Goal: Task Accomplishment & Management: Manage account settings

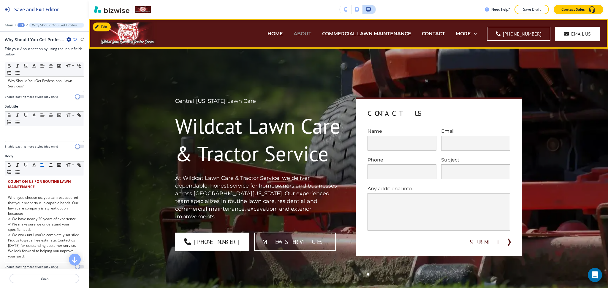
click at [303, 31] on p "ABOUT" at bounding box center [303, 33] width 18 height 7
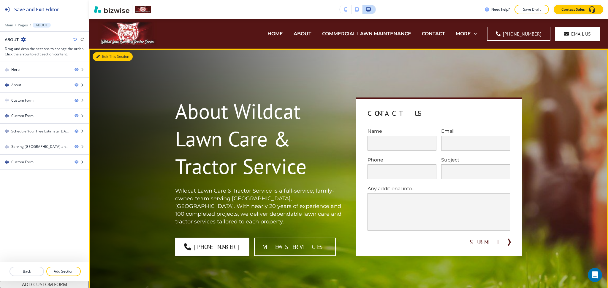
click at [102, 53] on button "Edit This Section" at bounding box center [113, 56] width 40 height 9
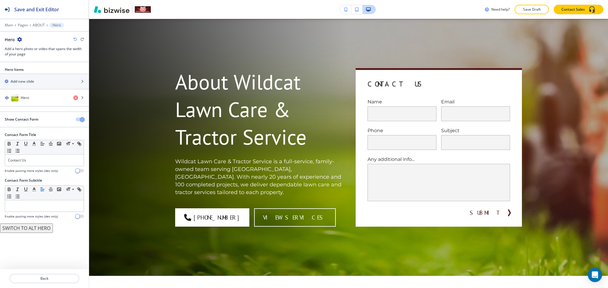
scroll to position [30, 0]
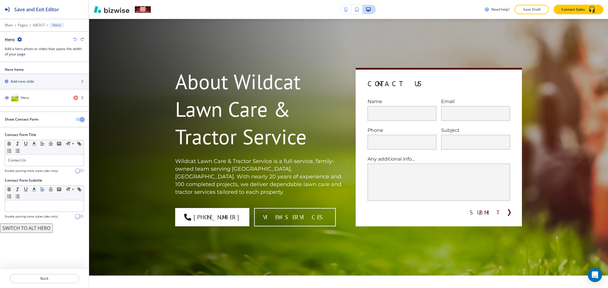
click at [82, 119] on span "button" at bounding box center [82, 119] width 5 height 5
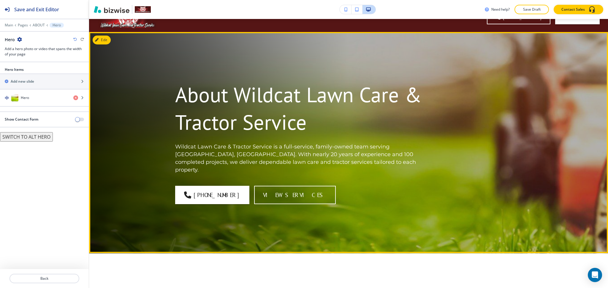
scroll to position [0, 0]
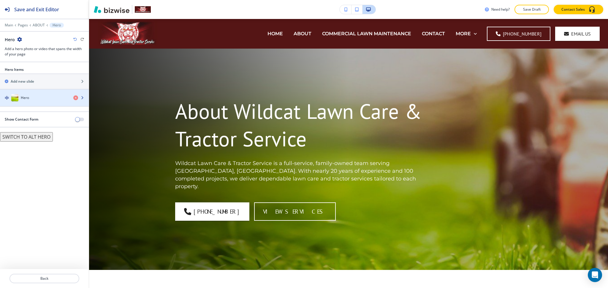
click at [29, 103] on div "button" at bounding box center [44, 104] width 89 height 5
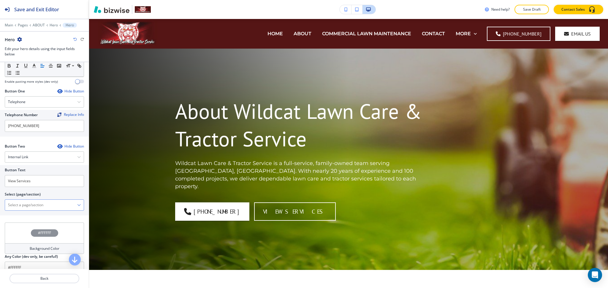
scroll to position [237, 0]
click at [40, 208] on \(page\/section\) "Manual Input" at bounding box center [41, 205] width 72 height 10
drag, startPoint x: 25, startPoint y: 212, endPoint x: 0, endPoint y: 207, distance: 25.8
click at [0, 207] on div "Button Text View Services Select (page/section) CONTACT US CONTACT CONTACT | He…" at bounding box center [44, 190] width 89 height 50
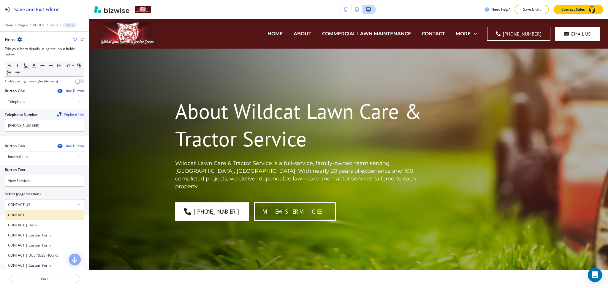
click at [20, 218] on h4 "CONTACT" at bounding box center [44, 215] width 73 height 5
type \(page\/section\) "CONTACT"
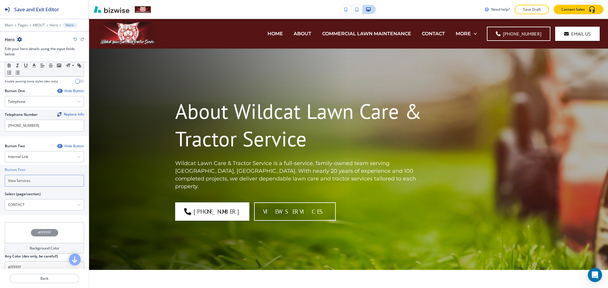
click at [34, 187] on input "View Services" at bounding box center [44, 181] width 79 height 12
paste input "CONTACT US"
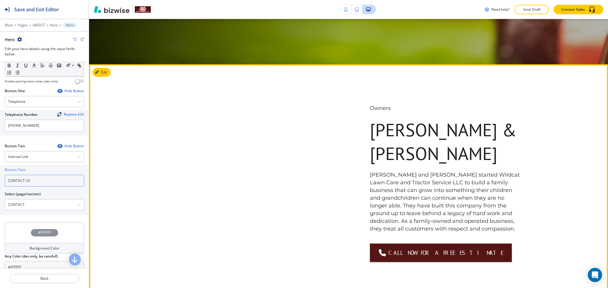
scroll to position [206, 0]
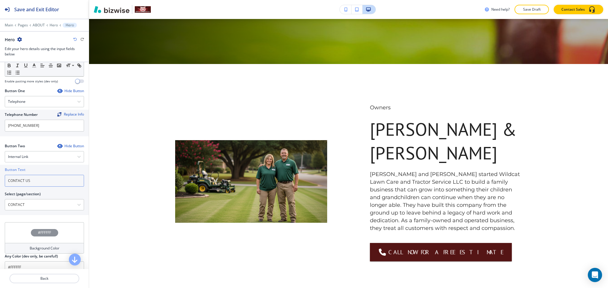
type input "CONTACT US"
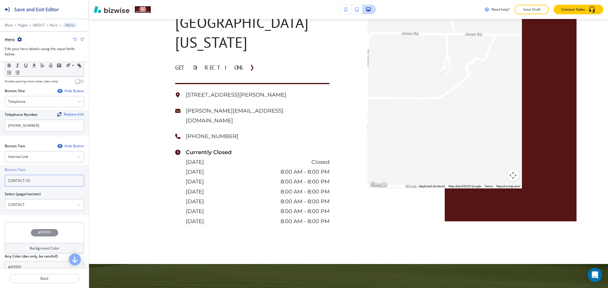
scroll to position [1567, 0]
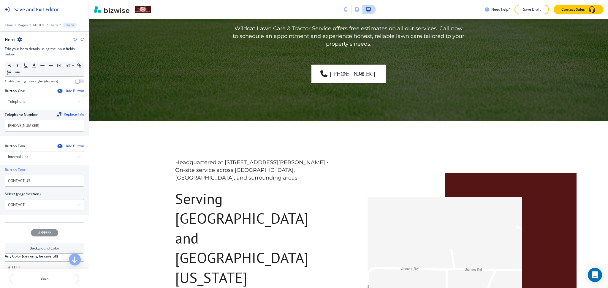
click at [9, 26] on p "Main" at bounding box center [9, 25] width 8 height 4
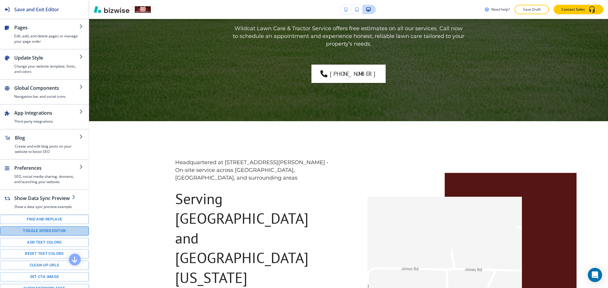
click at [48, 236] on button "Toggle speed editor" at bounding box center [44, 231] width 89 height 9
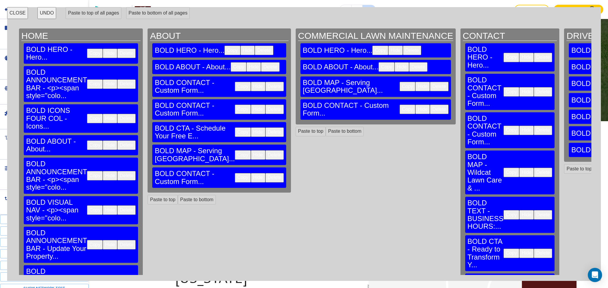
click at [265, 160] on button "Delete" at bounding box center [274, 154] width 18 height 9
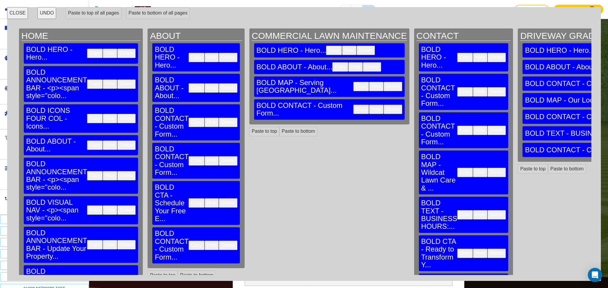
click at [219, 241] on button "Delete" at bounding box center [228, 245] width 18 height 9
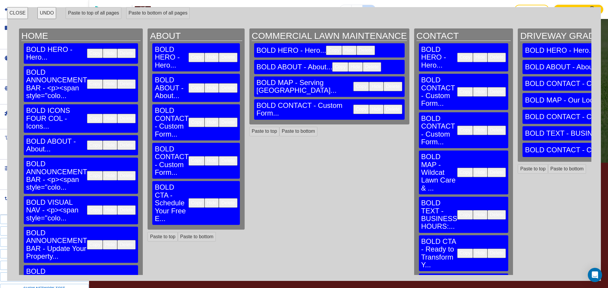
click at [383, 105] on button "Delete" at bounding box center [392, 109] width 18 height 9
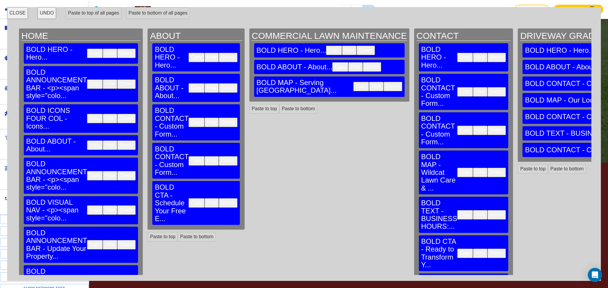
click at [487, 287] on button "Delete" at bounding box center [496, 291] width 18 height 9
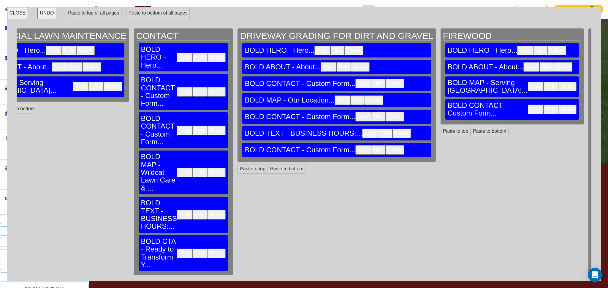
scroll to position [0, 306]
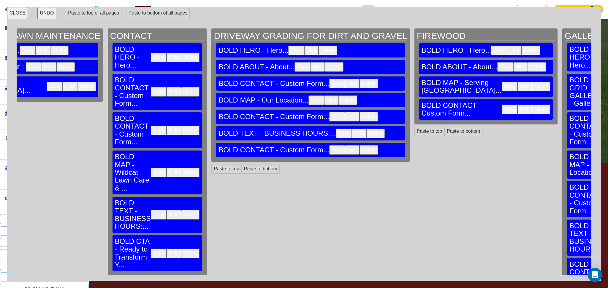
click at [19, 14] on button "CLOSE" at bounding box center [17, 13] width 21 height 12
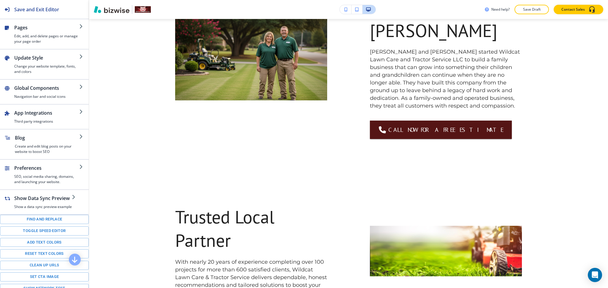
scroll to position [0, 0]
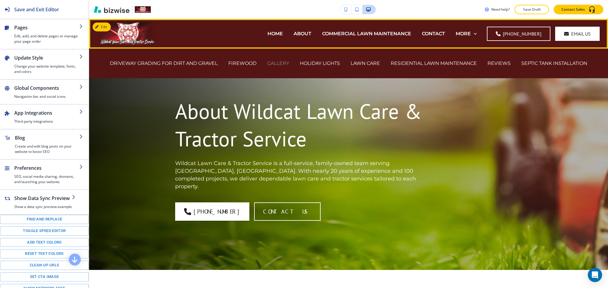
click at [284, 63] on p "GALLERY" at bounding box center [278, 63] width 22 height 7
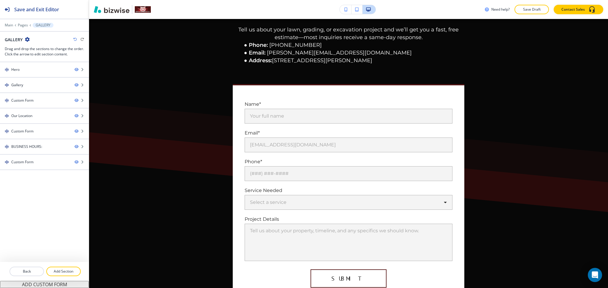
scroll to position [1588, 0]
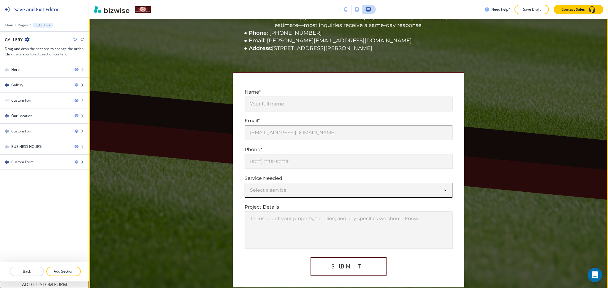
click at [440, 0] on body "Save and Exit Editor Main Pages GALLERY GALLERY Drag and drop the sections to c…" at bounding box center [304, 0] width 608 height 0
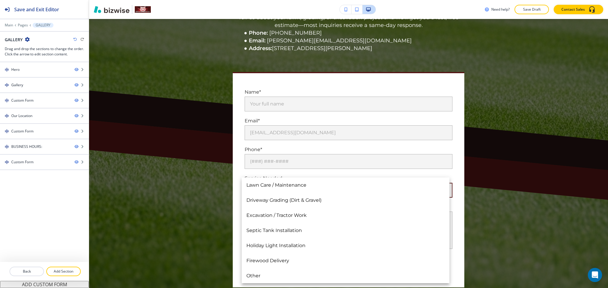
click at [607, 157] on div at bounding box center [304, 144] width 608 height 288
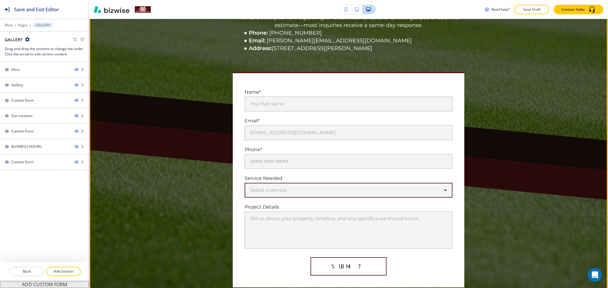
click at [564, 162] on div "Lawn Care / Maintenance Driveway Grading (Dirt & Gravel) Excavation / Tractor W…" at bounding box center [304, 144] width 608 height 288
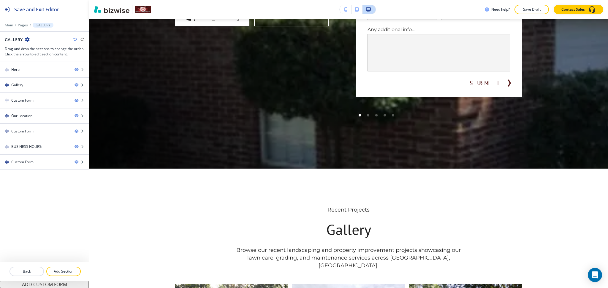
scroll to position [0, 0]
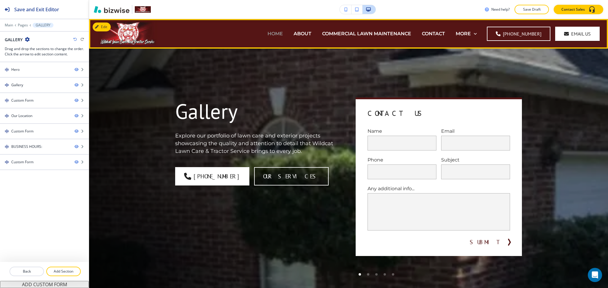
click at [282, 32] on p "HOME" at bounding box center [274, 33] width 15 height 7
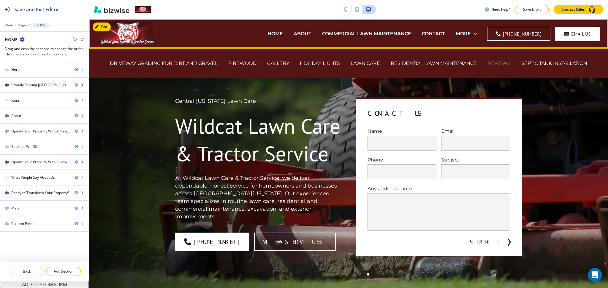
click at [497, 64] on p "REVIEWS" at bounding box center [498, 63] width 23 height 7
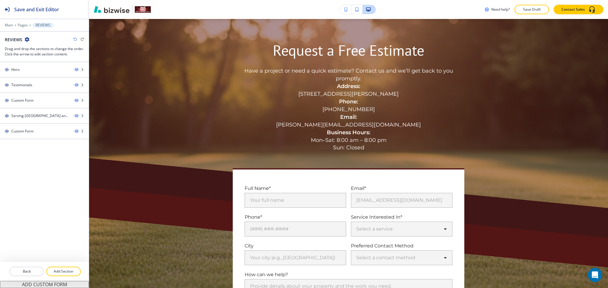
scroll to position [1548, 0]
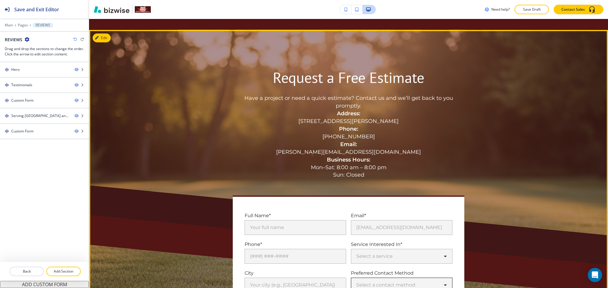
click at [439, 0] on body "Save and Exit Editor Main Pages REVIEWS REVIEWS Drag and drop the sections to c…" at bounding box center [304, 0] width 608 height 0
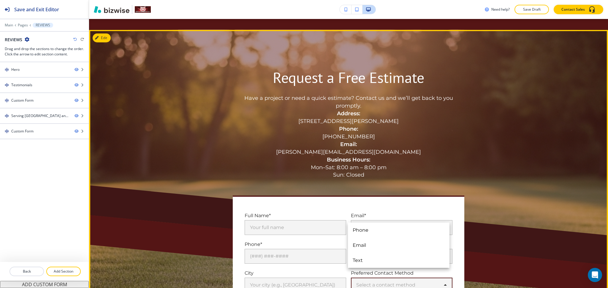
click at [607, 209] on div at bounding box center [304, 144] width 608 height 288
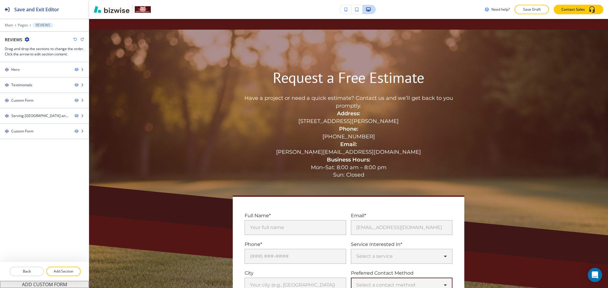
scroll to position [0, 0]
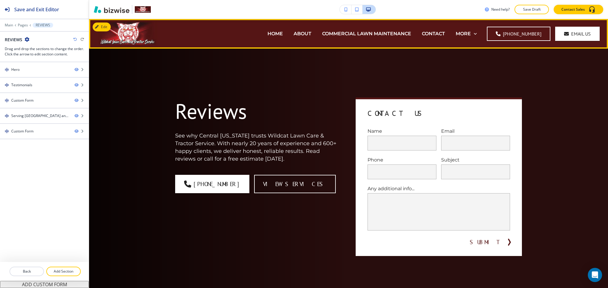
click at [278, 39] on div "HOME" at bounding box center [275, 34] width 26 height 24
click at [277, 34] on p "HOME" at bounding box center [274, 33] width 15 height 7
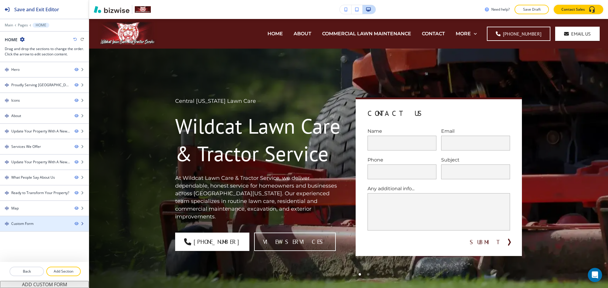
click at [29, 224] on div "Custom Form" at bounding box center [22, 223] width 22 height 5
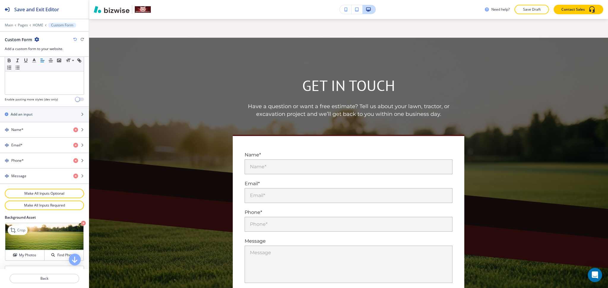
scroll to position [261, 0]
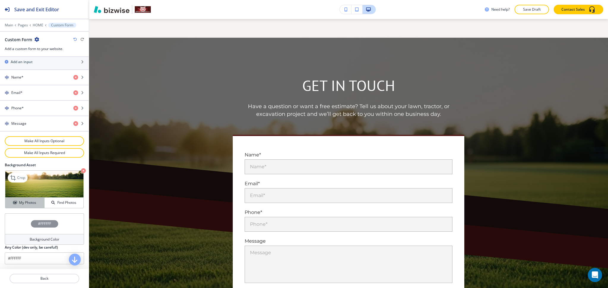
click at [22, 202] on h4 "My Photos" at bounding box center [27, 202] width 17 height 5
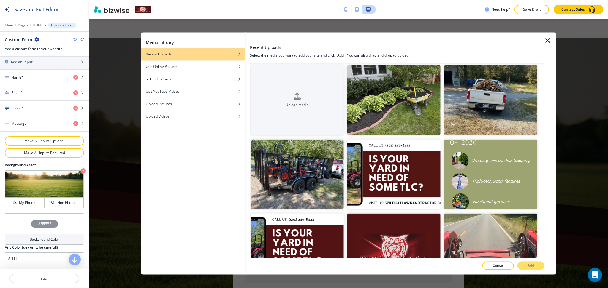
scroll to position [0, 0]
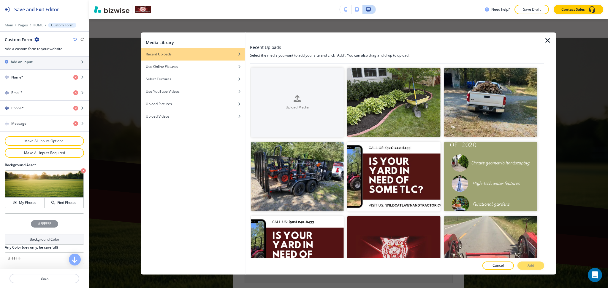
click at [544, 42] on icon "button" at bounding box center [547, 40] width 7 height 7
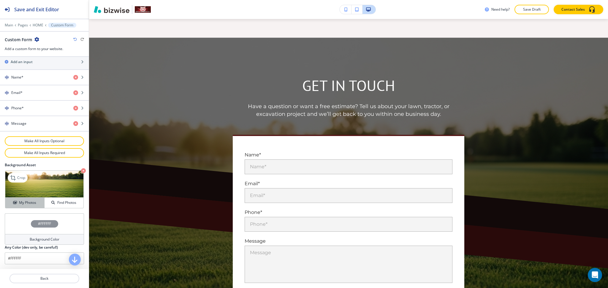
click at [39, 199] on button "My Photos" at bounding box center [24, 203] width 39 height 10
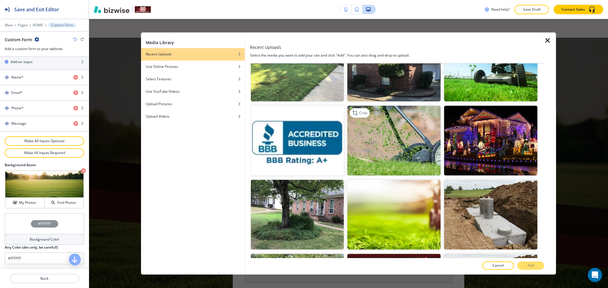
click at [393, 114] on img "button" at bounding box center [393, 141] width 93 height 70
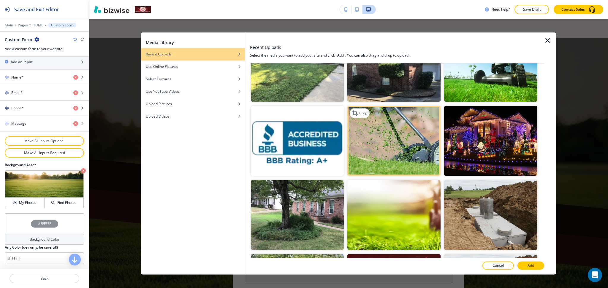
scroll to position [629, 0]
drag, startPoint x: 526, startPoint y: 267, endPoint x: 523, endPoint y: 261, distance: 5.6
click at [526, 267] on button "Add" at bounding box center [530, 266] width 27 height 8
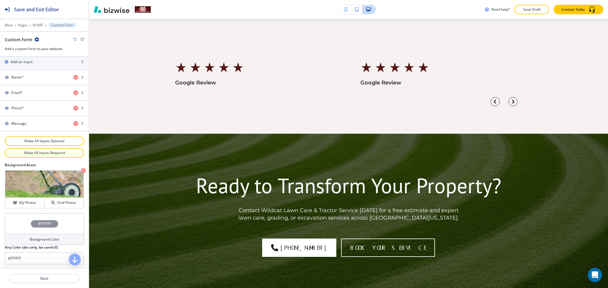
scroll to position [2438, 0]
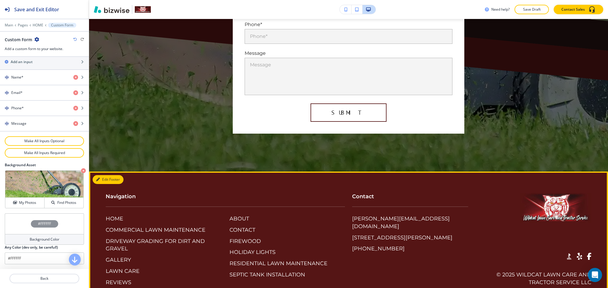
click at [102, 175] on button "Edit Footer" at bounding box center [108, 179] width 31 height 9
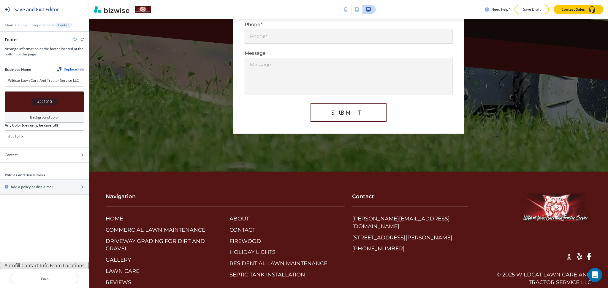
click at [26, 24] on p "Global Components" at bounding box center [34, 25] width 33 height 4
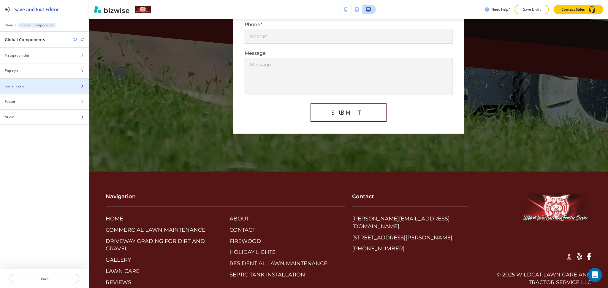
click at [22, 81] on div at bounding box center [44, 81] width 89 height 5
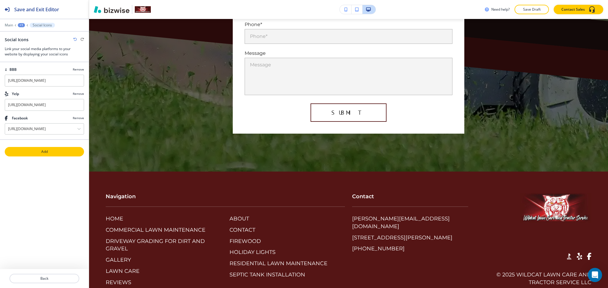
click at [41, 150] on p "Add" at bounding box center [44, 151] width 78 height 5
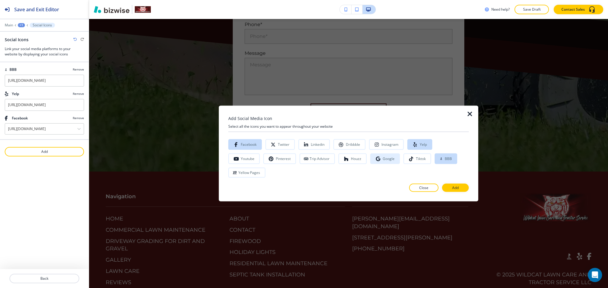
click at [370, 164] on button "Google" at bounding box center [385, 159] width 30 height 11
click at [467, 184] on button "Add" at bounding box center [455, 188] width 27 height 8
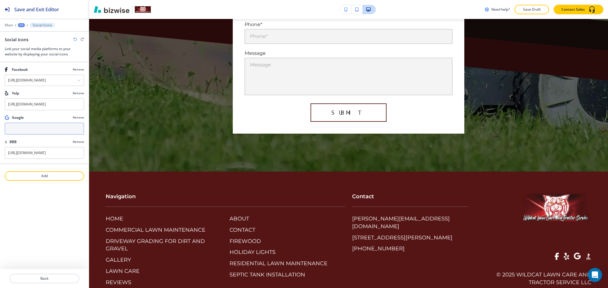
click at [33, 125] on input "text" at bounding box center [44, 129] width 79 height 12
paste input "[URL][DOMAIN_NAME],"
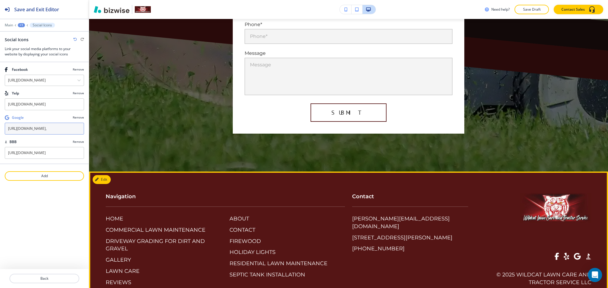
type input "[URL][DOMAIN_NAME],"
click at [389, 261] on div "Contact [PERSON_NAME][EMAIL_ADDRESS][DOMAIN_NAME] [STREET_ADDRESS][PERSON_NAME]…" at bounding box center [406, 234] width 123 height 106
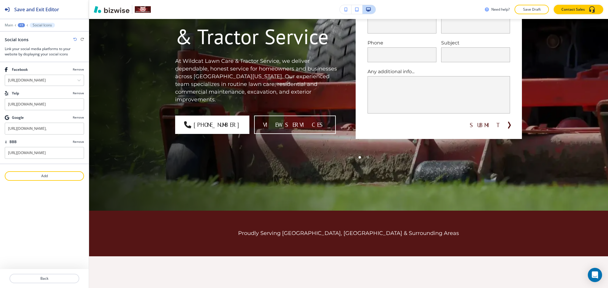
scroll to position [0, 0]
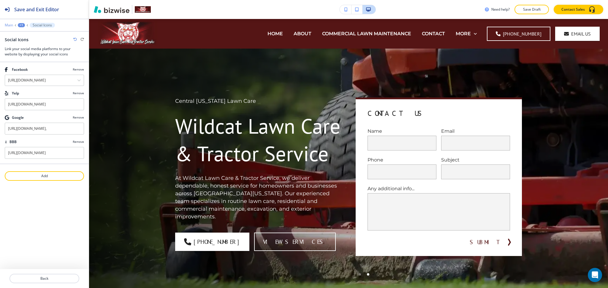
click at [6, 26] on p "Main" at bounding box center [9, 25] width 8 height 4
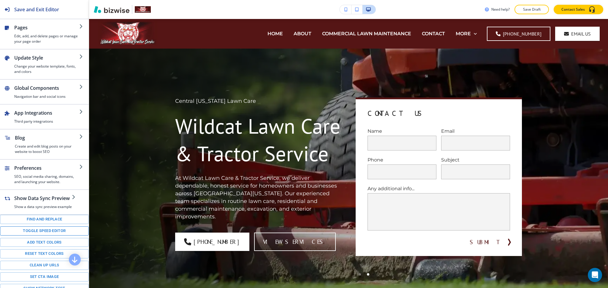
click at [58, 236] on button "Toggle speed editor" at bounding box center [44, 231] width 89 height 9
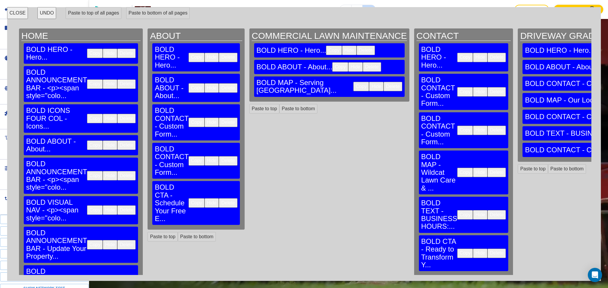
click at [383, 83] on button "Delete" at bounding box center [392, 86] width 18 height 9
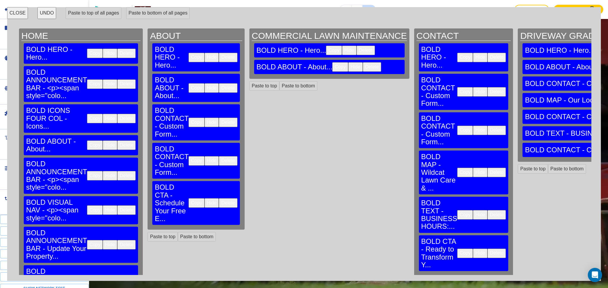
click at [20, 15] on button "CLOSE" at bounding box center [17, 13] width 21 height 12
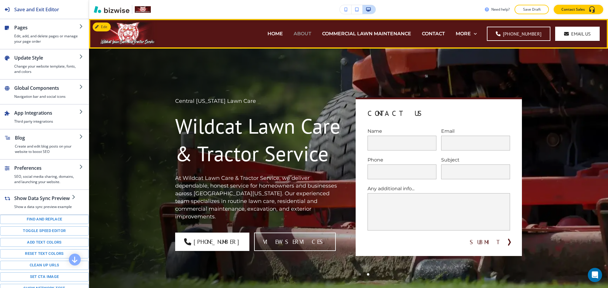
click at [303, 33] on p "ABOUT" at bounding box center [303, 33] width 18 height 7
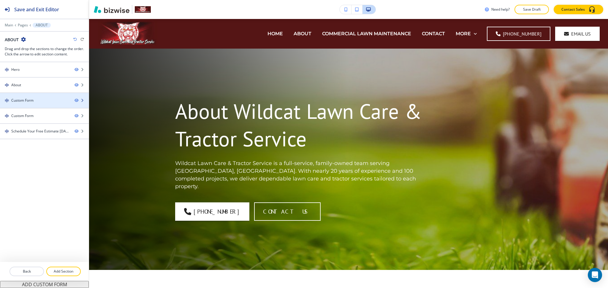
click at [49, 101] on div "Custom Form" at bounding box center [35, 100] width 70 height 5
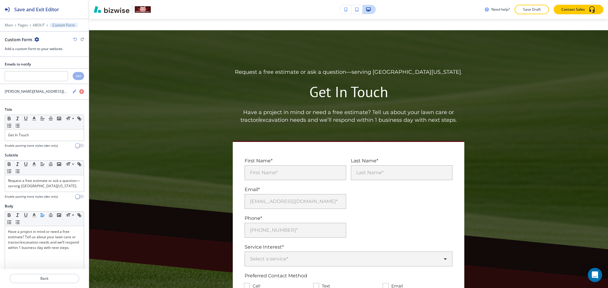
scroll to position [636, 0]
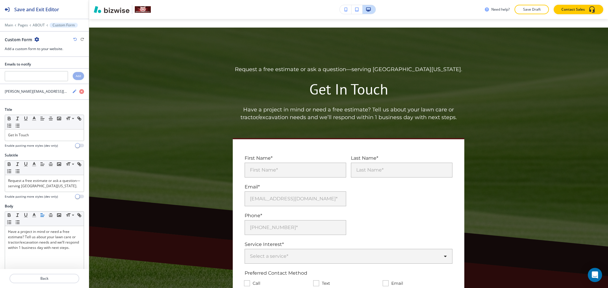
click at [36, 39] on icon "button" at bounding box center [36, 39] width 5 height 5
click at [50, 73] on button "Delete Section" at bounding box center [53, 70] width 38 height 11
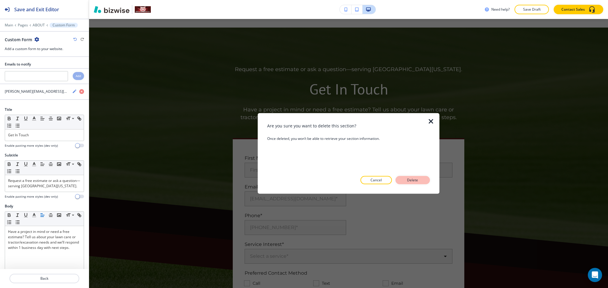
click at [412, 183] on p "Delete" at bounding box center [412, 180] width 14 height 5
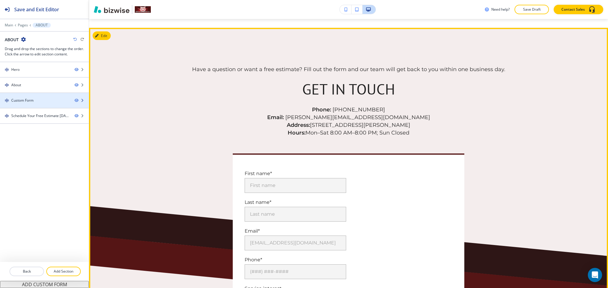
click at [38, 98] on div "Custom Form" at bounding box center [35, 100] width 70 height 5
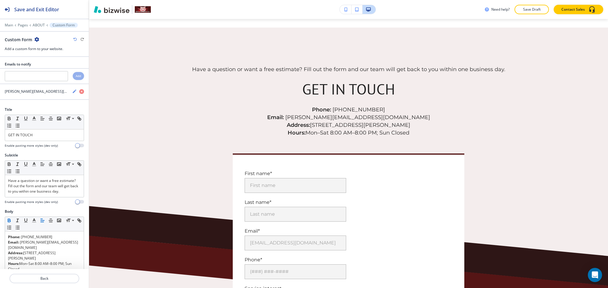
click at [37, 39] on icon "button" at bounding box center [36, 39] width 5 height 5
click at [50, 69] on p "Delete Section" at bounding box center [53, 70] width 30 height 5
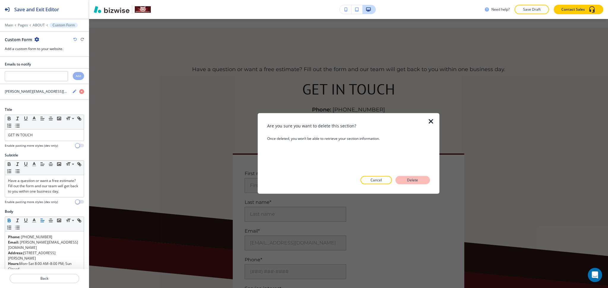
click at [408, 182] on p "Delete" at bounding box center [412, 180] width 14 height 5
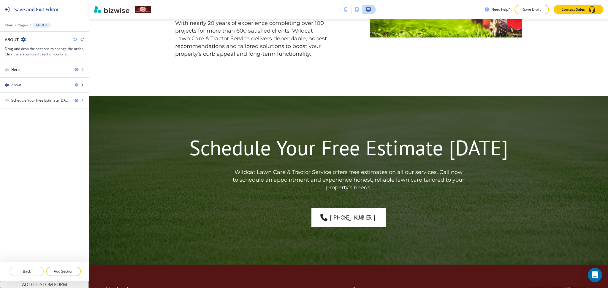
scroll to position [564, 0]
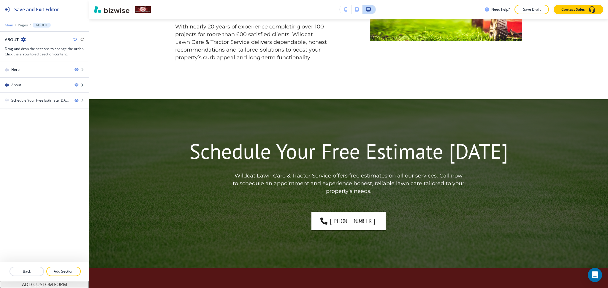
click at [12, 25] on p "Main" at bounding box center [9, 25] width 8 height 4
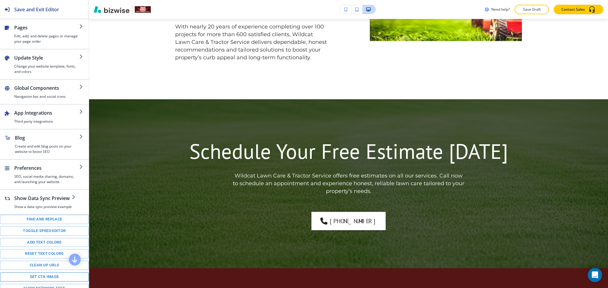
click at [50, 282] on button "Set CTA image" at bounding box center [44, 277] width 89 height 9
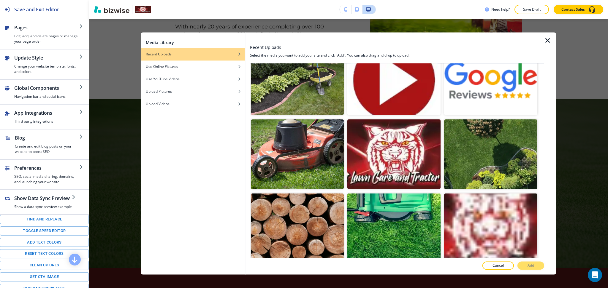
scroll to position [1049, 0]
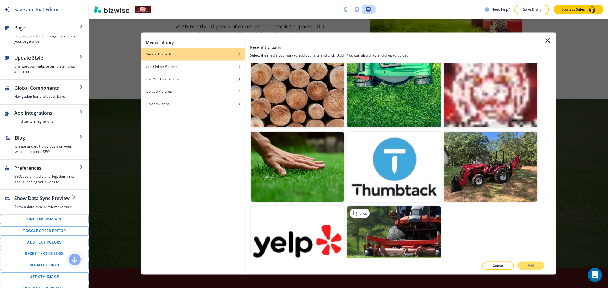
click at [406, 227] on img "button" at bounding box center [393, 242] width 93 height 70
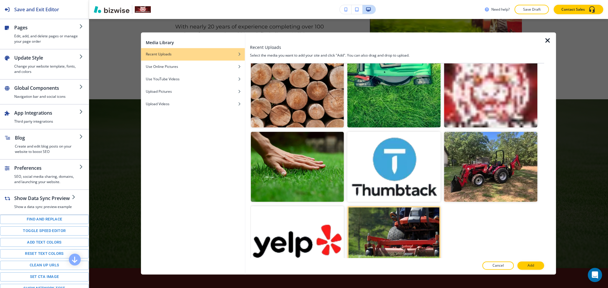
click at [526, 268] on button "Add" at bounding box center [530, 266] width 27 height 8
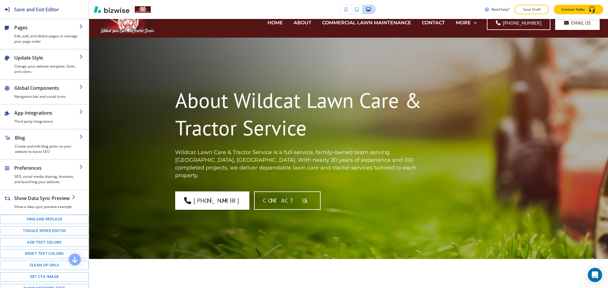
scroll to position [0, 0]
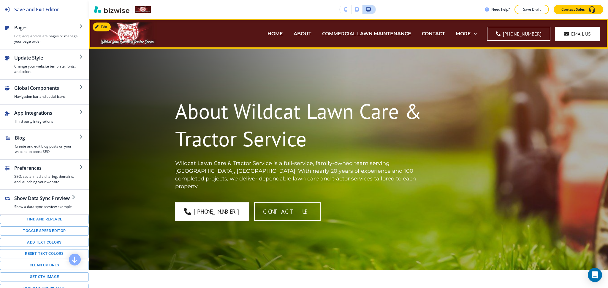
drag, startPoint x: 269, startPoint y: 34, endPoint x: 320, endPoint y: 43, distance: 51.9
click at [269, 34] on p "HOME" at bounding box center [274, 33] width 15 height 7
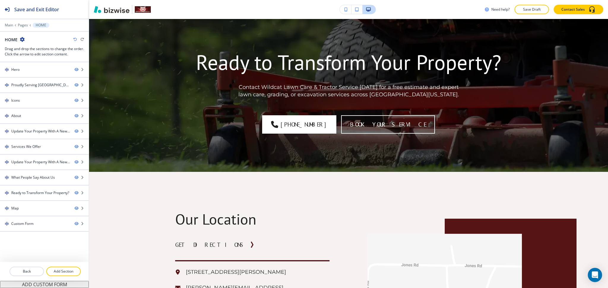
scroll to position [1820, 0]
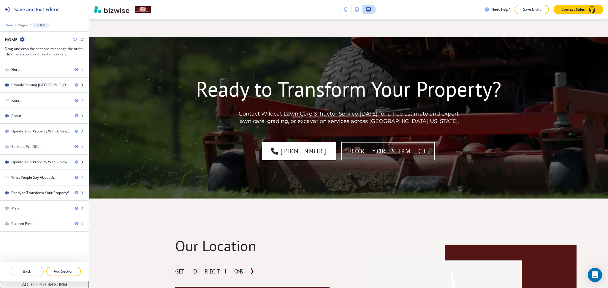
click at [7, 24] on p "Main" at bounding box center [9, 25] width 8 height 4
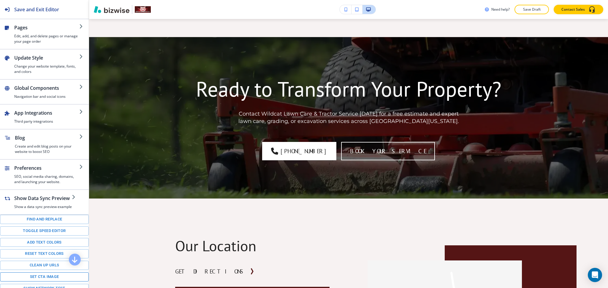
click at [49, 279] on button "Set CTA image" at bounding box center [44, 277] width 89 height 9
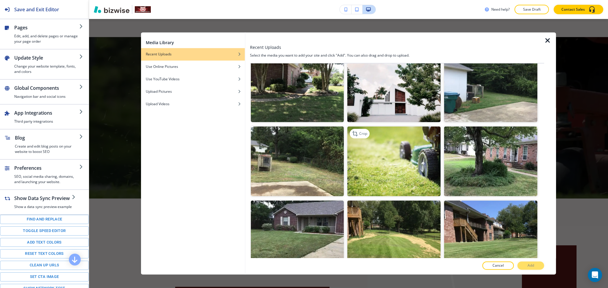
click at [392, 170] on img "button" at bounding box center [393, 162] width 93 height 70
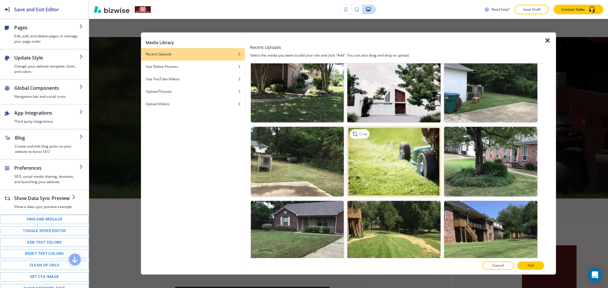
scroll to position [237, 0]
click at [533, 267] on p "Add" at bounding box center [530, 266] width 7 height 5
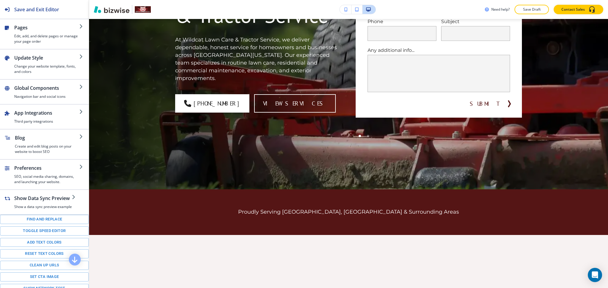
scroll to position [0, 0]
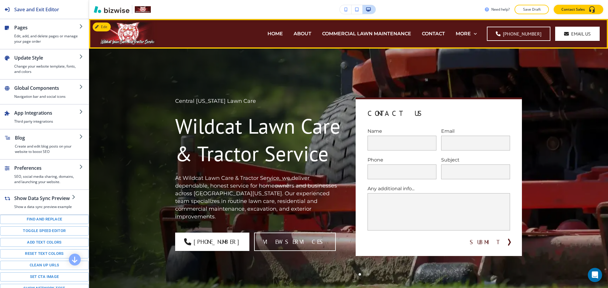
drag, startPoint x: 293, startPoint y: 37, endPoint x: 296, endPoint y: 38, distance: 3.5
click at [293, 37] on div "ABOUT" at bounding box center [302, 34] width 28 height 24
click at [301, 37] on p "ABOUT" at bounding box center [303, 33] width 18 height 7
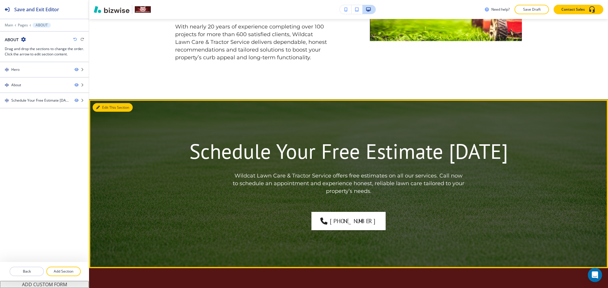
click at [101, 103] on button "Edit This Section" at bounding box center [113, 107] width 40 height 9
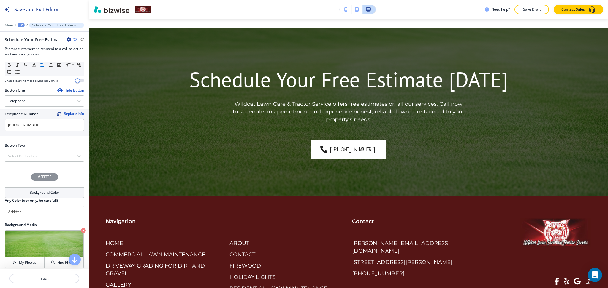
scroll to position [210, 0]
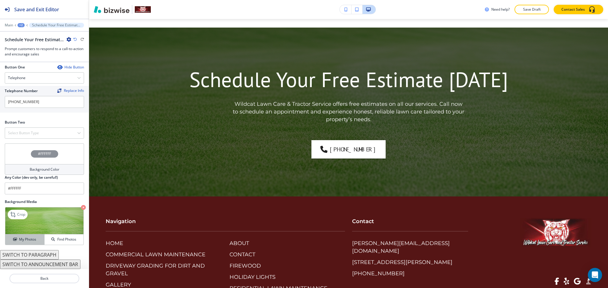
click at [23, 239] on h4 "My Photos" at bounding box center [27, 239] width 17 height 5
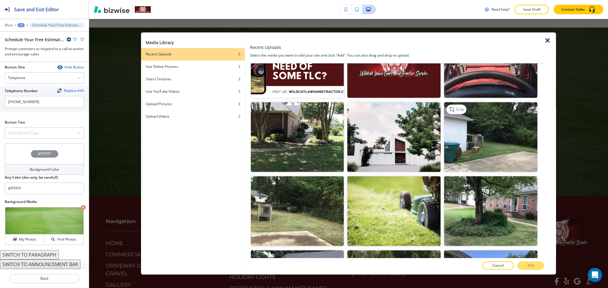
scroll to position [189, 0]
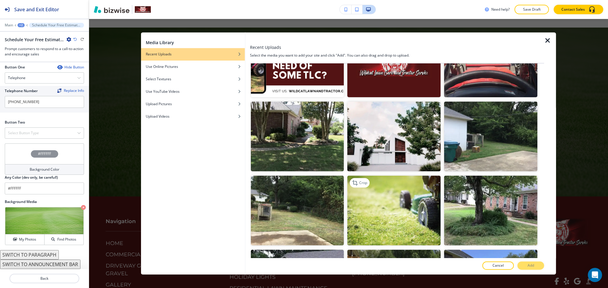
click at [417, 183] on img "button" at bounding box center [393, 211] width 93 height 70
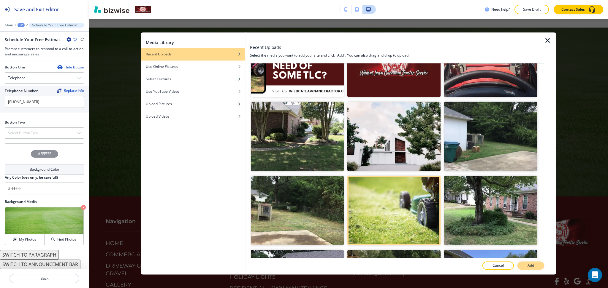
click at [532, 266] on p "Add" at bounding box center [530, 266] width 7 height 5
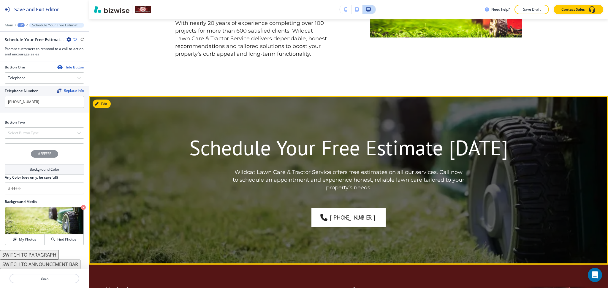
scroll to position [567, 0]
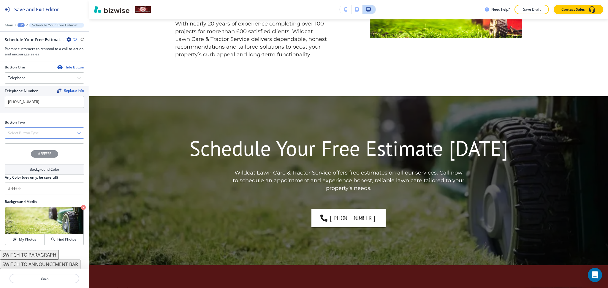
click at [52, 132] on div "Select Button Type" at bounding box center [44, 133] width 79 height 11
click at [41, 195] on h4 "Internal Link" at bounding box center [44, 193] width 73 height 5
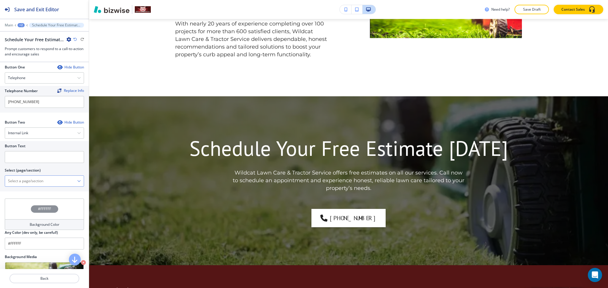
click at [32, 179] on \(page\/section\) "Manual Input" at bounding box center [41, 181] width 72 height 10
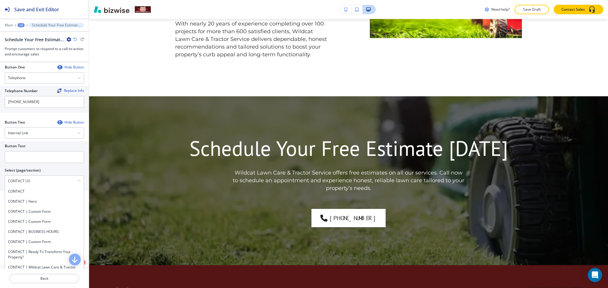
drag, startPoint x: 36, startPoint y: 180, endPoint x: 0, endPoint y: 179, distance: 36.0
click at [0, 179] on div "Button Text Select (page/section) CONTACT US CONTACT CONTACT | Hero CONTACT | C…" at bounding box center [44, 166] width 89 height 50
click at [15, 191] on h4 "CONTACT" at bounding box center [44, 191] width 73 height 5
type \(page\/section\) "CONTACT"
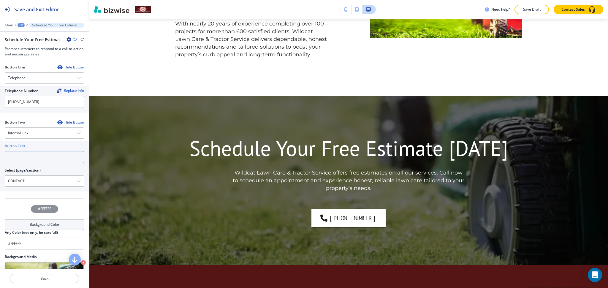
click at [21, 158] on input "text" at bounding box center [44, 157] width 79 height 12
paste input "CONTACT US"
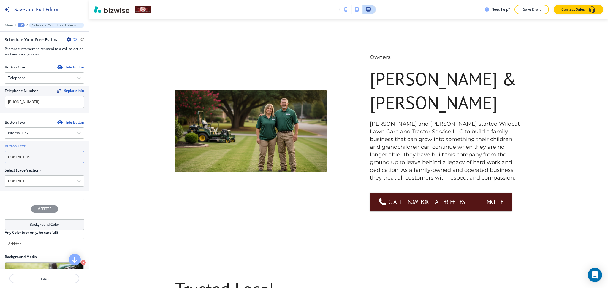
scroll to position [250, 0]
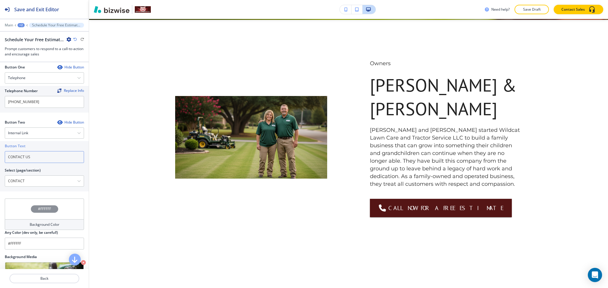
type input "CONTACT US"
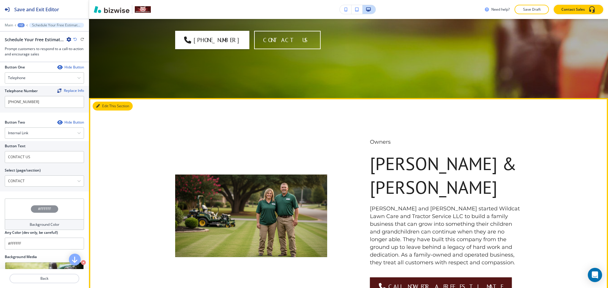
click at [106, 102] on button "Edit This Section" at bounding box center [113, 106] width 40 height 9
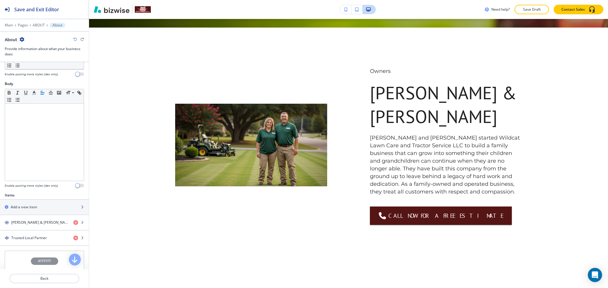
scroll to position [165, 0]
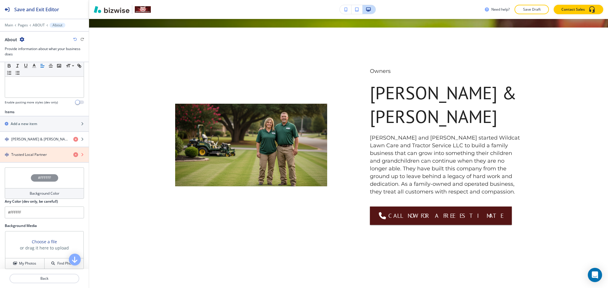
click at [73, 154] on icon "button" at bounding box center [75, 155] width 5 height 5
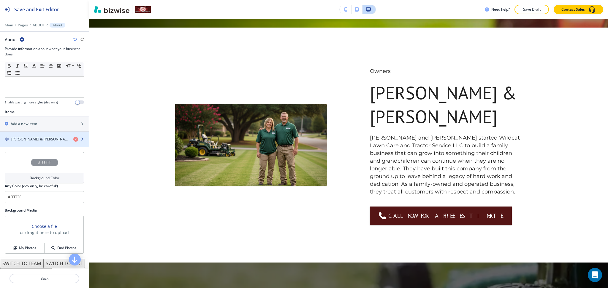
click at [37, 145] on div "button" at bounding box center [44, 144] width 89 height 5
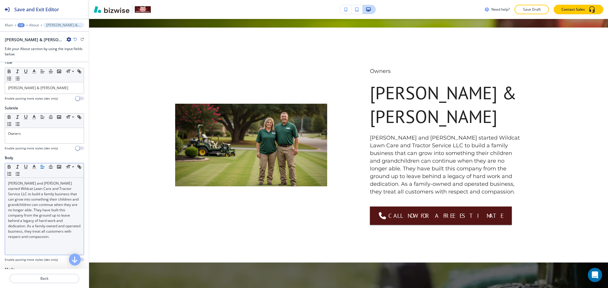
scroll to position [0, 0]
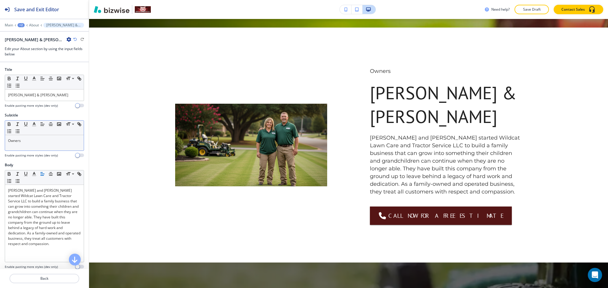
click at [29, 148] on div "Owners" at bounding box center [44, 142] width 79 height 15
click at [34, 126] on icon "button" at bounding box center [33, 124] width 5 height 5
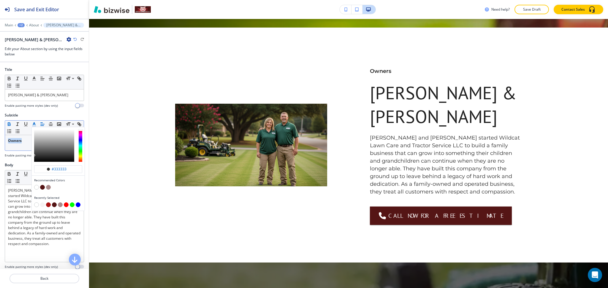
click at [48, 205] on button "button" at bounding box center [48, 205] width 5 height 5
type input "#aa1414"
drag, startPoint x: 27, startPoint y: 134, endPoint x: 27, endPoint y: 139, distance: 4.2
click at [27, 135] on div "#aa1414 Recommended Colors Recently Selected Small Normal Large Huge" at bounding box center [44, 128] width 79 height 15
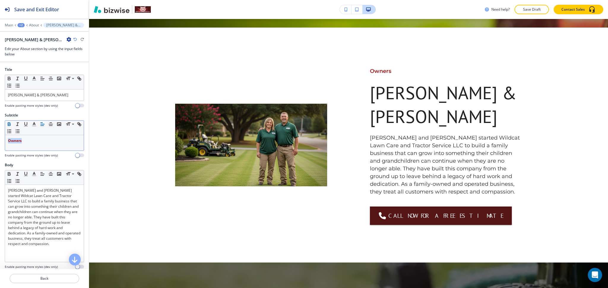
click at [27, 142] on p "Owners" at bounding box center [44, 140] width 73 height 5
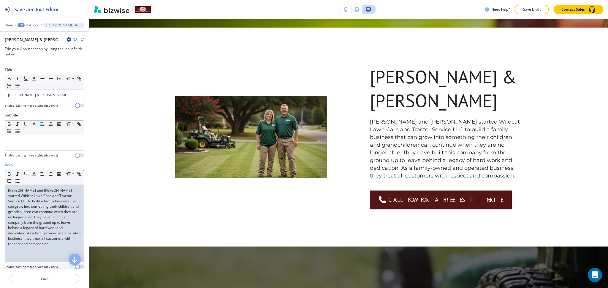
click at [7, 190] on div "[PERSON_NAME] and [PERSON_NAME] started Wildcat Lawn Care and Tractor Service L…" at bounding box center [44, 223] width 79 height 77
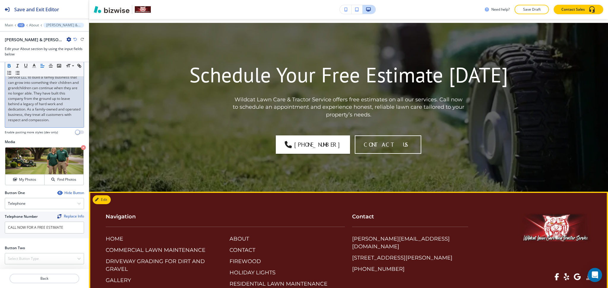
scroll to position [482, 0]
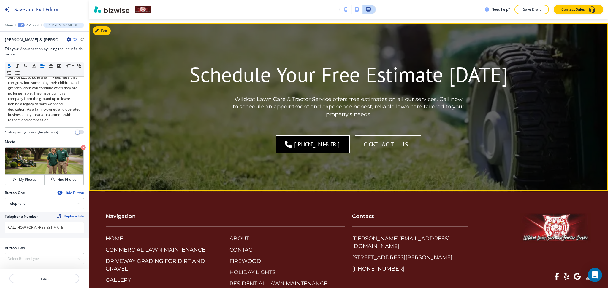
drag, startPoint x: 264, startPoint y: 129, endPoint x: 335, endPoint y: 141, distance: 72.8
click at [330, 135] on div "[PHONE_NUMBER] CONTACT US" at bounding box center [348, 144] width 347 height 18
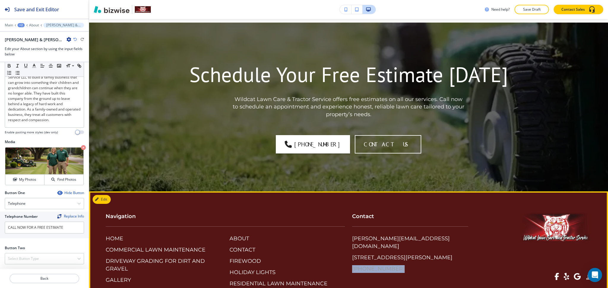
drag, startPoint x: 342, startPoint y: 254, endPoint x: 387, endPoint y: 256, distance: 44.9
click at [387, 256] on div "Contact [PERSON_NAME][EMAIL_ADDRESS][DOMAIN_NAME] [STREET_ADDRESS][PERSON_NAME]…" at bounding box center [406, 237] width 123 height 72
copy p "[PHONE_NUMBER]"
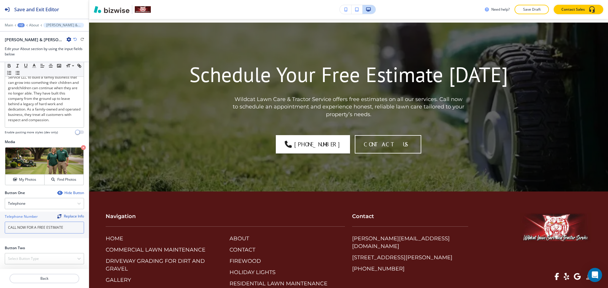
click at [70, 232] on input "CALL NOW FOR A FREE ESTIMATE" at bounding box center [44, 228] width 79 height 12
paste input "[PHONE_NUMBER]"
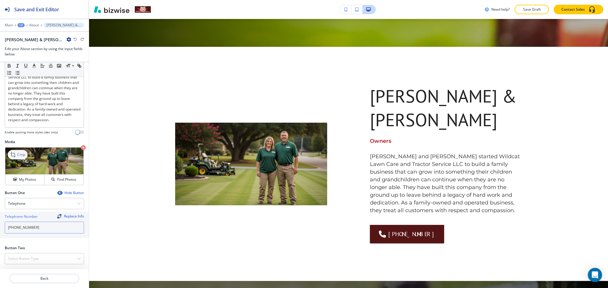
scroll to position [223, 0]
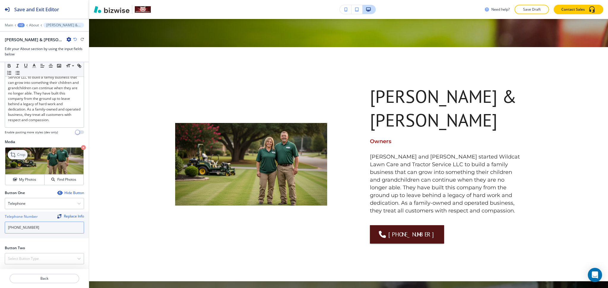
type input "[PHONE_NUMBER]"
click at [12, 152] on icon at bounding box center [13, 154] width 7 height 7
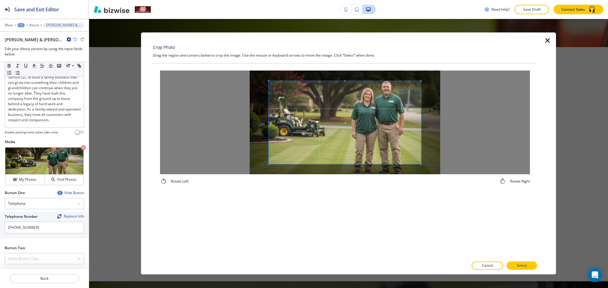
click at [345, 60] on div "Crop Photo Drag the region and corners below to crop the image. Use the mouse o…" at bounding box center [345, 153] width 384 height 242
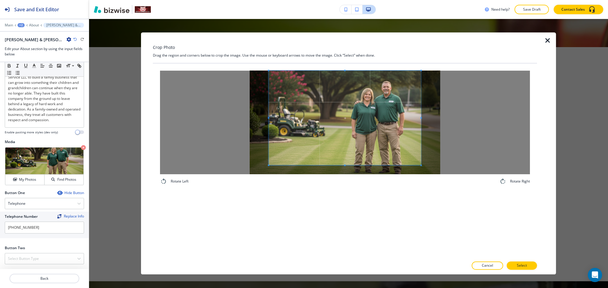
click at [353, 198] on div "Rotate Left Rotate Right" at bounding box center [345, 161] width 384 height 195
click at [420, 120] on span at bounding box center [420, 123] width 1 height 104
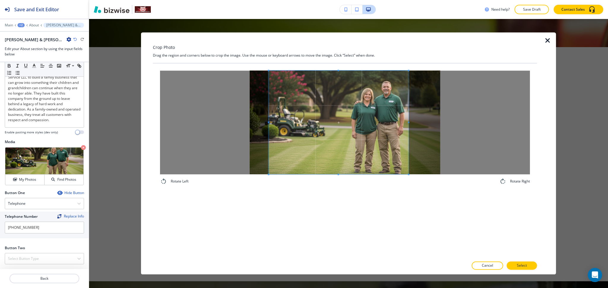
click at [408, 120] on span at bounding box center [408, 123] width 1 height 104
click at [267, 122] on div at bounding box center [345, 123] width 370 height 104
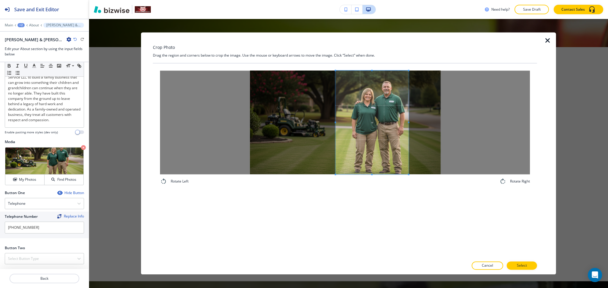
click at [335, 128] on div at bounding box center [371, 123] width 73 height 104
click at [376, 143] on span at bounding box center [373, 123] width 73 height 104
click at [333, 120] on div at bounding box center [372, 123] width 79 height 104
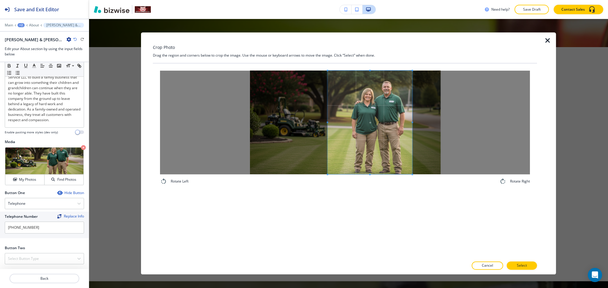
click at [327, 120] on span at bounding box center [327, 123] width 1 height 104
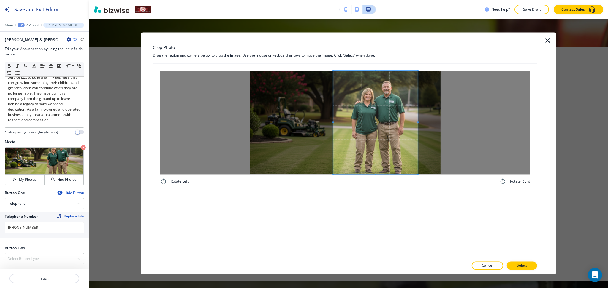
click at [375, 135] on span at bounding box center [375, 123] width 85 height 104
click at [520, 267] on p "Select" at bounding box center [522, 266] width 10 height 5
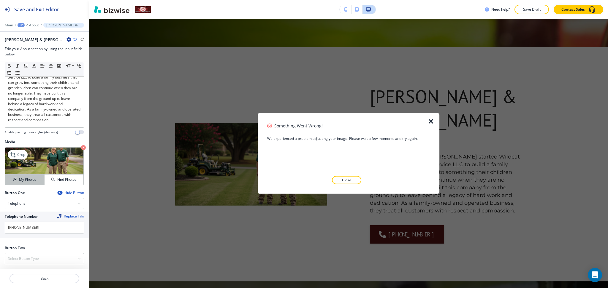
click at [11, 180] on div "My Photos" at bounding box center [24, 179] width 39 height 5
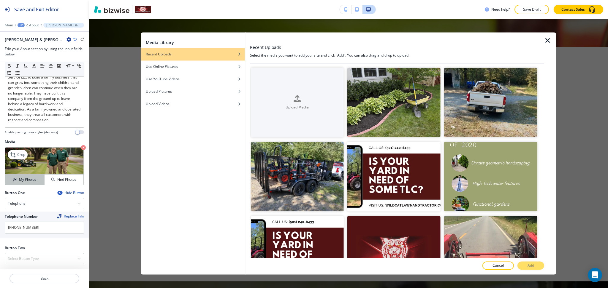
click at [33, 180] on h4 "My Photos" at bounding box center [27, 179] width 17 height 5
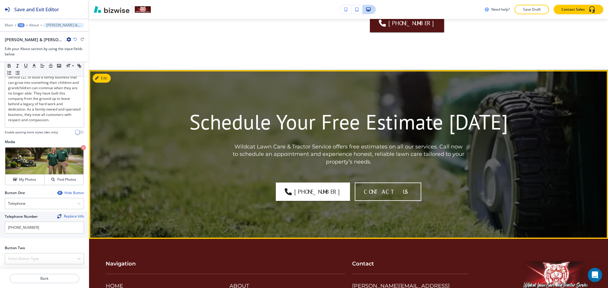
scroll to position [434, 0]
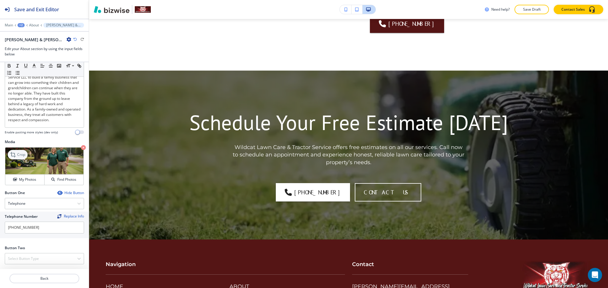
click at [23, 154] on p "Crop" at bounding box center [21, 154] width 8 height 5
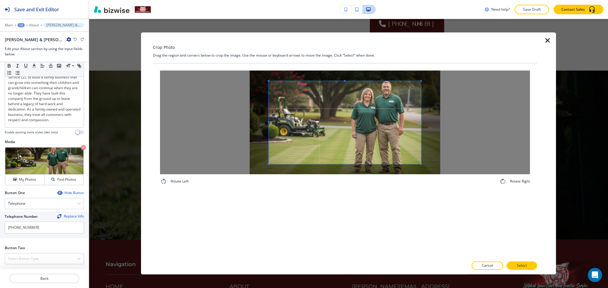
click at [358, 56] on div "Crop Photo Drag the region and corners below to crop the image. Use the mouse o…" at bounding box center [345, 153] width 384 height 242
click at [347, 197] on div "Rotate Left Rotate Right" at bounding box center [345, 161] width 384 height 195
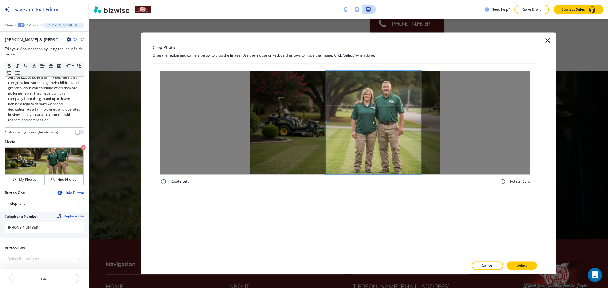
click at [326, 119] on span at bounding box center [325, 123] width 1 height 104
click at [400, 139] on span at bounding box center [374, 123] width 96 height 104
click at [332, 120] on span at bounding box center [330, 123] width 1 height 104
click at [394, 134] on span at bounding box center [374, 123] width 92 height 104
click at [333, 122] on div at bounding box center [376, 123] width 86 height 104
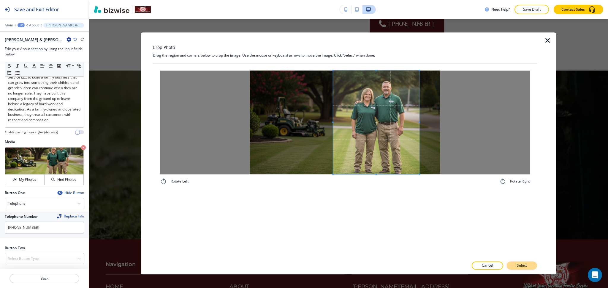
click at [526, 267] on p "Select" at bounding box center [522, 266] width 10 height 5
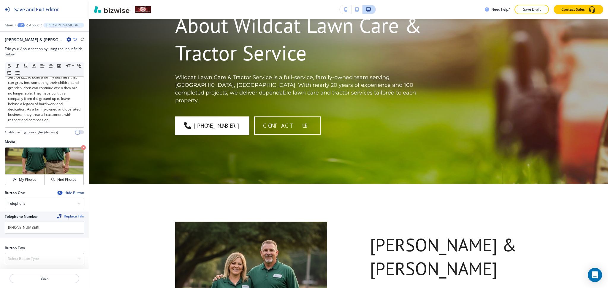
scroll to position [0, 0]
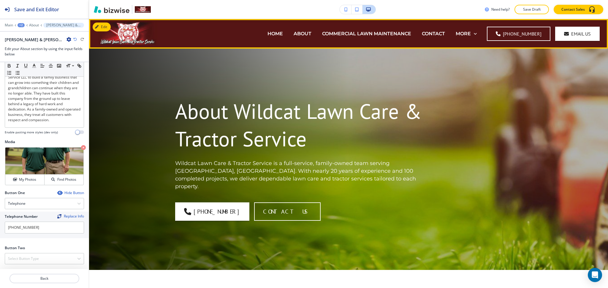
click at [342, 38] on div "COMMERCIAL LAWN MAINTENANCE" at bounding box center [367, 34] width 100 height 24
click at [342, 35] on p "COMMERCIAL LAWN MAINTENANCE" at bounding box center [366, 33] width 89 height 7
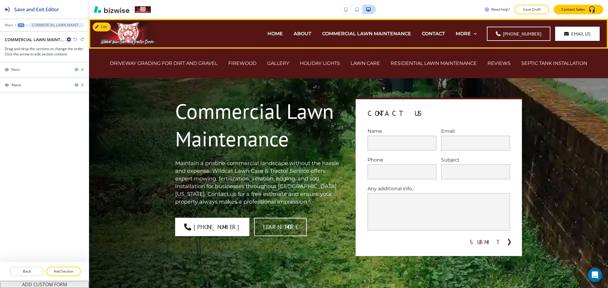
click at [481, 38] on div "MORE DRIVEWAY GRADING FOR DIRT AND GRAVEL FIREWOOD GALLERY HOLIDAY LIGHTS LAWN …" at bounding box center [466, 34] width 32 height 24
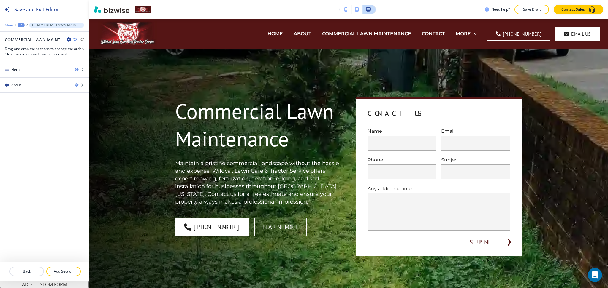
click at [7, 26] on p "Main" at bounding box center [9, 25] width 8 height 4
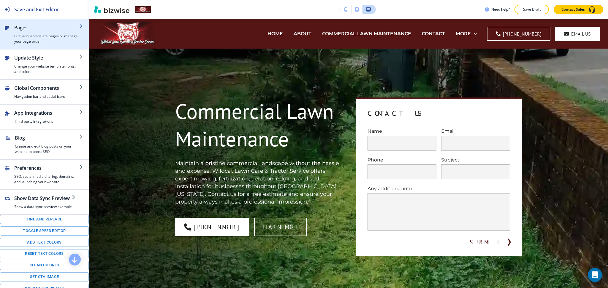
click at [37, 35] on h4 "Edit, add, and delete pages or manage your page order" at bounding box center [46, 39] width 65 height 11
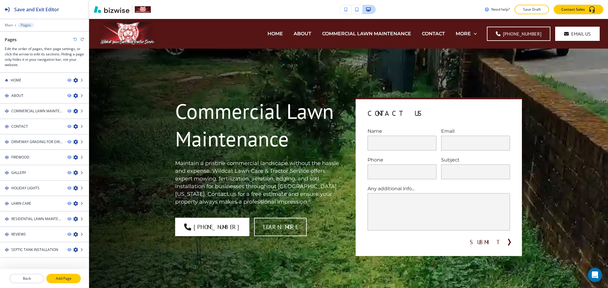
click at [63, 278] on p "Add Page" at bounding box center [63, 278] width 33 height 5
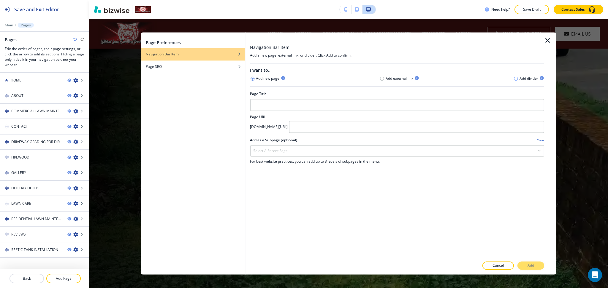
click at [516, 80] on icon "button" at bounding box center [515, 78] width 5 height 5
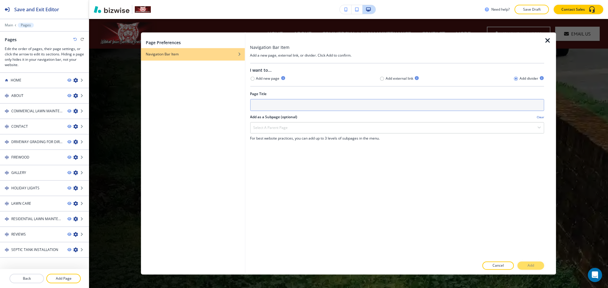
click at [506, 107] on input "text" at bounding box center [397, 105] width 294 height 12
type input "SERVICES"
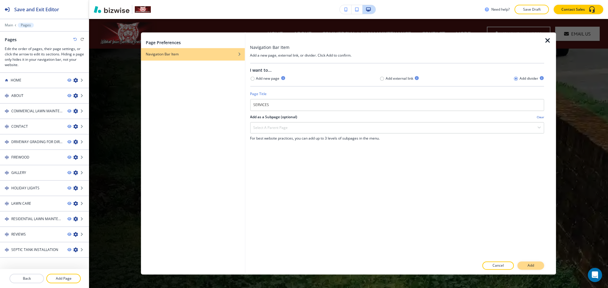
click at [532, 265] on p "Add" at bounding box center [530, 266] width 7 height 5
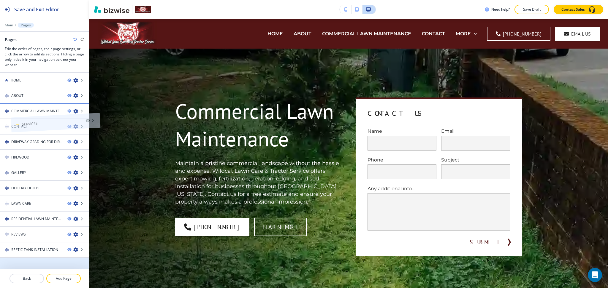
drag, startPoint x: 16, startPoint y: 260, endPoint x: 27, endPoint y: 107, distance: 153.5
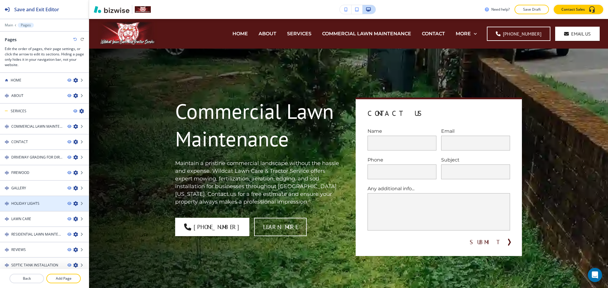
click at [73, 202] on icon "button" at bounding box center [75, 204] width 5 height 5
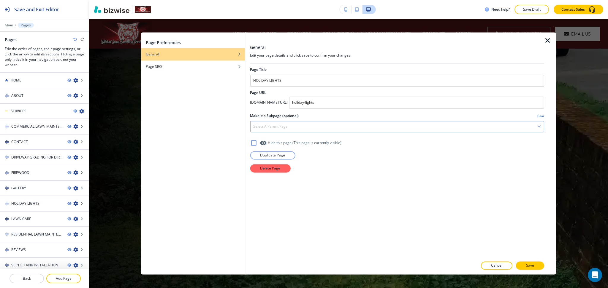
click at [316, 126] on div "Select a parent page" at bounding box center [397, 126] width 294 height 11
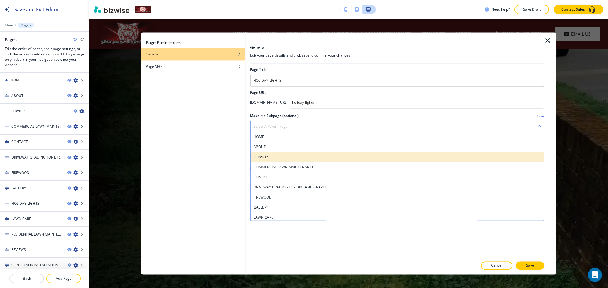
click at [270, 158] on h4 "SERVICES" at bounding box center [397, 157] width 288 height 5
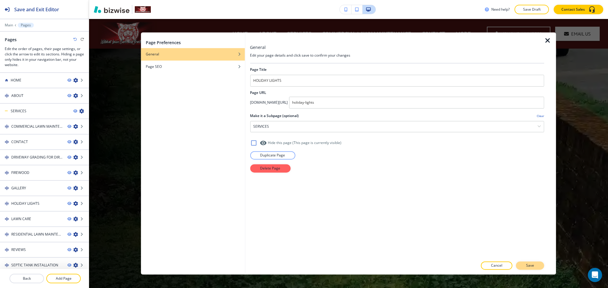
click at [529, 266] on p "Save" at bounding box center [530, 266] width 8 height 5
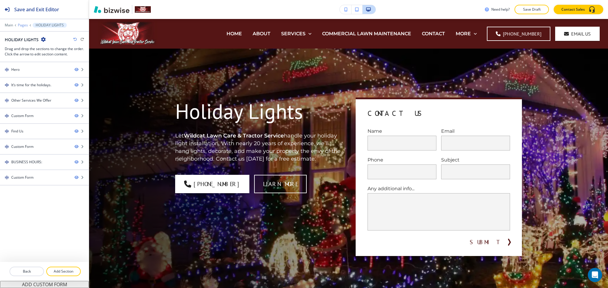
click at [22, 25] on p "Pages" at bounding box center [23, 25] width 10 height 4
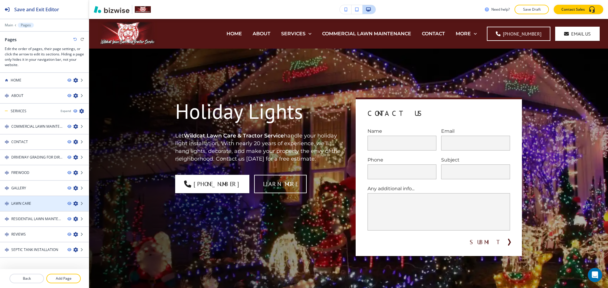
click at [73, 202] on icon "button" at bounding box center [75, 204] width 5 height 5
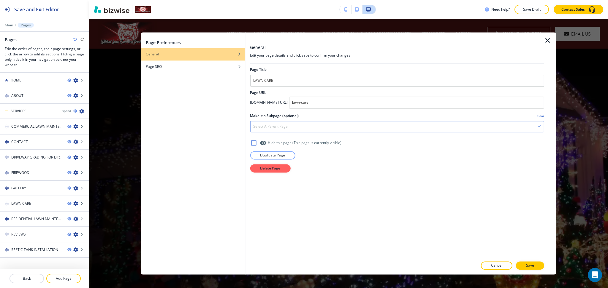
click at [264, 127] on h4 "Select a parent page" at bounding box center [270, 126] width 34 height 5
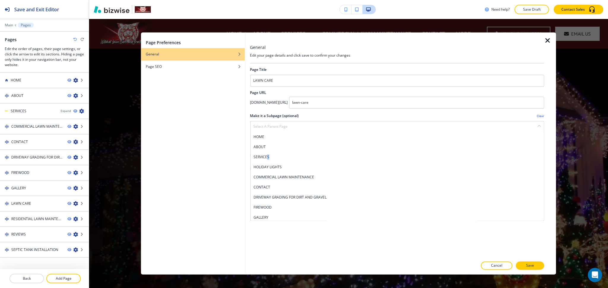
click at [268, 156] on h4 "SERVICES" at bounding box center [397, 157] width 288 height 5
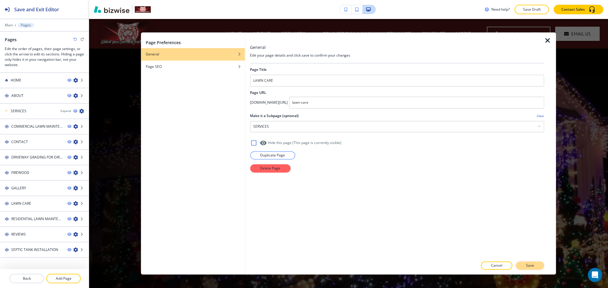
click at [525, 263] on button "Save" at bounding box center [530, 266] width 28 height 8
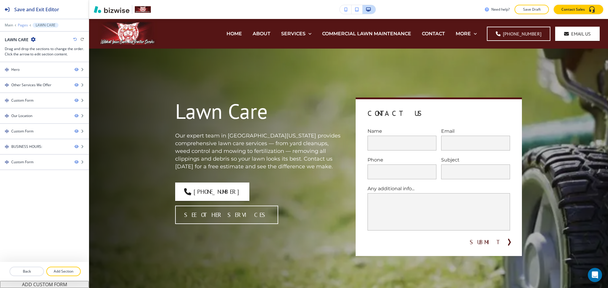
click at [24, 26] on p "Pages" at bounding box center [23, 25] width 10 height 4
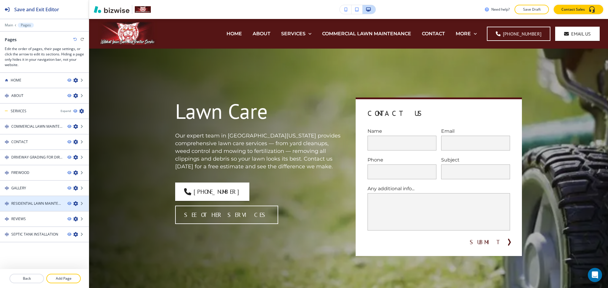
click at [75, 202] on icon "button" at bounding box center [75, 204] width 5 height 5
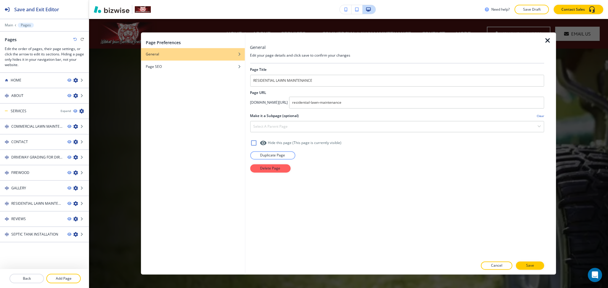
click at [302, 133] on div at bounding box center [397, 135] width 294 height 7
click at [300, 129] on div "Select a parent page" at bounding box center [397, 126] width 294 height 11
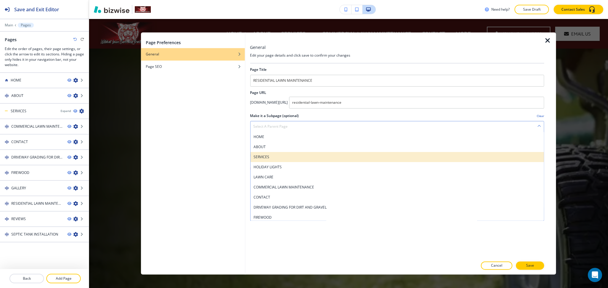
click at [276, 159] on h4 "SERVICES" at bounding box center [397, 157] width 288 height 5
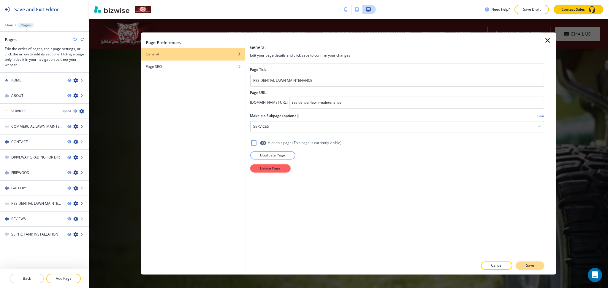
click at [542, 268] on button "Save" at bounding box center [530, 266] width 28 height 8
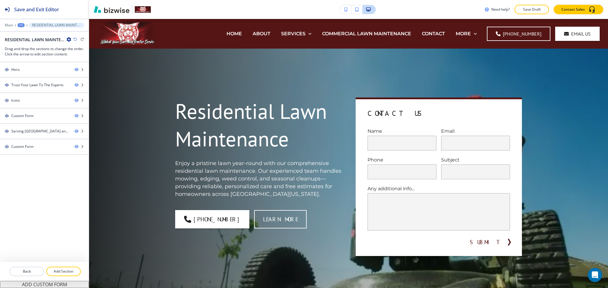
click at [20, 26] on div "+1" at bounding box center [21, 25] width 7 height 4
click at [23, 36] on p "Pages" at bounding box center [36, 34] width 30 height 5
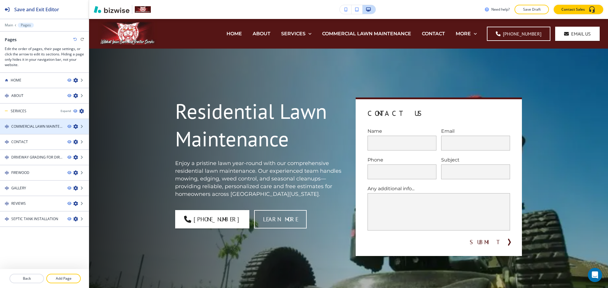
click at [75, 126] on icon "button" at bounding box center [75, 126] width 5 height 5
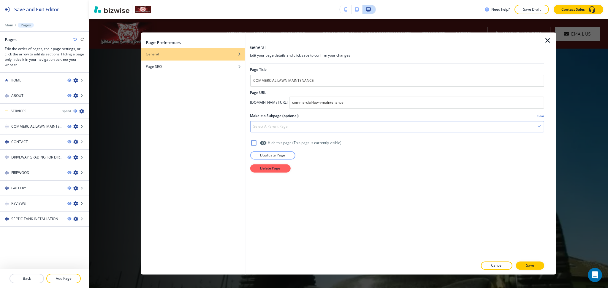
click at [262, 126] on h4 "Select a parent page" at bounding box center [270, 126] width 34 height 5
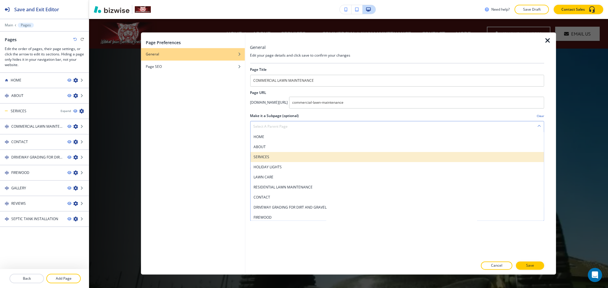
click at [270, 157] on h4 "SERVICES" at bounding box center [397, 157] width 288 height 5
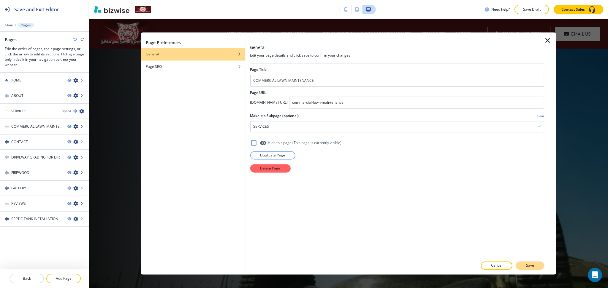
click at [529, 265] on p "Save" at bounding box center [530, 266] width 8 height 5
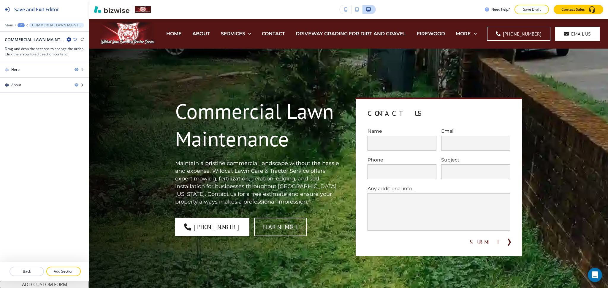
click at [24, 26] on button "+1" at bounding box center [21, 25] width 7 height 4
click at [22, 37] on p "Pages" at bounding box center [36, 34] width 30 height 5
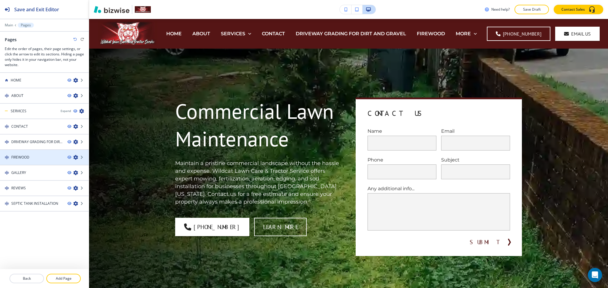
click at [74, 157] on icon "button" at bounding box center [75, 157] width 5 height 5
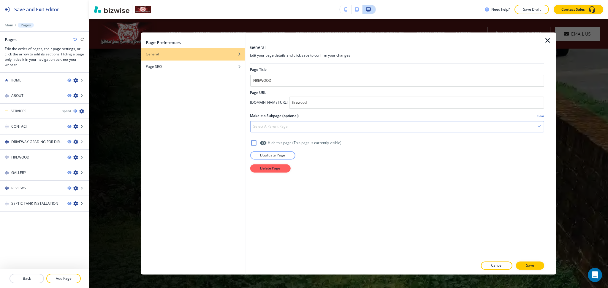
click at [328, 129] on div "Select a parent page" at bounding box center [397, 126] width 294 height 11
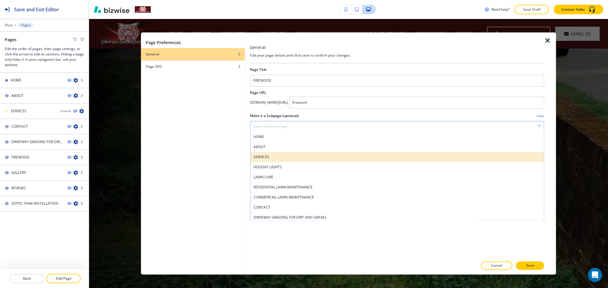
click at [295, 160] on div "SERVICES" at bounding box center [397, 157] width 294 height 10
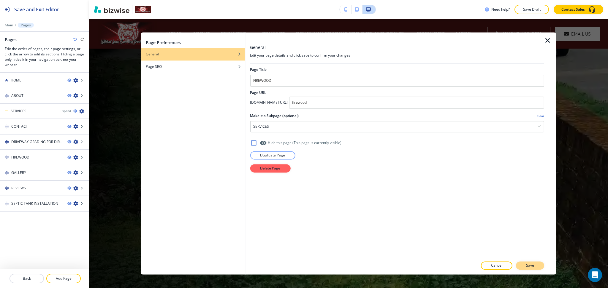
click at [531, 268] on p "Save" at bounding box center [530, 266] width 8 height 5
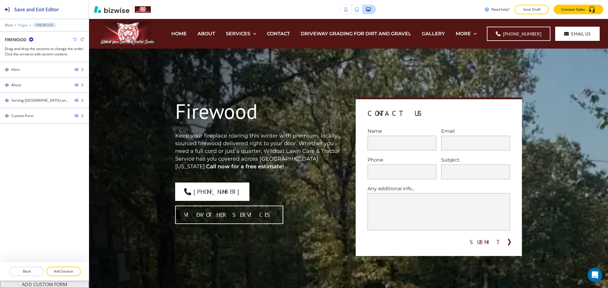
click at [19, 26] on p "Pages" at bounding box center [23, 25] width 10 height 4
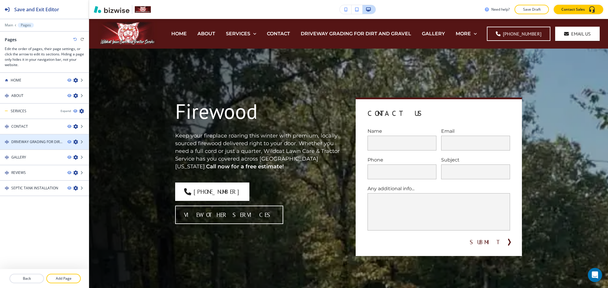
click at [74, 140] on icon "button" at bounding box center [75, 142] width 5 height 5
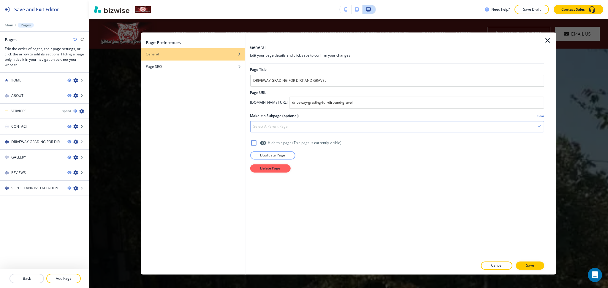
click at [310, 123] on div "Select a parent page" at bounding box center [397, 126] width 294 height 11
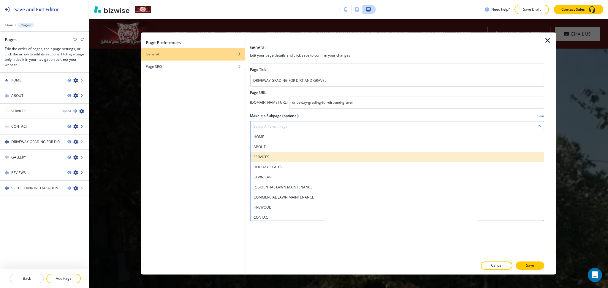
click at [278, 157] on h4 "SERVICES" at bounding box center [397, 157] width 288 height 5
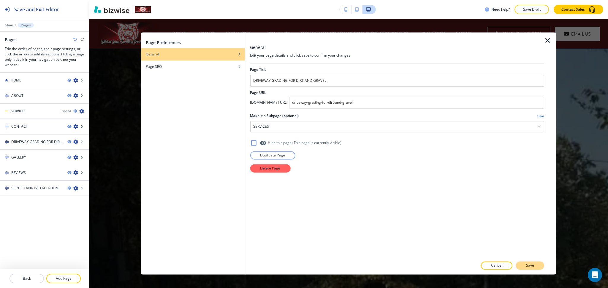
click at [529, 265] on p "Save" at bounding box center [530, 266] width 8 height 5
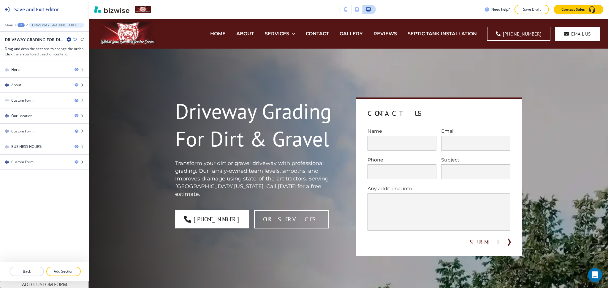
click at [21, 24] on div "+1" at bounding box center [21, 25] width 7 height 4
click at [28, 36] on p "Pages" at bounding box center [36, 34] width 30 height 5
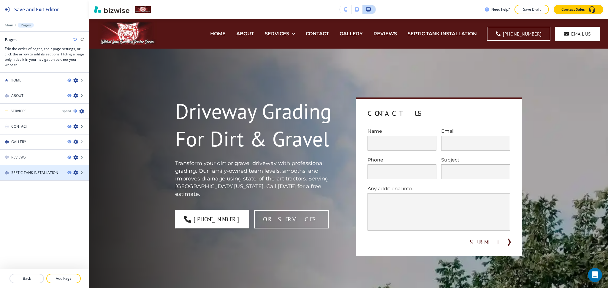
click at [74, 171] on icon "button" at bounding box center [75, 173] width 5 height 5
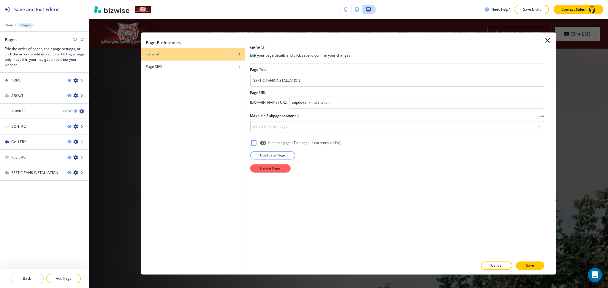
click at [286, 119] on div at bounding box center [397, 120] width 294 height 2
click at [284, 130] on div "Select a parent page" at bounding box center [397, 126] width 294 height 11
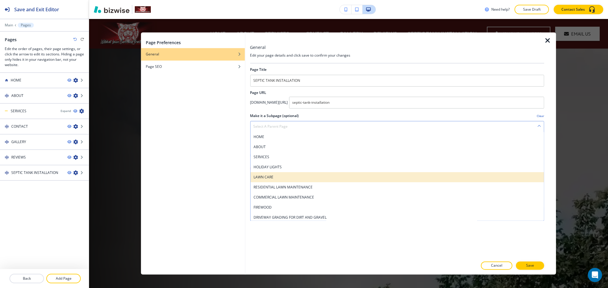
click at [280, 177] on h4 "LAWN CARE" at bounding box center [397, 177] width 288 height 5
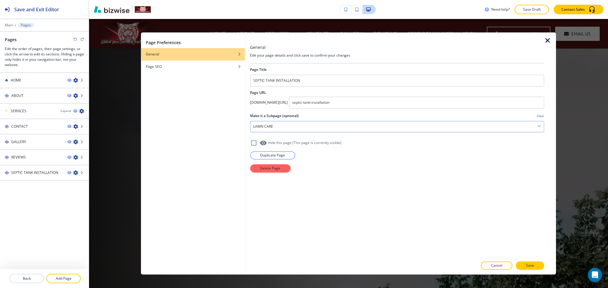
click at [279, 125] on div "LAWN CARE" at bounding box center [397, 126] width 294 height 11
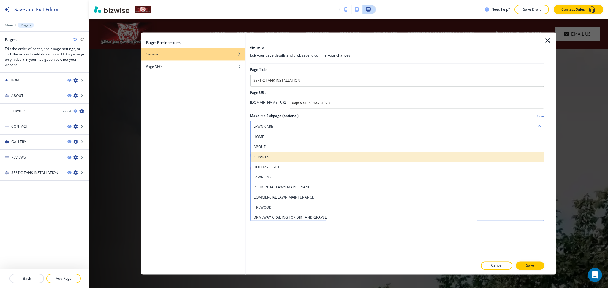
click at [274, 159] on h4 "SERVICES" at bounding box center [397, 157] width 288 height 5
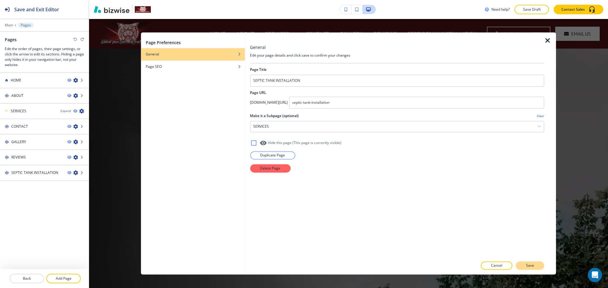
click at [527, 264] on p "Save" at bounding box center [530, 266] width 8 height 5
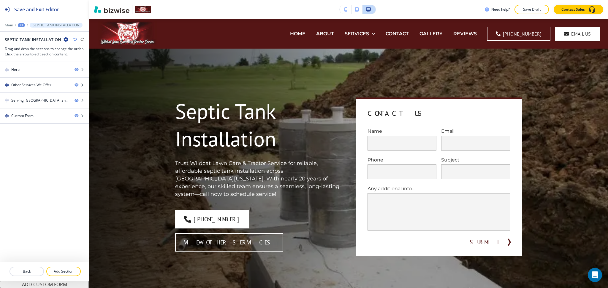
click at [19, 24] on div "+1" at bounding box center [21, 25] width 7 height 4
click at [27, 37] on p "Pages" at bounding box center [37, 34] width 30 height 5
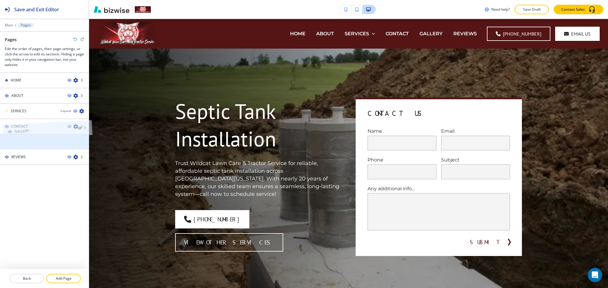
drag, startPoint x: 26, startPoint y: 141, endPoint x: 28, endPoint y: 117, distance: 24.8
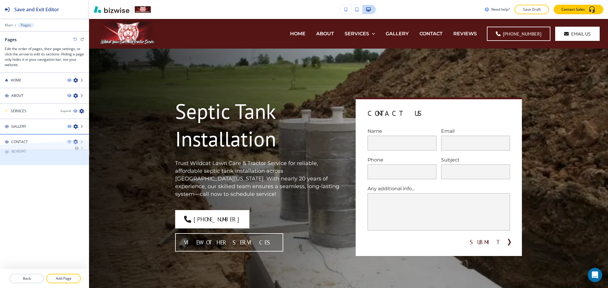
drag, startPoint x: 30, startPoint y: 147, endPoint x: 30, endPoint y: 135, distance: 11.3
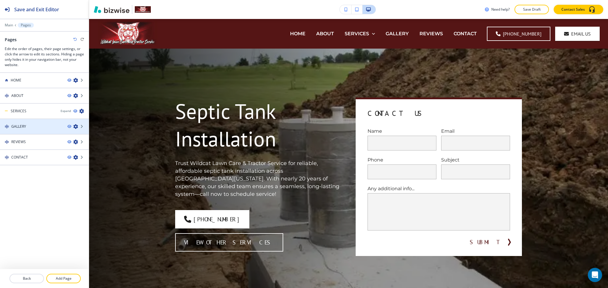
click at [31, 121] on div at bounding box center [44, 121] width 89 height 5
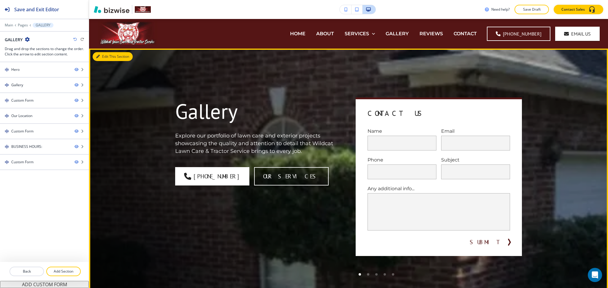
click at [105, 57] on button "Edit This Section" at bounding box center [113, 56] width 40 height 9
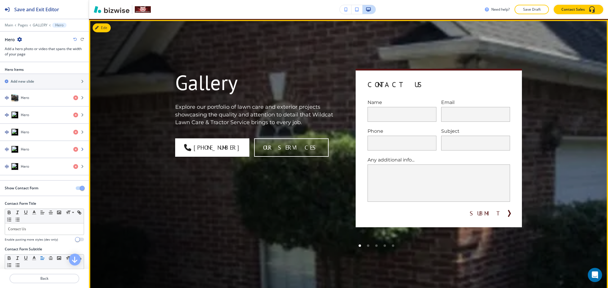
scroll to position [30, 0]
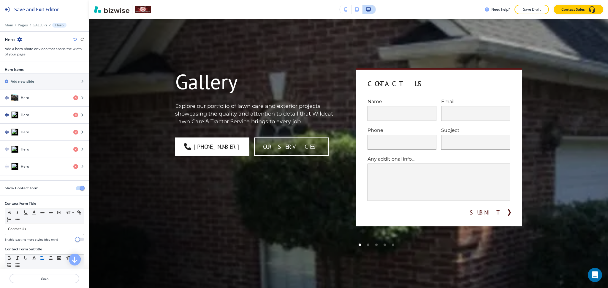
click at [80, 187] on span "button" at bounding box center [82, 188] width 5 height 5
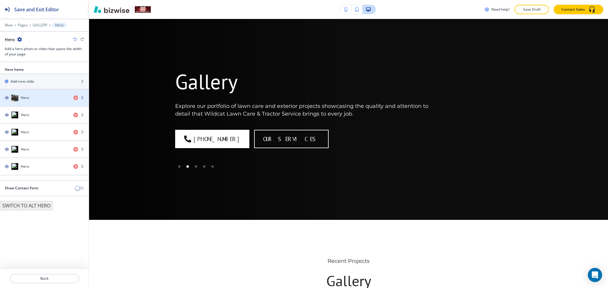
click at [42, 100] on div "Hero" at bounding box center [34, 97] width 69 height 7
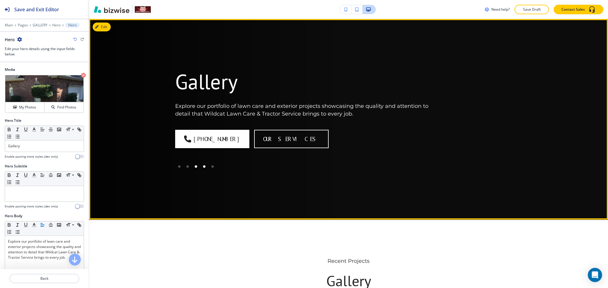
click at [202, 167] on div at bounding box center [204, 167] width 8 height 8
click at [208, 167] on div at bounding box center [212, 167] width 8 height 8
click at [188, 167] on div at bounding box center [187, 167] width 8 height 8
click at [175, 168] on div at bounding box center [179, 167] width 8 height 8
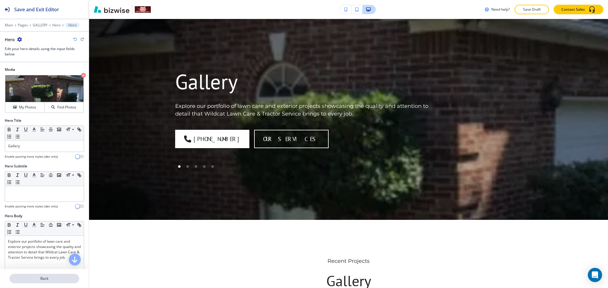
click at [43, 275] on button "Back" at bounding box center [44, 278] width 70 height 9
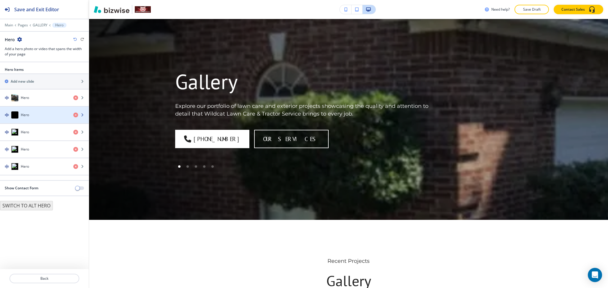
click at [41, 116] on div "Hero" at bounding box center [34, 115] width 69 height 7
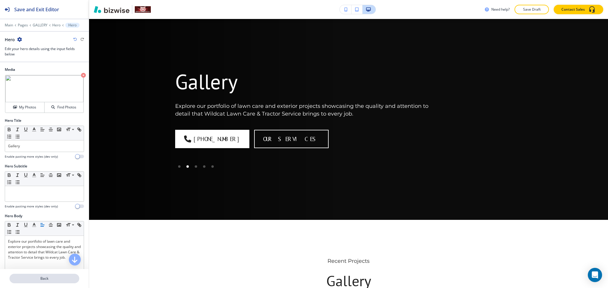
click at [48, 279] on p "Back" at bounding box center [44, 278] width 69 height 5
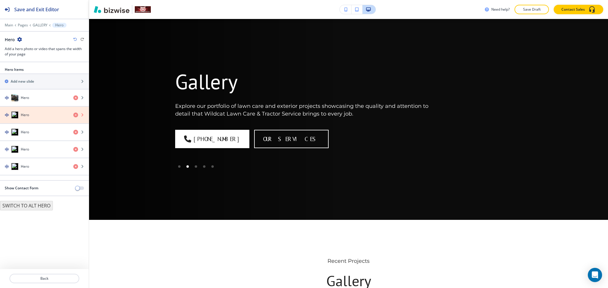
click at [75, 115] on icon "button" at bounding box center [75, 115] width 5 height 5
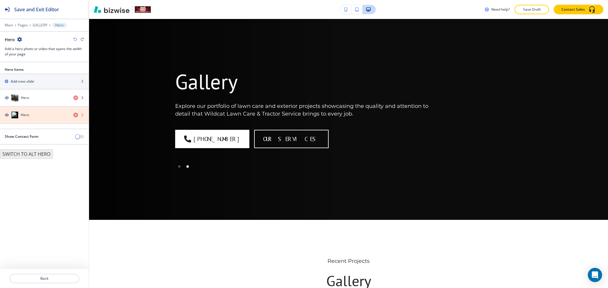
click at [75, 115] on icon "button" at bounding box center [75, 115] width 5 height 5
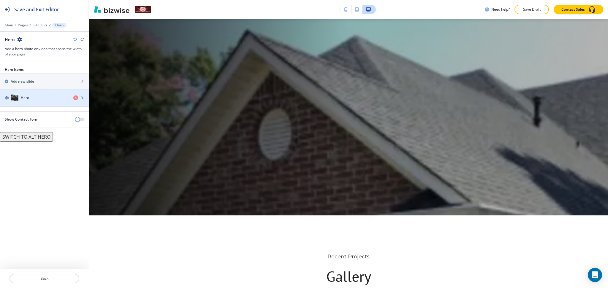
click at [21, 99] on h4 "Hero" at bounding box center [25, 97] width 8 height 5
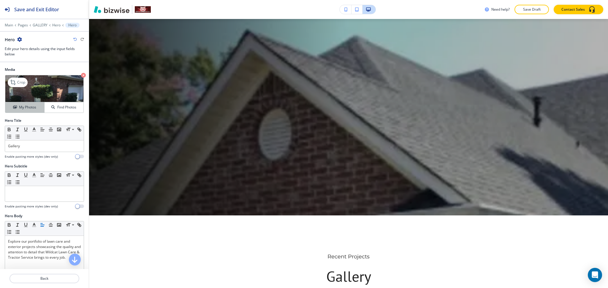
click at [27, 105] on h4 "My Photos" at bounding box center [27, 107] width 17 height 5
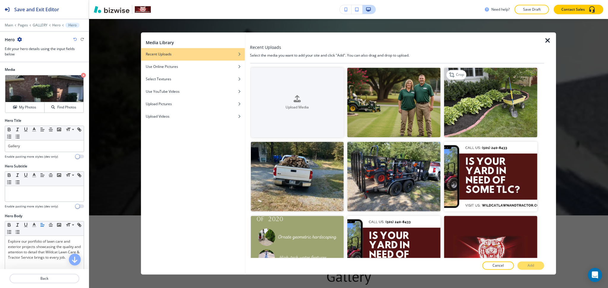
click at [517, 107] on img "button" at bounding box center [490, 103] width 93 height 70
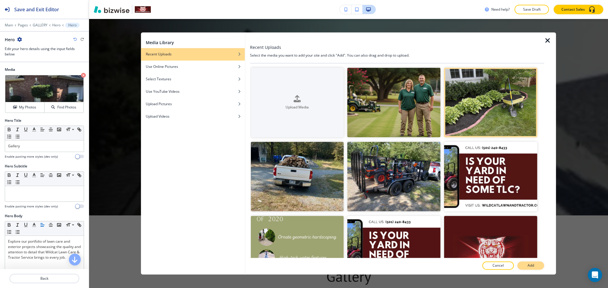
click at [529, 267] on p "Add" at bounding box center [530, 266] width 7 height 5
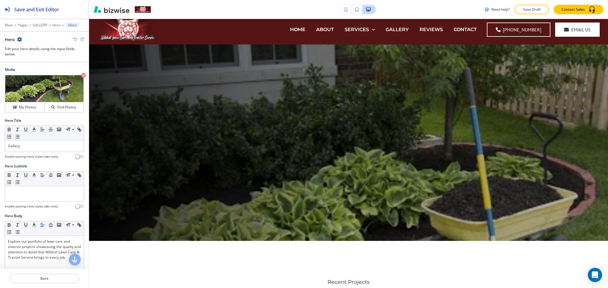
scroll to position [0, 0]
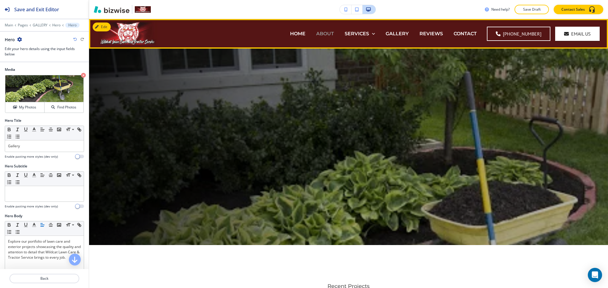
click at [332, 34] on p "ABOUT" at bounding box center [325, 33] width 18 height 7
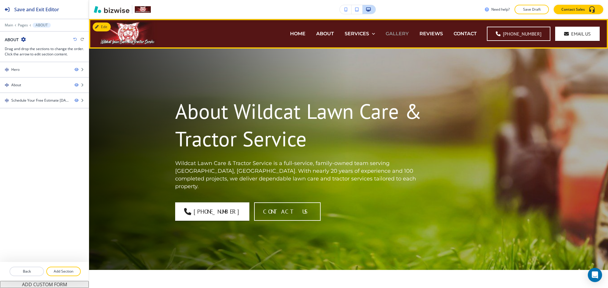
click at [409, 37] on p "GALLERY" at bounding box center [397, 33] width 23 height 7
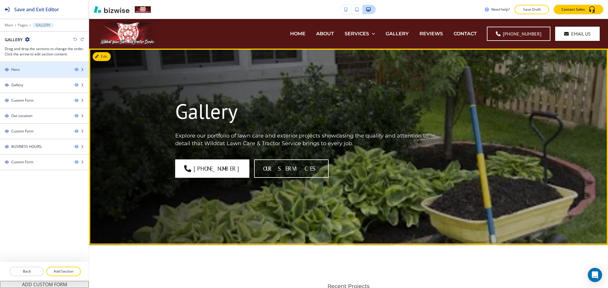
click at [38, 72] on div at bounding box center [44, 74] width 89 height 5
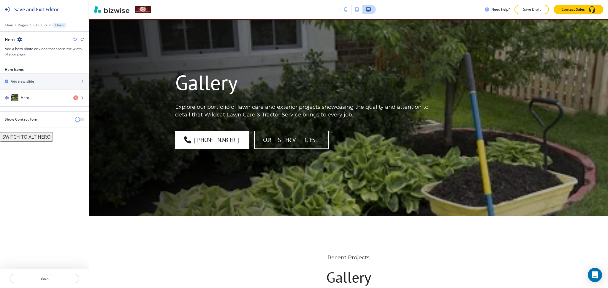
scroll to position [30, 0]
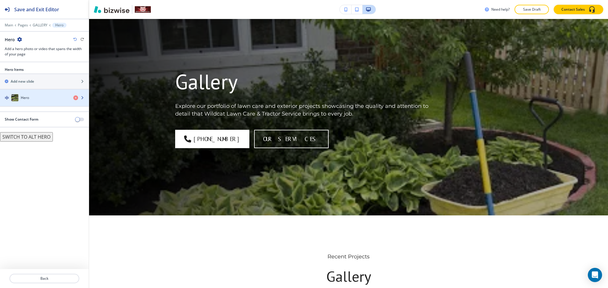
click at [37, 96] on div "Hero" at bounding box center [34, 97] width 69 height 7
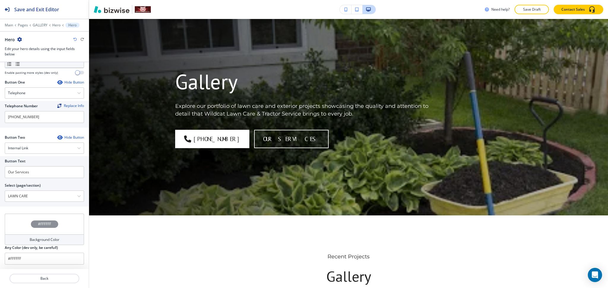
scroll to position [246, 0]
click at [55, 150] on div "Internal Link" at bounding box center [44, 148] width 79 height 11
click at [39, 208] on h4 "Internal Link" at bounding box center [44, 208] width 73 height 5
click at [39, 197] on \(page\/section\) "Manual Input" at bounding box center [41, 196] width 72 height 10
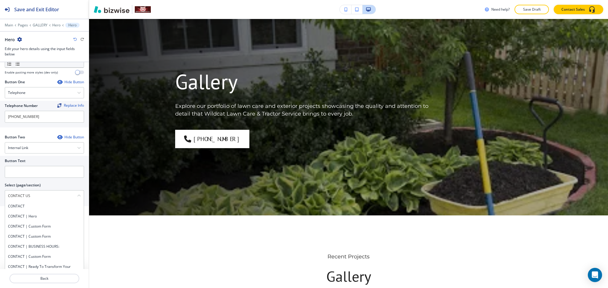
drag, startPoint x: 34, startPoint y: 196, endPoint x: 0, endPoint y: 194, distance: 34.5
click at [0, 194] on div "Button Text Select (page/section) CONTACT US CONTACT CONTACT | Hero CONTACT | C…" at bounding box center [44, 181] width 89 height 50
drag, startPoint x: 20, startPoint y: 210, endPoint x: 20, endPoint y: 204, distance: 6.0
click at [21, 210] on div "CONTACT" at bounding box center [44, 207] width 79 height 10
type \(page\/section\) "CONTACT"
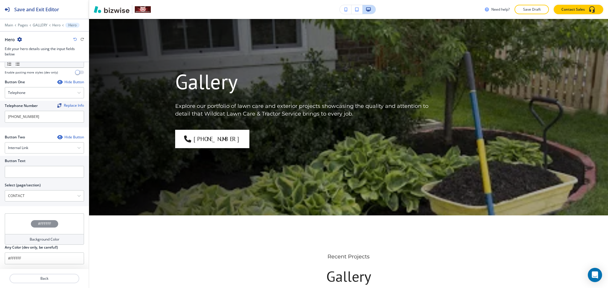
click at [24, 165] on div at bounding box center [44, 165] width 79 height 2
click at [30, 173] on input "text" at bounding box center [44, 172] width 79 height 12
paste input "CONTACT US"
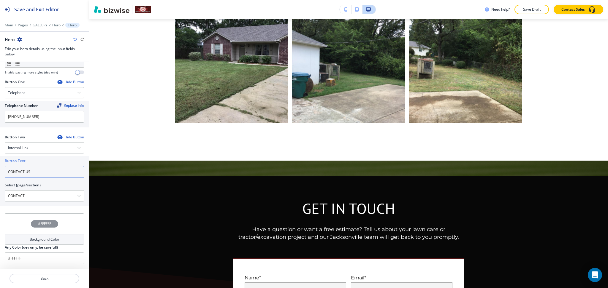
scroll to position [689, 0]
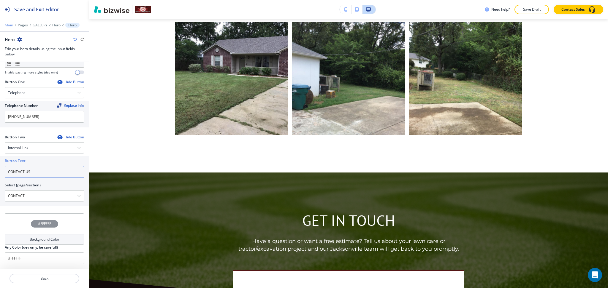
type input "CONTACT US"
click at [6, 24] on p "Main" at bounding box center [9, 25] width 8 height 4
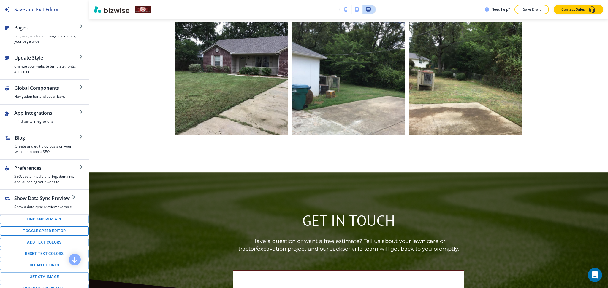
click at [53, 235] on button "Toggle speed editor" at bounding box center [44, 231] width 89 height 9
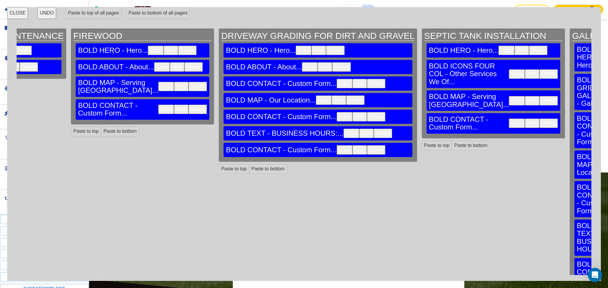
scroll to position [0, 796]
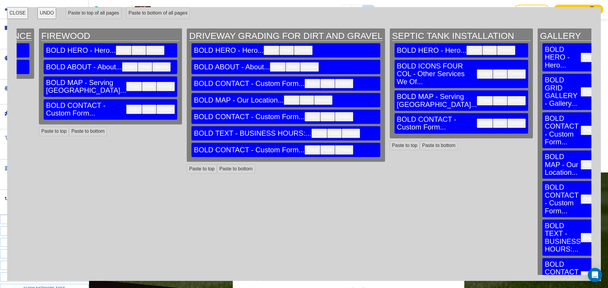
click at [608, 126] on button "Delete" at bounding box center [620, 130] width 18 height 9
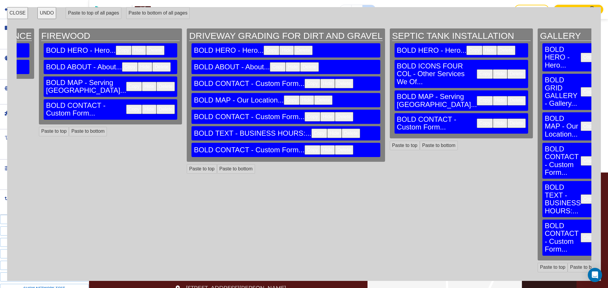
click at [608, 122] on button "Delete" at bounding box center [620, 126] width 18 height 9
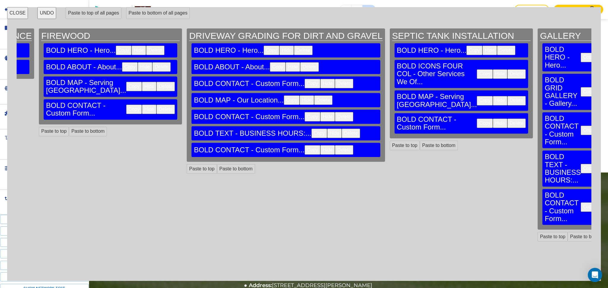
click at [608, 126] on button "Delete" at bounding box center [620, 130] width 18 height 9
click at [608, 164] on button "Delete" at bounding box center [620, 168] width 18 height 9
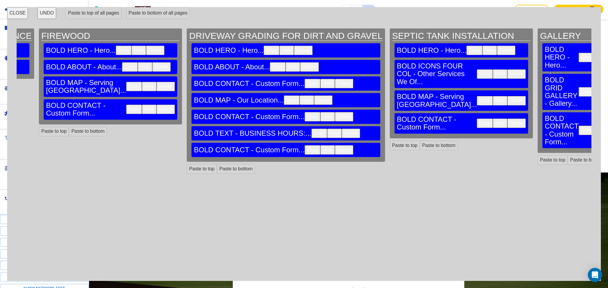
scroll to position [0, 794]
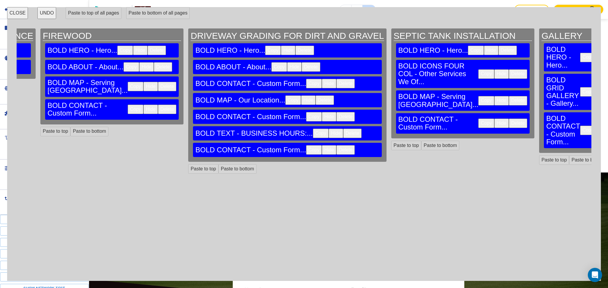
click at [608, 126] on button "Delete" at bounding box center [619, 130] width 18 height 9
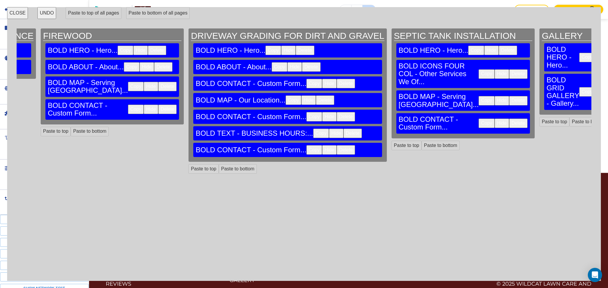
click at [509, 99] on button "Delete" at bounding box center [518, 100] width 18 height 9
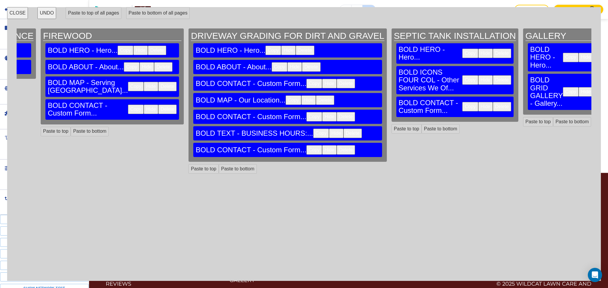
click at [493, 102] on button "Delete" at bounding box center [502, 106] width 18 height 9
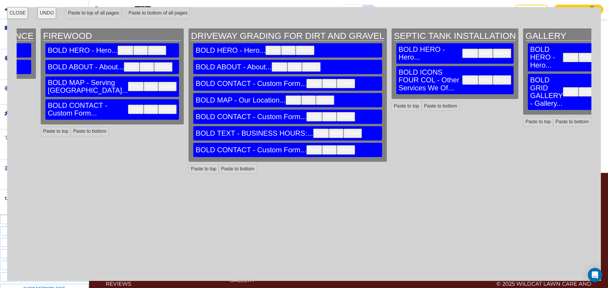
click at [337, 82] on button "Delete" at bounding box center [346, 83] width 18 height 9
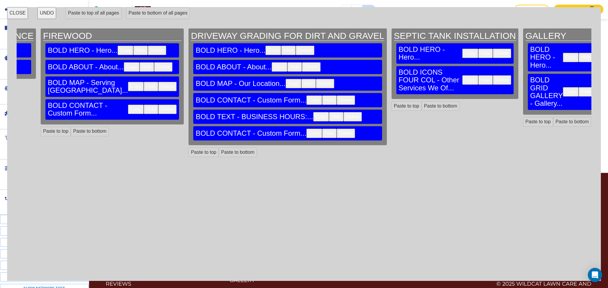
click at [193, 82] on div "BOLD MAP - Our Location... Copy Hide Delete" at bounding box center [287, 84] width 188 height 14
click at [316, 82] on button "Delete" at bounding box center [325, 83] width 18 height 9
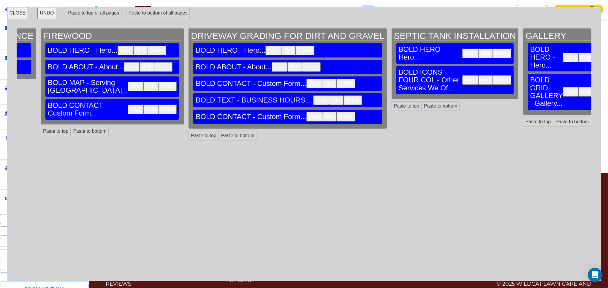
click at [322, 82] on button "Hide" at bounding box center [329, 83] width 15 height 9
click at [322, 82] on button "Show" at bounding box center [330, 83] width 17 height 9
click at [339, 83] on button "Delete" at bounding box center [348, 83] width 18 height 9
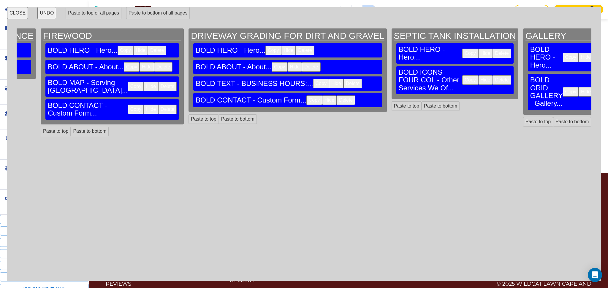
click at [343, 81] on button "Delete" at bounding box center [352, 83] width 18 height 9
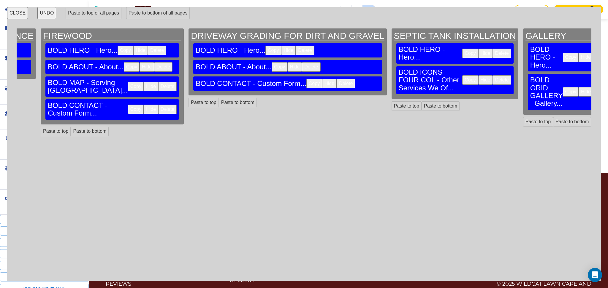
click at [337, 81] on button "Delete" at bounding box center [346, 83] width 18 height 9
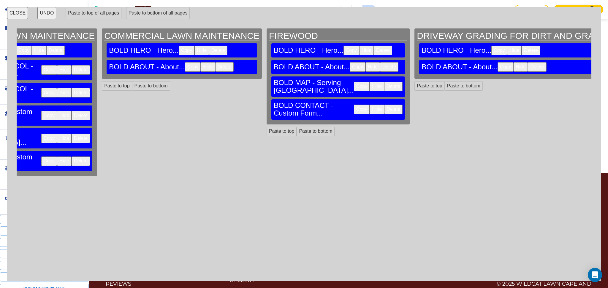
scroll to position [0, 535]
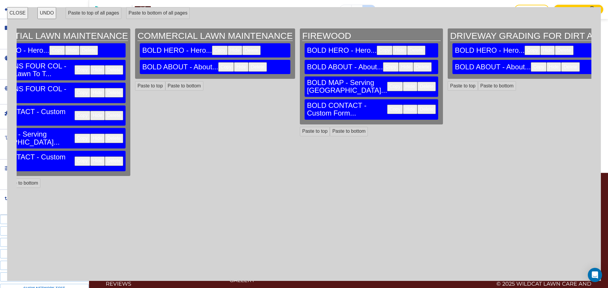
click at [417, 86] on button "Delete" at bounding box center [426, 86] width 18 height 9
click at [302, 86] on div "BOLD HERO - Hero... Copy Hide Delete BOLD ABOUT - About... Copy Hide Delete BOL…" at bounding box center [371, 81] width 138 height 77
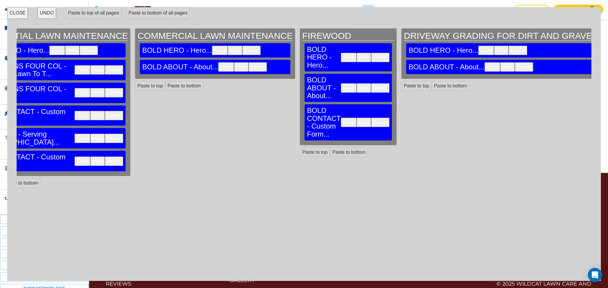
click at [371, 118] on button "Delete" at bounding box center [380, 122] width 18 height 9
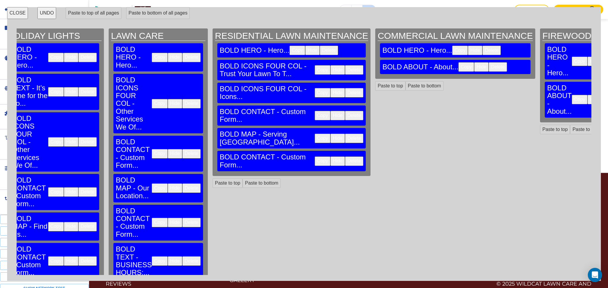
scroll to position [0, 265]
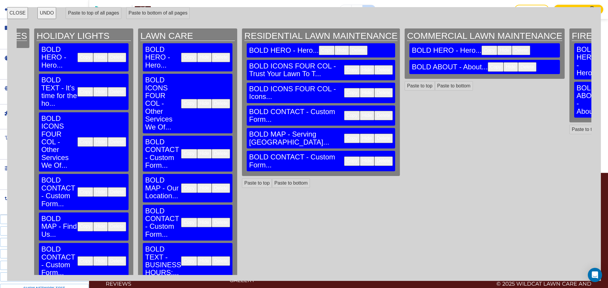
click at [374, 111] on button "Delete" at bounding box center [383, 115] width 18 height 9
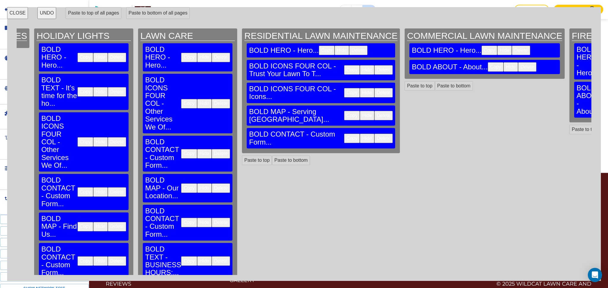
click at [374, 111] on button "Delete" at bounding box center [383, 115] width 18 height 9
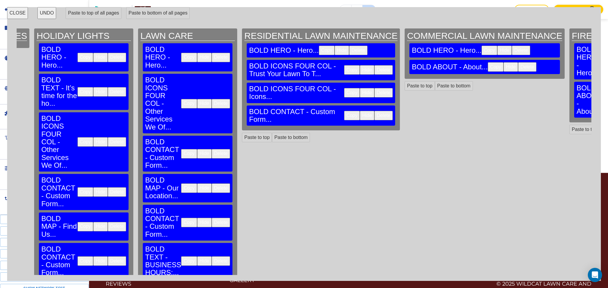
click at [374, 111] on button "Delete" at bounding box center [383, 115] width 18 height 9
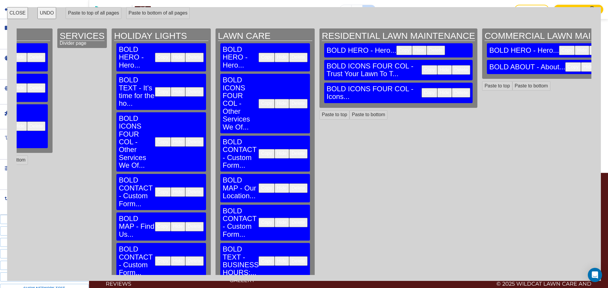
scroll to position [0, 169]
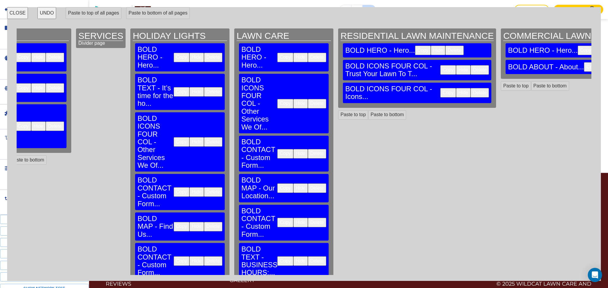
click at [308, 149] on button "Delete" at bounding box center [317, 153] width 18 height 9
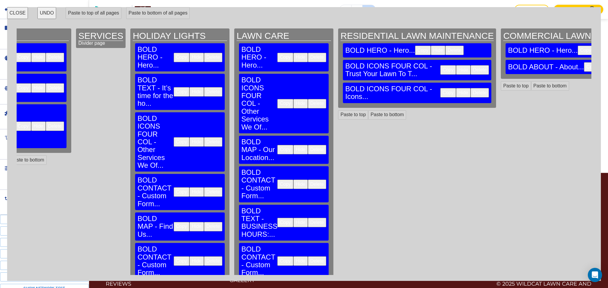
click at [308, 145] on button "Delete" at bounding box center [317, 149] width 18 height 9
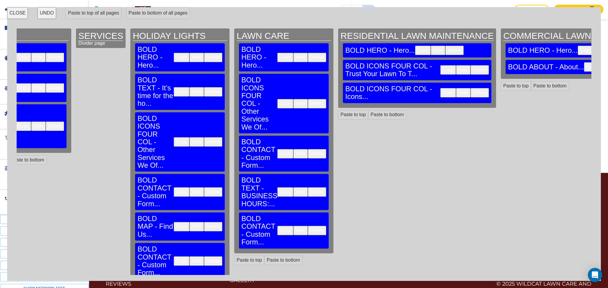
click at [308, 149] on button "Delete" at bounding box center [317, 153] width 18 height 9
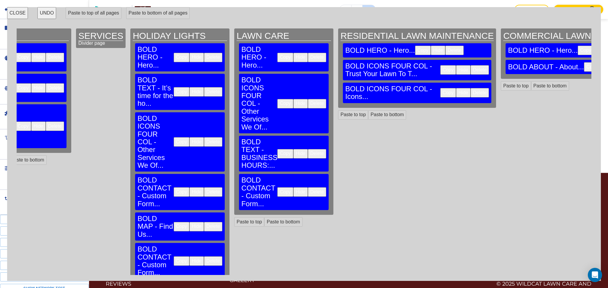
click at [308, 149] on button "Delete" at bounding box center [317, 153] width 18 height 9
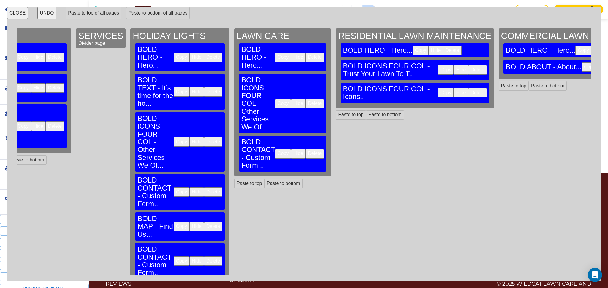
click at [305, 149] on button "Delete" at bounding box center [314, 153] width 18 height 9
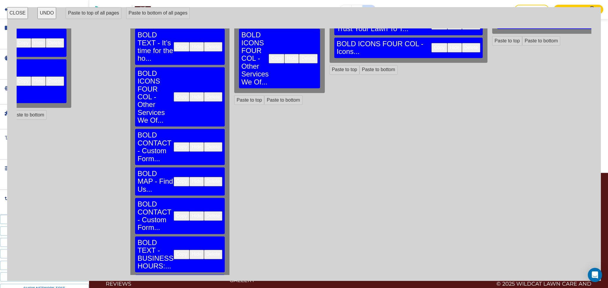
scroll to position [47, 169]
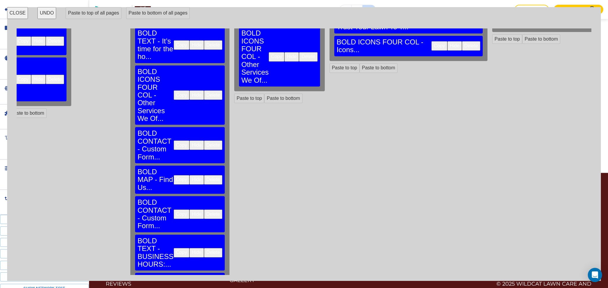
click at [204, 175] on button "Delete" at bounding box center [213, 179] width 18 height 9
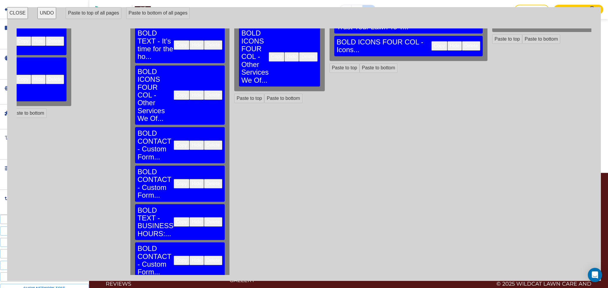
click at [204, 179] on button "Delete" at bounding box center [213, 183] width 18 height 9
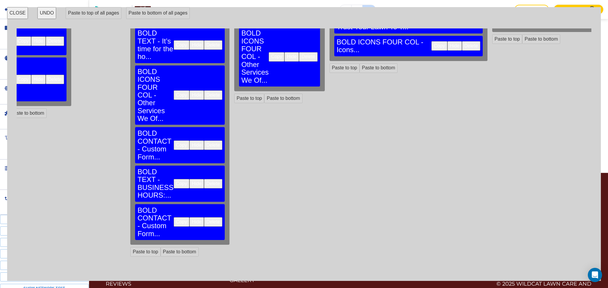
click at [204, 179] on button "Delete" at bounding box center [213, 183] width 18 height 9
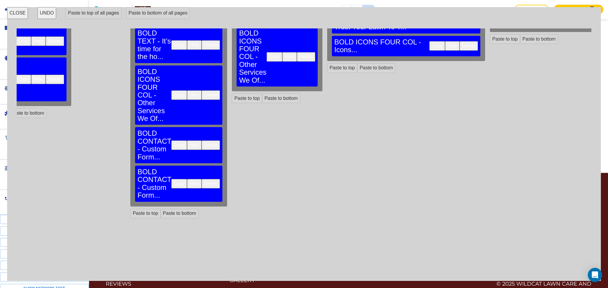
click at [202, 179] on button "Delete" at bounding box center [211, 183] width 18 height 9
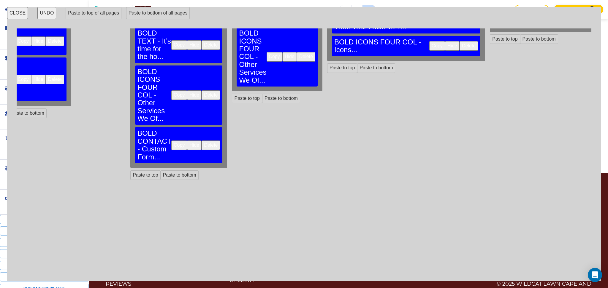
click at [202, 141] on button "Delete" at bounding box center [211, 145] width 18 height 9
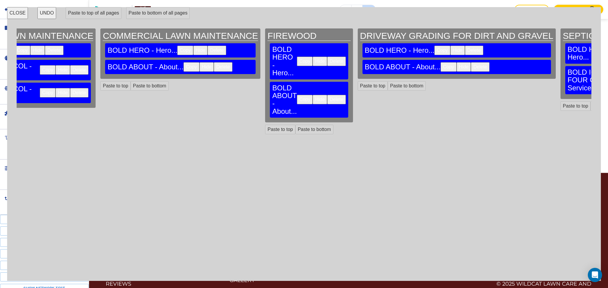
scroll to position [0, 766]
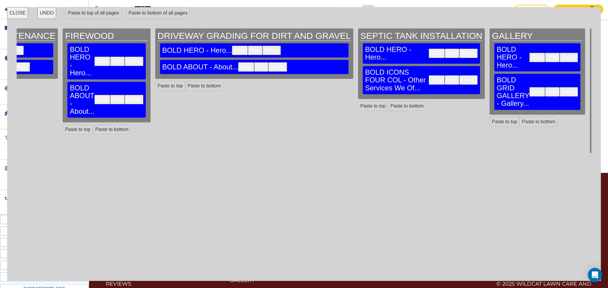
drag, startPoint x: 486, startPoint y: 123, endPoint x: 487, endPoint y: 118, distance: 5.6
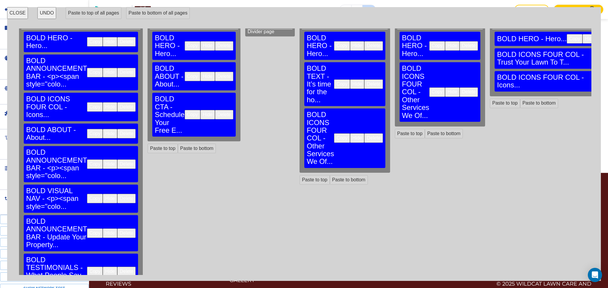
scroll to position [0, 0]
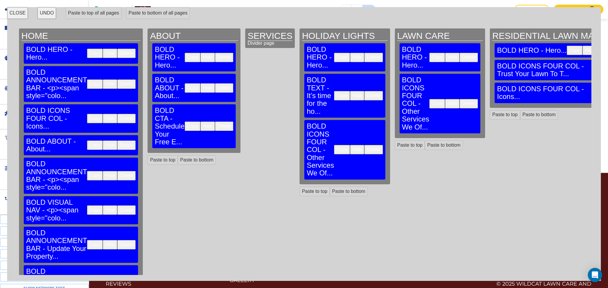
click at [185, 122] on button "Copy" at bounding box center [193, 126] width 16 height 9
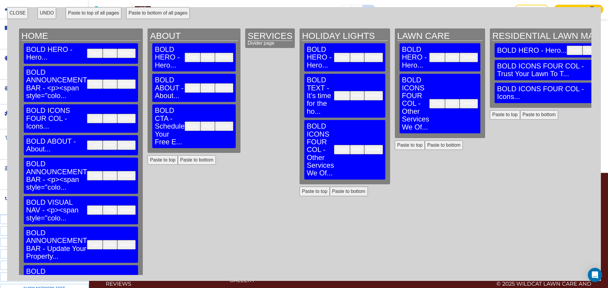
click at [164, 16] on button "Paste to bottom of all pages" at bounding box center [158, 13] width 64 height 12
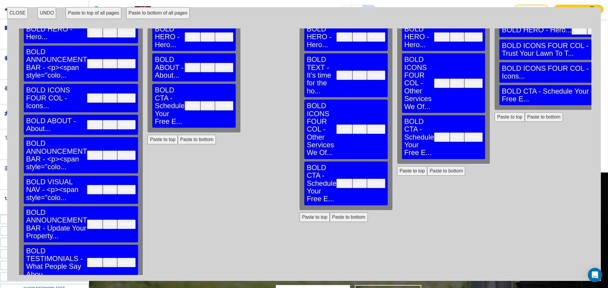
scroll to position [71, 0]
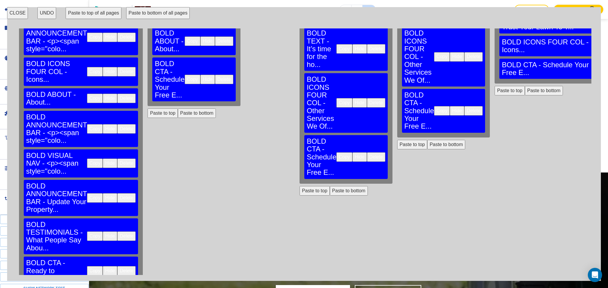
click at [150, 11] on button "Paste to bottom of all pages" at bounding box center [158, 13] width 64 height 12
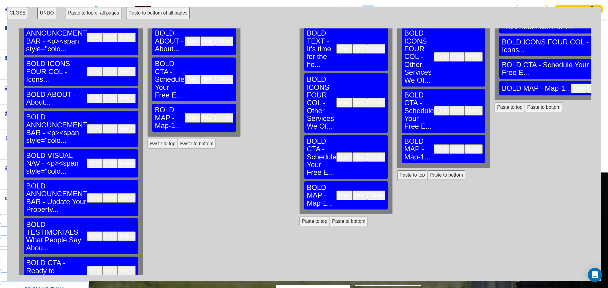
click at [168, 14] on button "Paste to bottom of all pages" at bounding box center [158, 13] width 64 height 12
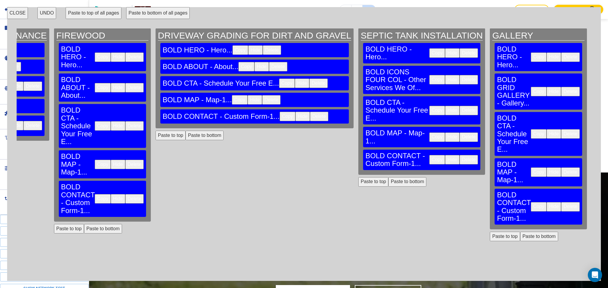
scroll to position [0, 780]
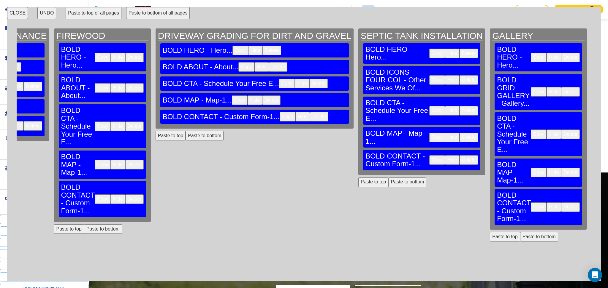
click at [15, 12] on button "CLOSE" at bounding box center [17, 13] width 21 height 12
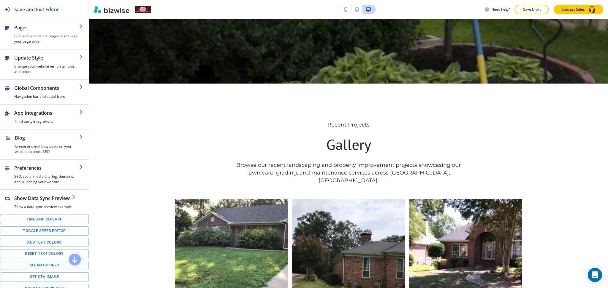
scroll to position [153, 0]
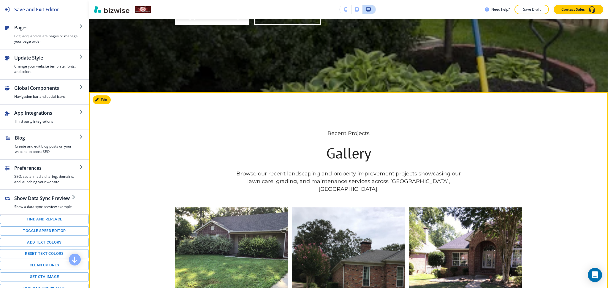
click at [101, 98] on button "Edit This Section" at bounding box center [113, 100] width 40 height 9
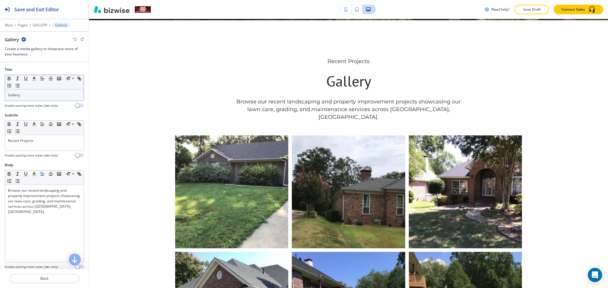
scroll to position [226, 0]
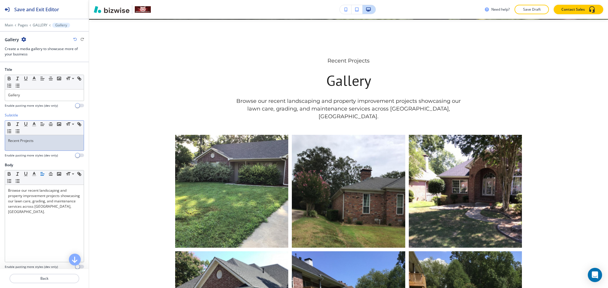
click at [39, 144] on div "Recent Projects" at bounding box center [44, 142] width 79 height 15
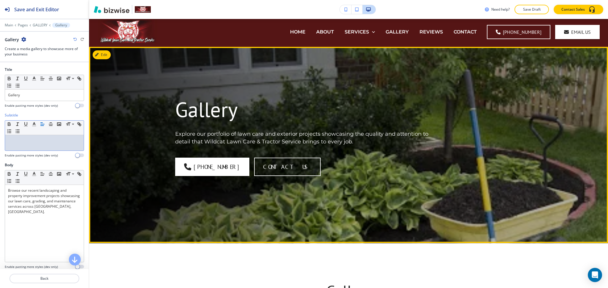
scroll to position [0, 0]
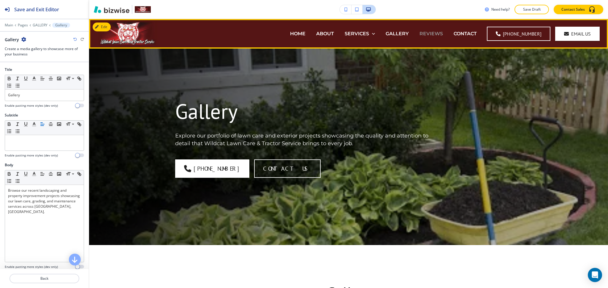
click at [432, 34] on p "REVIEWS" at bounding box center [430, 33] width 23 height 7
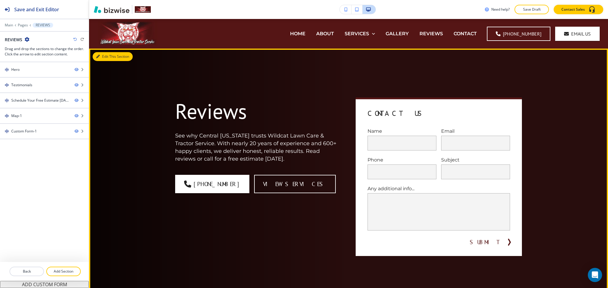
click at [98, 58] on icon "button" at bounding box center [98, 57] width 4 height 4
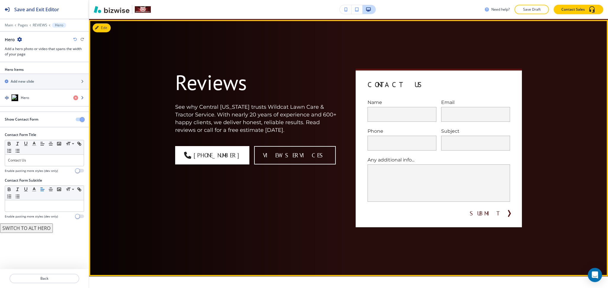
scroll to position [30, 0]
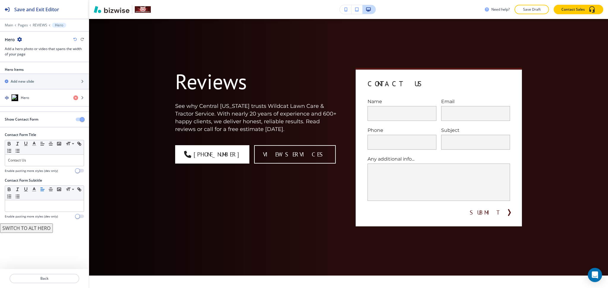
click at [82, 120] on span "button" at bounding box center [82, 119] width 5 height 5
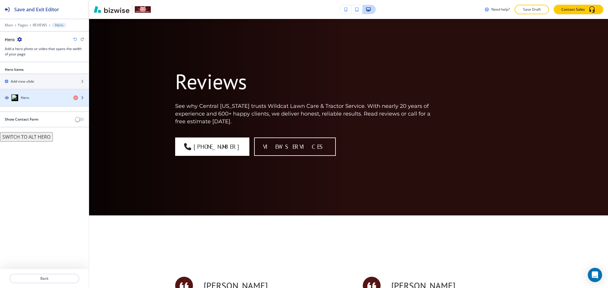
click at [48, 99] on div "Hero" at bounding box center [34, 97] width 69 height 7
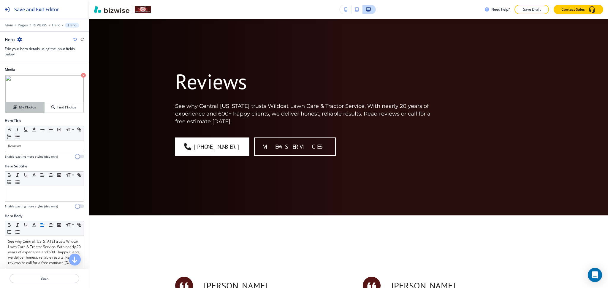
click at [29, 104] on button "My Photos" at bounding box center [24, 107] width 39 height 10
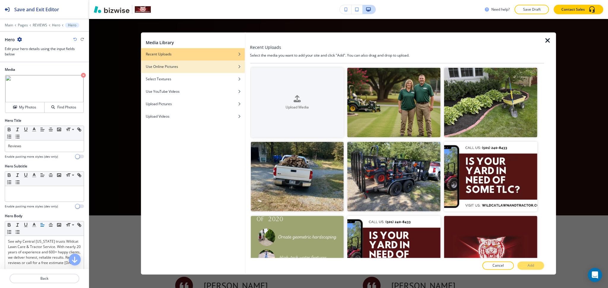
click at [154, 69] on div "button" at bounding box center [193, 71] width 104 height 4
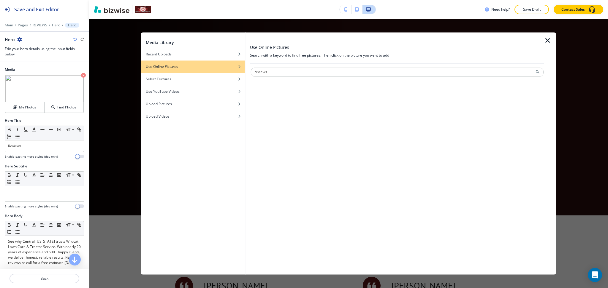
type input "reviews"
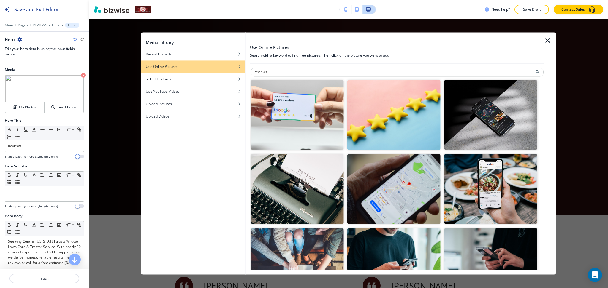
click at [391, 113] on img "button" at bounding box center [393, 115] width 93 height 70
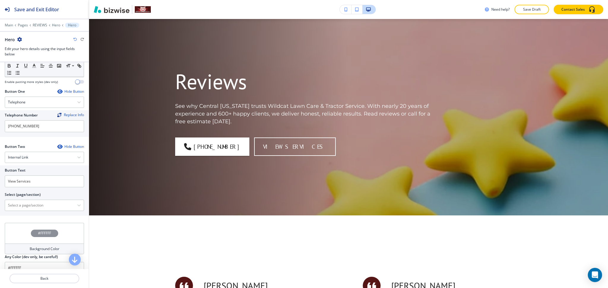
scroll to position [237, 0]
click at [53, 158] on div "Internal Link" at bounding box center [44, 157] width 79 height 11
click at [39, 177] on h4 "External Link" at bounding box center [44, 177] width 73 height 5
click at [38, 185] on input "text" at bounding box center [44, 181] width 79 height 12
type input "write a review"
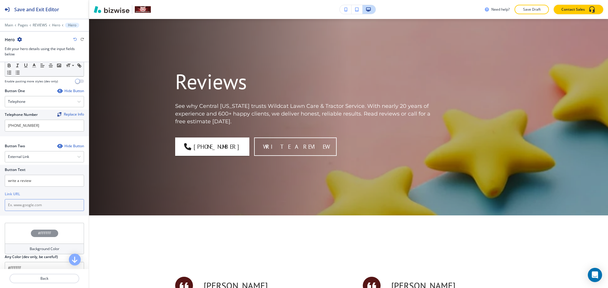
click at [53, 209] on input "text" at bounding box center [44, 205] width 79 height 12
paste input "https://www.google.com/search?authuser=4&_ga=2.65527721.62582461.1596460771-859…"
type input "https://www.google.com/search?authuser=4&_ga=2.65527721.62582461.1596460771-859…"
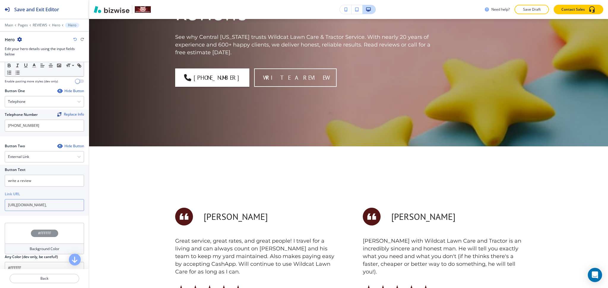
scroll to position [72, 0]
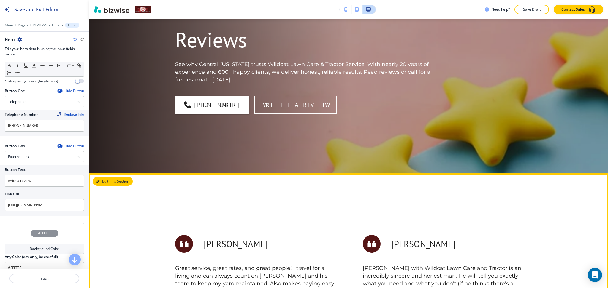
click at [107, 182] on button "Edit This Section" at bounding box center [113, 181] width 40 height 9
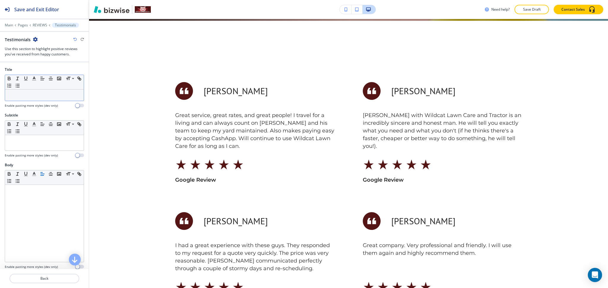
scroll to position [226, 0]
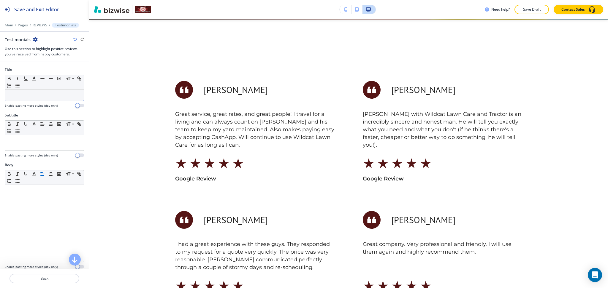
click at [45, 97] on p at bounding box center [44, 95] width 73 height 5
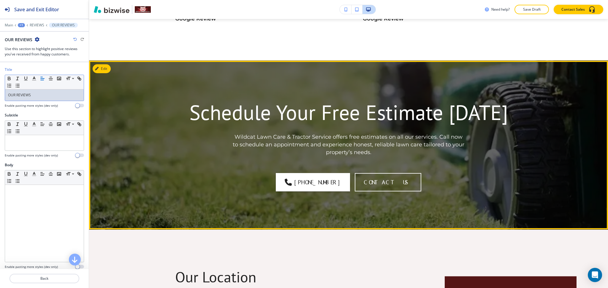
scroll to position [790, 0]
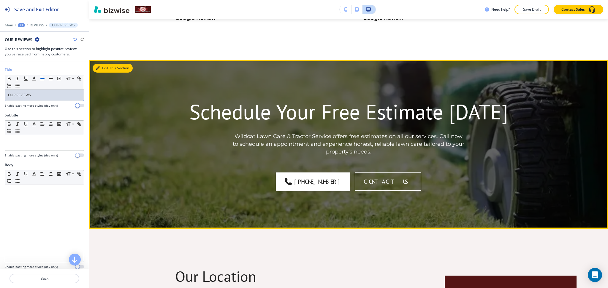
click at [103, 68] on button "Edit This Section" at bounding box center [113, 68] width 40 height 9
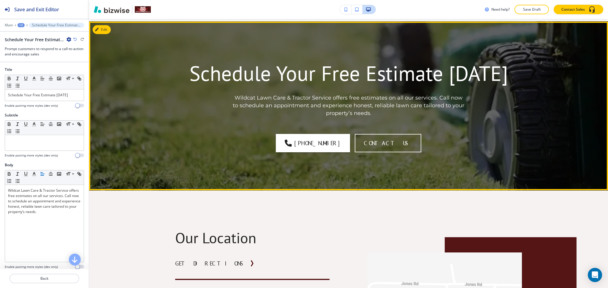
scroll to position [831, 0]
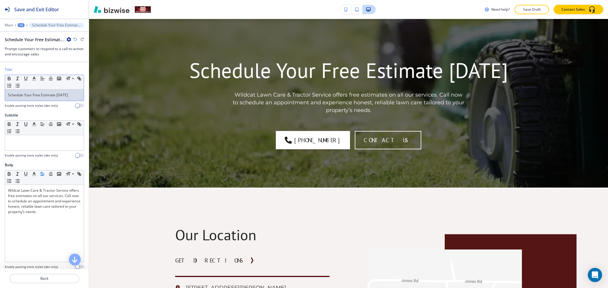
click at [65, 97] on p "Schedule Your Free Estimate Today" at bounding box center [44, 95] width 73 height 5
drag, startPoint x: 67, startPoint y: 97, endPoint x: 0, endPoint y: 100, distance: 67.4
click at [0, 100] on div "Title Small Normal Large Huge Schedule Your Free Estimate Today Enable pasting …" at bounding box center [44, 90] width 89 height 46
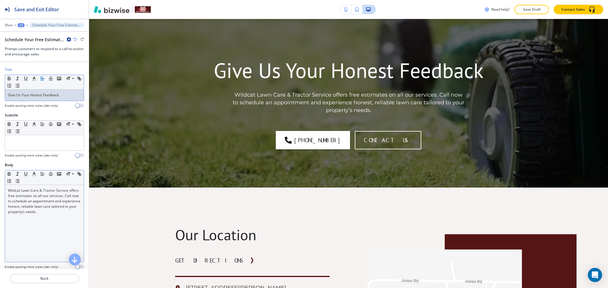
click at [29, 224] on div "Wildcat Lawn Care & Tractor Service offers free estimates on all our services. …" at bounding box center [44, 223] width 79 height 77
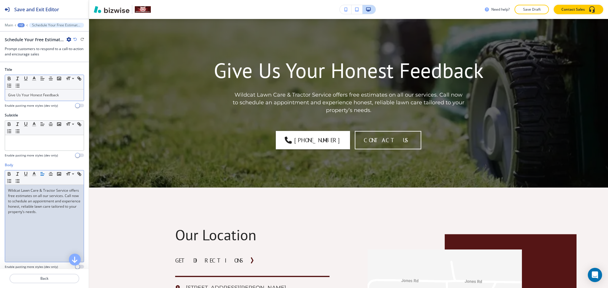
click at [65, 93] on p "Give Us Your Honest Feedback" at bounding box center [44, 95] width 73 height 5
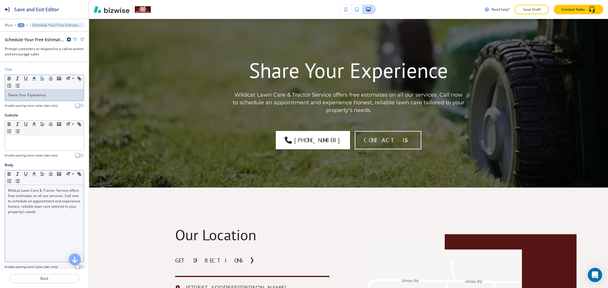
click at [44, 227] on div "Wildcat Lawn Care & Tractor Service offers free estimates on all our services. …" at bounding box center [44, 223] width 79 height 77
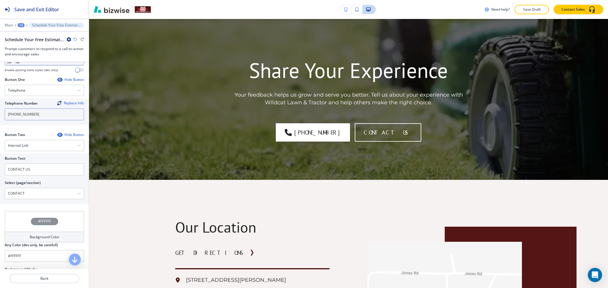
scroll to position [197, 0]
click at [25, 94] on div "Telephone" at bounding box center [44, 90] width 79 height 11
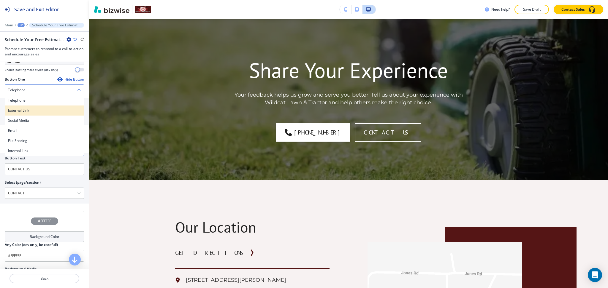
click at [23, 113] on h4 "External Link" at bounding box center [44, 110] width 73 height 5
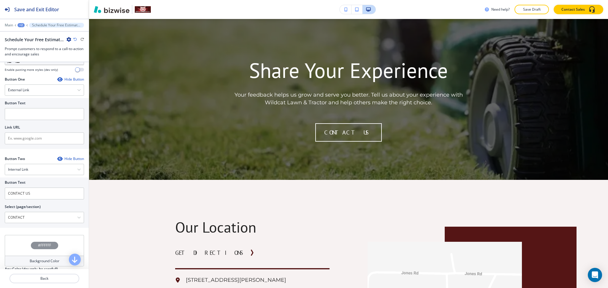
scroll to position [0, 0]
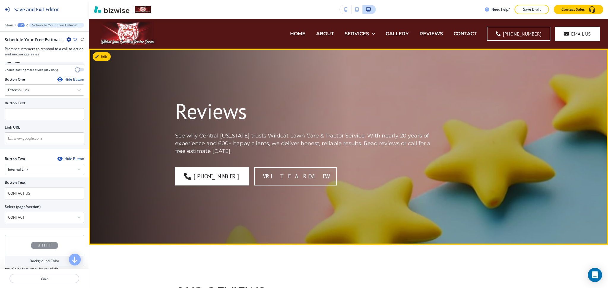
click at [110, 58] on button "Edit" at bounding box center [102, 56] width 18 height 9
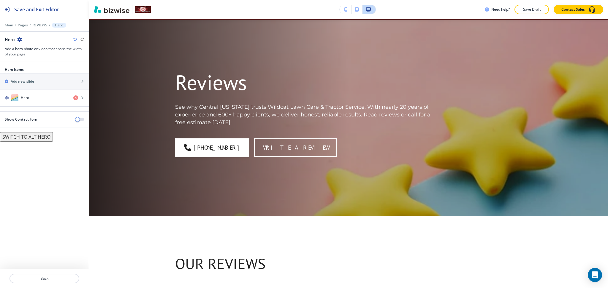
scroll to position [30, 0]
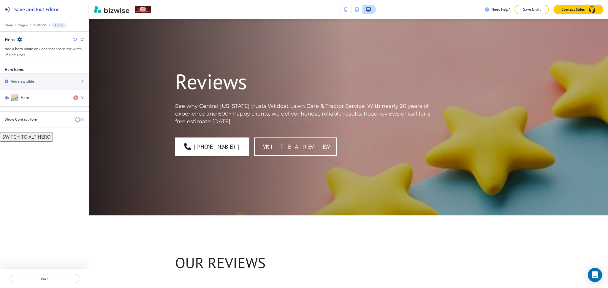
click at [36, 100] on div "Hero" at bounding box center [34, 97] width 69 height 7
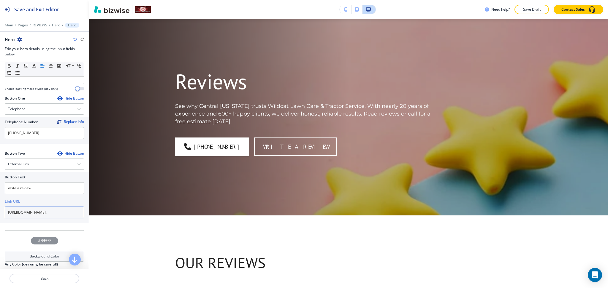
click at [39, 211] on input "https://www.google.com/search?authuser=4&_ga=2.65527721.62582461.1596460771-859…" at bounding box center [44, 213] width 79 height 12
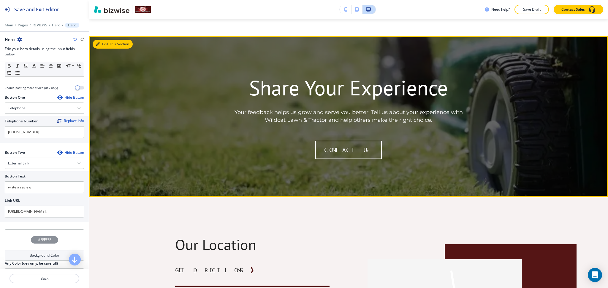
click at [100, 46] on button "Edit This Section" at bounding box center [113, 44] width 40 height 9
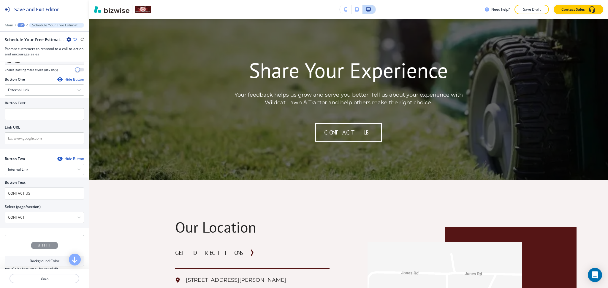
scroll to position [198, 0]
click at [31, 139] on input "text" at bounding box center [44, 138] width 79 height 12
paste input "https://www.google.com/search?authuser=4&_ga=2.65527721.62582461.1596460771-859…"
type input "https://www.google.com/search?authuser=4&_ga=2.65527721.62582461.1596460771-859…"
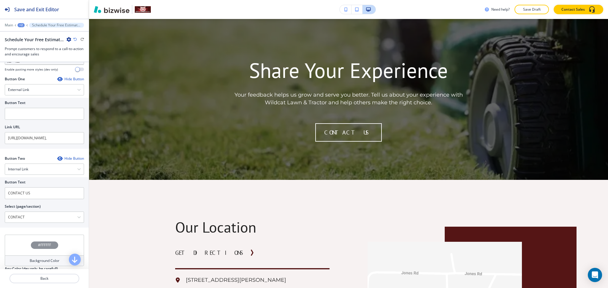
scroll to position [0, 0]
click at [33, 107] on div at bounding box center [44, 107] width 79 height 2
click at [36, 113] on input "text" at bounding box center [44, 114] width 79 height 12
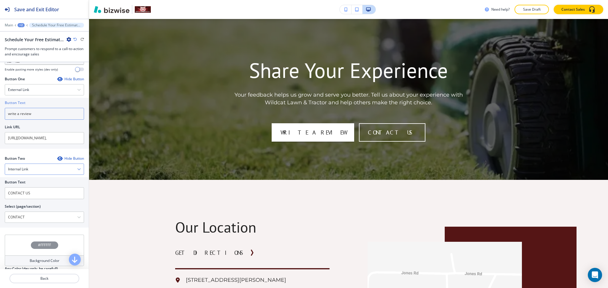
type input "write a review"
click at [27, 172] on h4 "Internal Link" at bounding box center [18, 169] width 20 height 5
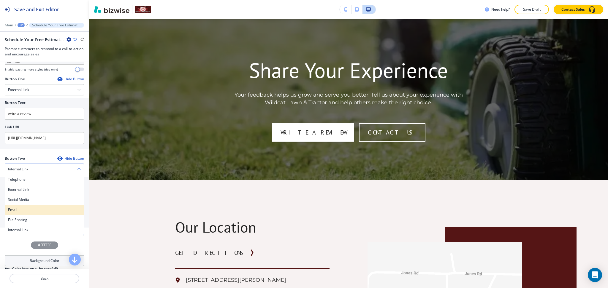
click at [20, 209] on h4 "Email" at bounding box center [44, 209] width 73 height 5
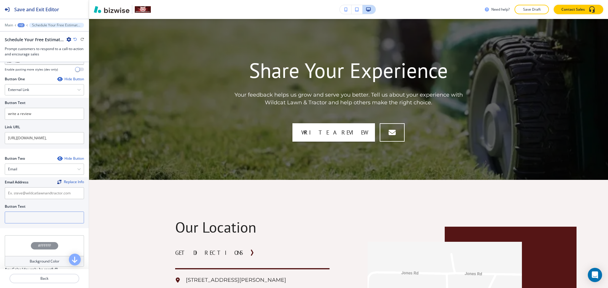
click at [25, 216] on input "text" at bounding box center [44, 218] width 79 height 12
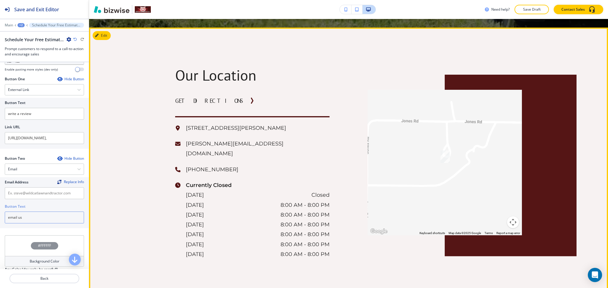
scroll to position [984, 0]
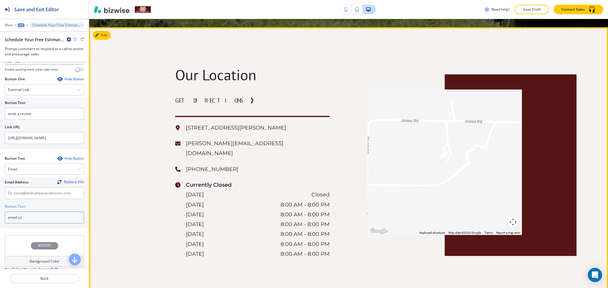
type input "email us"
drag, startPoint x: 285, startPoint y: 147, endPoint x: 175, endPoint y: 142, distance: 110.5
click at [182, 145] on div "steve@wildcatlawnandtractor.com" at bounding box center [252, 149] width 154 height 20
copy p "steve@wildcatlawnandtractor.com"
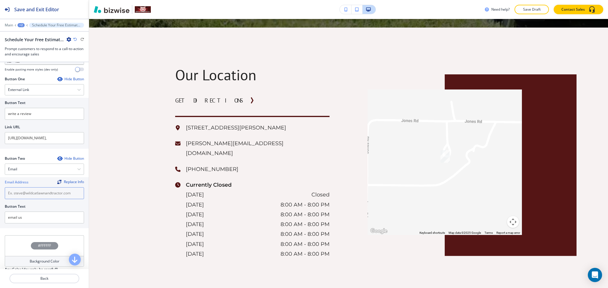
click at [27, 194] on input "text" at bounding box center [44, 194] width 79 height 12
paste input "steve@wildcatlawnandtractor.com"
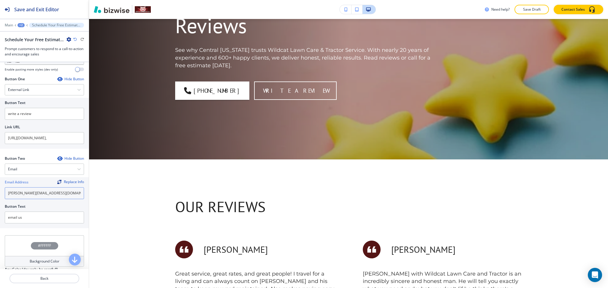
scroll to position [0, 0]
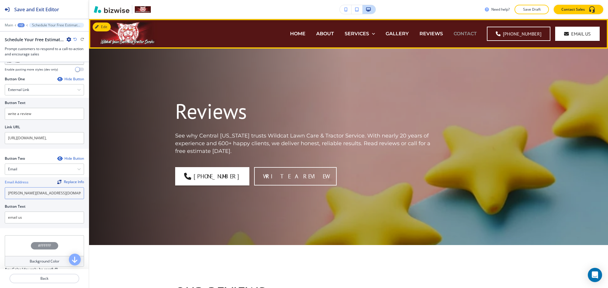
type input "steve@wildcatlawnandtractor.com"
click at [466, 36] on p "CONTACT" at bounding box center [464, 33] width 23 height 7
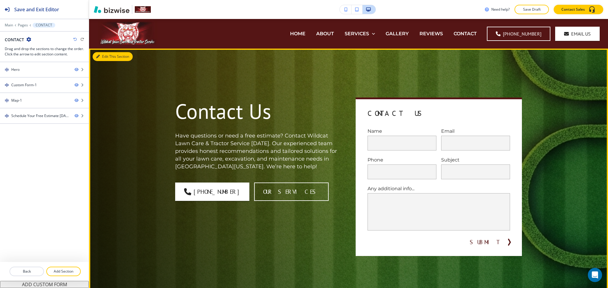
click at [110, 57] on button "Edit This Section" at bounding box center [113, 56] width 40 height 9
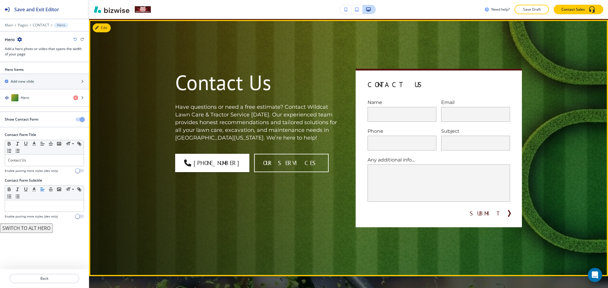
scroll to position [30, 0]
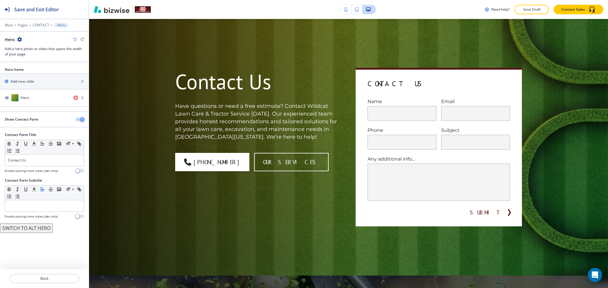
click at [82, 120] on span "button" at bounding box center [82, 119] width 5 height 5
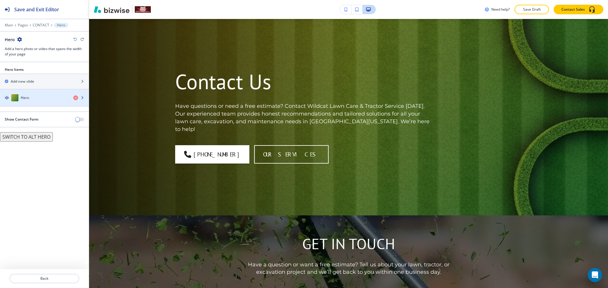
click at [49, 95] on div "Hero" at bounding box center [34, 97] width 69 height 7
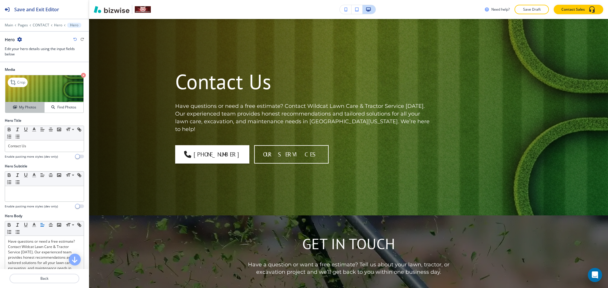
click at [28, 106] on h4 "My Photos" at bounding box center [27, 107] width 17 height 5
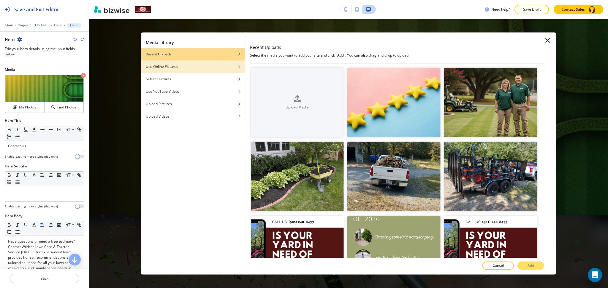
click at [185, 64] on div "Use Online Pictures" at bounding box center [193, 66] width 104 height 5
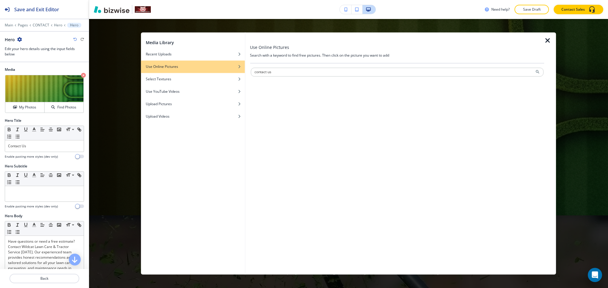
type input "contact us"
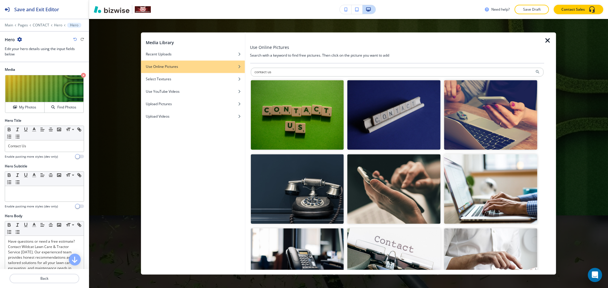
click at [305, 192] on img "button" at bounding box center [296, 190] width 93 height 70
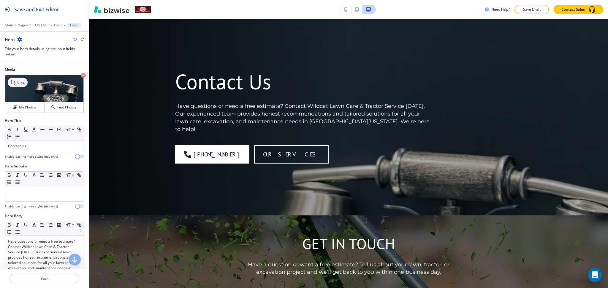
click at [24, 81] on p "Crop" at bounding box center [21, 82] width 8 height 5
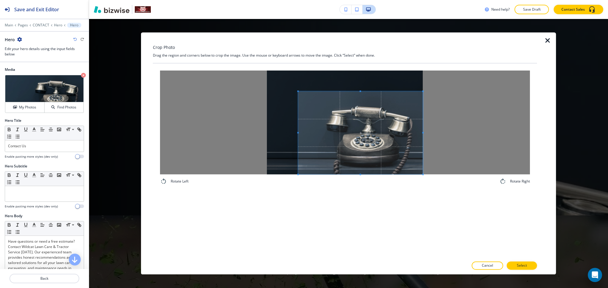
click at [394, 158] on span at bounding box center [360, 132] width 125 height 83
click at [298, 131] on div at bounding box center [360, 132] width 125 height 83
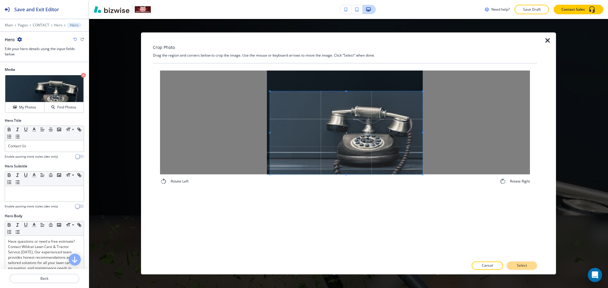
click at [516, 264] on button "Select" at bounding box center [522, 266] width 30 height 8
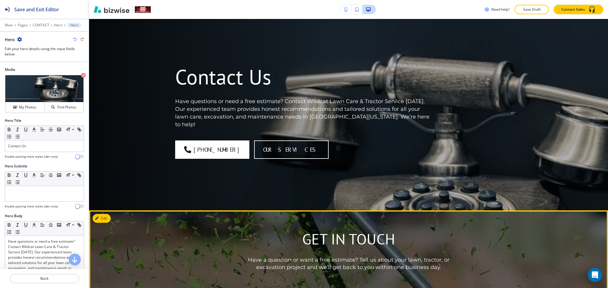
scroll to position [35, 0]
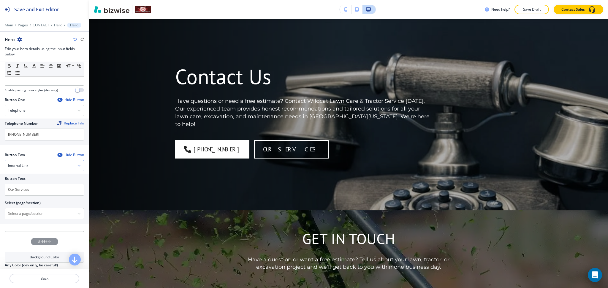
click at [44, 163] on div "Internal Link" at bounding box center [44, 166] width 79 height 11
click at [34, 209] on h4 "Email" at bounding box center [44, 205] width 73 height 5
click at [35, 213] on input "text" at bounding box center [44, 214] width 79 height 12
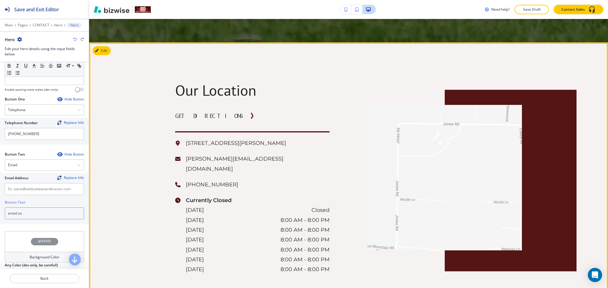
scroll to position [506, 0]
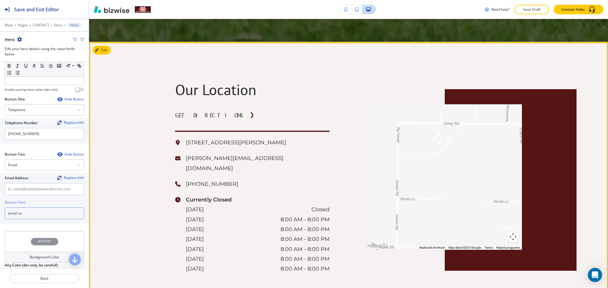
type input "email us"
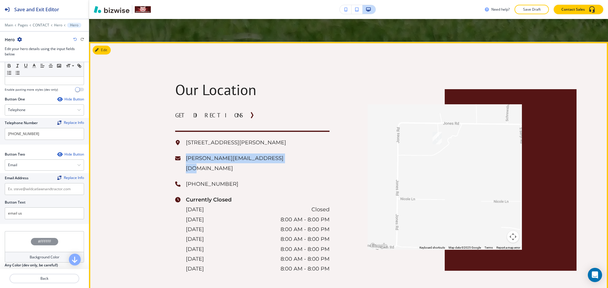
drag, startPoint x: 263, startPoint y: 158, endPoint x: 181, endPoint y: 160, distance: 82.2
click at [181, 160] on div "steve@wildcatlawnandtractor.com" at bounding box center [252, 164] width 154 height 20
copy p "steve@wildcatlawnandtractor.com"
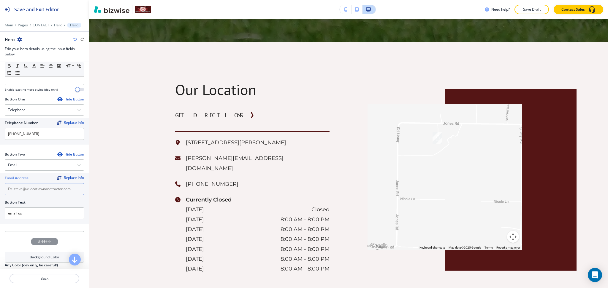
click at [27, 187] on input "text" at bounding box center [44, 189] width 79 height 12
paste input "steve@wildcatlawnandtractor.com"
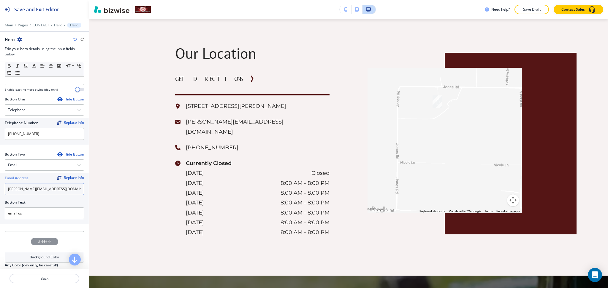
scroll to position [661, 0]
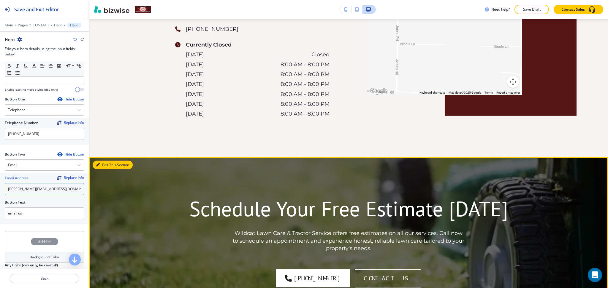
type input "steve@wildcatlawnandtractor.com"
click at [104, 161] on button "Edit This Section" at bounding box center [113, 165] width 40 height 9
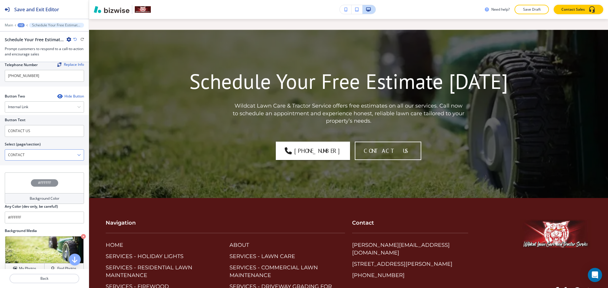
scroll to position [237, 0]
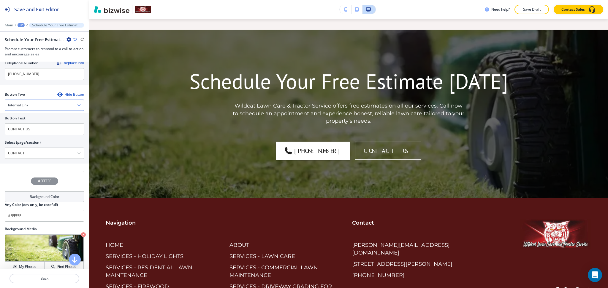
click at [35, 106] on div "Internal Link" at bounding box center [44, 105] width 79 height 11
click at [32, 145] on h4 "Email" at bounding box center [44, 145] width 73 height 5
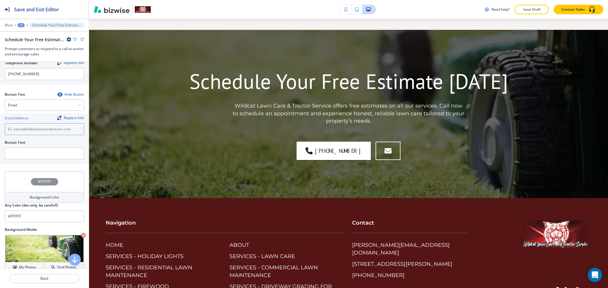
click at [31, 134] on input "text" at bounding box center [44, 129] width 79 height 12
paste input "steve@wildcatlawnandtractor.com"
type input "steve@wildcatlawnandtractor.com"
click at [33, 153] on input "text" at bounding box center [44, 154] width 79 height 12
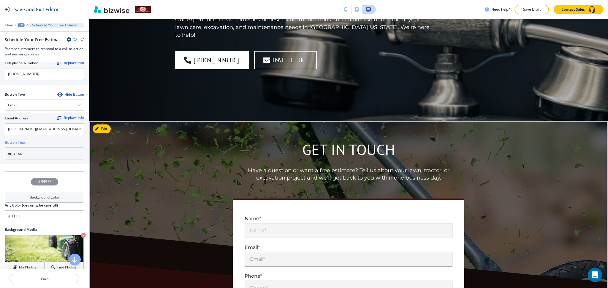
type input "email us"
click at [109, 129] on button "Edit This Section" at bounding box center [113, 129] width 40 height 9
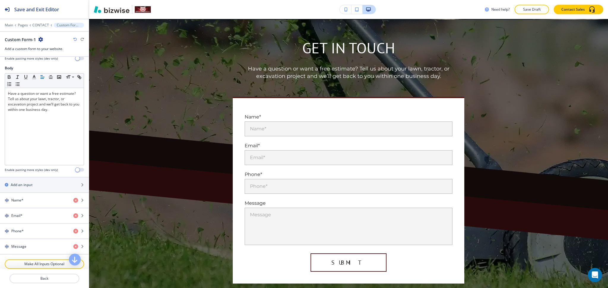
scroll to position [261, 0]
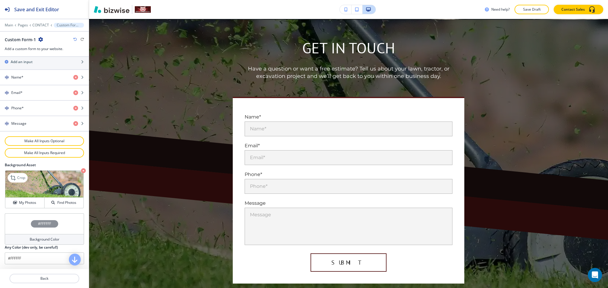
click at [81, 170] on icon "button" at bounding box center [83, 171] width 5 height 5
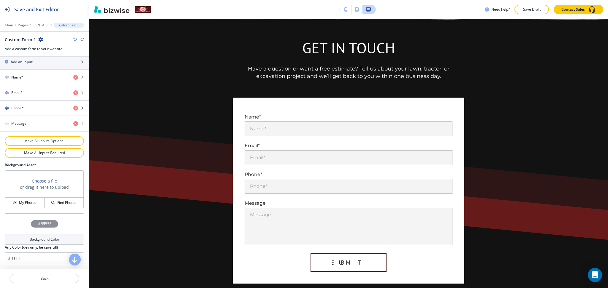
click at [37, 239] on h4 "Background Color" at bounding box center [45, 239] width 30 height 5
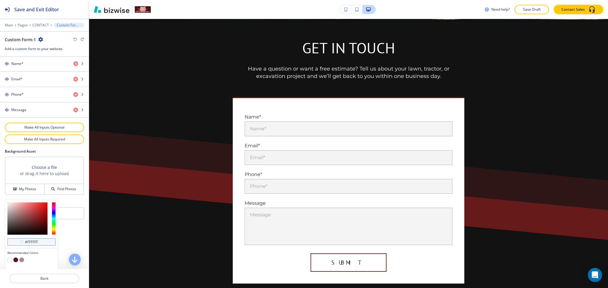
scroll to position [289, 0]
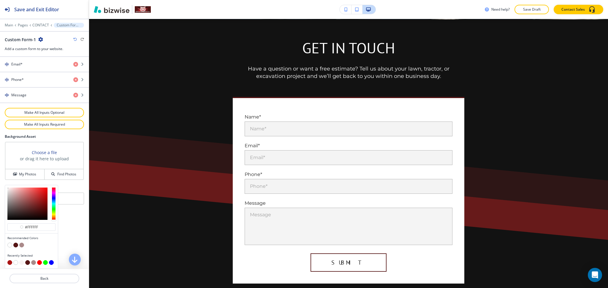
click at [21, 263] on button "button" at bounding box center [21, 263] width 5 height 5
type input "#f7f2f2"
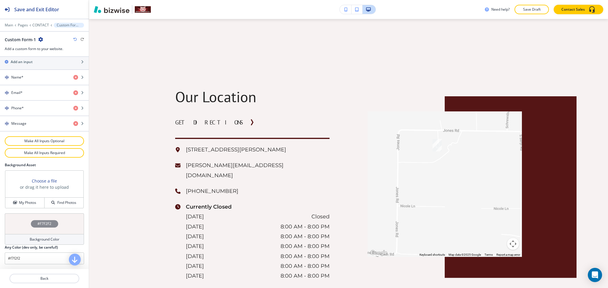
scroll to position [434, 0]
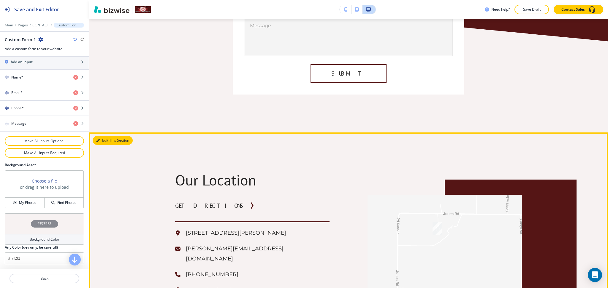
click at [105, 139] on button "Edit This Section" at bounding box center [113, 140] width 40 height 9
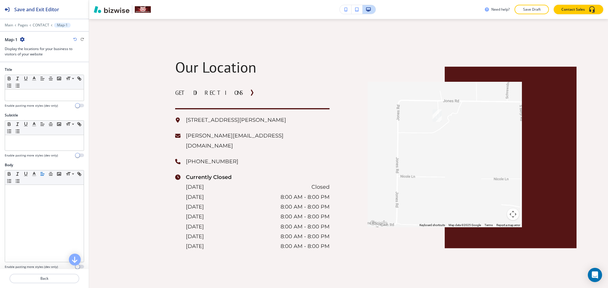
scroll to position [191, 0]
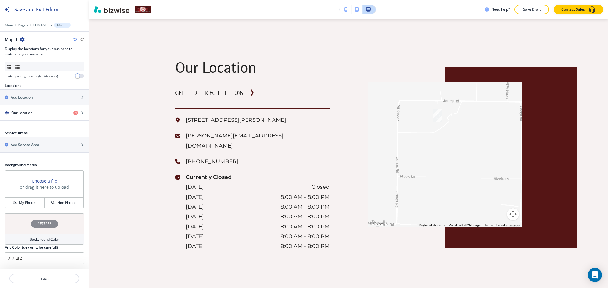
click at [31, 239] on h4 "Background Color" at bounding box center [45, 239] width 30 height 5
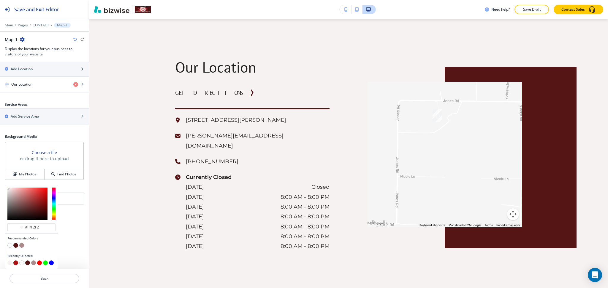
click at [10, 245] on button "button" at bounding box center [9, 245] width 5 height 5
type input "#FFFFFF"
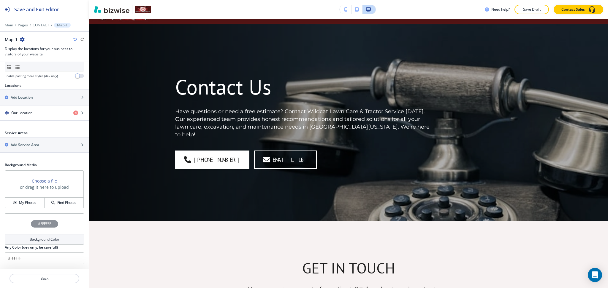
scroll to position [0, 0]
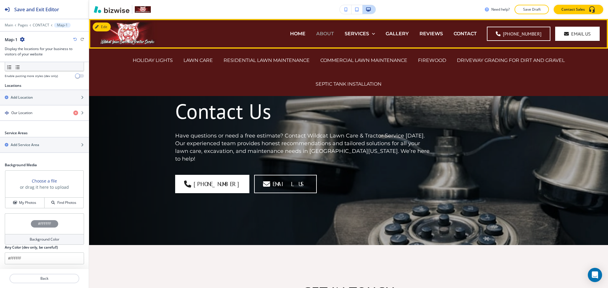
click at [329, 36] on p "ABOUT" at bounding box center [325, 33] width 18 height 7
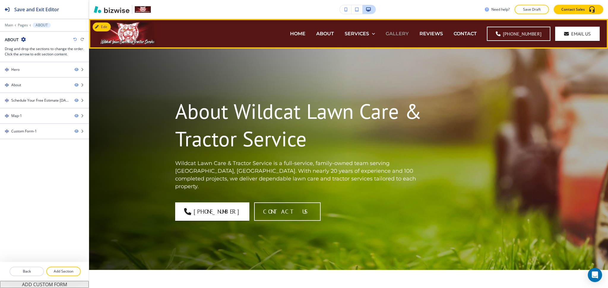
click at [409, 33] on p "GALLERY" at bounding box center [397, 33] width 23 height 7
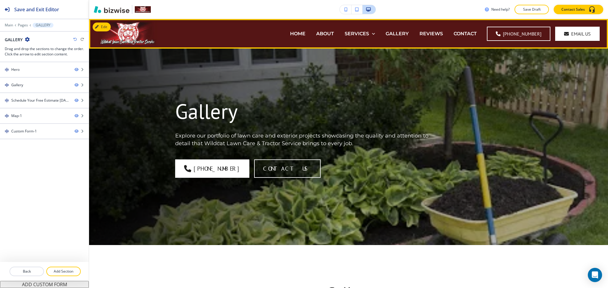
click at [295, 39] on div "HOME" at bounding box center [298, 34] width 26 height 24
click at [296, 34] on p "HOME" at bounding box center [297, 33] width 15 height 7
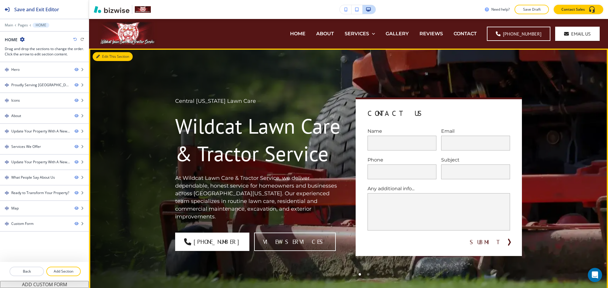
click at [106, 53] on button "Edit This Section" at bounding box center [113, 56] width 40 height 9
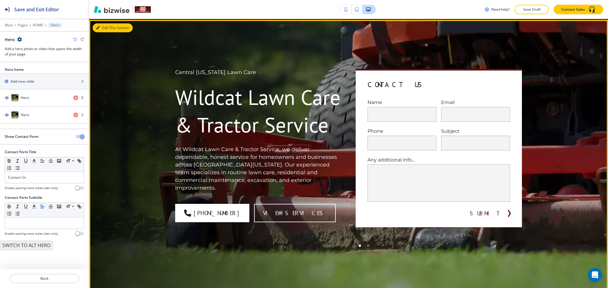
scroll to position [30, 0]
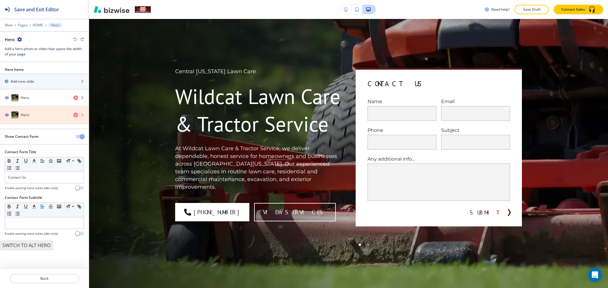
click at [76, 115] on icon "button" at bounding box center [75, 115] width 5 height 5
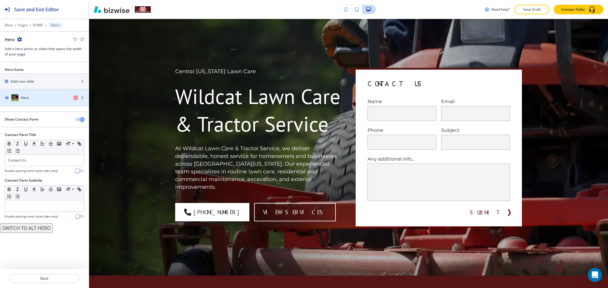
click at [37, 97] on div "Hero" at bounding box center [34, 97] width 69 height 7
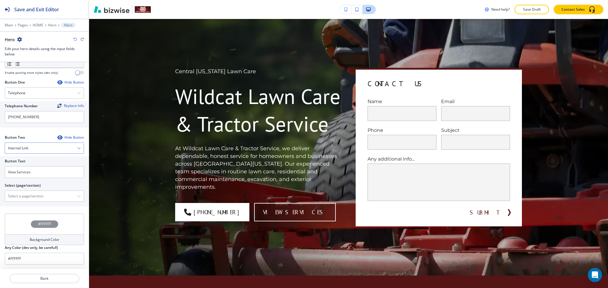
scroll to position [246, 0]
drag, startPoint x: 40, startPoint y: 172, endPoint x: 0, endPoint y: 172, distance: 40.4
click at [0, 172] on div "Button Text View Services Select (page/section) HOME HOME | Hero HOME | Proudly…" at bounding box center [44, 181] width 89 height 50
type input "learn more"
click at [38, 202] on div "Button Text learn more Select (page/section) HOME HOME | Hero HOME | Proudly Se…" at bounding box center [44, 181] width 89 height 50
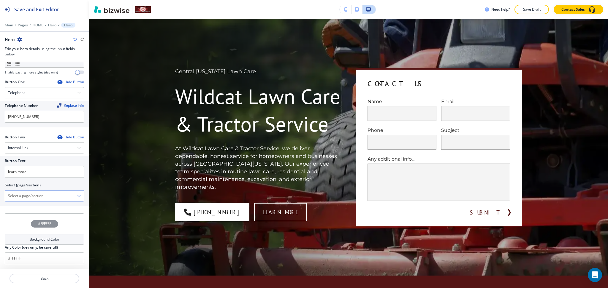
click at [38, 200] on \(page\/section\) "Manual Input" at bounding box center [41, 196] width 72 height 10
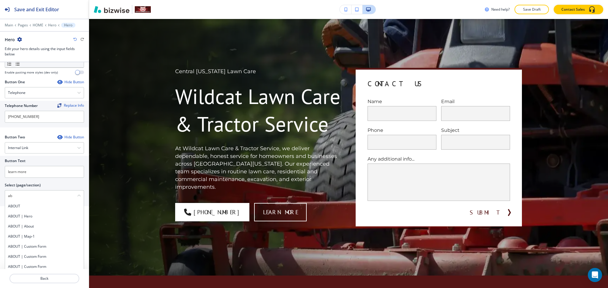
drag, startPoint x: 32, startPoint y: 205, endPoint x: 36, endPoint y: 205, distance: 4.2
click at [32, 205] on h4 "ABOUT" at bounding box center [44, 206] width 73 height 5
type \(page\/section\) "ABOUT"
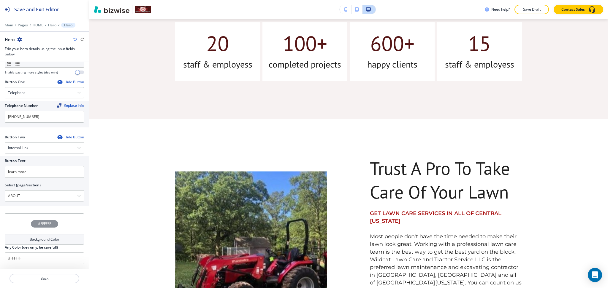
scroll to position [269, 0]
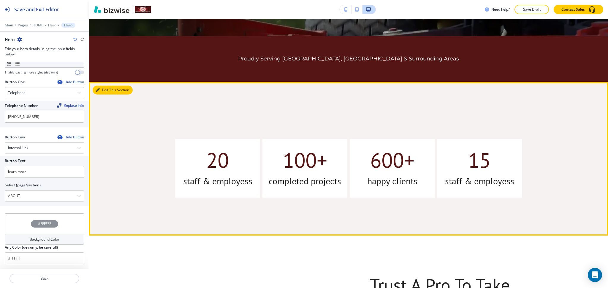
click at [105, 91] on button "Edit This Section" at bounding box center [113, 90] width 40 height 9
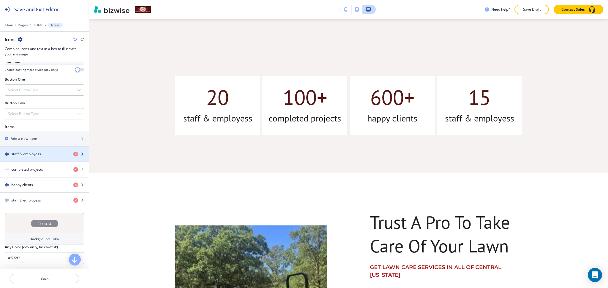
scroll to position [198, 0]
click at [30, 154] on h4 "staff & employess" at bounding box center [26, 153] width 30 height 5
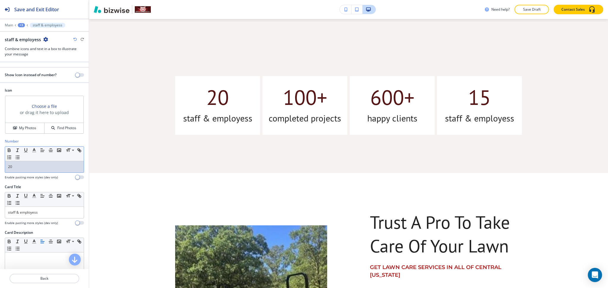
click at [29, 171] on div "20" at bounding box center [44, 166] width 79 height 11
click at [34, 150] on line "button" at bounding box center [33, 150] width 1 height 0
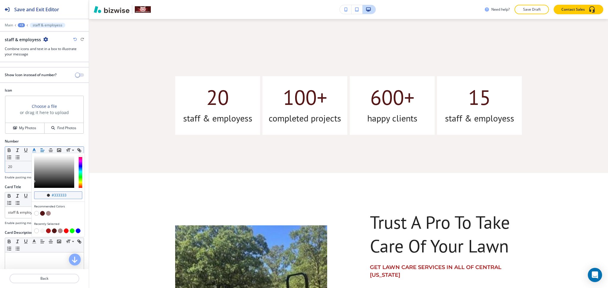
click at [64, 196] on input "#333333" at bounding box center [61, 195] width 21 height 5
paste input "aa1414"
type input "#aa1414"
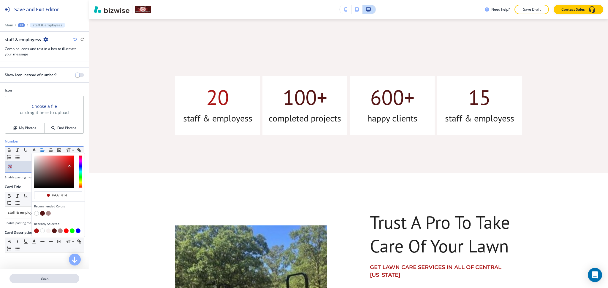
click at [54, 276] on p "Back" at bounding box center [44, 278] width 69 height 5
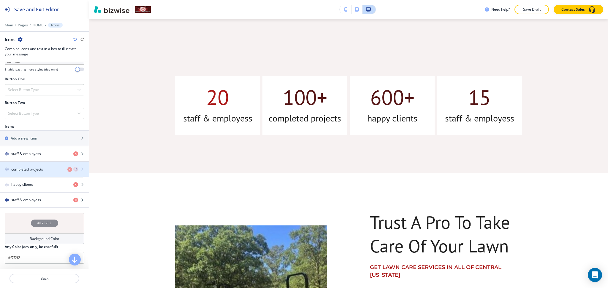
click at [33, 170] on h4 "completed projects" at bounding box center [27, 169] width 32 height 5
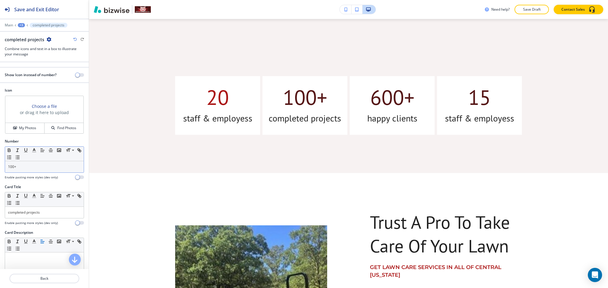
click at [37, 164] on p "100+" at bounding box center [44, 166] width 73 height 5
click at [35, 151] on polyline "button" at bounding box center [34, 150] width 2 height 2
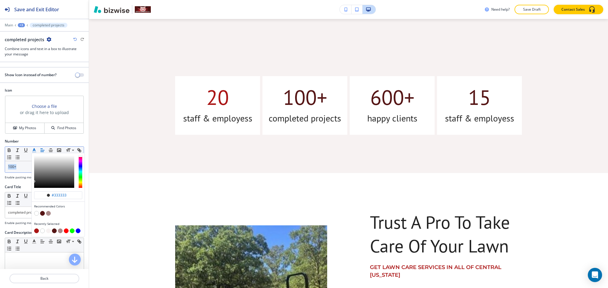
click at [38, 232] on button "button" at bounding box center [36, 231] width 5 height 5
type input "#aa1414"
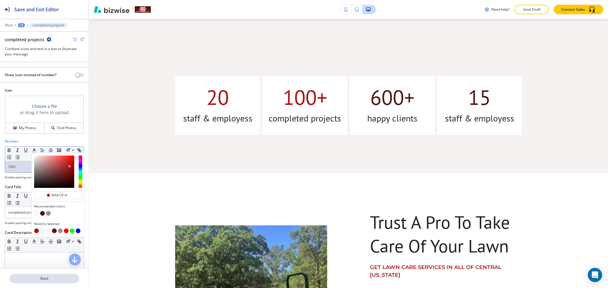
click at [40, 280] on p "Back" at bounding box center [44, 278] width 69 height 5
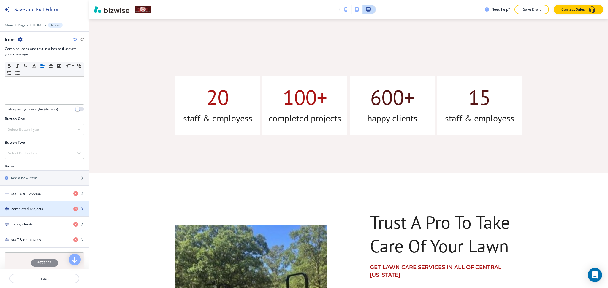
scroll to position [158, 0]
click at [37, 219] on div "button" at bounding box center [44, 219] width 89 height 5
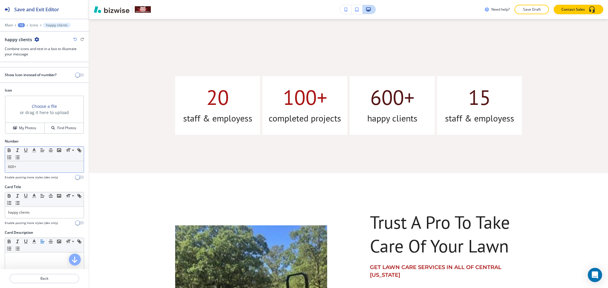
click at [31, 169] on p "600+" at bounding box center [44, 166] width 73 height 5
click at [33, 151] on polyline "button" at bounding box center [34, 150] width 2 height 2
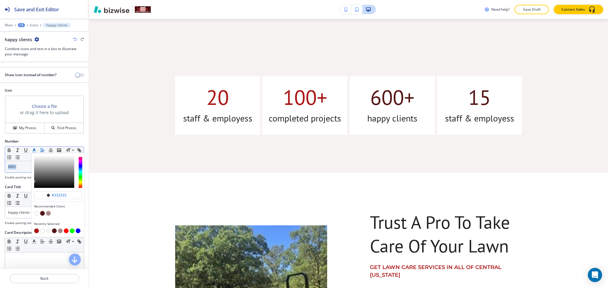
click at [34, 230] on button "button" at bounding box center [36, 231] width 5 height 5
type input "#aa1414"
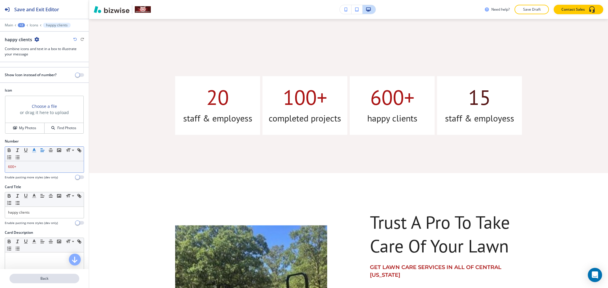
click at [35, 275] on button "Back" at bounding box center [44, 278] width 70 height 9
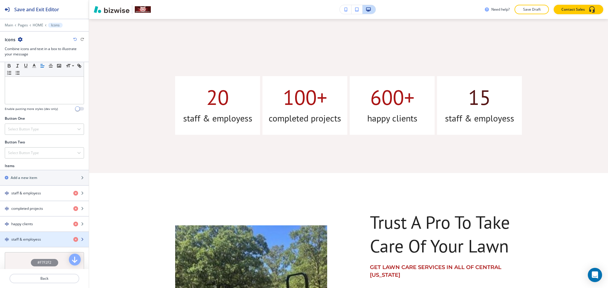
click at [33, 244] on div "button" at bounding box center [44, 244] width 89 height 5
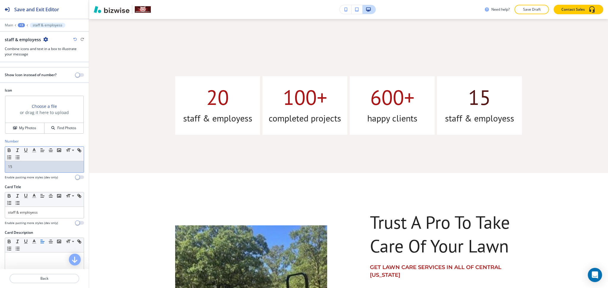
click at [35, 168] on p "15" at bounding box center [44, 166] width 73 height 5
click at [31, 152] on icon "button" at bounding box center [33, 150] width 5 height 5
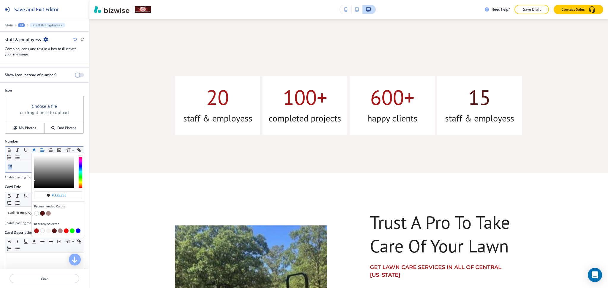
click at [36, 232] on button "button" at bounding box center [36, 231] width 5 height 5
type input "#aa1414"
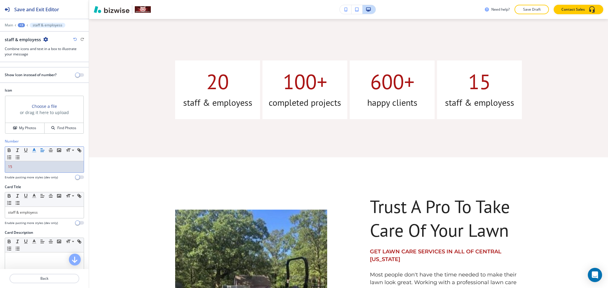
scroll to position [0, 0]
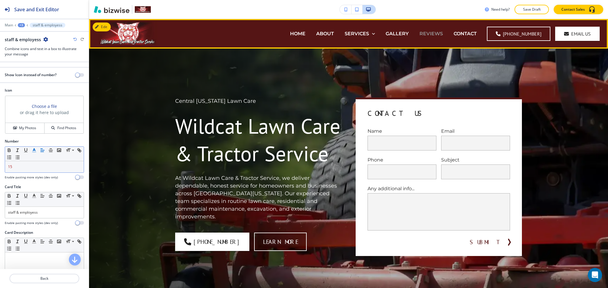
click at [423, 33] on p "REVIEWS" at bounding box center [430, 33] width 23 height 7
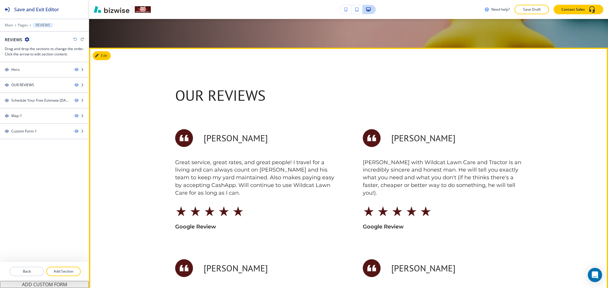
click at [102, 54] on button "Edit" at bounding box center [102, 55] width 18 height 9
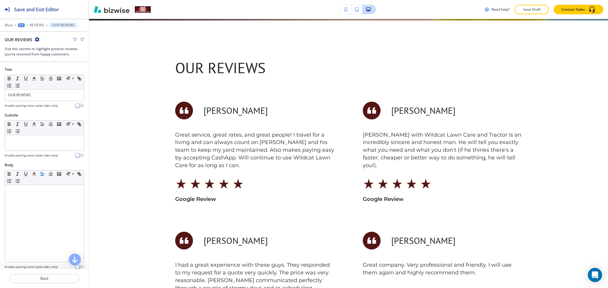
scroll to position [226, 0]
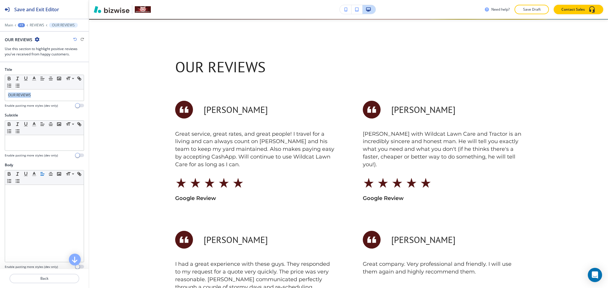
drag, startPoint x: 0, startPoint y: 93, endPoint x: 0, endPoint y: 86, distance: 6.5
click at [0, 91] on div "Title Small Normal Large Huge OUR REVIEWS Enable pasting more styles (dev only)" at bounding box center [44, 90] width 89 height 46
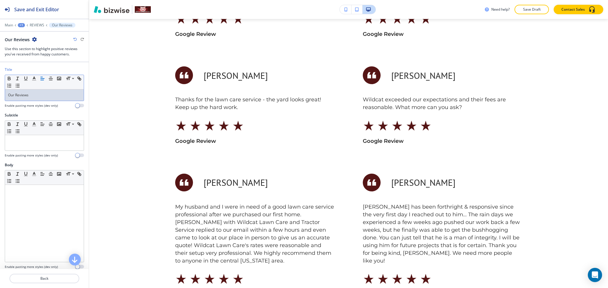
scroll to position [0, 0]
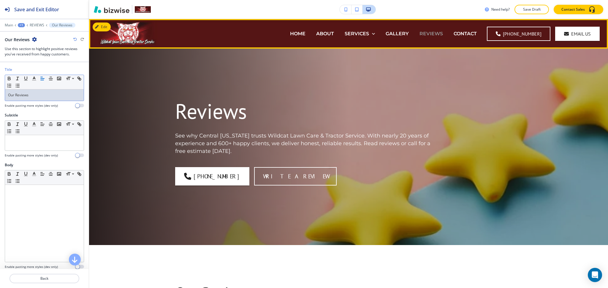
click at [434, 33] on p "REVIEWS" at bounding box center [430, 33] width 23 height 7
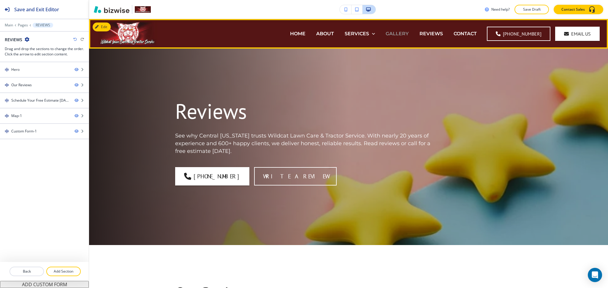
click at [404, 31] on p "GALLERY" at bounding box center [397, 33] width 23 height 7
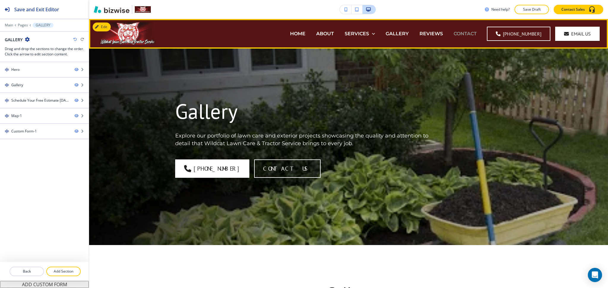
click at [475, 32] on p "CONTACT" at bounding box center [464, 33] width 23 height 7
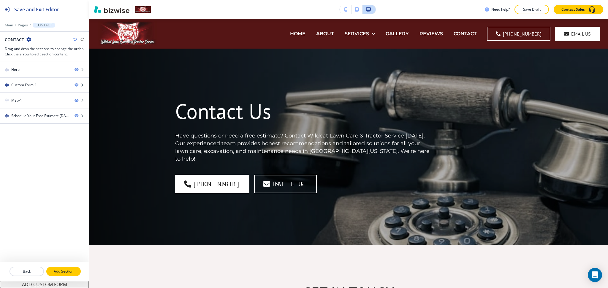
click at [60, 275] on button "Add Section" at bounding box center [63, 271] width 34 height 9
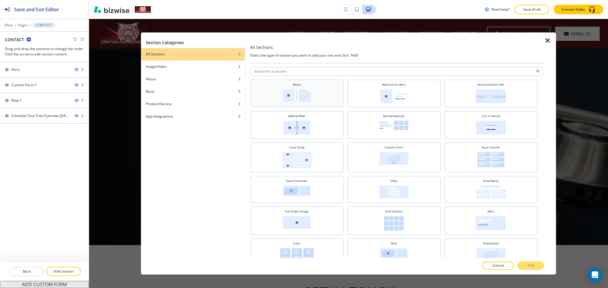
click at [331, 85] on div "About" at bounding box center [297, 93] width 88 height 21
click at [534, 269] on button "Add" at bounding box center [530, 266] width 27 height 8
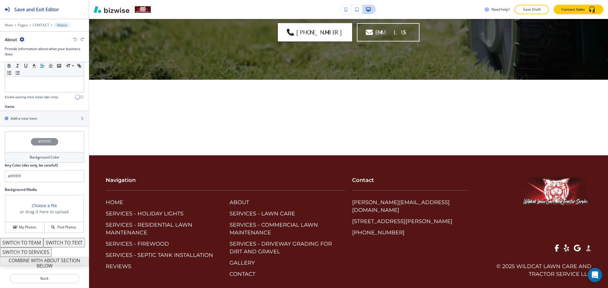
scroll to position [179, 0]
click at [27, 116] on h2 "Add a new item" at bounding box center [24, 118] width 26 height 5
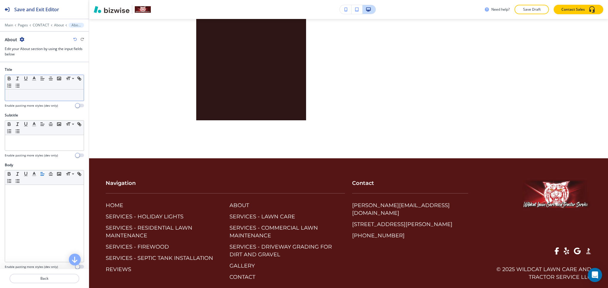
scroll to position [1036, 0]
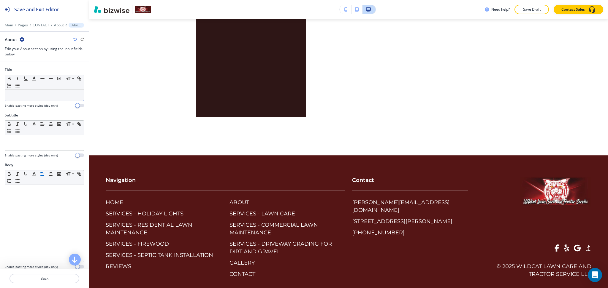
click at [31, 93] on p at bounding box center [44, 95] width 73 height 5
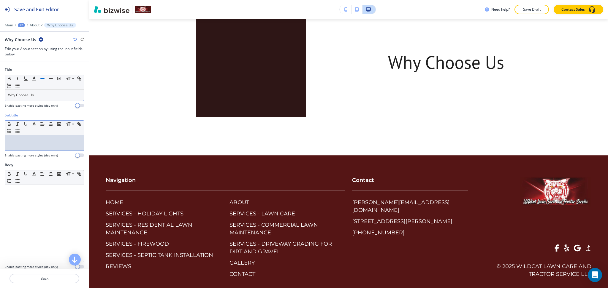
click at [35, 138] on div at bounding box center [44, 142] width 79 height 15
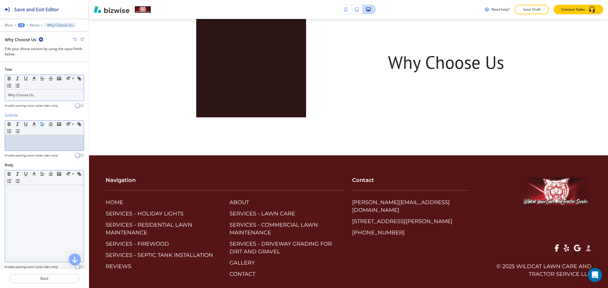
click at [29, 193] on p at bounding box center [44, 190] width 73 height 5
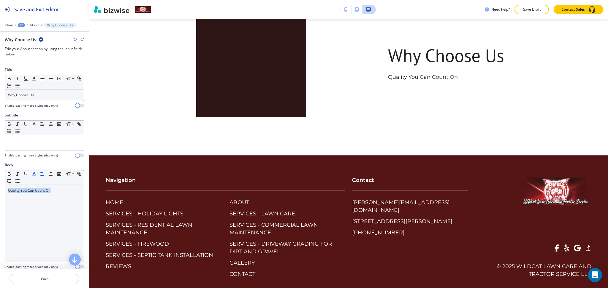
click at [34, 173] on polyline "button" at bounding box center [34, 173] width 2 height 2
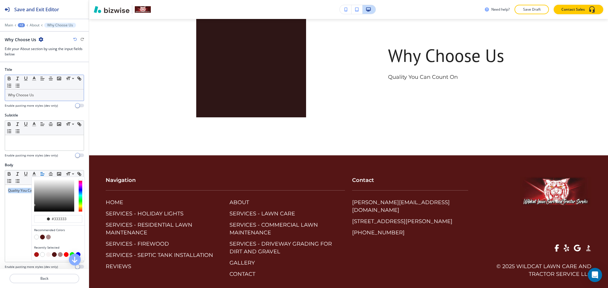
click at [20, 230] on div "Quality You Can Count On" at bounding box center [44, 223] width 79 height 77
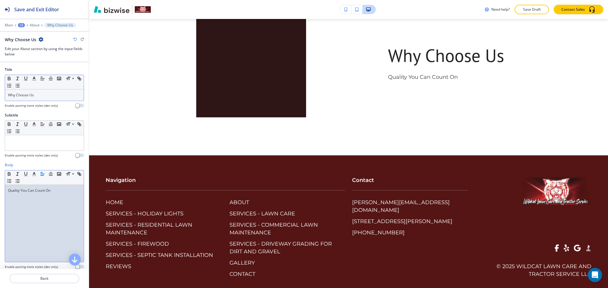
click at [64, 199] on div "Quality You Can Count On" at bounding box center [44, 223] width 79 height 77
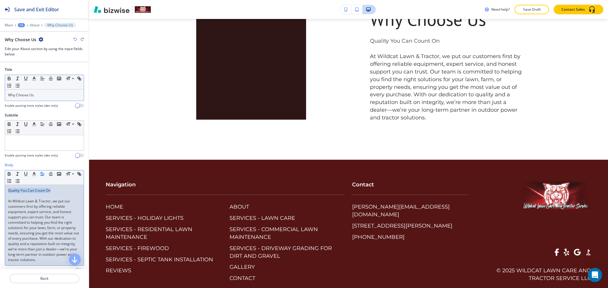
drag, startPoint x: 58, startPoint y: 192, endPoint x: 0, endPoint y: 188, distance: 58.6
click at [0, 188] on div "Body Small Normal Large Huge Quality You Can Count On ﻿At Wildcat Lawn & Tracto…" at bounding box center [44, 220] width 89 height 115
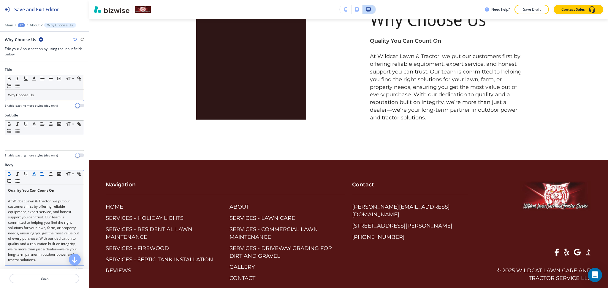
click at [33, 173] on icon "button" at bounding box center [33, 174] width 5 height 5
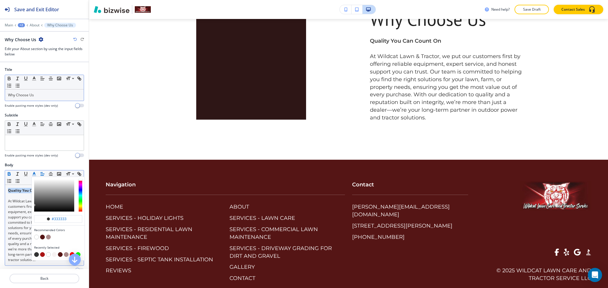
click at [43, 255] on button "button" at bounding box center [42, 255] width 5 height 5
type input "#aa1414"
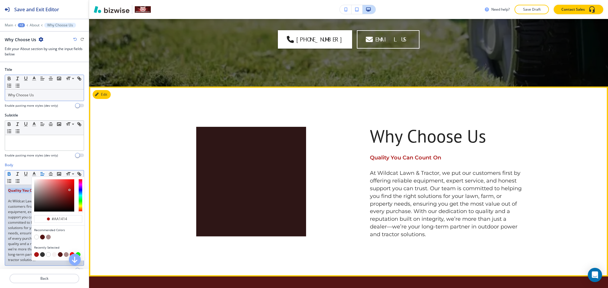
scroll to position [918, 0]
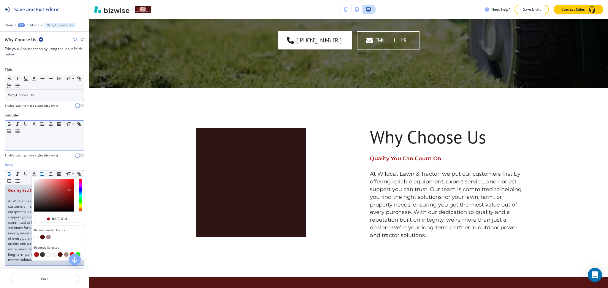
click at [49, 143] on p at bounding box center [44, 140] width 73 height 5
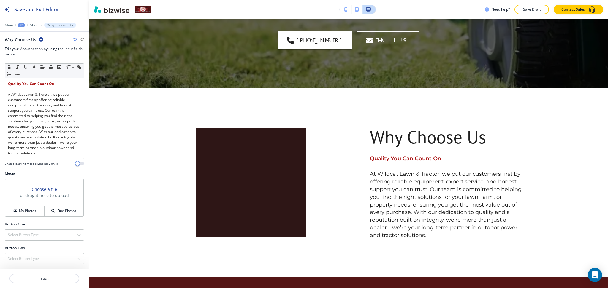
scroll to position [112, 0]
click at [26, 213] on h4 "My Photos" at bounding box center [27, 211] width 17 height 5
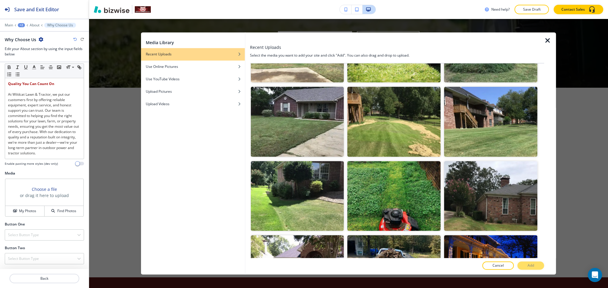
scroll to position [438, 0]
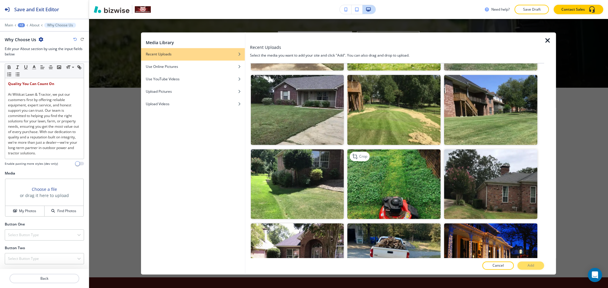
click at [372, 170] on img "button" at bounding box center [393, 185] width 93 height 70
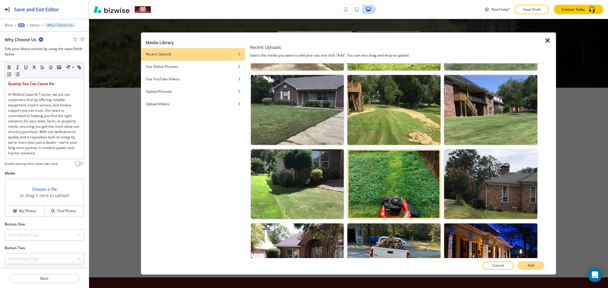
click at [532, 267] on p "Add" at bounding box center [530, 266] width 7 height 5
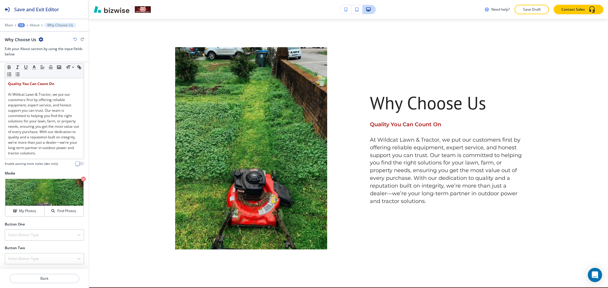
scroll to position [998, 0]
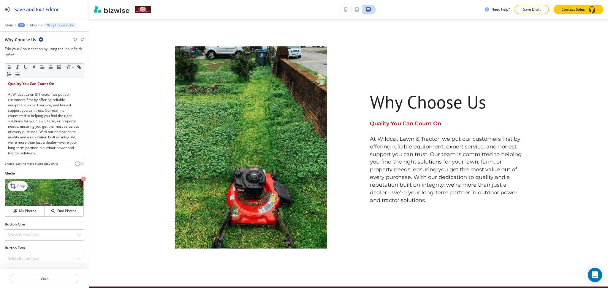
click at [20, 184] on p "Crop" at bounding box center [21, 186] width 8 height 5
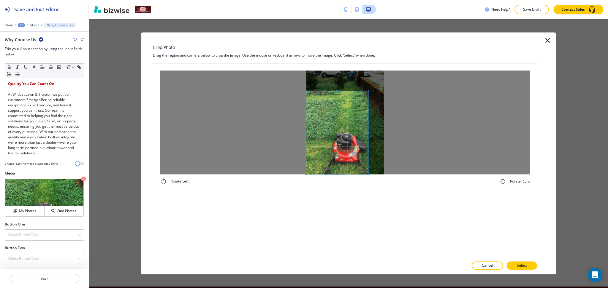
click at [332, 147] on span at bounding box center [337, 132] width 62 height 83
click at [368, 132] on span at bounding box center [368, 132] width 1 height 1
click at [452, 140] on div at bounding box center [345, 123] width 370 height 104
click at [522, 264] on p "Select" at bounding box center [522, 266] width 10 height 5
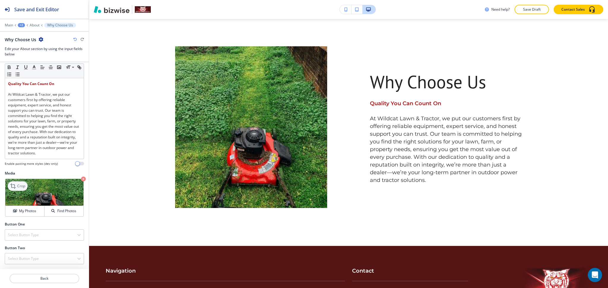
click at [16, 185] on icon at bounding box center [13, 186] width 7 height 7
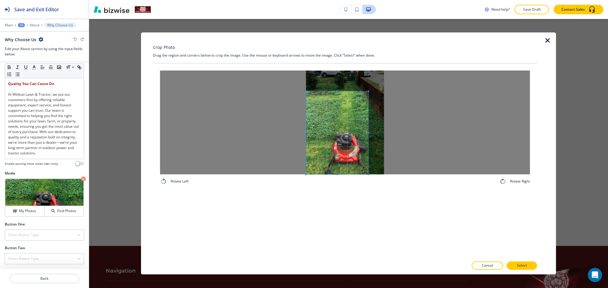
click at [324, 159] on span at bounding box center [337, 132] width 62 height 83
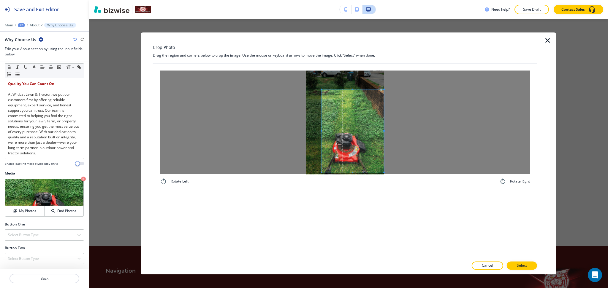
click at [401, 132] on div at bounding box center [345, 123] width 370 height 104
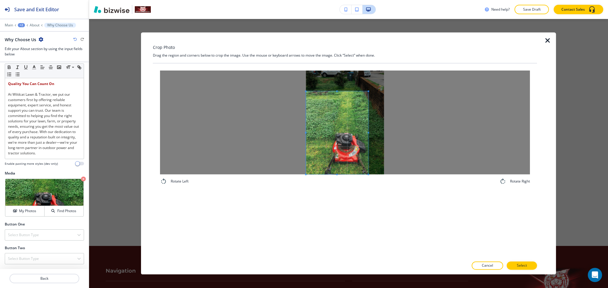
click at [306, 145] on span at bounding box center [337, 132] width 62 height 83
click at [424, 137] on div at bounding box center [345, 123] width 370 height 104
click at [358, 98] on span at bounding box center [345, 98] width 78 height 1
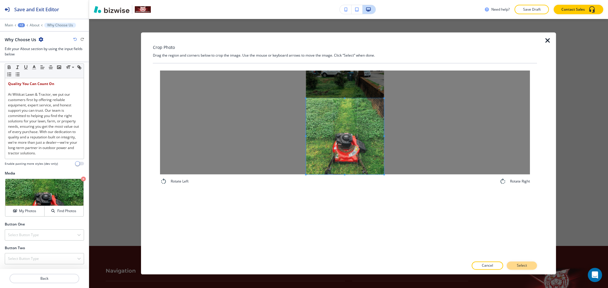
click at [520, 262] on button "Select" at bounding box center [522, 266] width 30 height 8
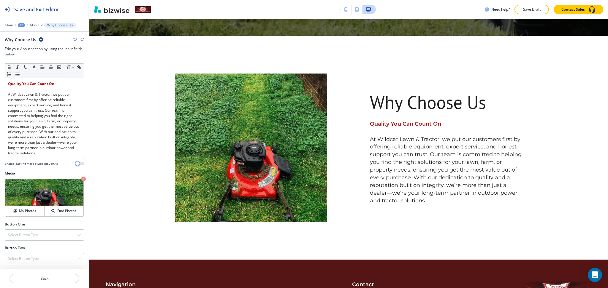
scroll to position [868, 0]
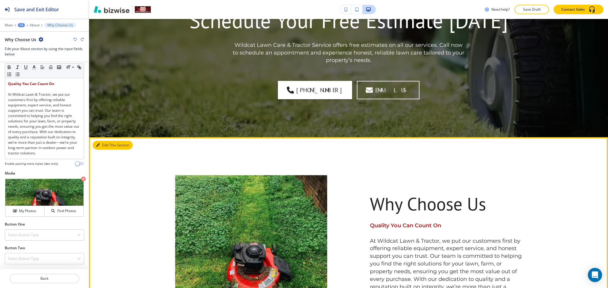
click at [98, 144] on icon "button" at bounding box center [98, 146] width 4 height 4
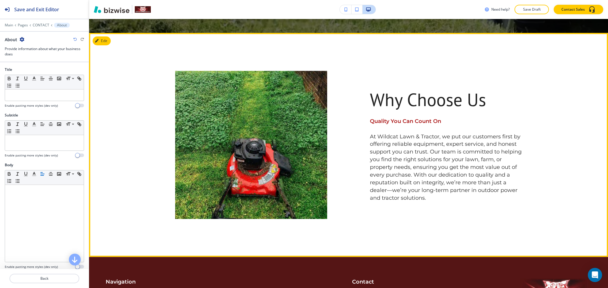
scroll to position [976, 0]
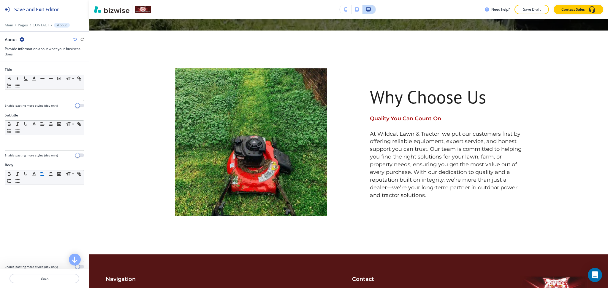
click at [21, 37] on div "About" at bounding box center [15, 40] width 20 height 6
click at [22, 37] on icon "button" at bounding box center [22, 39] width 5 height 5
click at [33, 58] on p "Duplicate Section" at bounding box center [38, 60] width 30 height 5
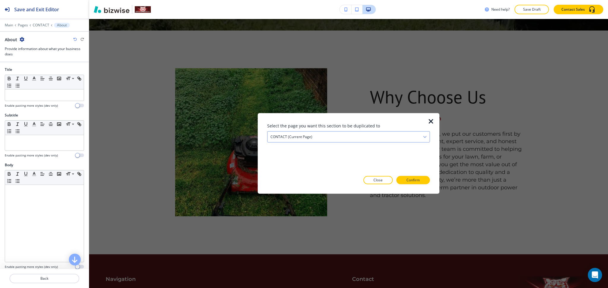
click at [319, 141] on div "CONTACT (current page)" at bounding box center [348, 137] width 162 height 11
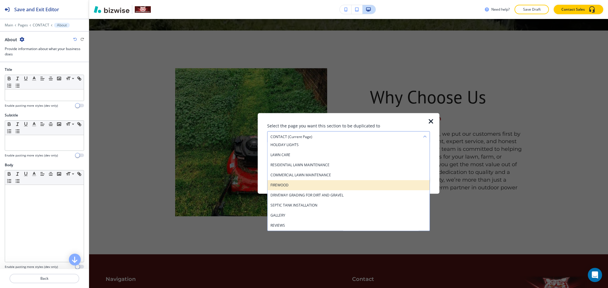
scroll to position [0, 0]
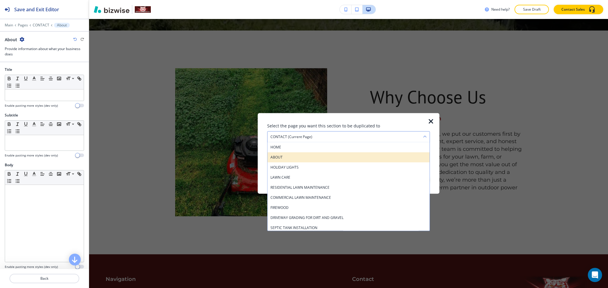
click at [287, 160] on h4 "ABOUT" at bounding box center [348, 157] width 156 height 5
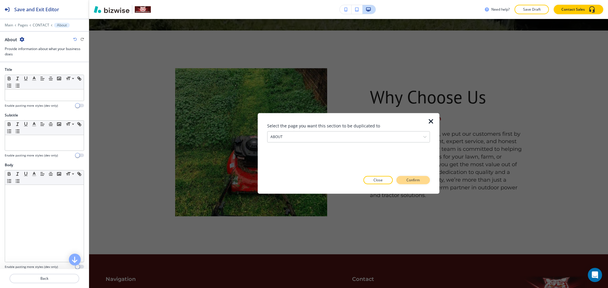
click at [405, 180] on button "Confirm" at bounding box center [413, 180] width 34 height 8
click at [412, 181] on p "Take me there" at bounding box center [408, 180] width 24 height 5
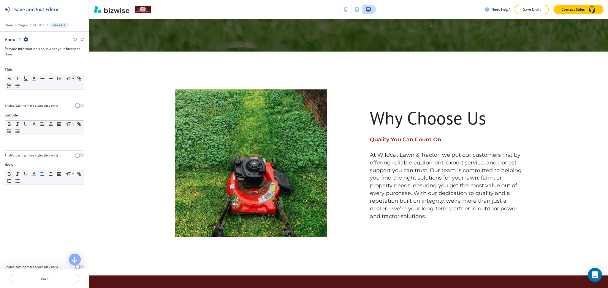
click at [37, 25] on p "ABOUT" at bounding box center [39, 25] width 12 height 4
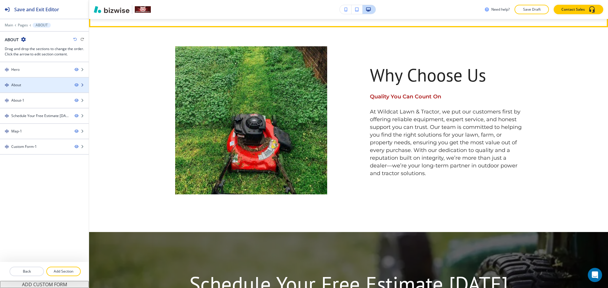
click at [31, 83] on div "About" at bounding box center [35, 85] width 70 height 5
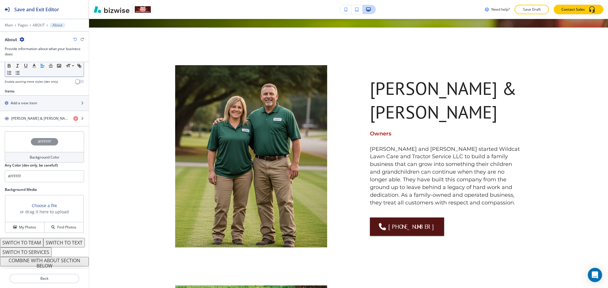
scroll to position [195, 0]
click at [63, 261] on button "COMBINE WITH ABOUT SECTION BELOW" at bounding box center [44, 261] width 89 height 9
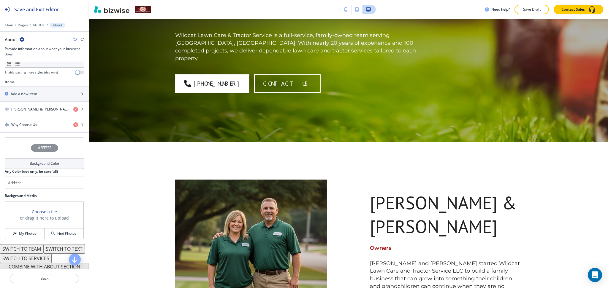
scroll to position [0, 0]
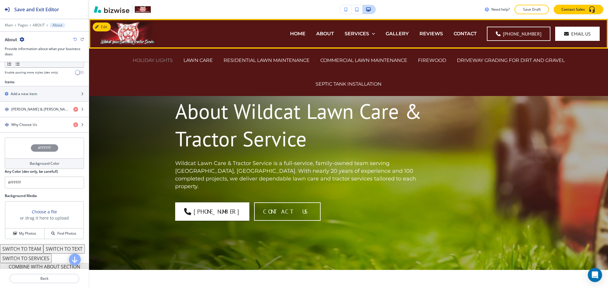
click at [164, 58] on p "HOLIDAY LIGHTS" at bounding box center [153, 60] width 40 height 7
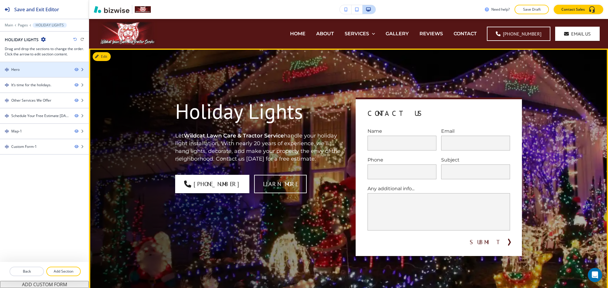
click at [34, 71] on div "Hero" at bounding box center [35, 69] width 70 height 5
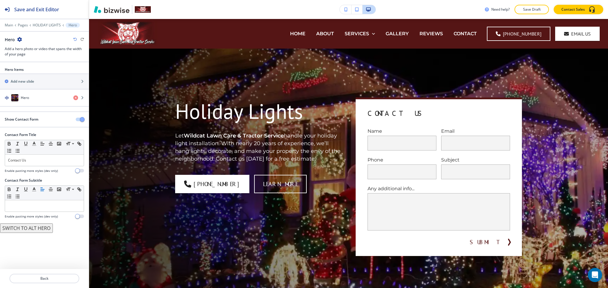
scroll to position [30, 0]
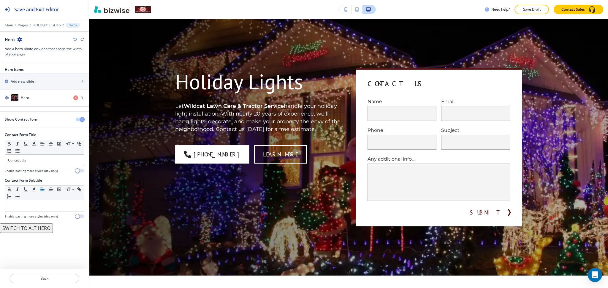
click at [82, 120] on span "button" at bounding box center [82, 119] width 5 height 5
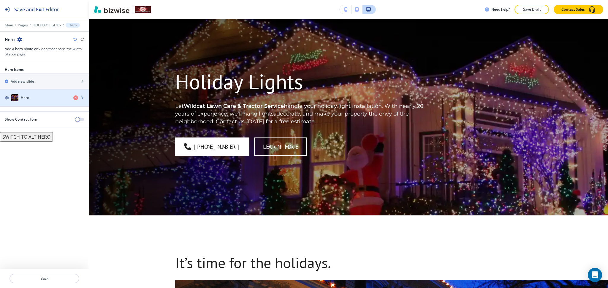
click at [53, 97] on div "Hero" at bounding box center [34, 97] width 69 height 7
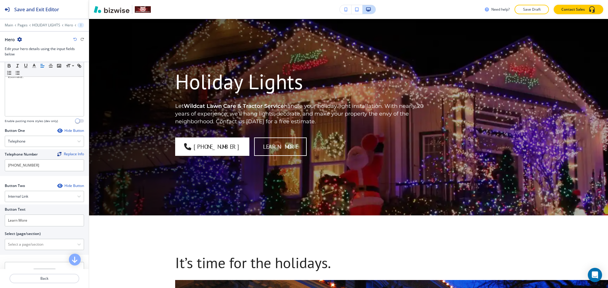
scroll to position [197, 0]
click at [39, 244] on \(page\/section\) "Manual Input" at bounding box center [41, 245] width 72 height 10
drag, startPoint x: 33, startPoint y: 244, endPoint x: 0, endPoint y: 239, distance: 33.7
click at [0, 239] on div "Button Text Learn More Select (page/section) CONTACT US CONTACT CONTACT | Hero …" at bounding box center [44, 229] width 89 height 50
click at [33, 248] on \(page\/section\) "CONTACT US" at bounding box center [41, 245] width 72 height 10
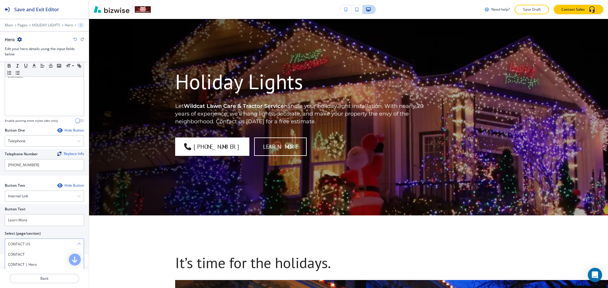
click at [33, 255] on h4 "CONTACT" at bounding box center [44, 254] width 73 height 5
type \(page\/section\) "CONTACT"
click at [30, 225] on input "Learn More" at bounding box center [44, 221] width 79 height 12
paste input "CONTACT US"
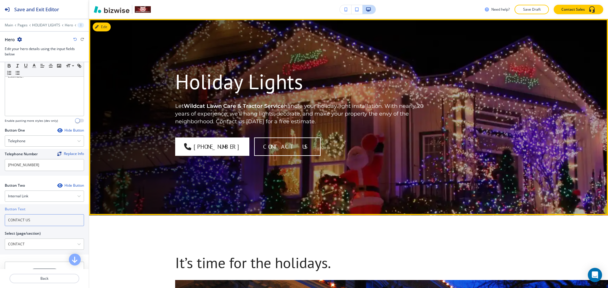
type input "CONTACT US"
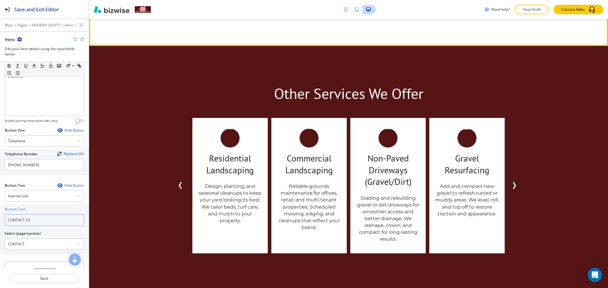
scroll to position [744, 0]
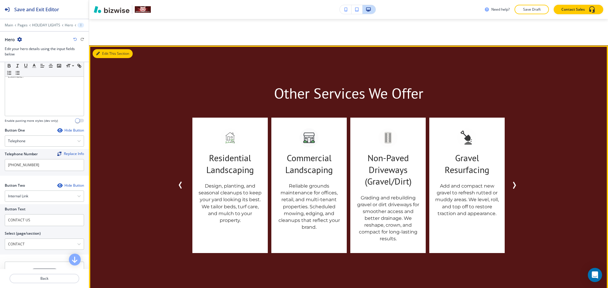
click at [97, 53] on icon "button" at bounding box center [98, 54] width 4 height 4
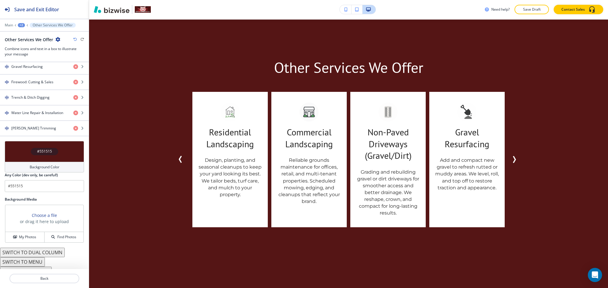
scroll to position [348, 0]
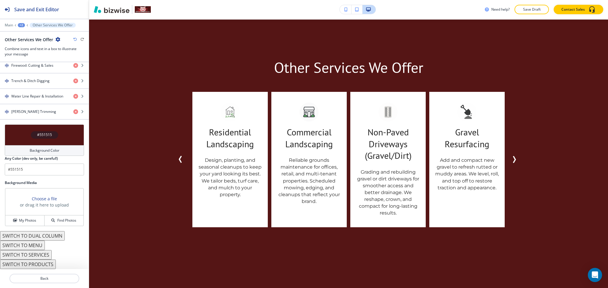
click at [49, 233] on button "SWITCH TO DUAL COLUMN" at bounding box center [32, 235] width 65 height 9
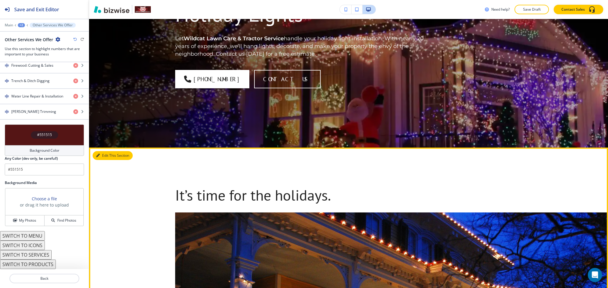
click at [106, 158] on button "Edit This Section" at bounding box center [113, 155] width 40 height 9
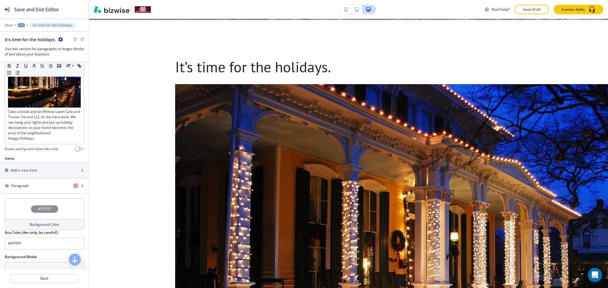
scroll to position [199, 0]
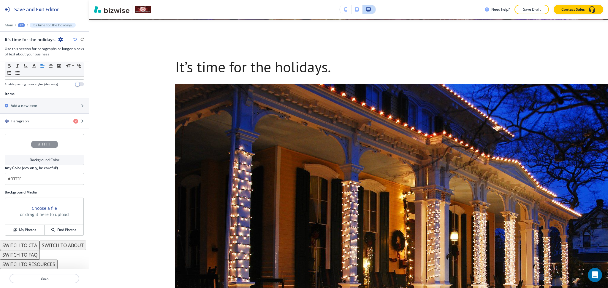
click at [39, 245] on button "SWITCH TO ABOUT" at bounding box center [62, 245] width 47 height 9
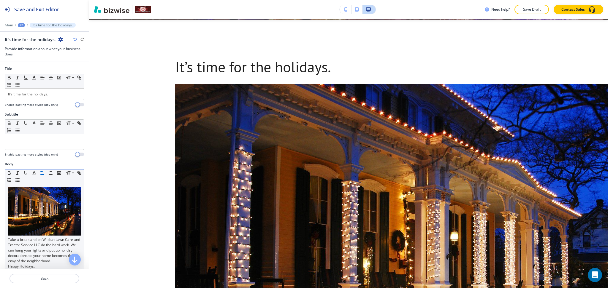
scroll to position [0, 0]
click at [42, 209] on img at bounding box center [44, 212] width 73 height 49
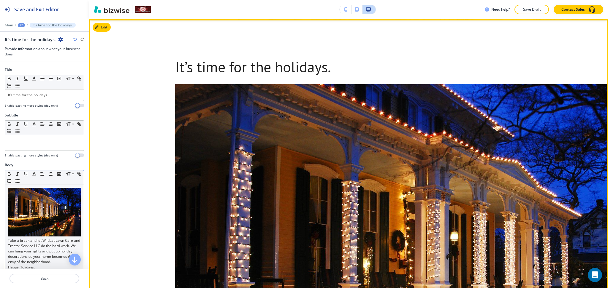
drag, startPoint x: 42, startPoint y: 209, endPoint x: 342, endPoint y: 169, distance: 303.0
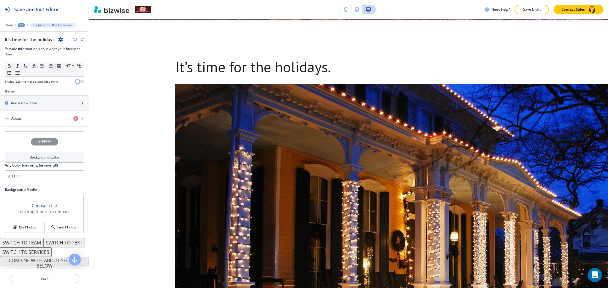
scroll to position [202, 0]
click at [34, 111] on div "button" at bounding box center [44, 113] width 89 height 5
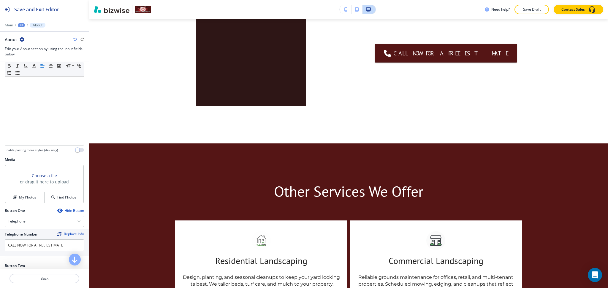
scroll to position [135, 0]
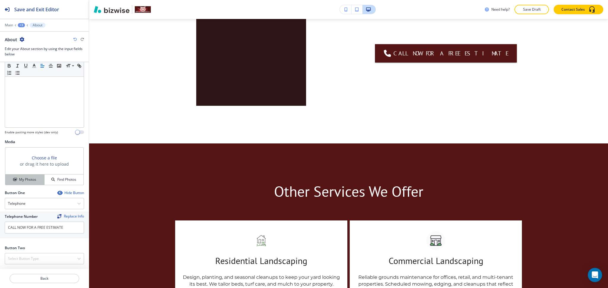
click at [17, 181] on div "My Photos" at bounding box center [24, 179] width 39 height 5
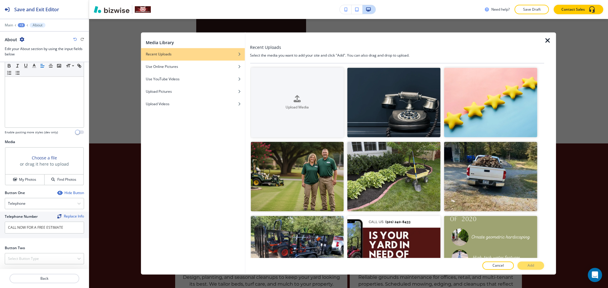
click at [544, 88] on div at bounding box center [550, 153] width 12 height 242
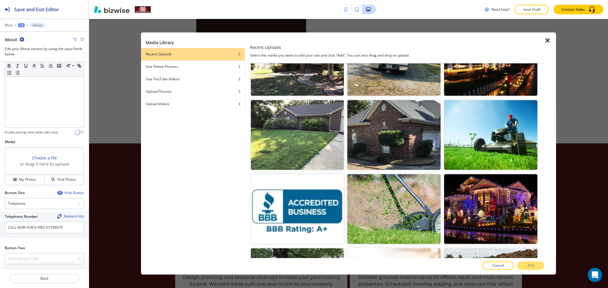
scroll to position [640, 0]
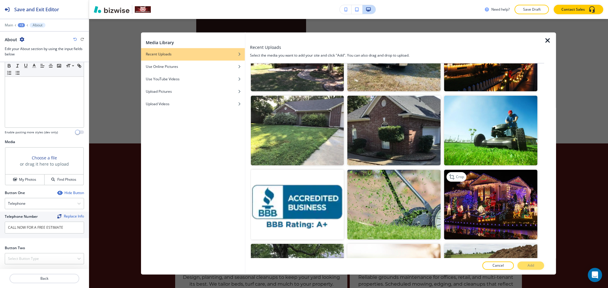
click at [498, 187] on img "button" at bounding box center [490, 205] width 93 height 70
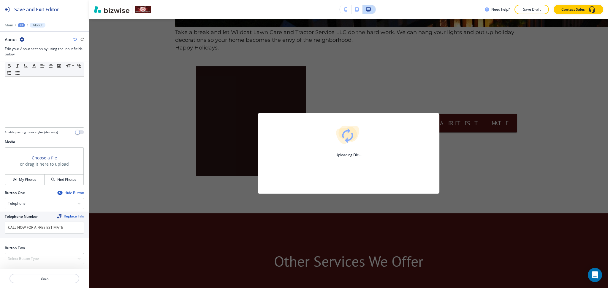
scroll to position [664, 0]
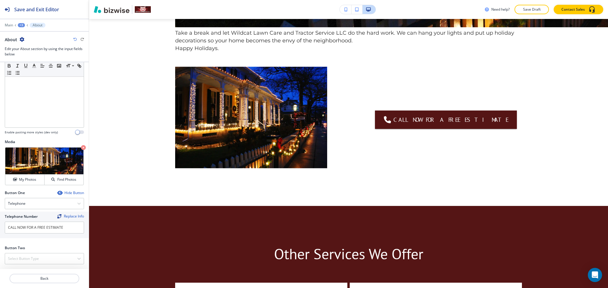
click at [69, 195] on div "Hide Button" at bounding box center [70, 193] width 27 height 5
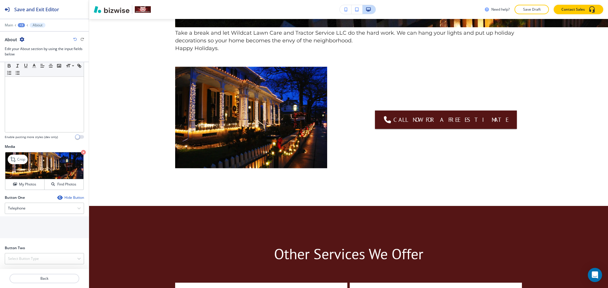
scroll to position [108, 0]
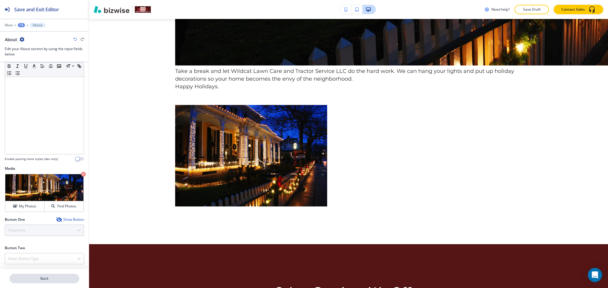
click at [38, 277] on p "Back" at bounding box center [44, 278] width 69 height 5
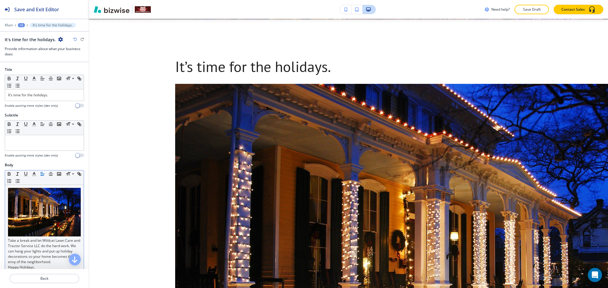
scroll to position [226, 0]
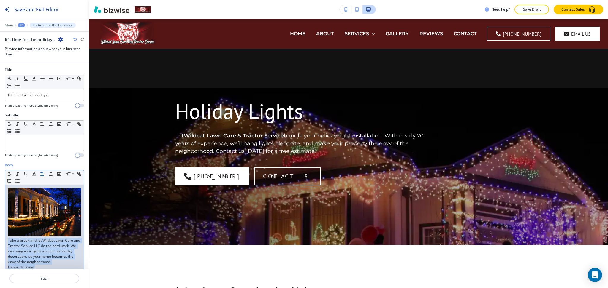
scroll to position [226, 0]
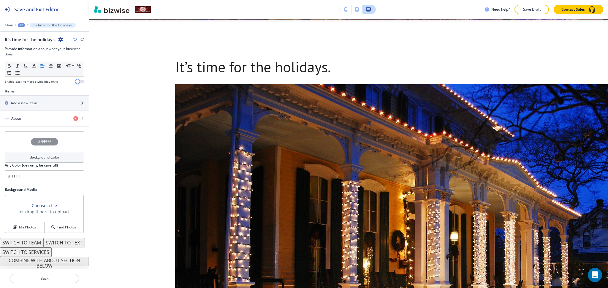
click at [69, 263] on div "Title Small Normal Large Huge It’s time for the holidays. Enable pasting more s…" at bounding box center [44, 165] width 89 height 207
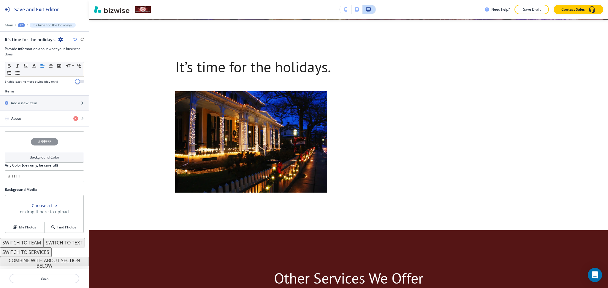
scroll to position [195, 0]
click at [29, 116] on div "About" at bounding box center [34, 118] width 69 height 5
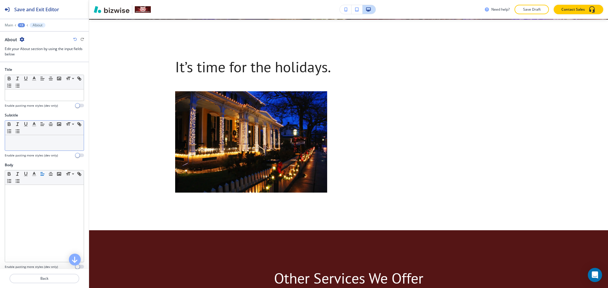
scroll to position [269, 0]
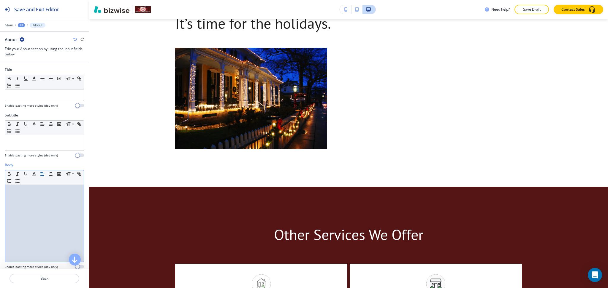
click at [31, 205] on div at bounding box center [44, 223] width 79 height 77
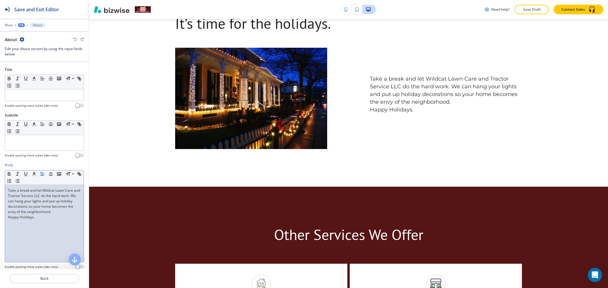
scroll to position [0, 0]
click at [77, 212] on div "Take a break and let Wildcat Lawn Care and Tractor Service LLC do the hard work…" at bounding box center [44, 223] width 79 height 77
click at [35, 278] on p "Back" at bounding box center [44, 278] width 69 height 5
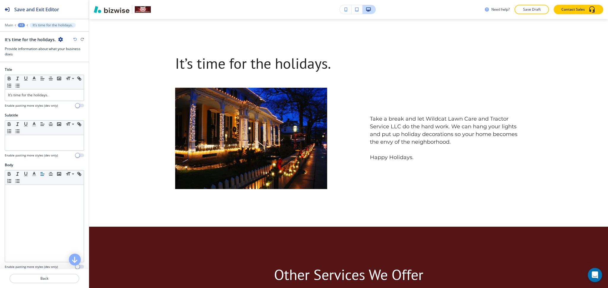
scroll to position [226, 0]
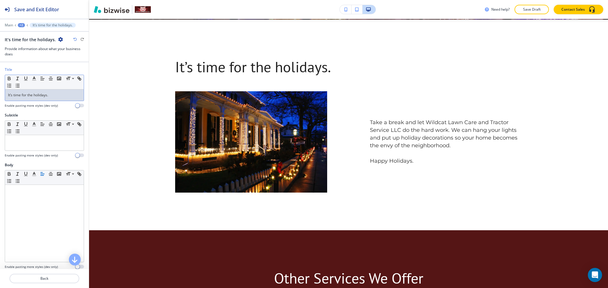
click at [50, 90] on div "It’s time for the holidays." at bounding box center [44, 95] width 79 height 11
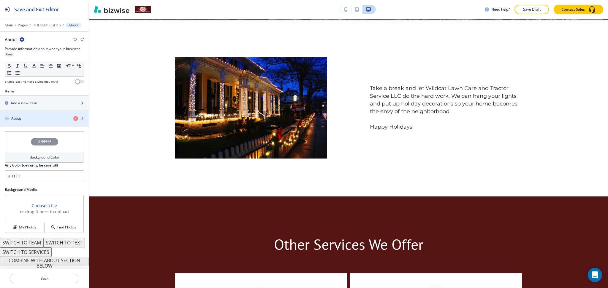
scroll to position [0, 0]
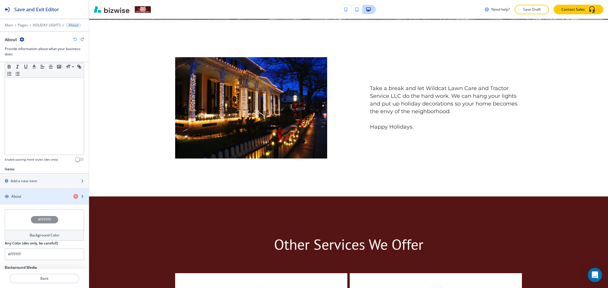
click at [26, 189] on div "button" at bounding box center [44, 191] width 89 height 5
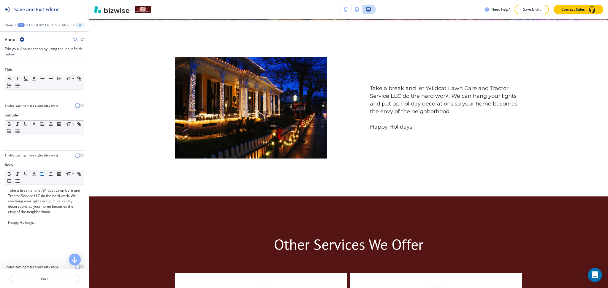
scroll to position [235, 0]
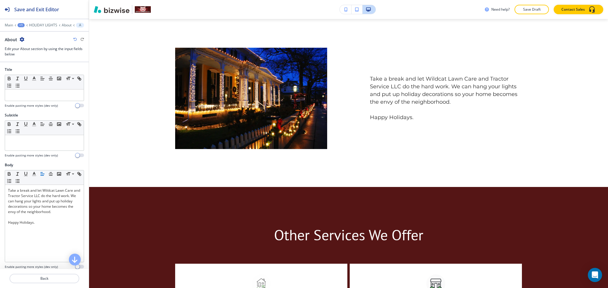
click at [33, 102] on div at bounding box center [44, 102] width 79 height 2
click at [34, 97] on p at bounding box center [44, 95] width 73 height 5
paste div
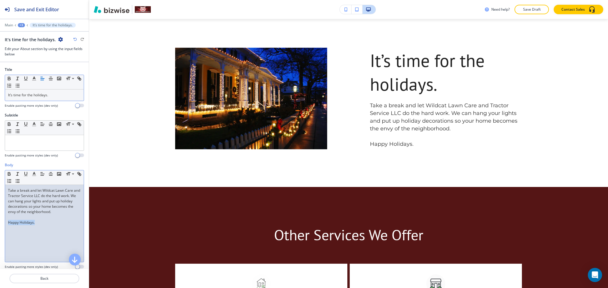
drag, startPoint x: 41, startPoint y: 225, endPoint x: 2, endPoint y: 223, distance: 39.5
click at [2, 223] on div "Body Small Normal Large Huge Take a break and let Wildcat Lawn Care and Tractor…" at bounding box center [44, 219] width 89 height 112
click at [33, 172] on icon "button" at bounding box center [33, 174] width 5 height 5
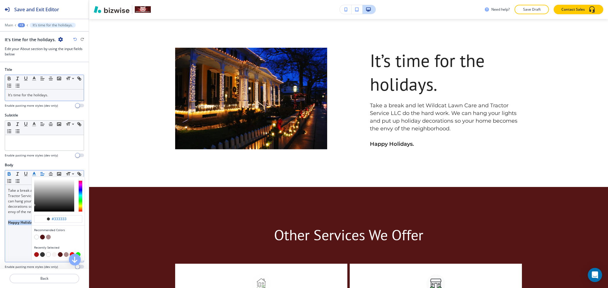
click at [37, 254] on button "button" at bounding box center [36, 255] width 5 height 5
type input "#aa1414"
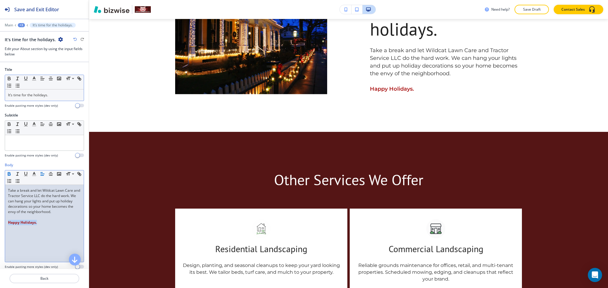
scroll to position [188, 0]
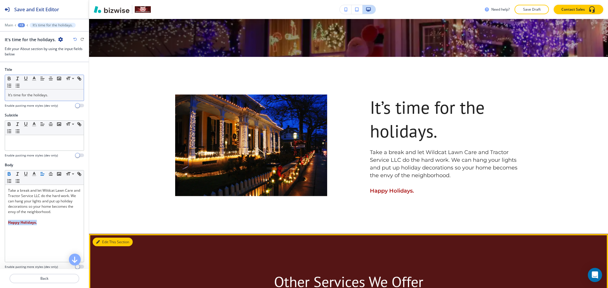
click at [108, 240] on button "Edit This Section" at bounding box center [113, 242] width 40 height 9
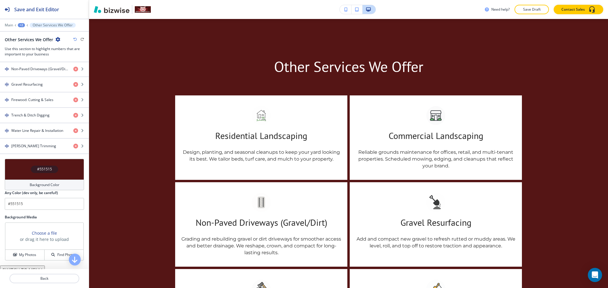
scroll to position [314, 0]
click at [43, 200] on input "#551515" at bounding box center [44, 204] width 79 height 12
paste input "f7f2f2"
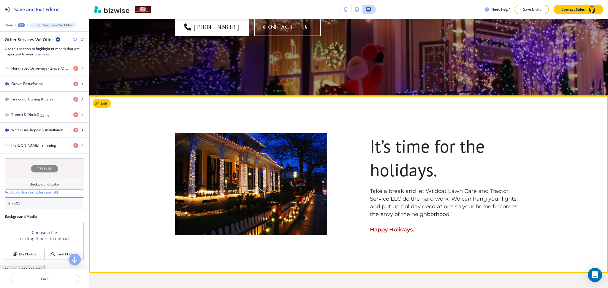
scroll to position [0, 0]
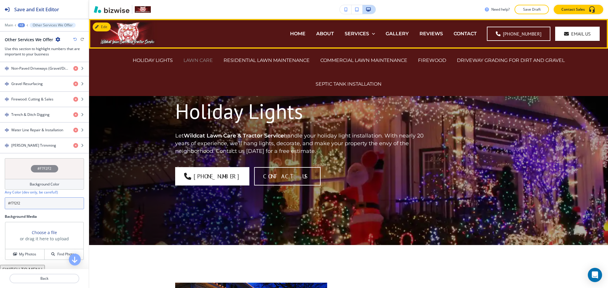
type input "#f7f2f2"
click at [206, 62] on p "LAWN CARE" at bounding box center [197, 60] width 29 height 7
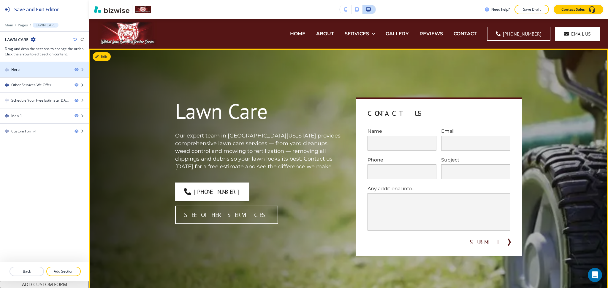
click at [44, 72] on div at bounding box center [44, 74] width 89 height 5
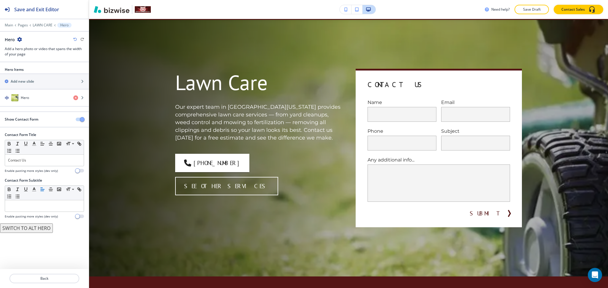
scroll to position [30, 0]
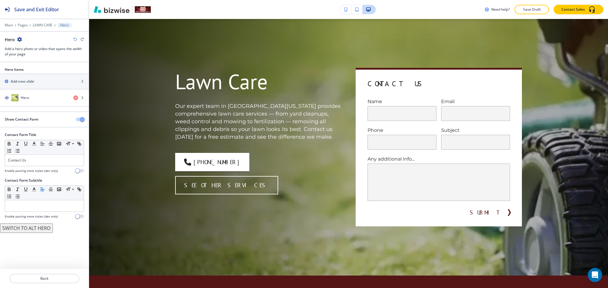
click at [84, 118] on div at bounding box center [82, 120] width 13 height 4
click at [82, 119] on span "button" at bounding box center [82, 119] width 5 height 5
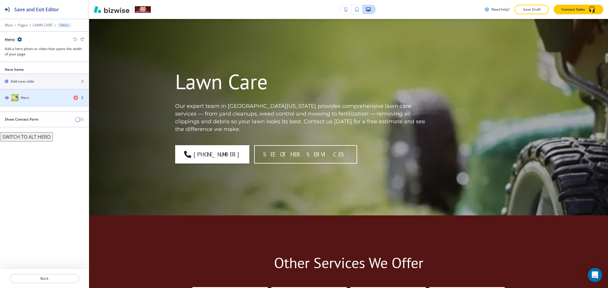
click at [44, 95] on div "Hero" at bounding box center [34, 97] width 69 height 7
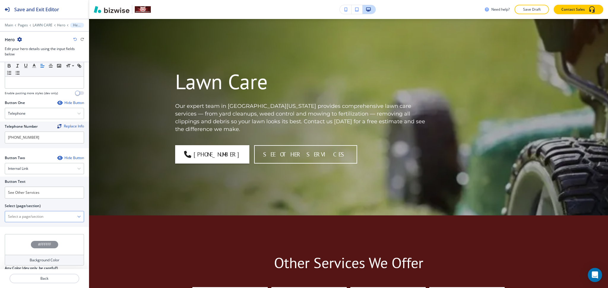
scroll to position [246, 0]
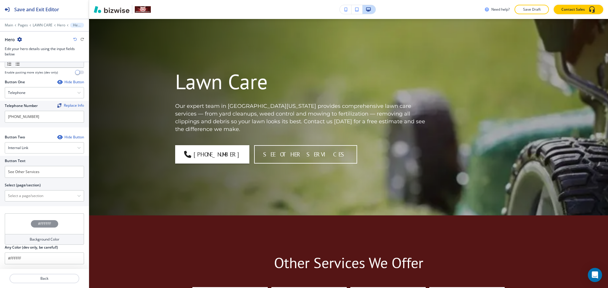
click at [32, 189] on div "Select (page/section) HOME HOME | Hero HOME | Proudly Serving Jacksonville, AR …" at bounding box center [44, 192] width 79 height 19
drag, startPoint x: 33, startPoint y: 195, endPoint x: 35, endPoint y: 191, distance: 4.1
click at [33, 195] on \(page\/section\) "Manual Input" at bounding box center [41, 196] width 72 height 10
drag, startPoint x: 32, startPoint y: 197, endPoint x: 0, endPoint y: 197, distance: 32.4
click at [0, 197] on div "Button Text See Other Services Select (page/section) CONTACT US CONTACT CONTACT…" at bounding box center [44, 181] width 89 height 50
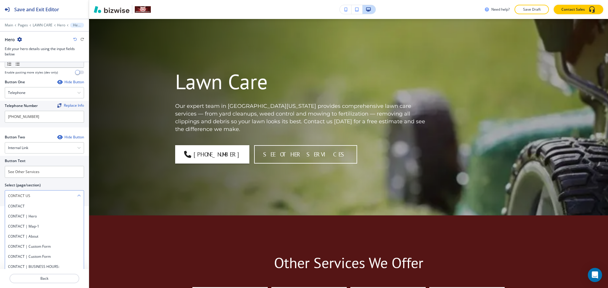
drag, startPoint x: 16, startPoint y: 208, endPoint x: 23, endPoint y: 193, distance: 16.6
click at [16, 208] on h4 "CONTACT" at bounding box center [44, 206] width 73 height 5
type \(page\/section\) "CONTACT"
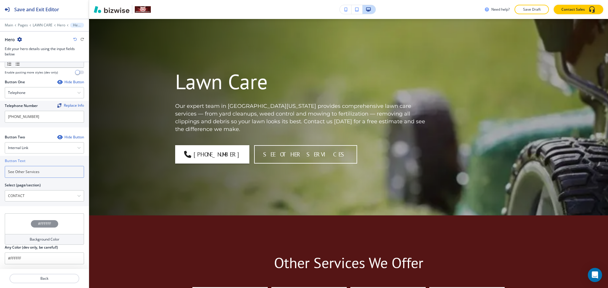
click at [47, 173] on input "See Other Services" at bounding box center [44, 172] width 79 height 12
paste input "CONTACT US"
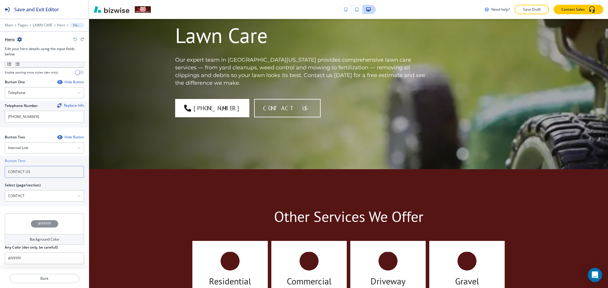
scroll to position [141, 0]
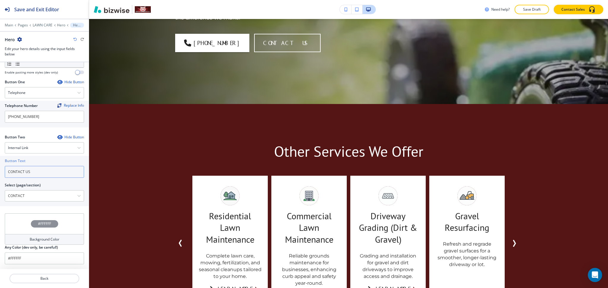
type input "CONTACT US"
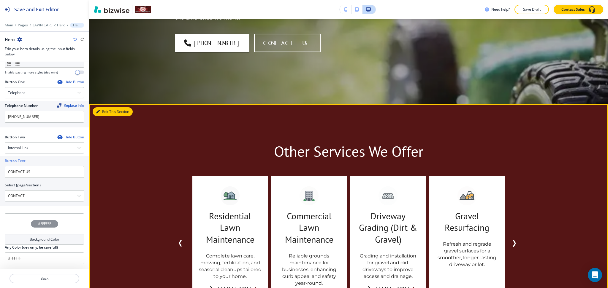
click at [98, 114] on button "Edit This Section" at bounding box center [113, 111] width 40 height 9
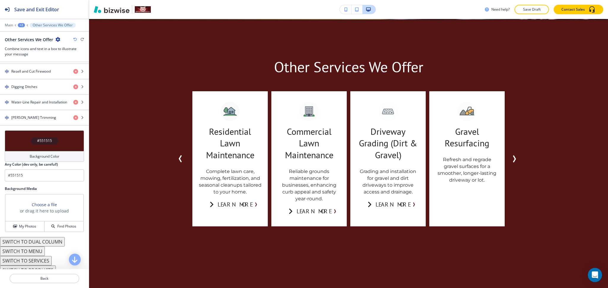
scroll to position [348, 0]
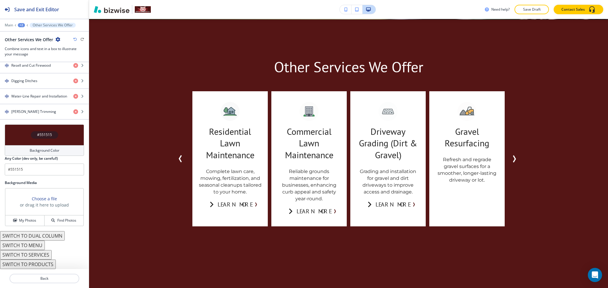
click at [46, 240] on button "SWITCH TO DUAL COLUMN" at bounding box center [32, 235] width 65 height 9
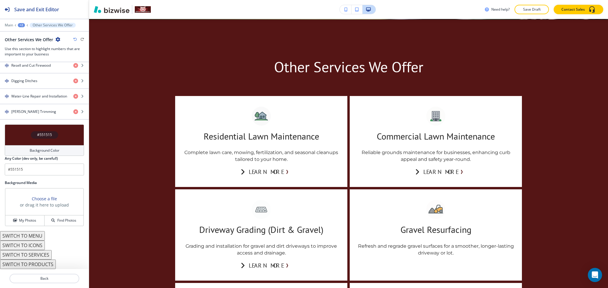
click at [44, 149] on h4 "Background Color" at bounding box center [45, 150] width 30 height 5
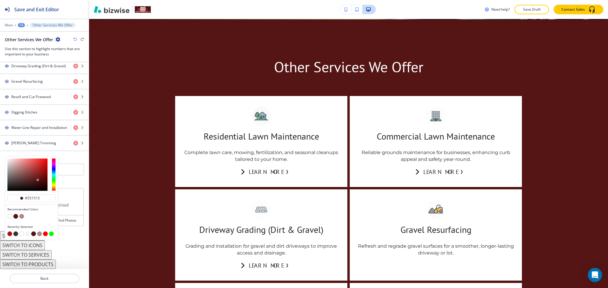
scroll to position [317, 0]
click at [27, 234] on button "button" at bounding box center [27, 234] width 5 height 5
type input "#f7f2f2"
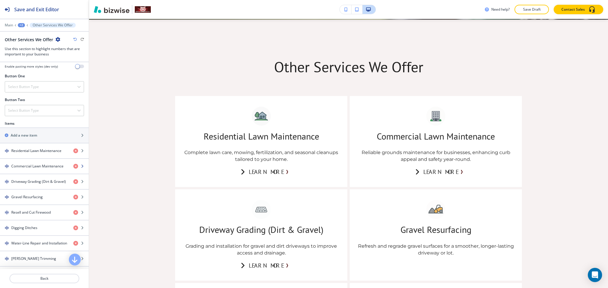
scroll to position [200, 0]
click at [38, 153] on h4 "Residential Lawn Maintenance" at bounding box center [36, 151] width 50 height 5
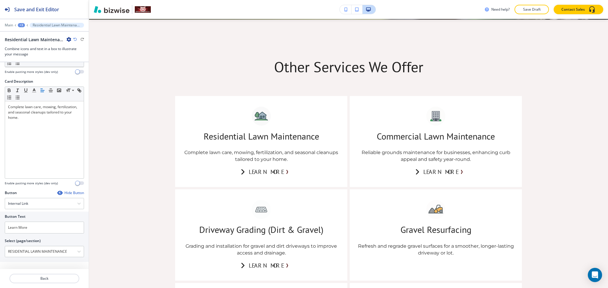
scroll to position [0, 0]
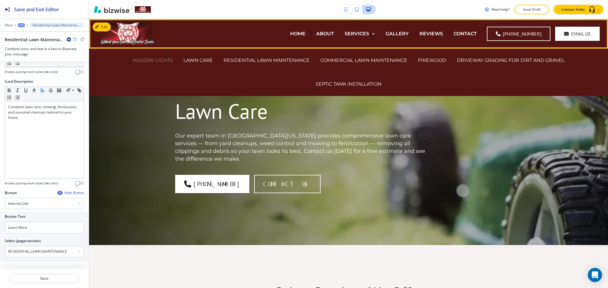
click at [148, 60] on p "HOLIDAY LIGHTS" at bounding box center [153, 60] width 40 height 7
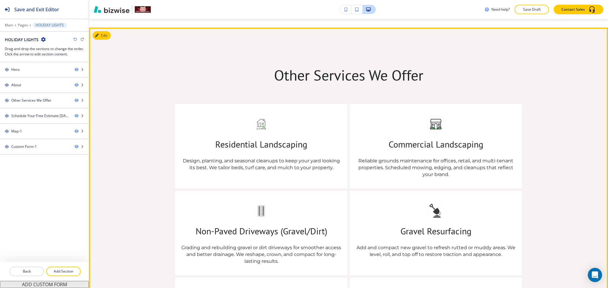
scroll to position [396, 0]
click at [96, 36] on icon "button" at bounding box center [98, 36] width 4 height 4
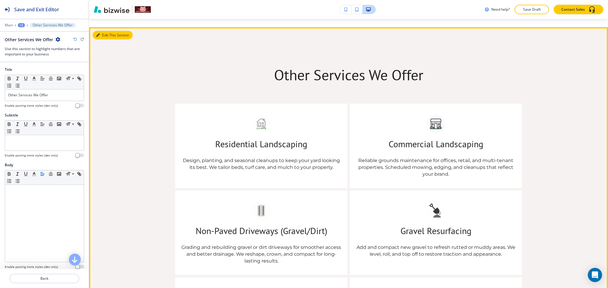
scroll to position [404, 0]
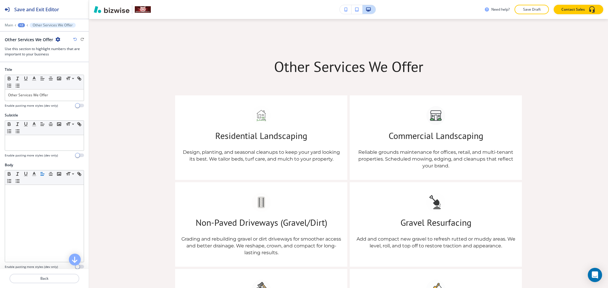
click at [56, 40] on icon "button" at bounding box center [58, 39] width 5 height 5
click at [11, 26] on p "Main" at bounding box center [9, 25] width 8 height 4
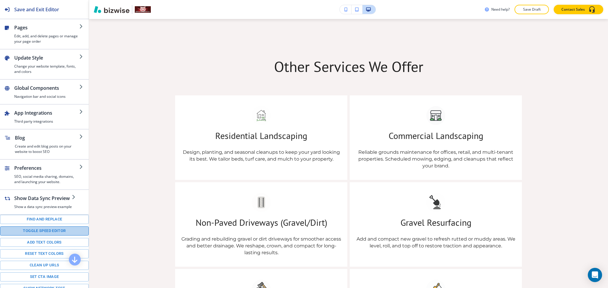
click at [56, 235] on button "Toggle speed editor" at bounding box center [44, 231] width 89 height 9
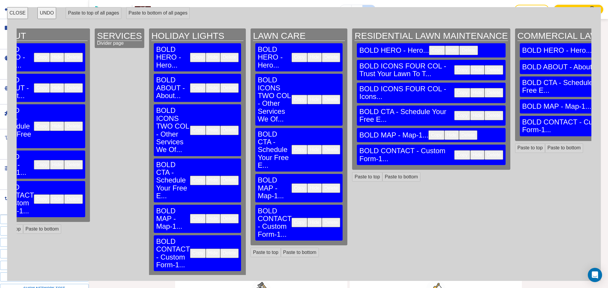
scroll to position [0, 156]
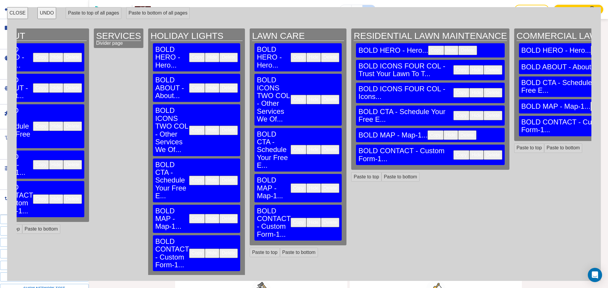
click at [321, 95] on button "Delete" at bounding box center [330, 99] width 18 height 9
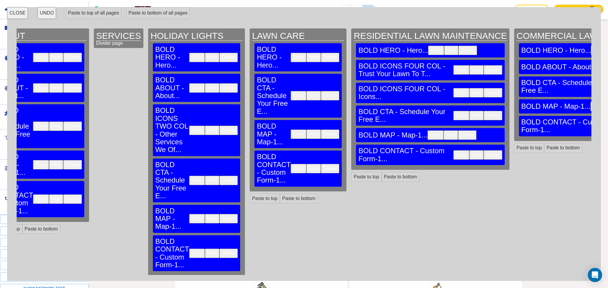
click at [483, 88] on button "Delete" at bounding box center [492, 92] width 18 height 9
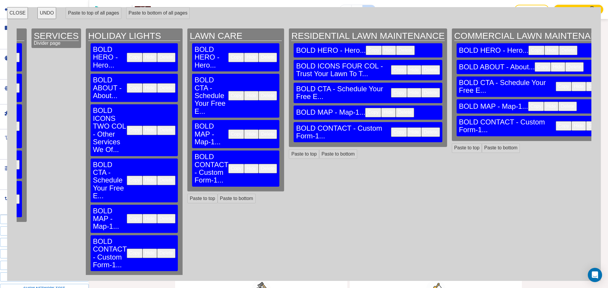
scroll to position [0, 229]
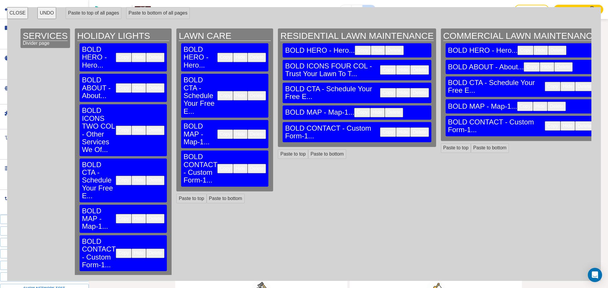
click at [116, 126] on button "Copy" at bounding box center [124, 130] width 16 height 9
click at [176, 194] on button "Paste to top" at bounding box center [191, 198] width 30 height 9
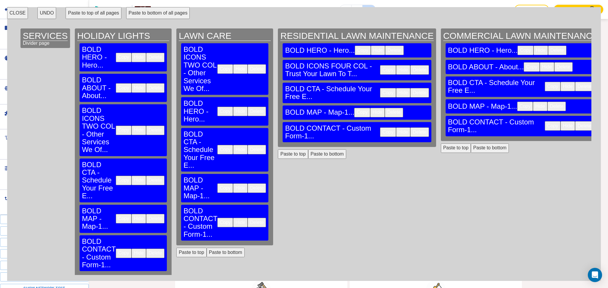
click at [278, 150] on button "Paste to top" at bounding box center [293, 154] width 30 height 9
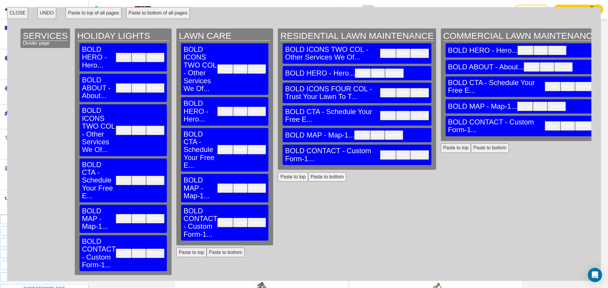
click at [441, 144] on button "Paste to top" at bounding box center [456, 148] width 30 height 9
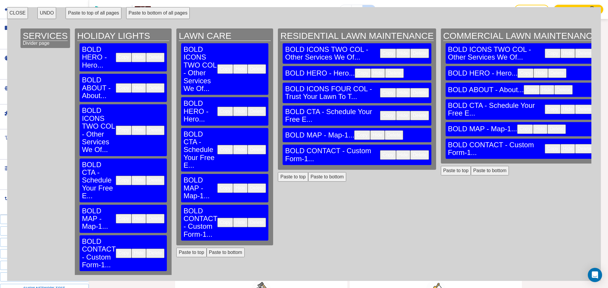
click at [605, 225] on button "Paste to top" at bounding box center [620, 229] width 30 height 9
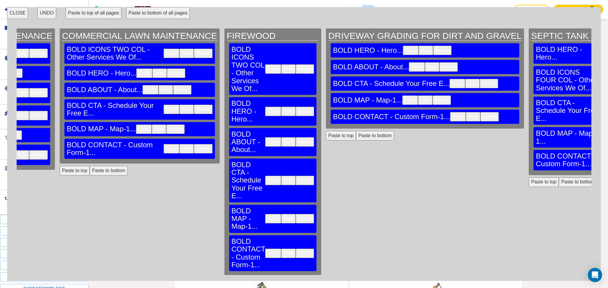
scroll to position [0, 613]
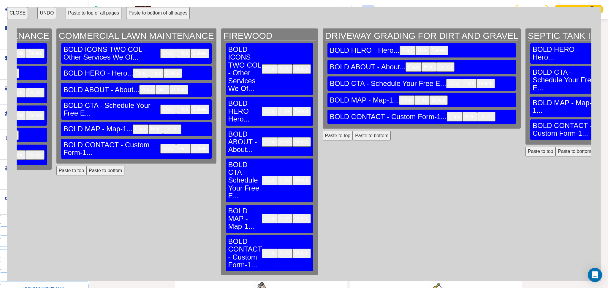
click at [323, 138] on button "Paste to top" at bounding box center [338, 135] width 30 height 9
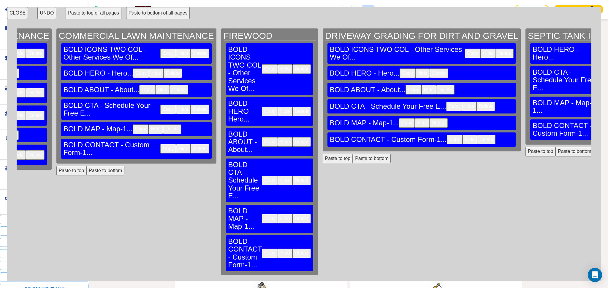
click at [525, 147] on button "Paste to top" at bounding box center [540, 151] width 30 height 9
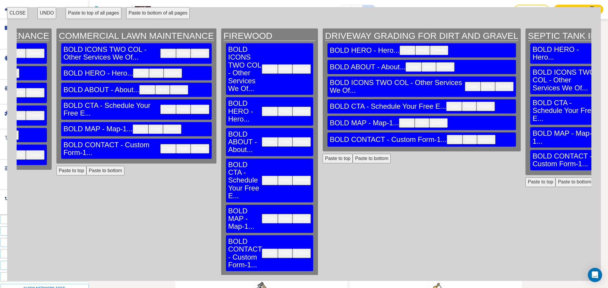
click at [330, 86] on h3 "BOLD ICONS TWO COL - Other Services We Of..." at bounding box center [397, 87] width 135 height 16
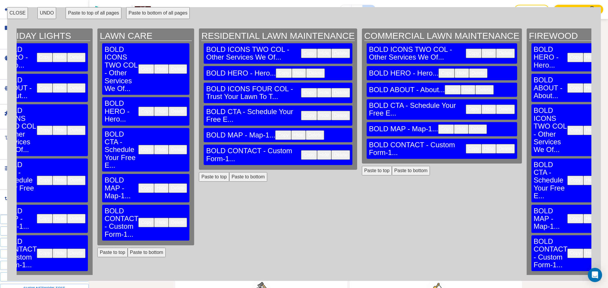
scroll to position [0, 302]
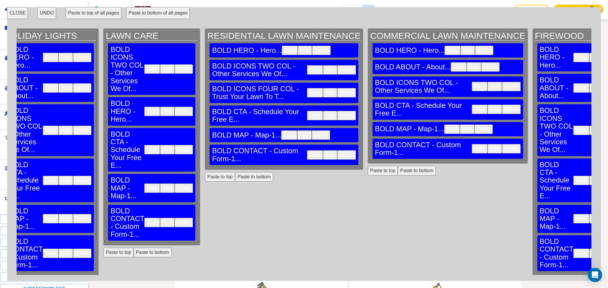
click at [337, 88] on button "Delete" at bounding box center [346, 92] width 18 height 9
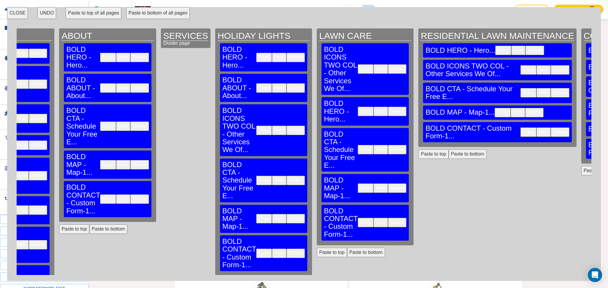
scroll to position [0, 88]
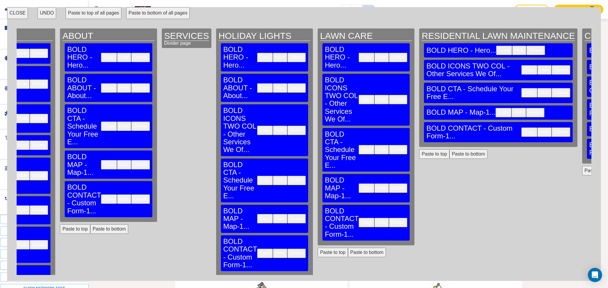
click at [14, 12] on button "CLOSE" at bounding box center [17, 13] width 21 height 12
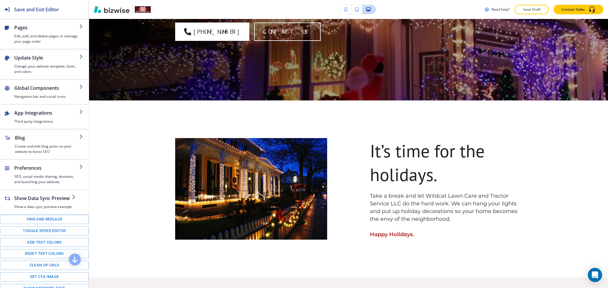
scroll to position [0, 0]
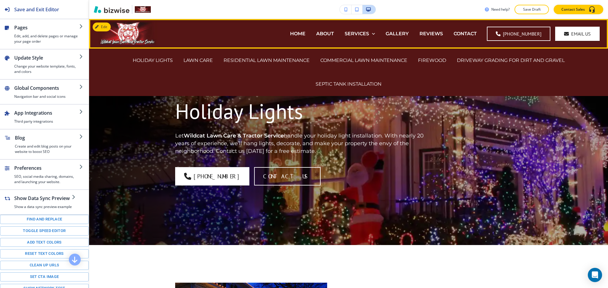
click at [348, 56] on div "COMMERCIAL LAWN MAINTENANCE" at bounding box center [364, 61] width 98 height 24
click at [195, 63] on p "LAWN CARE" at bounding box center [197, 60] width 29 height 7
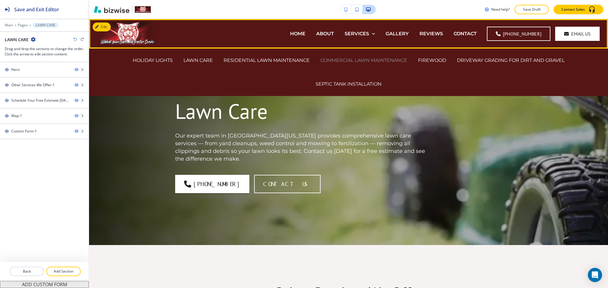
click at [340, 61] on p "COMMERCIAL LAWN MAINTENANCE" at bounding box center [363, 60] width 87 height 7
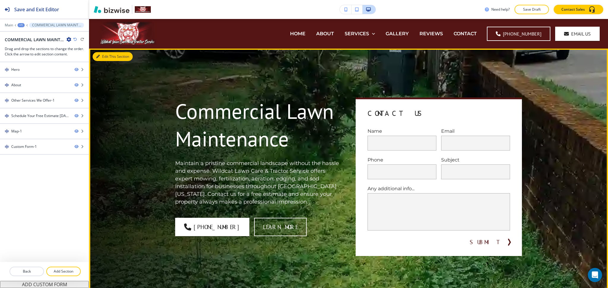
click at [108, 53] on button "Edit This Section" at bounding box center [113, 56] width 40 height 9
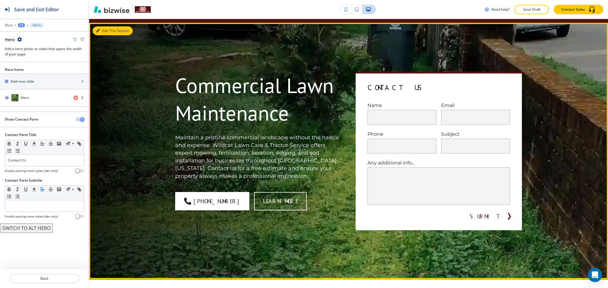
scroll to position [30, 0]
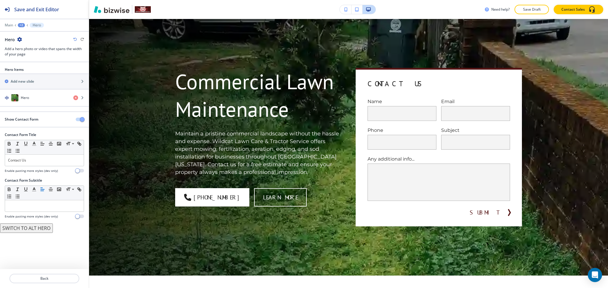
click at [84, 118] on div at bounding box center [82, 120] width 13 height 4
click at [82, 120] on span "button" at bounding box center [82, 119] width 5 height 5
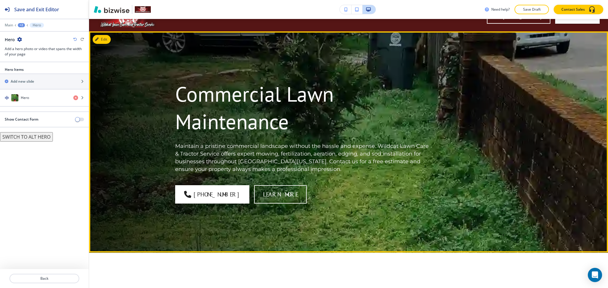
scroll to position [0, 0]
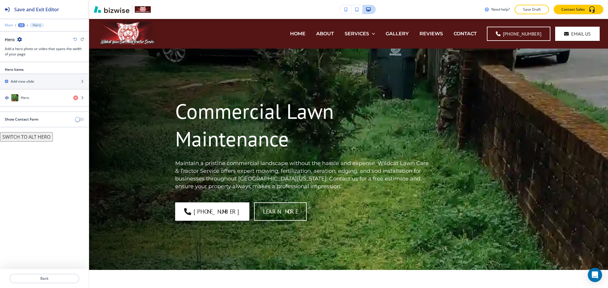
click at [12, 26] on p "Main" at bounding box center [9, 25] width 8 height 4
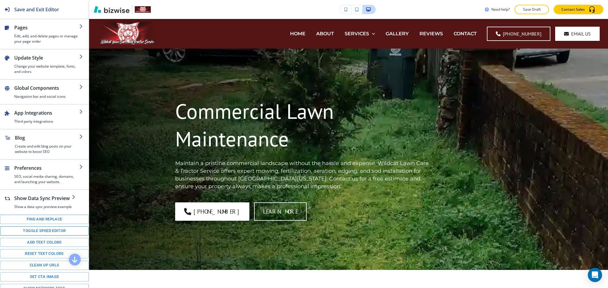
click at [49, 236] on button "Toggle speed editor" at bounding box center [44, 231] width 89 height 9
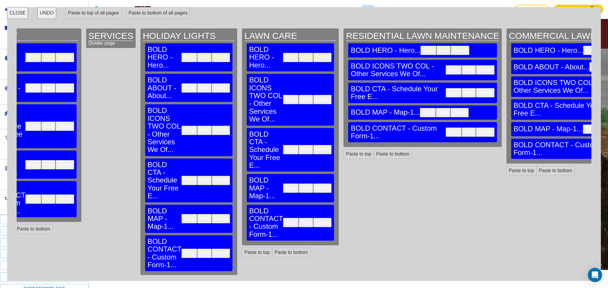
scroll to position [0, 165]
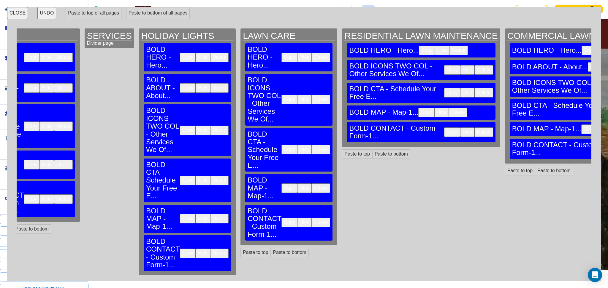
click at [180, 83] on button "Copy" at bounding box center [188, 87] width 16 height 9
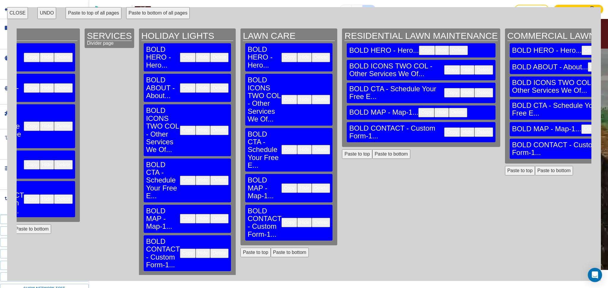
click at [240, 248] on button "Paste to top" at bounding box center [255, 252] width 30 height 9
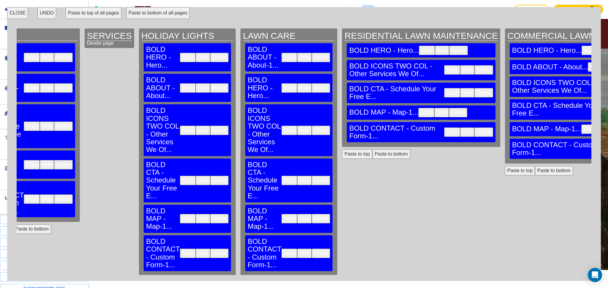
click at [342, 150] on button "Paste to top" at bounding box center [357, 154] width 30 height 9
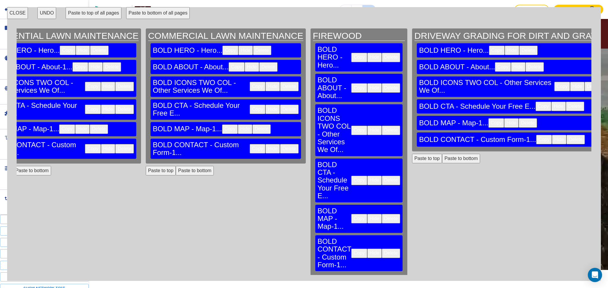
scroll to position [0, 532]
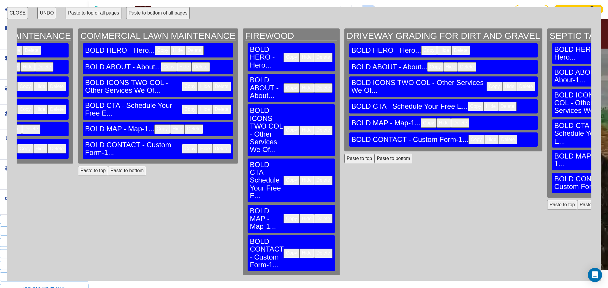
scroll to position [0, 591]
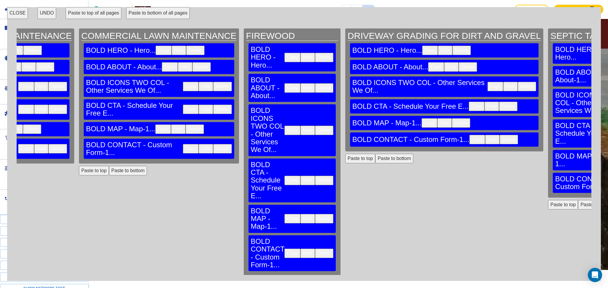
click at [22, 13] on button "CLOSE" at bounding box center [17, 13] width 21 height 12
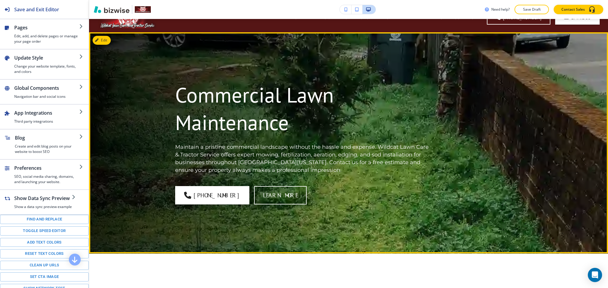
scroll to position [0, 0]
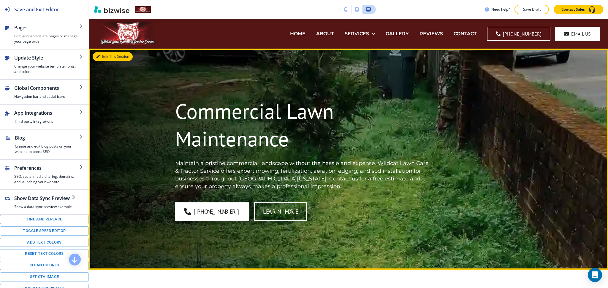
click at [104, 60] on button "Edit This Section" at bounding box center [113, 56] width 40 height 9
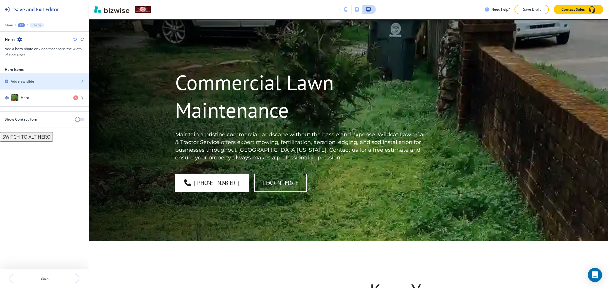
scroll to position [30, 0]
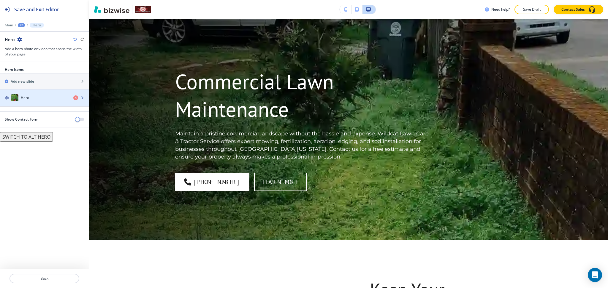
click at [20, 102] on div "button" at bounding box center [44, 104] width 89 height 5
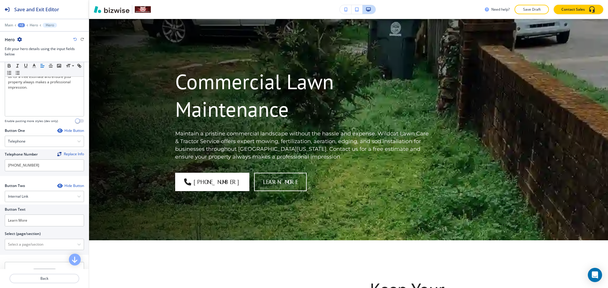
scroll to position [197, 0]
click at [61, 242] on \(page\/section\) "Manual Input" at bounding box center [41, 245] width 72 height 10
drag, startPoint x: 31, startPoint y: 244, endPoint x: 0, endPoint y: 242, distance: 31.5
click at [0, 242] on div "Button Text Learn More Select (page/section) CONTACT US CONTACT CONTACT | Hero …" at bounding box center [44, 229] width 89 height 50
click at [26, 254] on h4 "CONTACT" at bounding box center [44, 254] width 73 height 5
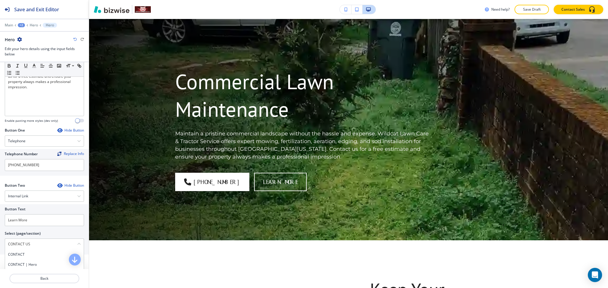
type \(page\/section\) "CONTACT"
click at [34, 223] on input "Learn More" at bounding box center [44, 221] width 79 height 12
paste input "CONTACT US"
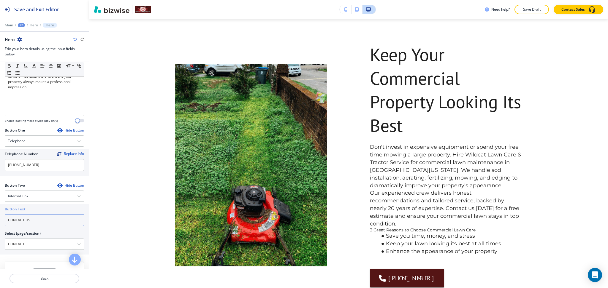
scroll to position [265, 0]
type input "CONTACT US"
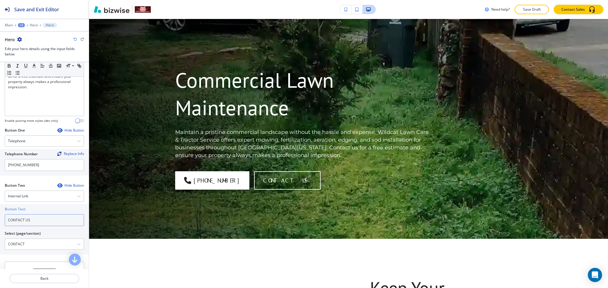
scroll to position [0, 0]
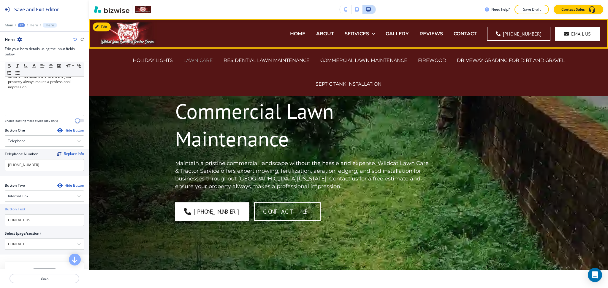
click at [188, 61] on p "LAWN CARE" at bounding box center [197, 60] width 29 height 7
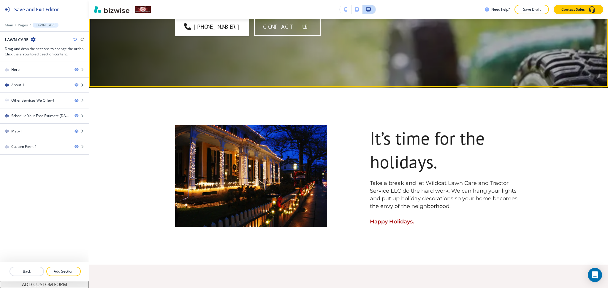
scroll to position [158, 0]
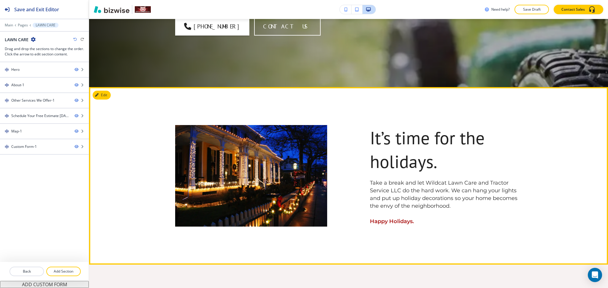
click at [110, 95] on button "Edit" at bounding box center [102, 95] width 18 height 9
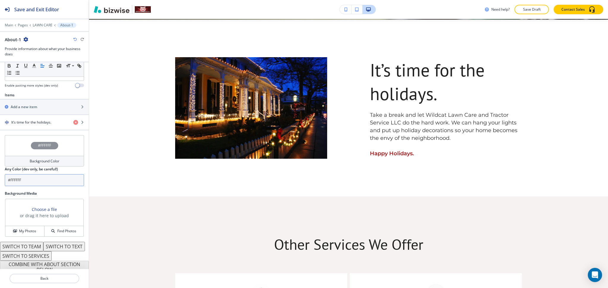
scroll to position [195, 0]
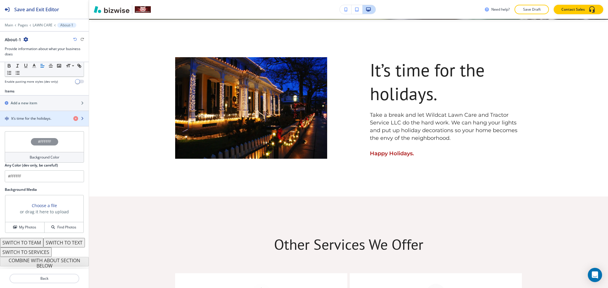
click at [43, 116] on h4 "It’s time for the holidays." at bounding box center [31, 118] width 40 height 5
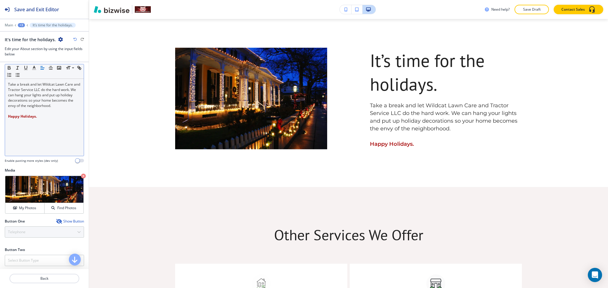
scroll to position [108, 0]
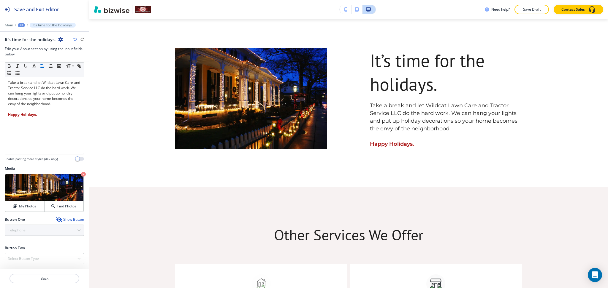
click at [61, 218] on div "Show Button" at bounding box center [70, 220] width 28 height 5
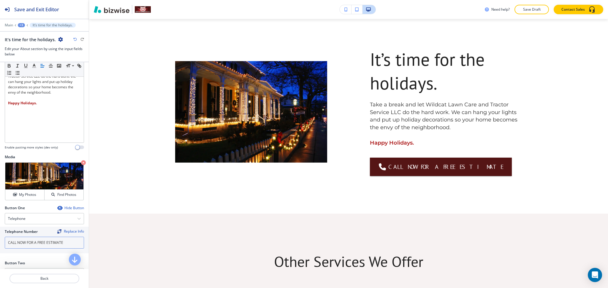
scroll to position [135, 0]
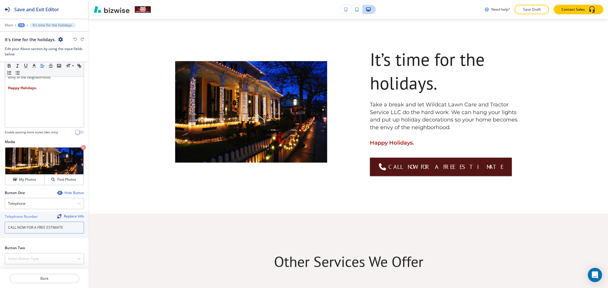
click at [65, 231] on input "CALL NOW FOR A FREE ESTIMATE" at bounding box center [44, 228] width 79 height 12
paste input "[PHONE_NUMBER]"
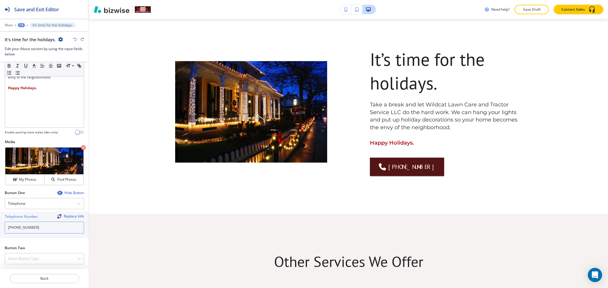
scroll to position [0, 0]
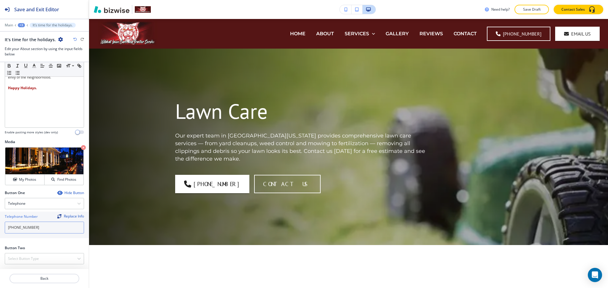
type input "[PHONE_NUMBER]"
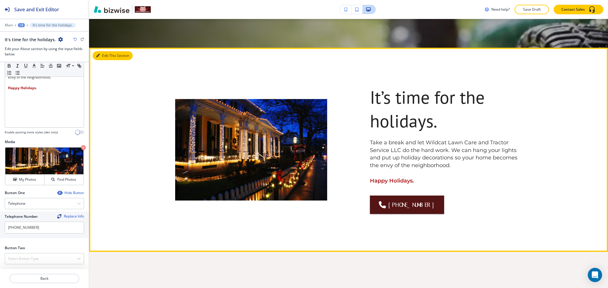
click at [101, 54] on button "Edit This Section" at bounding box center [113, 55] width 40 height 9
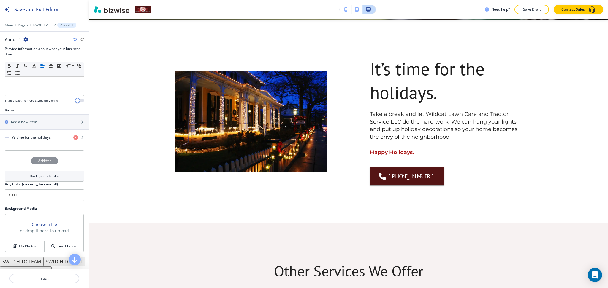
scroll to position [167, 0]
click at [32, 140] on div "button" at bounding box center [44, 142] width 89 height 5
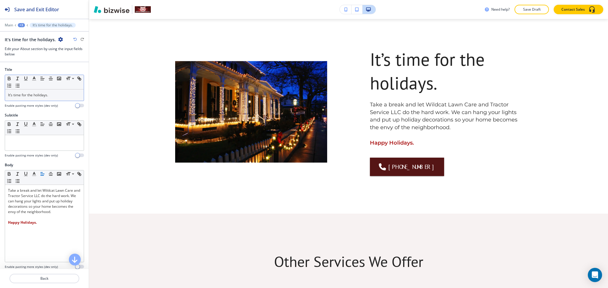
click at [55, 96] on p "It’s time for the holidays." at bounding box center [44, 95] width 73 height 5
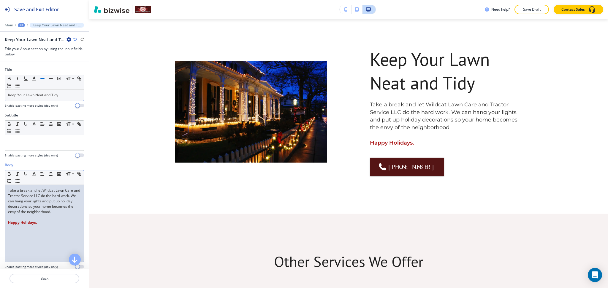
click at [8, 192] on p "Take a break and let Wildcat Lawn Care and Tractor Service LLC do the hard work…" at bounding box center [44, 201] width 73 height 27
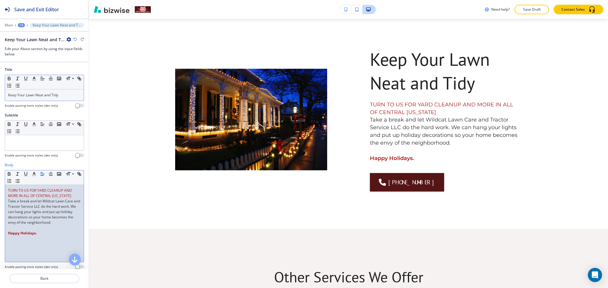
scroll to position [0, 0]
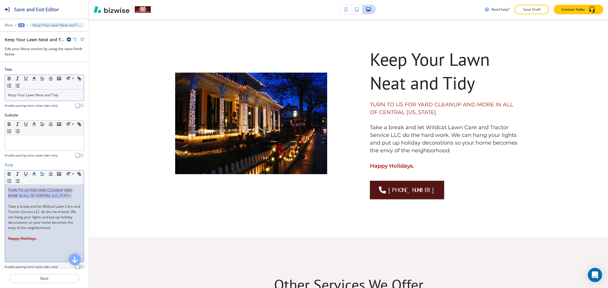
drag, startPoint x: 69, startPoint y: 196, endPoint x: 4, endPoint y: 188, distance: 65.5
click at [4, 188] on div "Body Small Normal Large Huge TURN TO US FOR YARD CLEANUP AND MORE IN ALL OF CEN…" at bounding box center [44, 219] width 89 height 112
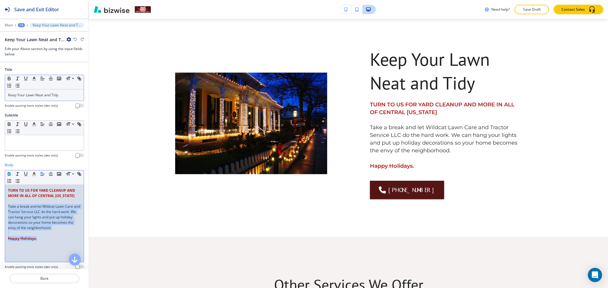
drag, startPoint x: 53, startPoint y: 244, endPoint x: 2, endPoint y: 209, distance: 62.1
click at [2, 209] on div "Body Small Normal Large Huge TURN TO US FOR YARD CLEANUP AND MORE IN ALL OF CEN…" at bounding box center [44, 219] width 89 height 112
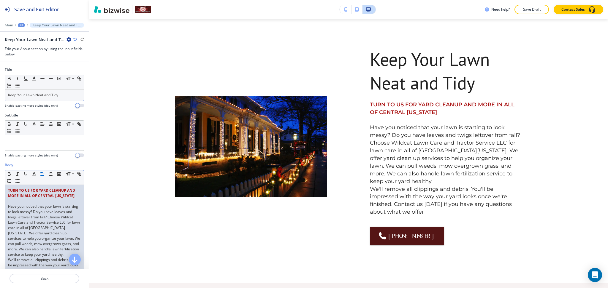
scroll to position [20, 0]
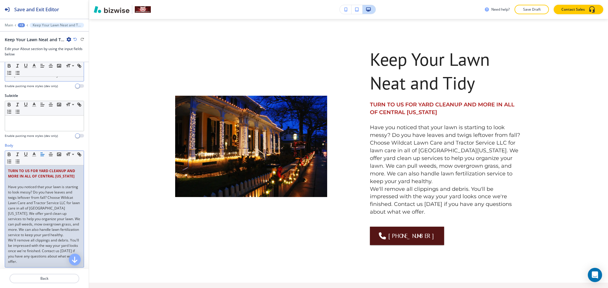
click at [58, 238] on p "Have you noticed that your lawn is starting to look messy? Do you have leaves a…" at bounding box center [44, 211] width 73 height 53
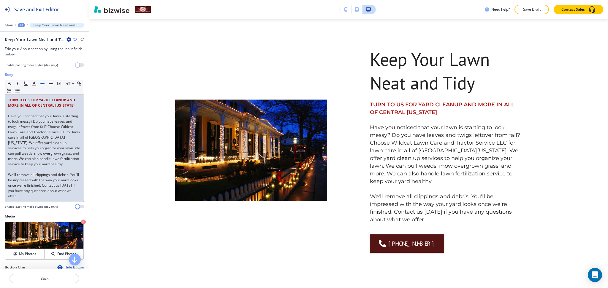
scroll to position [170, 0]
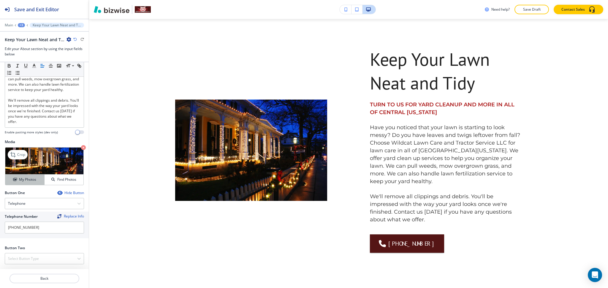
click at [27, 178] on h4 "My Photos" at bounding box center [27, 179] width 17 height 5
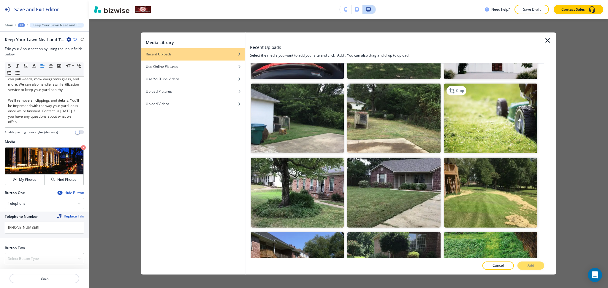
scroll to position [356, 0]
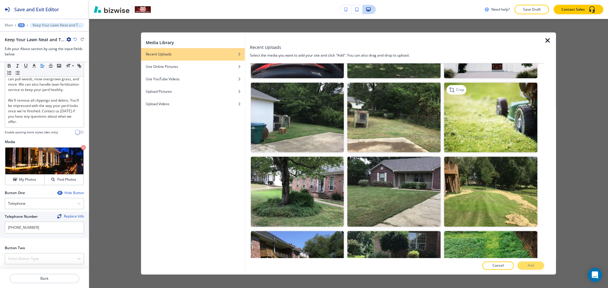
click at [477, 130] on img "button" at bounding box center [490, 118] width 93 height 70
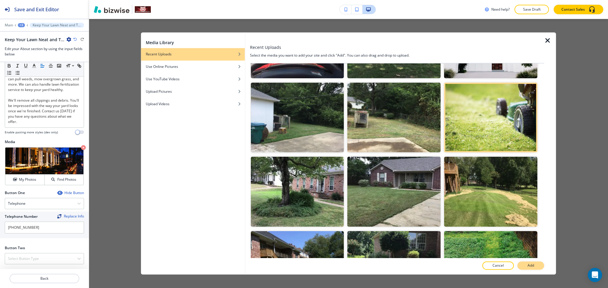
click at [540, 263] on button "Add" at bounding box center [530, 266] width 27 height 8
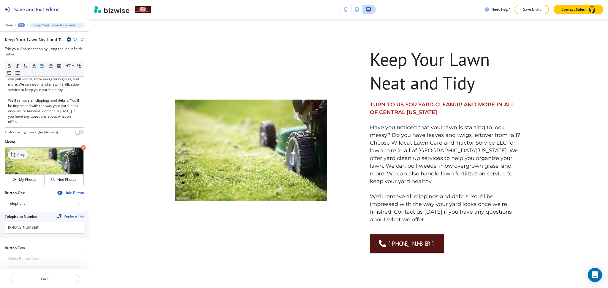
click at [18, 153] on p "Crop" at bounding box center [21, 154] width 8 height 5
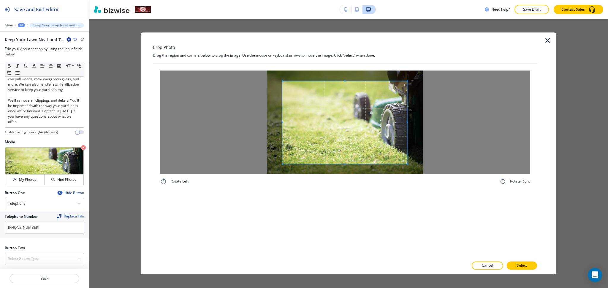
click at [352, 39] on div "Crop Photo Drag the region and corners below to crop the image. Use the mouse o…" at bounding box center [345, 153] width 384 height 242
click at [354, 194] on div "Rotate Left Rotate Right" at bounding box center [345, 161] width 384 height 195
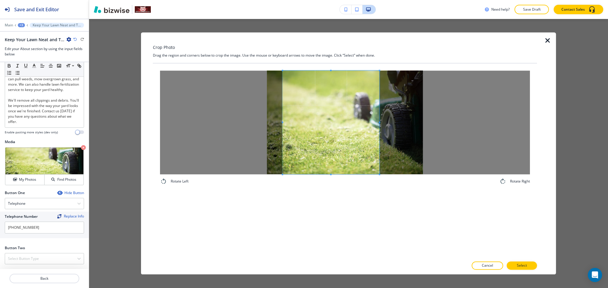
click at [379, 117] on span at bounding box center [379, 123] width 1 height 104
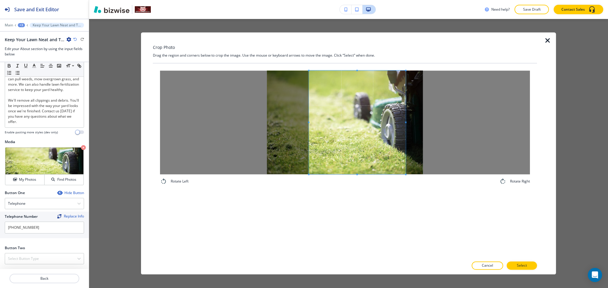
click at [357, 134] on span at bounding box center [357, 123] width 97 height 104
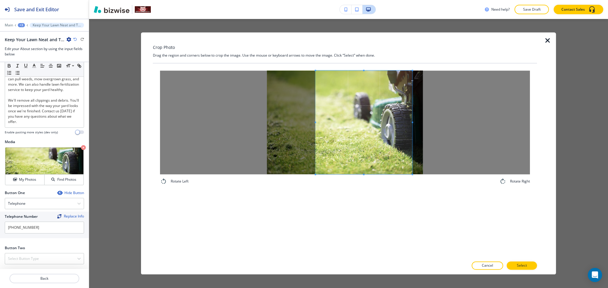
click at [374, 156] on span at bounding box center [363, 123] width 97 height 104
click at [527, 264] on p "Select" at bounding box center [522, 266] width 10 height 5
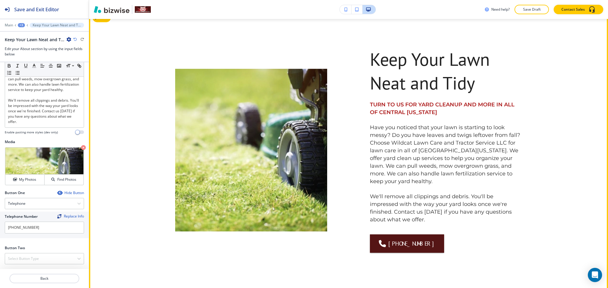
scroll to position [236, 0]
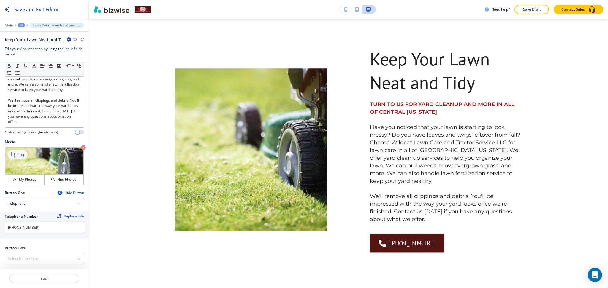
click at [12, 155] on icon at bounding box center [13, 154] width 7 height 7
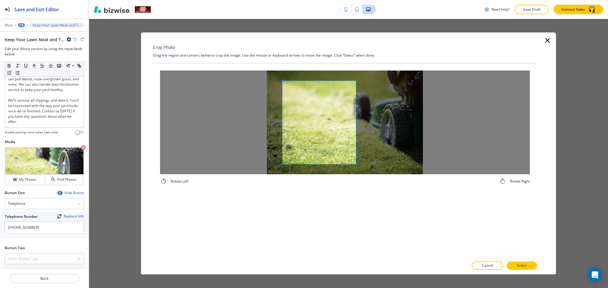
click at [351, 115] on div at bounding box center [319, 122] width 73 height 83
click at [319, 194] on div "Rotate Left Rotate Right" at bounding box center [345, 161] width 384 height 195
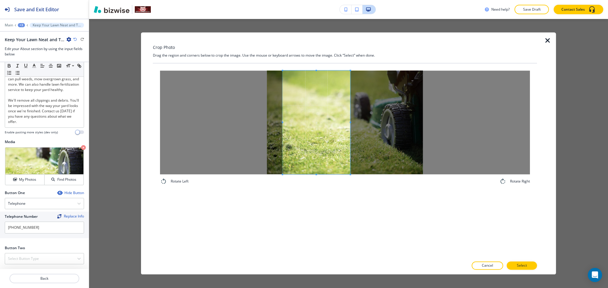
click at [312, 38] on div "Crop Photo Drag the region and corners below to crop the image. Use the mouse o…" at bounding box center [345, 153] width 384 height 242
click at [351, 120] on span at bounding box center [319, 123] width 68 height 104
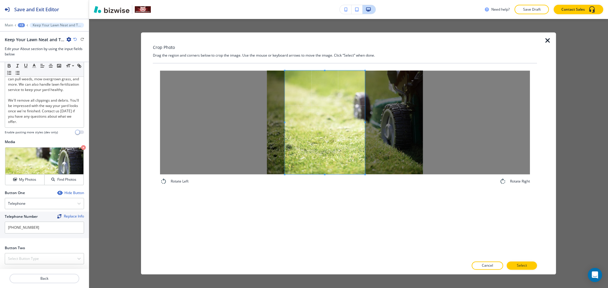
click at [364, 125] on span at bounding box center [364, 123] width 1 height 104
click at [364, 123] on span at bounding box center [364, 122] width 1 height 1
click at [360, 120] on div at bounding box center [323, 123] width 77 height 104
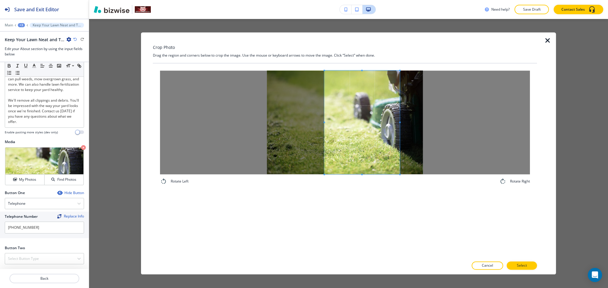
click at [378, 133] on span at bounding box center [361, 123] width 75 height 104
click at [357, 148] on span at bounding box center [364, 123] width 75 height 104
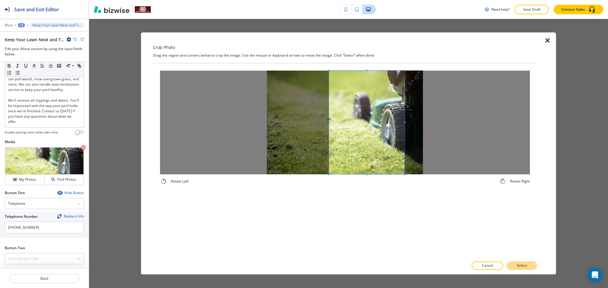
click at [522, 266] on p "Select" at bounding box center [522, 266] width 10 height 5
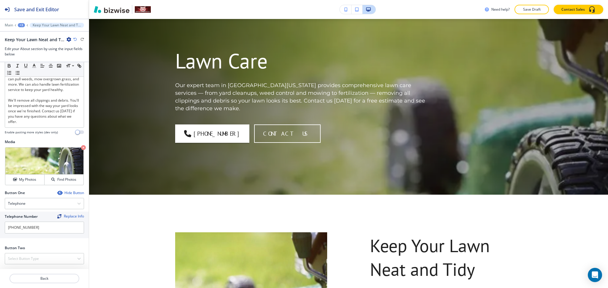
scroll to position [0, 0]
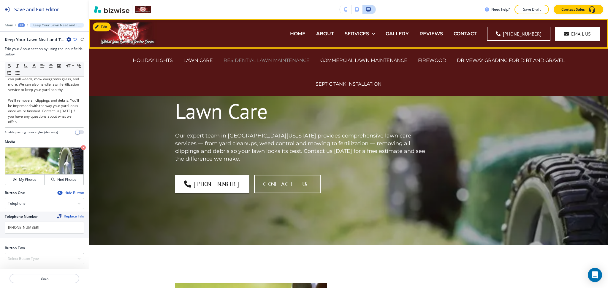
click at [286, 60] on p "RESIDENTIAL LAWN MAINTENANCE" at bounding box center [266, 60] width 86 height 7
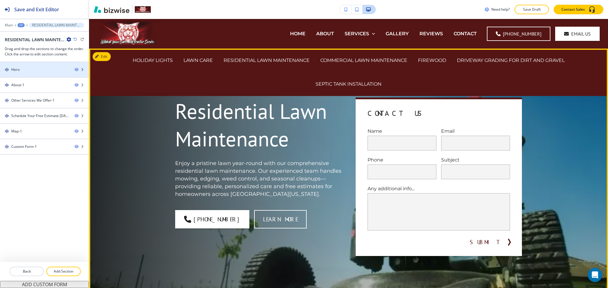
click at [40, 64] on div at bounding box center [44, 64] width 89 height 5
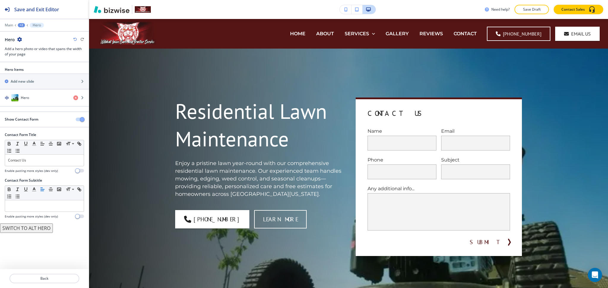
scroll to position [30, 0]
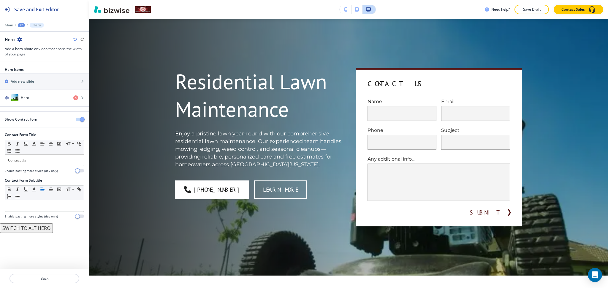
click at [83, 121] on span "button" at bounding box center [82, 119] width 5 height 5
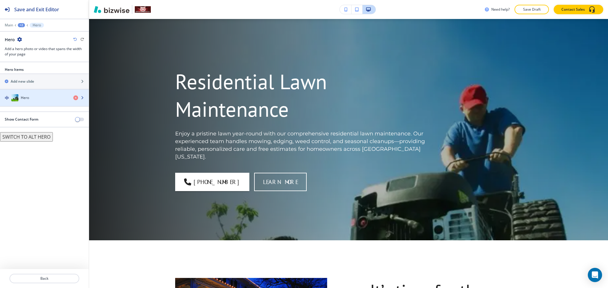
click at [33, 94] on div "button" at bounding box center [44, 92] width 89 height 5
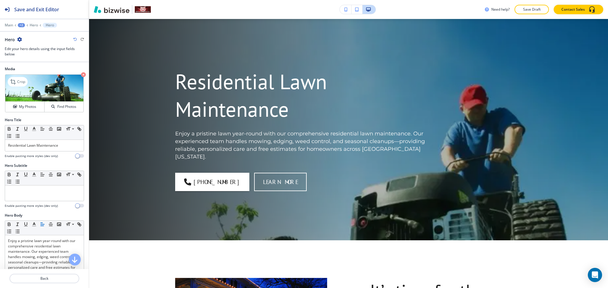
scroll to position [0, 0]
click at [20, 81] on p "Crop" at bounding box center [21, 82] width 8 height 5
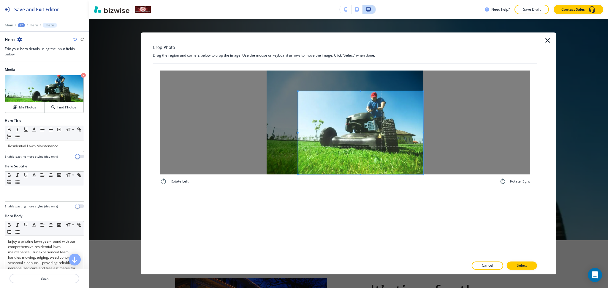
click at [394, 144] on span at bounding box center [360, 132] width 125 height 83
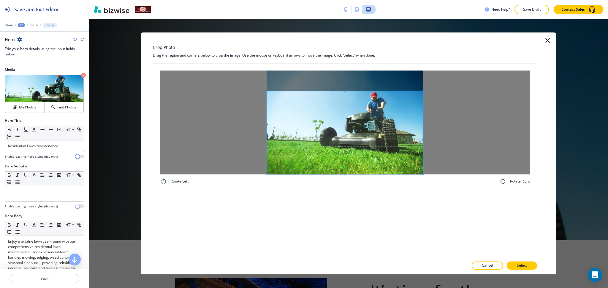
click at [199, 129] on div at bounding box center [345, 123] width 370 height 104
click at [514, 262] on button "Select" at bounding box center [522, 266] width 30 height 8
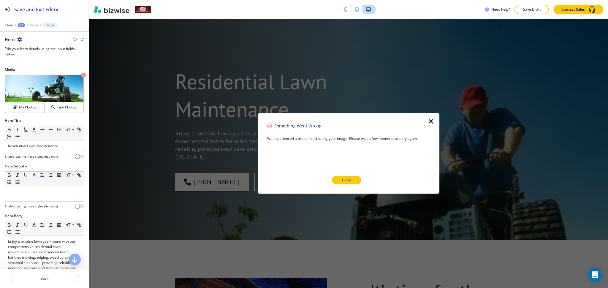
click at [343, 183] on p "Close" at bounding box center [346, 180] width 9 height 5
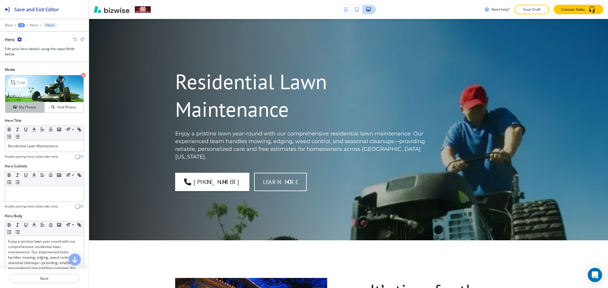
click at [27, 111] on button "My Photos" at bounding box center [24, 107] width 39 height 10
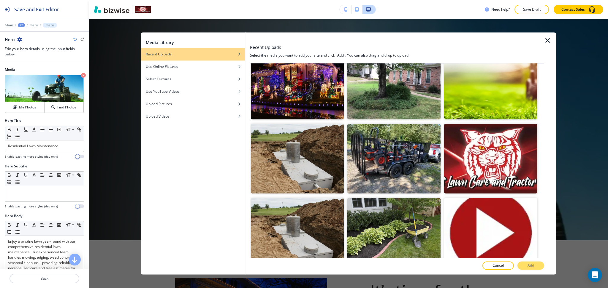
scroll to position [701, 0]
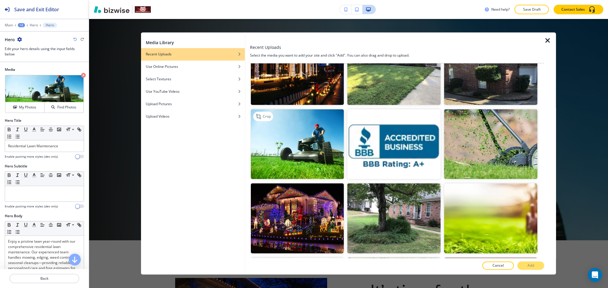
click at [293, 113] on img "button" at bounding box center [296, 145] width 93 height 70
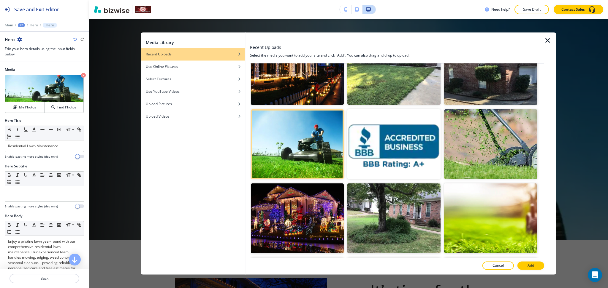
click at [526, 267] on button "Add" at bounding box center [530, 266] width 27 height 8
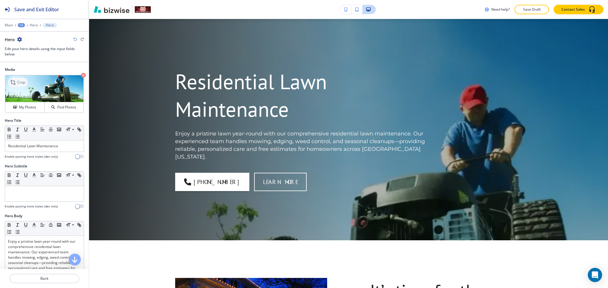
click at [16, 81] on icon at bounding box center [13, 82] width 7 height 7
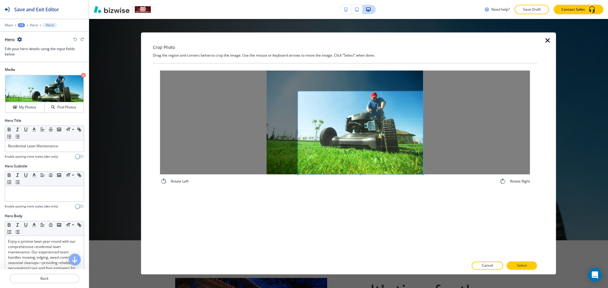
click at [405, 164] on span at bounding box center [360, 132] width 125 height 83
click at [189, 129] on div at bounding box center [345, 123] width 370 height 104
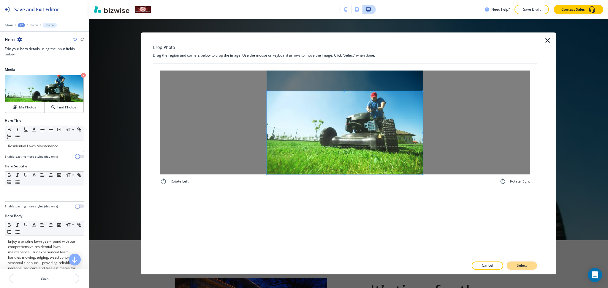
click at [524, 268] on p "Select" at bounding box center [522, 266] width 10 height 5
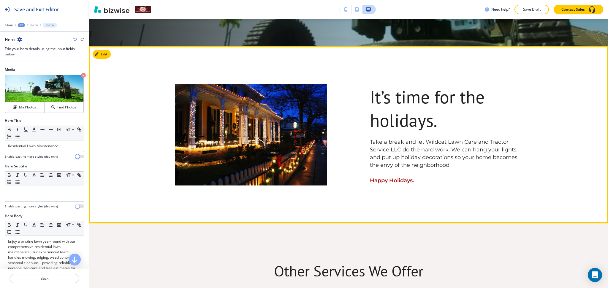
scroll to position [224, 0]
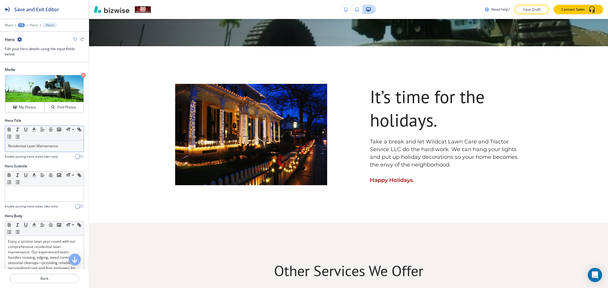
click at [46, 147] on p "Residential Lawn Maintenance" at bounding box center [44, 146] width 73 height 5
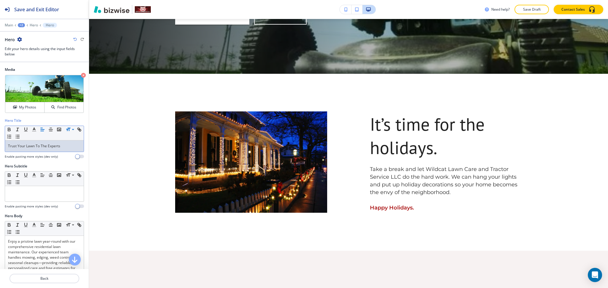
scroll to position [0, 0]
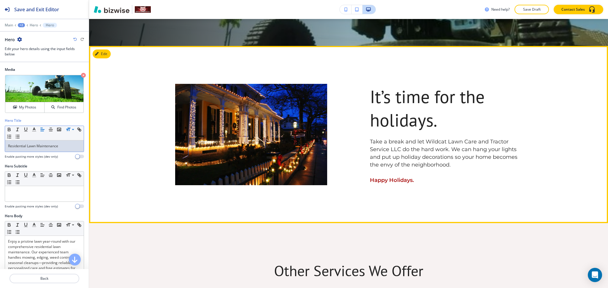
click at [101, 50] on button "Edit" at bounding box center [102, 54] width 18 height 9
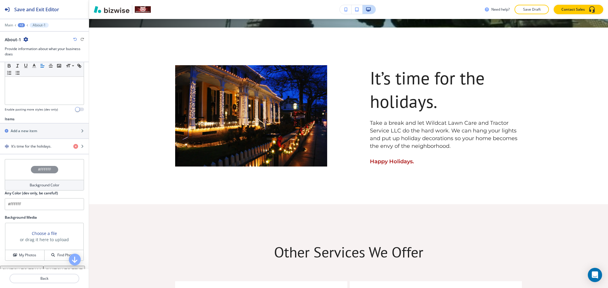
scroll to position [158, 0]
click at [29, 150] on div "button" at bounding box center [44, 151] width 89 height 5
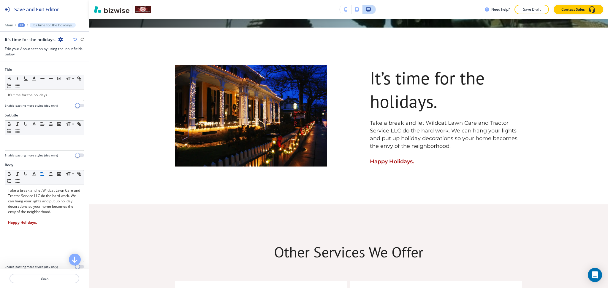
scroll to position [252, 0]
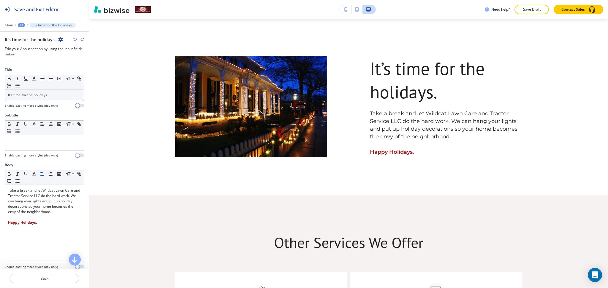
click at [43, 95] on p "It’s time for the holidays." at bounding box center [44, 95] width 73 height 5
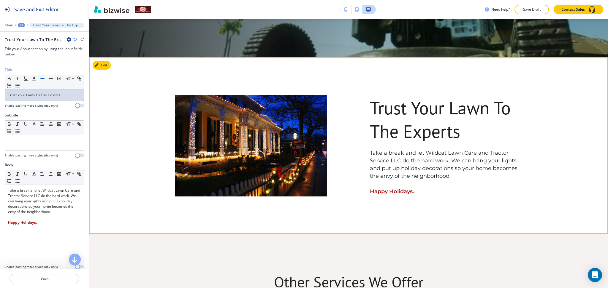
scroll to position [213, 0]
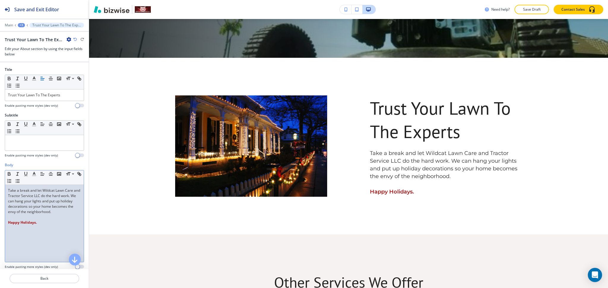
click at [44, 237] on div "Take a break and let Wildcat Lawn Care and Tractor Service LLC do the hard work…" at bounding box center [44, 223] width 79 height 77
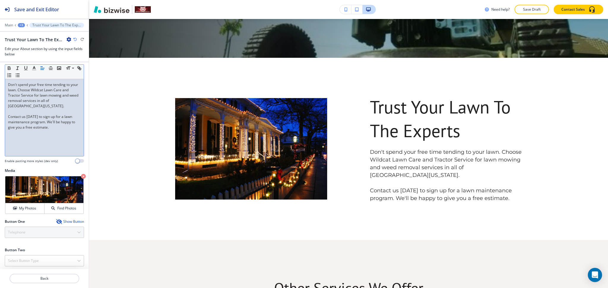
scroll to position [108, 0]
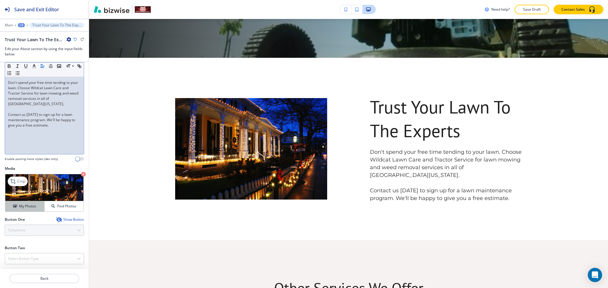
click at [22, 209] on h4 "My Photos" at bounding box center [27, 206] width 17 height 5
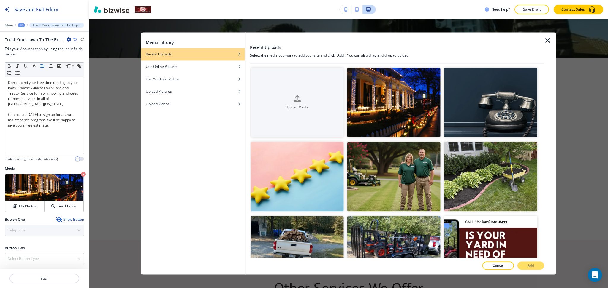
drag, startPoint x: 544, startPoint y: 93, endPoint x: 546, endPoint y: 106, distance: 12.8
click at [546, 106] on div at bounding box center [550, 153] width 12 height 242
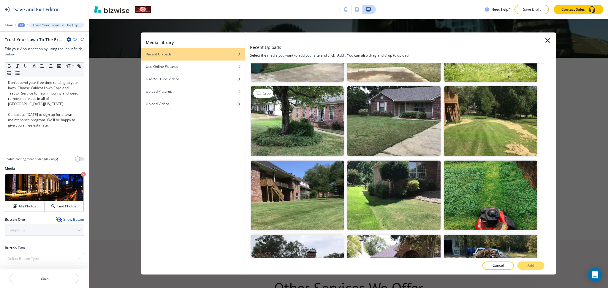
scroll to position [422, 0]
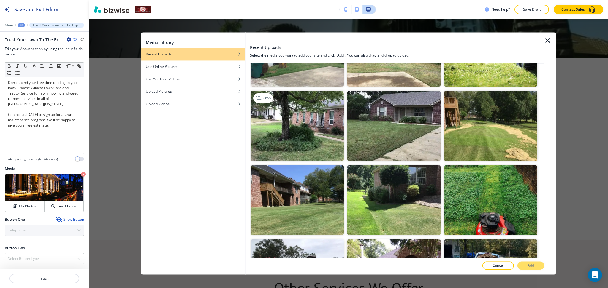
click at [301, 127] on img "button" at bounding box center [296, 126] width 93 height 70
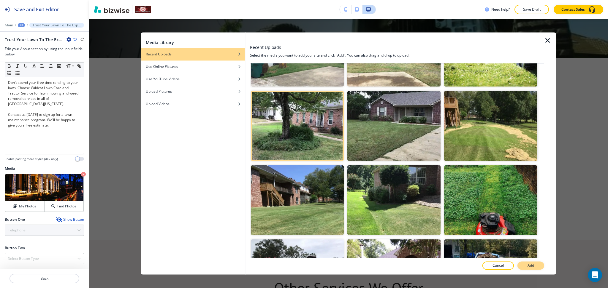
click at [521, 263] on button "Add" at bounding box center [530, 266] width 27 height 8
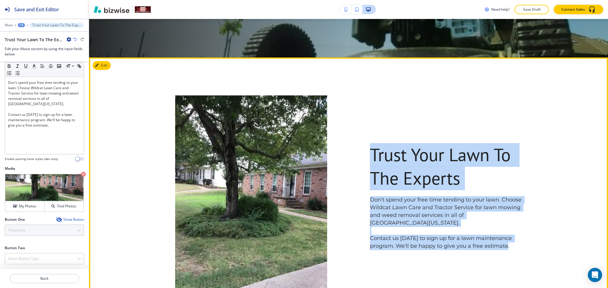
drag, startPoint x: 511, startPoint y: 234, endPoint x: 344, endPoint y: 126, distance: 199.0
click at [370, 149] on div "Trust Your Lawn To The Experts Don't spend your free time tending to your lawn.…" at bounding box center [446, 196] width 152 height 107
copy div "Trust Your Lawn To The Experts Don't spend your free time tending to your lawn.…"
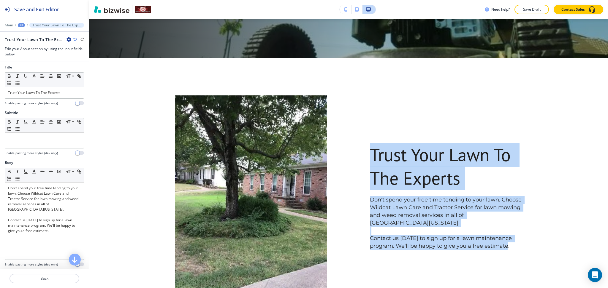
scroll to position [0, 0]
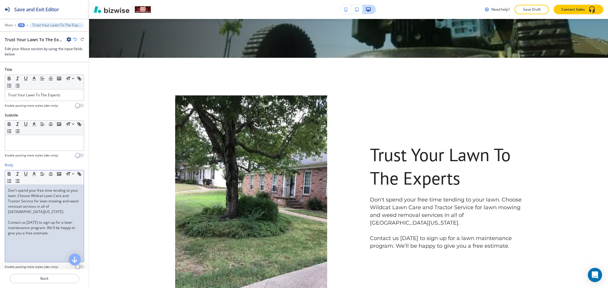
click at [8, 191] on p "Don't spend your free time tending to your lawn. Choose Wildcat Lawn Care and T…" at bounding box center [44, 201] width 73 height 27
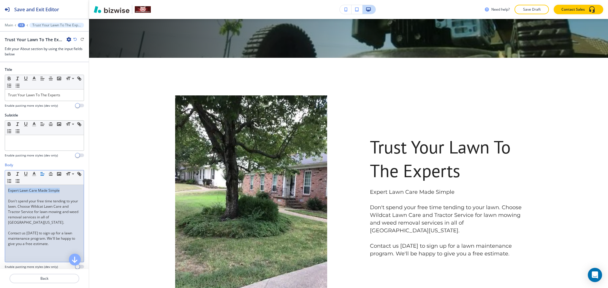
drag, startPoint x: 61, startPoint y: 190, endPoint x: 0, endPoint y: 182, distance: 61.3
click at [0, 182] on div "Body Small Normal Large Huge Expert Lawn Care Made Simple Don't spend your free…" at bounding box center [44, 219] width 89 height 112
click at [35, 173] on icon "button" at bounding box center [33, 174] width 5 height 5
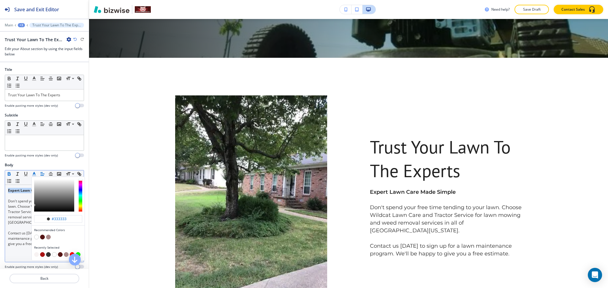
click at [42, 256] on button "button" at bounding box center [42, 255] width 5 height 5
type input "#aa1414"
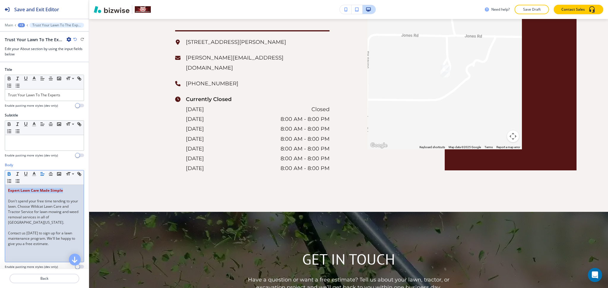
scroll to position [1185, 0]
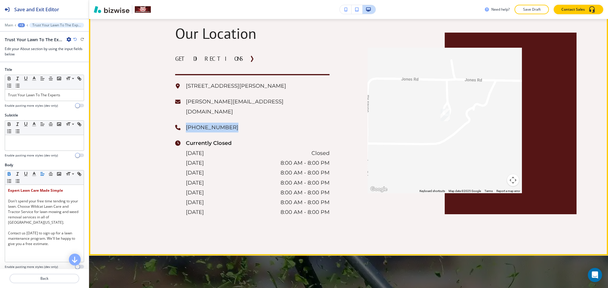
drag, startPoint x: 234, startPoint y: 111, endPoint x: 183, endPoint y: 108, distance: 50.8
click at [186, 123] on p "[PHONE_NUMBER]" at bounding box center [258, 128] width 144 height 10
copy p "[PHONE_NUMBER]"
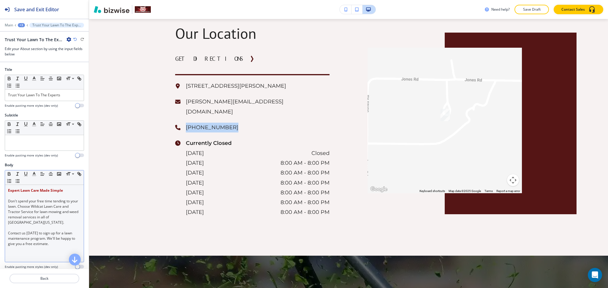
scroll to position [108, 0]
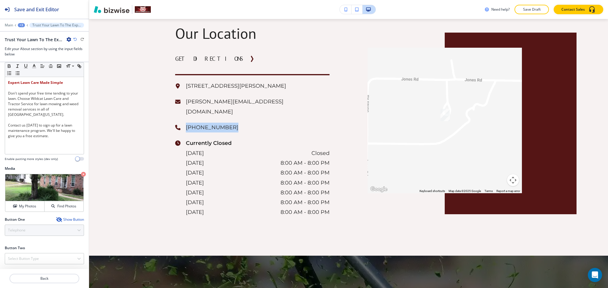
click at [64, 219] on div "Show Button" at bounding box center [70, 220] width 28 height 5
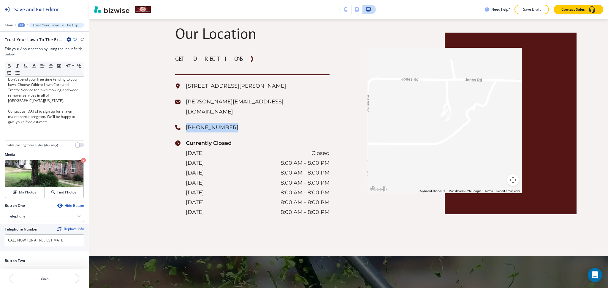
scroll to position [135, 0]
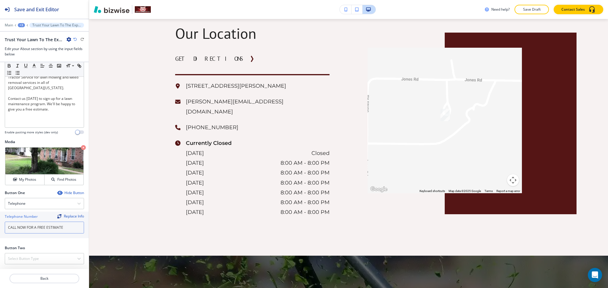
click at [64, 229] on input "CALL NOW FOR A FREE ESTIMATE" at bounding box center [44, 228] width 79 height 12
paste input "(501) 240-8433"
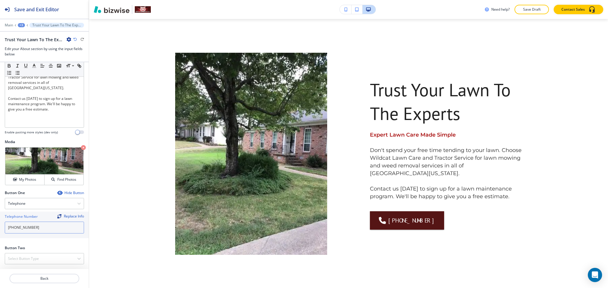
scroll to position [239, 0]
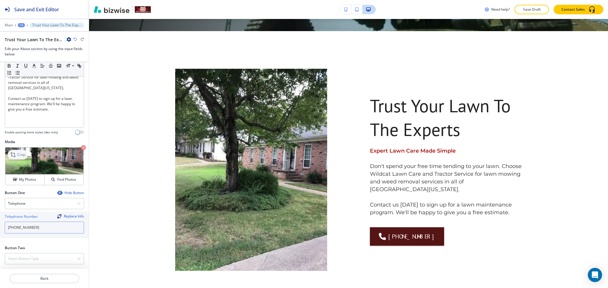
type input "(501) 240-8433"
click at [19, 157] on p "Crop" at bounding box center [21, 154] width 8 height 5
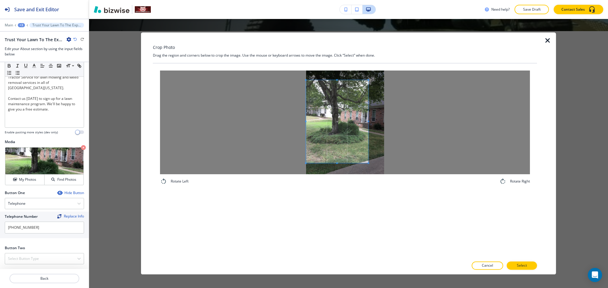
click at [338, 137] on span at bounding box center [337, 121] width 62 height 83
click at [430, 119] on div at bounding box center [345, 123] width 370 height 104
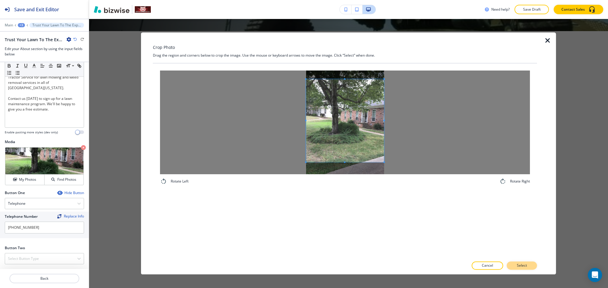
click at [531, 267] on button "Select" at bounding box center [522, 266] width 30 height 8
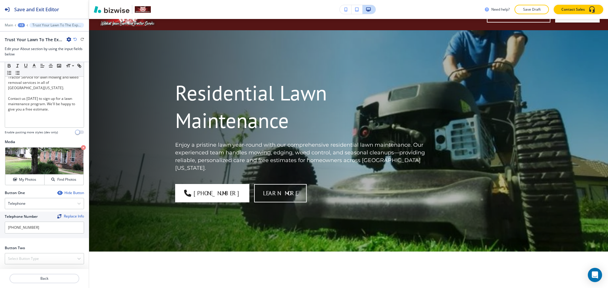
scroll to position [0, 0]
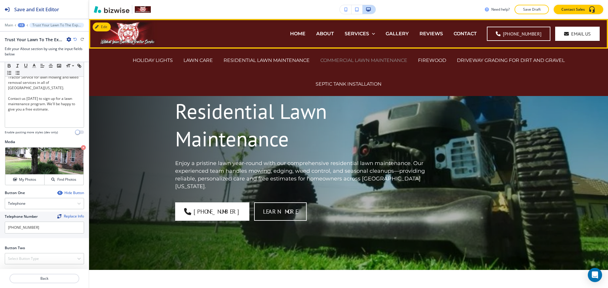
click at [372, 62] on p "COMMERCIAL LAWN MAINTENANCE" at bounding box center [363, 60] width 87 height 7
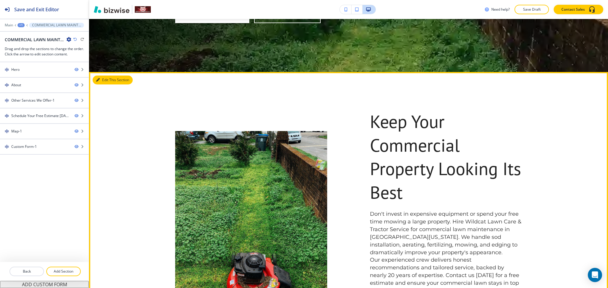
click at [107, 78] on button "Edit This Section" at bounding box center [113, 80] width 40 height 9
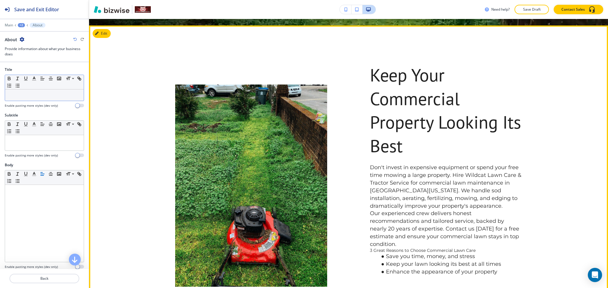
scroll to position [250, 0]
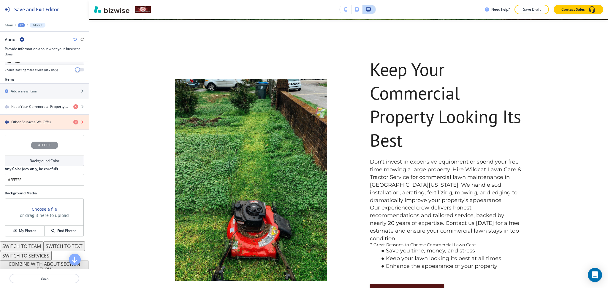
click at [73, 121] on icon "button" at bounding box center [75, 122] width 5 height 5
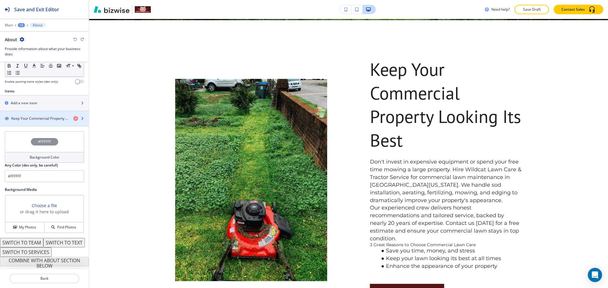
click at [40, 116] on h4 "Keep Your Commercial Property Looking Its Best" at bounding box center [39, 118] width 57 height 5
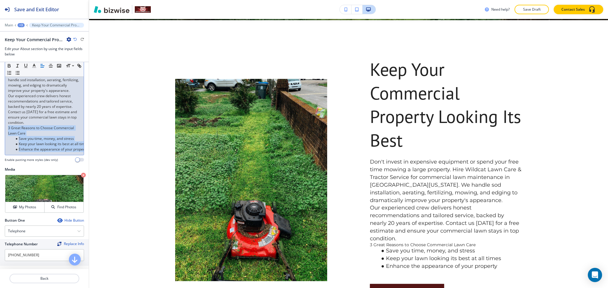
scroll to position [0, 12]
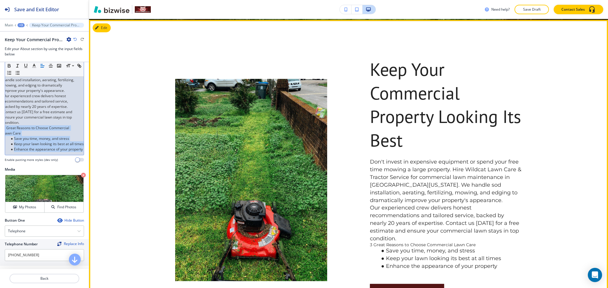
drag, startPoint x: 6, startPoint y: 134, endPoint x: 140, endPoint y: 186, distance: 144.3
click at [140, 186] on div "Save and Exit Editor Main +3 Keep Your Commercial Property Looking Its Best Kee…" at bounding box center [304, 144] width 608 height 288
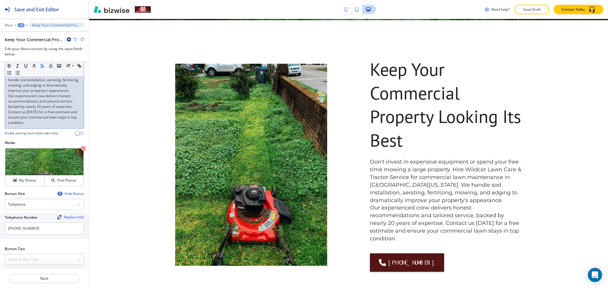
click at [57, 93] on p "Don't invest in expensive equipment or spend your free time mowing a large prop…" at bounding box center [44, 72] width 73 height 43
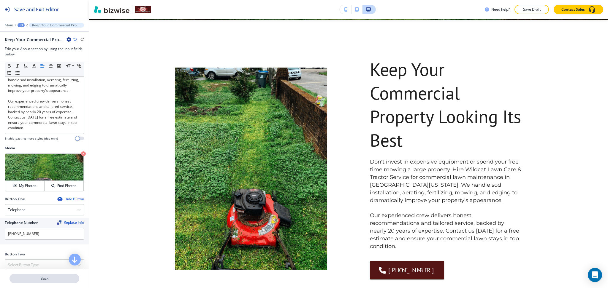
click at [43, 278] on p "Back" at bounding box center [44, 278] width 69 height 5
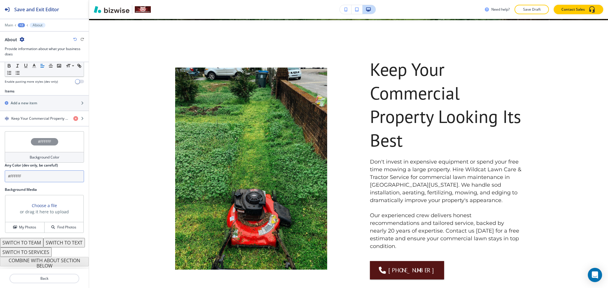
scroll to position [195, 0]
click at [26, 101] on h2 "Add a new item" at bounding box center [24, 103] width 26 height 5
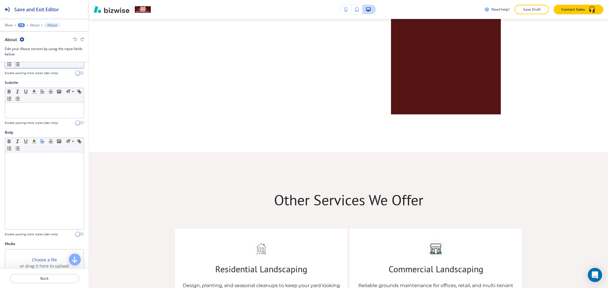
scroll to position [0, 0]
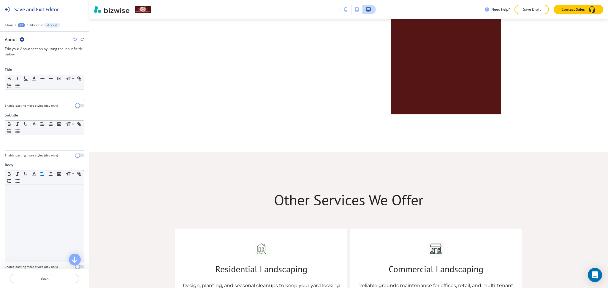
click at [44, 201] on div at bounding box center [44, 223] width 79 height 77
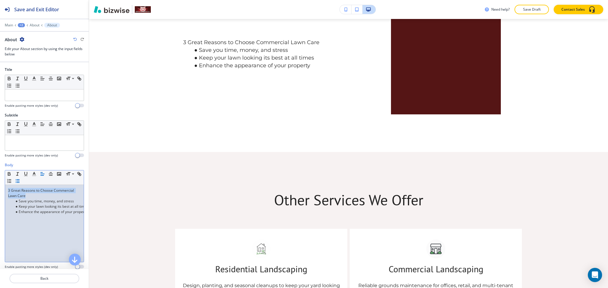
drag, startPoint x: 42, startPoint y: 195, endPoint x: 0, endPoint y: 185, distance: 43.3
click at [0, 185] on div "Body Small Normal Large Huge 3 Great Reasons to Choose Commercial Lawn Care Sav…" at bounding box center [44, 219] width 89 height 112
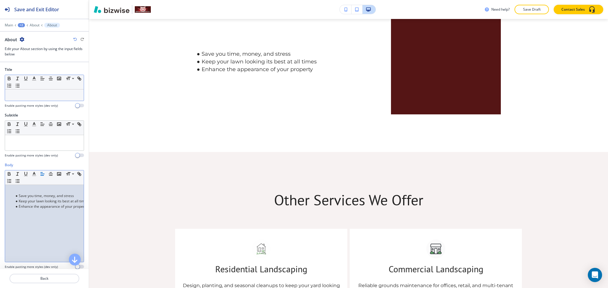
click at [40, 92] on div at bounding box center [44, 95] width 79 height 11
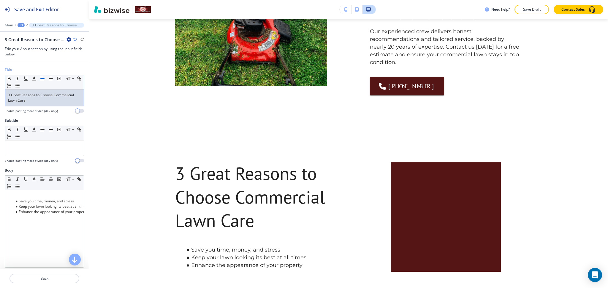
scroll to position [434, 0]
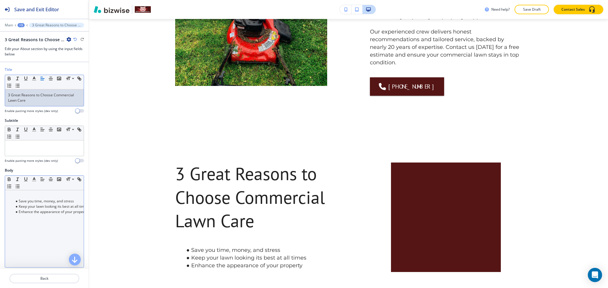
click at [39, 194] on p at bounding box center [44, 196] width 73 height 5
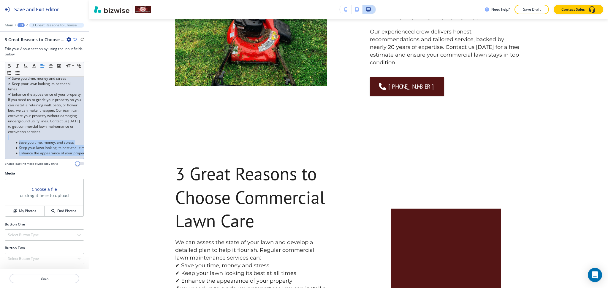
scroll to position [0, 12]
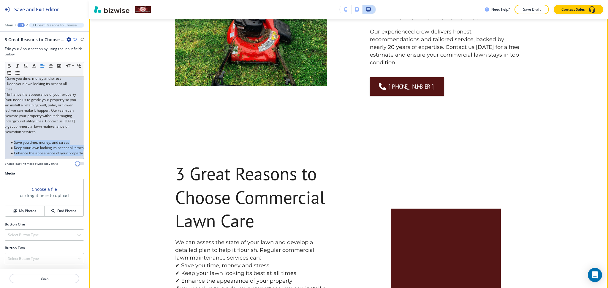
drag, startPoint x: 21, startPoint y: 249, endPoint x: 167, endPoint y: 238, distance: 146.2
click at [167, 238] on div "Save and Exit Editor Main +3 3 Great Reasons to Choose Commercial Lawn Care 3 G…" at bounding box center [304, 144] width 608 height 288
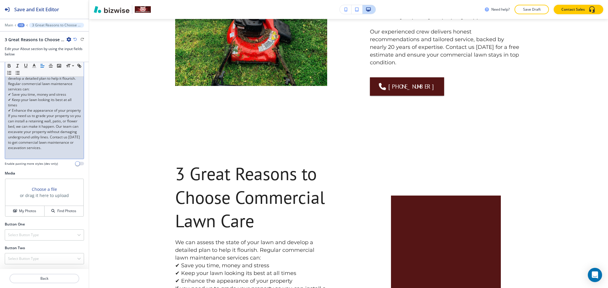
scroll to position [128, 0]
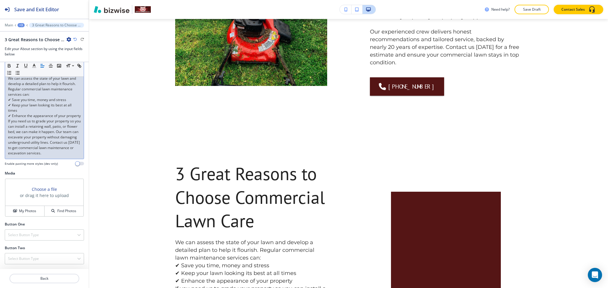
click at [34, 113] on p "✔ Enhance the appearance of your property" at bounding box center [44, 115] width 73 height 5
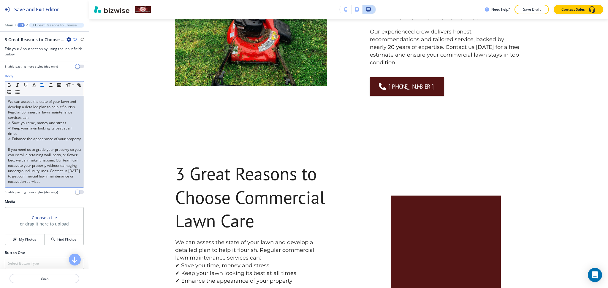
scroll to position [94, 0]
click at [53, 118] on p "We can assess the state of your lawn and develop a detailed plan to help it flo…" at bounding box center [44, 109] width 73 height 21
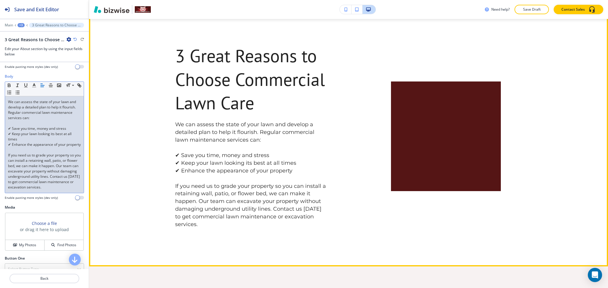
scroll to position [553, 0]
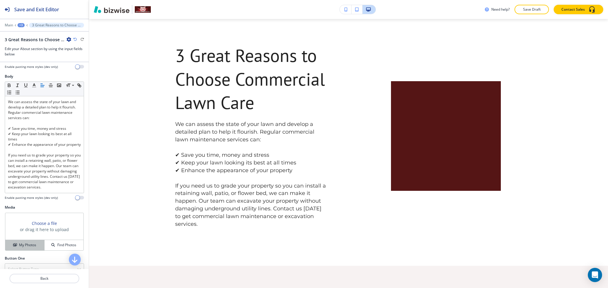
click at [25, 248] on h4 "My Photos" at bounding box center [27, 245] width 17 height 5
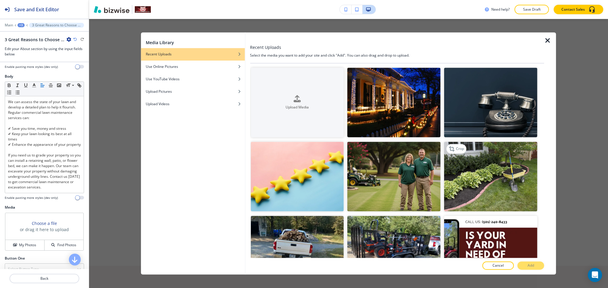
click at [494, 183] on img "button" at bounding box center [490, 177] width 93 height 70
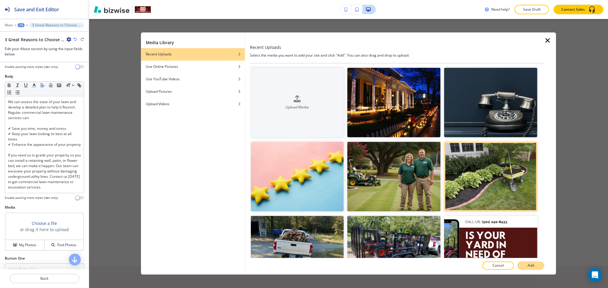
click at [534, 267] on button "Add" at bounding box center [530, 266] width 27 height 8
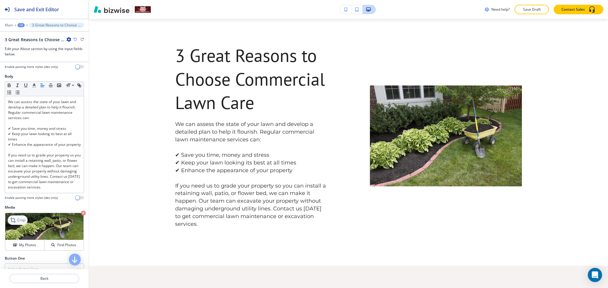
click at [21, 225] on div "Crop" at bounding box center [18, 220] width 20 height 9
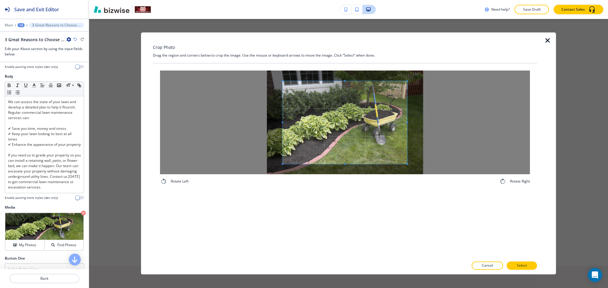
click at [345, 59] on div "Crop Photo Drag the region and corners below to crop the image. Use the mouse o…" at bounding box center [345, 153] width 384 height 242
click at [352, 193] on div "Rotate Left Rotate Right" at bounding box center [345, 161] width 384 height 195
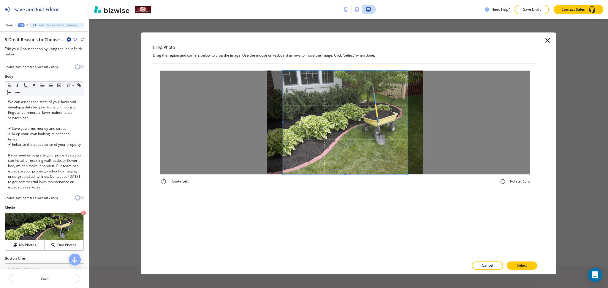
click at [406, 123] on span at bounding box center [345, 123] width 125 height 104
click at [406, 122] on span at bounding box center [345, 123] width 125 height 104
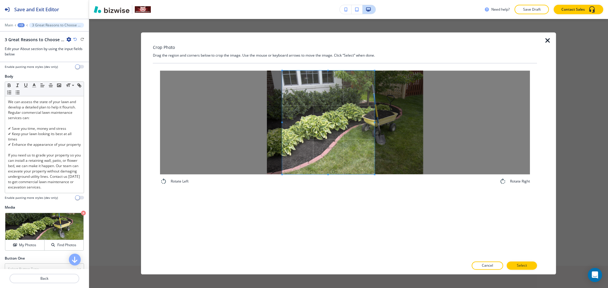
click at [373, 117] on div at bounding box center [328, 123] width 92 height 104
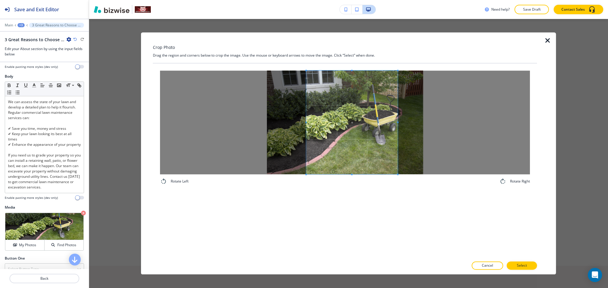
click at [367, 134] on span at bounding box center [351, 123] width 91 height 104
click at [530, 264] on button "Select" at bounding box center [522, 266] width 30 height 8
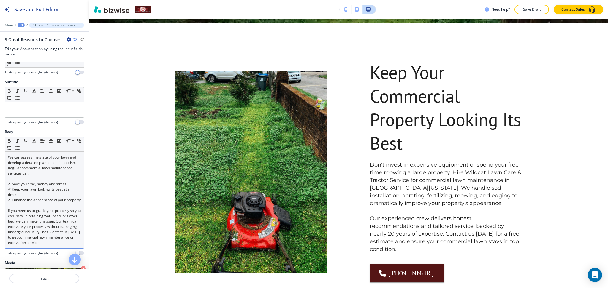
scroll to position [0, 0]
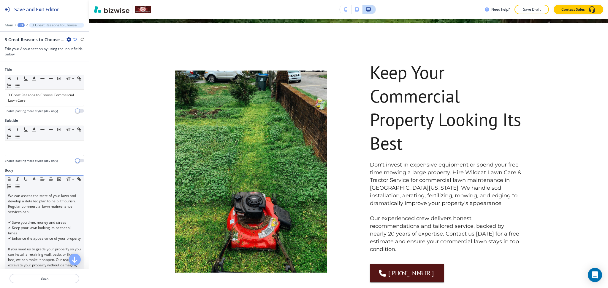
click at [7, 195] on div "We can assess the state of your lawn and develop a detailed plan to help it flo…" at bounding box center [44, 239] width 79 height 97
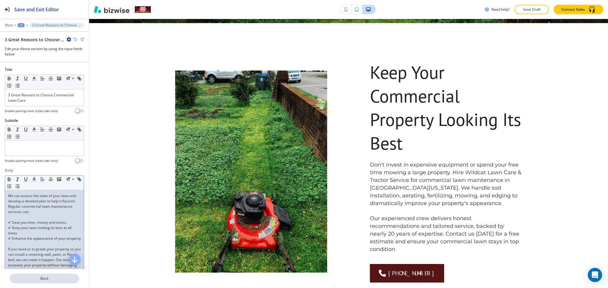
click at [46, 278] on p "Back" at bounding box center [44, 278] width 69 height 5
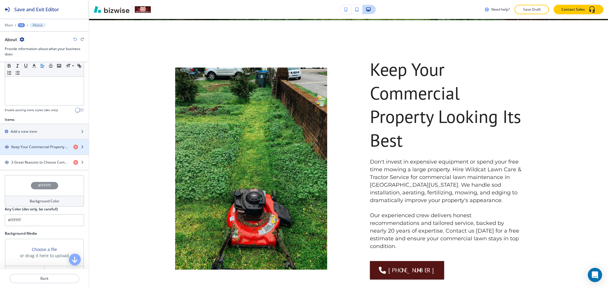
scroll to position [158, 0]
click at [29, 147] on h4 "Keep Your Commercial Property Looking Its Best" at bounding box center [39, 146] width 57 height 5
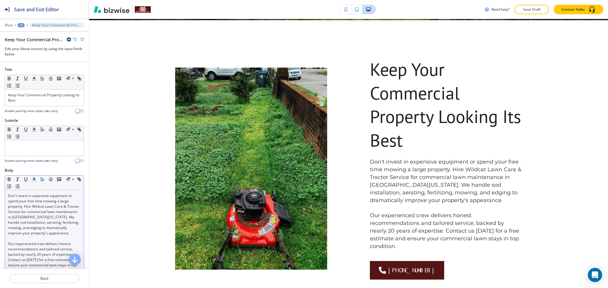
click at [8, 196] on p "Don't invest in expensive equipment or spend your free time mowing a large prop…" at bounding box center [44, 215] width 73 height 43
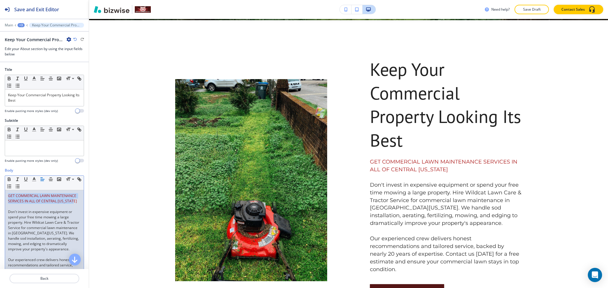
drag, startPoint x: 45, startPoint y: 206, endPoint x: 3, endPoint y: 192, distance: 44.6
click at [3, 192] on div "Body Small Normal Large Huge GET COMMERCIAL LAWN MAINTENANCE SERVICES IN ALL OF…" at bounding box center [44, 236] width 89 height 137
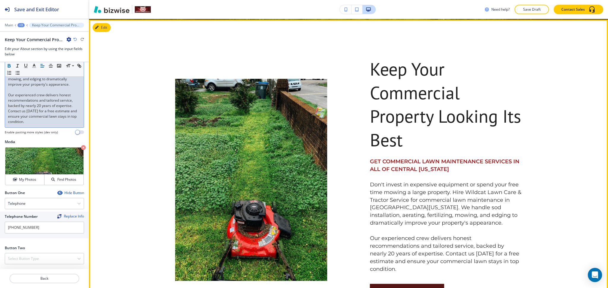
scroll to position [251, 0]
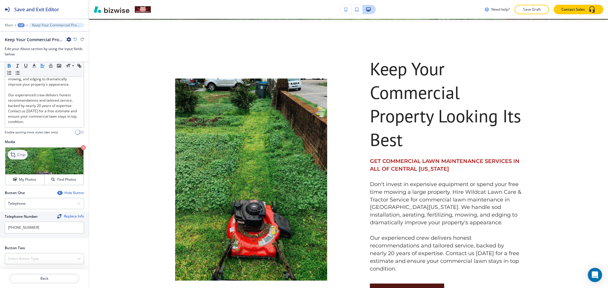
click at [18, 154] on p "Crop" at bounding box center [21, 154] width 8 height 5
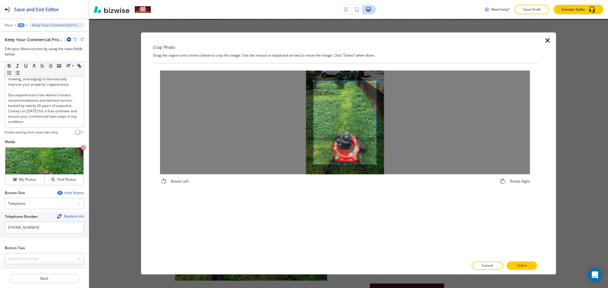
click at [341, 80] on span at bounding box center [345, 80] width 62 height 1
click at [355, 199] on div "Rotate Left Rotate Right" at bounding box center [345, 161] width 384 height 195
click at [397, 123] on div at bounding box center [345, 123] width 370 height 104
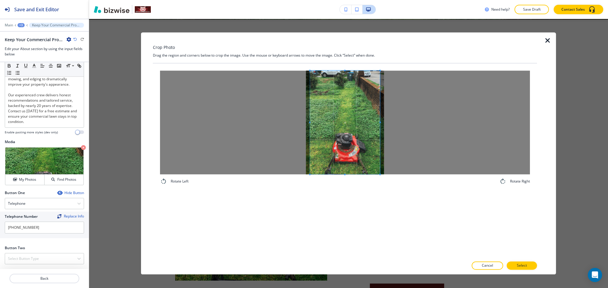
click at [367, 128] on span at bounding box center [345, 123] width 70 height 104
click at [515, 266] on button "Select" at bounding box center [522, 266] width 30 height 8
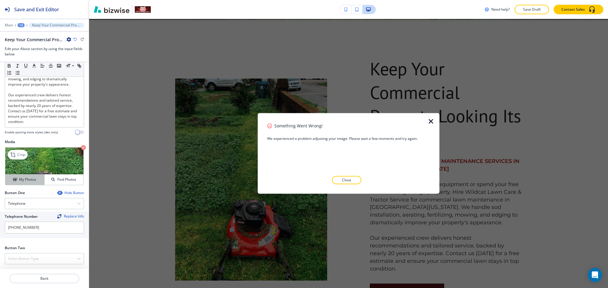
click at [26, 180] on h4 "My Photos" at bounding box center [27, 179] width 17 height 5
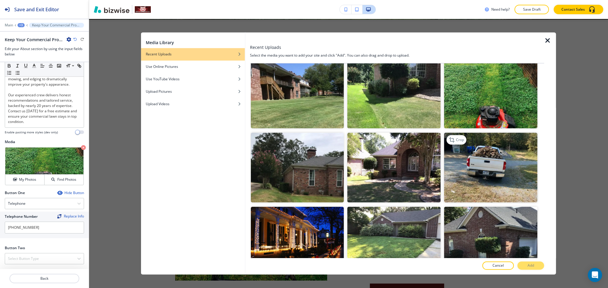
scroll to position [538, 0]
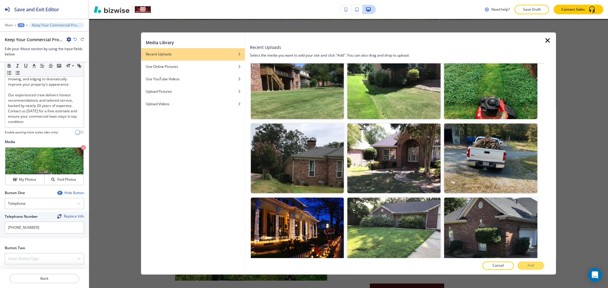
click at [505, 98] on img "button" at bounding box center [490, 85] width 93 height 70
click at [534, 266] on button "Add" at bounding box center [530, 266] width 27 height 8
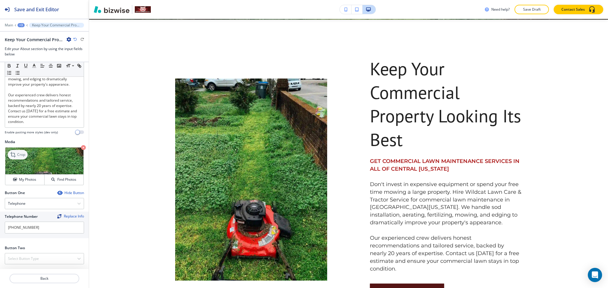
click at [20, 156] on p "Crop" at bounding box center [21, 154] width 8 height 5
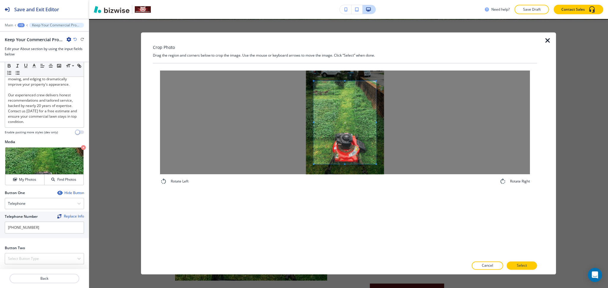
click at [348, 80] on div at bounding box center [345, 123] width 370 height 104
click at [339, 58] on div "Crop Photo Drag the region and corners below to crop the image. Use the mouse o…" at bounding box center [345, 153] width 384 height 242
click at [358, 223] on div "Rotate Left Rotate Right" at bounding box center [345, 161] width 384 height 195
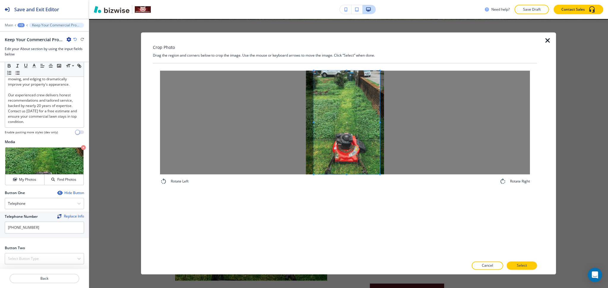
click at [380, 124] on div at bounding box center [347, 123] width 66 height 104
click at [367, 132] on span at bounding box center [344, 123] width 67 height 104
click at [524, 265] on button "Select" at bounding box center [522, 266] width 30 height 8
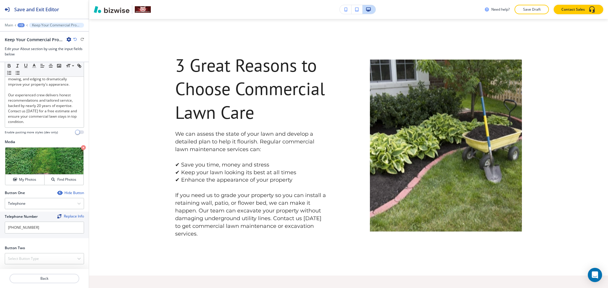
scroll to position [567, 0]
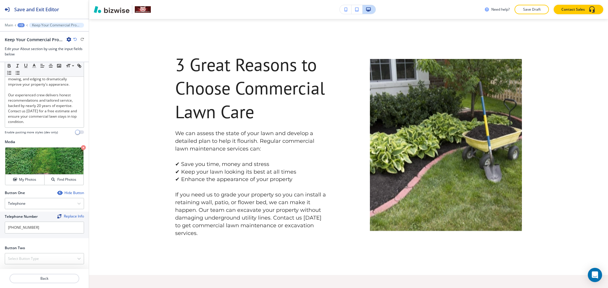
click at [234, 221] on p "If you need us to grade your property so you can install a retaining wall, pati…" at bounding box center [251, 214] width 152 height 46
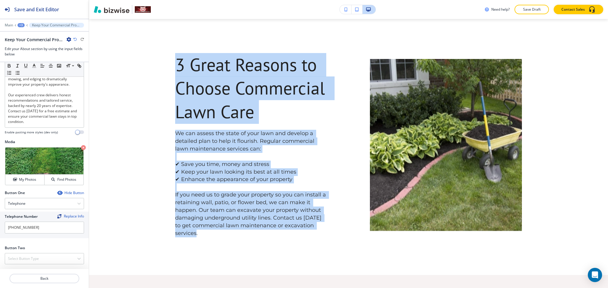
drag, startPoint x: 216, startPoint y: 226, endPoint x: 176, endPoint y: 54, distance: 176.7
click at [176, 54] on div "3 Great Reasons to Choose Commercial Lawn Care We can assess the state of your …" at bounding box center [251, 145] width 152 height 185
copy div "3 Great Reasons to Choose Commercial Lawn Care We can assess the state of your …"
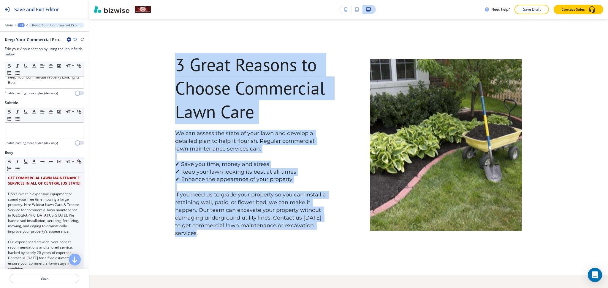
scroll to position [18, 0]
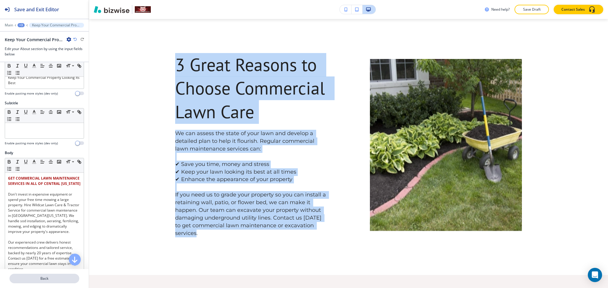
click at [50, 277] on p "Back" at bounding box center [44, 278] width 69 height 5
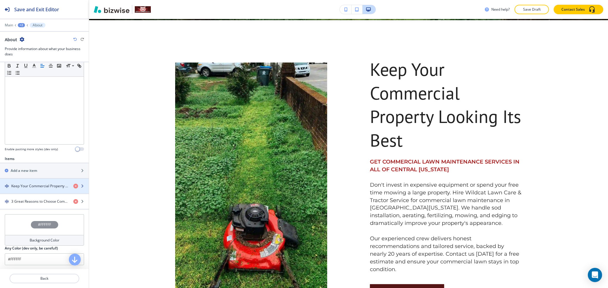
scroll to position [118, 0]
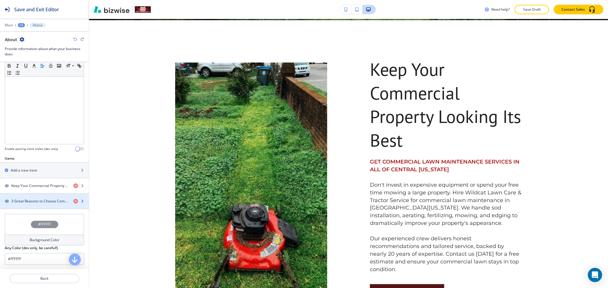
click at [37, 198] on div "button" at bounding box center [44, 196] width 89 height 5
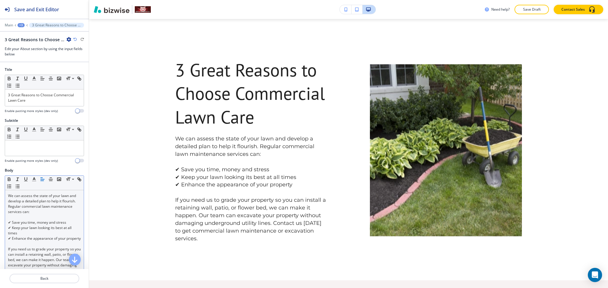
scroll to position [563, 0]
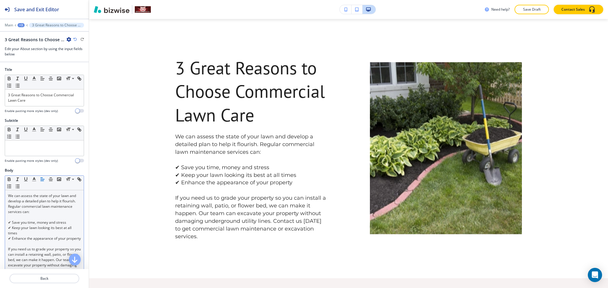
click at [8, 195] on p "We can assess the state of your lawn and develop a detailed plan to help it flo…" at bounding box center [44, 204] width 73 height 21
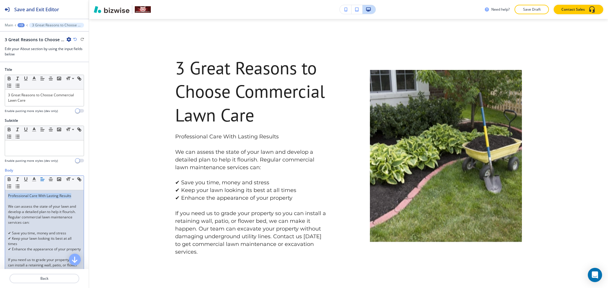
drag, startPoint x: 69, startPoint y: 195, endPoint x: 0, endPoint y: 183, distance: 69.7
click at [0, 183] on div "Body Small Normal Large Huge Professional Care With Lasting Results We can asse…" at bounding box center [44, 239] width 89 height 142
click at [32, 176] on button "button" at bounding box center [34, 179] width 8 height 7
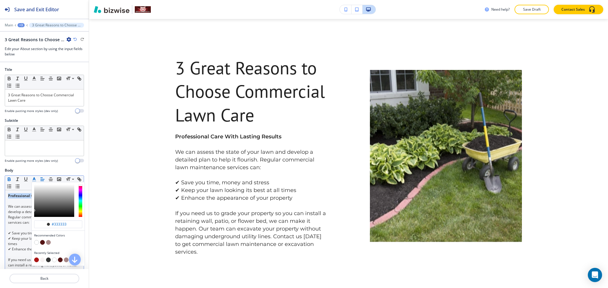
click at [35, 260] on button "button" at bounding box center [36, 260] width 5 height 5
type input "#aa1414"
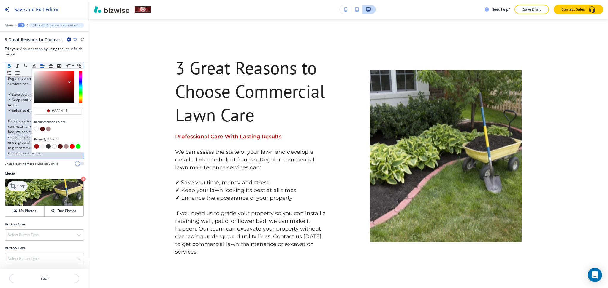
click at [13, 183] on icon at bounding box center [13, 186] width 7 height 7
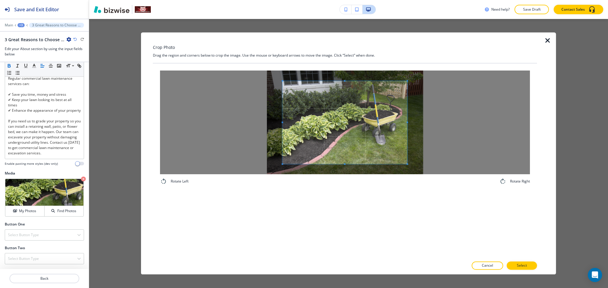
click at [350, 45] on div "Crop Photo Drag the region and corners below to crop the image. Use the mouse o…" at bounding box center [345, 153] width 384 height 242
click at [354, 165] on div at bounding box center [345, 123] width 370 height 104
click at [354, 165] on span at bounding box center [345, 164] width 125 height 1
click at [360, 191] on div "Rotate Left Rotate Right" at bounding box center [345, 128] width 384 height 129
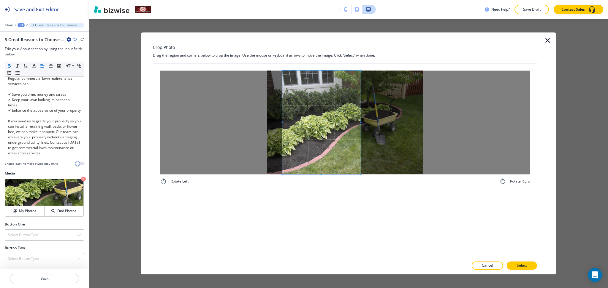
click at [359, 116] on div at bounding box center [322, 123] width 78 height 104
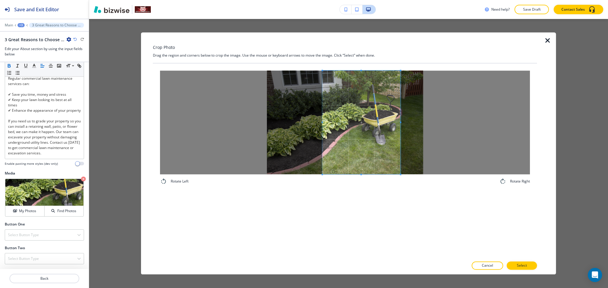
click at [380, 125] on span at bounding box center [361, 123] width 78 height 104
click at [530, 265] on button "Select" at bounding box center [522, 266] width 30 height 8
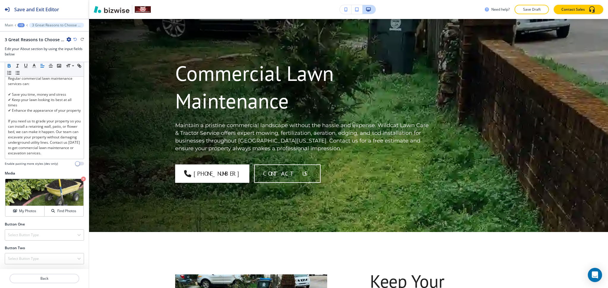
scroll to position [0, 0]
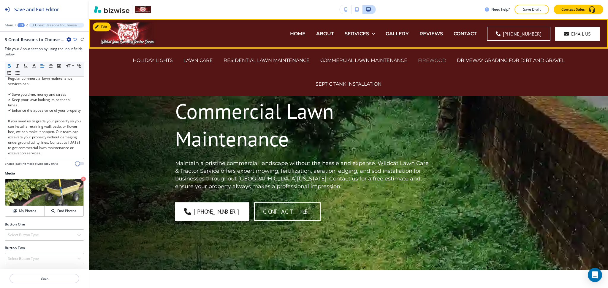
click at [435, 61] on p "FIREWOOD" at bounding box center [432, 60] width 28 height 7
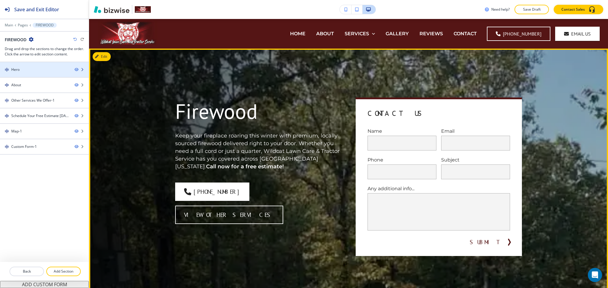
click at [28, 74] on div at bounding box center [44, 74] width 89 height 5
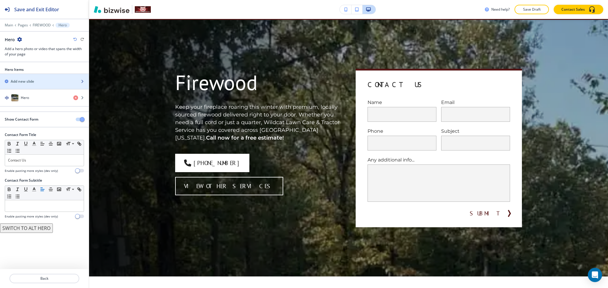
scroll to position [30, 0]
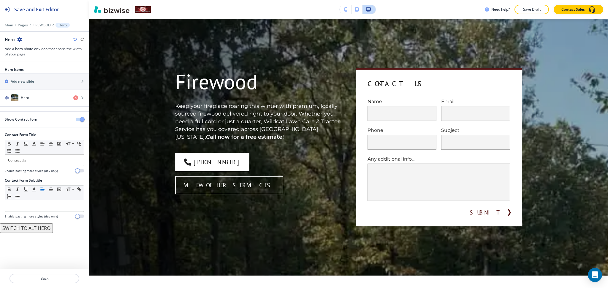
click at [83, 120] on span "button" at bounding box center [82, 119] width 5 height 5
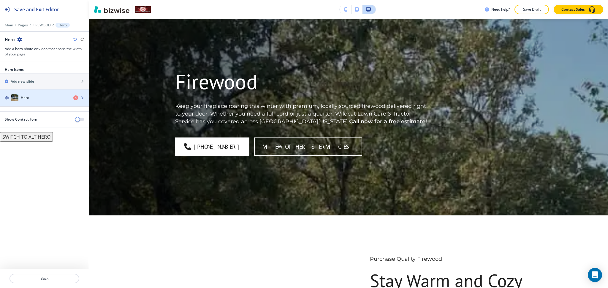
click at [32, 96] on div "Hero" at bounding box center [34, 97] width 69 height 7
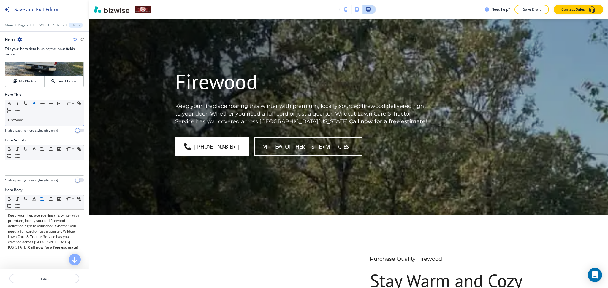
scroll to position [0, 0]
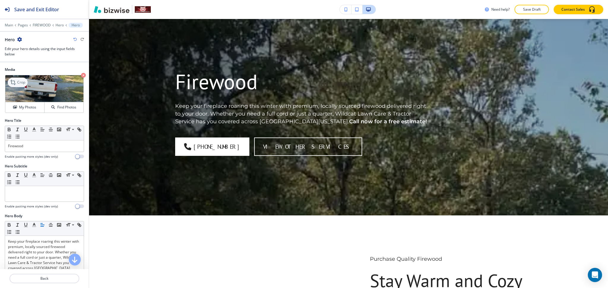
click at [20, 82] on p "Crop" at bounding box center [21, 82] width 8 height 5
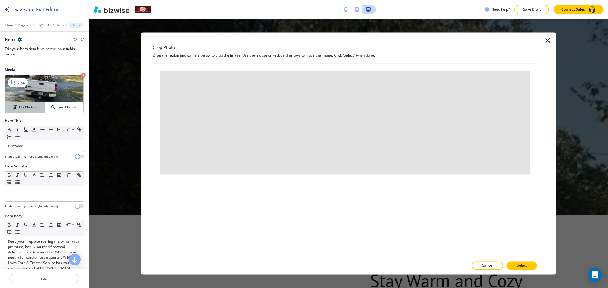
click at [26, 110] on button "My Photos" at bounding box center [24, 107] width 39 height 10
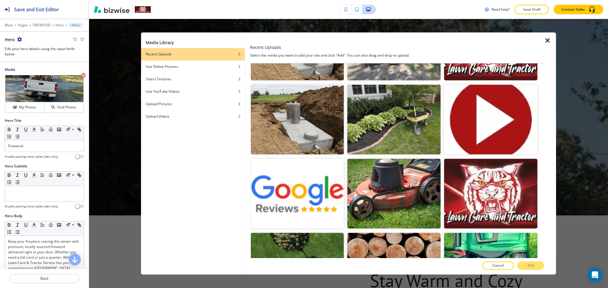
scroll to position [990, 0]
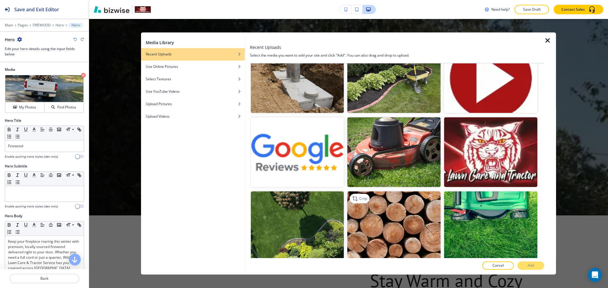
click at [401, 222] on img "button" at bounding box center [393, 227] width 93 height 70
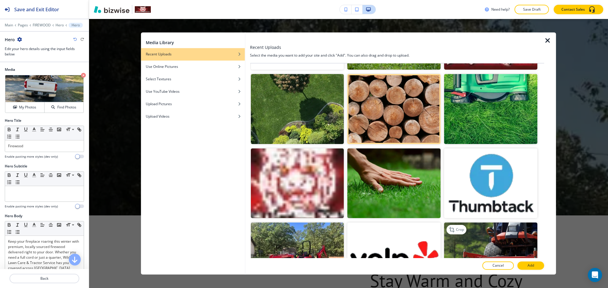
scroll to position [1108, 0]
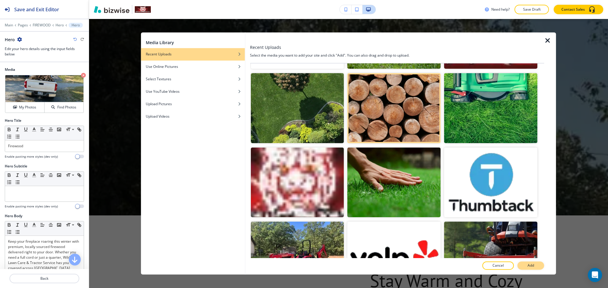
click at [531, 266] on p "Add" at bounding box center [530, 266] width 7 height 5
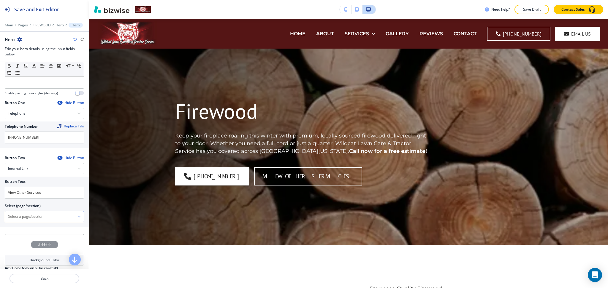
scroll to position [246, 0]
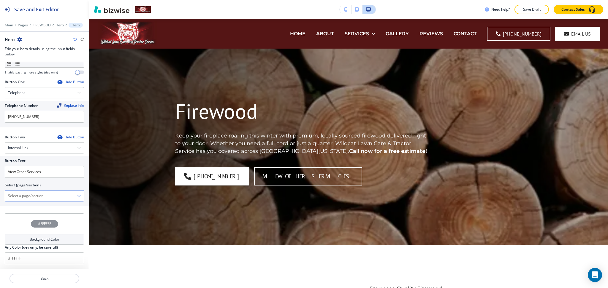
click at [41, 197] on \(page\/section\) "Manual Input" at bounding box center [41, 196] width 72 height 10
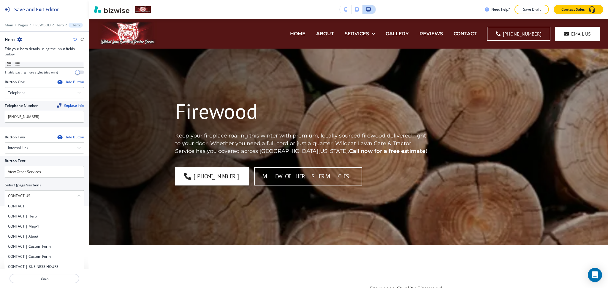
drag, startPoint x: 39, startPoint y: 197, endPoint x: 0, endPoint y: 186, distance: 40.7
click at [0, 186] on div "Button Text View Other Services Select (page/section) CONTACT US CONTACT CONTAC…" at bounding box center [44, 181] width 89 height 50
click at [31, 213] on div "CONTACT | Hero" at bounding box center [44, 217] width 79 height 10
type \(page\/section\) "CONTACT | Hero"
drag, startPoint x: 42, startPoint y: 197, endPoint x: 40, endPoint y: 183, distance: 14.1
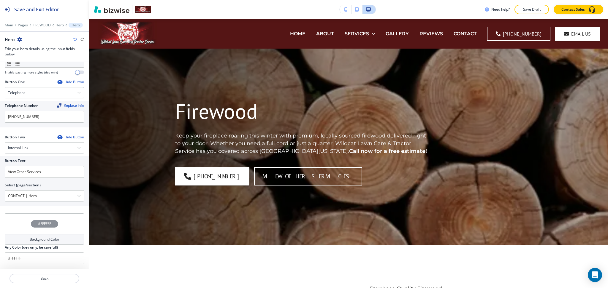
click at [42, 197] on \(page\/section\) "CONTACT | Hero" at bounding box center [41, 196] width 72 height 10
click at [36, 169] on input "View Other Services" at bounding box center [44, 172] width 79 height 12
paste input "CONTACT US"
type input "CONTACT US"
click at [59, 196] on \(page\/section\) "CONTACT | Hero" at bounding box center [41, 196] width 72 height 10
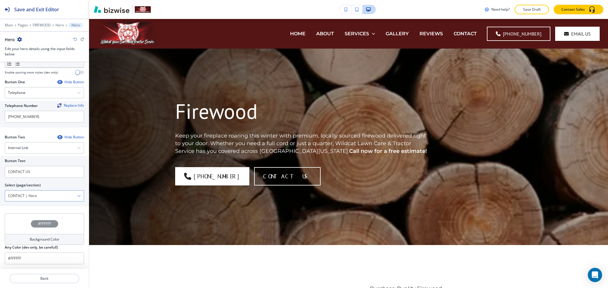
paste \(page\/section\) "US"
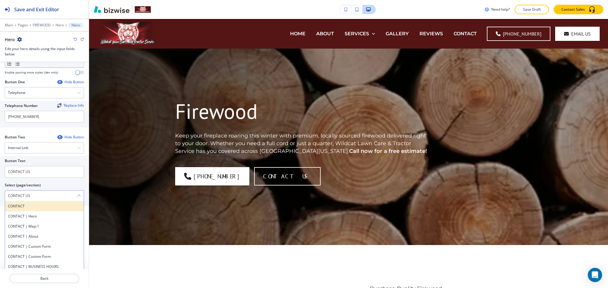
click at [44, 205] on h4 "CONTACT" at bounding box center [44, 206] width 73 height 5
type \(page\/section\) "CONTACT"
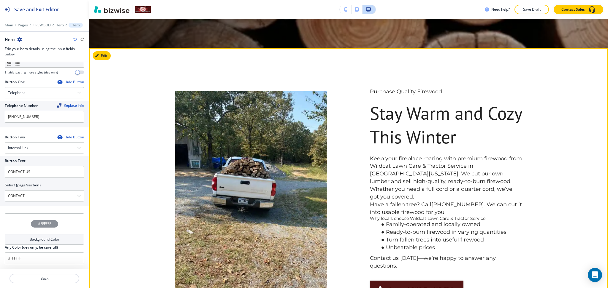
scroll to position [198, 0]
click at [111, 59] on div "Purchase Quality Firewood Stay Warm and Cozy This Winter Keep your fireplace ro…" at bounding box center [348, 192] width 519 height 290
click at [102, 56] on button "Edit This Section" at bounding box center [113, 55] width 40 height 9
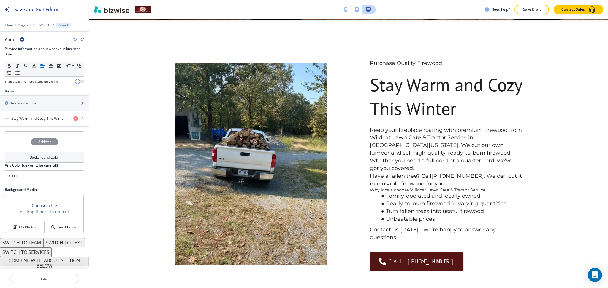
scroll to position [195, 0]
click at [39, 121] on div "button" at bounding box center [44, 123] width 89 height 5
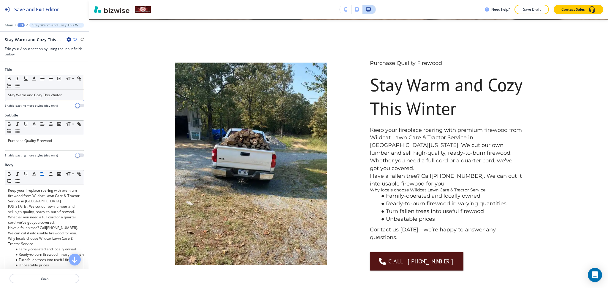
click at [65, 97] on p "Stay Warm and Cozy This Winter" at bounding box center [44, 95] width 73 height 5
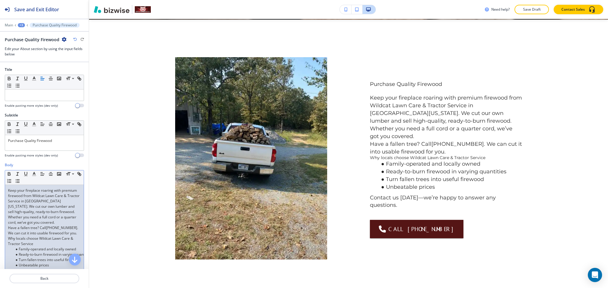
click at [7, 188] on div "Keep your fireplace roaring with premium firewood from Wildcat Lawn Care & Trac…" at bounding box center [44, 233] width 79 height 97
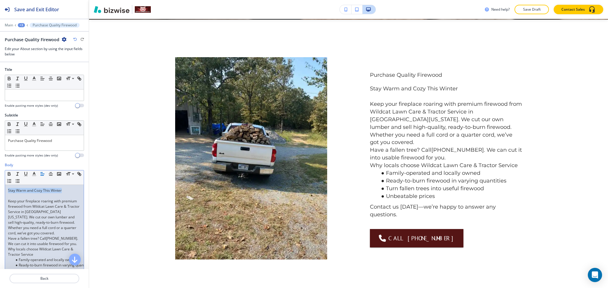
drag, startPoint x: 63, startPoint y: 192, endPoint x: 0, endPoint y: 179, distance: 64.3
click at [0, 179] on div "Body Small Normal Large Huge Stay Warm and Cozy This Winter Keep your fireplace…" at bounding box center [44, 234] width 89 height 142
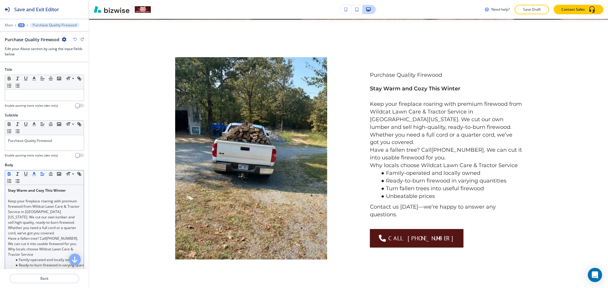
click at [37, 174] on button "button" at bounding box center [34, 174] width 8 height 7
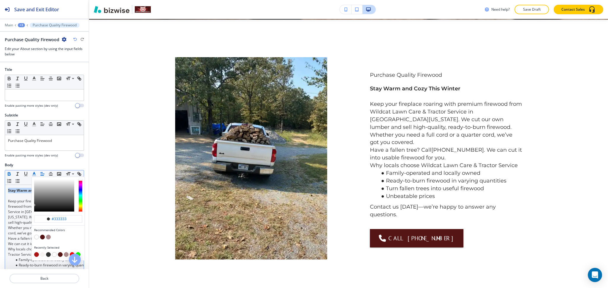
click at [36, 253] on button "button" at bounding box center [36, 255] width 5 height 5
type input "#aa1414"
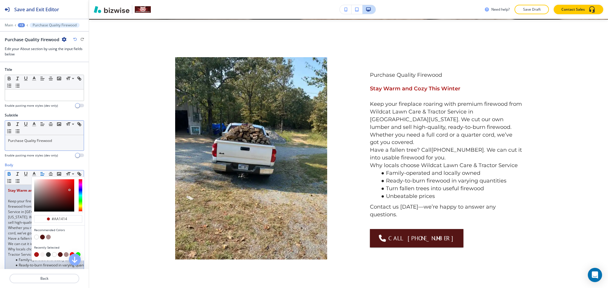
click at [48, 145] on div "Purchase Quality Firewood" at bounding box center [44, 142] width 79 height 15
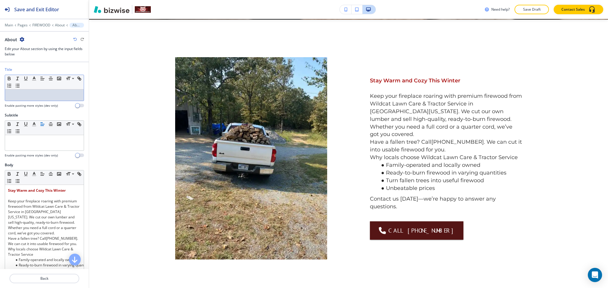
click at [46, 96] on p at bounding box center [44, 95] width 73 height 5
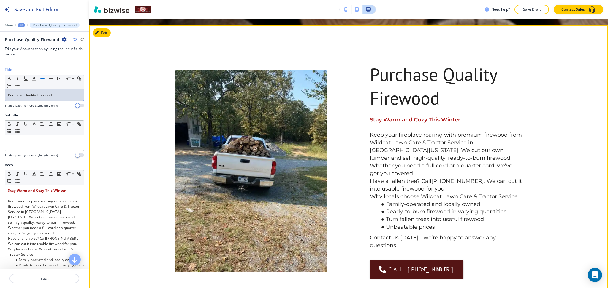
scroll to position [220, 0]
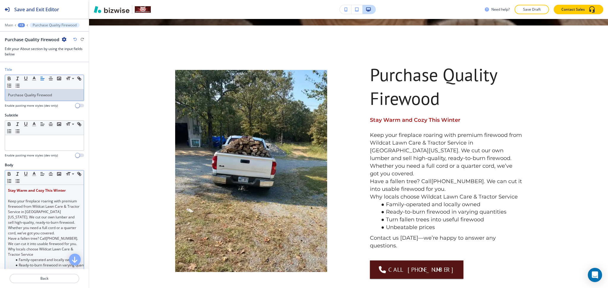
click at [31, 236] on p "Keep your fireplace roaring with premium firewood from Wildcat Lawn Care & Trac…" at bounding box center [44, 217] width 73 height 37
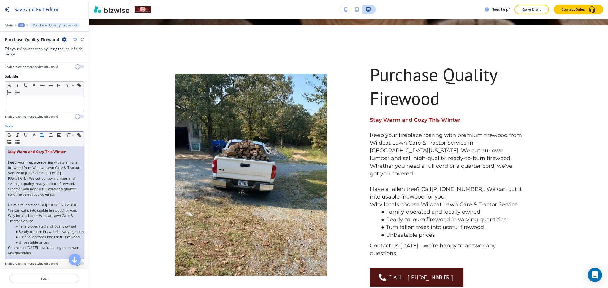
scroll to position [39, 0]
click at [21, 213] on p "Have a fallen tree? Call (501) 240-8433. We can cut it into usable firewood for…" at bounding box center [44, 207] width 73 height 11
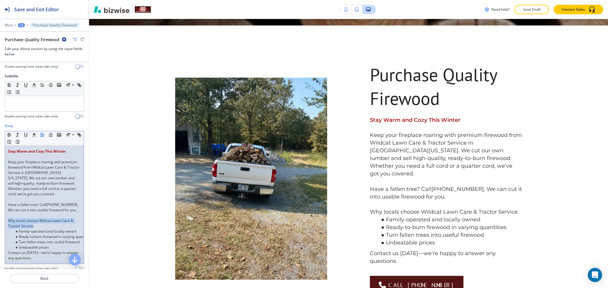
drag, startPoint x: 40, startPoint y: 237, endPoint x: 7, endPoint y: 232, distance: 33.3
click at [7, 232] on div "Stay Warm and Cozy This Winter Keep your fireplace roaring with premium firewoo…" at bounding box center [44, 205] width 79 height 118
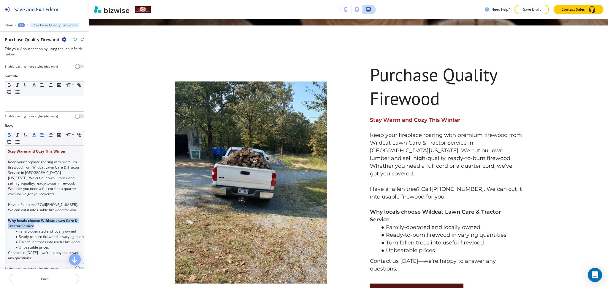
click at [31, 136] on icon "button" at bounding box center [33, 134] width 5 height 5
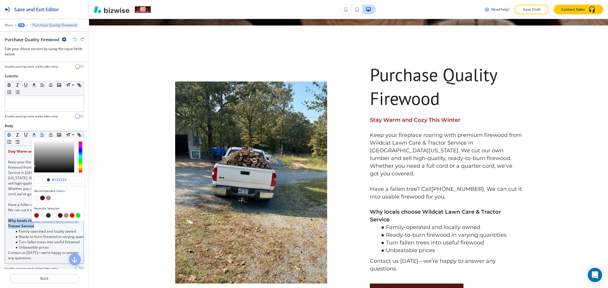
click at [36, 214] on button "button" at bounding box center [36, 215] width 5 height 5
type input "#aa1414"
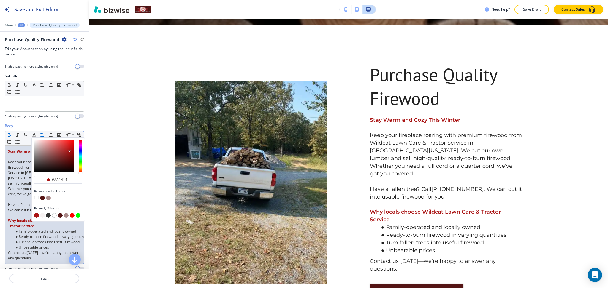
click at [2, 198] on div "Body #aa1414 Recommended Colors Recently Selected Small Normal Large Huge Stay …" at bounding box center [44, 199] width 89 height 153
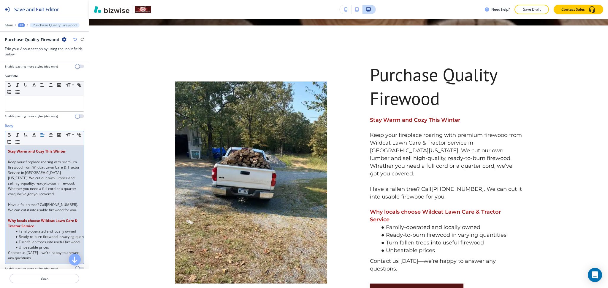
click at [13, 197] on p "Keep your fireplace roaring with premium firewood from Wildcat Lawn Care & Trac…" at bounding box center [44, 178] width 73 height 37
drag, startPoint x: 21, startPoint y: 223, endPoint x: 0, endPoint y: 207, distance: 26.6
click at [5, 212] on div "Stay Warm and Cozy This Winter Keep your fireplace roaring with premium firewoo…" at bounding box center [44, 205] width 79 height 118
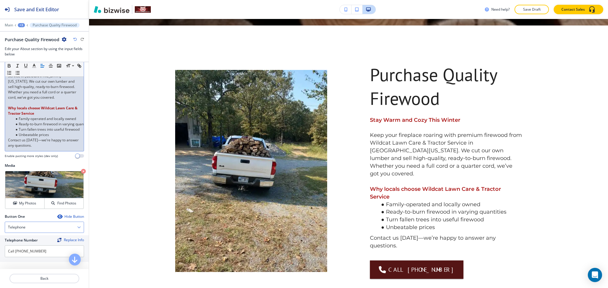
scroll to position [171, 0]
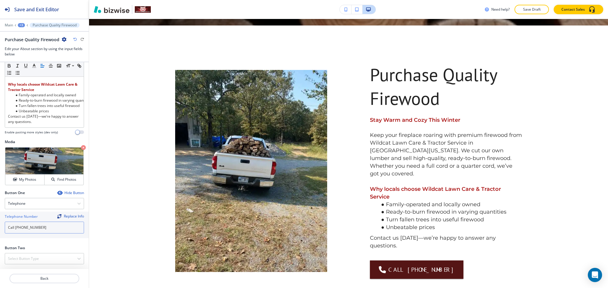
drag, startPoint x: 15, startPoint y: 227, endPoint x: 0, endPoint y: 227, distance: 15.1
click at [0, 227] on div "Telephone Number Replace Info Call (501) 240-8433" at bounding box center [44, 225] width 89 height 27
type input "(501) 240-8433"
click at [19, 152] on div "Crop" at bounding box center [18, 154] width 20 height 9
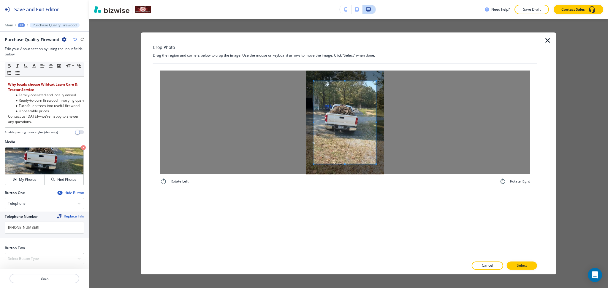
scroll to position [228, 0]
click at [345, 46] on div "Crop Photo Drag the region and corners below to crop the image. Use the mouse o…" at bounding box center [345, 153] width 384 height 242
click at [357, 195] on div "Rotate Left Rotate Right" at bounding box center [345, 161] width 384 height 195
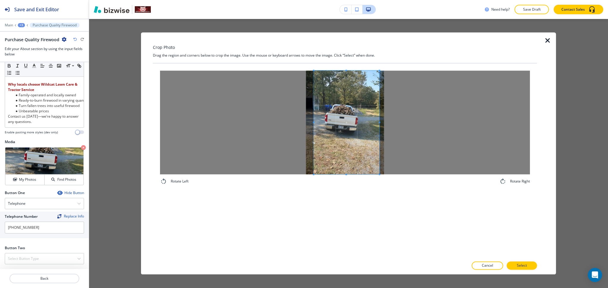
click at [380, 111] on span at bounding box center [378, 123] width 1 height 104
click at [368, 118] on span at bounding box center [343, 123] width 66 height 104
click at [380, 120] on span at bounding box center [378, 123] width 1 height 104
click at [372, 120] on span at bounding box center [343, 123] width 69 height 104
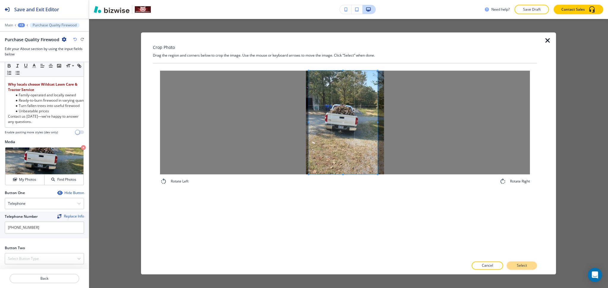
click at [520, 267] on p "Select" at bounding box center [522, 266] width 10 height 5
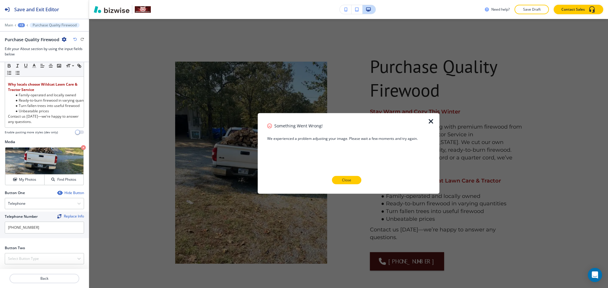
click at [359, 177] on button "Close" at bounding box center [346, 180] width 29 height 8
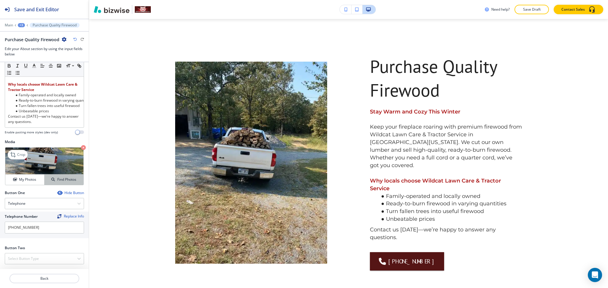
drag, startPoint x: 24, startPoint y: 180, endPoint x: 53, endPoint y: 179, distance: 28.2
click at [24, 180] on h4 "My Photos" at bounding box center [27, 179] width 17 height 5
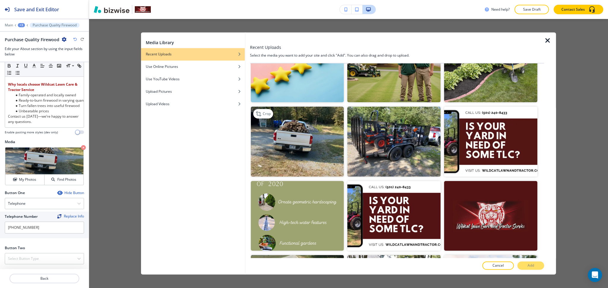
click at [279, 128] on img "button" at bounding box center [296, 142] width 93 height 70
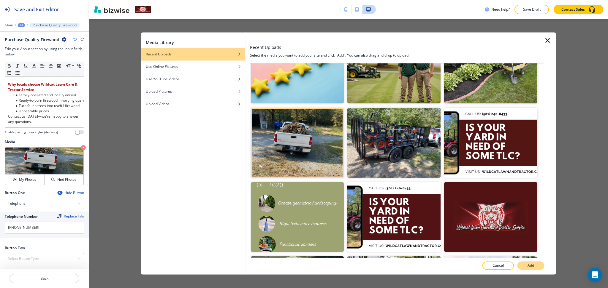
click at [539, 266] on button "Add" at bounding box center [530, 266] width 27 height 8
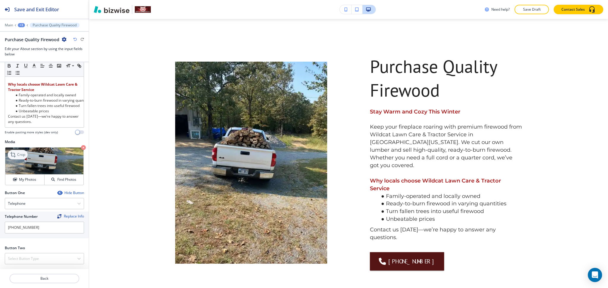
click at [17, 153] on p "Crop" at bounding box center [21, 154] width 8 height 5
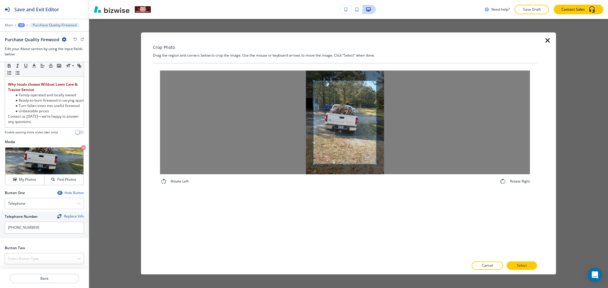
click at [548, 38] on icon "button" at bounding box center [547, 40] width 7 height 7
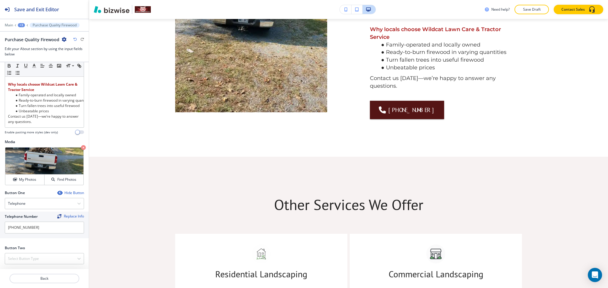
scroll to position [384, 0]
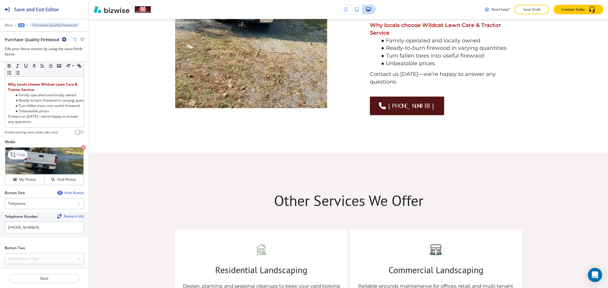
click at [17, 155] on p "Crop" at bounding box center [21, 154] width 8 height 5
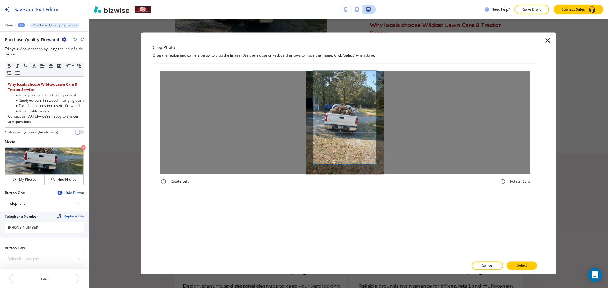
click at [343, 35] on div "Crop Photo Drag the region and corners below to crop the image. Use the mouse o…" at bounding box center [345, 153] width 384 height 242
click at [349, 192] on div "Rotate Left Rotate Right" at bounding box center [345, 128] width 384 height 129
click at [420, 127] on div at bounding box center [345, 123] width 370 height 104
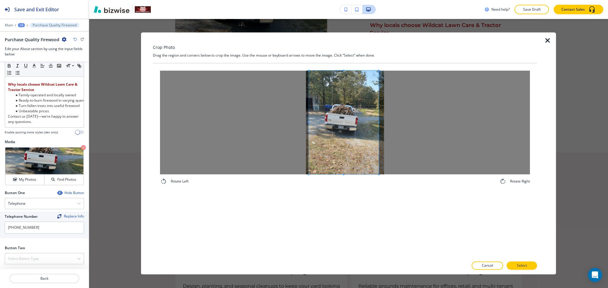
click at [372, 130] on span at bounding box center [344, 123] width 70 height 104
click at [513, 261] on div at bounding box center [345, 261] width 384 height 4
click at [520, 268] on p "Select" at bounding box center [522, 266] width 10 height 5
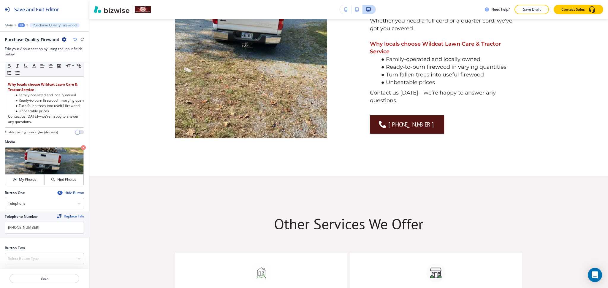
scroll to position [0, 0]
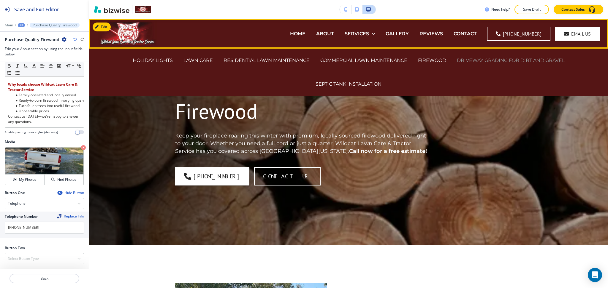
click at [483, 62] on p "DRIVEWAY GRADING FOR DIRT AND GRAVEL" at bounding box center [511, 60] width 108 height 7
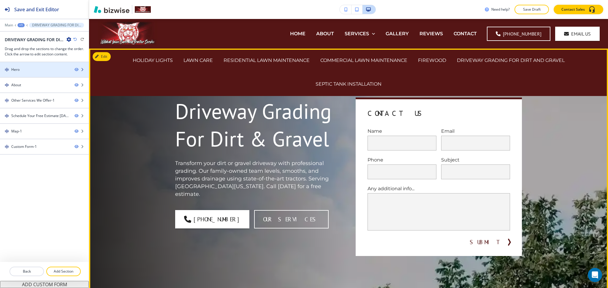
click at [24, 70] on div "Hero" at bounding box center [35, 69] width 70 height 5
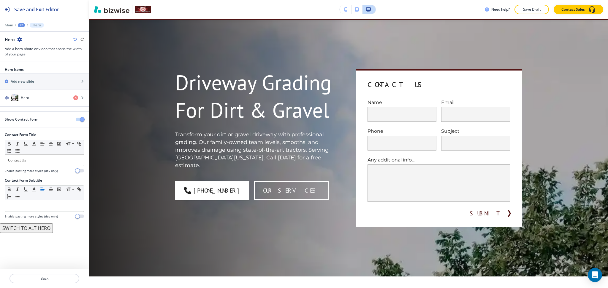
scroll to position [30, 0]
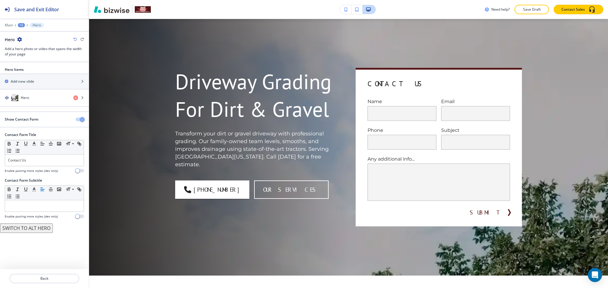
click at [82, 119] on span "button" at bounding box center [82, 119] width 5 height 5
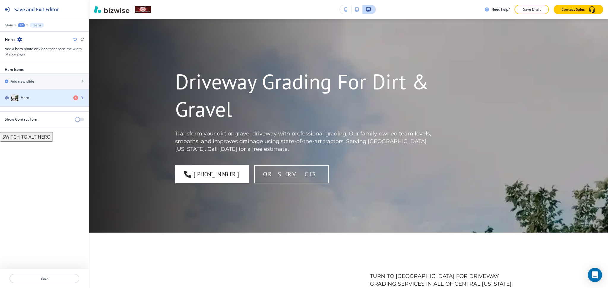
click at [40, 99] on div "Hero" at bounding box center [34, 97] width 69 height 7
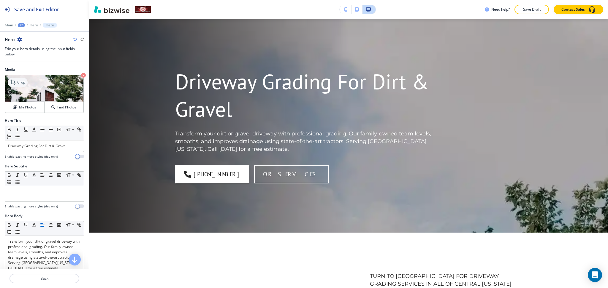
click at [16, 85] on icon at bounding box center [13, 82] width 7 height 7
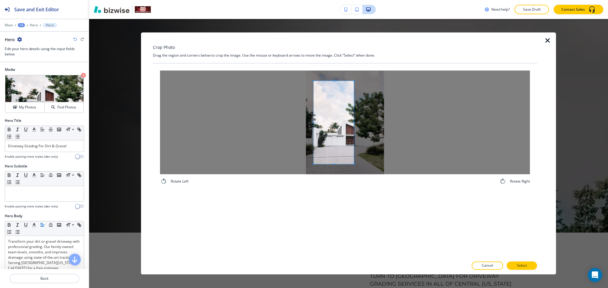
click at [353, 156] on span at bounding box center [353, 122] width 1 height 83
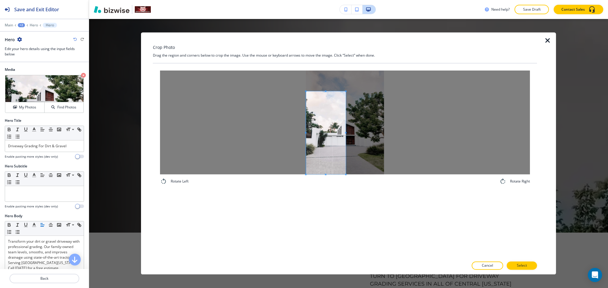
click at [286, 157] on div at bounding box center [345, 123] width 370 height 104
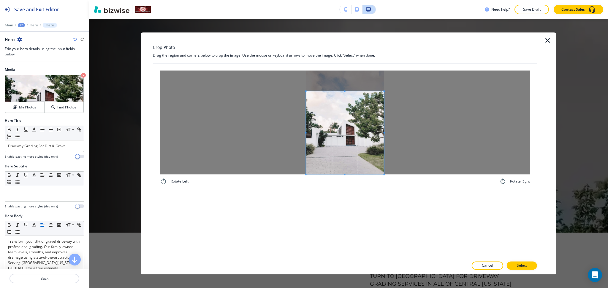
click at [418, 138] on div at bounding box center [345, 123] width 370 height 104
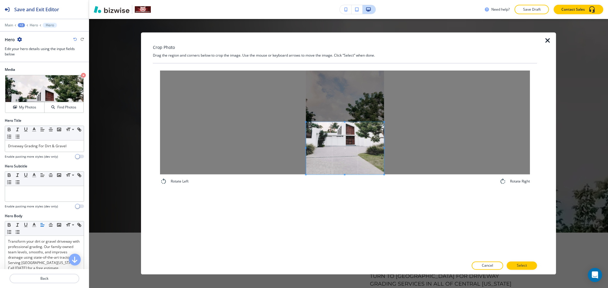
click at [358, 122] on span at bounding box center [345, 121] width 78 height 1
click at [354, 129] on span at bounding box center [345, 128] width 78 height 1
click at [347, 151] on span at bounding box center [345, 139] width 78 height 42
click at [344, 119] on span at bounding box center [345, 139] width 78 height 42
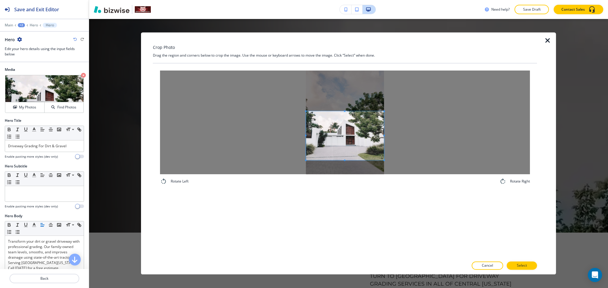
click at [342, 112] on div at bounding box center [345, 136] width 78 height 49
click at [361, 152] on span at bounding box center [345, 136] width 78 height 49
click at [511, 265] on button "Select" at bounding box center [522, 266] width 30 height 8
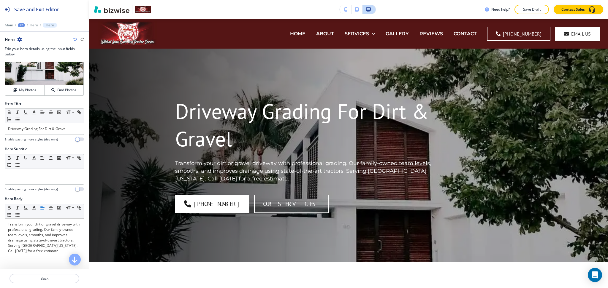
scroll to position [16, 0]
click at [16, 65] on icon at bounding box center [13, 66] width 7 height 7
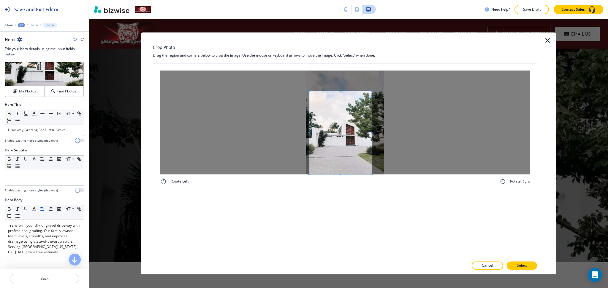
click at [301, 162] on div at bounding box center [345, 123] width 370 height 104
click at [367, 135] on span at bounding box center [337, 132] width 62 height 83
click at [429, 144] on div at bounding box center [345, 123] width 370 height 104
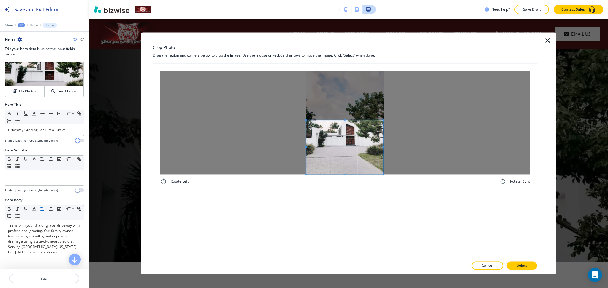
click at [361, 120] on span at bounding box center [344, 119] width 77 height 1
click at [527, 262] on button "Select" at bounding box center [522, 266] width 30 height 8
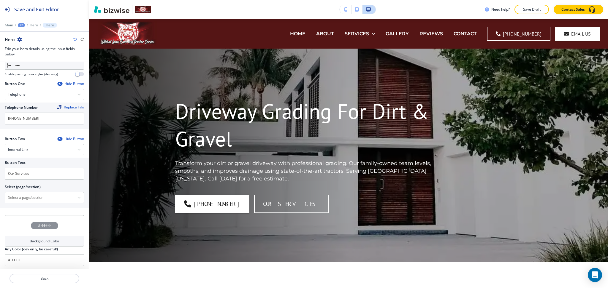
scroll to position [244, 0]
drag, startPoint x: 48, startPoint y: 198, endPoint x: 50, endPoint y: 194, distance: 4.1
click at [48, 198] on \(page\/section\) "Manual Input" at bounding box center [41, 198] width 72 height 10
type \(page\/section\) "CONTACT US"
drag, startPoint x: 43, startPoint y: 203, endPoint x: 0, endPoint y: 201, distance: 43.1
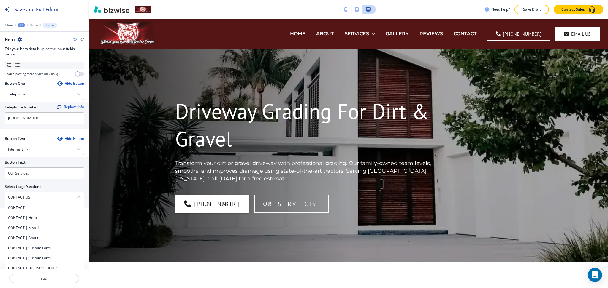
click at [0, 201] on div "Button Text Our Services Select (page/section) CONTACT US CONTACT CONTACT | Her…" at bounding box center [44, 183] width 89 height 50
click at [32, 173] on input "Our Services" at bounding box center [44, 174] width 79 height 12
paste input "CONTACT US"
type input "CONTACT US"
click at [33, 210] on h4 "CONTACT" at bounding box center [44, 207] width 73 height 5
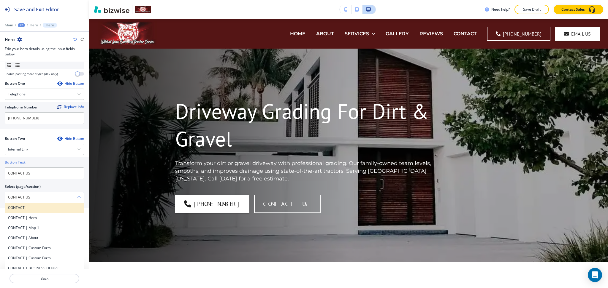
type \(page\/section\) "CONTACT"
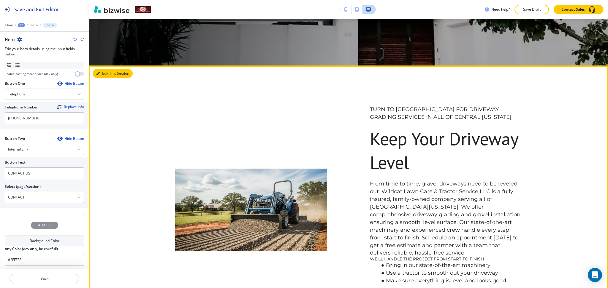
click at [98, 76] on button "Edit This Section" at bounding box center [113, 73] width 40 height 9
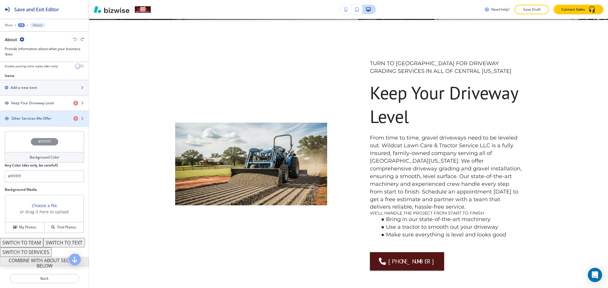
scroll to position [210, 0]
click at [73, 116] on icon "button" at bounding box center [75, 118] width 5 height 5
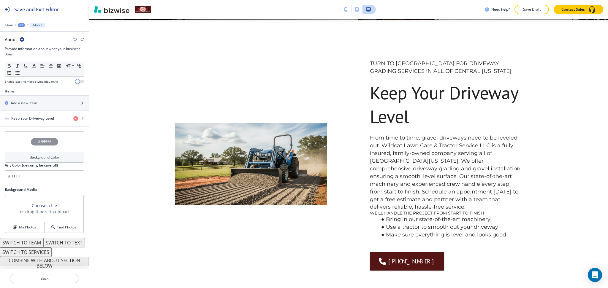
scroll to position [195, 0]
click at [43, 121] on div "button" at bounding box center [44, 123] width 89 height 5
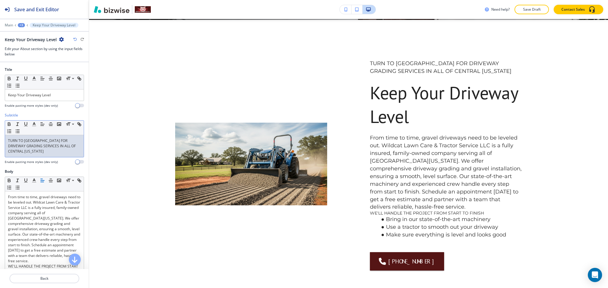
click at [44, 153] on p "TURN TO US FOR DRIVEWAY GRADING SERVICES IN ALL OF CENTRAL ARKANSAS" at bounding box center [44, 146] width 73 height 16
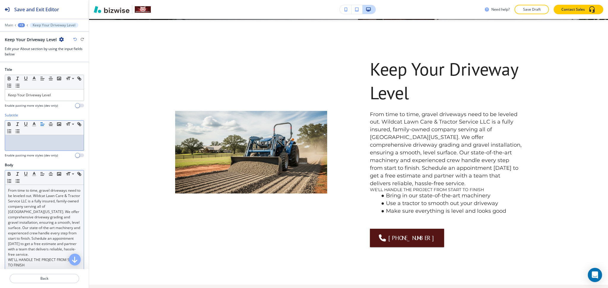
click at [8, 190] on p "From time to time, gravel driveways need to be leveled out. Wildcat Lawn Care &…" at bounding box center [44, 222] width 73 height 69
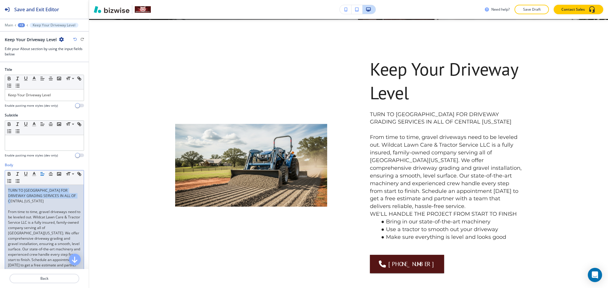
drag, startPoint x: 28, startPoint y: 199, endPoint x: 0, endPoint y: 181, distance: 33.3
click at [0, 181] on div "Body Small Normal Large Huge TURN TO US FOR DRIVEWAY GRADING SERVICES IN ALL OF…" at bounding box center [44, 242] width 89 height 158
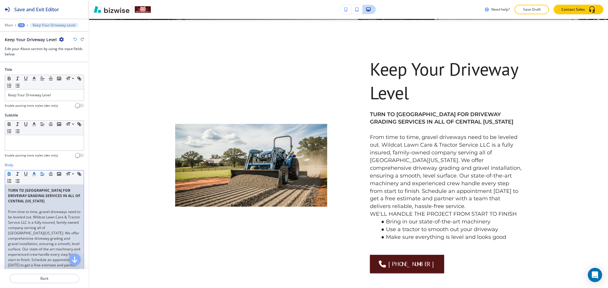
click at [32, 175] on icon "button" at bounding box center [33, 174] width 5 height 5
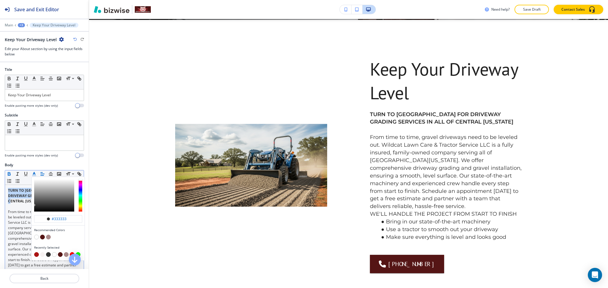
click at [35, 256] on button "button" at bounding box center [36, 255] width 5 height 5
type input "#aa1414"
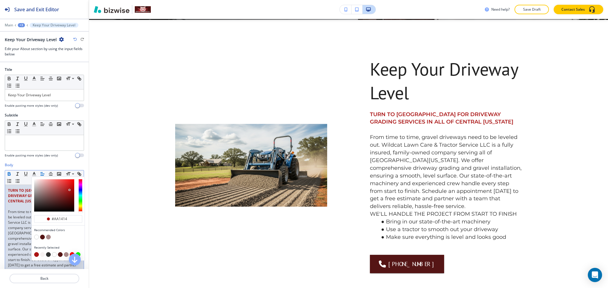
click at [10, 239] on p "From time to time, gravel driveways need to be leveled out. Wildcat Lawn Care &…" at bounding box center [44, 244] width 73 height 69
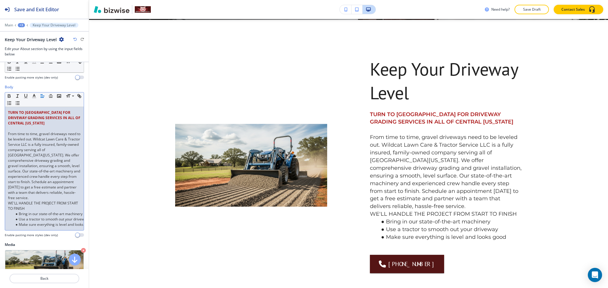
scroll to position [78, 0]
click at [58, 201] on p "From time to time, gravel driveways need to be leveled out. Wildcat Lawn Care &…" at bounding box center [44, 165] width 73 height 69
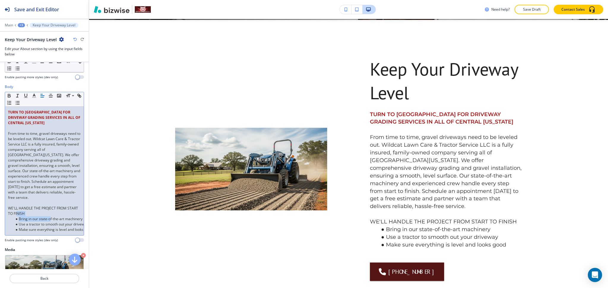
drag, startPoint x: 51, startPoint y: 222, endPoint x: 29, endPoint y: 218, distance: 22.3
click at [29, 218] on div "TURN TO US FOR DRIVEWAY GRADING SERVICES IN ALL OF CENTRAL ARKANSAS From time t…" at bounding box center [44, 171] width 79 height 129
click at [34, 217] on p "WE'LL HANDLE THE PROJECT FROM START TO FINISH" at bounding box center [44, 211] width 73 height 11
drag, startPoint x: 39, startPoint y: 218, endPoint x: 0, endPoint y: 215, distance: 39.6
click at [0, 215] on div "Body Small Normal Large Huge TURN TO US FOR DRIVEWAY GRADING SERVICES IN ALL OF…" at bounding box center [44, 165] width 89 height 163
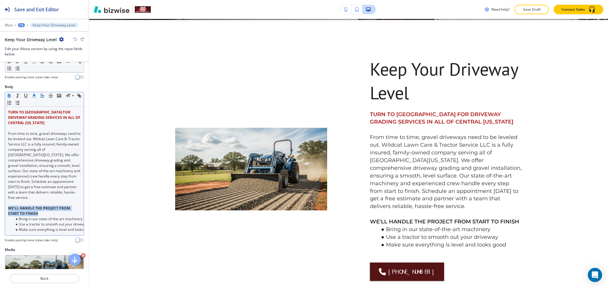
click at [34, 96] on icon "button" at bounding box center [33, 95] width 5 height 5
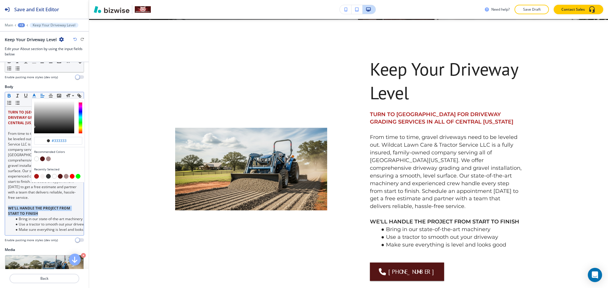
click at [37, 175] on button "button" at bounding box center [36, 176] width 5 height 5
type input "#aa1414"
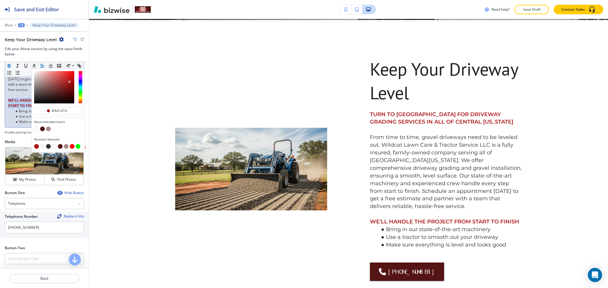
scroll to position [204, 0]
click at [16, 150] on div "Crop" at bounding box center [18, 154] width 20 height 9
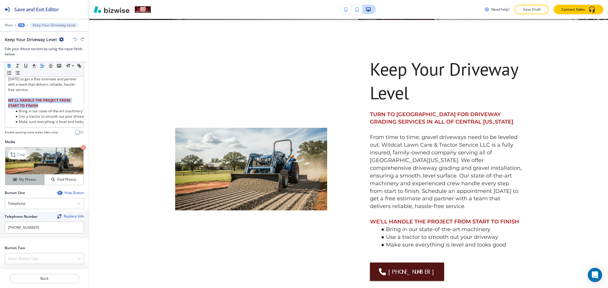
click at [29, 177] on h4 "My Photos" at bounding box center [27, 179] width 17 height 5
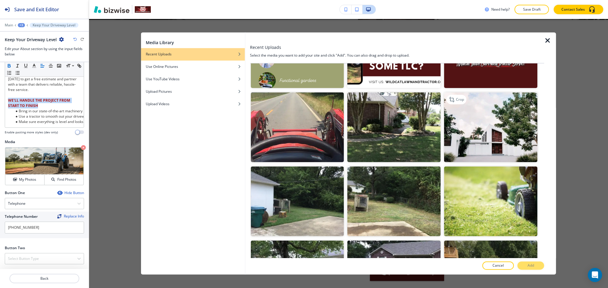
click at [481, 110] on img "button" at bounding box center [490, 128] width 93 height 70
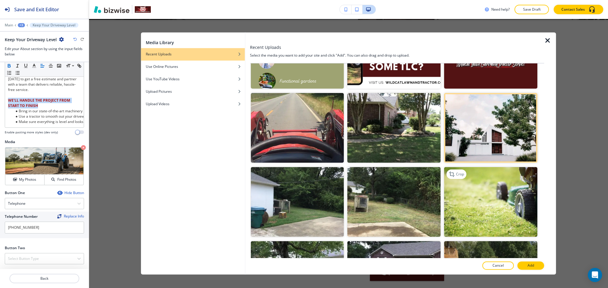
scroll to position [271, 0]
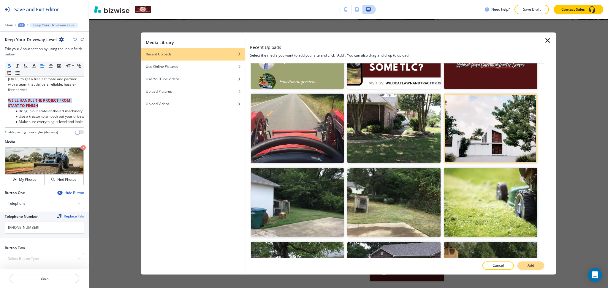
click at [527, 269] on button "Add" at bounding box center [530, 266] width 27 height 8
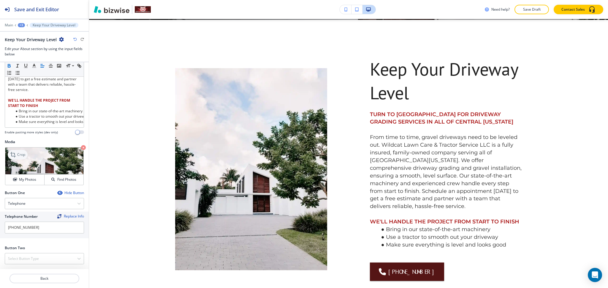
click at [18, 153] on p "Crop" at bounding box center [21, 154] width 8 height 5
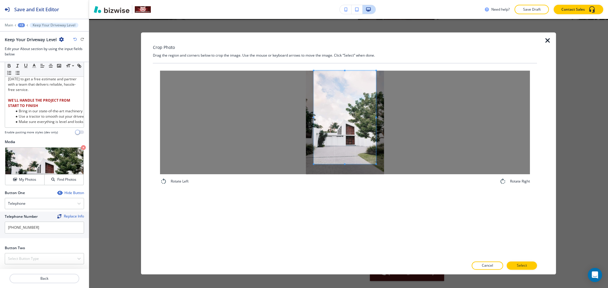
click at [337, 52] on div "Crop Photo Drag the region and corners below to crop the image. Use the mouse o…" at bounding box center [345, 153] width 384 height 242
click at [348, 185] on div "Rotate Left Rotate Right" at bounding box center [345, 128] width 370 height 115
click at [377, 123] on span at bounding box center [375, 122] width 1 height 1
click at [434, 126] on div at bounding box center [345, 123] width 370 height 104
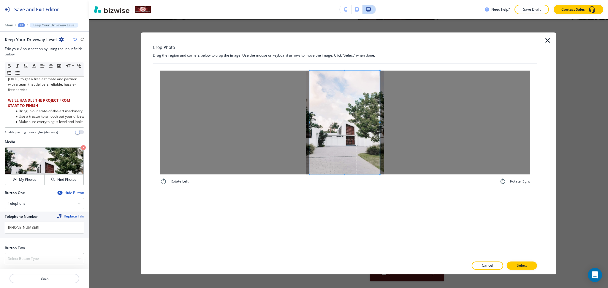
click at [370, 139] on span at bounding box center [345, 123] width 70 height 104
click at [515, 266] on button "Select" at bounding box center [522, 266] width 30 height 8
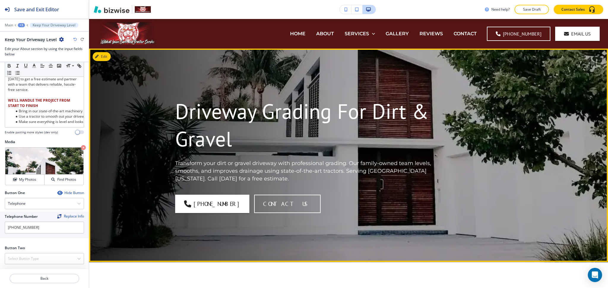
scroll to position [196, 0]
click at [97, 53] on button "Edit This Section" at bounding box center [113, 56] width 40 height 9
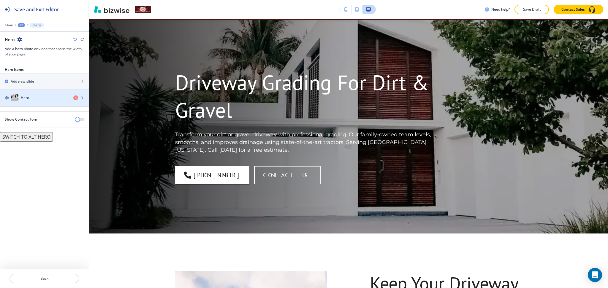
scroll to position [30, 0]
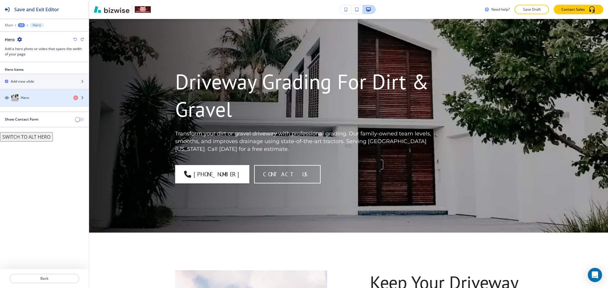
click at [37, 102] on div "button" at bounding box center [44, 104] width 89 height 5
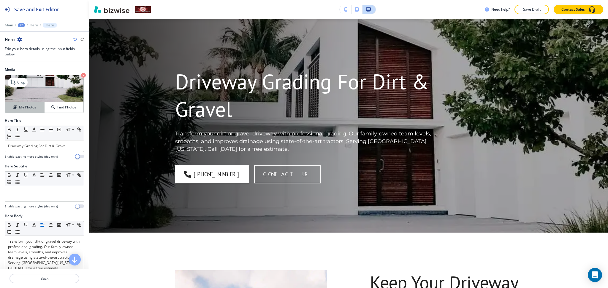
click at [29, 108] on h4 "My Photos" at bounding box center [27, 107] width 17 height 5
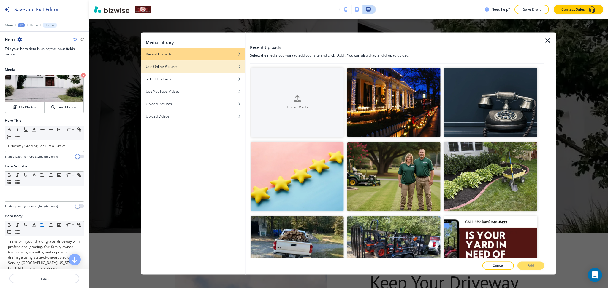
click at [190, 66] on div "Use Online Pictures" at bounding box center [193, 66] width 104 height 5
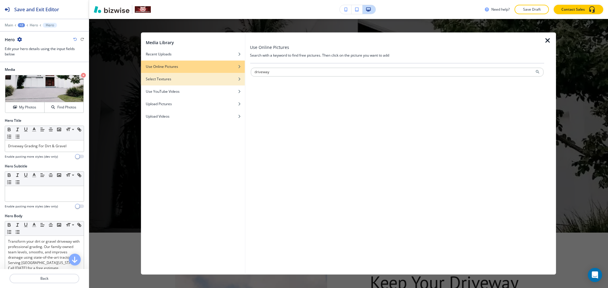
type input "driveway"
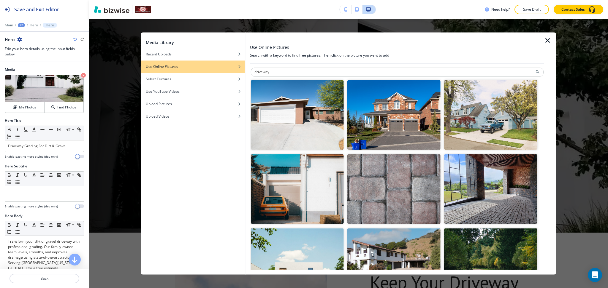
click at [476, 140] on img "button" at bounding box center [490, 115] width 93 height 70
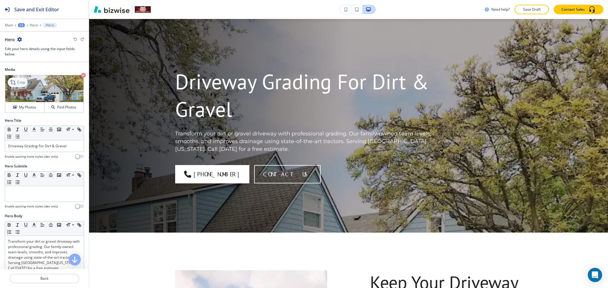
click at [21, 85] on p "Crop" at bounding box center [21, 82] width 8 height 5
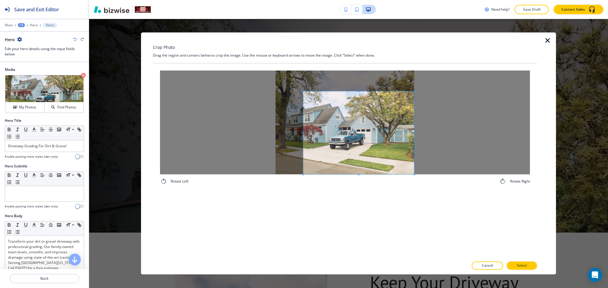
click at [386, 171] on span at bounding box center [358, 132] width 111 height 83
click at [216, 131] on div at bounding box center [345, 123] width 370 height 104
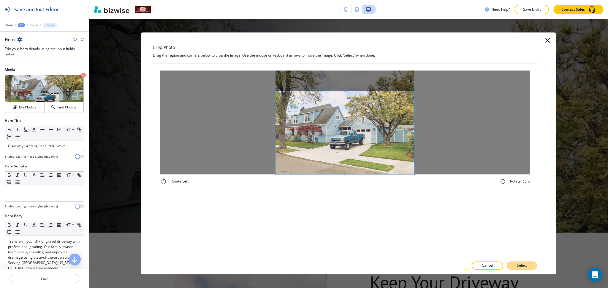
click at [523, 266] on p "Select" at bounding box center [522, 266] width 10 height 5
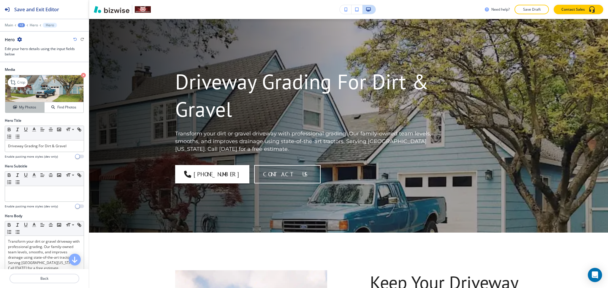
click at [21, 107] on h4 "My Photos" at bounding box center [27, 107] width 17 height 5
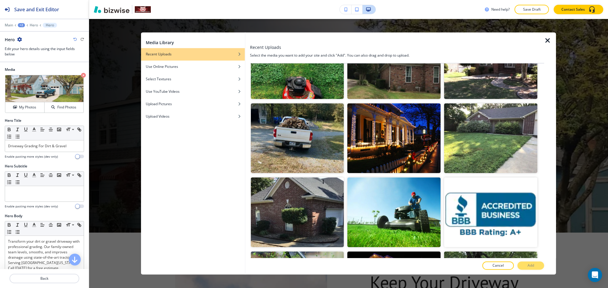
scroll to position [631, 0]
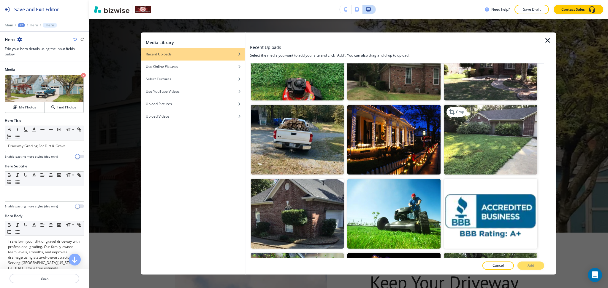
click at [490, 145] on img "button" at bounding box center [490, 140] width 93 height 70
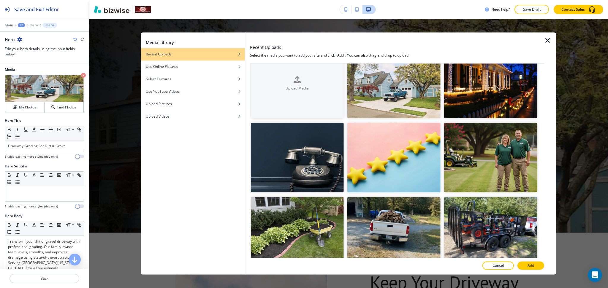
scroll to position [0, 0]
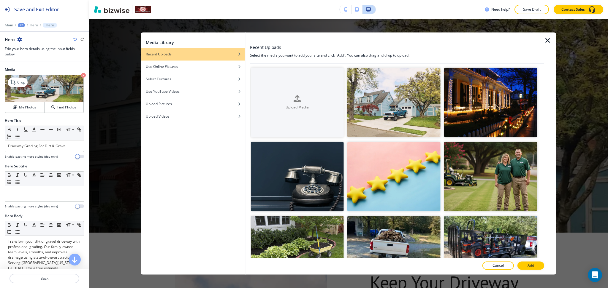
click at [5, 109] on div "Crop My Photos Find Photos" at bounding box center [44, 94] width 79 height 38
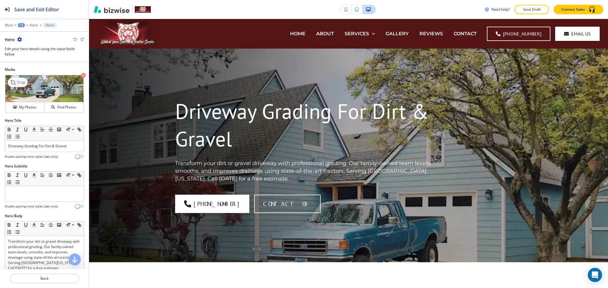
click at [20, 80] on p "Crop" at bounding box center [21, 82] width 8 height 5
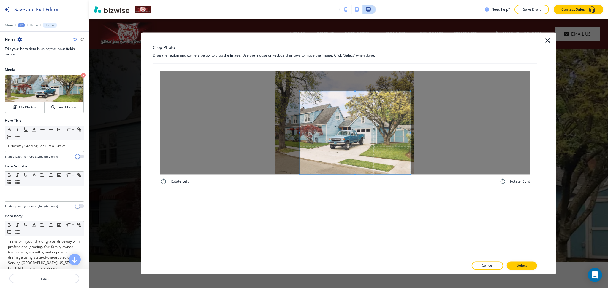
click at [400, 172] on span at bounding box center [355, 132] width 111 height 83
click at [407, 148] on span at bounding box center [355, 132] width 111 height 83
click at [245, 127] on div at bounding box center [345, 123] width 370 height 104
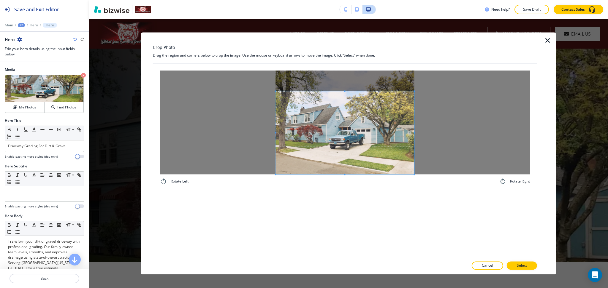
click at [344, 90] on div at bounding box center [345, 123] width 370 height 104
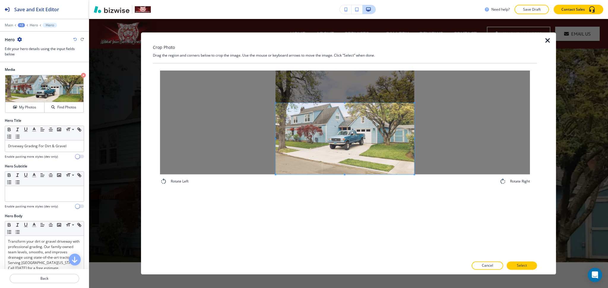
click at [348, 103] on span at bounding box center [344, 102] width 139 height 1
click at [525, 266] on p "Select" at bounding box center [522, 266] width 10 height 5
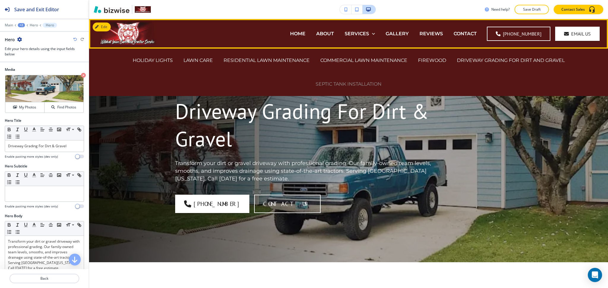
click at [355, 86] on p "SEPTIC TANK INSTALLATION" at bounding box center [348, 84] width 66 height 7
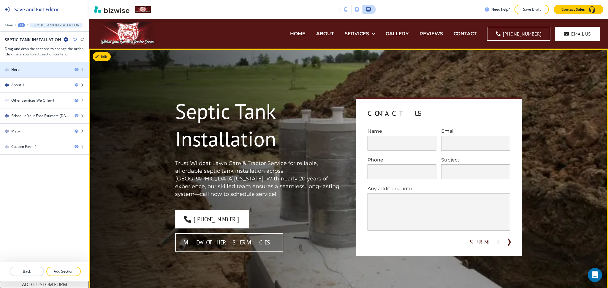
click at [41, 72] on div "Hero" at bounding box center [35, 69] width 70 height 5
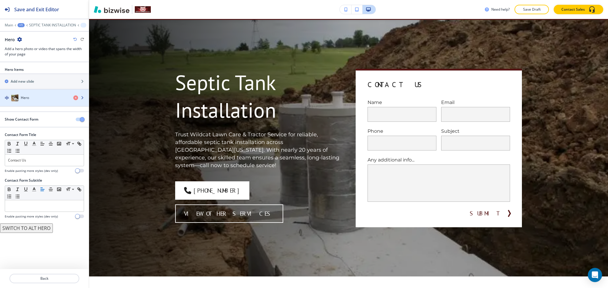
scroll to position [30, 0]
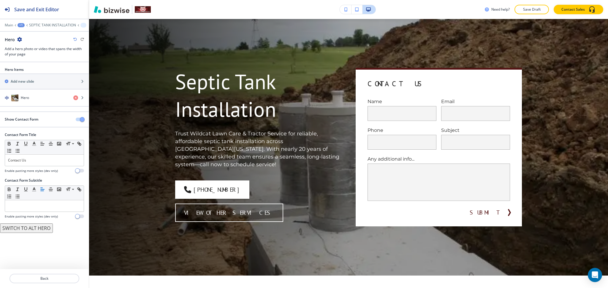
click at [84, 120] on span "button" at bounding box center [82, 119] width 5 height 5
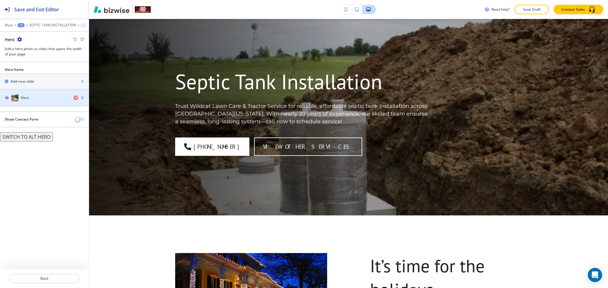
click at [43, 95] on div "Hero" at bounding box center [34, 97] width 69 height 7
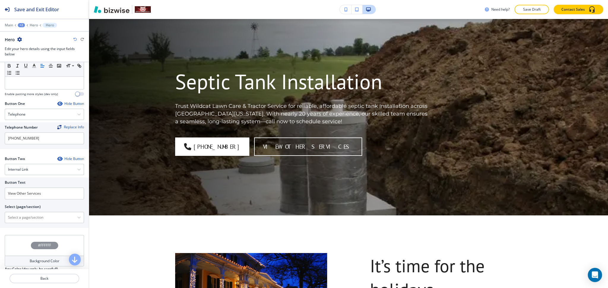
scroll to position [246, 0]
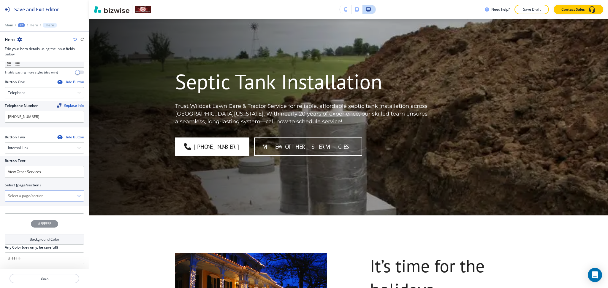
click at [31, 200] on \(page\/section\) "Manual Input" at bounding box center [41, 196] width 72 height 10
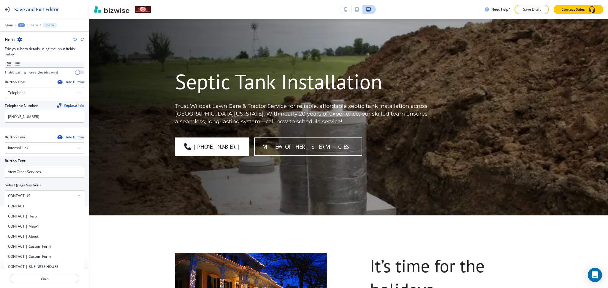
drag, startPoint x: 34, startPoint y: 197, endPoint x: 0, endPoint y: 197, distance: 33.5
click at [0, 197] on div "Button Text View Other Services Select (page/section) CONTACT US CONTACT CONTAC…" at bounding box center [44, 181] width 89 height 50
click at [23, 206] on h4 "CONTACT" at bounding box center [44, 206] width 73 height 5
type \(page\/section\) "CONTACT"
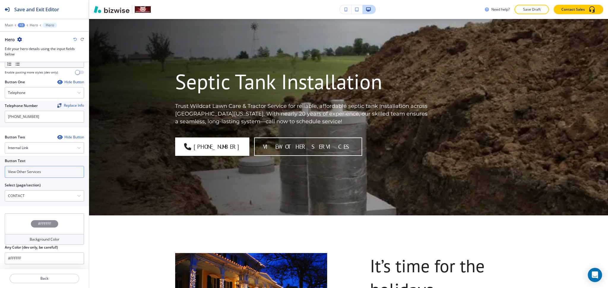
click at [33, 175] on input "View Other Services" at bounding box center [44, 172] width 79 height 12
paste input "CONTACT US"
type input "CONTACT US"
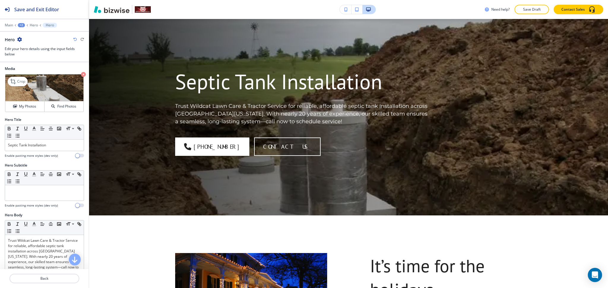
scroll to position [0, 0]
click at [24, 108] on h4 "My Photos" at bounding box center [27, 107] width 17 height 5
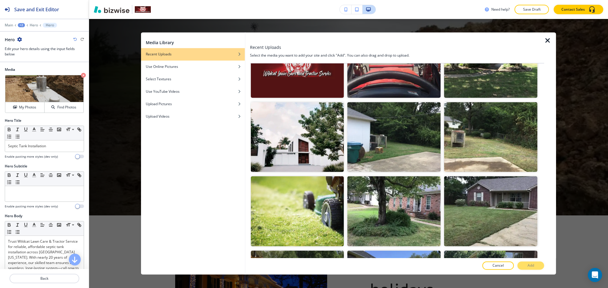
scroll to position [334, 0]
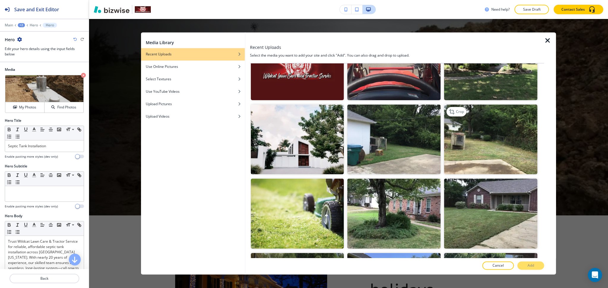
click at [502, 137] on img "button" at bounding box center [490, 140] width 93 height 70
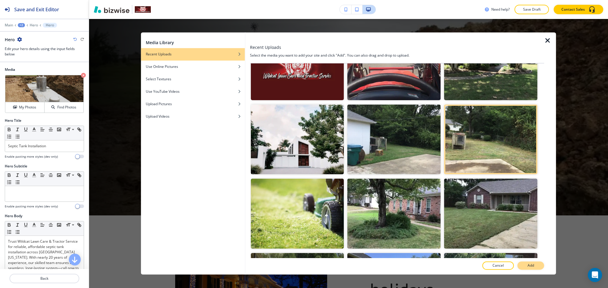
click at [531, 267] on p "Add" at bounding box center [530, 266] width 7 height 5
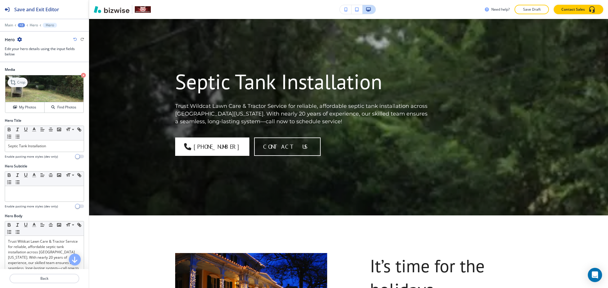
click at [19, 82] on p "Crop" at bounding box center [21, 82] width 8 height 5
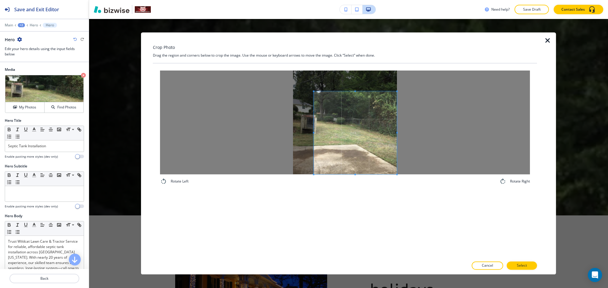
click at [358, 172] on span at bounding box center [355, 132] width 83 height 83
click at [273, 129] on div at bounding box center [345, 123] width 370 height 104
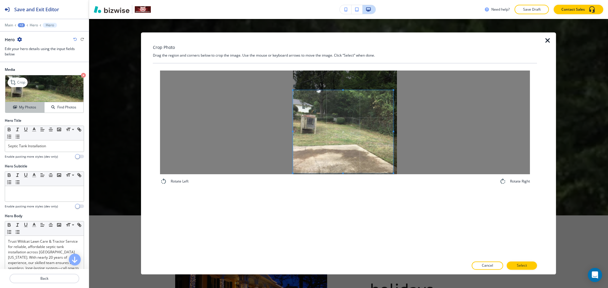
click at [24, 106] on h4 "My Photos" at bounding box center [27, 107] width 17 height 5
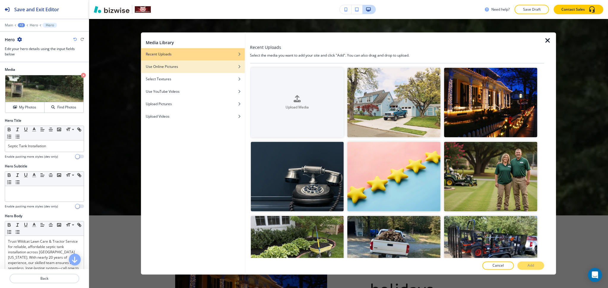
click at [190, 61] on div "button" at bounding box center [193, 63] width 104 height 4
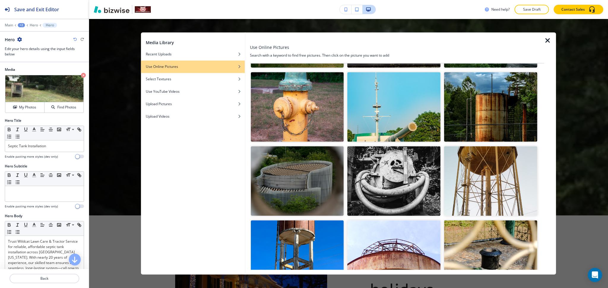
scroll to position [0, 0]
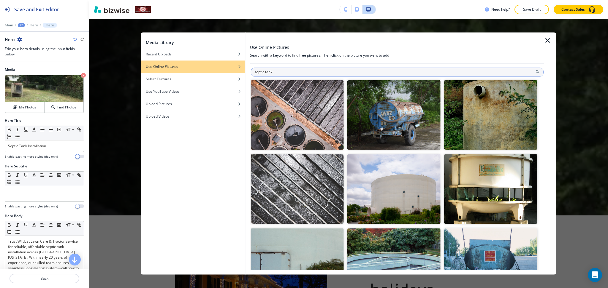
click at [267, 74] on input "septic tank" at bounding box center [396, 72] width 293 height 9
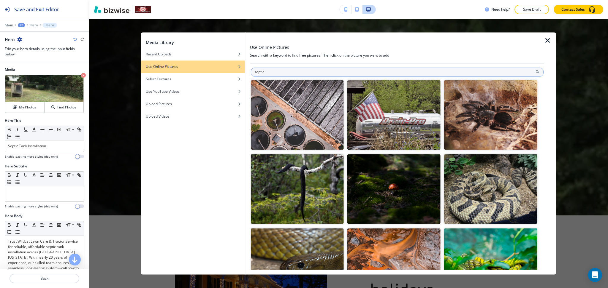
click at [266, 73] on input "septic" at bounding box center [396, 72] width 293 height 9
type input "septic tank"
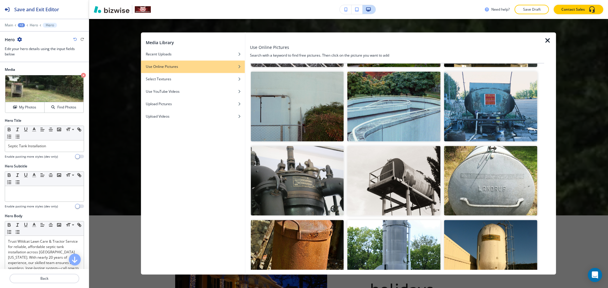
scroll to position [158, 0]
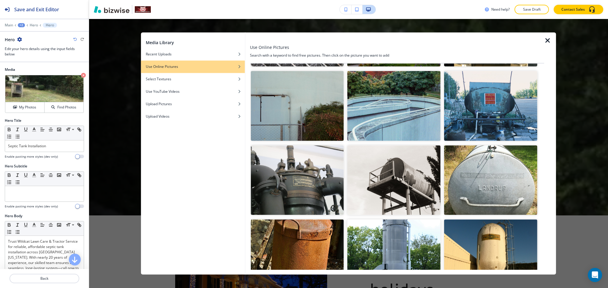
click at [548, 42] on icon "button" at bounding box center [547, 40] width 7 height 7
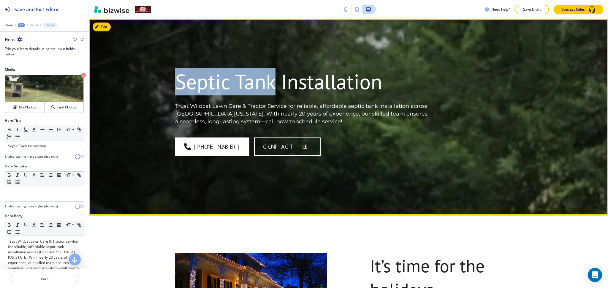
drag, startPoint x: 272, startPoint y: 79, endPoint x: 160, endPoint y: 74, distance: 112.0
click at [158, 77] on div "Septic Tank Installation Trust Wildcat Lawn Care & Tractor Service for reliable…" at bounding box center [348, 110] width 380 height 160
copy h1 "Septic Tank"
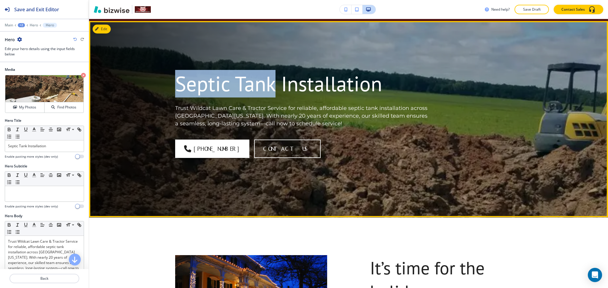
scroll to position [0, 0]
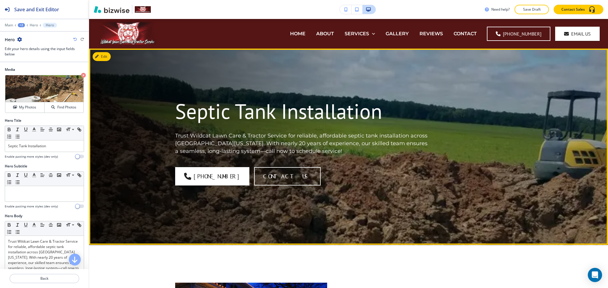
click at [326, 134] on p "Trust Wildcat Lawn Care & Tractor Service for reliable, affordable septic tank …" at bounding box center [303, 143] width 256 height 23
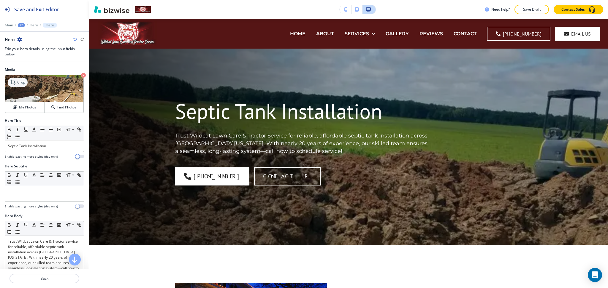
click at [18, 83] on p "Crop" at bounding box center [21, 82] width 8 height 5
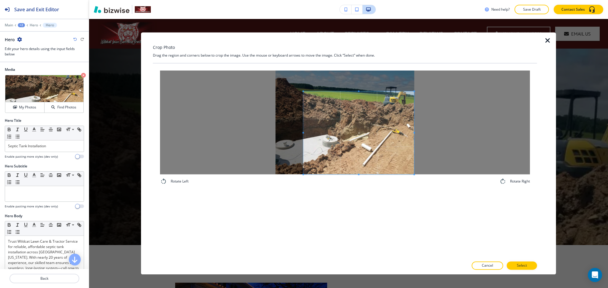
click at [406, 152] on span at bounding box center [358, 132] width 111 height 83
click at [214, 120] on div at bounding box center [345, 123] width 370 height 104
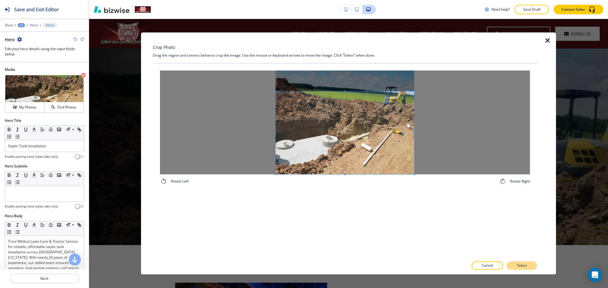
click at [520, 266] on p "Select" at bounding box center [522, 266] width 10 height 5
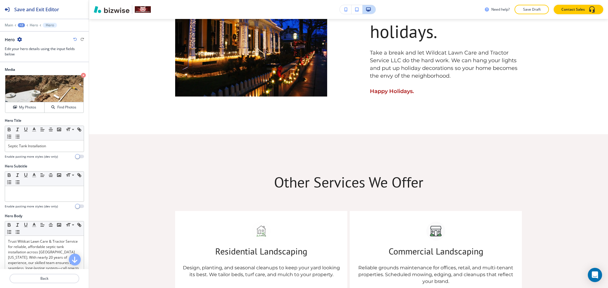
scroll to position [225, 0]
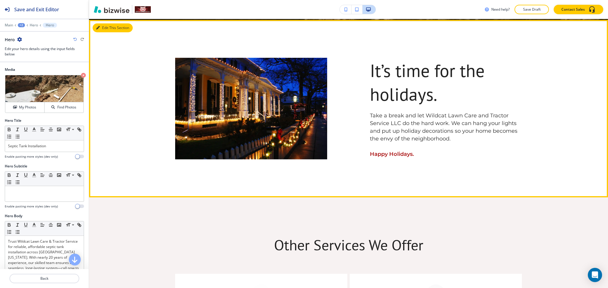
click at [102, 31] on button "Edit This Section" at bounding box center [113, 27] width 40 height 9
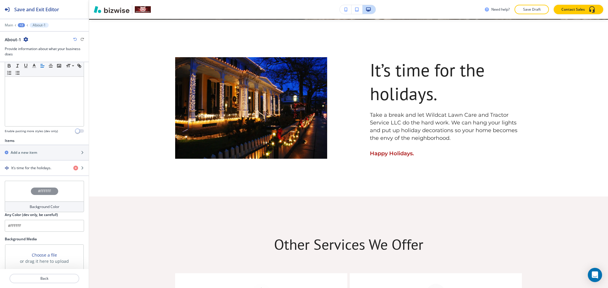
scroll to position [195, 0]
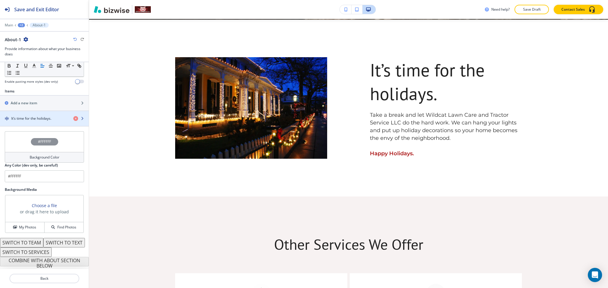
click at [23, 116] on h4 "It’s time for the holidays." at bounding box center [31, 118] width 40 height 5
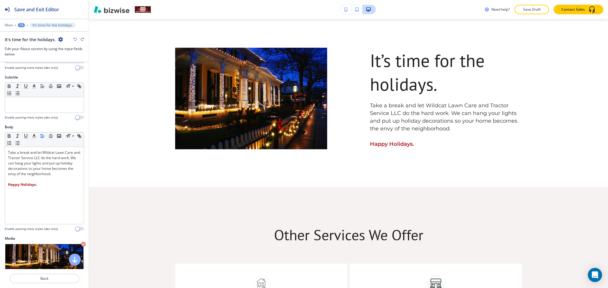
scroll to position [108, 0]
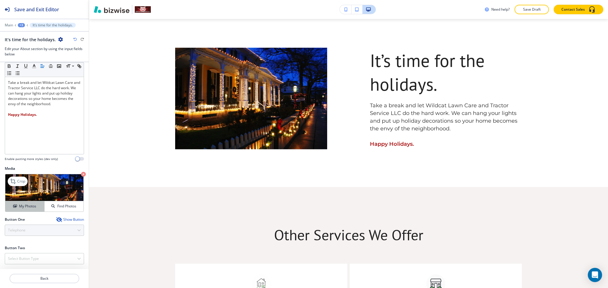
click at [21, 209] on h4 "My Photos" at bounding box center [27, 206] width 17 height 5
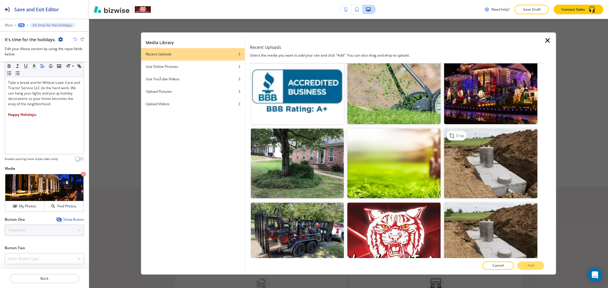
scroll to position [830, 0]
click at [491, 168] on img "button" at bounding box center [490, 164] width 93 height 70
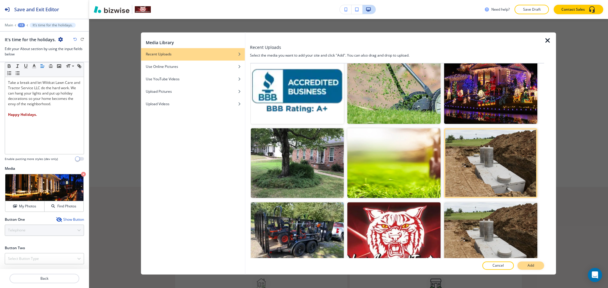
click at [531, 267] on p "Add" at bounding box center [530, 266] width 7 height 5
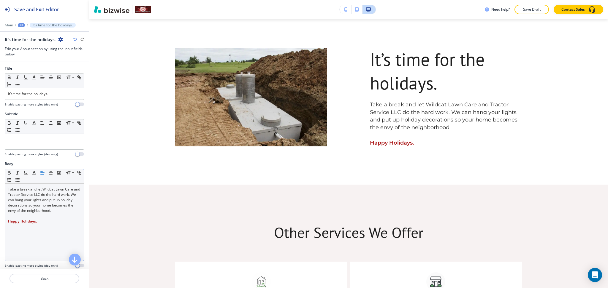
scroll to position [0, 0]
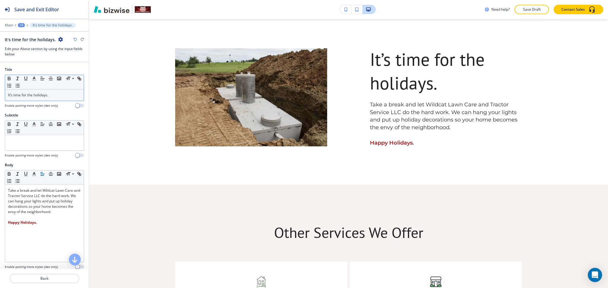
click at [51, 97] on p "It’s time for the holidays." at bounding box center [44, 95] width 73 height 5
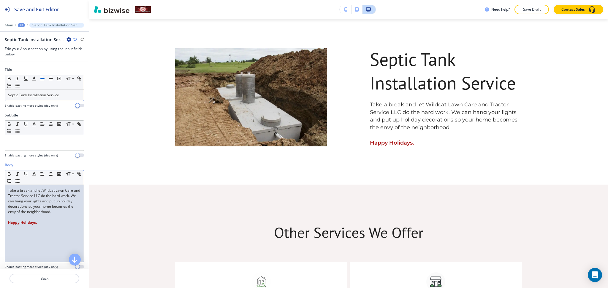
click at [7, 190] on div "Take a break and let Wildcat Lawn Care and Tractor Service LLC do the hard work…" at bounding box center [44, 223] width 79 height 77
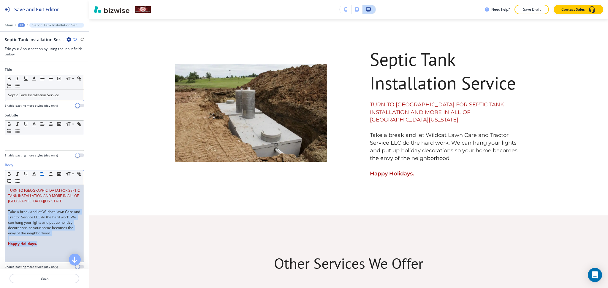
drag, startPoint x: 49, startPoint y: 247, endPoint x: 6, endPoint y: 213, distance: 55.2
click at [6, 213] on div "TURN TO US FOR SEPTIC TANK INSTALLATION AND MORE IN ALL OF CENTRAL ARKANSAS Tak…" at bounding box center [44, 223] width 79 height 77
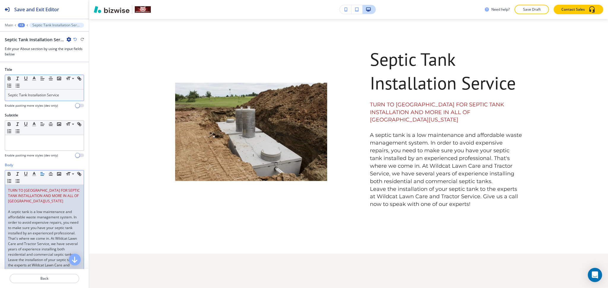
scroll to position [14, 0]
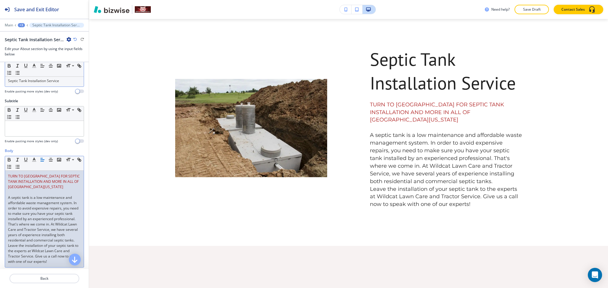
click at [64, 243] on p "A septic tank is a low maintenance and affordable waste management system. In o…" at bounding box center [44, 219] width 73 height 48
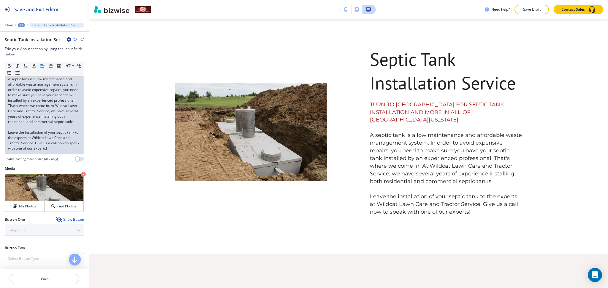
scroll to position [138, 0]
click at [62, 219] on div "Show Button" at bounding box center [70, 220] width 28 height 5
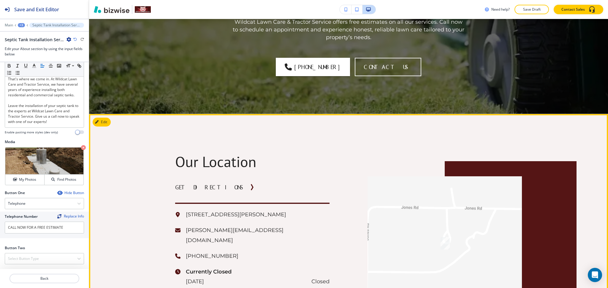
scroll to position [1027, 0]
drag, startPoint x: 226, startPoint y: 243, endPoint x: 181, endPoint y: 240, distance: 45.2
click at [181, 240] on div "211 Jones Rd, Jacksonville, AR 72076, USA steve@wildcatlawnandtractor.com (501)…" at bounding box center [252, 278] width 154 height 137
copy p "(501) 240-8433"
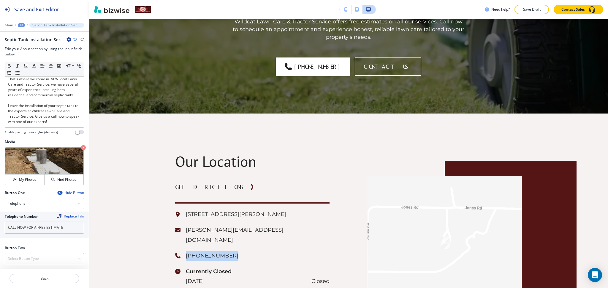
click at [75, 230] on input "CALL NOW FOR A FREE ESTIMATE" at bounding box center [44, 228] width 79 height 12
paste input "(501) 240-8433"
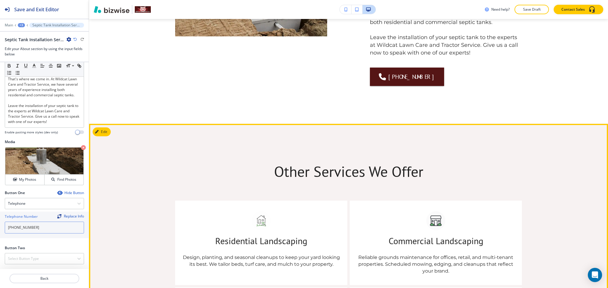
scroll to position [394, 0]
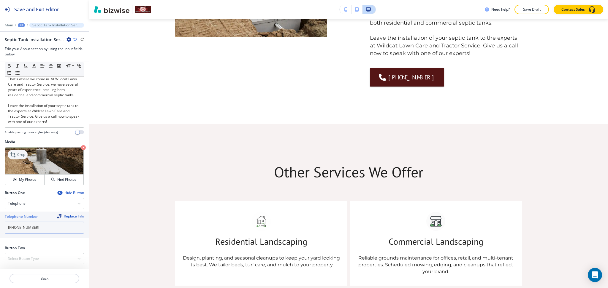
type input "(501) 240-8433"
click at [21, 155] on p "Crop" at bounding box center [21, 154] width 8 height 5
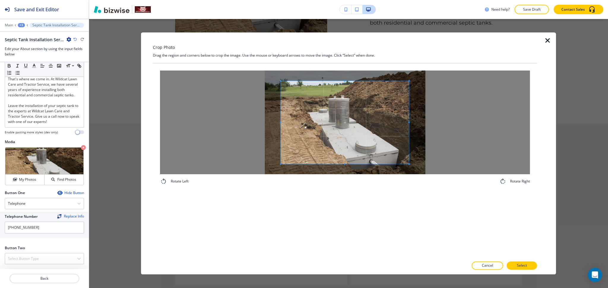
click at [345, 59] on div "Crop Photo Drag the region and corners below to crop the image. Use the mouse o…" at bounding box center [345, 153] width 384 height 242
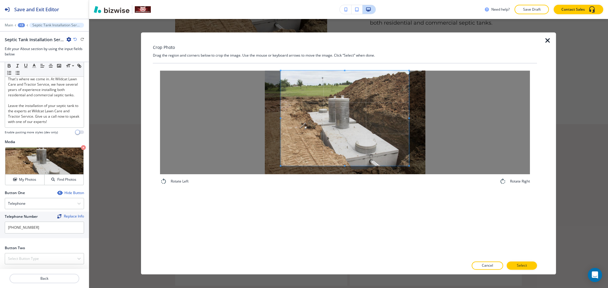
click at [355, 188] on div "Rotate Left Rotate Right" at bounding box center [345, 128] width 384 height 129
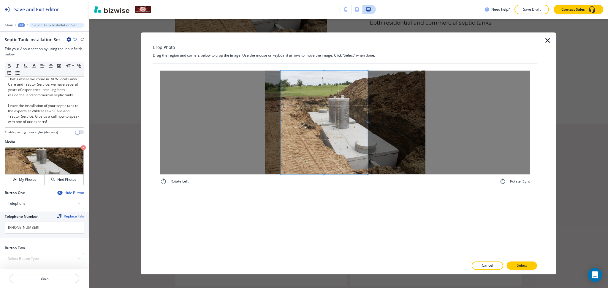
click at [368, 116] on span at bounding box center [367, 123] width 1 height 104
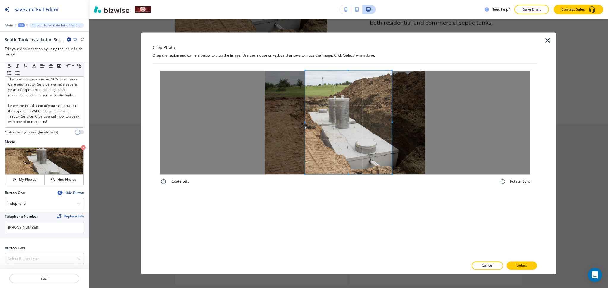
click at [360, 147] on span at bounding box center [348, 123] width 87 height 104
click at [514, 265] on button "Select" at bounding box center [522, 266] width 30 height 8
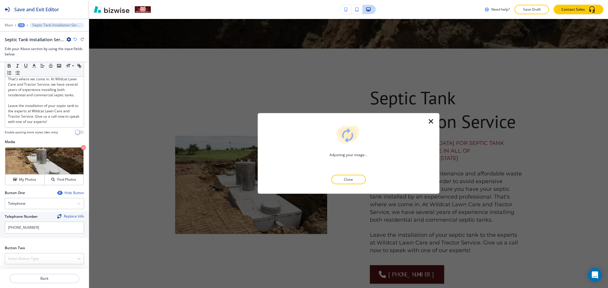
scroll to position [196, 0]
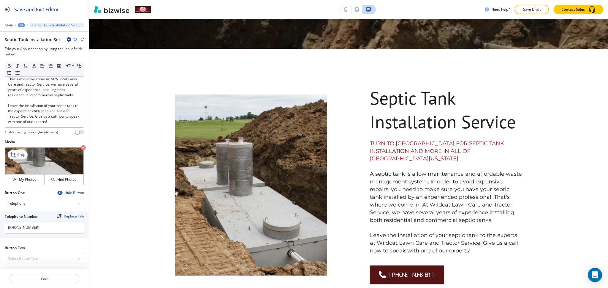
click at [20, 156] on p "Crop" at bounding box center [21, 154] width 8 height 5
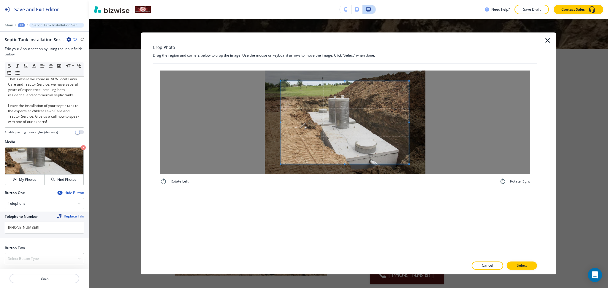
click at [347, 139] on span at bounding box center [345, 122] width 128 height 83
click at [347, 58] on div "Crop Photo Drag the region and corners below to crop the image. Use the mouse o…" at bounding box center [345, 153] width 384 height 242
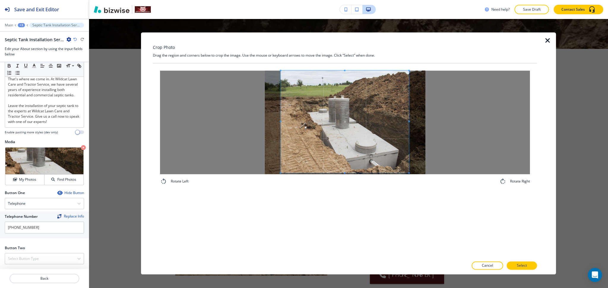
click at [354, 190] on div "Rotate Left Rotate Right" at bounding box center [345, 128] width 384 height 129
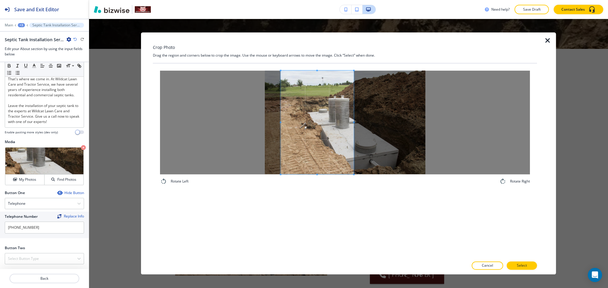
click at [354, 110] on span at bounding box center [353, 123] width 1 height 104
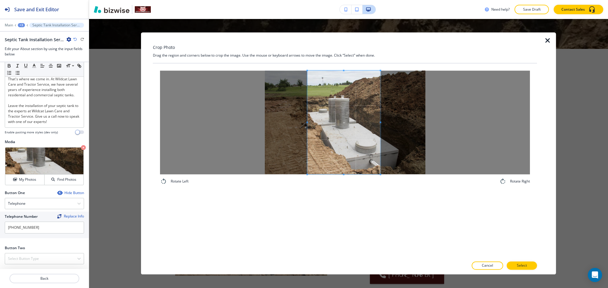
click at [357, 152] on span at bounding box center [343, 123] width 73 height 104
click at [525, 265] on p "Select" at bounding box center [522, 266] width 10 height 5
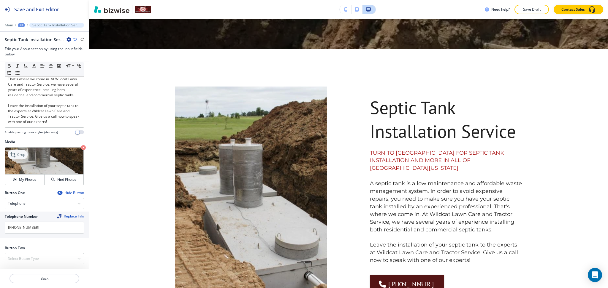
click at [12, 154] on icon at bounding box center [12, 154] width 5 height 5
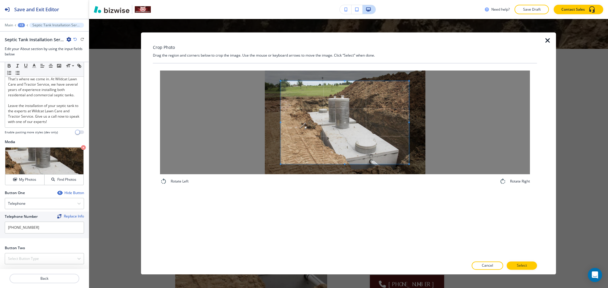
click at [344, 63] on div "Crop Photo Drag the region and corners below to crop the image. Use the mouse o…" at bounding box center [345, 153] width 384 height 242
click at [353, 183] on div "Rotate Left Rotate Right" at bounding box center [345, 128] width 370 height 115
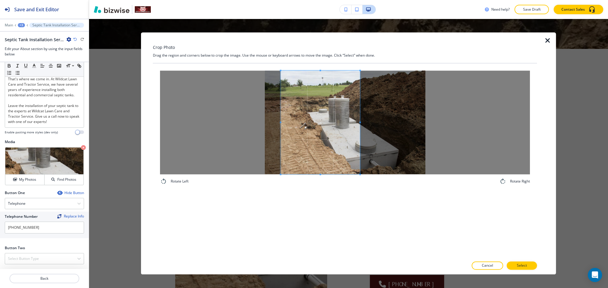
click at [360, 133] on span at bounding box center [359, 123] width 1 height 104
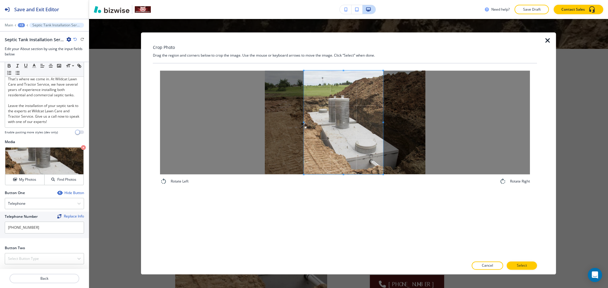
click at [356, 157] on span at bounding box center [343, 123] width 79 height 104
click at [525, 267] on p "Select" at bounding box center [522, 266] width 10 height 5
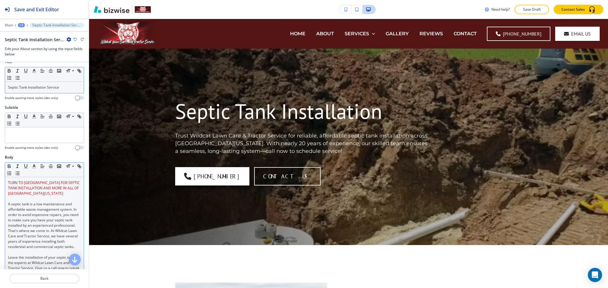
scroll to position [7, 0]
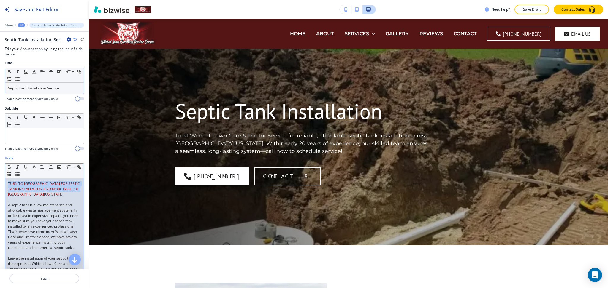
drag, startPoint x: 50, startPoint y: 195, endPoint x: 0, endPoint y: 173, distance: 54.9
click at [0, 173] on div "Body Small Normal Large Huge TURN TO US FOR SEPTIC TANK INSTALLATION AND MORE I…" at bounding box center [44, 224] width 89 height 137
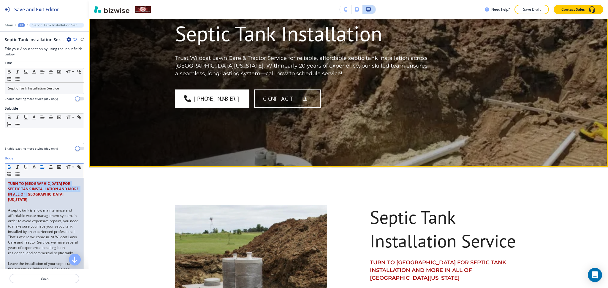
scroll to position [0, 0]
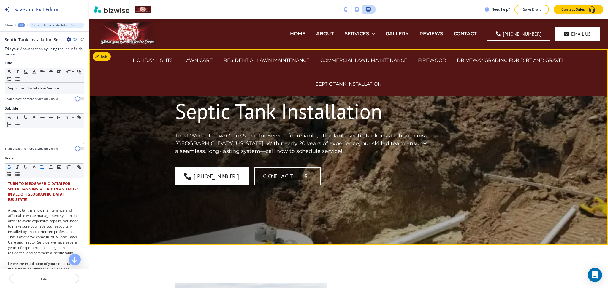
click at [352, 180] on div "(501) 240-8433 CONTACT US" at bounding box center [303, 176] width 256 height 18
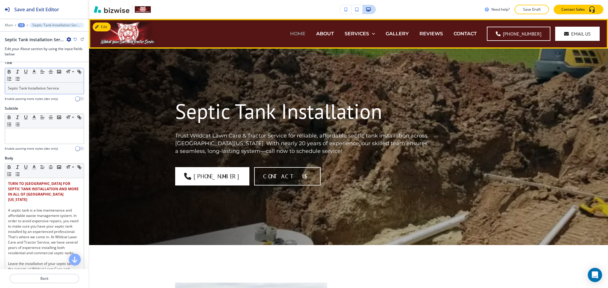
click at [296, 32] on p "HOME" at bounding box center [297, 33] width 15 height 7
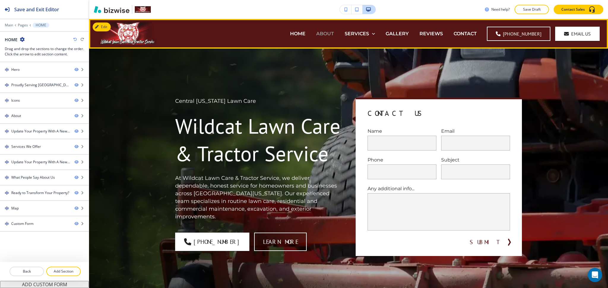
click at [324, 34] on p "ABOUT" at bounding box center [325, 33] width 18 height 7
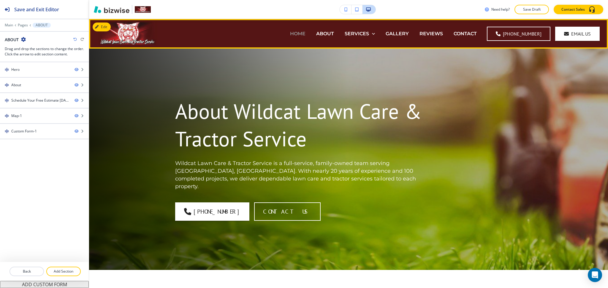
click at [296, 31] on p "HOME" at bounding box center [297, 33] width 15 height 7
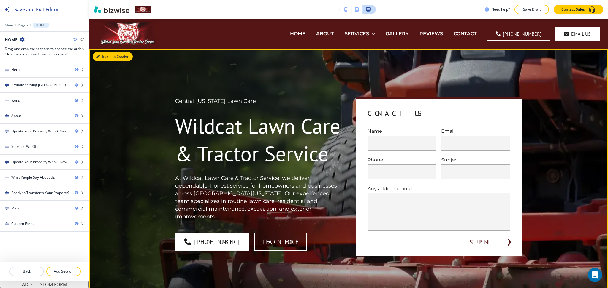
click at [107, 59] on button "Edit This Section" at bounding box center [113, 56] width 40 height 9
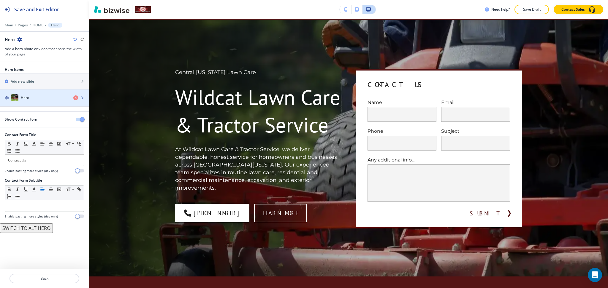
scroll to position [30, 0]
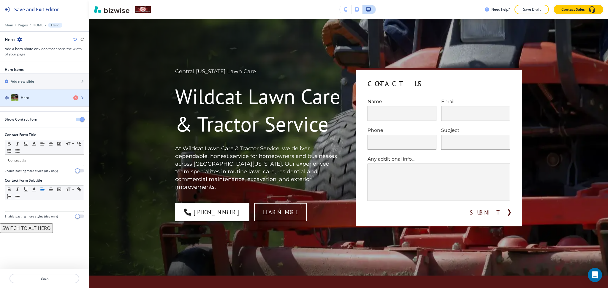
click at [45, 94] on div "button" at bounding box center [44, 92] width 89 height 5
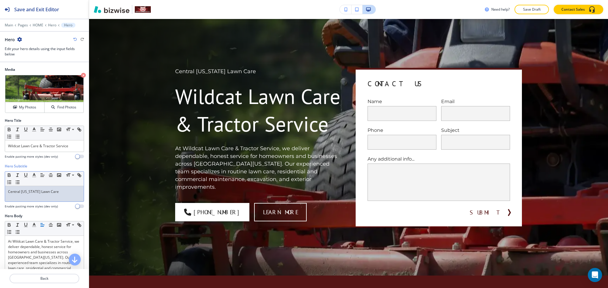
click at [47, 191] on p "Central Arkansas Lawn Care" at bounding box center [44, 191] width 73 height 5
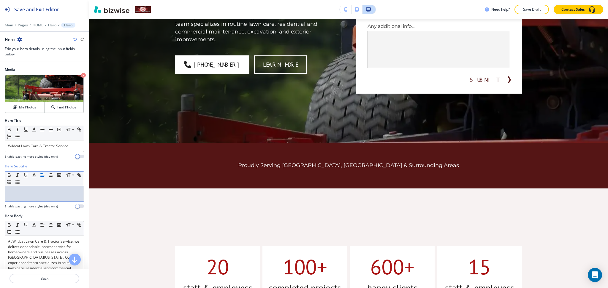
scroll to position [273, 0]
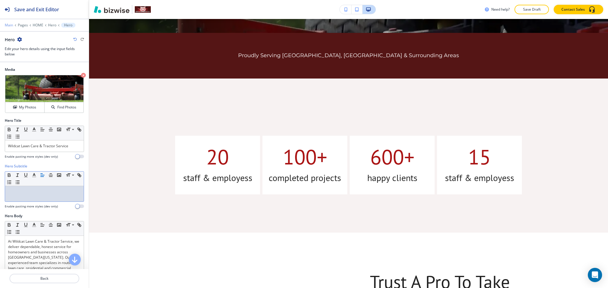
click at [11, 25] on p "Main" at bounding box center [9, 25] width 8 height 4
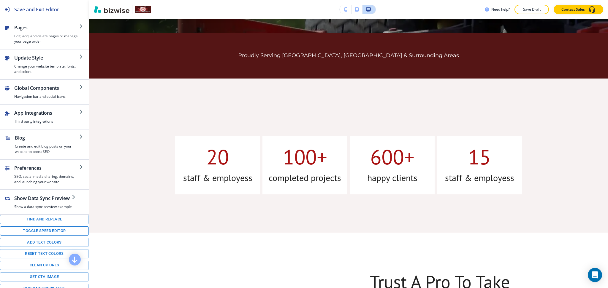
click at [48, 236] on button "Toggle speed editor" at bounding box center [44, 231] width 89 height 9
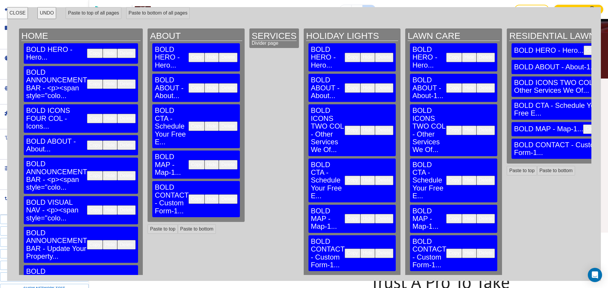
click at [87, 80] on button "Copy" at bounding box center [95, 84] width 16 height 9
click at [99, 15] on button "Paste to top of all pages" at bounding box center [94, 13] width 56 height 12
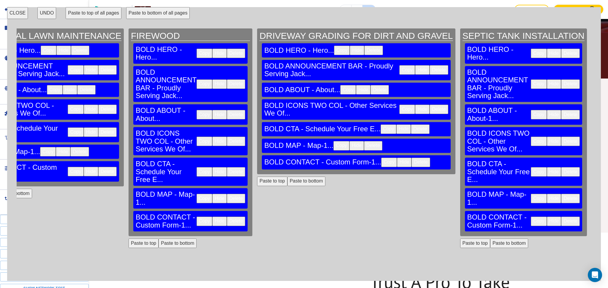
scroll to position [0, 915]
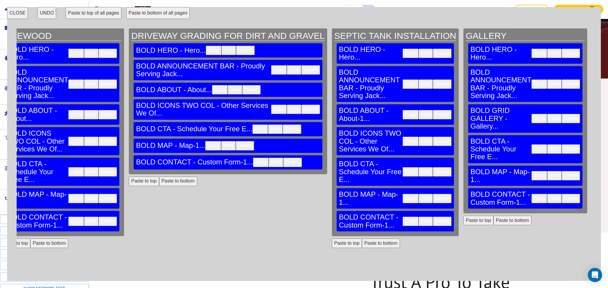
click at [26, 13] on button "CLOSE" at bounding box center [17, 13] width 21 height 12
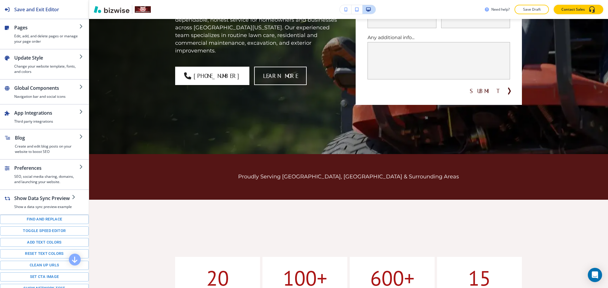
scroll to position [0, 0]
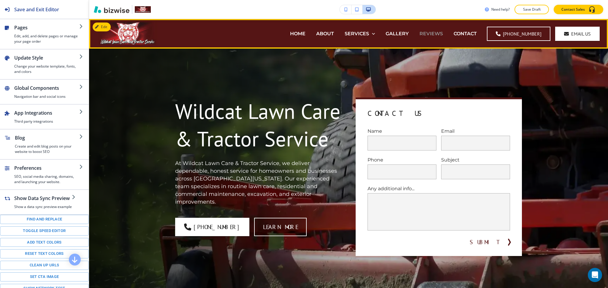
click at [436, 32] on p "REVIEWS" at bounding box center [430, 33] width 23 height 7
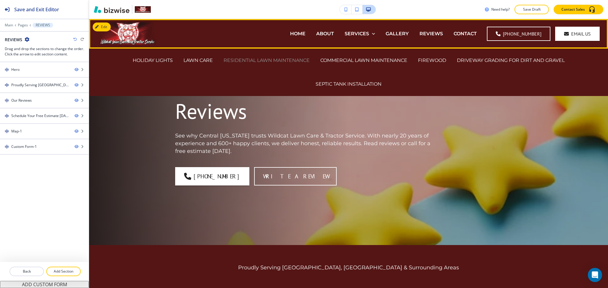
click at [273, 59] on p "RESIDENTIAL LAWN MAINTENANCE" at bounding box center [266, 60] width 86 height 7
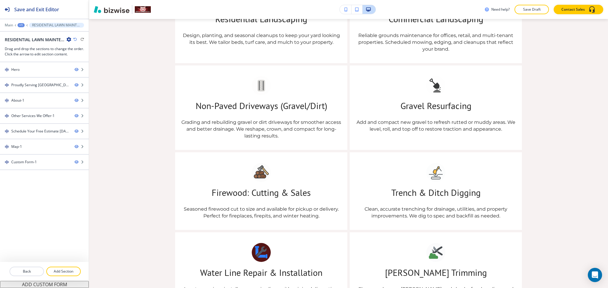
scroll to position [959, 0]
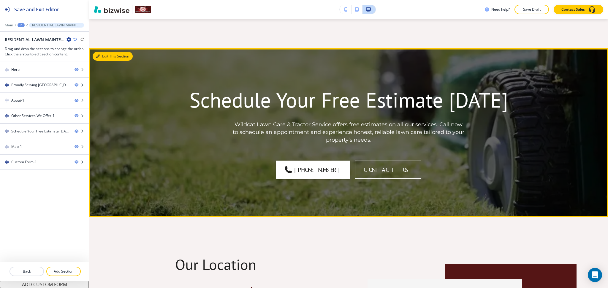
click at [105, 52] on button "Edit This Section" at bounding box center [113, 56] width 40 height 9
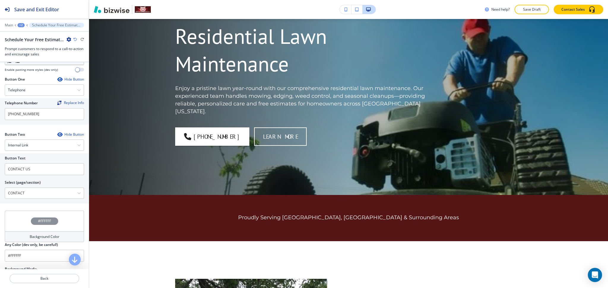
scroll to position [0, 0]
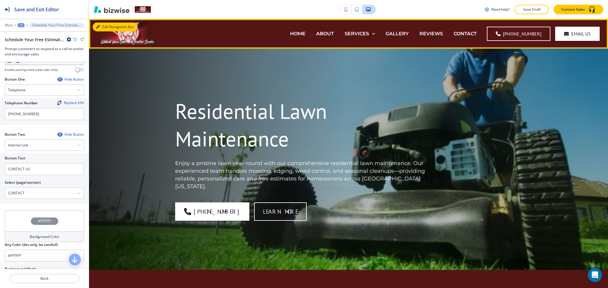
click at [109, 26] on button "Edit Navigation Bar" at bounding box center [115, 27] width 45 height 9
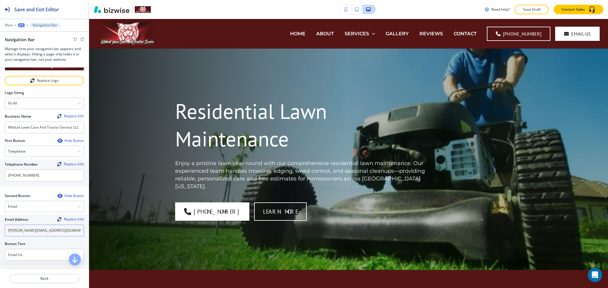
scroll to position [40, 0]
click at [43, 204] on div "Email" at bounding box center [44, 207] width 79 height 11
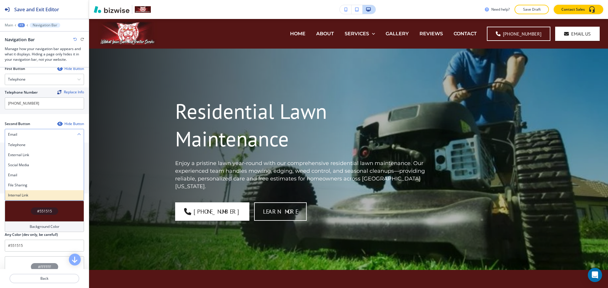
scroll to position [112, 0]
click at [27, 196] on div "Internal Link" at bounding box center [44, 195] width 79 height 10
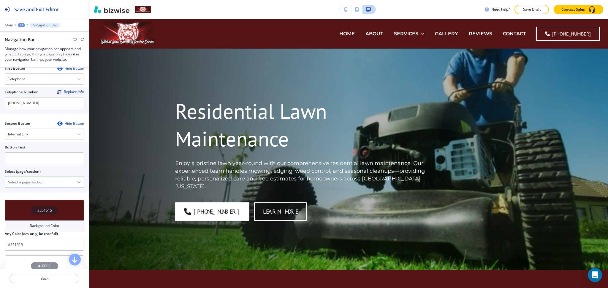
click at [27, 183] on \(page\/section\) "Manual Input" at bounding box center [41, 182] width 72 height 10
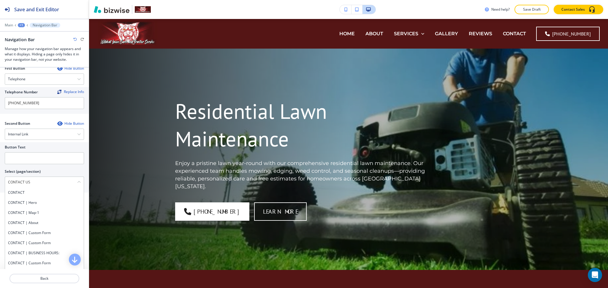
drag, startPoint x: 8, startPoint y: 177, endPoint x: 0, endPoint y: 177, distance: 8.4
click at [0, 177] on div "Button Text Select (page/section) CONTACT US CONTACT CONTACT | Hero CONTACT | M…" at bounding box center [44, 167] width 89 height 50
click at [18, 185] on \(page\/section\) "CONTACT US" at bounding box center [41, 182] width 72 height 10
click at [19, 188] on div "CONTACT" at bounding box center [44, 193] width 79 height 10
type \(page\/section\) "CONTACT"
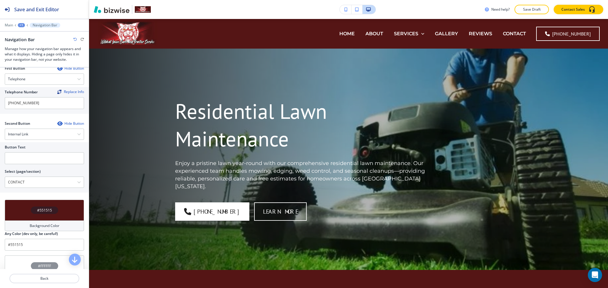
click at [24, 164] on div at bounding box center [44, 166] width 79 height 5
paste input "CONTACT US"
click at [26, 157] on input "text" at bounding box center [44, 159] width 79 height 12
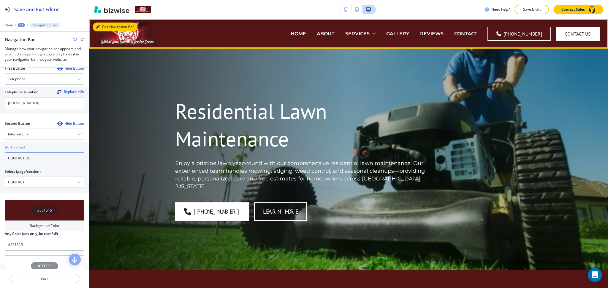
type input "CONTACT US"
click at [102, 28] on button "Edit Navigation Bar" at bounding box center [115, 27] width 45 height 9
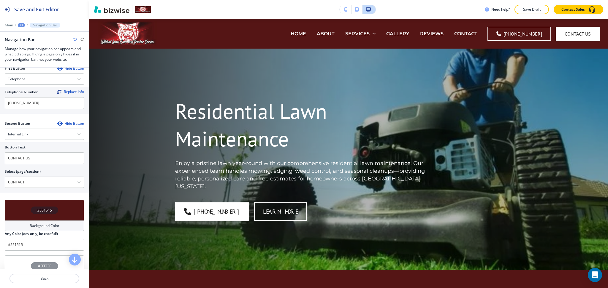
click at [516, 7] on button "Save Draft" at bounding box center [531, 9] width 34 height 9
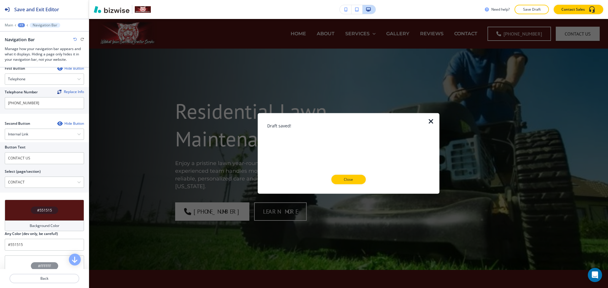
click at [352, 185] on div at bounding box center [348, 189] width 163 height 9
click at [351, 179] on p "Close" at bounding box center [348, 179] width 19 height 5
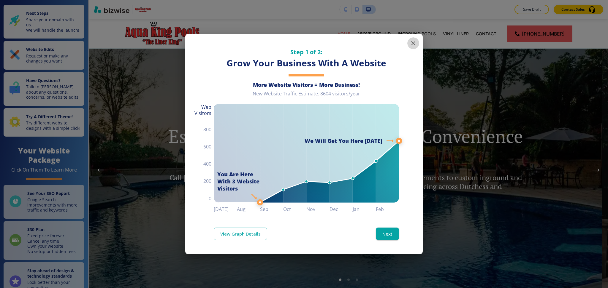
click at [412, 45] on icon "button" at bounding box center [413, 43] width 7 height 7
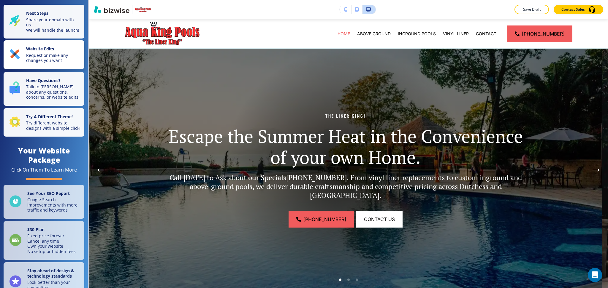
click at [35, 63] on p "Request or make any changes you want" at bounding box center [53, 58] width 55 height 10
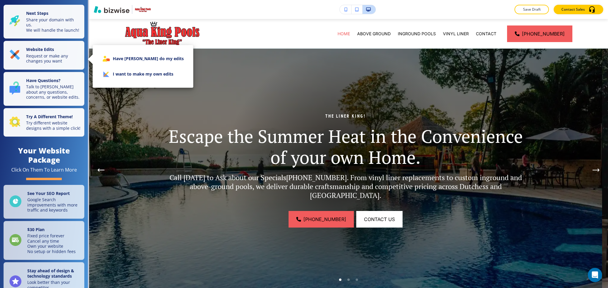
click at [124, 73] on li "I want to make my own edits" at bounding box center [142, 73] width 91 height 15
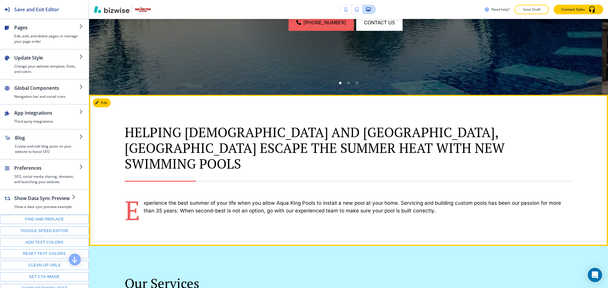
scroll to position [197, 0]
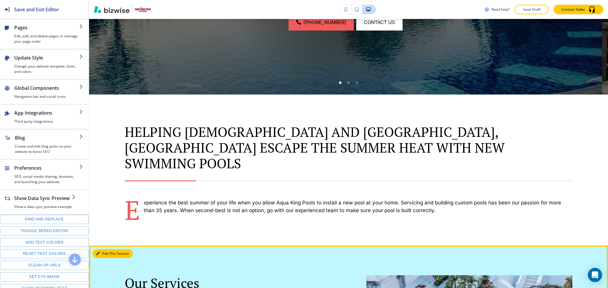
click at [106, 250] on button "Edit This Section" at bounding box center [113, 254] width 40 height 9
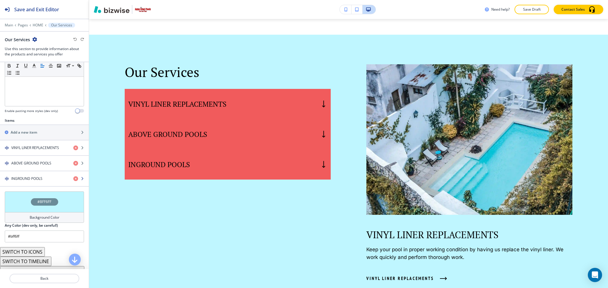
scroll to position [165, 0]
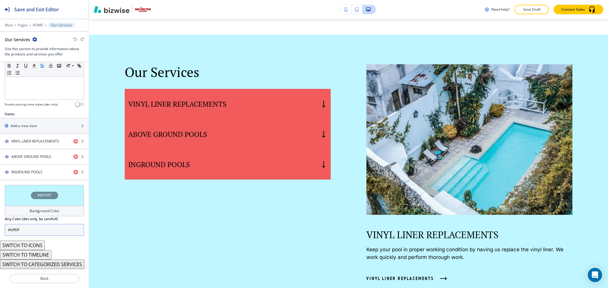
click at [31, 229] on input "#bff6ff" at bounding box center [44, 230] width 79 height 12
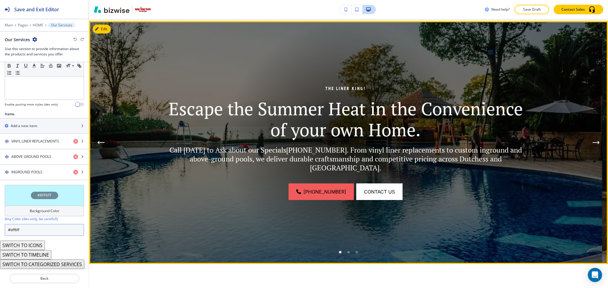
scroll to position [0, 0]
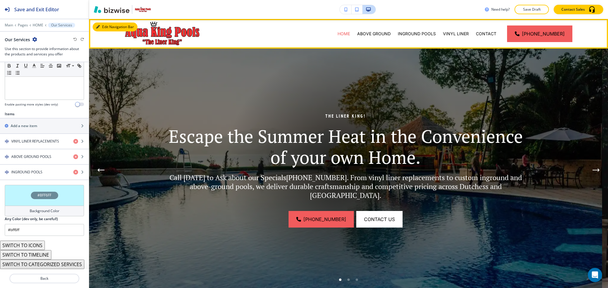
drag, startPoint x: 97, startPoint y: 24, endPoint x: 96, endPoint y: 31, distance: 6.9
click at [97, 25] on button "Edit Navigation Bar" at bounding box center [115, 27] width 45 height 9
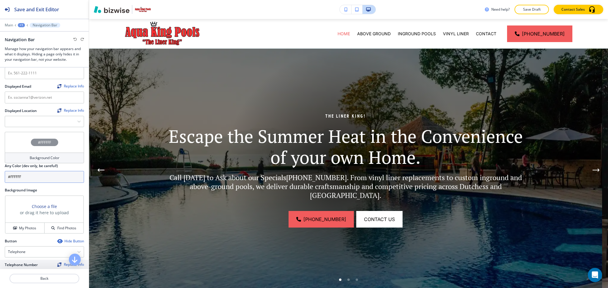
scroll to position [122, 0]
click at [38, 179] on input "#FFFFFF" at bounding box center [44, 178] width 79 height 12
paste input "bff6ff"
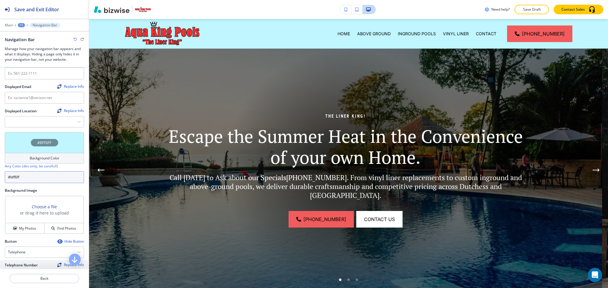
type input "#bff6ff"
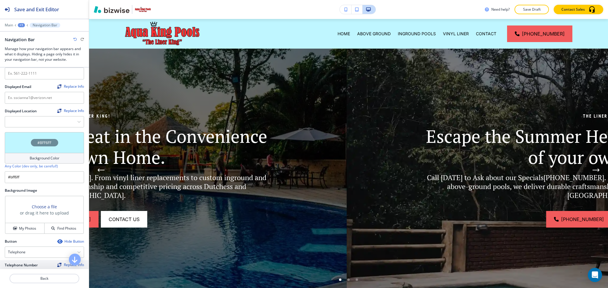
click at [19, 25] on div "+1" at bounding box center [21, 25] width 7 height 4
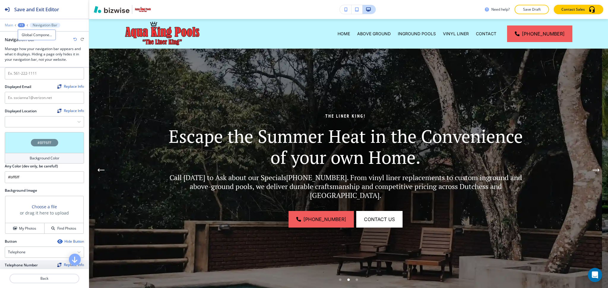
click at [12, 23] on p "Main" at bounding box center [9, 25] width 8 height 4
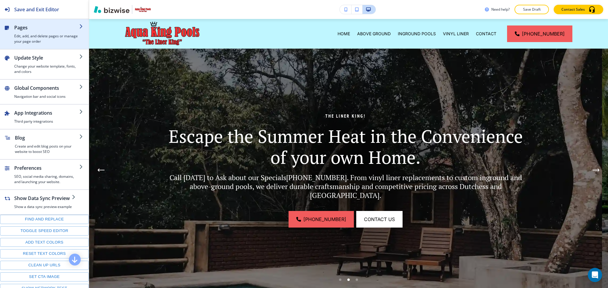
click at [21, 36] on h4 "Edit, add, and delete pages or manage your page order" at bounding box center [46, 39] width 65 height 11
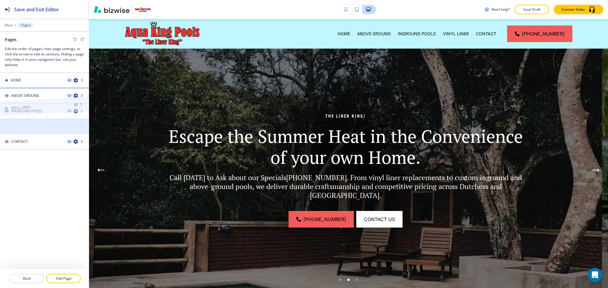
drag, startPoint x: 32, startPoint y: 125, endPoint x: 31, endPoint y: 92, distance: 33.3
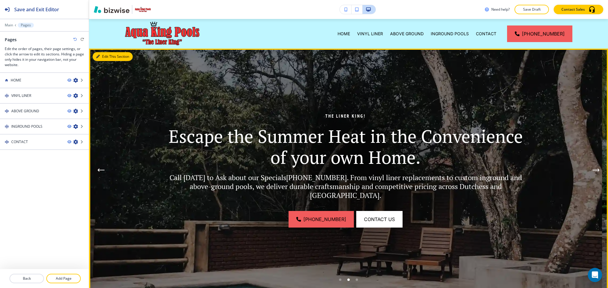
click at [100, 58] on button "Edit This Section" at bounding box center [113, 56] width 40 height 9
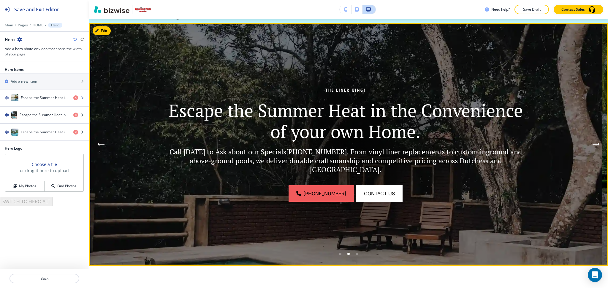
scroll to position [30, 0]
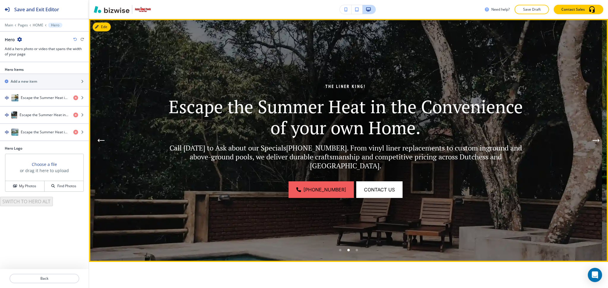
click at [592, 139] on icon "Next Hero Image" at bounding box center [595, 141] width 7 height 4
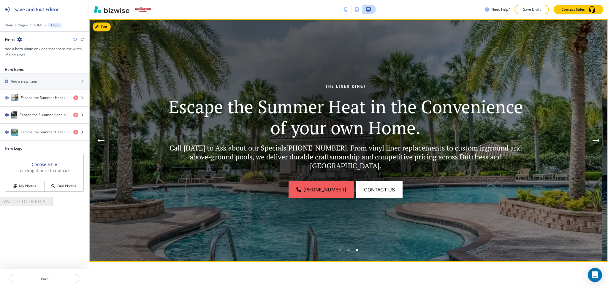
click at [592, 139] on icon "Next Hero Image" at bounding box center [595, 141] width 7 height 4
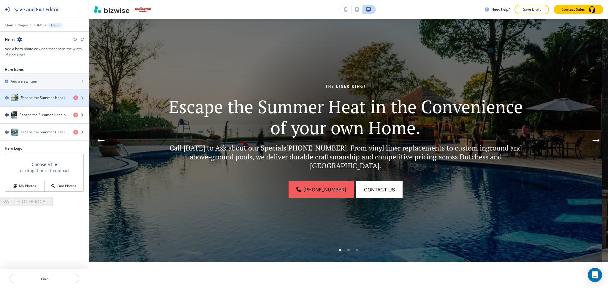
click at [29, 95] on div "Escape the Summer Heat in the Convenience of your own Home." at bounding box center [34, 97] width 69 height 7
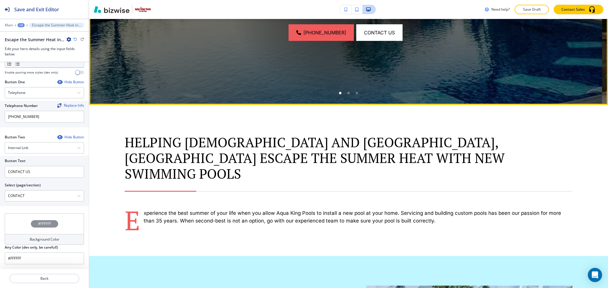
scroll to position [188, 0]
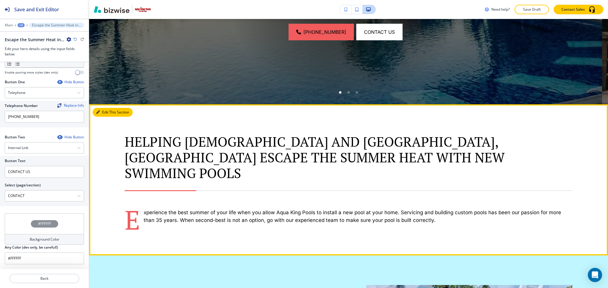
click at [103, 113] on button "Edit This Section" at bounding box center [113, 112] width 40 height 9
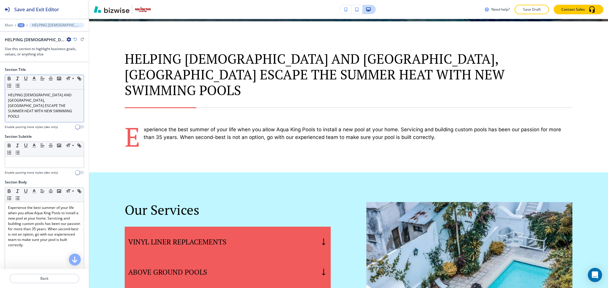
scroll to position [273, 0]
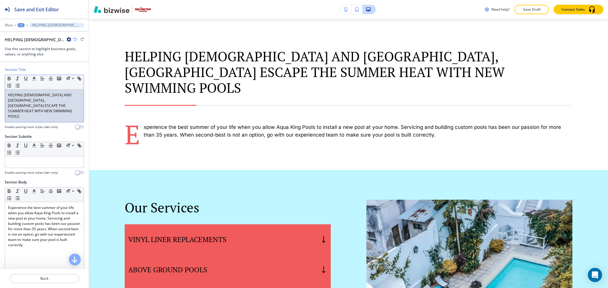
click at [58, 102] on p "HELPING DUTCHESS AND ORANGE COUNTY, NY ESCAPE THE SUMMER HEAT WITH NEW SWIMMING…" at bounding box center [44, 106] width 73 height 27
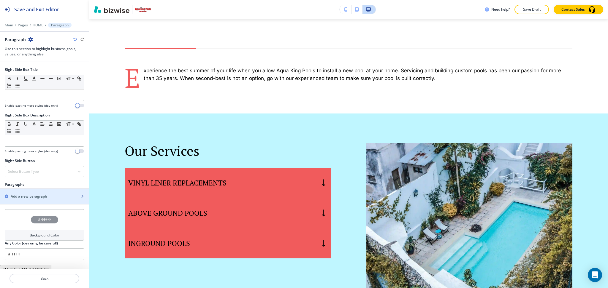
scroll to position [274, 0]
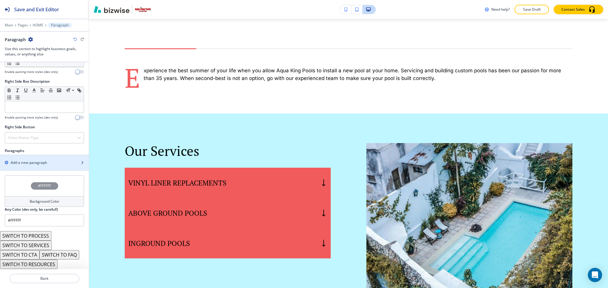
click at [31, 165] on h2 "Add a new paragraph" at bounding box center [29, 162] width 37 height 5
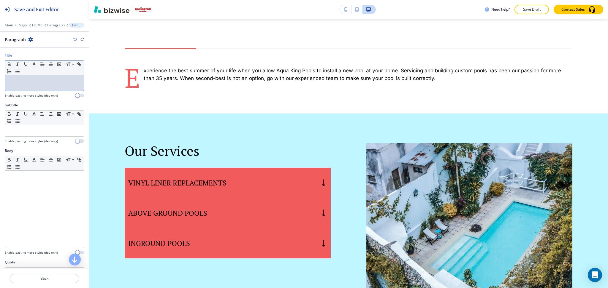
click at [30, 86] on div at bounding box center [44, 82] width 79 height 15
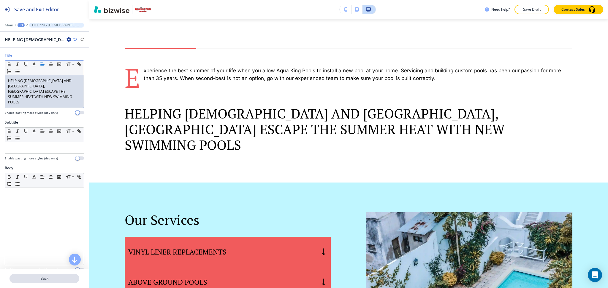
click at [44, 283] on button "Back" at bounding box center [44, 278] width 70 height 9
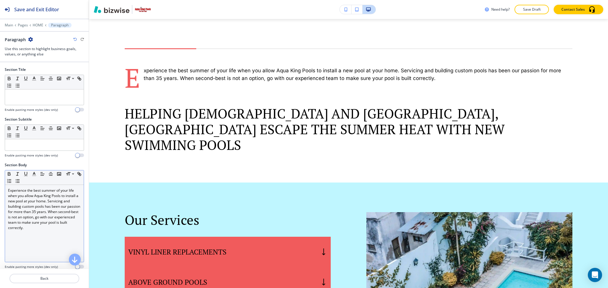
click at [42, 231] on p "Experience the best summer of your life when you allow Aqua King Pools to insta…" at bounding box center [44, 209] width 73 height 43
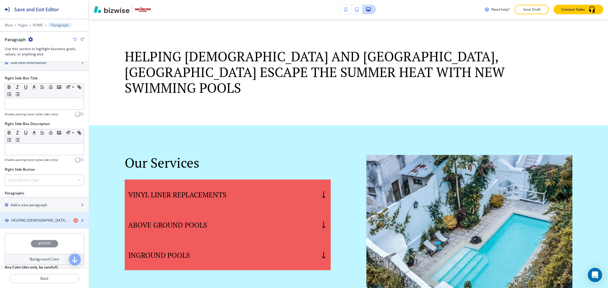
scroll to position [234, 0]
click at [34, 221] on div "HELPING DUTCHESS AND ORANGE COUNTY, NY ESCAPE THE SUMMER HEAT WITH NEW SWIMMING…" at bounding box center [44, 219] width 89 height 15
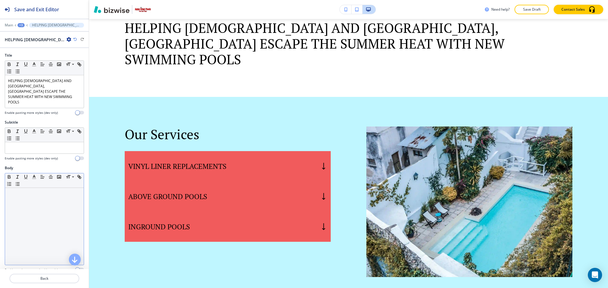
scroll to position [302, 0]
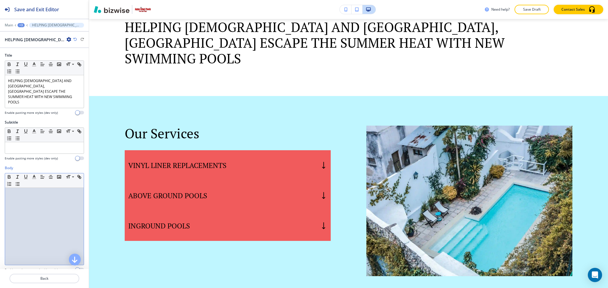
click at [39, 213] on div at bounding box center [44, 226] width 79 height 77
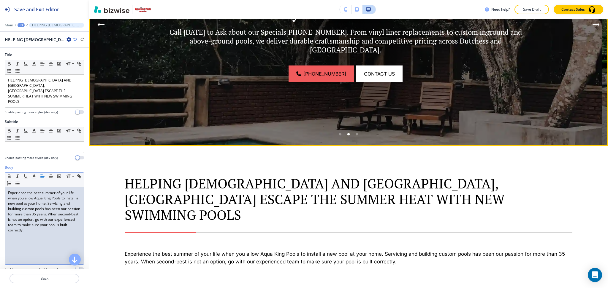
scroll to position [145, 0]
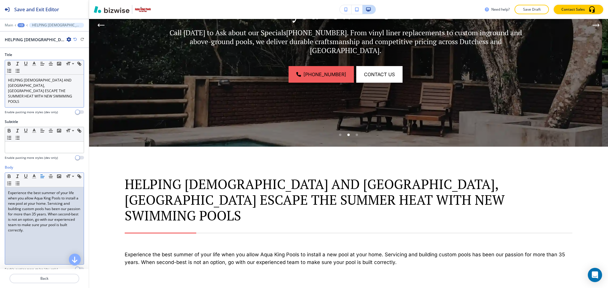
click at [36, 83] on p "HELPING DUTCHESS AND ORANGE COUNTY, NY ESCAPE THE SUMMER HEAT WITH NEW SWIMMING…" at bounding box center [44, 91] width 73 height 27
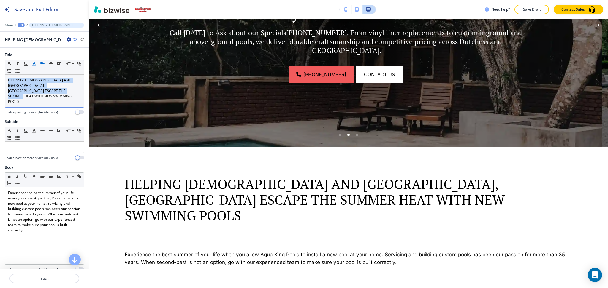
click at [34, 66] on line "button" at bounding box center [34, 66] width 4 height 0
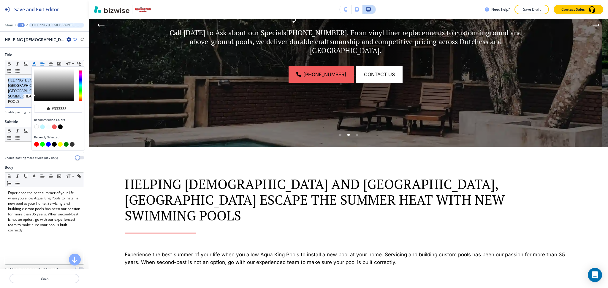
click at [35, 145] on button "button" at bounding box center [36, 144] width 5 height 5
type input "#ff0000"
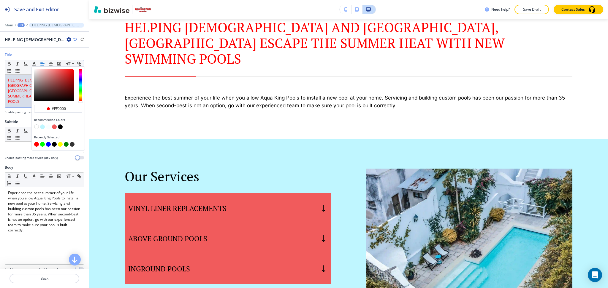
scroll to position [302, 0]
click at [7, 23] on p "Main" at bounding box center [9, 25] width 8 height 4
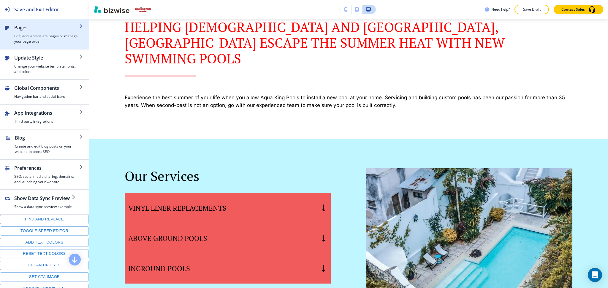
click at [32, 34] on h4 "Edit, add, and delete pages or manage your page order" at bounding box center [46, 39] width 65 height 11
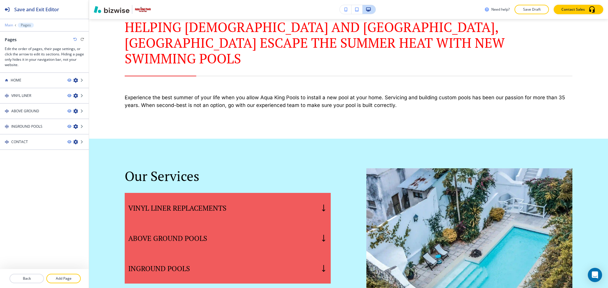
click at [8, 25] on p "Main" at bounding box center [9, 25] width 8 height 4
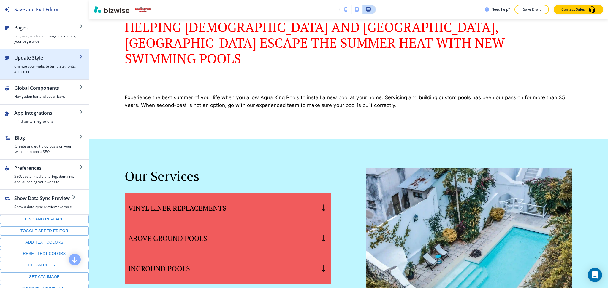
click at [38, 64] on h4 "Change your website template, fonts, and colors" at bounding box center [46, 69] width 65 height 11
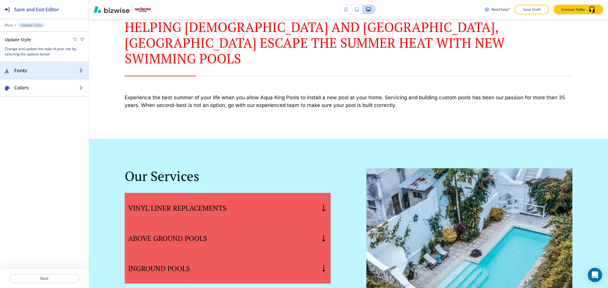
click at [31, 66] on div "button" at bounding box center [44, 64] width 89 height 5
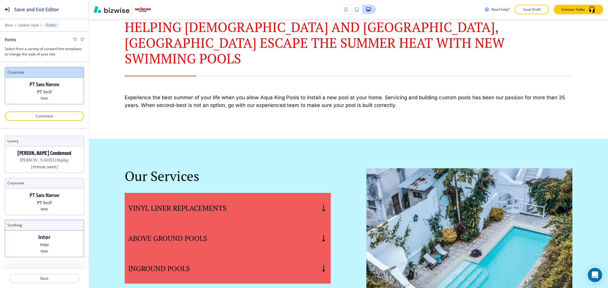
click at [56, 239] on div "Inter Inter Inter" at bounding box center [44, 244] width 79 height 26
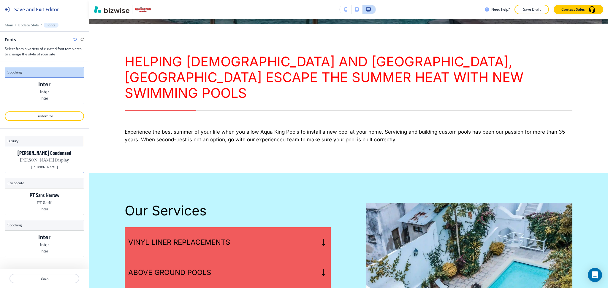
click at [53, 156] on p "Barlow Condensed" at bounding box center [45, 153] width 54 height 6
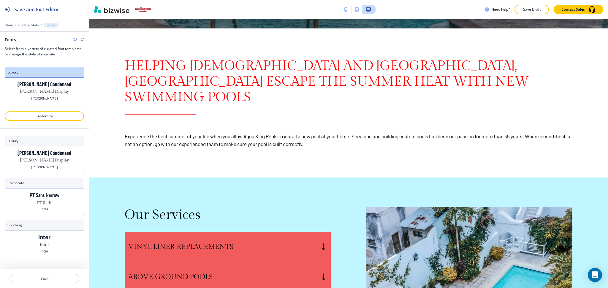
scroll to position [263, 0]
click at [45, 204] on p "PT Serif" at bounding box center [44, 203] width 15 height 6
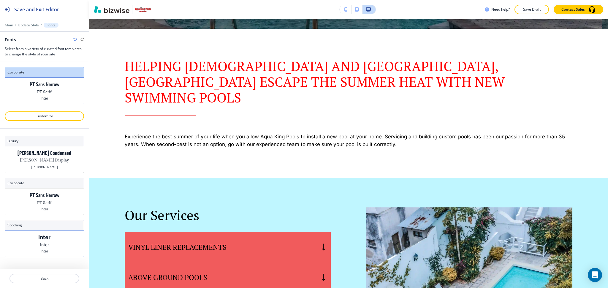
click at [47, 241] on div "Inter Inter Inter" at bounding box center [44, 244] width 79 height 26
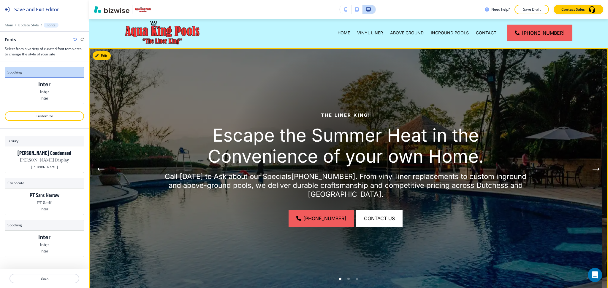
scroll to position [0, 0]
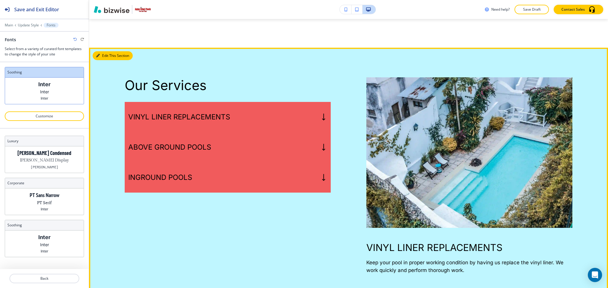
click at [103, 51] on button "Edit This Section" at bounding box center [113, 55] width 40 height 9
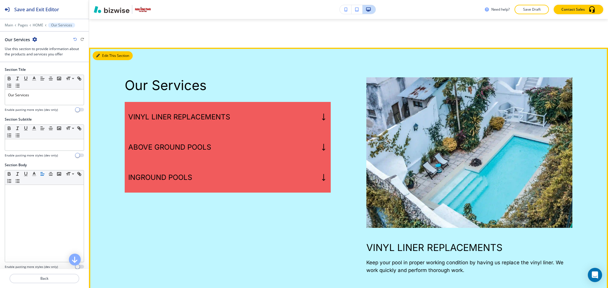
scroll to position [406, 0]
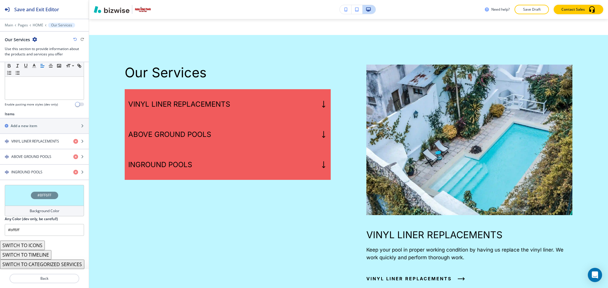
click at [66, 210] on div "Background Color" at bounding box center [44, 211] width 79 height 11
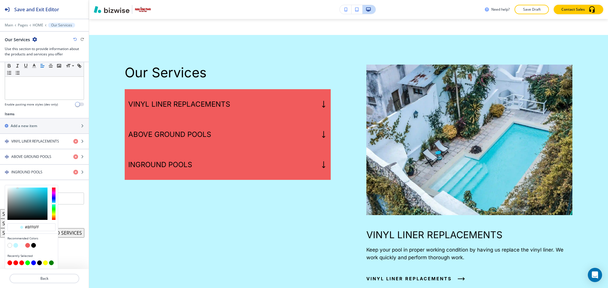
click at [11, 245] on button "button" at bounding box center [9, 245] width 5 height 5
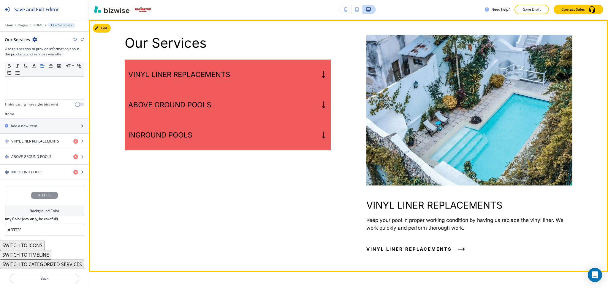
click at [252, 121] on div "INGROUND POOLS" at bounding box center [228, 135] width 206 height 30
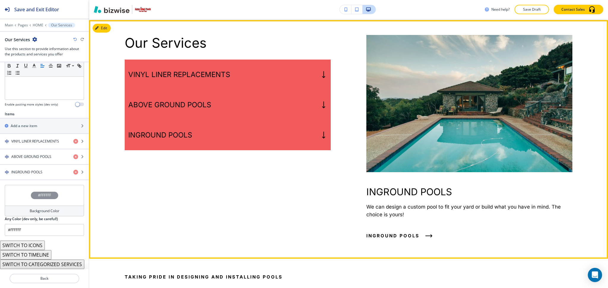
click at [247, 91] on div "ABOVE GROUND POOLS" at bounding box center [228, 105] width 206 height 30
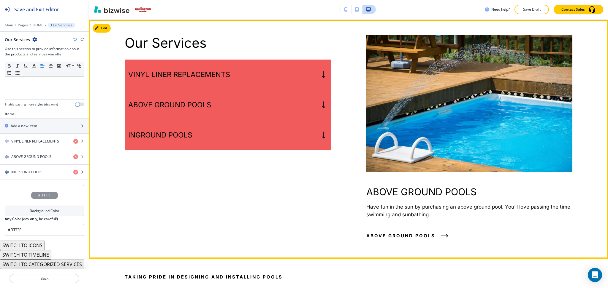
click at [245, 60] on div "VINYL LINER REPLACEMENTS" at bounding box center [228, 75] width 206 height 30
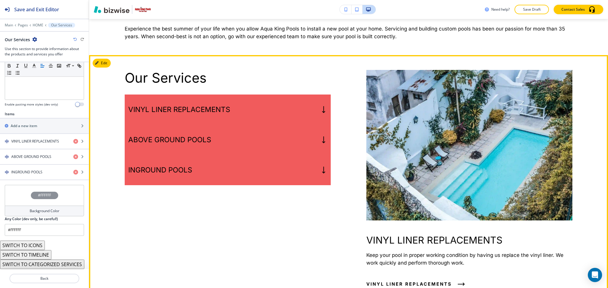
scroll to position [372, 0]
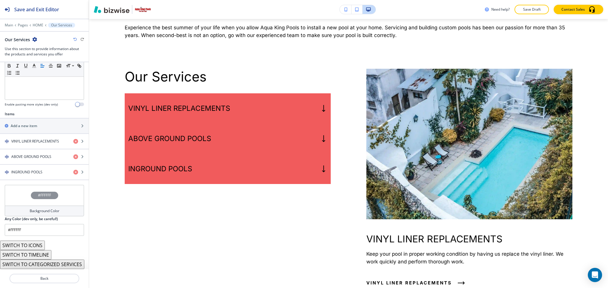
click at [71, 213] on div "Background Color" at bounding box center [44, 211] width 79 height 11
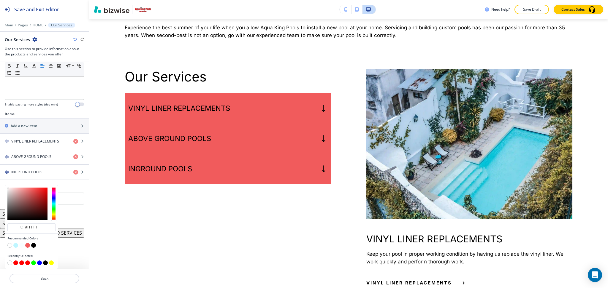
click at [15, 246] on button "button" at bounding box center [15, 245] width 5 height 5
type input "#bff6ff"
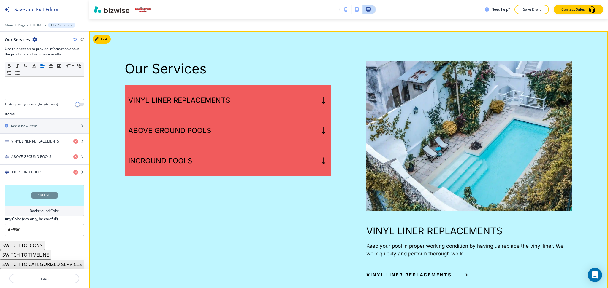
scroll to position [410, 0]
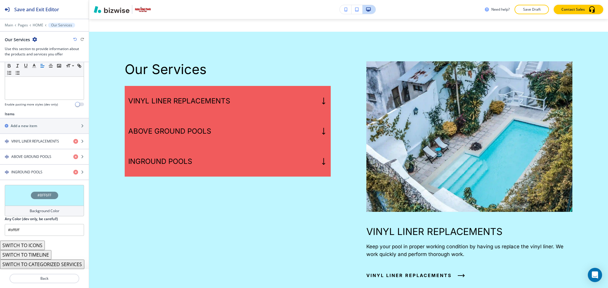
click at [37, 248] on button "SWITCH TO ICONS" at bounding box center [22, 245] width 45 height 9
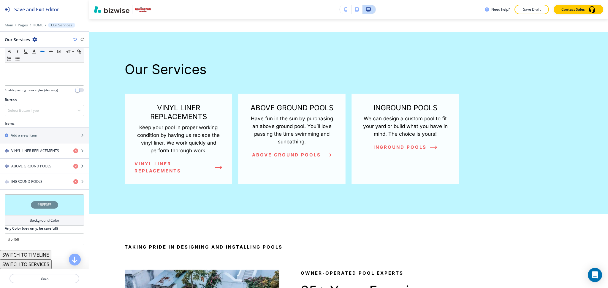
click at [42, 265] on button "SWITCH TO SERVICES" at bounding box center [26, 264] width 52 height 9
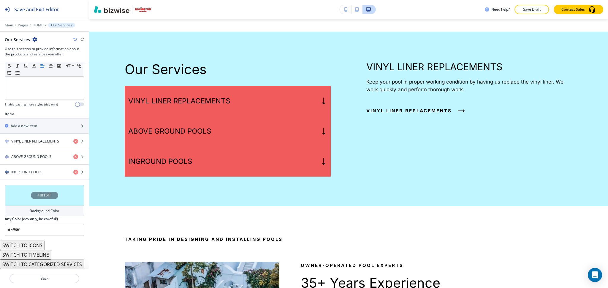
click at [74, 39] on icon "button" at bounding box center [75, 40] width 4 height 4
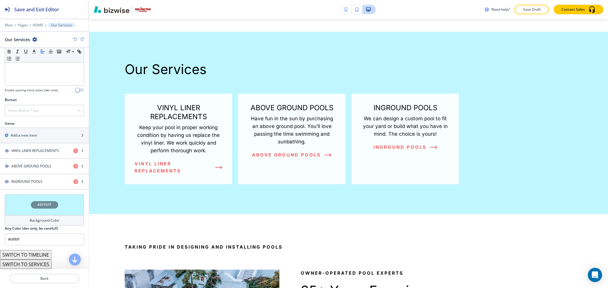
click at [74, 39] on icon "button" at bounding box center [75, 40] width 4 height 4
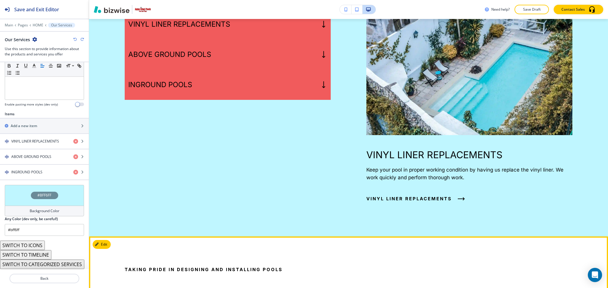
scroll to position [486, 0]
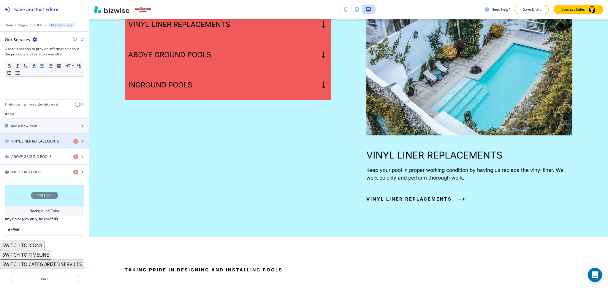
click at [45, 140] on h4 "VINYL LINER REPLACEMENTS" at bounding box center [35, 141] width 48 height 5
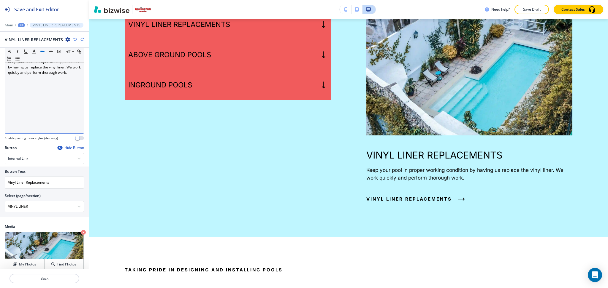
scroll to position [70, 0]
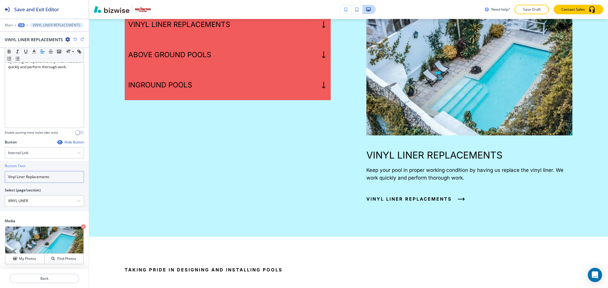
drag, startPoint x: 58, startPoint y: 176, endPoint x: 0, endPoint y: 122, distance: 78.7
click at [0, 154] on div "Button Hide Button Internal Link Telephone External Link Social Media Email Fil…" at bounding box center [44, 179] width 89 height 79
type input "Learn more"
click at [51, 280] on p "Back" at bounding box center [44, 278] width 69 height 5
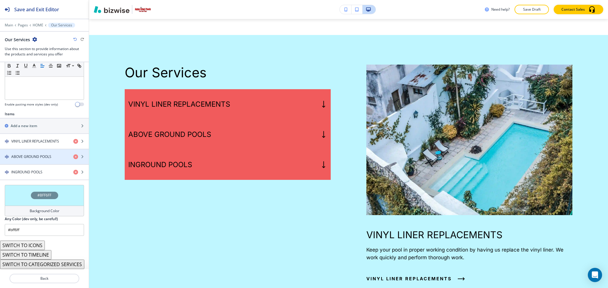
scroll to position [165, 0]
click at [36, 160] on div "button" at bounding box center [44, 162] width 89 height 5
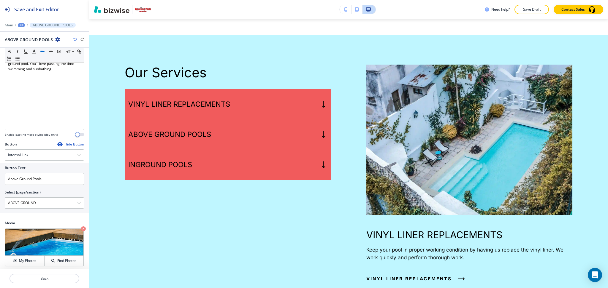
scroll to position [70, 0]
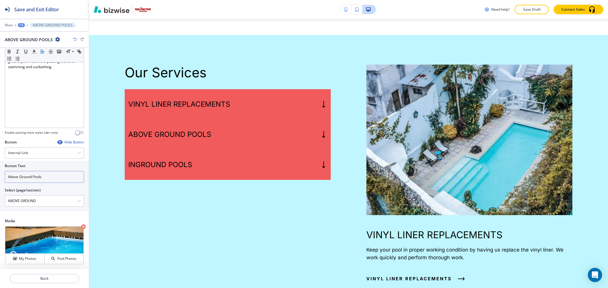
click at [53, 181] on input "Above Ground Pools" at bounding box center [44, 177] width 79 height 12
paste input "Learn more"
paste input "text"
type input "Learn more"
click at [49, 277] on p "Back" at bounding box center [44, 278] width 69 height 5
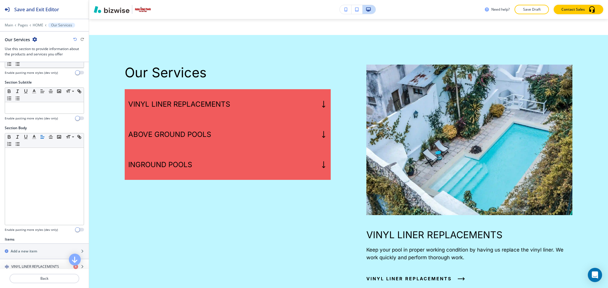
scroll to position [165, 0]
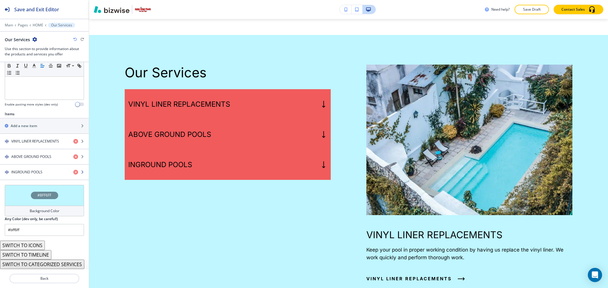
click at [29, 175] on div "button" at bounding box center [44, 177] width 89 height 5
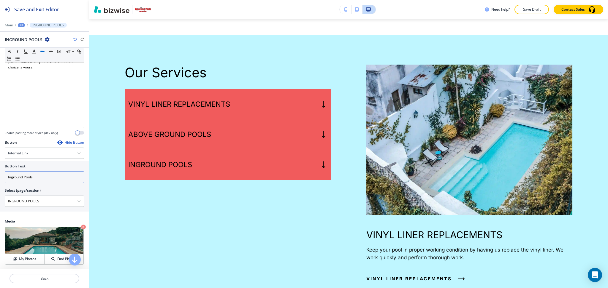
scroll to position [70, 0]
click at [37, 177] on input "Inground Pools" at bounding box center [44, 177] width 79 height 12
paste input "Learn more"
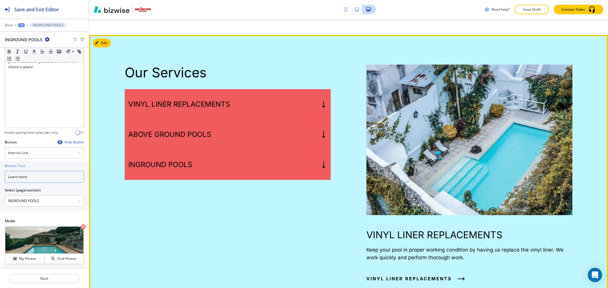
type input "Learn more"
click at [232, 150] on div "INGROUND POOLS" at bounding box center [228, 165] width 206 height 30
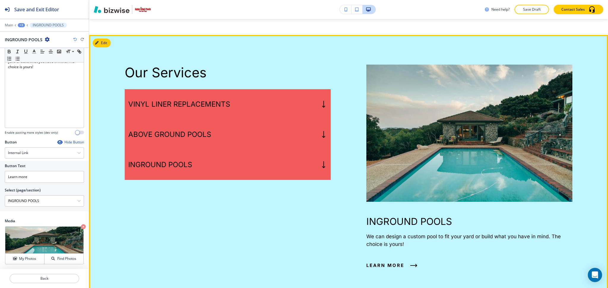
click at [226, 124] on div "ABOVE GROUND POOLS" at bounding box center [228, 135] width 206 height 30
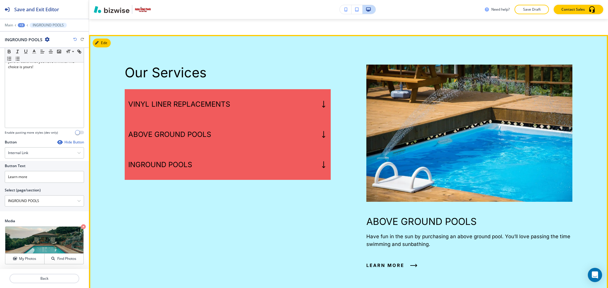
click at [228, 100] on h5 "VINYL LINER REPLACEMENTS" at bounding box center [179, 104] width 102 height 9
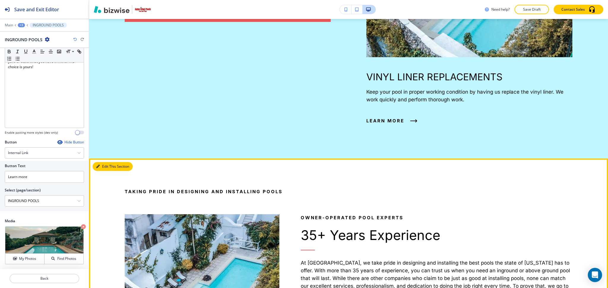
click at [100, 162] on button "Edit This Section" at bounding box center [113, 166] width 40 height 9
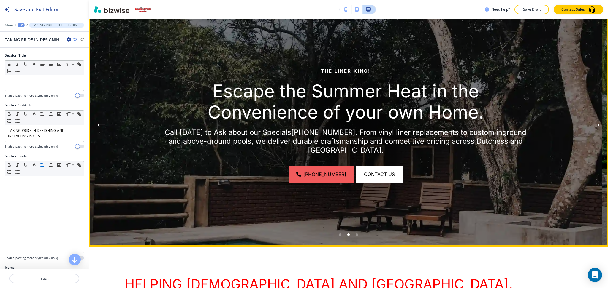
scroll to position [0, 0]
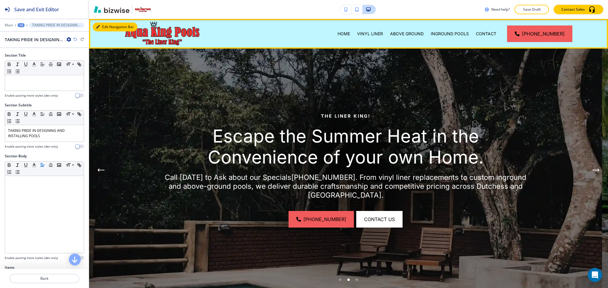
click at [107, 25] on button "Edit Navigation Bar" at bounding box center [115, 27] width 45 height 9
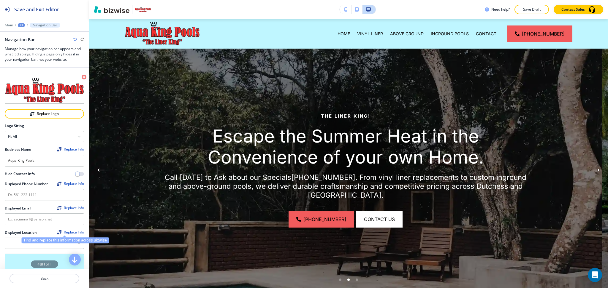
click at [72, 243] on div "Find and replace this information across Bizwise" at bounding box center [66, 241] width 88 height 6
click at [20, 245] on Location "Manual Input" at bounding box center [41, 244] width 72 height 10
click at [77, 242] on icon "button" at bounding box center [79, 244] width 4 height 4
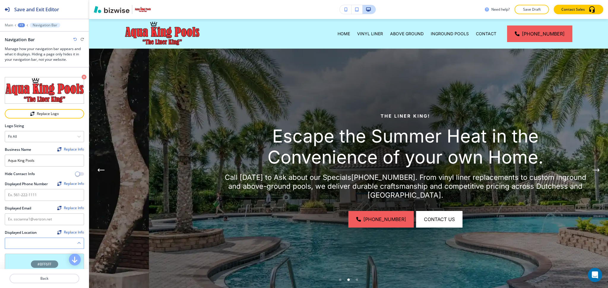
click at [77, 242] on icon "button" at bounding box center [79, 244] width 4 height 4
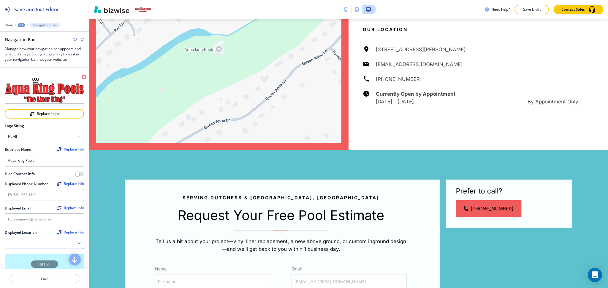
scroll to position [1214, 0]
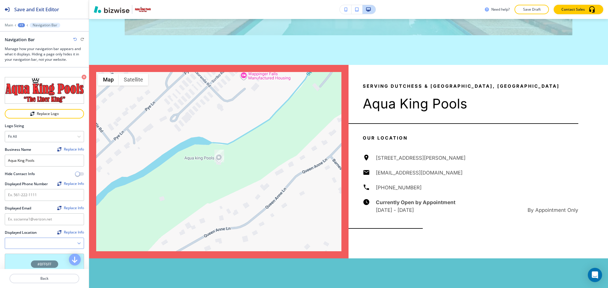
click at [74, 240] on div at bounding box center [44, 243] width 79 height 11
click at [47, 253] on h4 "47 Queen Anne Ln, Wappingers Falls, NY 12590, USA" at bounding box center [44, 253] width 73 height 5
type Location "47 Queen Anne Ln, Wappingers Falls, NY 12590, USA"
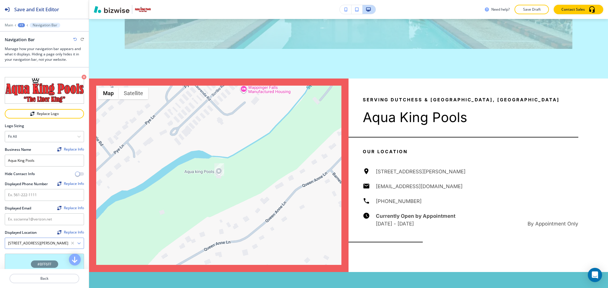
scroll to position [1228, 0]
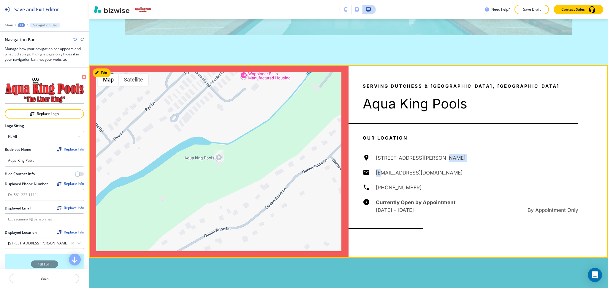
drag, startPoint x: 438, startPoint y: 170, endPoint x: 377, endPoint y: 170, distance: 61.7
click at [377, 170] on div "47 Queen Anne Ln, Wappingers Falls, NY 12590, USA sscianna1@verizon.net (845) 8…" at bounding box center [470, 184] width 215 height 60
click at [403, 174] on h6 "sscianna1@verizon.net" at bounding box center [419, 173] width 87 height 8
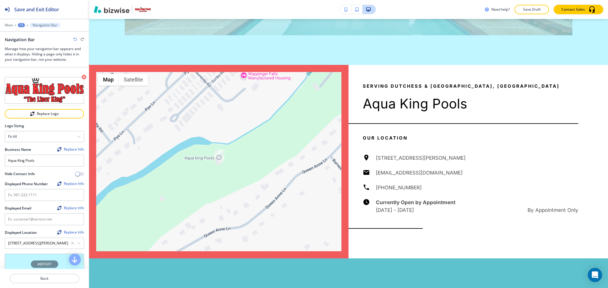
click at [437, 184] on div "47 Queen Anne Ln, Wappingers Falls, NY 12590, USA sscianna1@verizon.net (845) 8…" at bounding box center [470, 184] width 215 height 60
drag, startPoint x: 431, startPoint y: 172, endPoint x: 372, endPoint y: 171, distance: 58.5
click at [372, 172] on div "47 Queen Anne Ln, Wappingers Falls, NY 12590, USA sscianna1@verizon.net (845) 8…" at bounding box center [470, 184] width 215 height 60
copy h6 "sscianna1@verizon.net"
click at [45, 215] on input "text" at bounding box center [44, 220] width 79 height 12
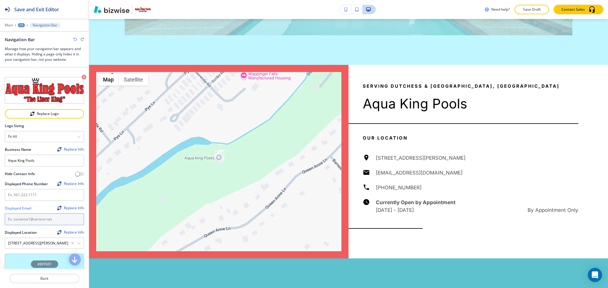
paste input "sscianna1@verizon.net"
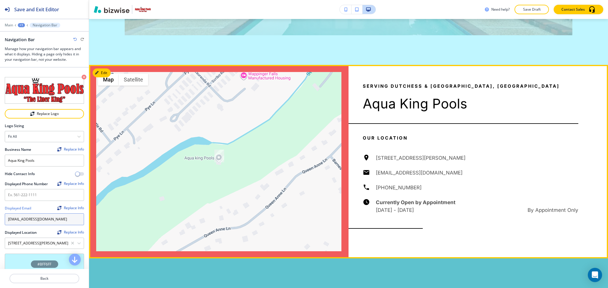
type input "sscianna1@verizon.net"
drag, startPoint x: 419, startPoint y: 186, endPoint x: 370, endPoint y: 189, distance: 48.5
click at [370, 189] on div "47 Queen Anne Ln, Wappingers Falls, NY 12590, USA sscianna1@verizon.net (845) 8…" at bounding box center [470, 184] width 215 height 60
copy h6 "(845) 831-2024"
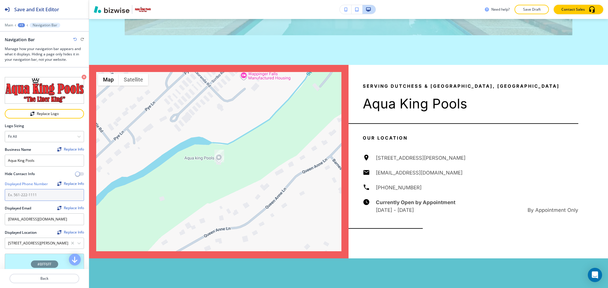
click at [64, 192] on input "text" at bounding box center [44, 195] width 79 height 12
paste input "(845) 831-2024"
type input "(845) 831-2024"
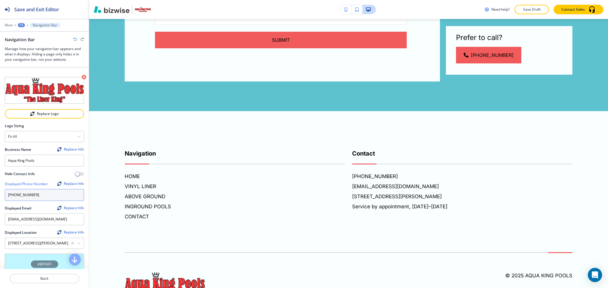
scroll to position [1687, 0]
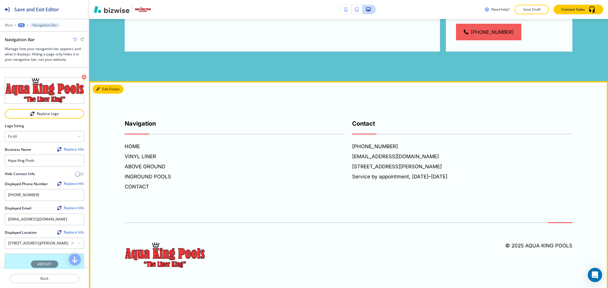
click at [103, 85] on button "Edit Footer" at bounding box center [108, 89] width 31 height 9
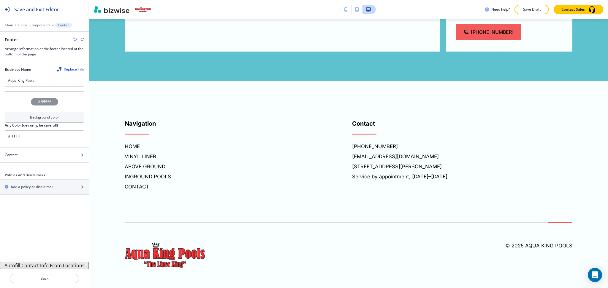
click at [51, 115] on h4 "Background color" at bounding box center [44, 117] width 29 height 5
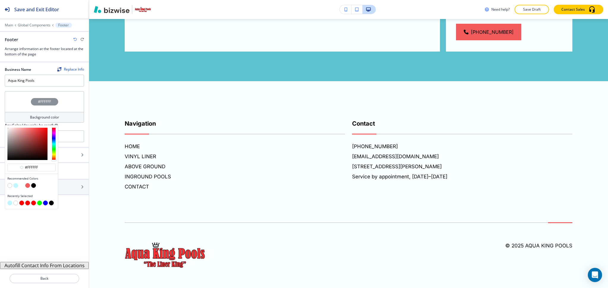
click at [15, 185] on button "button" at bounding box center [15, 185] width 5 height 5
type input "#bff6ff"
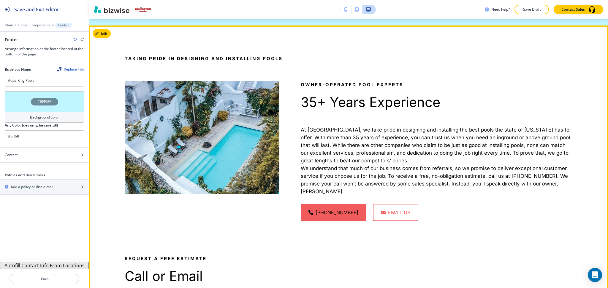
scroll to position [712, 0]
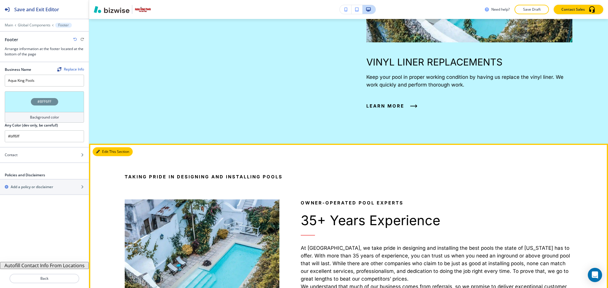
click at [104, 148] on button "Edit This Section" at bounding box center [113, 152] width 40 height 9
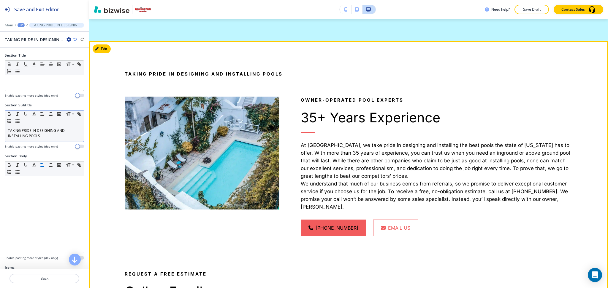
scroll to position [700, 0]
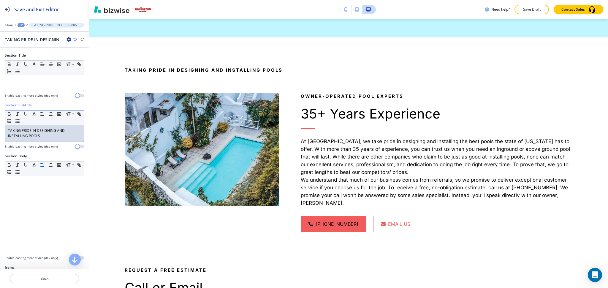
click at [50, 137] on p "TAKING PRIDE IN DESIGNING AND INSTALLING POOLS" at bounding box center [44, 133] width 73 height 11
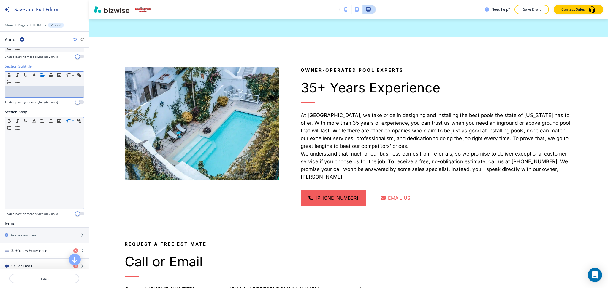
scroll to position [135, 0]
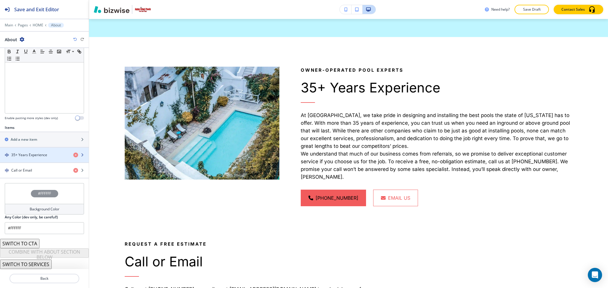
click at [48, 149] on div "button" at bounding box center [44, 150] width 89 height 5
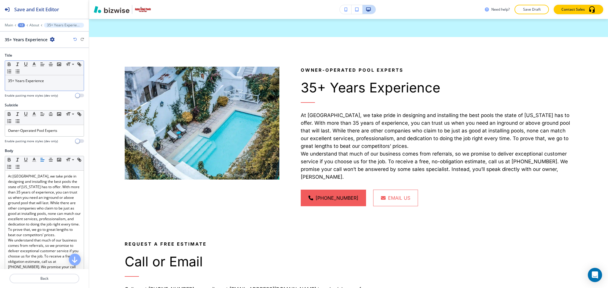
click at [48, 81] on p "35+ Years Experience" at bounding box center [44, 80] width 73 height 5
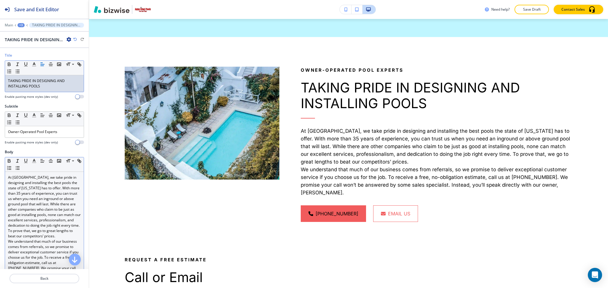
click at [73, 244] on p "We understand that much of our business comes from referrals, so we promise to …" at bounding box center [44, 263] width 73 height 48
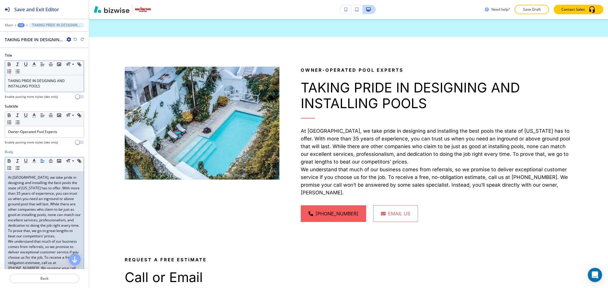
click at [75, 242] on div "At Aqua King Pools, we take pride in designing and installing the best pools th…" at bounding box center [44, 231] width 79 height 118
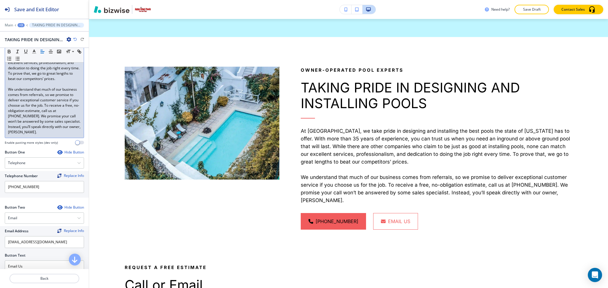
scroll to position [158, 0]
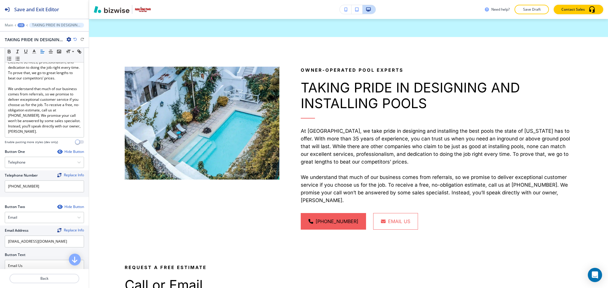
click at [66, 154] on div "Hide Button" at bounding box center [70, 152] width 27 height 5
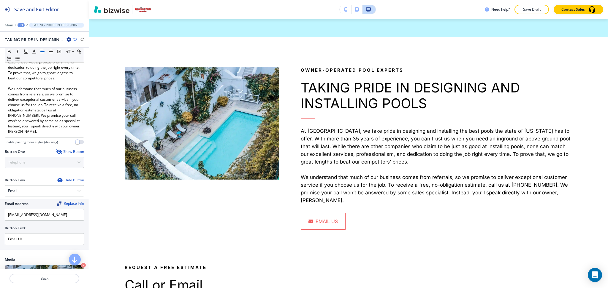
click at [70, 183] on div "Hide Button" at bounding box center [70, 180] width 27 height 5
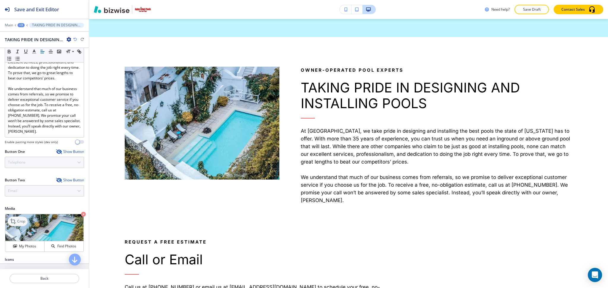
click at [23, 224] on p "Crop" at bounding box center [21, 221] width 8 height 5
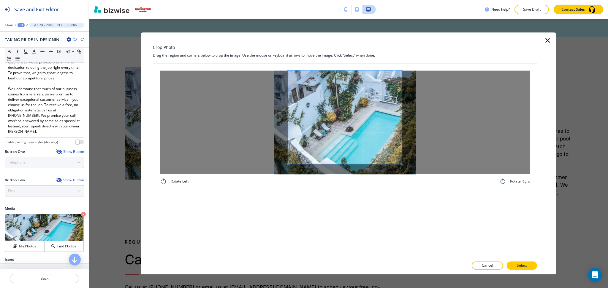
click at [346, 49] on div "Crop Photo Drag the region and corners below to crop the image. Use the mouse o…" at bounding box center [345, 153] width 384 height 242
click at [355, 196] on div "Rotate Left Rotate Right" at bounding box center [345, 161] width 384 height 195
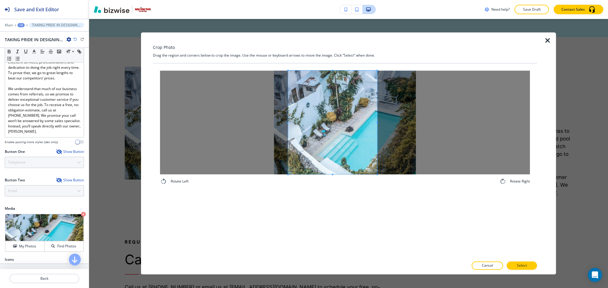
click at [377, 121] on div at bounding box center [332, 123] width 89 height 104
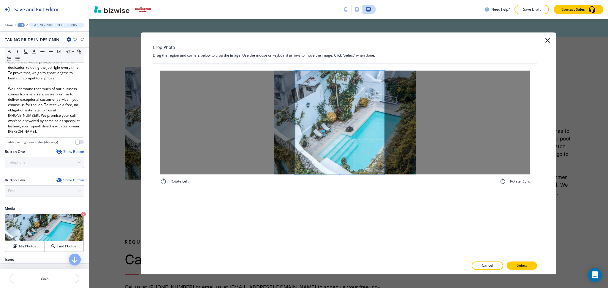
click at [370, 140] on span at bounding box center [339, 123] width 89 height 104
click at [526, 269] on p "Select" at bounding box center [522, 266] width 10 height 5
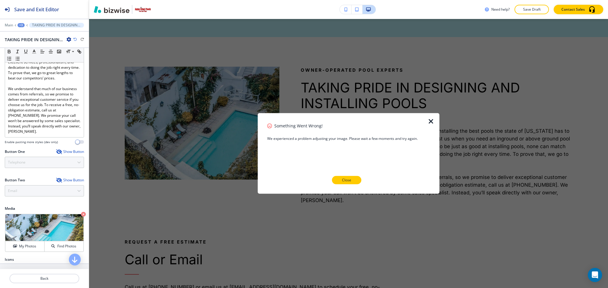
click at [347, 178] on p "Close" at bounding box center [346, 180] width 9 height 5
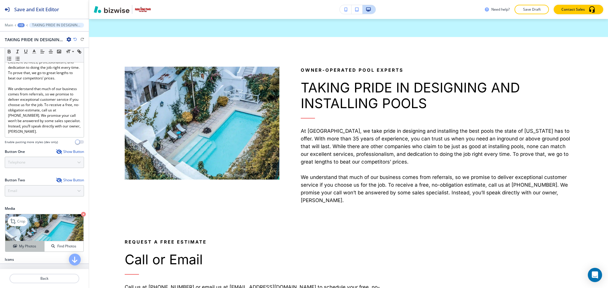
click at [30, 249] on h4 "My Photos" at bounding box center [27, 246] width 17 height 5
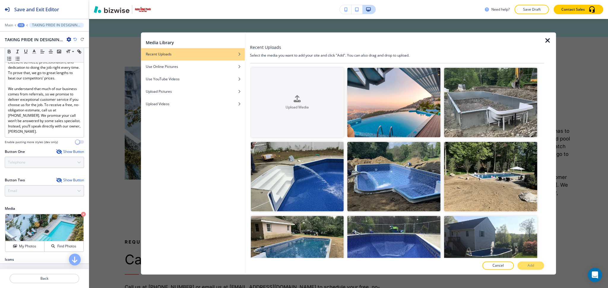
drag, startPoint x: 544, startPoint y: 94, endPoint x: 543, endPoint y: 120, distance: 26.1
click at [545, 125] on div at bounding box center [550, 153] width 12 height 242
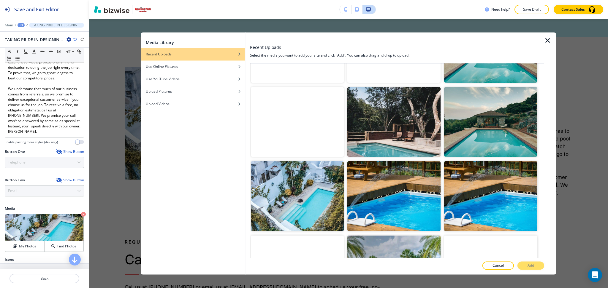
scroll to position [359, 0]
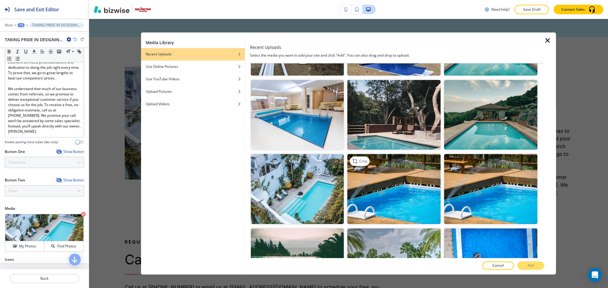
drag, startPoint x: 315, startPoint y: 191, endPoint x: 383, endPoint y: 211, distance: 71.8
click at [315, 191] on img "button" at bounding box center [296, 190] width 93 height 70
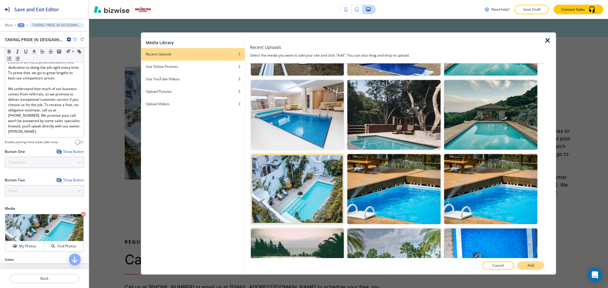
click at [529, 264] on p "Add" at bounding box center [530, 266] width 7 height 5
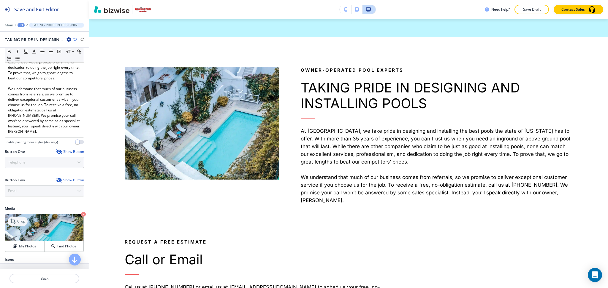
click at [19, 224] on p "Crop" at bounding box center [21, 221] width 8 height 5
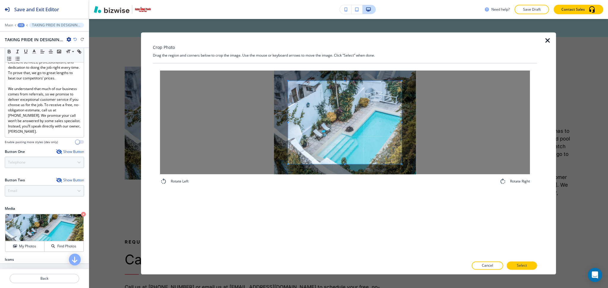
click at [342, 58] on div "Crop Photo Drag the region and corners below to crop the image. Use the mouse o…" at bounding box center [345, 153] width 384 height 242
click at [350, 195] on div "Rotate Left Rotate Right" at bounding box center [345, 161] width 384 height 195
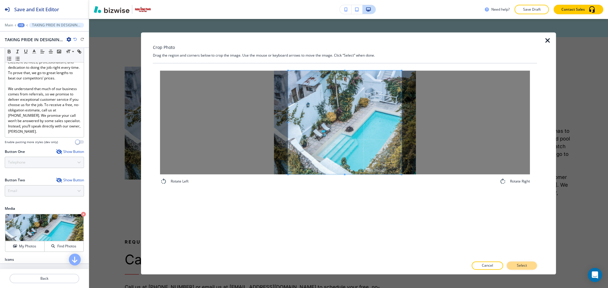
click at [521, 266] on p "Select" at bounding box center [522, 266] width 10 height 5
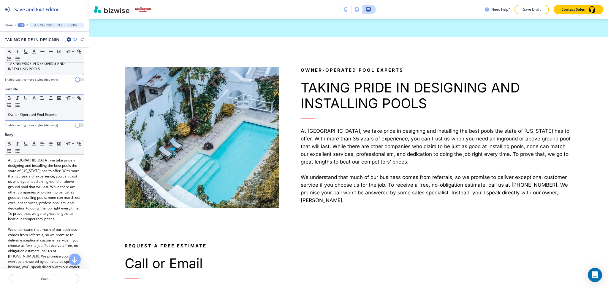
scroll to position [0, 0]
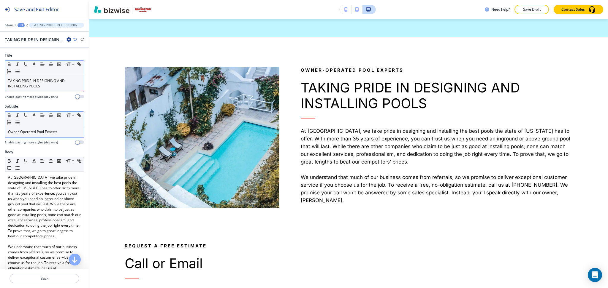
click at [58, 129] on p "Owner-Operated Pool Experts" at bounding box center [44, 131] width 73 height 5
click at [36, 117] on icon "button" at bounding box center [33, 115] width 5 height 5
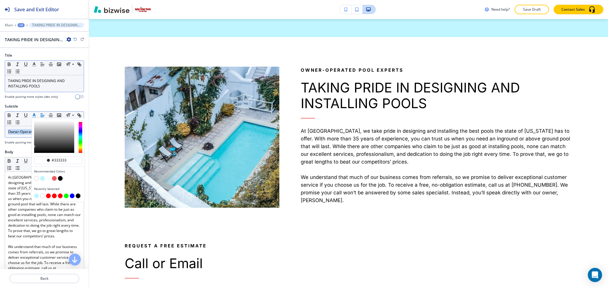
click at [48, 196] on button "button" at bounding box center [48, 196] width 5 height 5
type input "#ff0000"
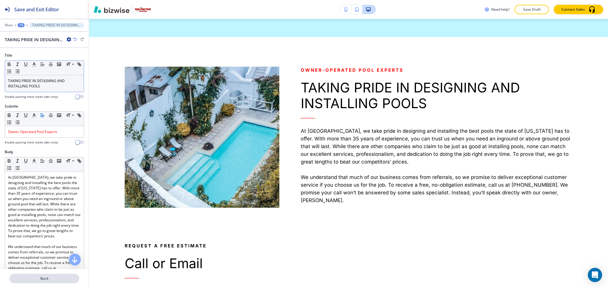
click at [53, 280] on p "Back" at bounding box center [44, 278] width 69 height 5
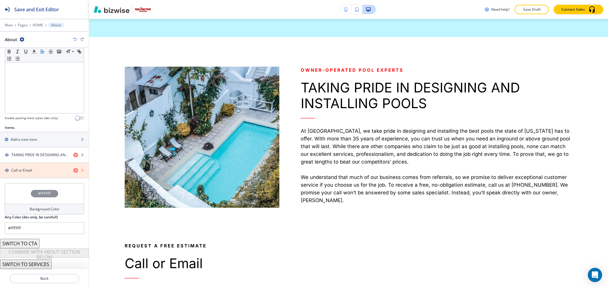
click at [73, 171] on icon "button" at bounding box center [75, 170] width 5 height 5
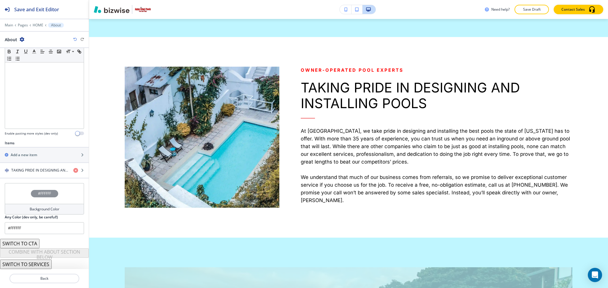
scroll to position [119, 0]
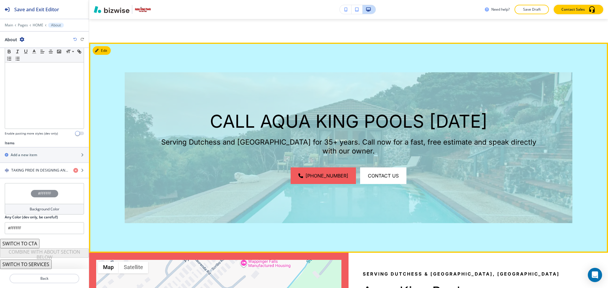
click at [110, 46] on button "Edit" at bounding box center [102, 50] width 18 height 9
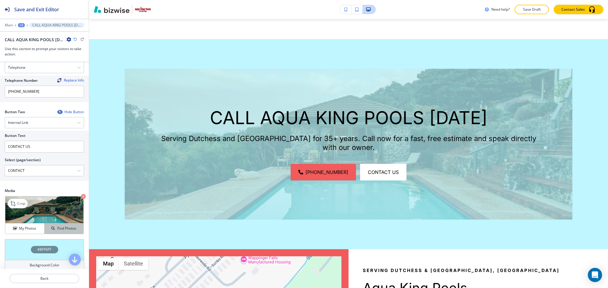
scroll to position [265, 0]
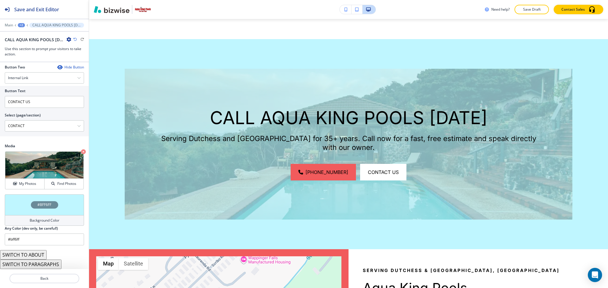
click at [47, 221] on h4 "Background Color" at bounding box center [45, 220] width 30 height 5
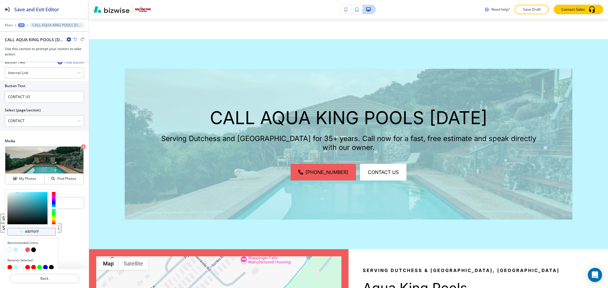
scroll to position [274, 0]
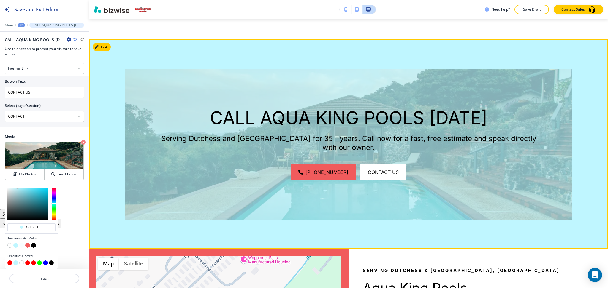
click at [552, 218] on div "CALL AQUA KING POOLS TODAY Serving Dutchess and Orange Counties for 35+ years. …" at bounding box center [348, 144] width 519 height 210
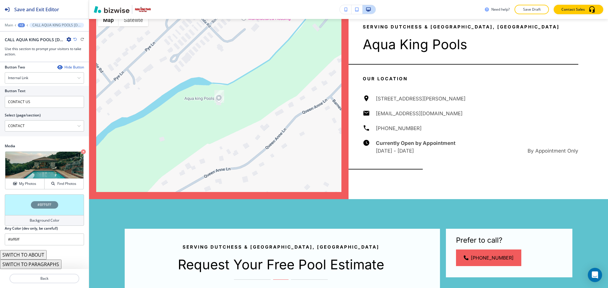
scroll to position [1187, 0]
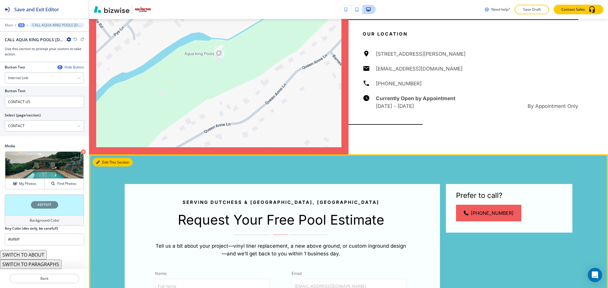
click at [95, 158] on button "Edit This Section" at bounding box center [113, 162] width 40 height 9
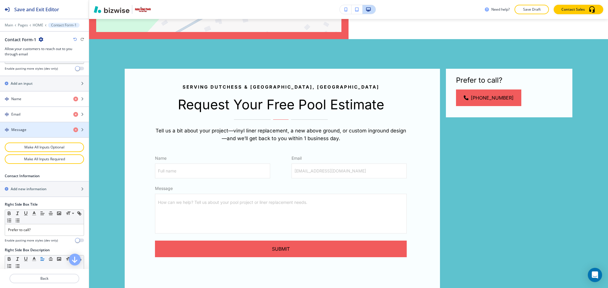
scroll to position [392, 0]
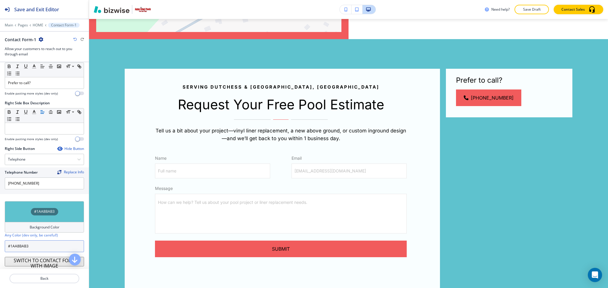
click at [32, 245] on input "#1AA8BAB3" at bounding box center [44, 247] width 79 height 12
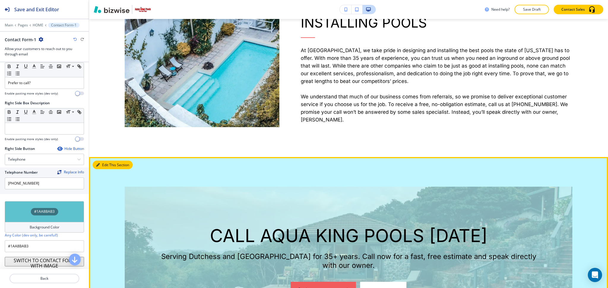
click at [97, 161] on button "Edit This Section" at bounding box center [113, 165] width 40 height 9
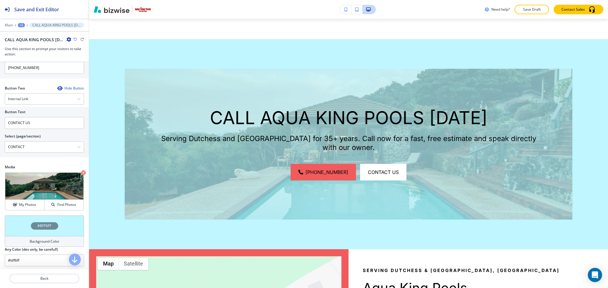
scroll to position [265, 0]
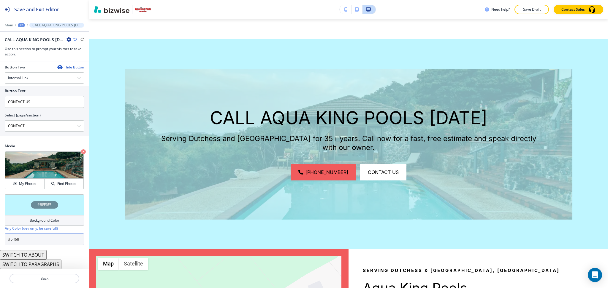
click at [50, 239] on input "#bff6ff" at bounding box center [44, 240] width 79 height 12
paste input "1AA8BAB3"
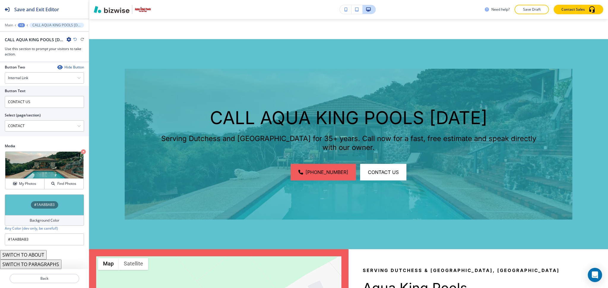
click at [74, 39] on icon "button" at bounding box center [75, 40] width 4 height 4
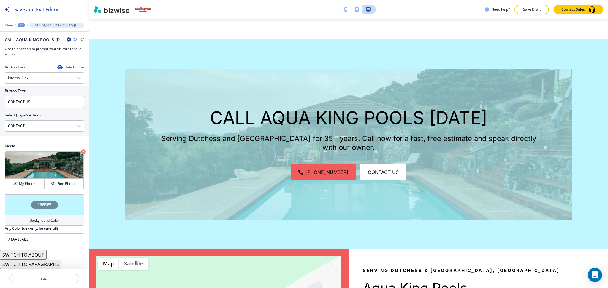
type input "#bff6ff"
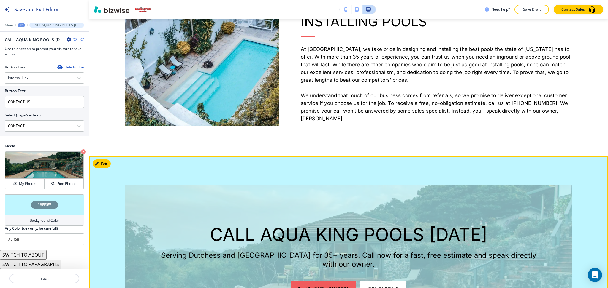
scroll to position [780, 0]
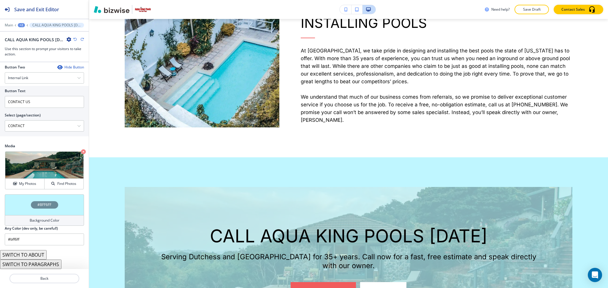
click at [48, 219] on h4 "Background Color" at bounding box center [45, 220] width 30 height 5
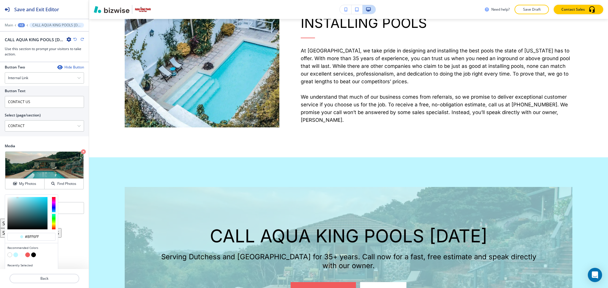
type input "#8ae8f8"
click at [25, 199] on div at bounding box center [27, 213] width 40 height 32
type input "#8ae8f8"
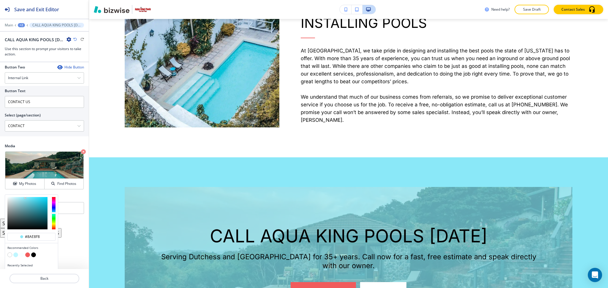
type input "#60e4fa"
click at [32, 198] on div at bounding box center [27, 213] width 40 height 32
type input "#60e4fa"
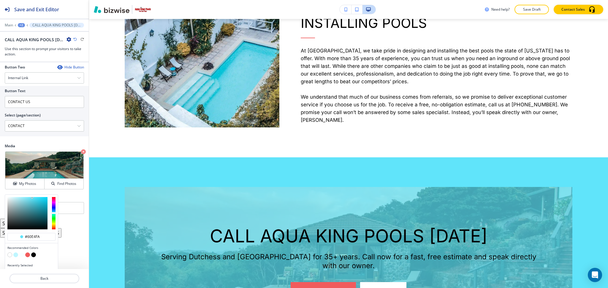
type input "#33e2ff"
click at [39, 197] on div at bounding box center [27, 213] width 40 height 32
type input "#33e2ff"
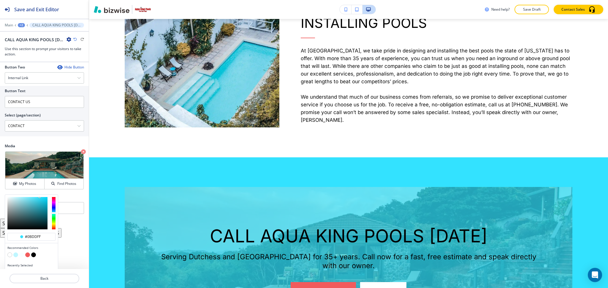
type input "#08dcff"
click at [49, 197] on div at bounding box center [31, 213] width 53 height 37
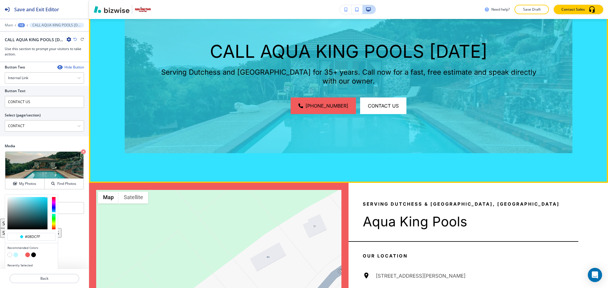
scroll to position [966, 0]
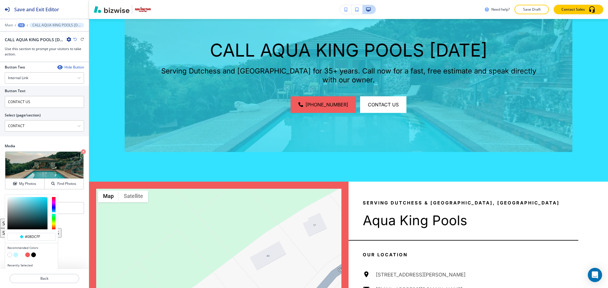
type input "#08dcff"
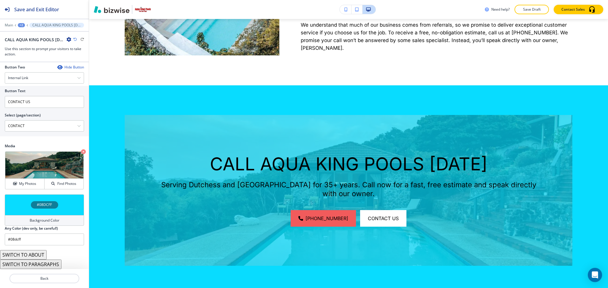
scroll to position [848, 0]
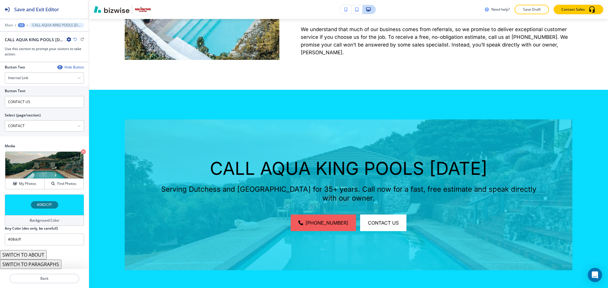
click at [47, 218] on div "Background Color" at bounding box center [44, 220] width 79 height 11
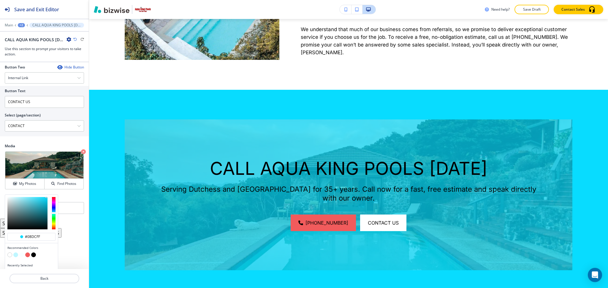
type input "#055f6e"
click at [46, 216] on div at bounding box center [27, 213] width 40 height 32
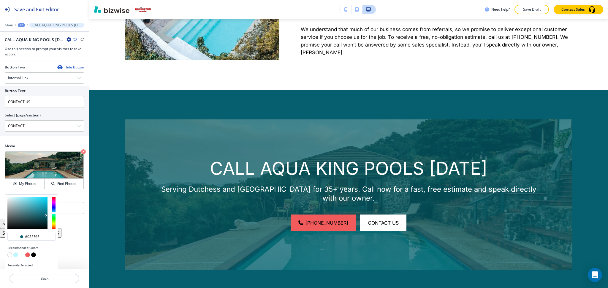
click at [33, 256] on button "button" at bounding box center [33, 255] width 5 height 5
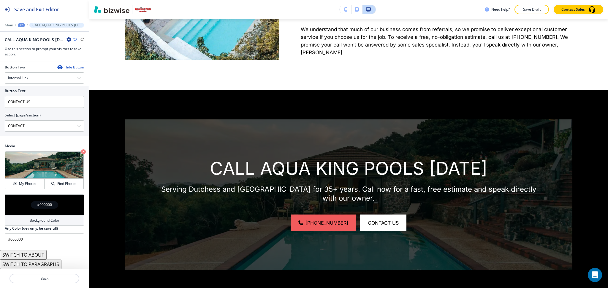
click at [34, 218] on h4 "Background Color" at bounding box center [45, 220] width 30 height 5
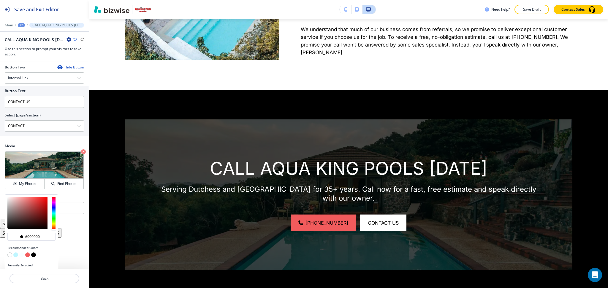
click at [22, 254] on button "button" at bounding box center [21, 255] width 5 height 5
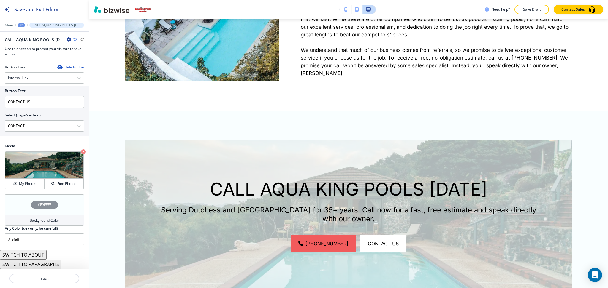
scroll to position [781, 0]
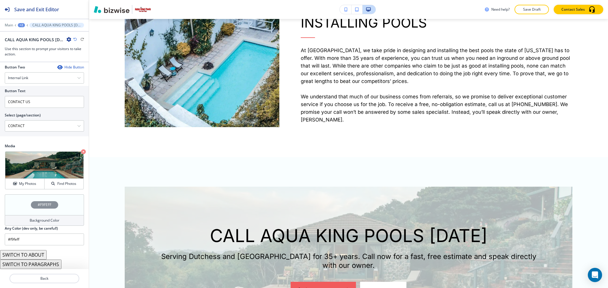
click at [35, 221] on h4 "Background Color" at bounding box center [45, 220] width 30 height 5
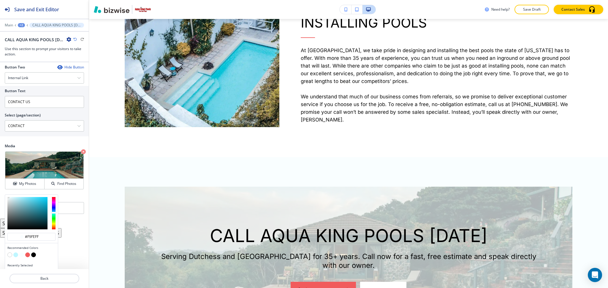
click at [15, 257] on button "button" at bounding box center [15, 255] width 5 height 5
type input "#bff6ff"
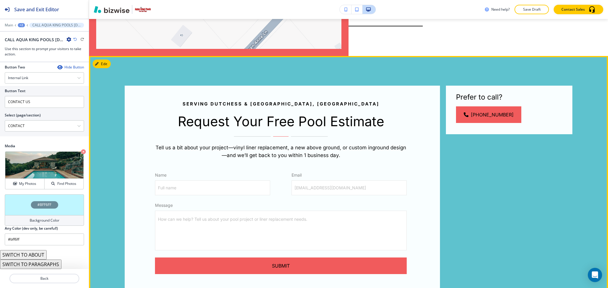
scroll to position [1285, 0]
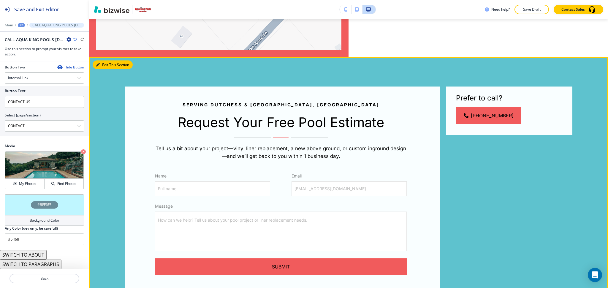
click at [98, 63] on icon "button" at bounding box center [98, 65] width 4 height 4
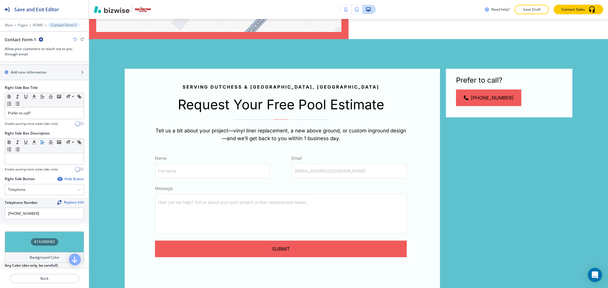
scroll to position [392, 0]
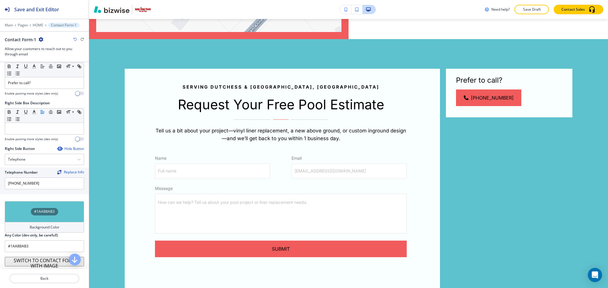
click at [44, 262] on button "SWITCH TO CONTACT FORM WITH IMAGE" at bounding box center [44, 261] width 79 height 9
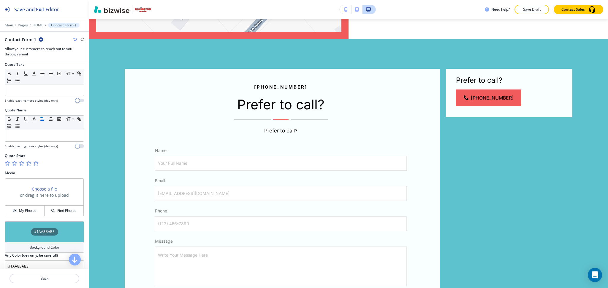
scroll to position [278, 0]
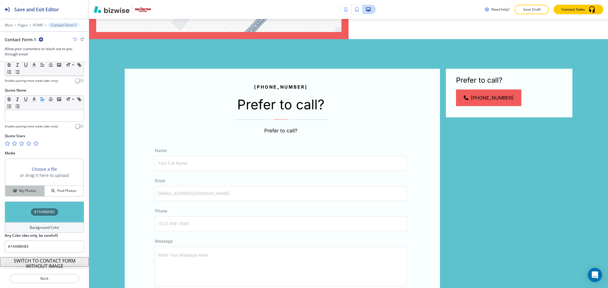
click at [30, 191] on h4 "My Photos" at bounding box center [27, 190] width 17 height 5
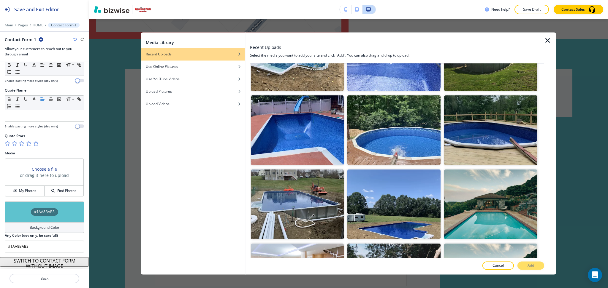
scroll to position [196, 0]
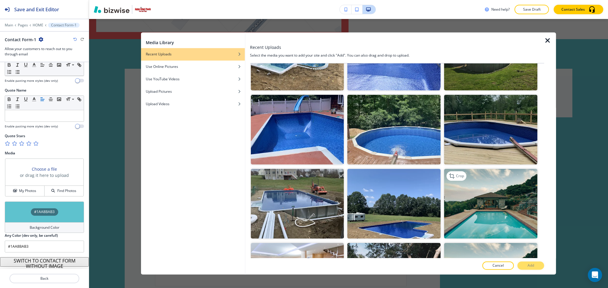
click at [514, 198] on img "button" at bounding box center [490, 204] width 93 height 70
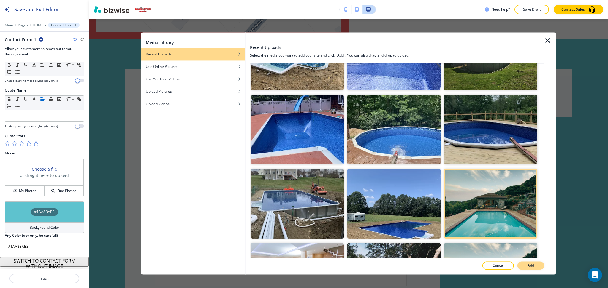
click at [535, 264] on button "Add" at bounding box center [530, 266] width 27 height 8
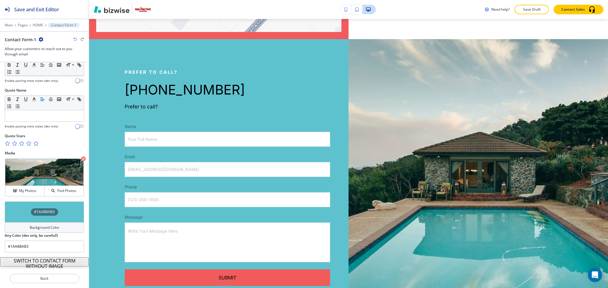
click at [43, 230] on h4 "Background Color" at bounding box center [45, 227] width 30 height 5
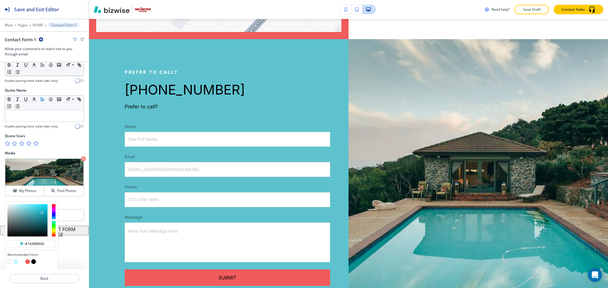
click at [21, 262] on button "button" at bounding box center [21, 262] width 5 height 5
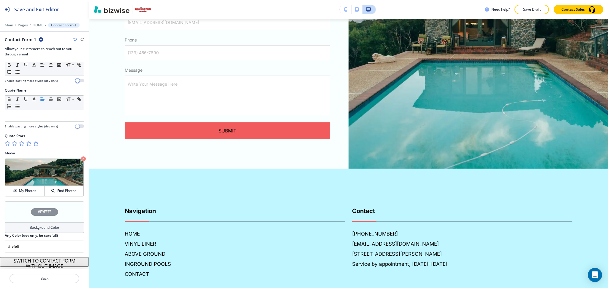
scroll to position [1451, 0]
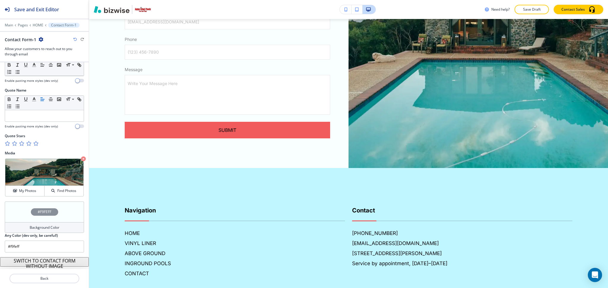
click at [44, 227] on h4 "Background Color" at bounding box center [45, 227] width 30 height 5
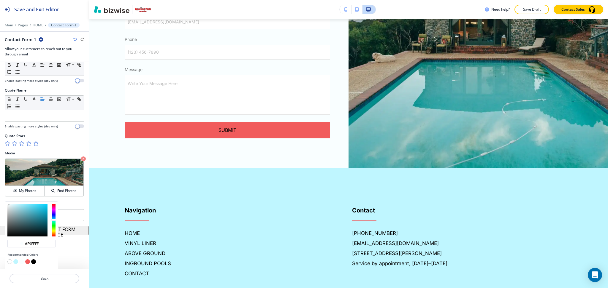
click at [16, 262] on button "button" at bounding box center [15, 262] width 5 height 5
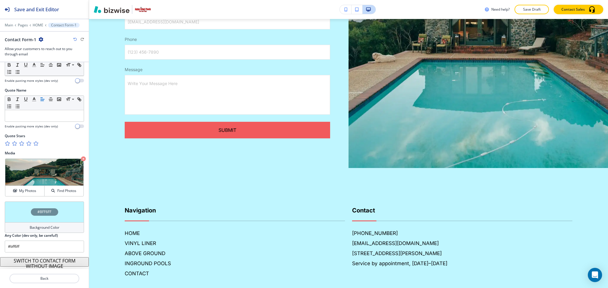
click at [39, 229] on h4 "Background Color" at bounding box center [45, 227] width 30 height 5
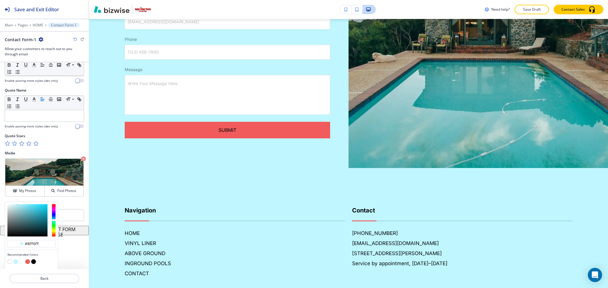
click at [22, 261] on button "button" at bounding box center [21, 262] width 5 height 5
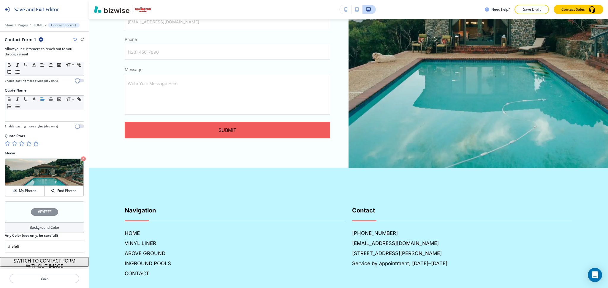
click at [22, 231] on div "Background Color" at bounding box center [44, 228] width 79 height 11
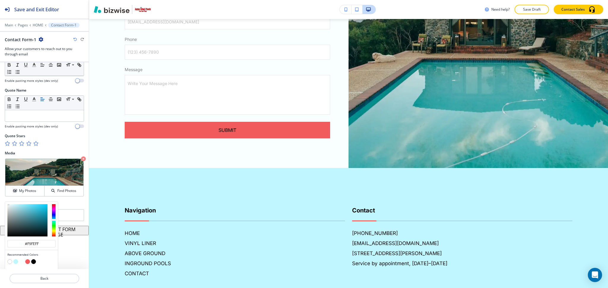
click at [10, 263] on button "button" at bounding box center [9, 262] width 5 height 5
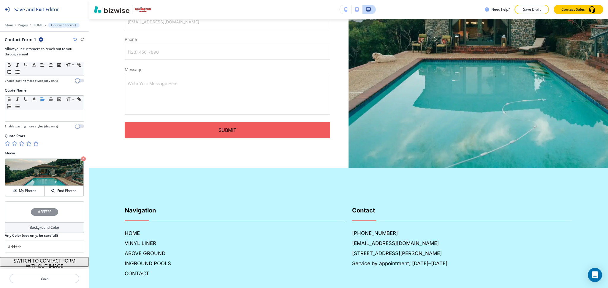
click at [39, 226] on h4 "Background Color" at bounding box center [45, 227] width 30 height 5
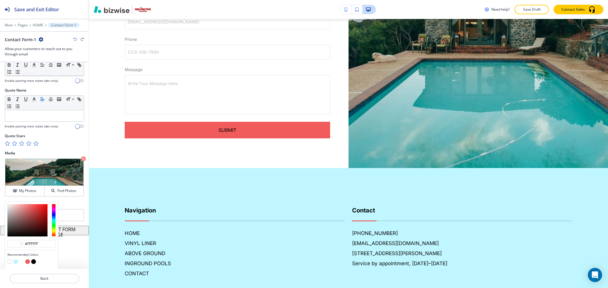
click at [21, 261] on button "button" at bounding box center [21, 262] width 5 height 5
type input "#f9feff"
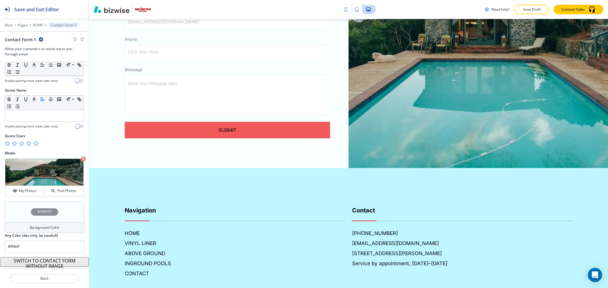
click at [34, 230] on h4 "Background Color" at bounding box center [45, 227] width 30 height 5
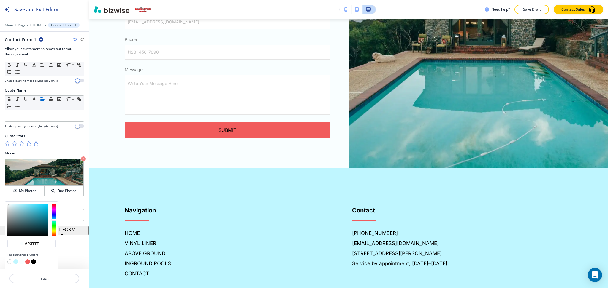
type input "#f6fdff"
click at [9, 205] on div at bounding box center [8, 204] width 1 height 1
type input "#f6fdff"
type input "#f1fcfe"
click at [9, 205] on div at bounding box center [9, 204] width 1 height 1
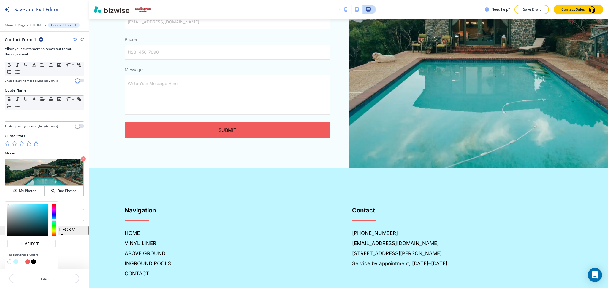
type input "#f1fcfe"
type input "#e9f9fc"
click at [10, 205] on div at bounding box center [10, 205] width 1 height 1
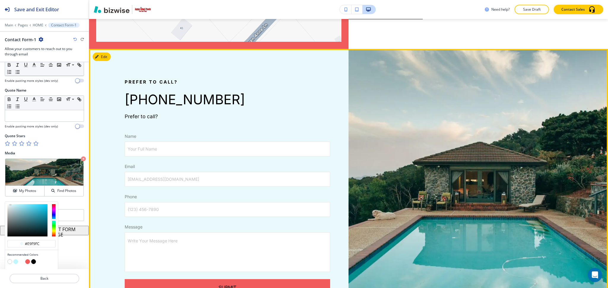
scroll to position [1293, 0]
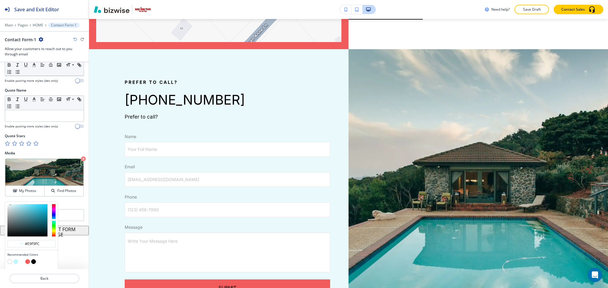
click at [23, 261] on button "button" at bounding box center [21, 262] width 5 height 5
type input "#f9feff"
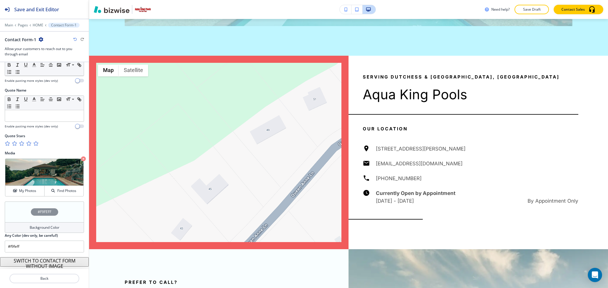
scroll to position [1079, 0]
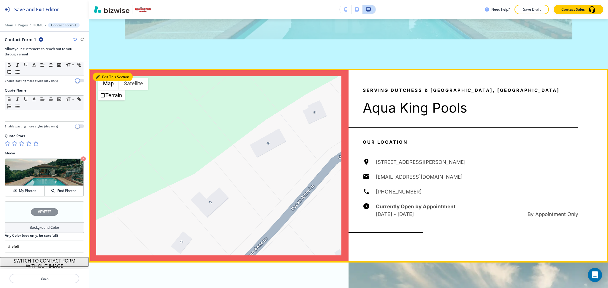
click at [100, 73] on button "Edit This Section" at bounding box center [113, 77] width 40 height 9
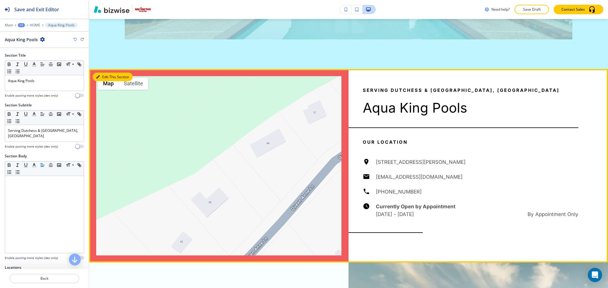
scroll to position [1109, 0]
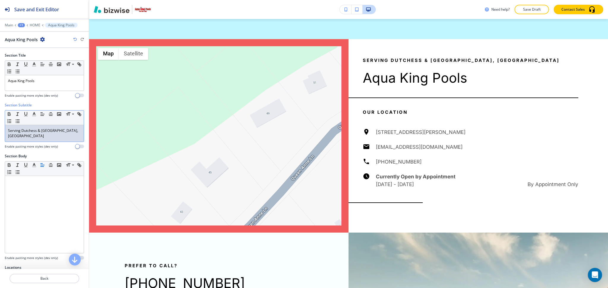
click at [41, 137] on p "Serving Dutchess & Orange Counties, NY" at bounding box center [44, 133] width 73 height 11
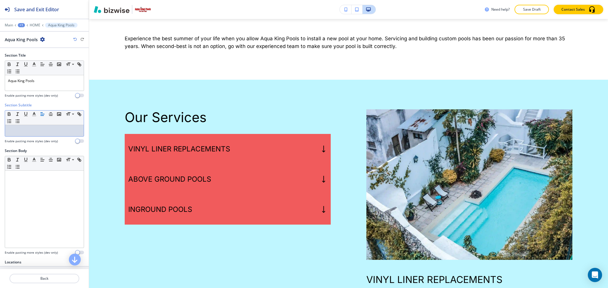
scroll to position [309, 0]
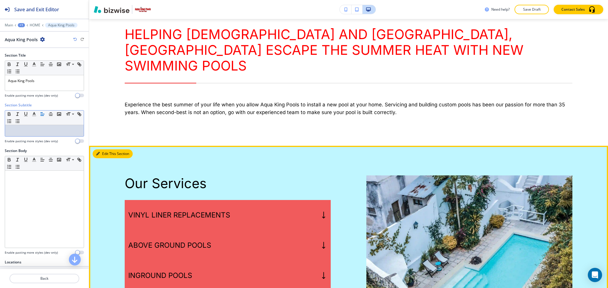
click at [108, 150] on button "Edit This Section" at bounding box center [113, 154] width 40 height 9
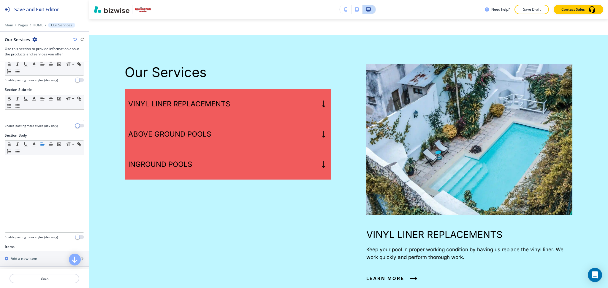
scroll to position [165, 0]
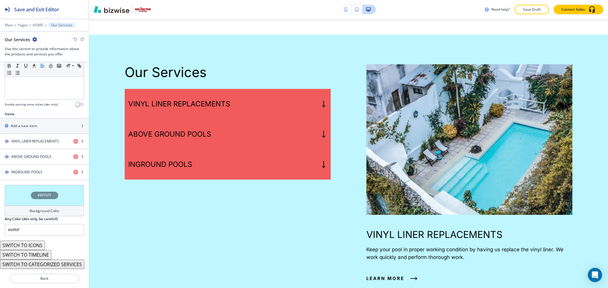
click at [36, 243] on button "SWITCH TO ICONS" at bounding box center [22, 245] width 45 height 9
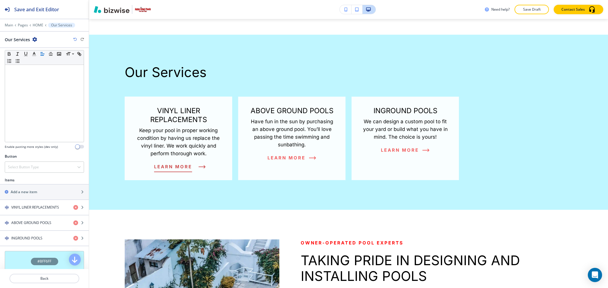
scroll to position [105, 0]
click at [38, 208] on h4 "VINYL LINER REPLACEMENTS" at bounding box center [35, 208] width 48 height 5
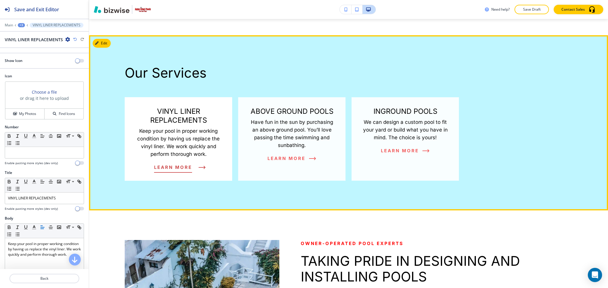
scroll to position [419, 0]
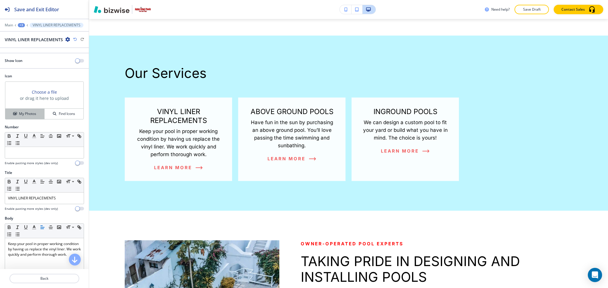
click at [21, 114] on h4 "My Photos" at bounding box center [27, 113] width 17 height 5
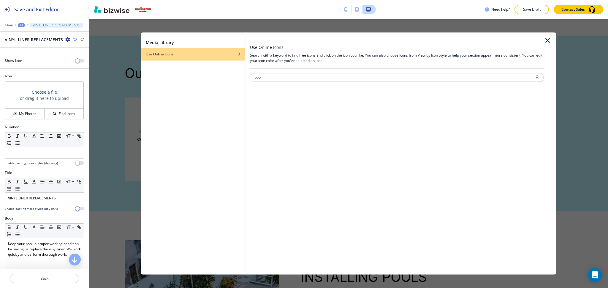
type input "pool"
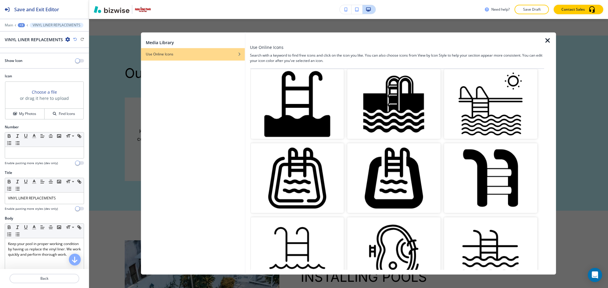
scroll to position [0, 0]
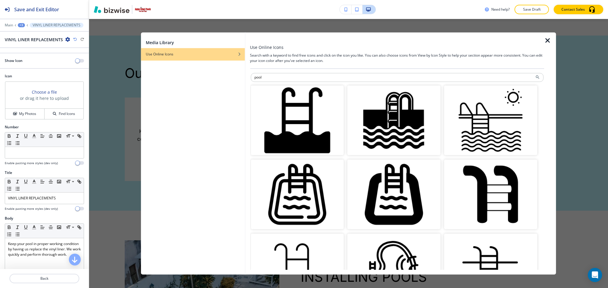
click at [408, 196] on img "button" at bounding box center [393, 195] width 93 height 70
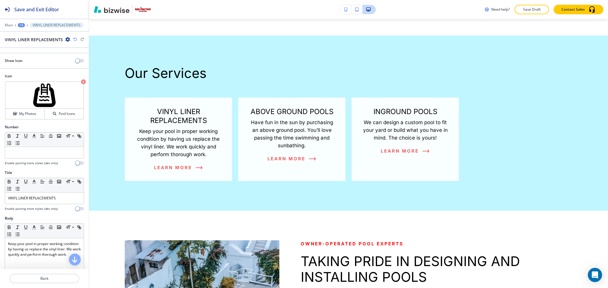
click at [74, 58] on div "Show Icon" at bounding box center [44, 60] width 89 height 5
click at [75, 60] on span "button" at bounding box center [77, 60] width 5 height 5
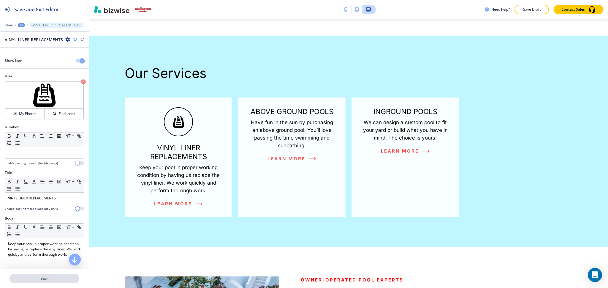
click at [48, 278] on p "Back" at bounding box center [44, 278] width 69 height 5
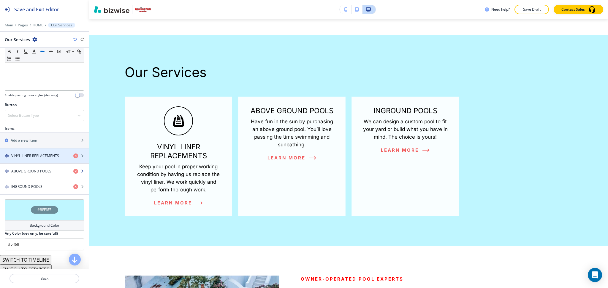
scroll to position [158, 0]
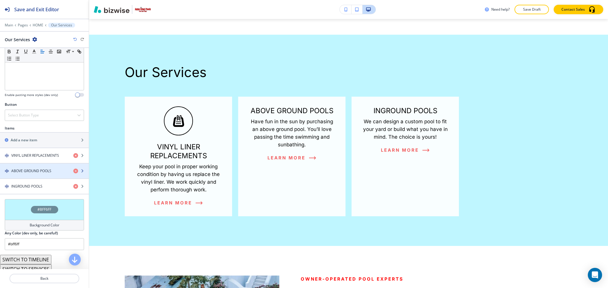
click at [39, 170] on h4 "ABOVE GROUND POOLS" at bounding box center [31, 171] width 40 height 5
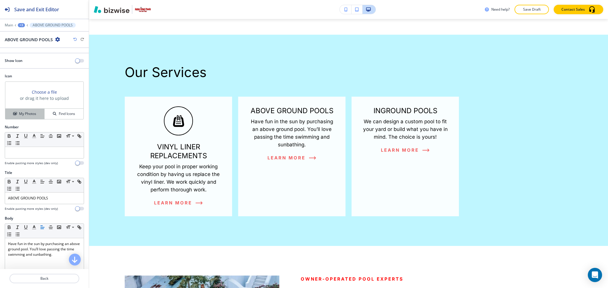
click at [28, 112] on h4 "My Photos" at bounding box center [27, 113] width 17 height 5
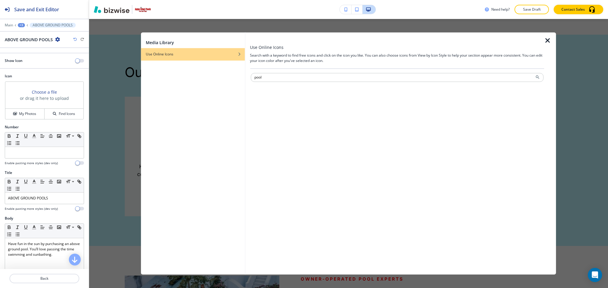
type input "pool"
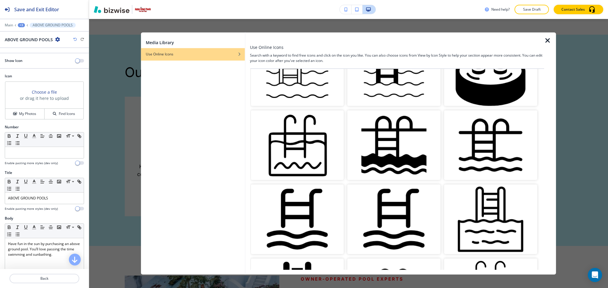
scroll to position [272, 0]
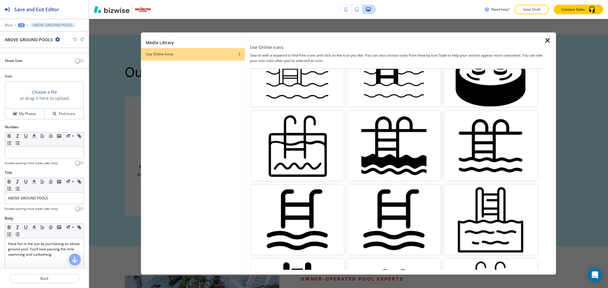
click at [399, 140] on img "button" at bounding box center [393, 146] width 93 height 70
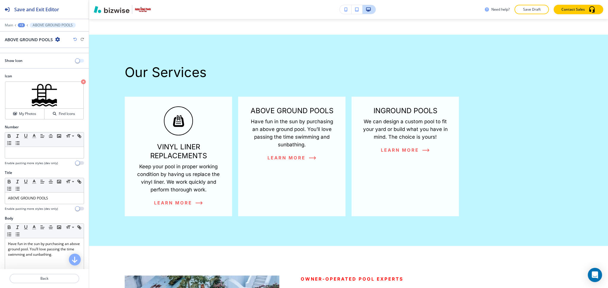
click at [75, 61] on span "button" at bounding box center [77, 60] width 5 height 5
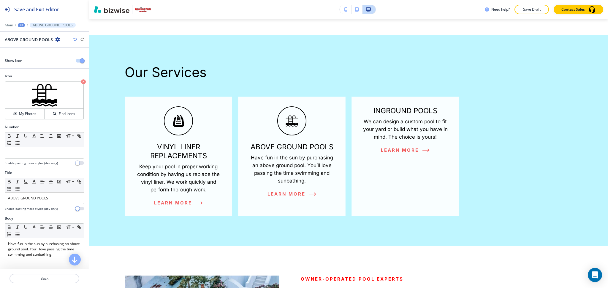
click at [43, 285] on div at bounding box center [44, 286] width 89 height 5
click at [44, 277] on p "Back" at bounding box center [44, 278] width 69 height 5
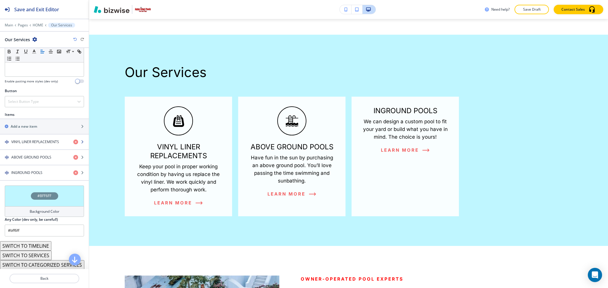
scroll to position [183, 0]
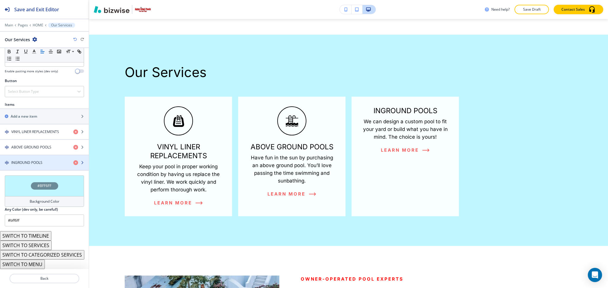
click at [43, 163] on div "INGROUND POOLS" at bounding box center [34, 162] width 69 height 5
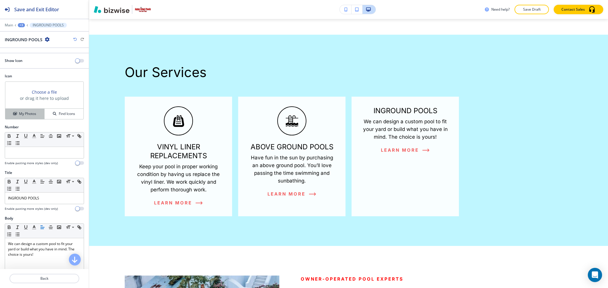
click at [23, 113] on h4 "My Photos" at bounding box center [27, 113] width 17 height 5
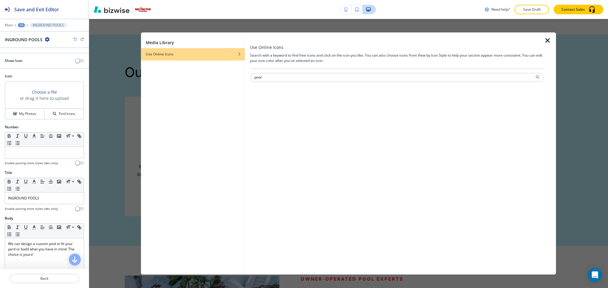
type input "pool"
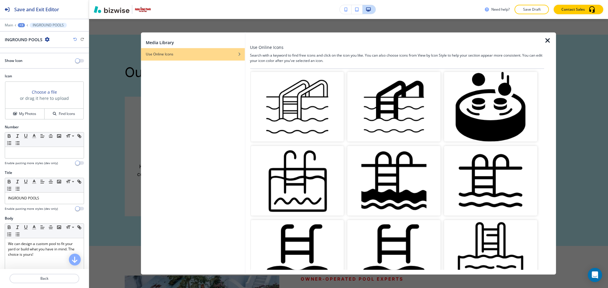
scroll to position [237, 0]
click at [495, 105] on img "button" at bounding box center [490, 107] width 93 height 70
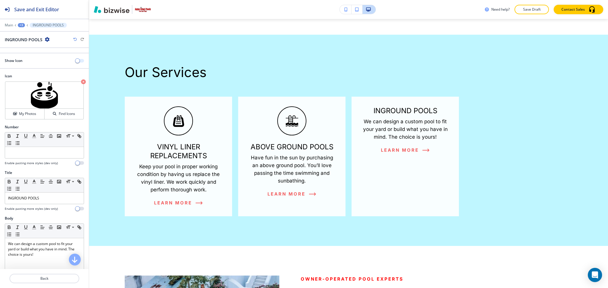
click at [75, 61] on span "button" at bounding box center [77, 60] width 5 height 5
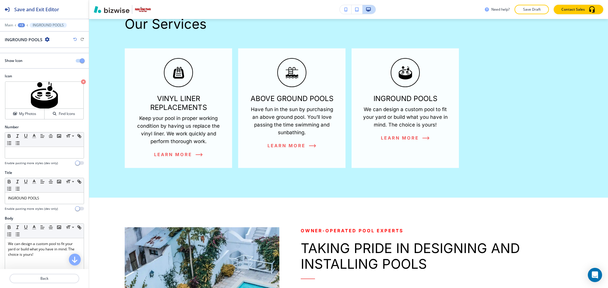
scroll to position [384, 0]
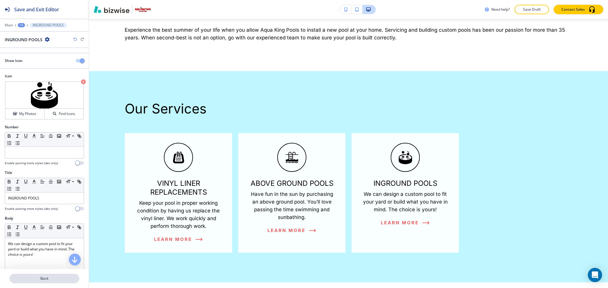
click at [45, 278] on p "Back" at bounding box center [44, 278] width 69 height 5
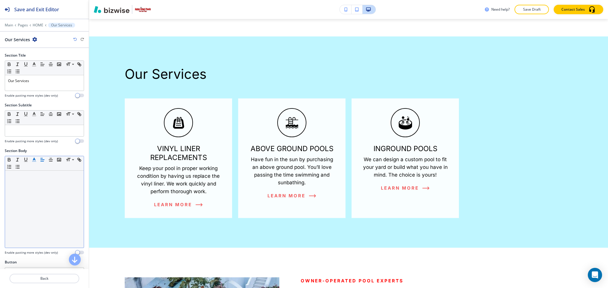
scroll to position [420, 0]
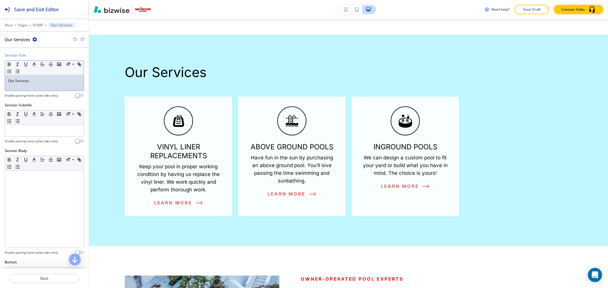
click at [36, 85] on div "Our Services" at bounding box center [44, 82] width 79 height 15
click at [33, 65] on polyline "button" at bounding box center [34, 64] width 2 height 2
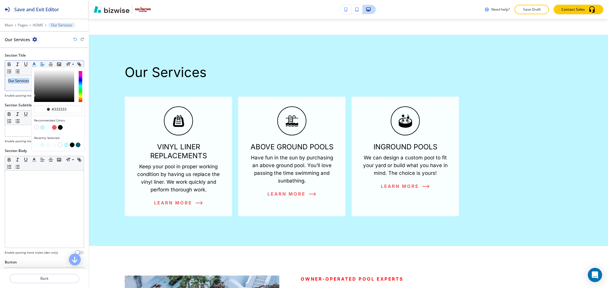
click at [35, 127] on button "button" at bounding box center [36, 127] width 5 height 5
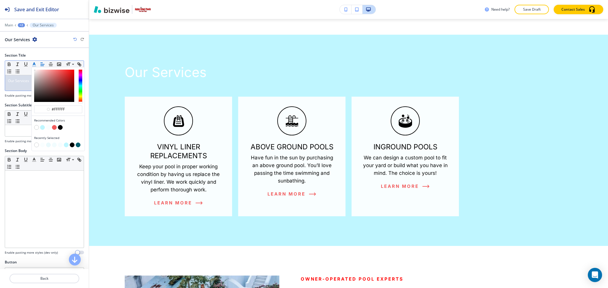
click at [53, 127] on button "button" at bounding box center [54, 127] width 5 height 5
type input "#f15b5c"
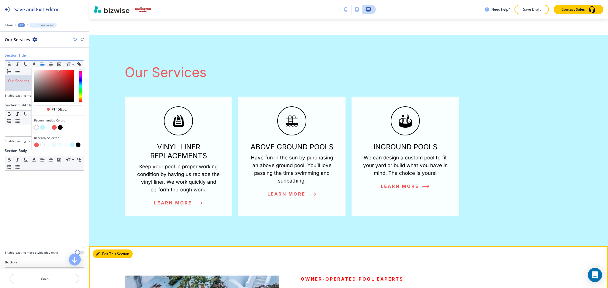
click at [104, 250] on button "Edit This Section" at bounding box center [113, 254] width 40 height 9
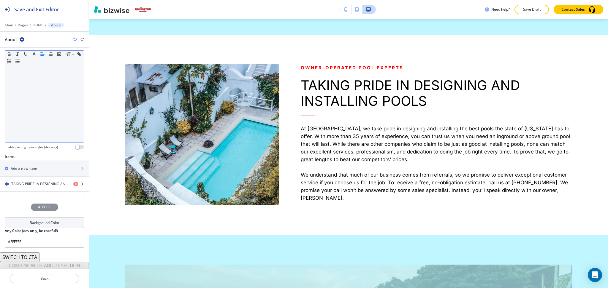
scroll to position [119, 0]
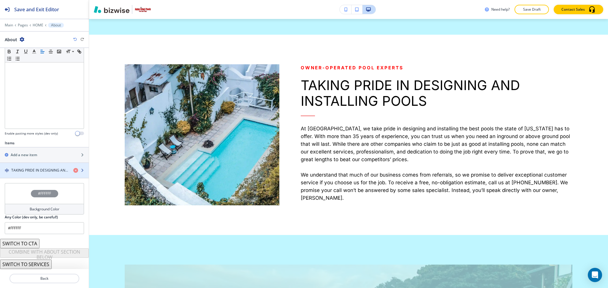
click at [35, 168] on h4 "TAKING PRIDE IN DESIGNING AND INSTALLING POOLS" at bounding box center [39, 170] width 57 height 5
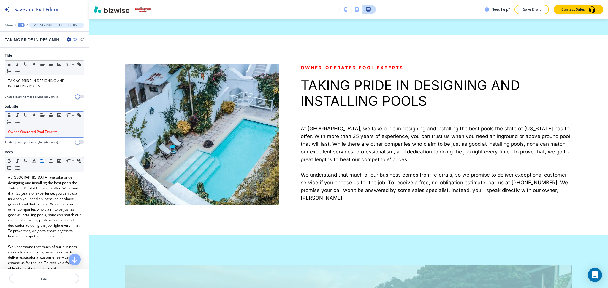
click at [51, 133] on span "Owner-Operated Pool Experts" at bounding box center [32, 131] width 49 height 5
click at [34, 115] on line "button" at bounding box center [33, 115] width 1 height 0
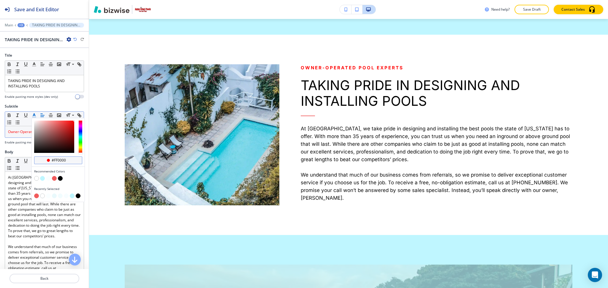
click at [65, 161] on input "#ff0000" at bounding box center [61, 160] width 21 height 5
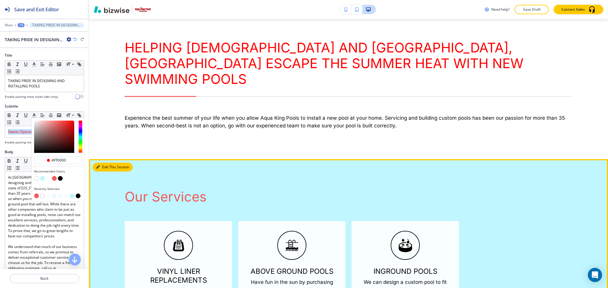
click at [97, 166] on icon "button" at bounding box center [98, 168] width 4 height 4
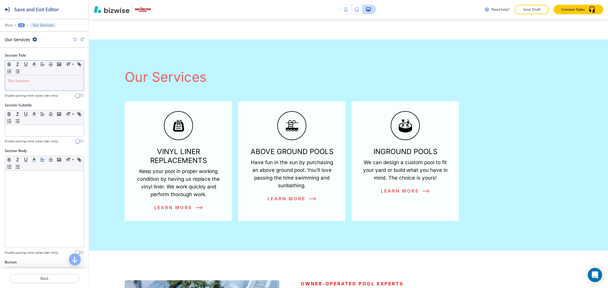
scroll to position [420, 0]
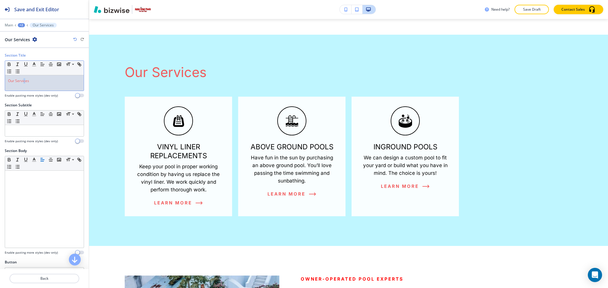
click at [26, 87] on div "Our Services" at bounding box center [44, 82] width 79 height 15
click at [34, 64] on line "button" at bounding box center [33, 64] width 1 height 0
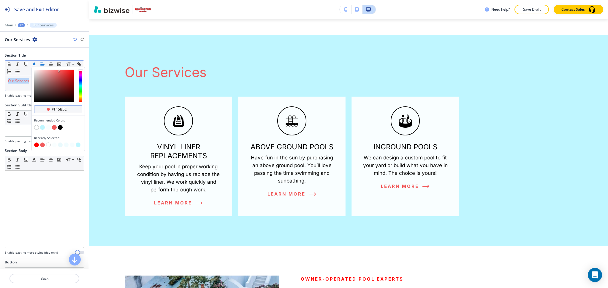
click at [64, 109] on input "#f15b5c" at bounding box center [61, 109] width 21 height 5
paste input "f0000"
type input "#ff0000"
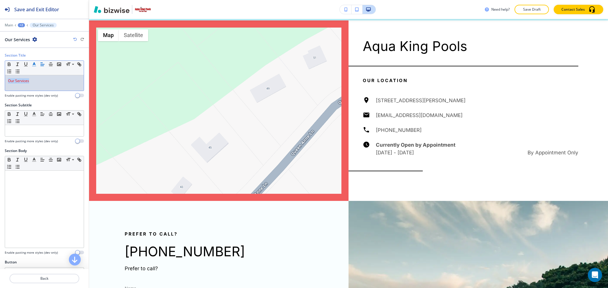
scroll to position [0, 0]
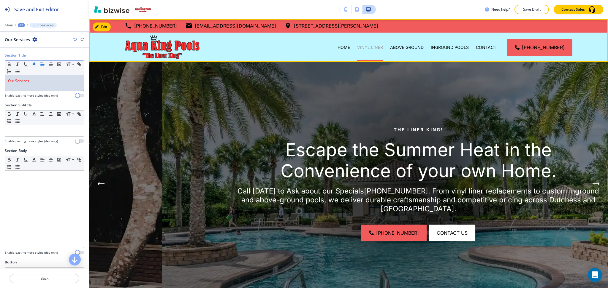
click at [376, 47] on p "VINYL LINER" at bounding box center [370, 48] width 26 height 6
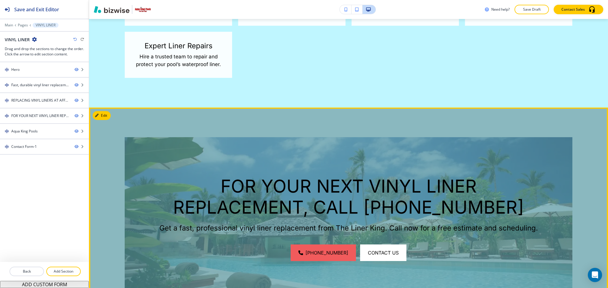
scroll to position [580, 0]
click at [108, 114] on button "Edit This Section" at bounding box center [113, 116] width 40 height 9
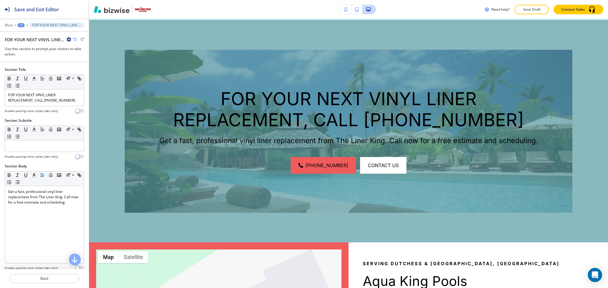
scroll to position [668, 0]
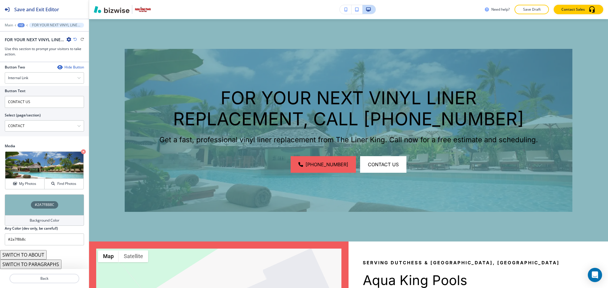
click at [43, 221] on h4 "Background Color" at bounding box center [45, 220] width 30 height 5
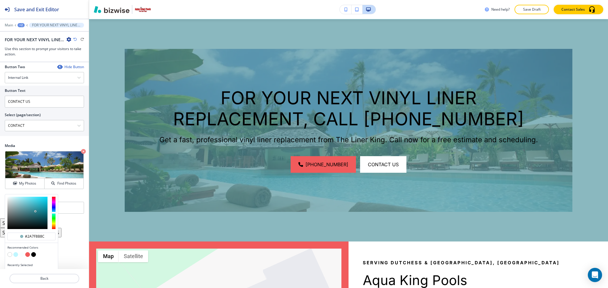
scroll to position [276, 0]
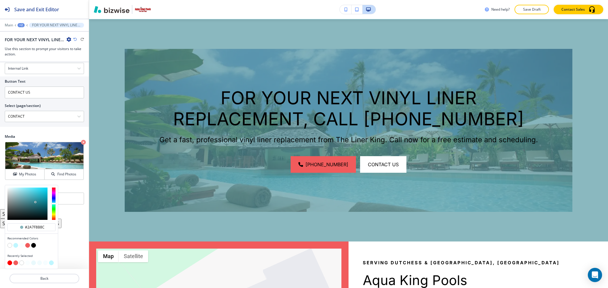
click at [16, 245] on button "button" at bounding box center [15, 245] width 5 height 5
type input "#bff6ff"
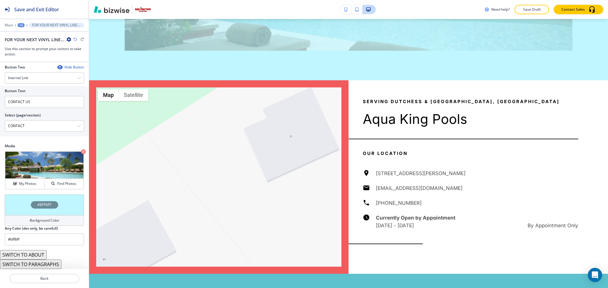
scroll to position [769, 0]
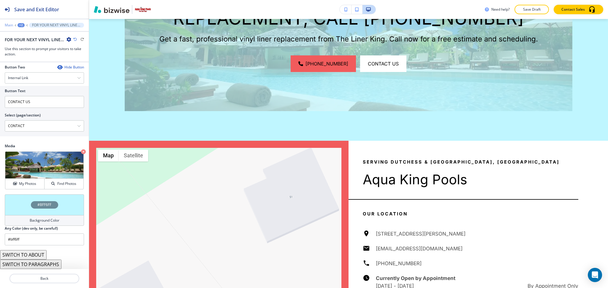
click at [9, 23] on p "Main" at bounding box center [9, 25] width 8 height 4
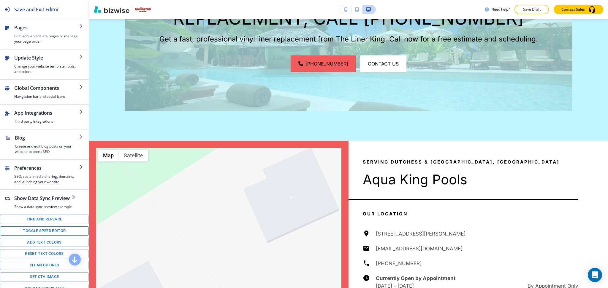
click at [50, 234] on button "Toggle speed editor" at bounding box center [44, 231] width 89 height 9
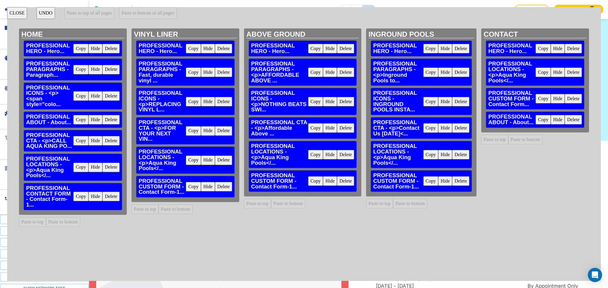
click at [462, 183] on button "Delete" at bounding box center [460, 181] width 17 height 9
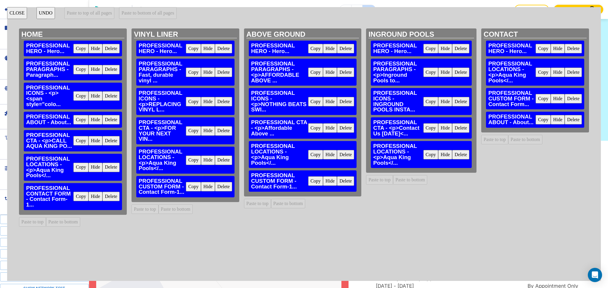
drag, startPoint x: 337, startPoint y: 183, endPoint x: 333, endPoint y: 183, distance: 4.2
click at [337, 183] on button "Delete" at bounding box center [345, 181] width 17 height 9
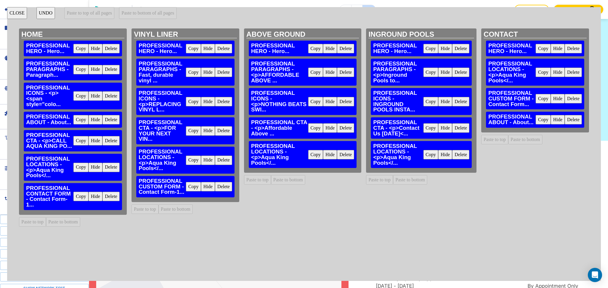
click at [224, 188] on button "Delete" at bounding box center [223, 186] width 17 height 9
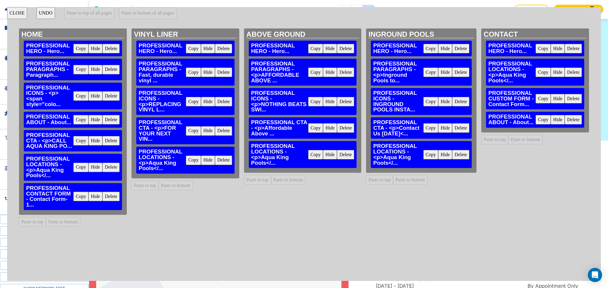
click at [9, 19] on button "CLOSE" at bounding box center [17, 13] width 20 height 12
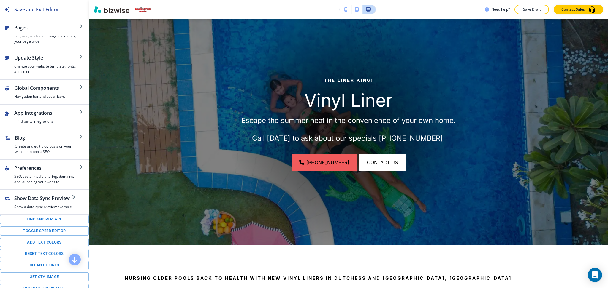
scroll to position [0, 0]
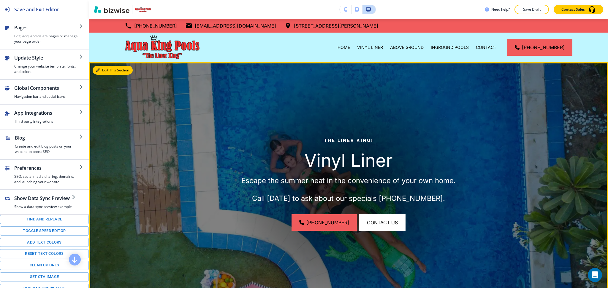
click at [102, 69] on button "Edit This Section" at bounding box center [113, 70] width 40 height 9
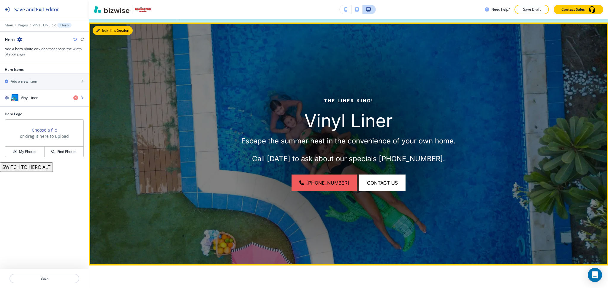
scroll to position [43, 0]
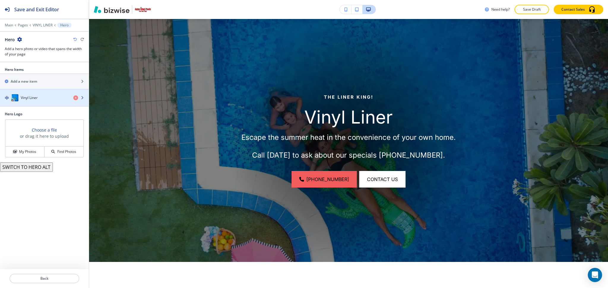
click at [19, 99] on div "Vinyl Liner" at bounding box center [34, 97] width 69 height 7
click at [35, 99] on h4 "Vinyl Liner" at bounding box center [29, 97] width 17 height 5
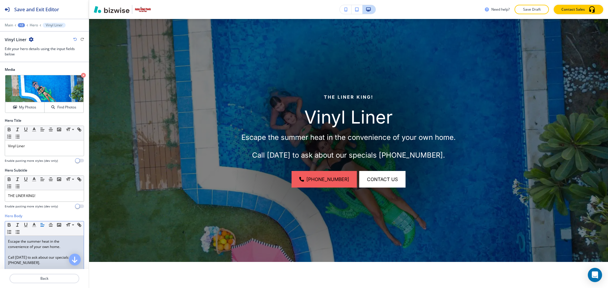
click at [12, 254] on p at bounding box center [44, 252] width 73 height 5
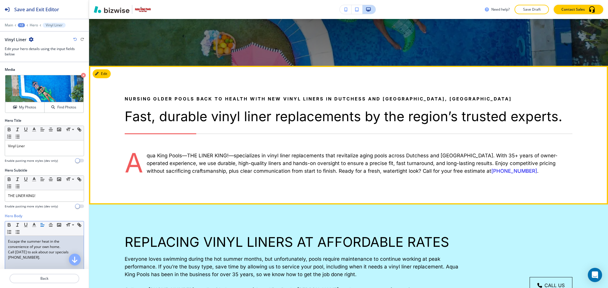
scroll to position [239, 0]
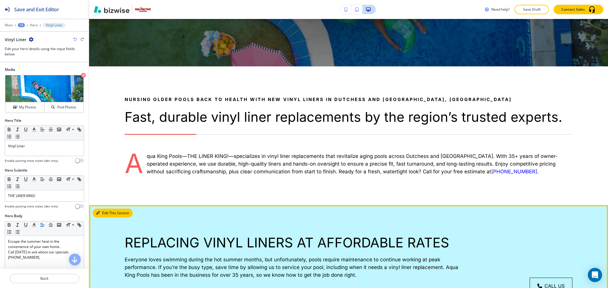
click at [103, 214] on button "Edit This Section" at bounding box center [113, 213] width 40 height 9
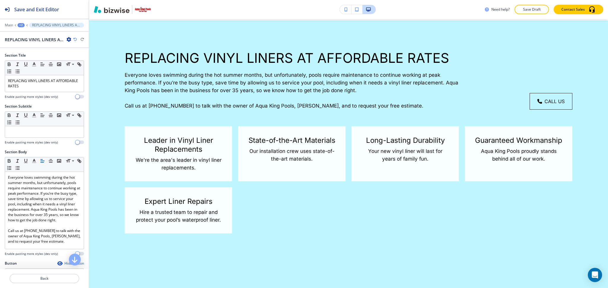
scroll to position [425, 0]
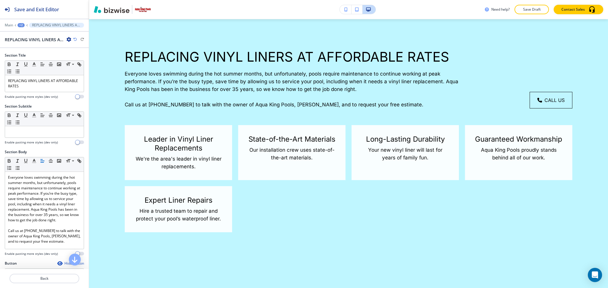
click at [66, 40] on icon "button" at bounding box center [68, 39] width 5 height 5
click at [81, 70] on p "Delete Section" at bounding box center [85, 70] width 30 height 5
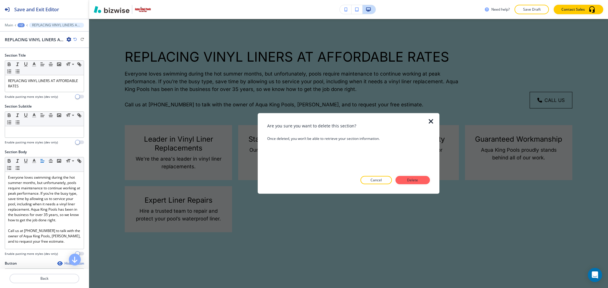
click at [415, 186] on div at bounding box center [348, 189] width 163 height 9
click at [413, 178] on p "Delete" at bounding box center [412, 180] width 14 height 5
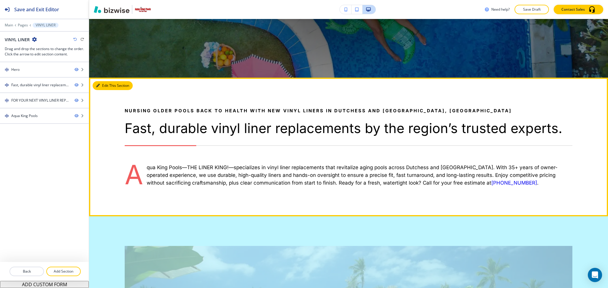
click at [108, 87] on button "Edit This Section" at bounding box center [113, 85] width 40 height 9
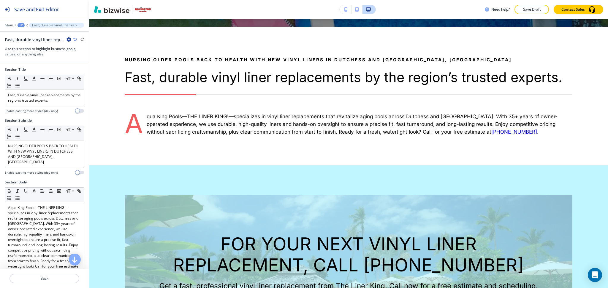
scroll to position [287, 0]
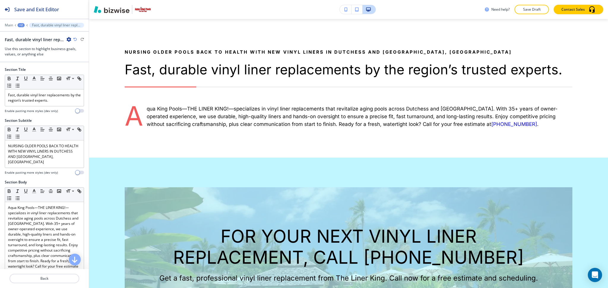
click at [70, 39] on icon "button" at bounding box center [68, 39] width 5 height 5
click at [89, 69] on p "Delete Section" at bounding box center [85, 70] width 30 height 5
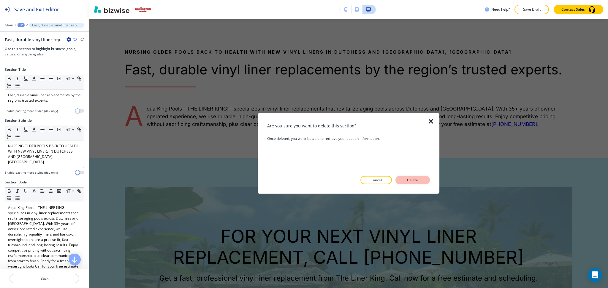
click at [419, 182] on p "Delete" at bounding box center [412, 180] width 14 height 5
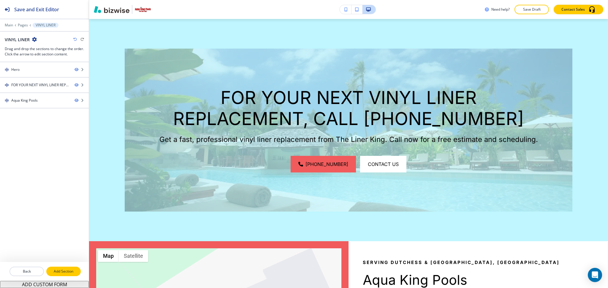
click at [64, 272] on p "Add Section" at bounding box center [63, 271] width 33 height 5
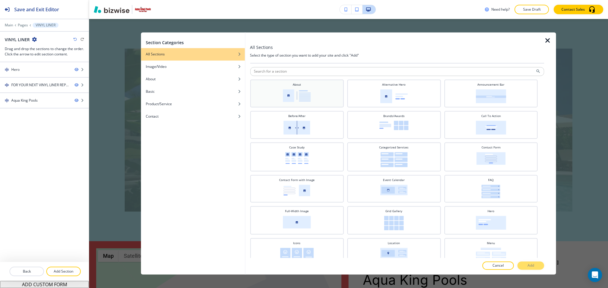
click at [322, 98] on div "About" at bounding box center [297, 93] width 88 height 21
click at [535, 266] on button "Add" at bounding box center [530, 266] width 27 height 8
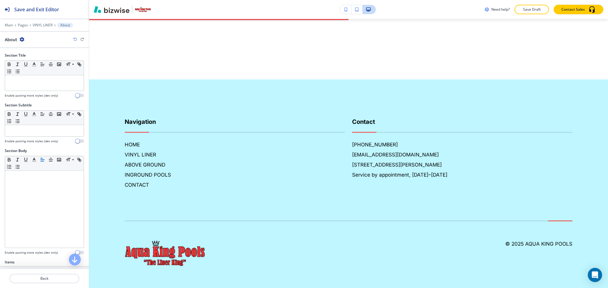
scroll to position [702, 0]
click at [63, 81] on p at bounding box center [44, 80] width 73 height 5
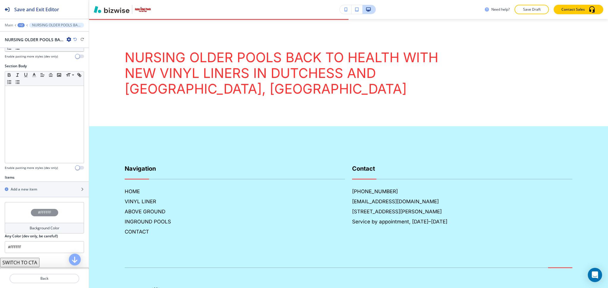
scroll to position [110, 0]
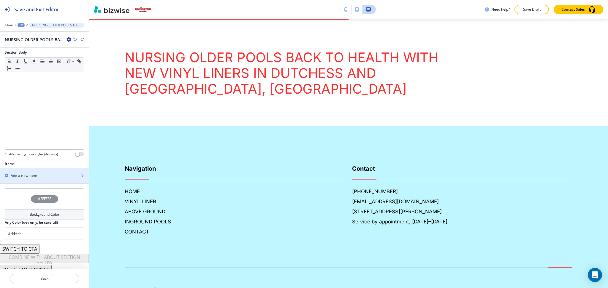
click at [42, 173] on div "Add a new item" at bounding box center [38, 175] width 76 height 5
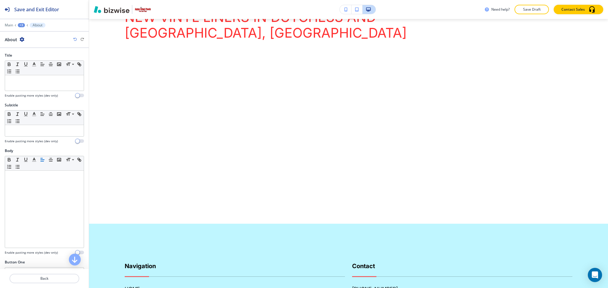
scroll to position [768, 0]
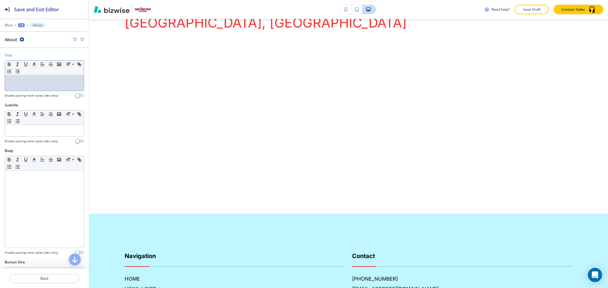
click at [41, 83] on p at bounding box center [44, 80] width 73 height 5
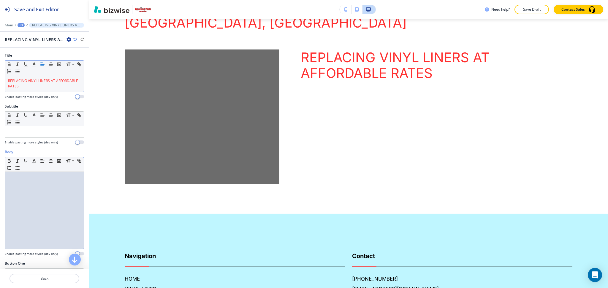
click at [39, 190] on div at bounding box center [44, 210] width 79 height 77
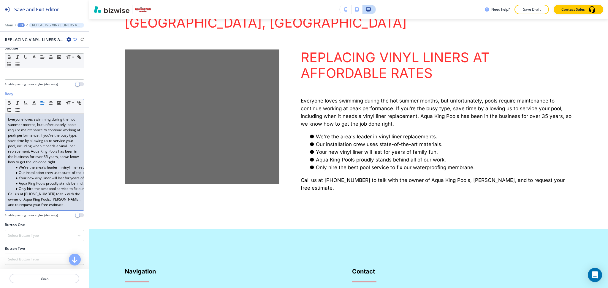
scroll to position [154, 0]
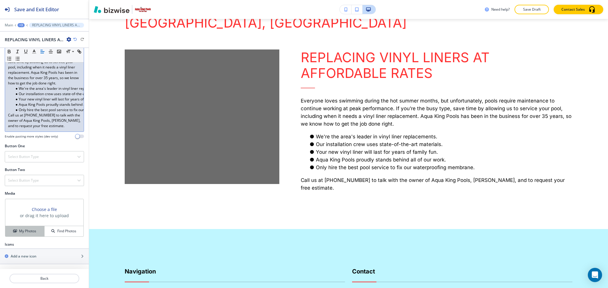
click at [24, 232] on h4 "My Photos" at bounding box center [27, 231] width 17 height 5
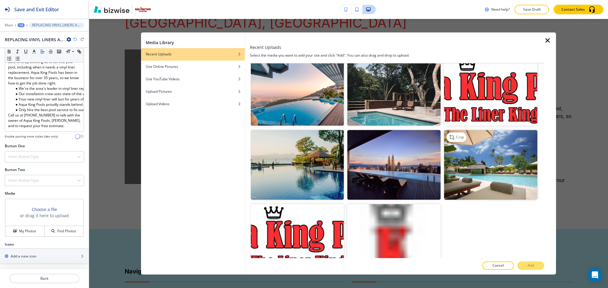
scroll to position [685, 0]
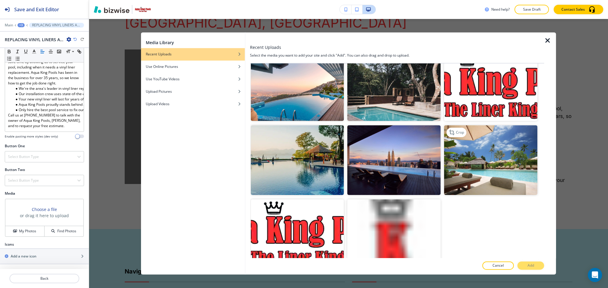
click at [500, 137] on img "button" at bounding box center [490, 161] width 93 height 70
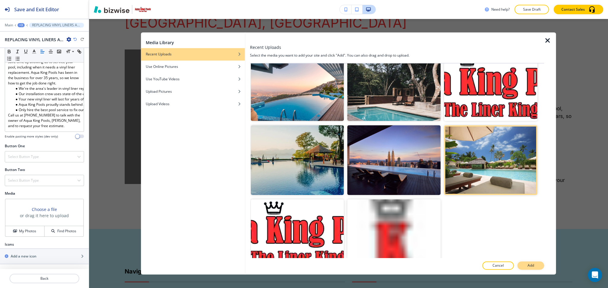
click at [526, 266] on button "Add" at bounding box center [530, 266] width 27 height 8
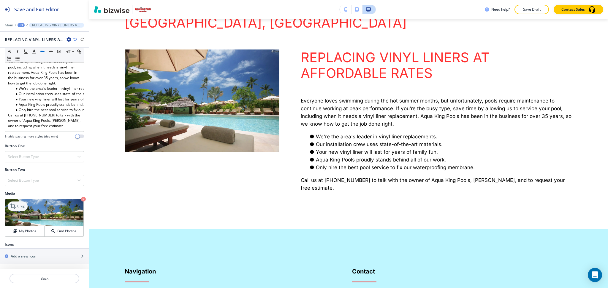
click at [21, 207] on p "Crop" at bounding box center [21, 206] width 8 height 5
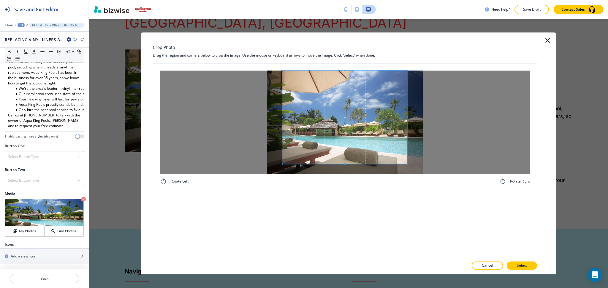
click at [342, 59] on div "Crop Photo Drag the region and corners below to crop the image. Use the mouse o…" at bounding box center [345, 153] width 384 height 242
click at [350, 204] on div "Rotate Left Rotate Right" at bounding box center [345, 161] width 384 height 195
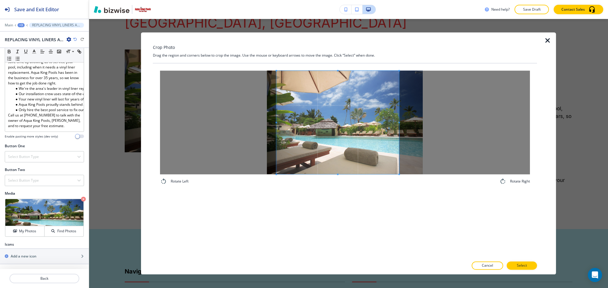
click at [396, 200] on div "Rotate Left Rotate Right" at bounding box center [345, 161] width 384 height 195
click at [523, 261] on div at bounding box center [345, 261] width 384 height 4
click at [523, 265] on p "Select" at bounding box center [522, 266] width 10 height 5
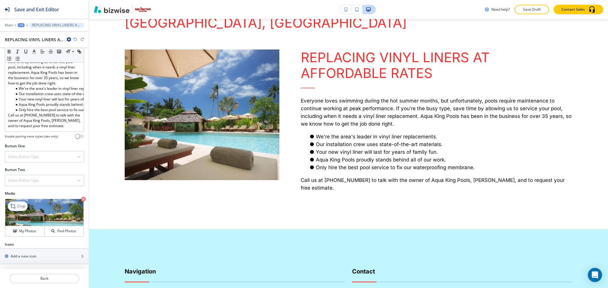
click at [18, 206] on p "Crop" at bounding box center [21, 206] width 8 height 5
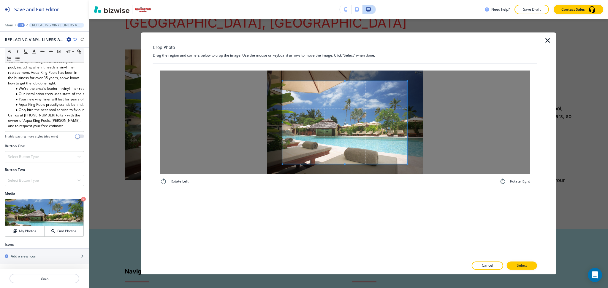
click at [358, 82] on span at bounding box center [345, 122] width 125 height 83
click at [345, 41] on div "Crop Photo Drag the region and corners below to crop the image. Use the mouse o…" at bounding box center [345, 153] width 384 height 242
click at [357, 166] on div at bounding box center [345, 123] width 370 height 104
click at [357, 209] on div "Rotate Left Rotate Right" at bounding box center [345, 161] width 384 height 195
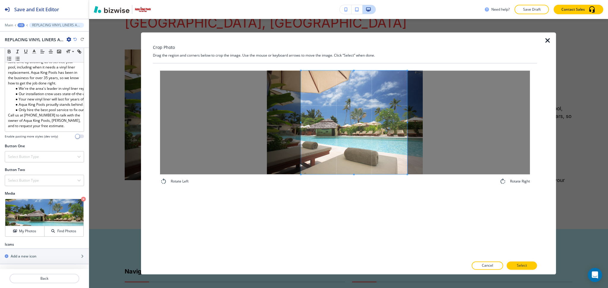
click at [301, 126] on span at bounding box center [300, 123] width 1 height 104
click at [402, 123] on div at bounding box center [351, 123] width 101 height 104
click at [517, 264] on button "Select" at bounding box center [522, 266] width 30 height 8
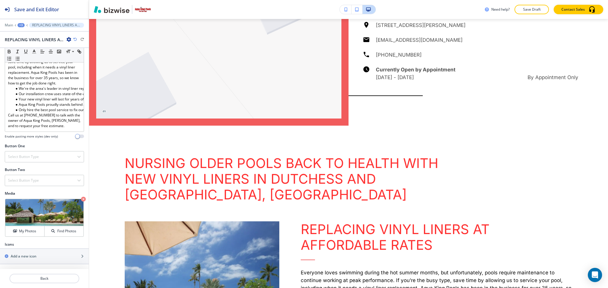
scroll to position [592, 0]
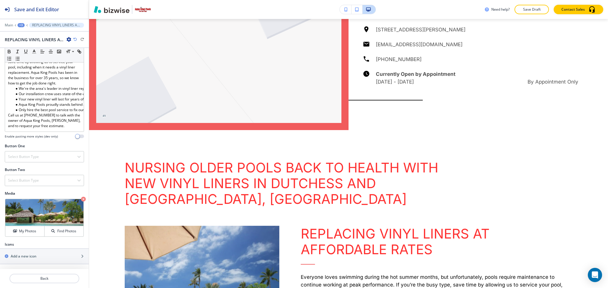
click at [21, 26] on div "+3" at bounding box center [21, 25] width 7 height 4
click at [28, 44] on p "VINYL LINER" at bounding box center [36, 45] width 30 height 5
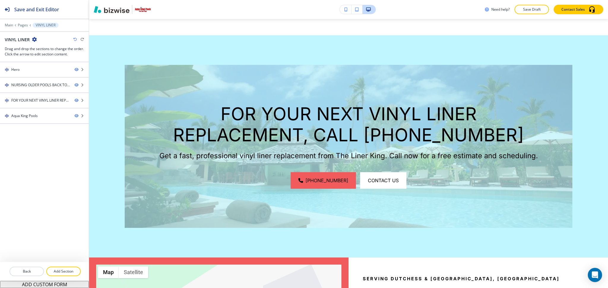
scroll to position [559, 0]
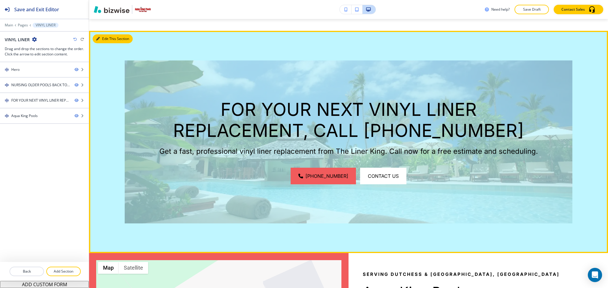
click at [105, 37] on button "Edit This Section" at bounding box center [113, 38] width 40 height 9
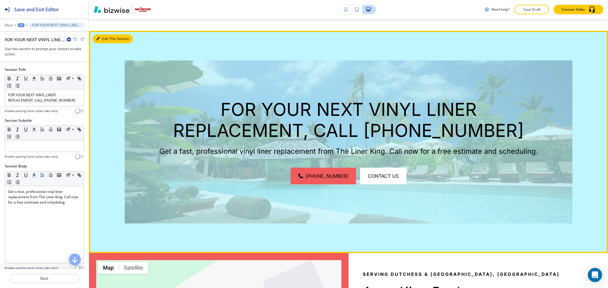
scroll to position [568, 0]
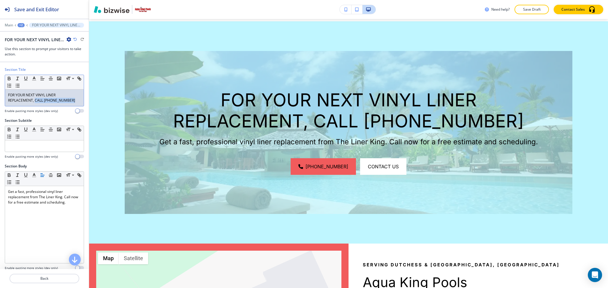
drag, startPoint x: 71, startPoint y: 100, endPoint x: 34, endPoint y: 102, distance: 37.2
click at [34, 102] on p "FOR YOUR NEXT VINYL LINER REPLACEMENT, CALL (845) 831-2024" at bounding box center [44, 98] width 73 height 11
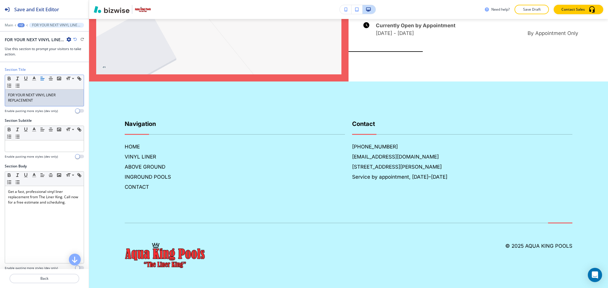
scroll to position [746, 0]
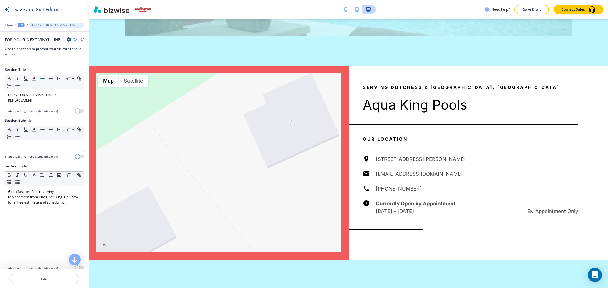
click at [9, 21] on div at bounding box center [44, 21] width 89 height 4
click at [8, 23] on div "Main +2 FOR YOUR NEXT VINYL LINER REPLACEMENT" at bounding box center [44, 25] width 79 height 5
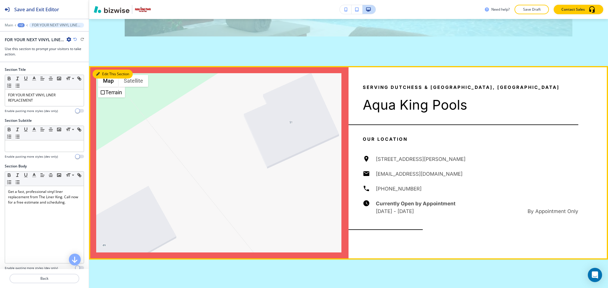
click at [99, 70] on button "Edit This Section" at bounding box center [113, 74] width 40 height 9
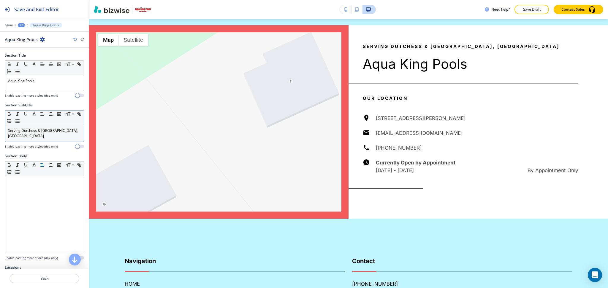
scroll to position [791, 0]
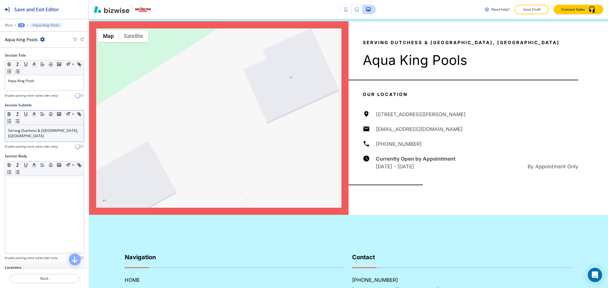
click at [33, 135] on p "Serving Dutchess & Orange Counties, NY" at bounding box center [44, 133] width 73 height 11
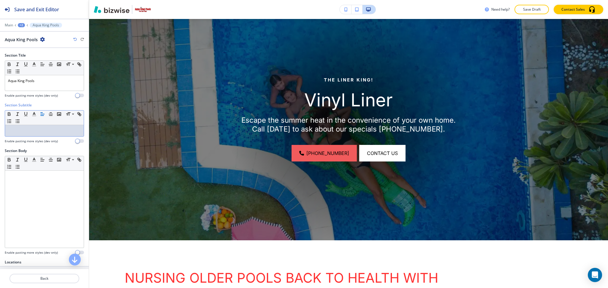
scroll to position [78, 0]
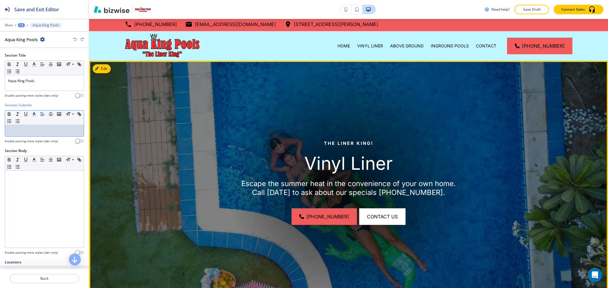
click at [106, 67] on button "Edit" at bounding box center [102, 68] width 18 height 9
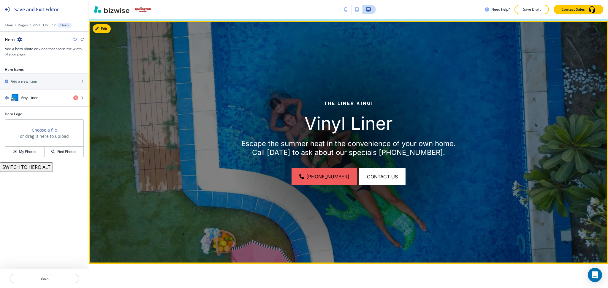
scroll to position [43, 0]
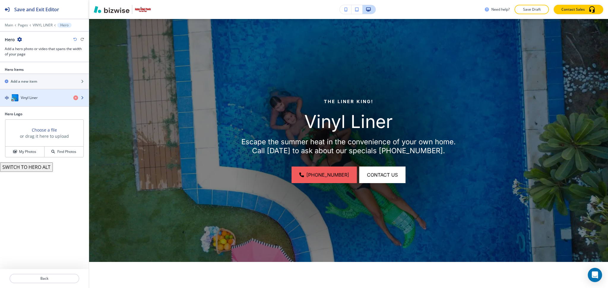
click at [31, 100] on h4 "Vinyl Liner" at bounding box center [29, 97] width 17 height 5
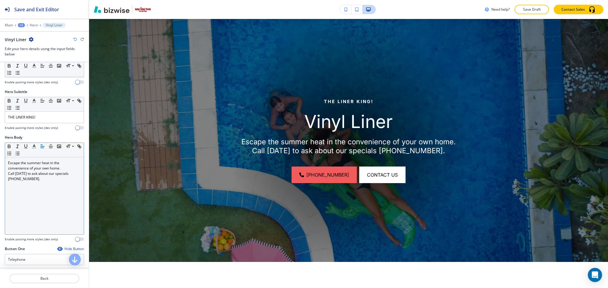
scroll to position [79, 0]
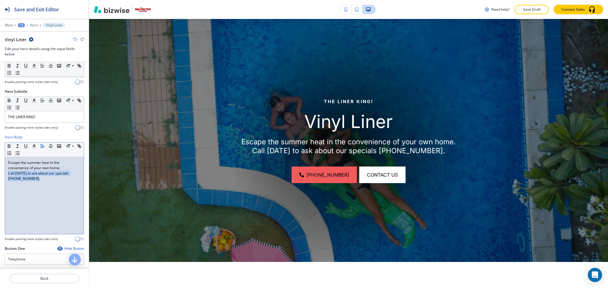
drag, startPoint x: 36, startPoint y: 179, endPoint x: 6, endPoint y: 173, distance: 31.1
click at [6, 173] on div "Escape the summer heat in the convenience of your own home. Call today to ask a…" at bounding box center [44, 195] width 79 height 77
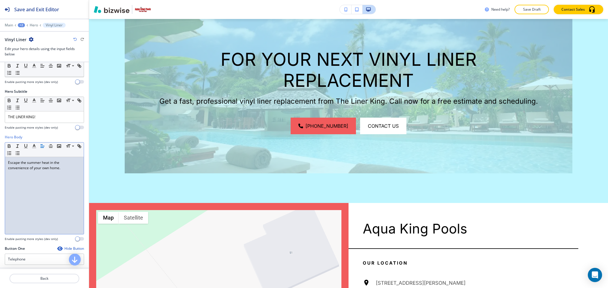
scroll to position [0, 0]
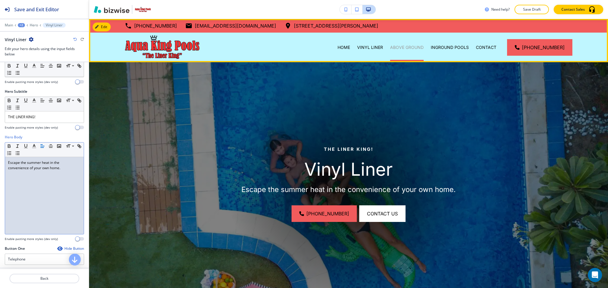
click at [406, 47] on p "ABOVE GROUND" at bounding box center [407, 48] width 34 height 6
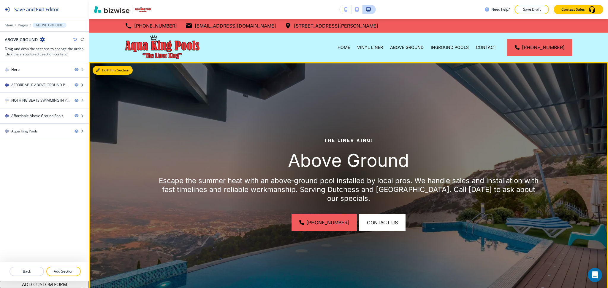
click at [108, 67] on button "Edit This Section" at bounding box center [113, 70] width 40 height 9
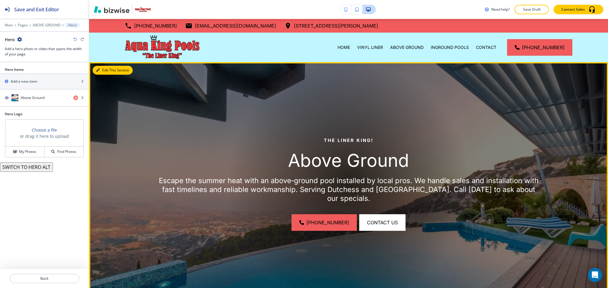
scroll to position [43, 0]
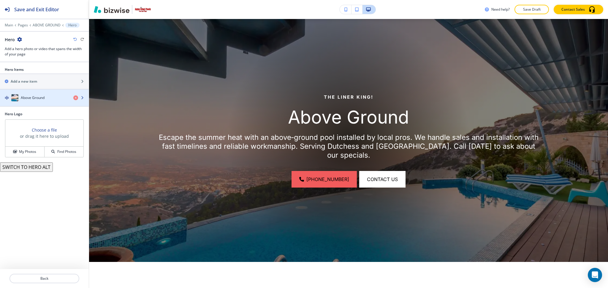
click at [37, 98] on h4 "Above Ground" at bounding box center [33, 97] width 24 height 5
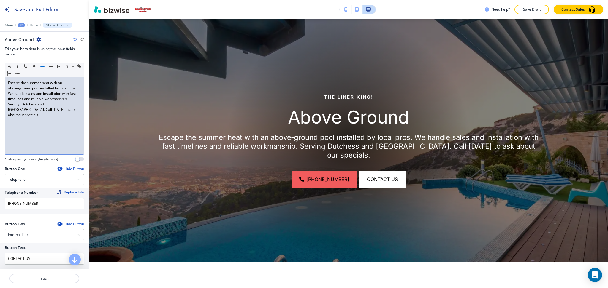
scroll to position [158, 0]
drag, startPoint x: 64, startPoint y: 125, endPoint x: 38, endPoint y: 110, distance: 29.0
click at [38, 110] on div "Escape the summer heat with an above‑ground pool installed by local pros. We ha…" at bounding box center [44, 116] width 79 height 77
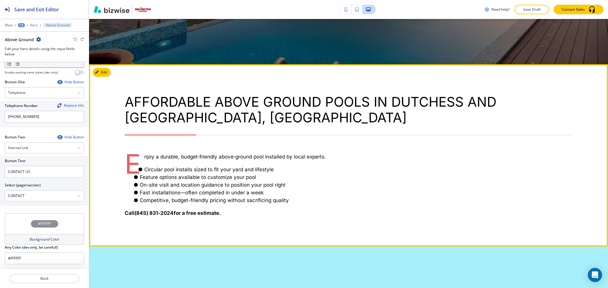
scroll to position [241, 0]
click at [103, 74] on button "Edit This Section" at bounding box center [113, 72] width 40 height 9
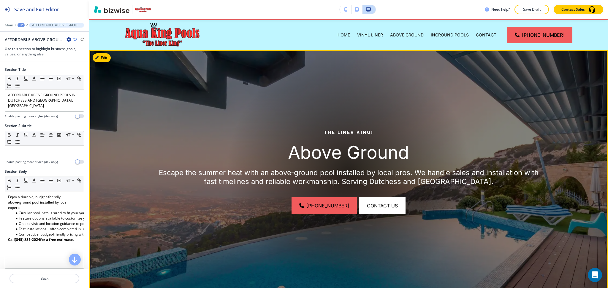
scroll to position [12, 0]
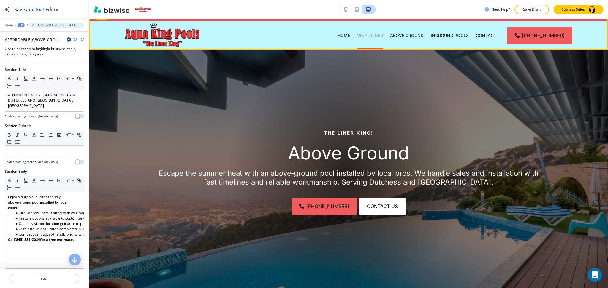
click at [372, 38] on p "VINYL LINER" at bounding box center [370, 36] width 26 height 6
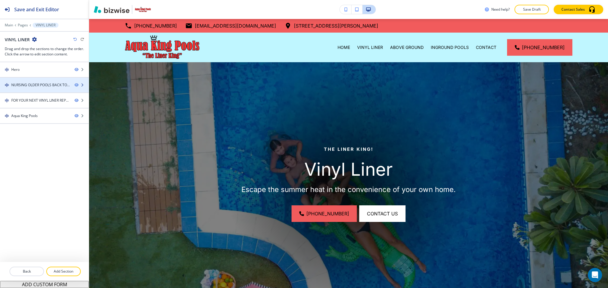
click at [53, 83] on div "NURSING OLDER POOLS BACK TO HEALTH WITH NEW VINYL LINERS IN DUTCHESS AND ORANGE…" at bounding box center [40, 85] width 58 height 5
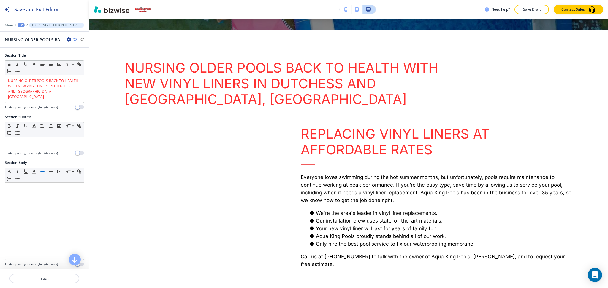
scroll to position [287, 0]
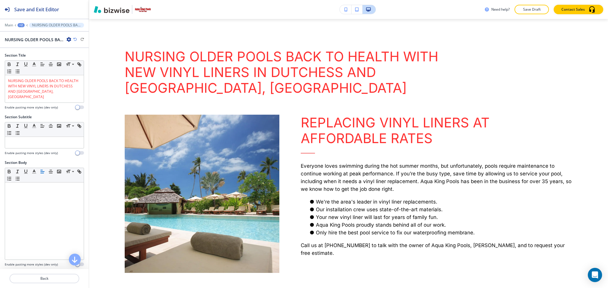
click at [67, 39] on icon "button" at bounding box center [68, 39] width 5 height 5
click at [74, 58] on p "Duplicate Section" at bounding box center [85, 60] width 30 height 5
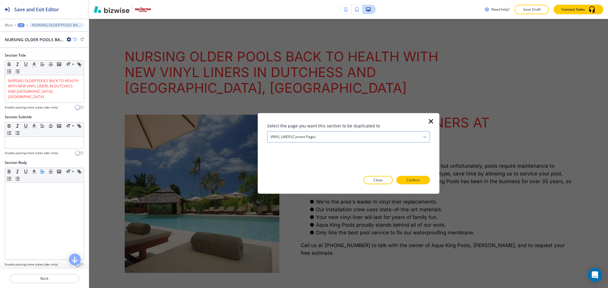
click at [296, 139] on h4 "VINYL LINER (current page)" at bounding box center [292, 136] width 45 height 5
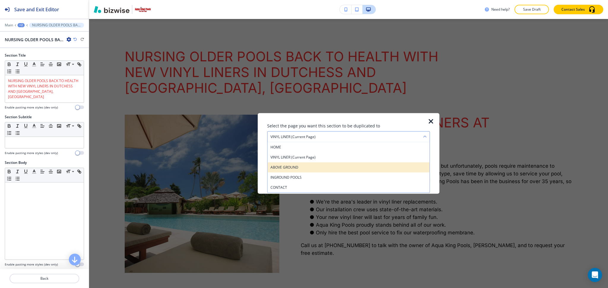
click at [293, 168] on h4 "ABOVE GROUND" at bounding box center [348, 167] width 156 height 5
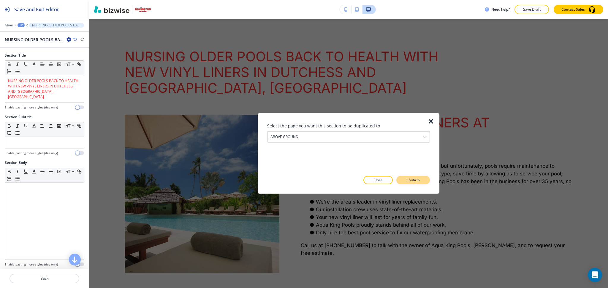
click at [409, 179] on p "Confirm" at bounding box center [412, 180] width 13 height 5
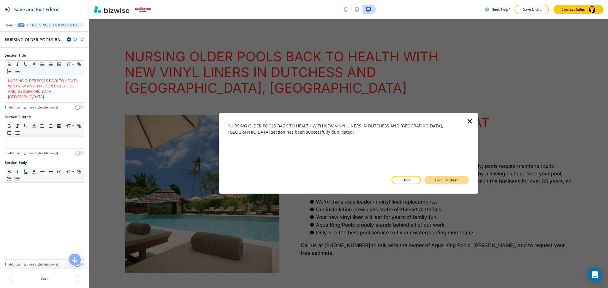
click at [441, 183] on p "Take me there" at bounding box center [447, 180] width 24 height 5
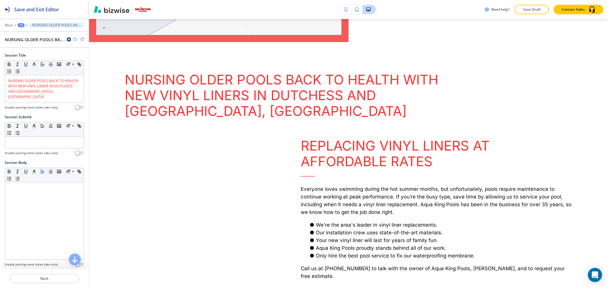
scroll to position [1083, 0]
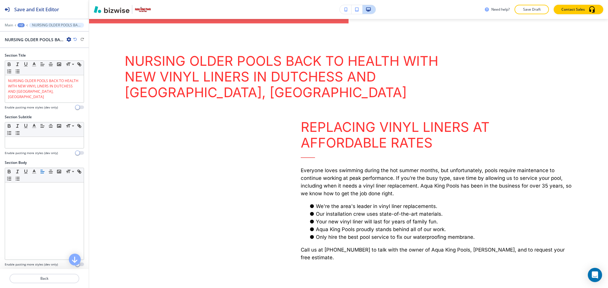
click at [20, 23] on div "+2" at bounding box center [21, 25] width 7 height 4
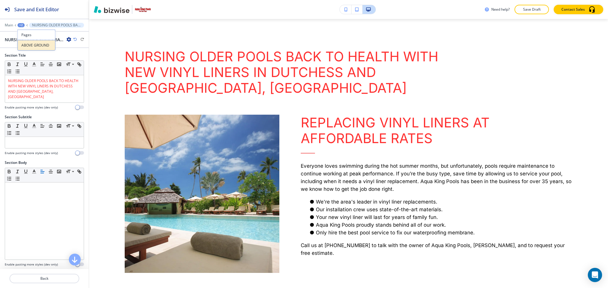
click at [29, 43] on p "ABOVE GROUND" at bounding box center [36, 45] width 30 height 5
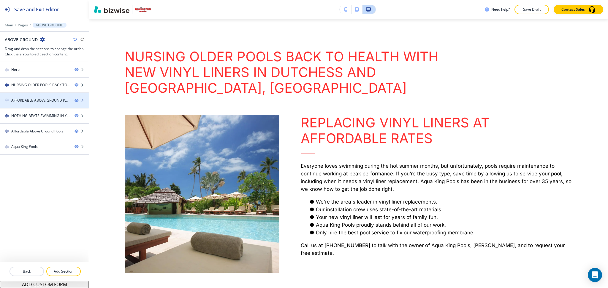
click at [30, 99] on div "AFFORDABLE ABOVE GROUND POOLS IN DUTCHESS AND ORANGE COUNTY, NY" at bounding box center [40, 100] width 58 height 5
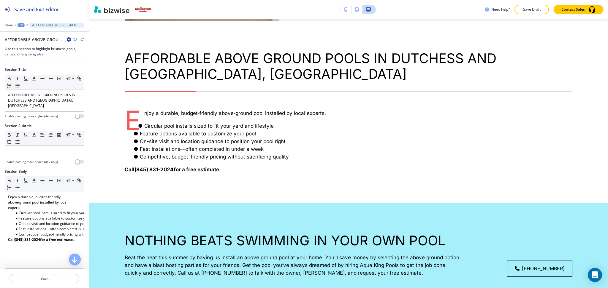
scroll to position [554, 0]
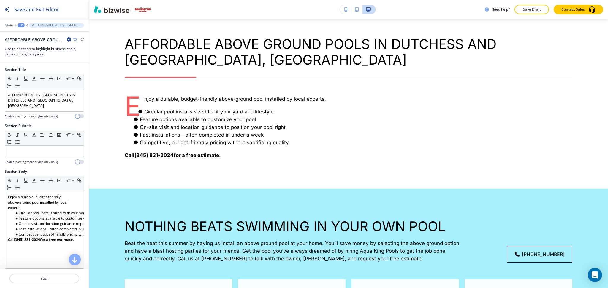
click at [68, 39] on icon "button" at bounding box center [68, 39] width 5 height 5
click at [75, 70] on p "Delete Section" at bounding box center [85, 70] width 30 height 5
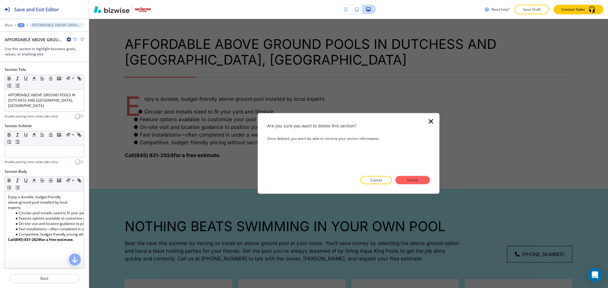
click at [407, 182] on p "Delete" at bounding box center [412, 180] width 14 height 5
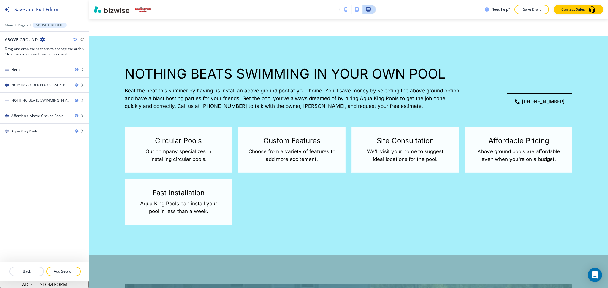
scroll to position [401, 0]
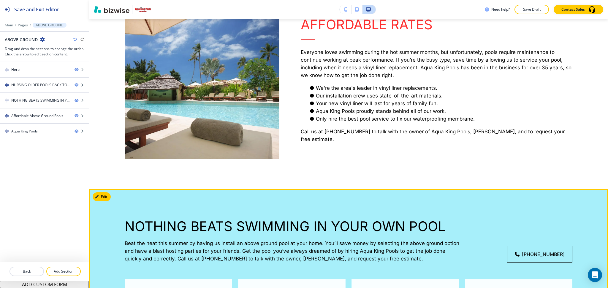
click at [99, 195] on icon "button" at bounding box center [97, 197] width 4 height 4
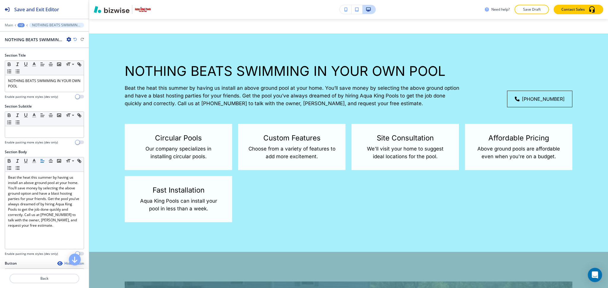
scroll to position [568, 0]
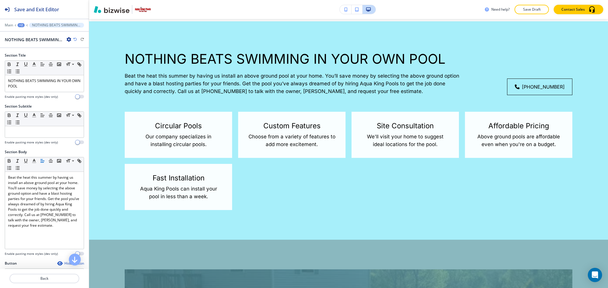
click at [69, 37] on icon "button" at bounding box center [68, 39] width 5 height 5
click at [89, 73] on p "Delete Section" at bounding box center [85, 70] width 30 height 5
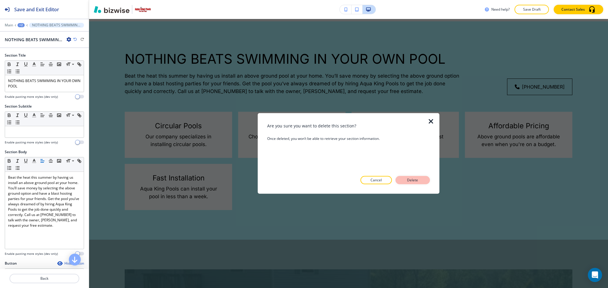
click at [416, 183] on p "Delete" at bounding box center [412, 180] width 14 height 5
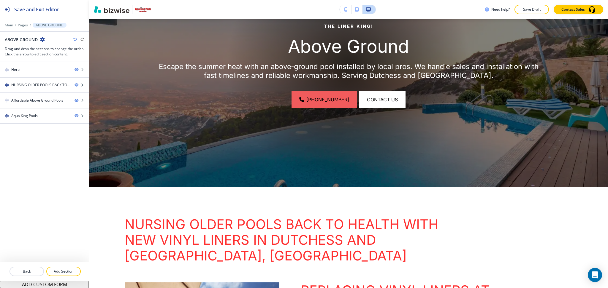
scroll to position [118, 0]
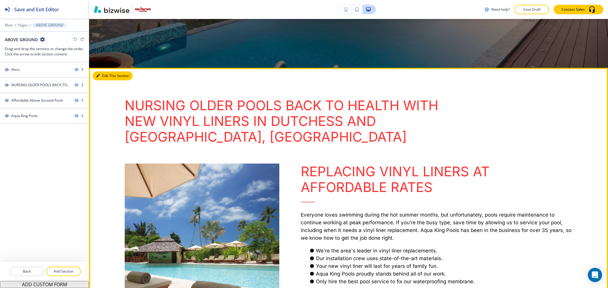
click at [102, 75] on button "Edit This Section" at bounding box center [113, 76] width 40 height 9
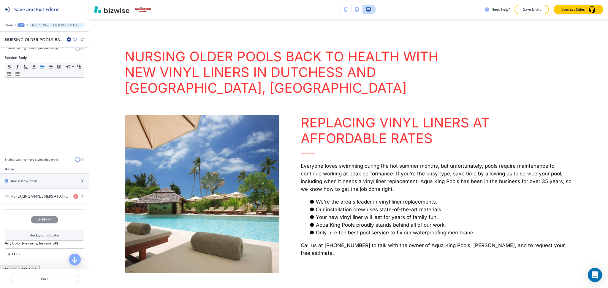
scroll to position [126, 0]
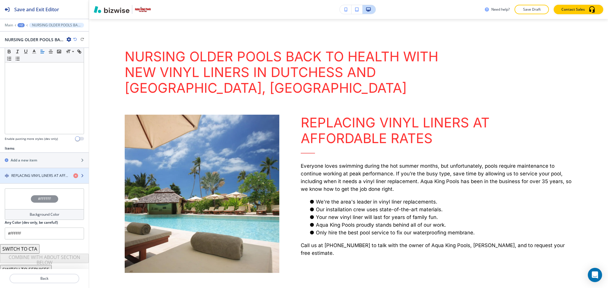
click at [41, 173] on h4 "REPLACING VINYL LINERS AT AFFORDABLE RATES" at bounding box center [39, 175] width 57 height 5
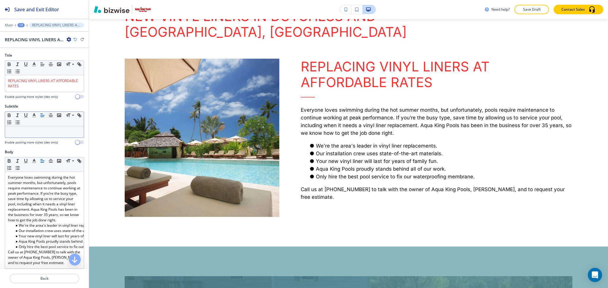
scroll to position [353, 0]
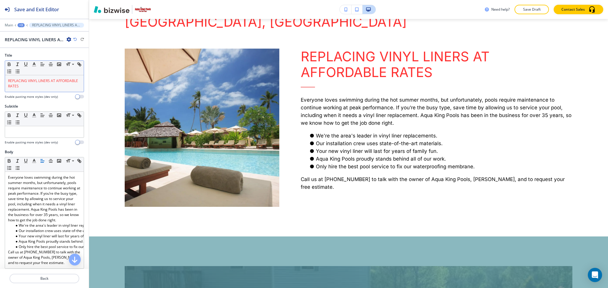
click at [48, 85] on p "REPLACING VINYL LINERS AT AFFORDABLE RATES" at bounding box center [44, 83] width 73 height 11
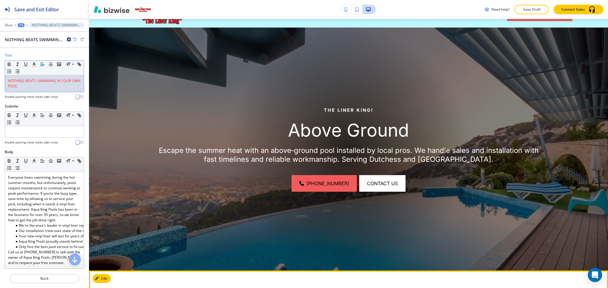
scroll to position [0, 0]
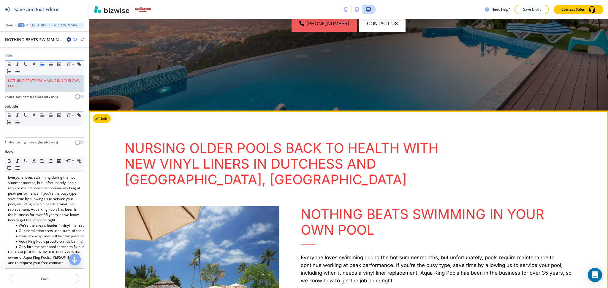
click at [100, 120] on button "Edit" at bounding box center [102, 118] width 18 height 9
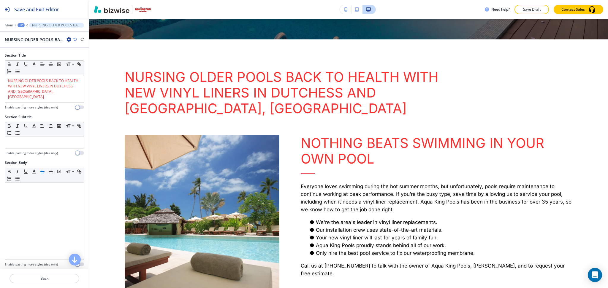
scroll to position [287, 0]
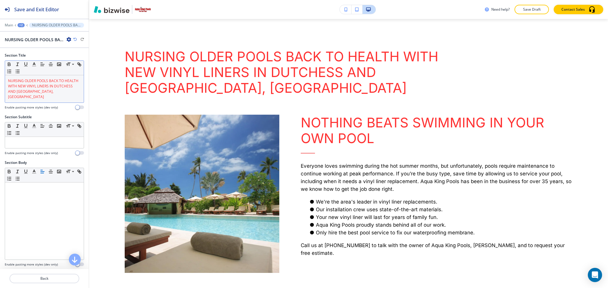
click at [58, 94] on p "NURSING OLDER POOLS BACK TO HEALTH WITH NEW VINYL LINERS IN DUTCHESS AND ORANGE…" at bounding box center [44, 88] width 73 height 21
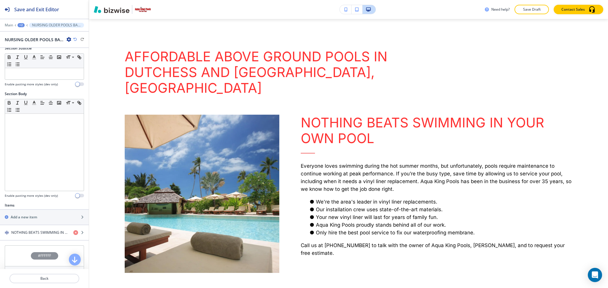
scroll to position [126, 0]
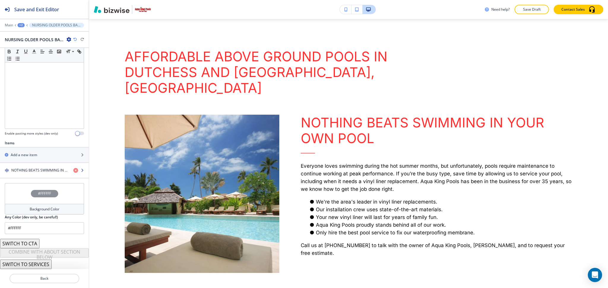
click at [38, 172] on h4 "NOTHING BEATS SWIMMING IN YOUR OWN POOL" at bounding box center [39, 170] width 57 height 5
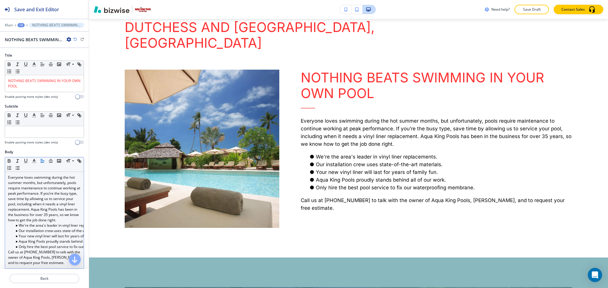
scroll to position [337, 0]
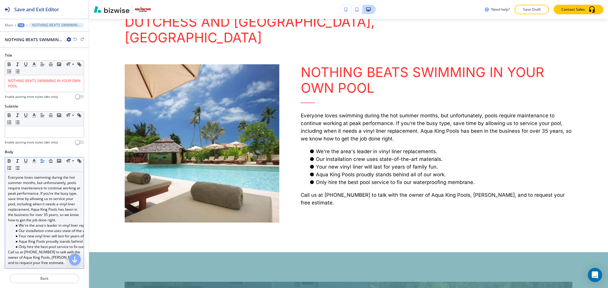
click at [53, 196] on p "Everyone loves swimming during the hot summer months, but unfortunately, pools …" at bounding box center [44, 199] width 73 height 48
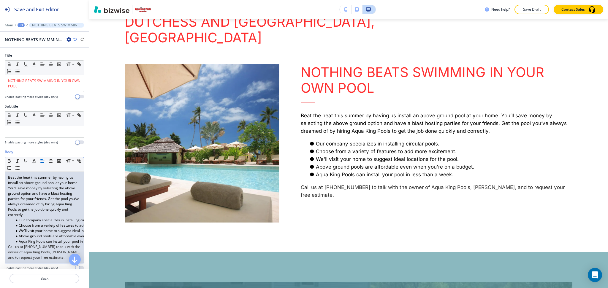
scroll to position [143, 0]
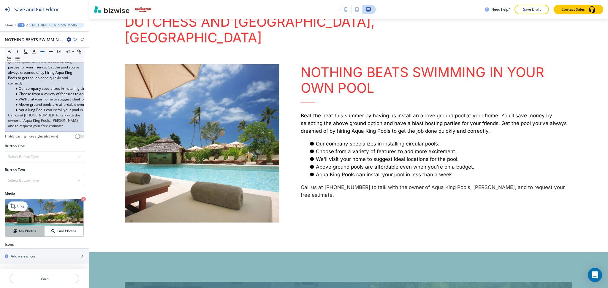
click at [20, 233] on h4 "My Photos" at bounding box center [27, 231] width 17 height 5
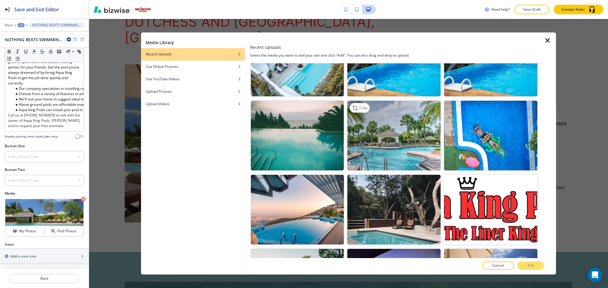
scroll to position [685, 0]
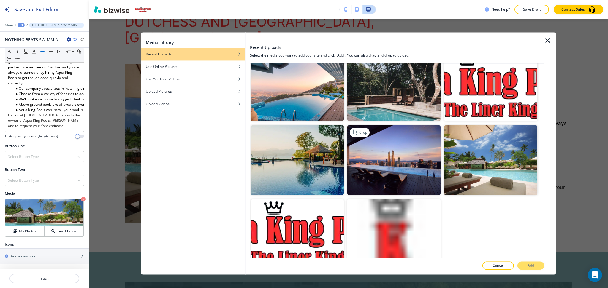
click at [408, 157] on img "button" at bounding box center [393, 161] width 93 height 70
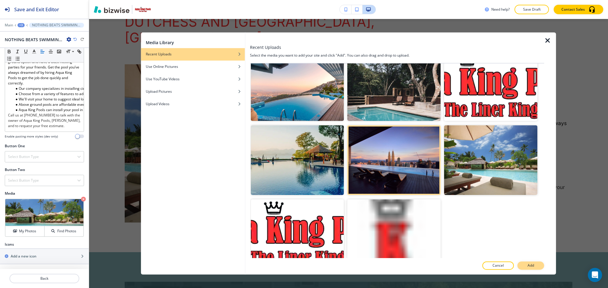
click at [533, 270] on button "Add" at bounding box center [530, 266] width 27 height 8
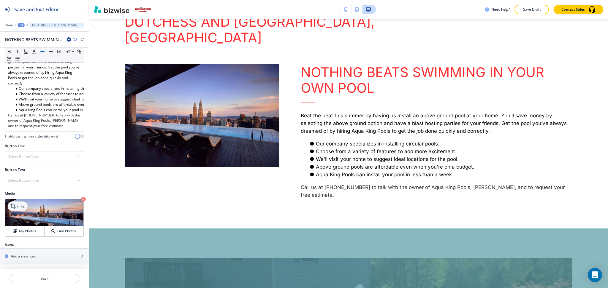
click at [13, 205] on icon at bounding box center [13, 206] width 7 height 7
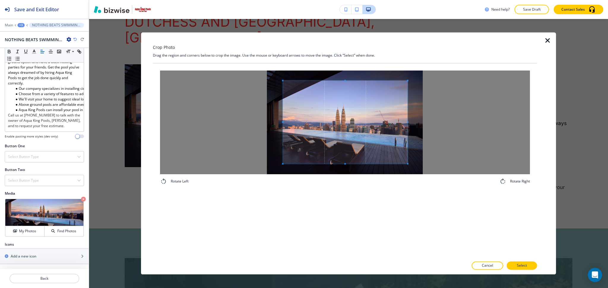
click at [343, 81] on span at bounding box center [345, 122] width 125 height 83
click at [341, 65] on div "Rotate Left Rotate Right" at bounding box center [345, 128] width 384 height 129
click at [351, 202] on div "Rotate Left Rotate Right" at bounding box center [345, 161] width 384 height 195
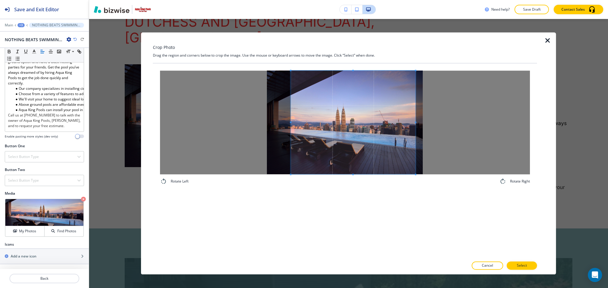
click at [355, 150] on span at bounding box center [353, 123] width 125 height 104
click at [409, 121] on div at bounding box center [350, 123] width 118 height 104
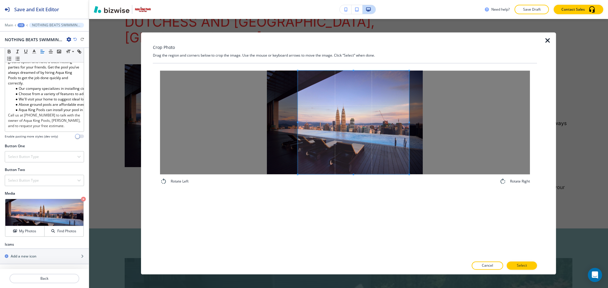
click at [299, 123] on div at bounding box center [353, 123] width 111 height 104
click at [528, 271] on div at bounding box center [345, 272] width 384 height 5
click at [526, 265] on p "Select" at bounding box center [522, 266] width 10 height 5
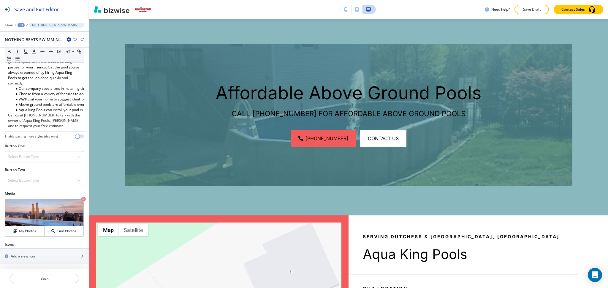
scroll to position [509, 0]
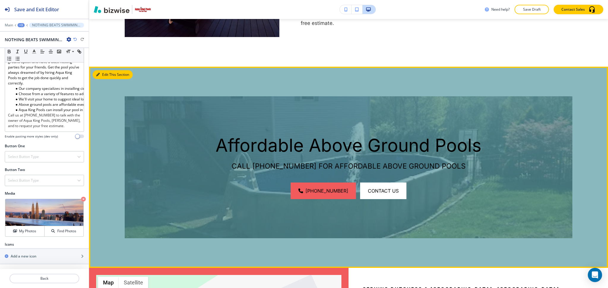
click at [104, 70] on button "Edit This Section" at bounding box center [113, 74] width 40 height 9
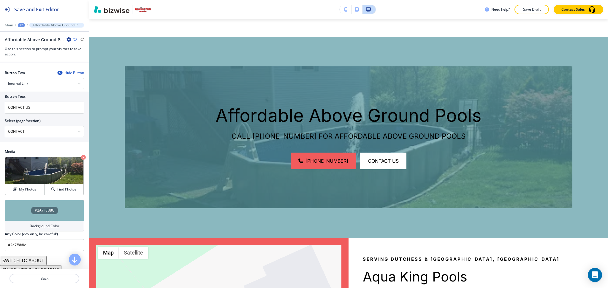
scroll to position [265, 0]
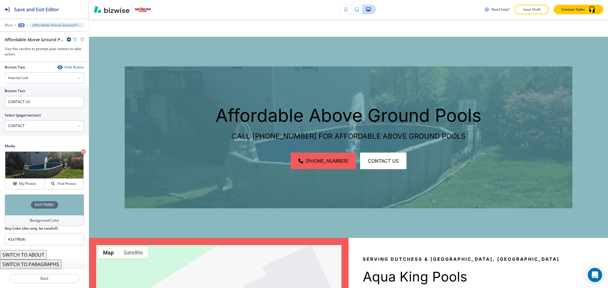
click at [39, 221] on h4 "Background Color" at bounding box center [45, 220] width 30 height 5
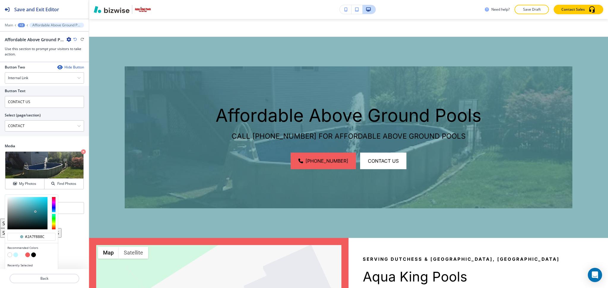
click at [16, 256] on button "button" at bounding box center [15, 255] width 5 height 5
type input "#bff6ff"
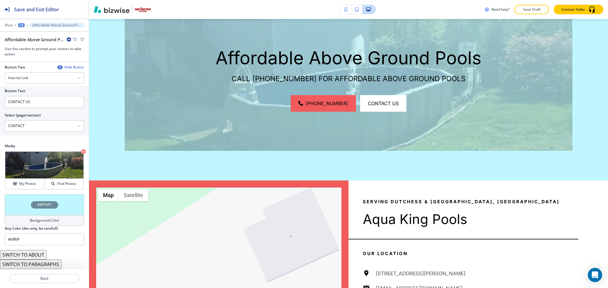
scroll to position [617, 0]
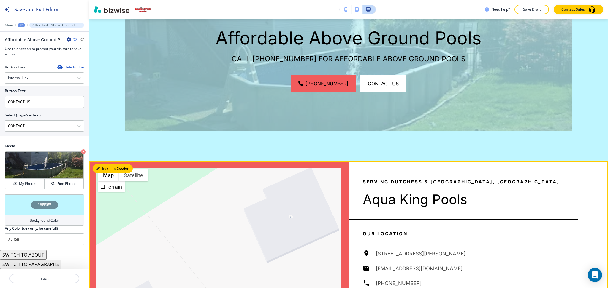
click at [102, 164] on button "Edit This Section" at bounding box center [113, 168] width 40 height 9
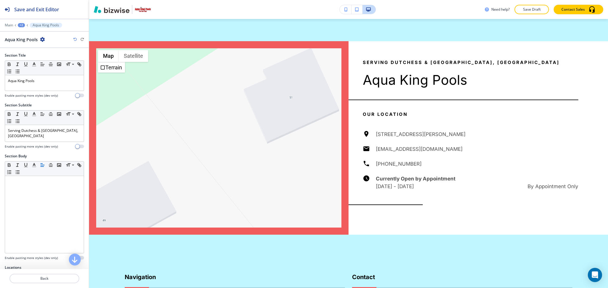
scroll to position [741, 0]
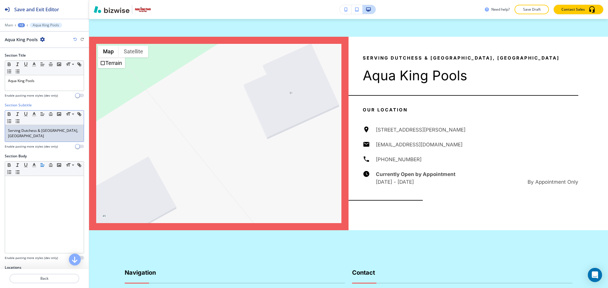
click at [51, 130] on p "Serving Dutchess & Orange Counties, NY" at bounding box center [44, 133] width 73 height 11
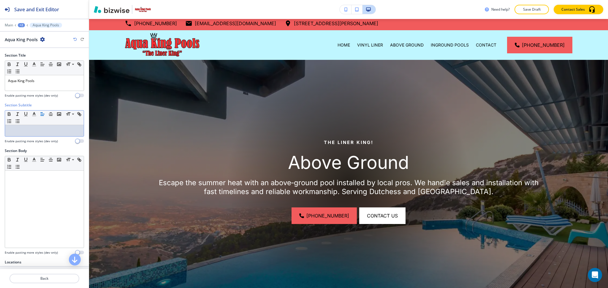
scroll to position [0, 0]
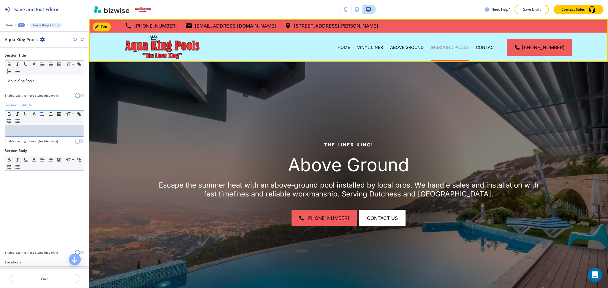
click at [447, 45] on p "INGROUND POOLS" at bounding box center [450, 48] width 38 height 6
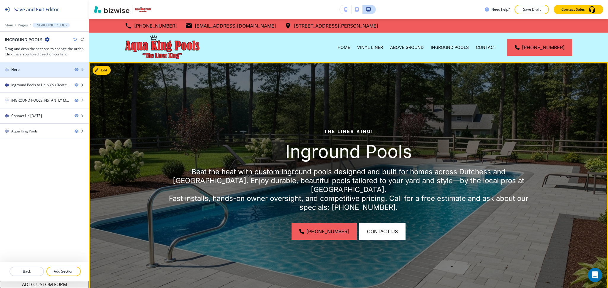
click at [47, 72] on div "Hero" at bounding box center [35, 69] width 70 height 5
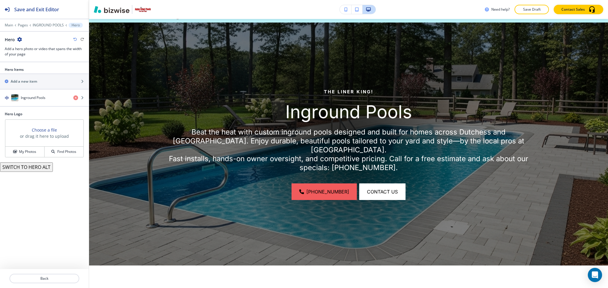
scroll to position [43, 0]
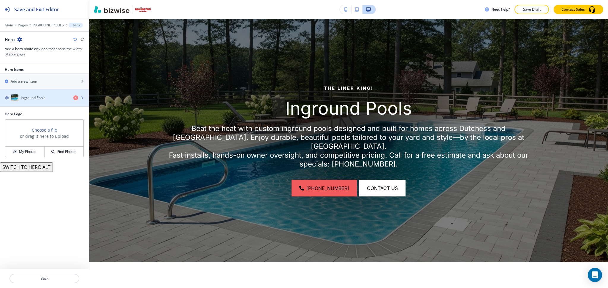
click at [39, 100] on h4 "Inground Pools" at bounding box center [33, 97] width 25 height 5
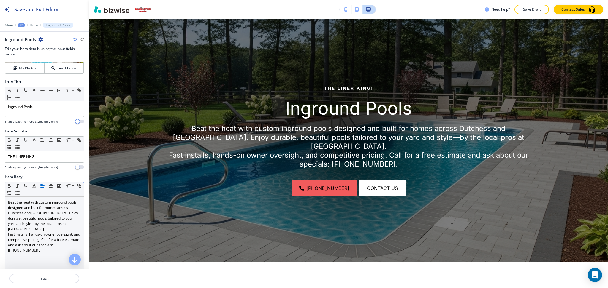
scroll to position [39, 0]
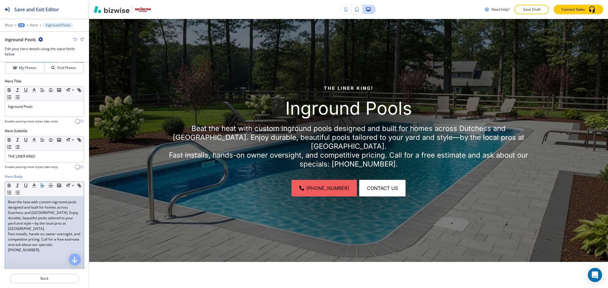
click at [6, 235] on div "Beat the heat with custom inground pools designed and built for homes across Du…" at bounding box center [44, 235] width 79 height 77
drag, startPoint x: 49, startPoint y: 239, endPoint x: 53, endPoint y: 262, distance: 23.9
click at [53, 262] on div "Beat the heat with custom inground pools designed and built for homes across Du…" at bounding box center [44, 235] width 79 height 77
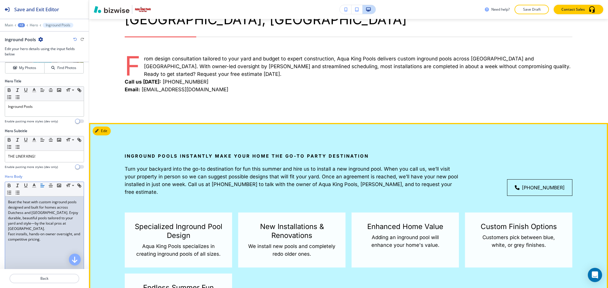
scroll to position [340, 0]
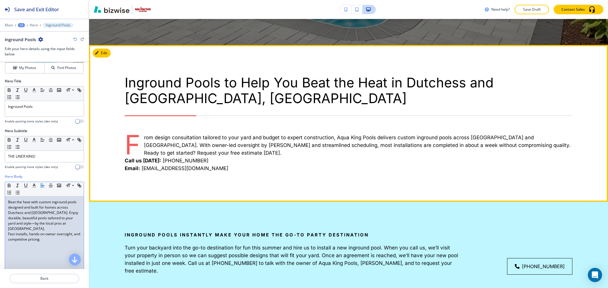
click at [96, 51] on icon "button" at bounding box center [97, 53] width 4 height 4
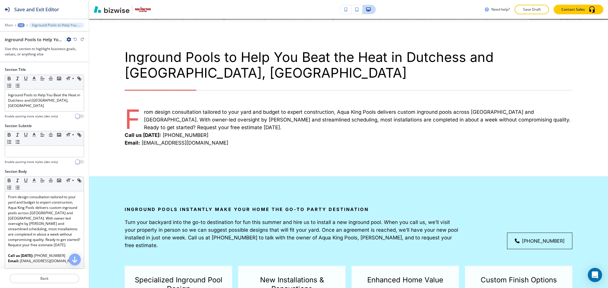
scroll to position [287, 0]
click at [68, 39] on icon "button" at bounding box center [68, 39] width 5 height 5
click at [88, 70] on p "Delete Section" at bounding box center [85, 70] width 30 height 5
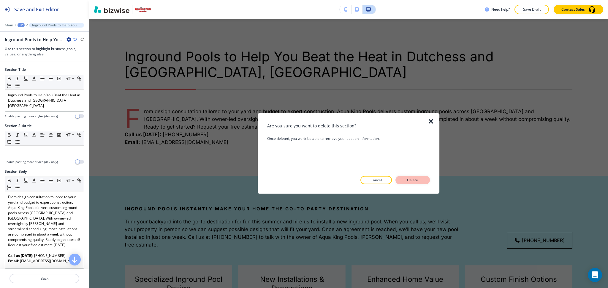
click at [406, 179] on p "Delete" at bounding box center [412, 180] width 14 height 5
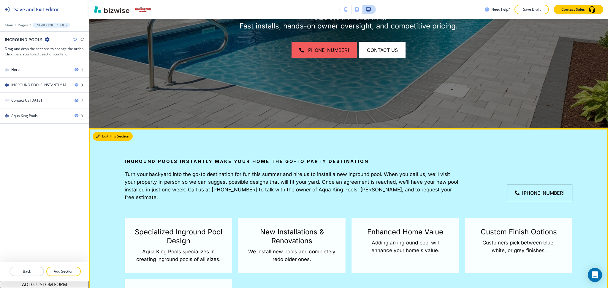
click at [105, 136] on button "Edit This Section" at bounding box center [113, 136] width 40 height 9
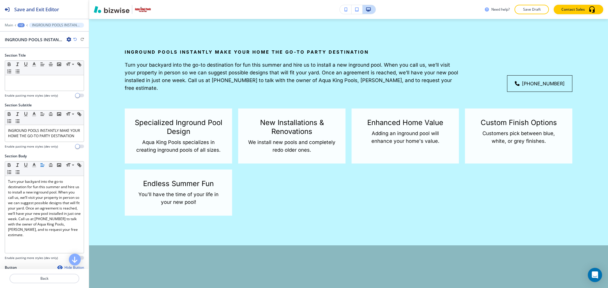
click at [69, 39] on icon "button" at bounding box center [68, 39] width 5 height 5
click at [83, 72] on p "Delete Section" at bounding box center [85, 70] width 30 height 5
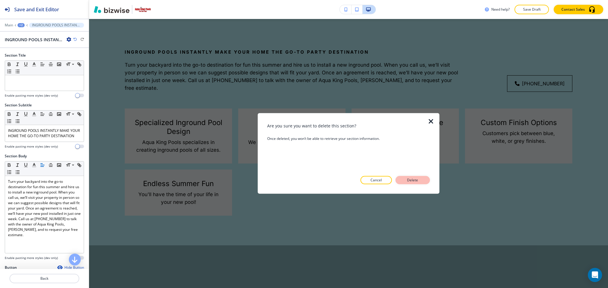
click at [411, 183] on button "Delete" at bounding box center [412, 180] width 34 height 8
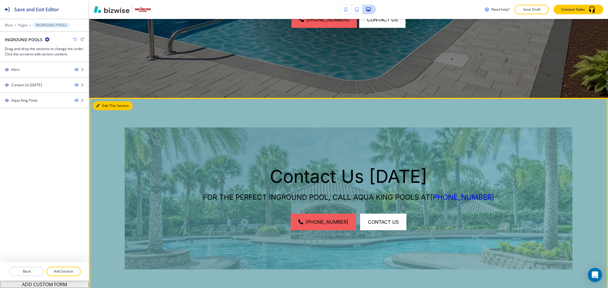
click at [103, 103] on button "Edit This Section" at bounding box center [113, 106] width 40 height 9
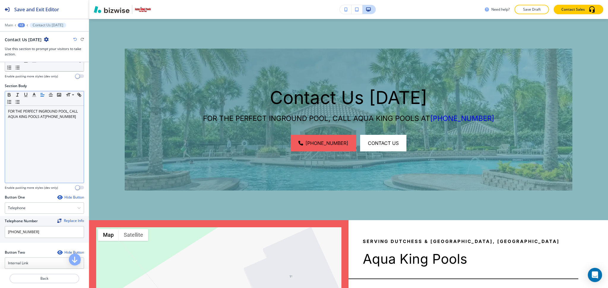
scroll to position [79, 0]
click at [37, 129] on div "FOR THE PERFECT INGROUND POOL, CALL AQUA KING POOLS AT (845) 831-2024" at bounding box center [44, 144] width 79 height 77
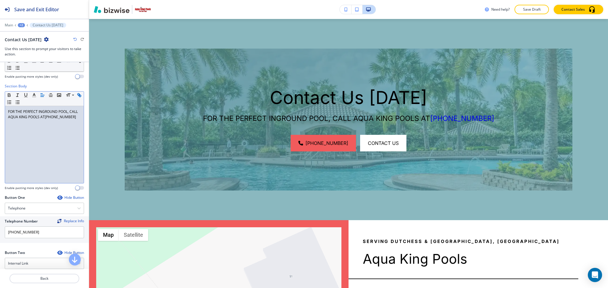
click at [45, 120] on p "FOR THE PERFECT INGROUND POOL, CALL AQUA KING POOLS AT (845) 831-2024" at bounding box center [44, 114] width 73 height 11
drag, startPoint x: 51, startPoint y: 117, endPoint x: 51, endPoint y: 120, distance: 3.6
click at [54, 120] on p "FOR THE PERFECT INGROUND POOL, CALL AQUA KING POOLS AT (845) 831-2024" at bounding box center [44, 114] width 73 height 11
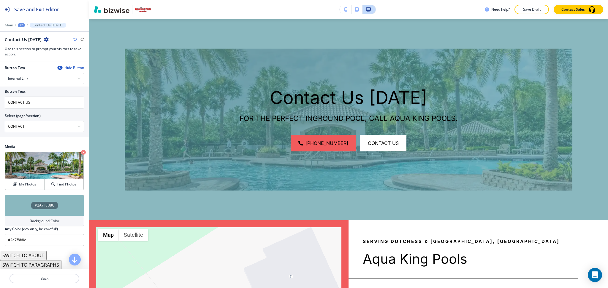
scroll to position [265, 0]
click at [32, 225] on div "Background Color" at bounding box center [44, 220] width 79 height 11
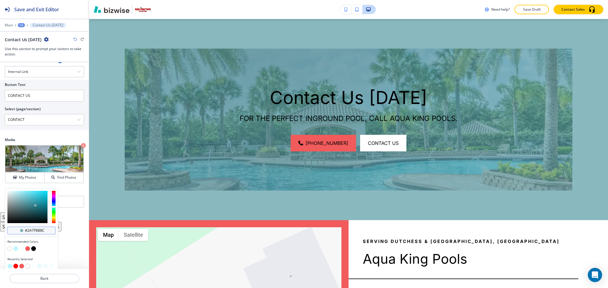
scroll to position [274, 0]
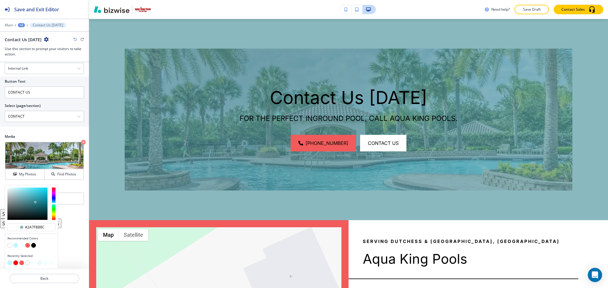
click at [15, 247] on button "button" at bounding box center [15, 245] width 5 height 5
type input "#bff6ff"
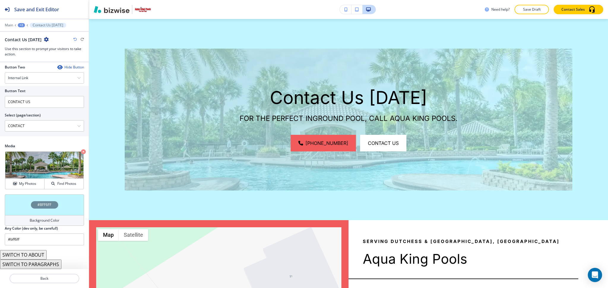
scroll to position [265, 0]
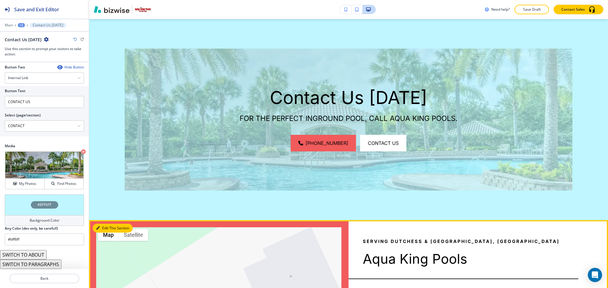
click at [102, 227] on button "Edit This Section" at bounding box center [113, 228] width 40 height 9
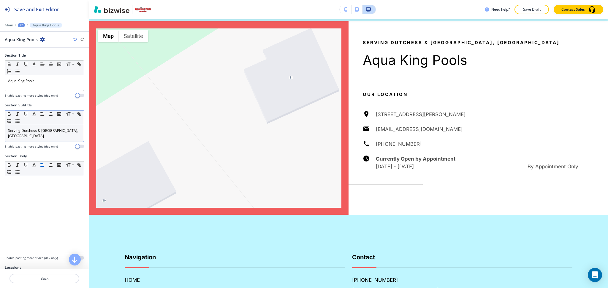
scroll to position [488, 0]
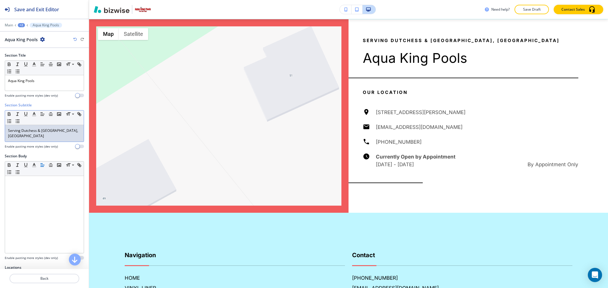
click at [49, 142] on div "Serving Dutchess & Orange Counties, NY" at bounding box center [44, 133] width 79 height 17
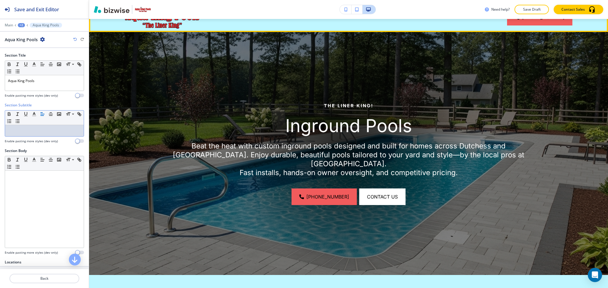
scroll to position [13, 0]
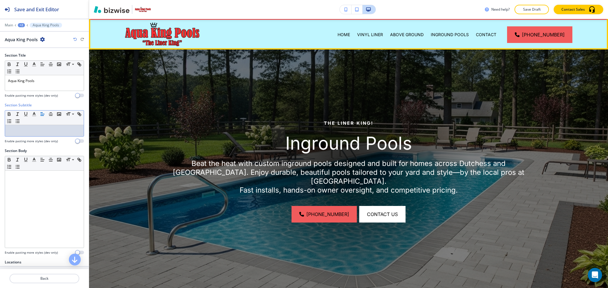
click at [403, 35] on p "ABOVE GROUND" at bounding box center [407, 35] width 34 height 6
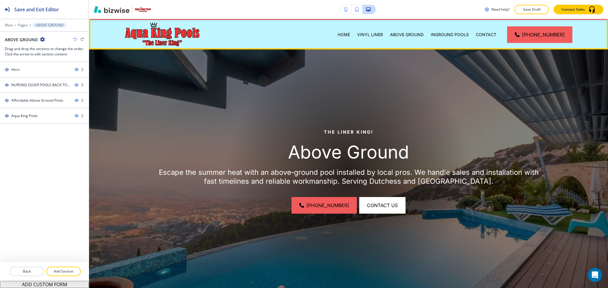
scroll to position [0, 0]
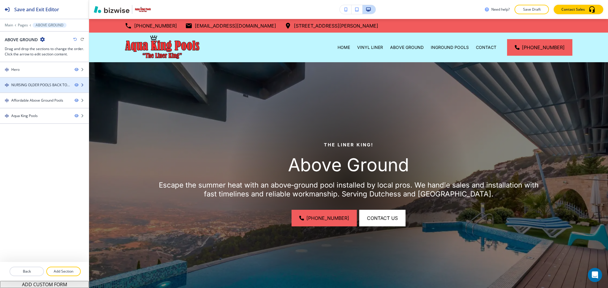
click at [34, 86] on div "NURSING OLDER POOLS BACK TO HEALTH WITH NEW VINYL LINERS IN DUTCHESS AND ORANGE…" at bounding box center [40, 85] width 58 height 5
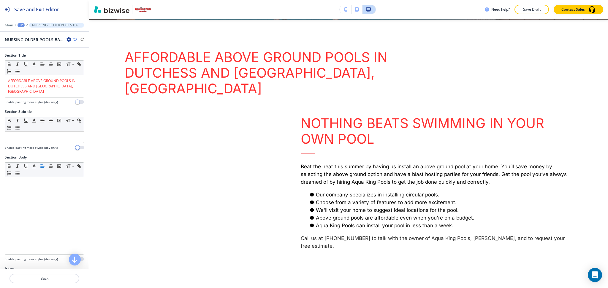
scroll to position [287, 0]
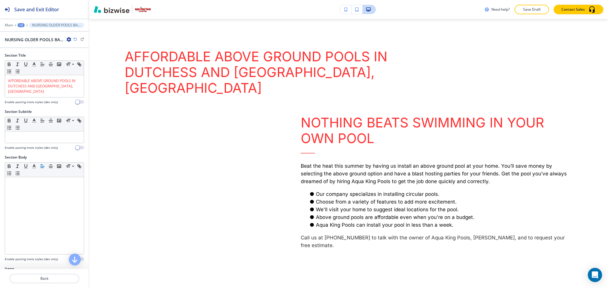
click at [68, 38] on icon "button" at bounding box center [68, 39] width 5 height 5
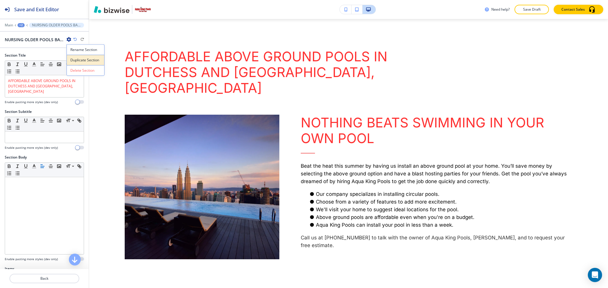
click at [77, 58] on p "Duplicate Section" at bounding box center [85, 60] width 30 height 5
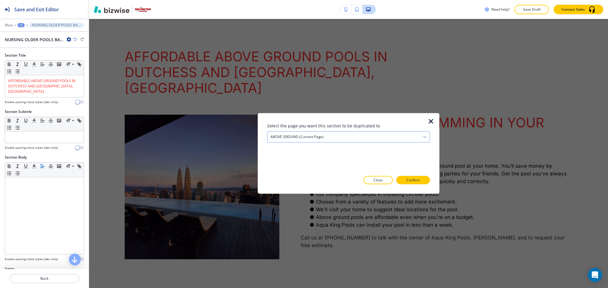
click at [307, 140] on div "ABOVE GROUND (current page)" at bounding box center [348, 137] width 162 height 11
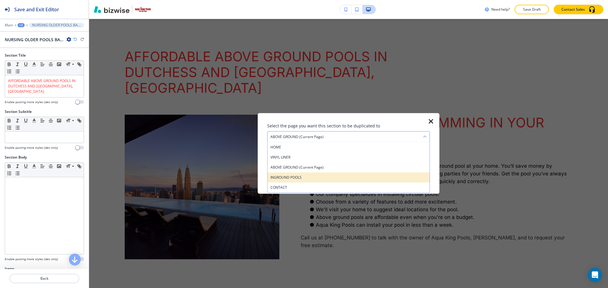
click at [298, 175] on h4 "INGROUND POOLS" at bounding box center [348, 177] width 156 height 5
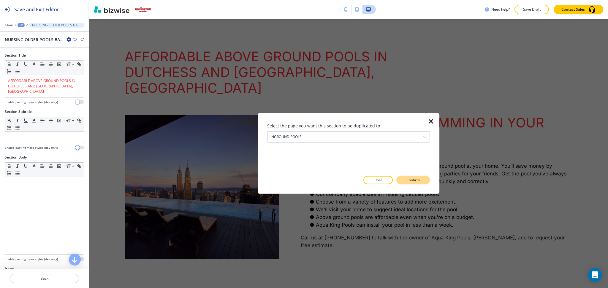
click at [405, 180] on button "Confirm" at bounding box center [413, 180] width 34 height 8
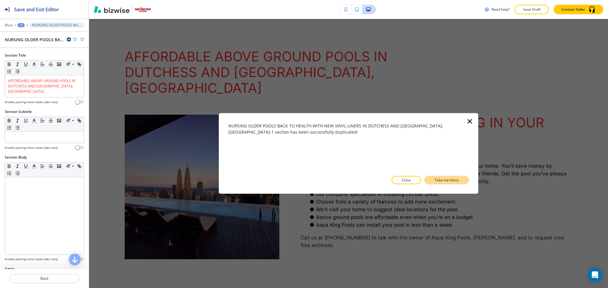
click at [448, 181] on p "Take me there" at bounding box center [447, 180] width 24 height 5
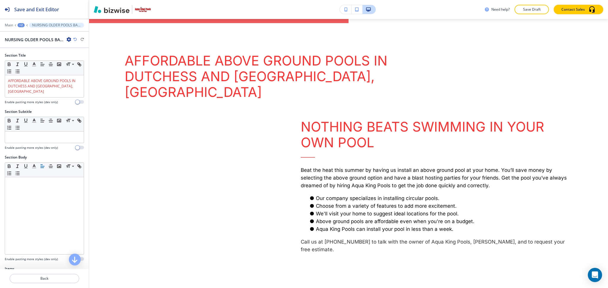
scroll to position [669, 0]
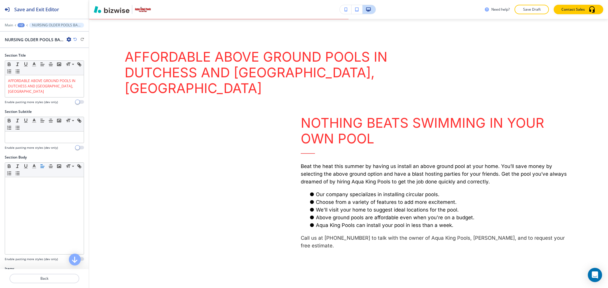
click at [19, 25] on div "+2" at bounding box center [21, 25] width 7 height 4
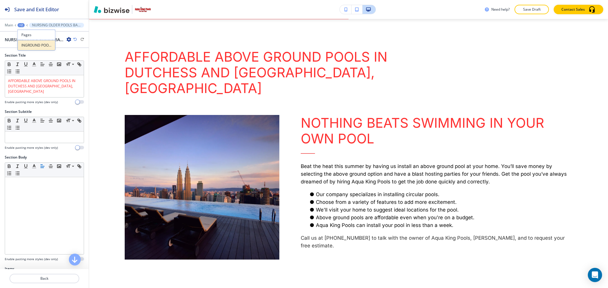
click at [30, 43] on p "INGROUND POOLS" at bounding box center [36, 45] width 30 height 5
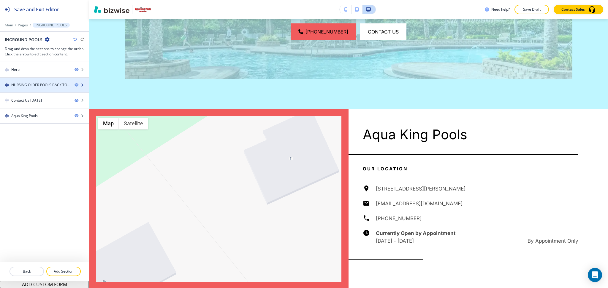
scroll to position [287, 0]
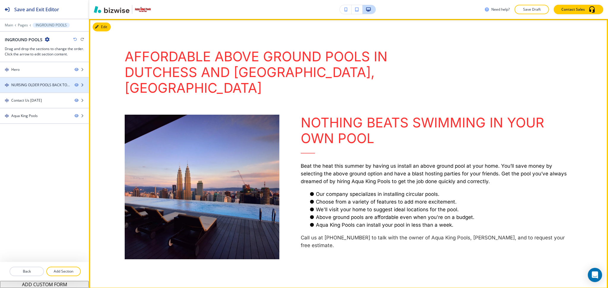
click at [33, 80] on div at bounding box center [44, 80] width 89 height 5
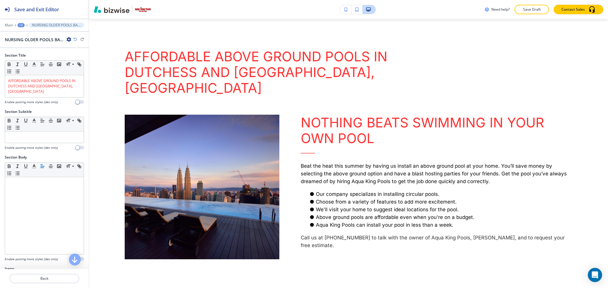
click at [56, 98] on div at bounding box center [44, 99] width 79 height 2
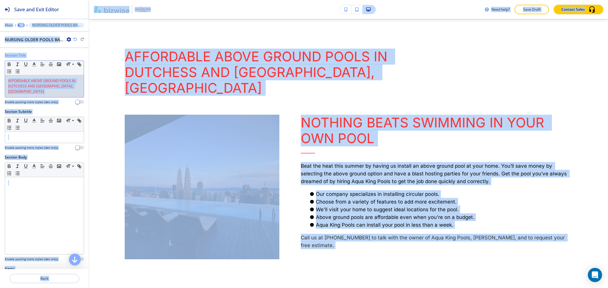
click at [55, 94] on p "AFFORDABLE ABOVE GROUND POOLS IN DUTCHESS AND ORANGE COUNTY, NY" at bounding box center [44, 86] width 73 height 16
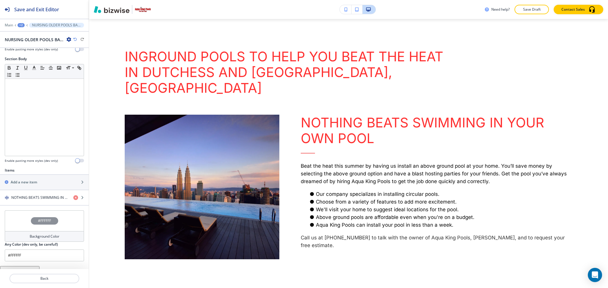
scroll to position [126, 0]
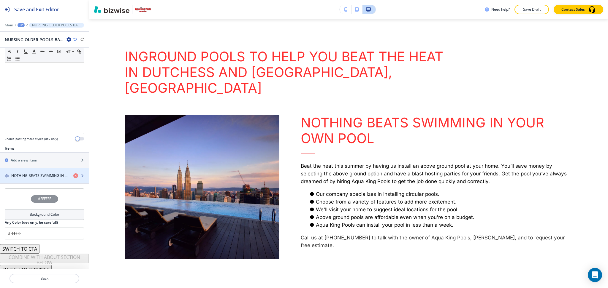
click at [36, 173] on h4 "NOTHING BEATS SWIMMING IN YOUR OWN POOL" at bounding box center [39, 175] width 57 height 5
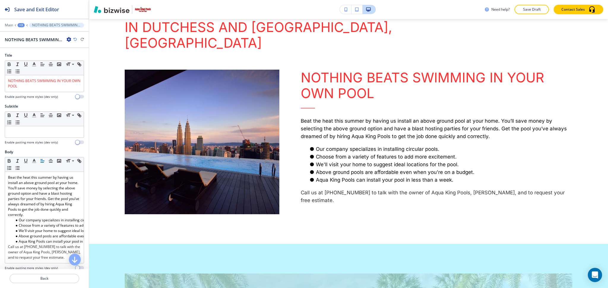
scroll to position [337, 0]
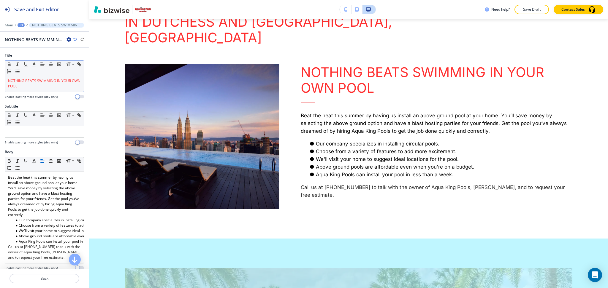
click at [44, 86] on p "NOTHING BEATS SWIMMING IN YOUR OWN POOL" at bounding box center [44, 83] width 73 height 11
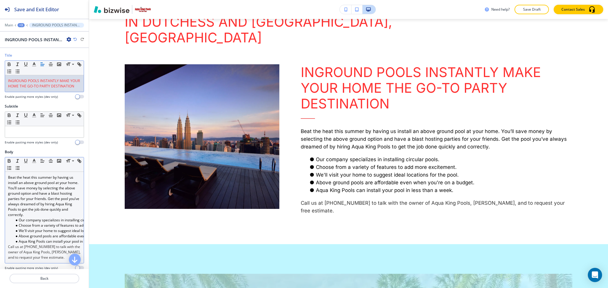
click at [28, 214] on p "Beat the heat this summer by having us install an above ground pool at your hom…" at bounding box center [44, 196] width 73 height 43
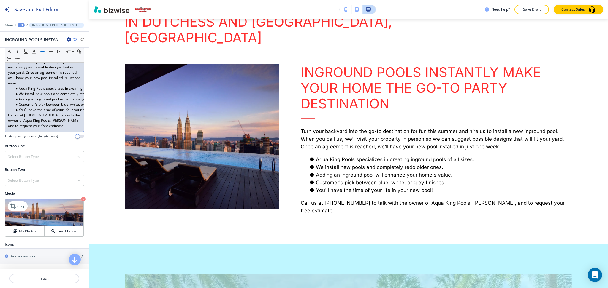
scroll to position [154, 0]
click at [27, 233] on h4 "My Photos" at bounding box center [27, 231] width 17 height 5
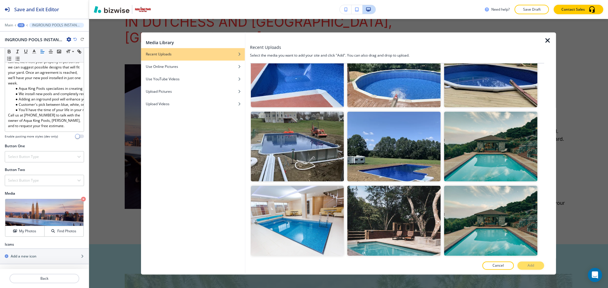
scroll to position [392, 0]
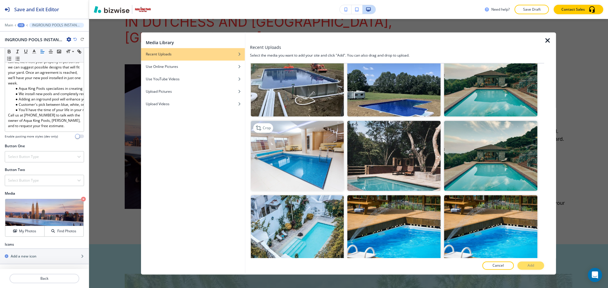
click at [296, 150] on img "button" at bounding box center [296, 156] width 93 height 70
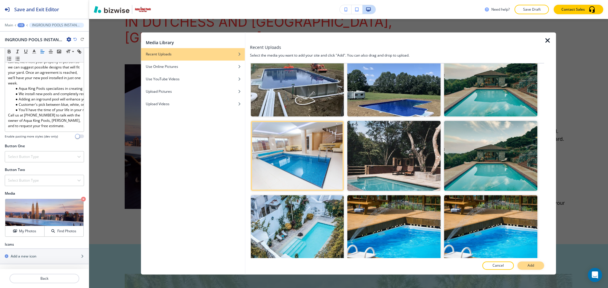
click at [535, 270] on button "Add" at bounding box center [530, 266] width 27 height 8
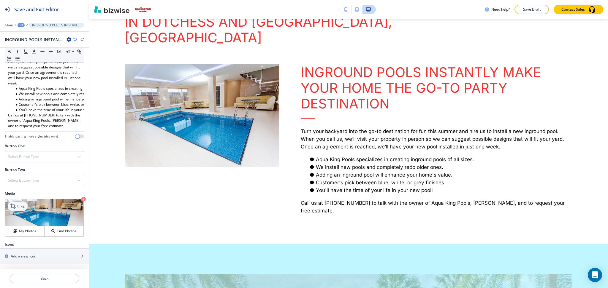
click at [19, 206] on p "Crop" at bounding box center [21, 206] width 8 height 5
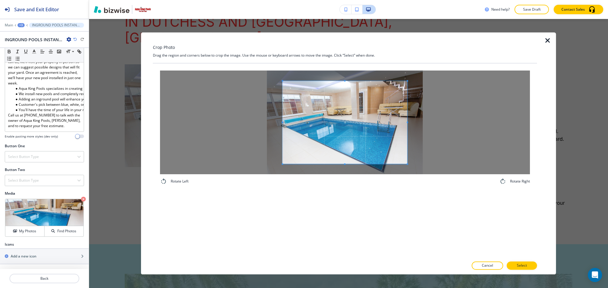
click at [352, 60] on div "Crop Photo Drag the region and corners below to crop the image. Use the mouse o…" at bounding box center [345, 153] width 384 height 242
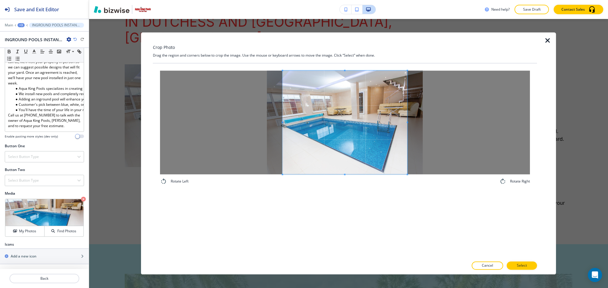
click at [359, 193] on div "Rotate Left Rotate Right" at bounding box center [345, 161] width 384 height 195
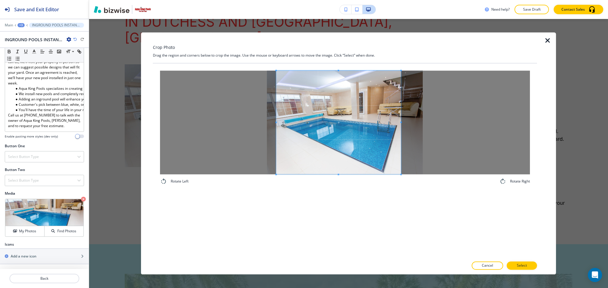
click at [361, 129] on span at bounding box center [338, 123] width 125 height 104
click at [529, 264] on button "Select" at bounding box center [522, 266] width 30 height 8
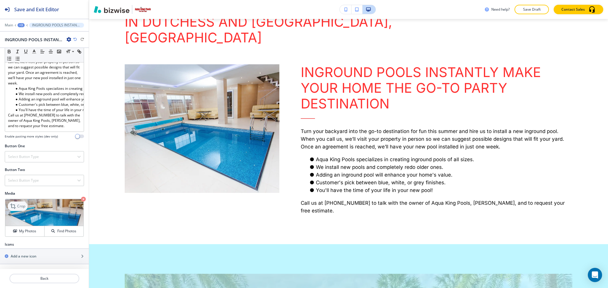
click at [15, 209] on icon at bounding box center [12, 206] width 5 height 5
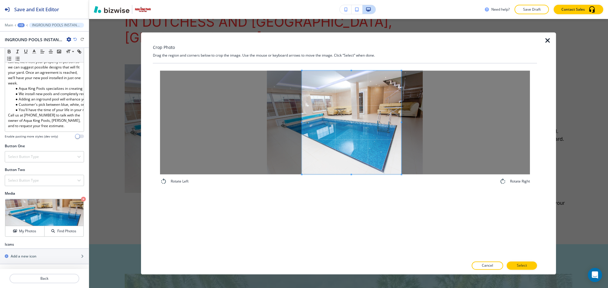
click at [302, 125] on span at bounding box center [301, 123] width 1 height 104
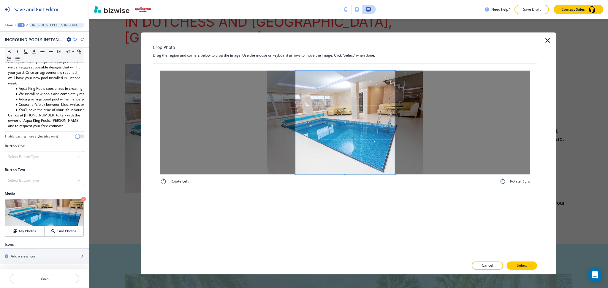
click at [349, 135] on span at bounding box center [345, 123] width 99 height 104
click at [525, 266] on p "Select" at bounding box center [522, 266] width 10 height 5
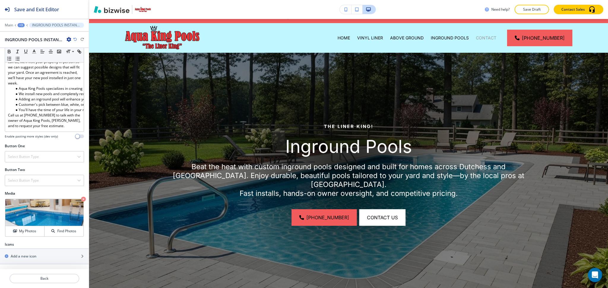
scroll to position [1, 0]
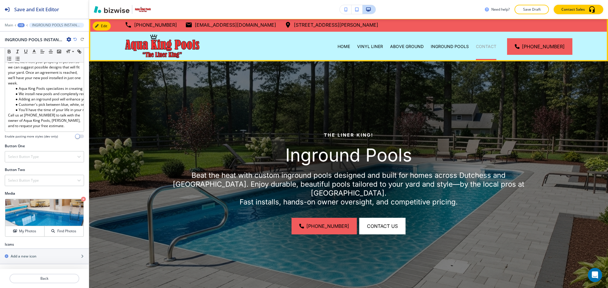
click at [490, 45] on p "CONTACT" at bounding box center [486, 47] width 20 height 6
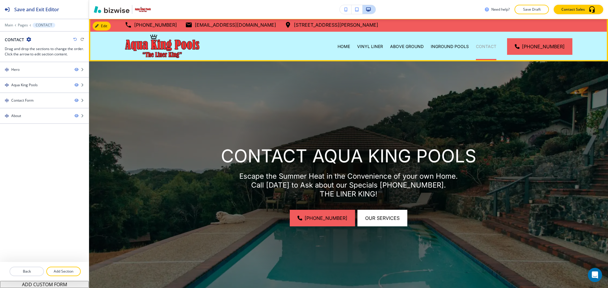
scroll to position [0, 0]
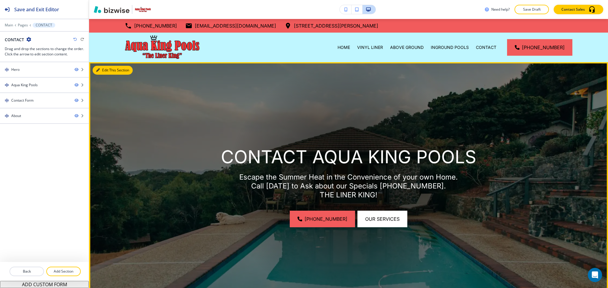
click at [108, 70] on button "Edit This Section" at bounding box center [113, 70] width 40 height 9
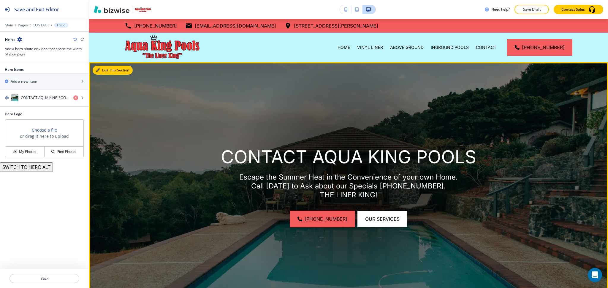
scroll to position [43, 0]
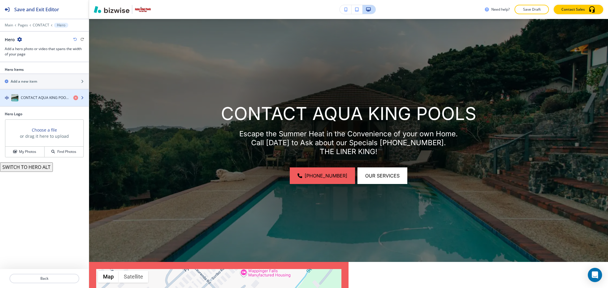
click at [42, 100] on h4 "CONTACT AQUA KING POOLS" at bounding box center [45, 97] width 48 height 5
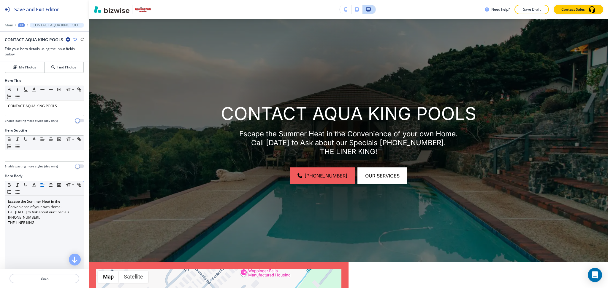
scroll to position [40, 0]
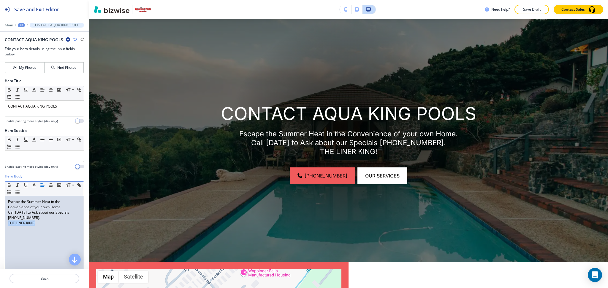
drag, startPoint x: 46, startPoint y: 223, endPoint x: 0, endPoint y: 226, distance: 46.1
click at [0, 226] on div "Hero Body Small Normal Large Huge Escape the Summer Heat in the Convenience of …" at bounding box center [44, 230] width 89 height 112
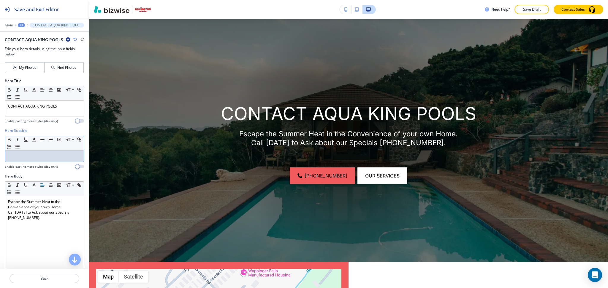
click at [22, 157] on p at bounding box center [44, 156] width 73 height 5
paste div
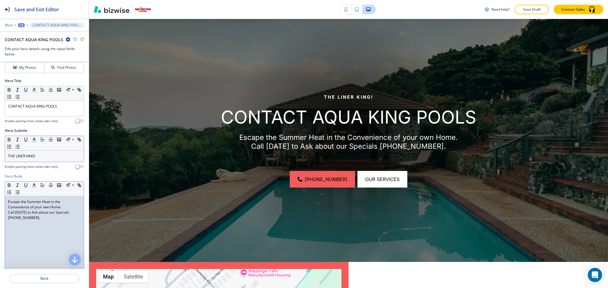
click at [30, 232] on div "Escape the Summer Heat in the Convenience of your own Home. Call Today to Ask a…" at bounding box center [44, 234] width 79 height 77
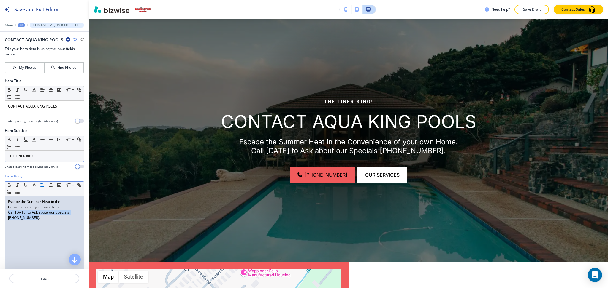
drag, startPoint x: 39, startPoint y: 223, endPoint x: 0, endPoint y: 213, distance: 40.1
click at [0, 213] on div "Hero Body Small Normal Large Huge Escape the Summer Heat in the Convenience of …" at bounding box center [44, 230] width 89 height 112
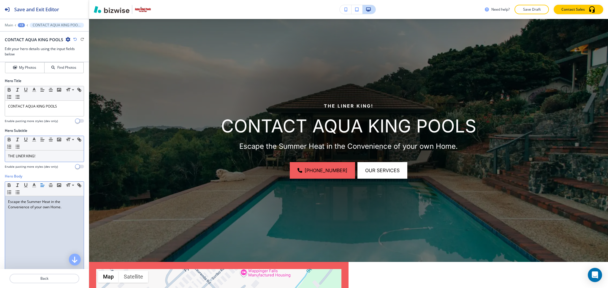
scroll to position [29, 0]
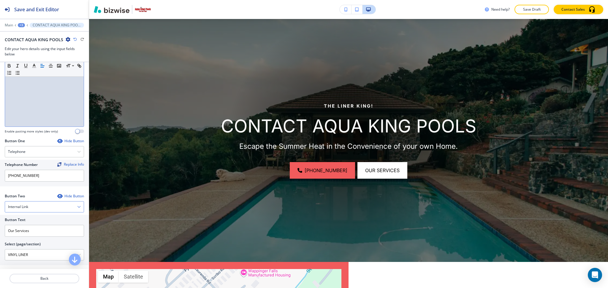
click at [29, 202] on div "Internal Link" at bounding box center [44, 207] width 79 height 11
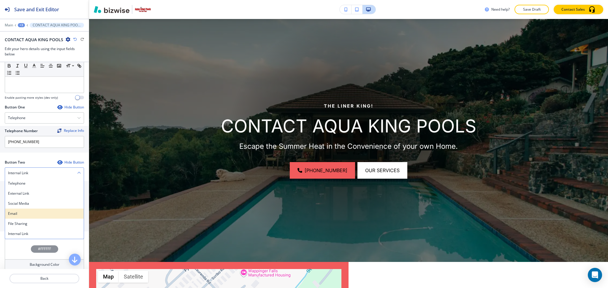
click at [20, 217] on div "Email" at bounding box center [44, 214] width 79 height 10
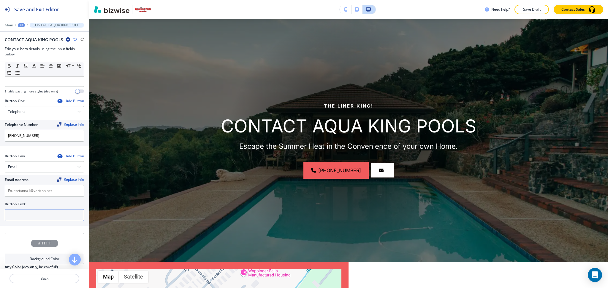
click at [25, 213] on input "text" at bounding box center [44, 216] width 79 height 12
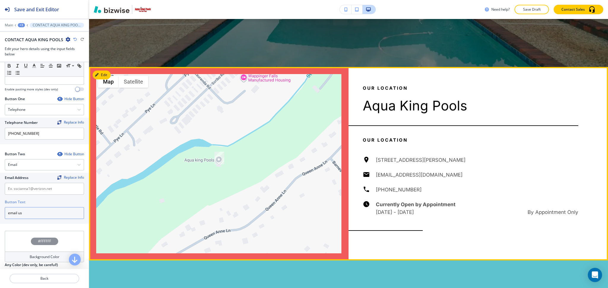
scroll to position [239, 0]
type input "email us"
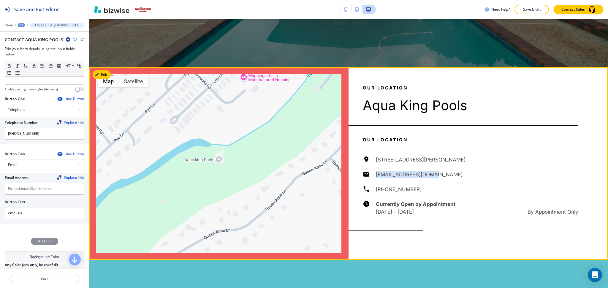
drag, startPoint x: 435, startPoint y: 177, endPoint x: 369, endPoint y: 177, distance: 66.2
click at [369, 177] on div "47 Queen Anne Ln, Wappingers Falls, NY 12590, USA sscianna1@verizon.net (845) 8…" at bounding box center [470, 186] width 215 height 60
copy h6 "sscianna1@verizon.net"
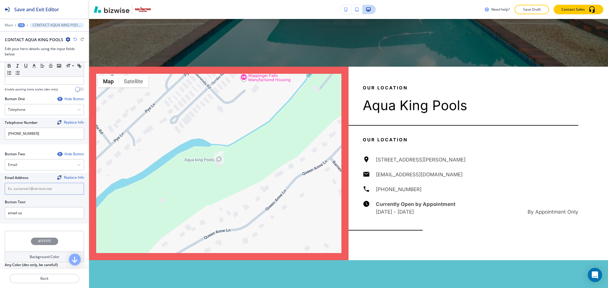
click at [45, 192] on input "text" at bounding box center [44, 189] width 79 height 12
paste input "sscianna1@verizon.net"
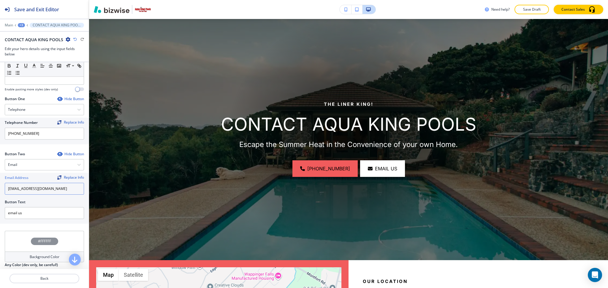
scroll to position [0, 0]
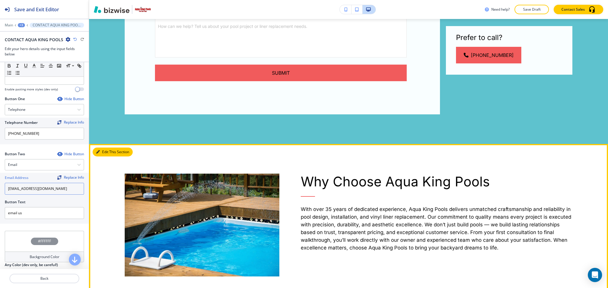
type input "sscianna1@verizon.net"
click at [100, 156] on button "Edit This Section" at bounding box center [113, 152] width 40 height 9
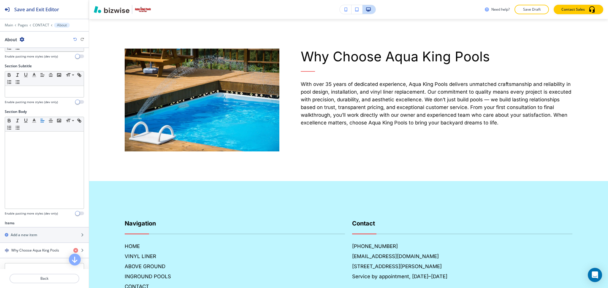
scroll to position [119, 0]
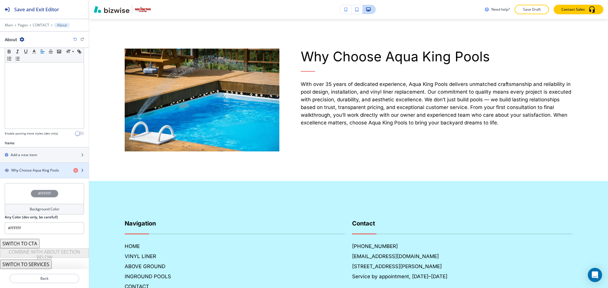
click at [40, 172] on h4 "Why Choose Aqua King Pools" at bounding box center [35, 170] width 48 height 5
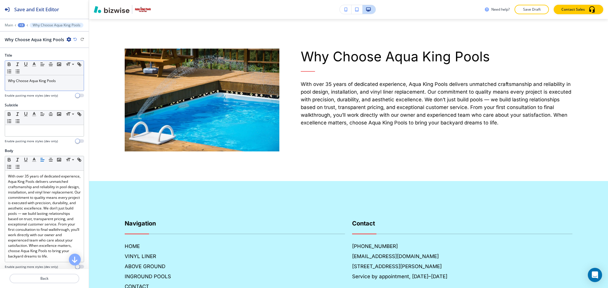
click at [38, 80] on p "Why Choose Aqua King Pools" at bounding box center [44, 80] width 73 height 5
click at [34, 66] on line "button" at bounding box center [34, 66] width 4 height 0
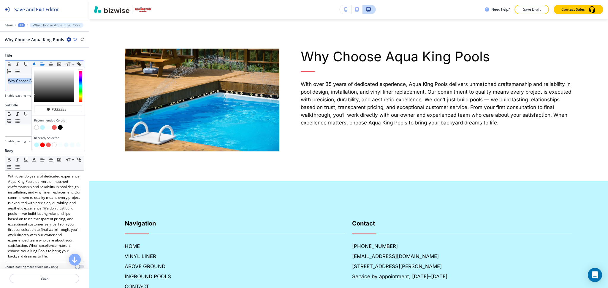
click at [43, 144] on button "button" at bounding box center [42, 145] width 5 height 5
type input "#ff0000"
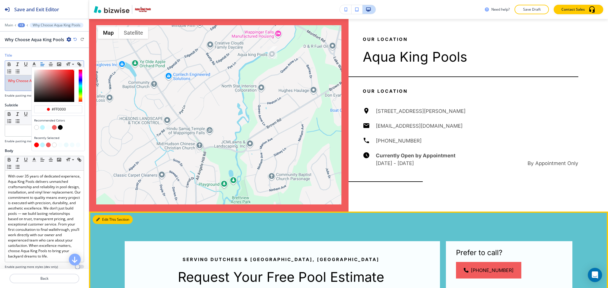
click at [100, 219] on button "Edit This Section" at bounding box center [113, 219] width 40 height 9
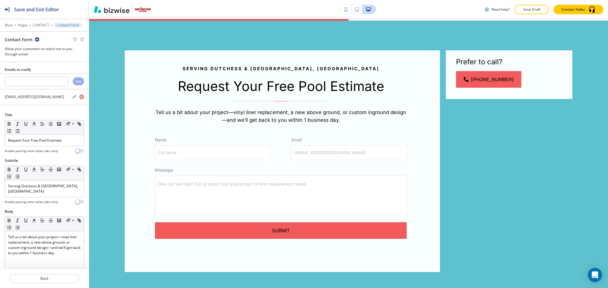
scroll to position [481, 0]
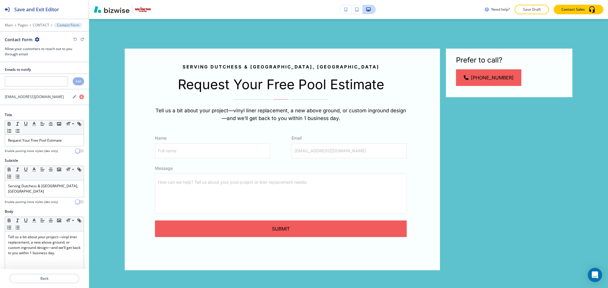
click at [36, 38] on icon "button" at bounding box center [37, 39] width 5 height 5
click at [44, 69] on p "Delete Section" at bounding box center [53, 70] width 30 height 5
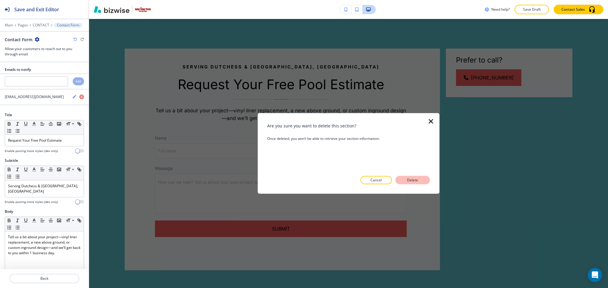
click at [422, 178] on button "Delete" at bounding box center [412, 180] width 34 height 8
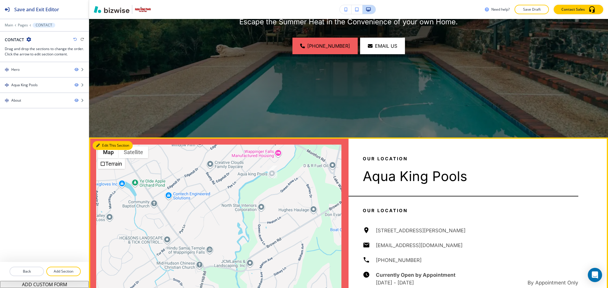
click at [108, 147] on button "Edit This Section" at bounding box center [113, 145] width 40 height 9
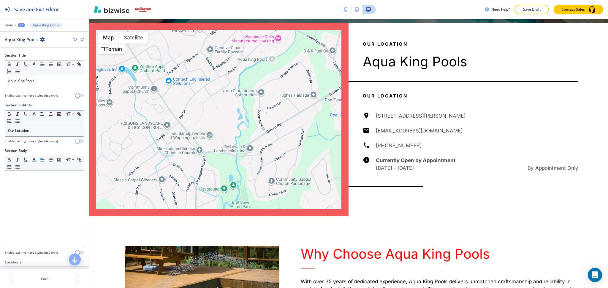
scroll to position [287, 0]
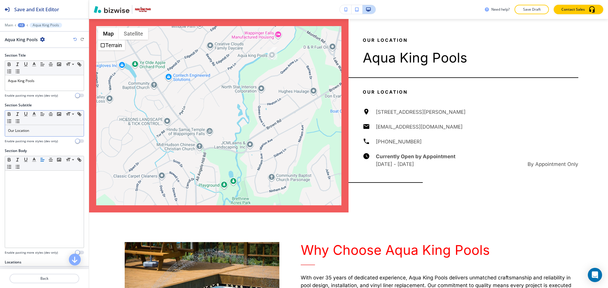
click at [50, 134] on div "Our Location" at bounding box center [44, 130] width 79 height 11
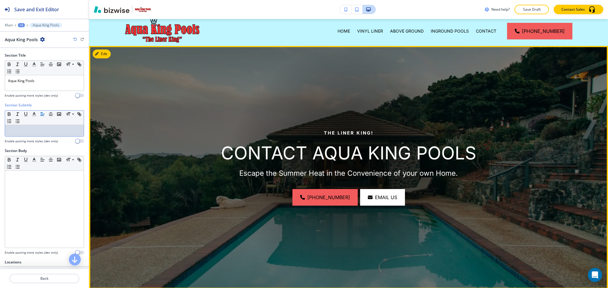
scroll to position [5, 0]
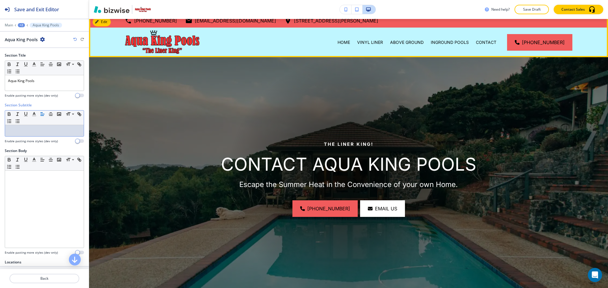
click at [342, 38] on div "HOME" at bounding box center [344, 43] width 20 height 30
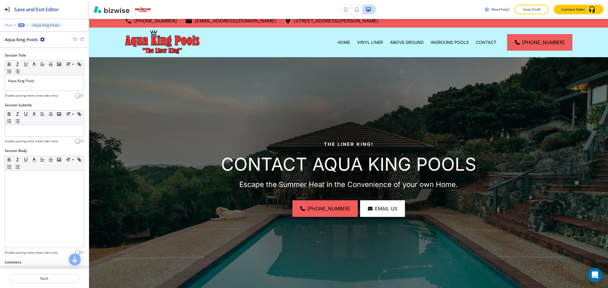
click at [7, 24] on p "Main" at bounding box center [9, 25] width 8 height 4
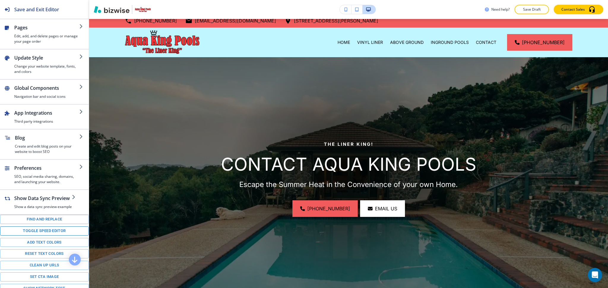
click at [53, 236] on button "Toggle speed editor" at bounding box center [44, 231] width 89 height 9
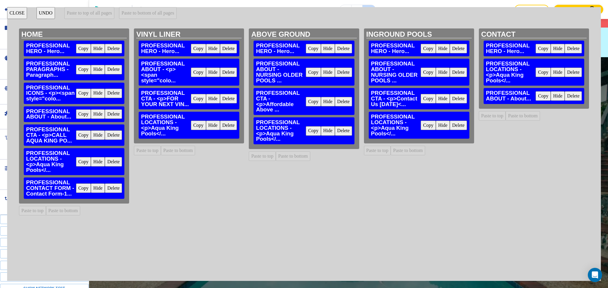
click at [87, 191] on button "Copy" at bounding box center [83, 188] width 15 height 9
click at [140, 10] on button "Paste to bottom of all pages" at bounding box center [147, 13] width 57 height 12
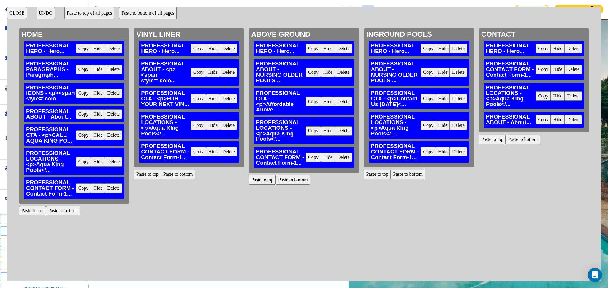
scroll to position [287, 0]
click at [15, 13] on button "CLOSE" at bounding box center [17, 13] width 20 height 12
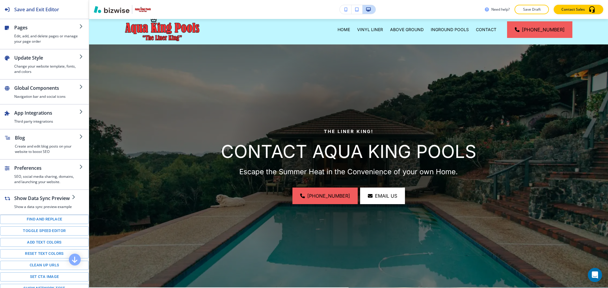
scroll to position [0, 0]
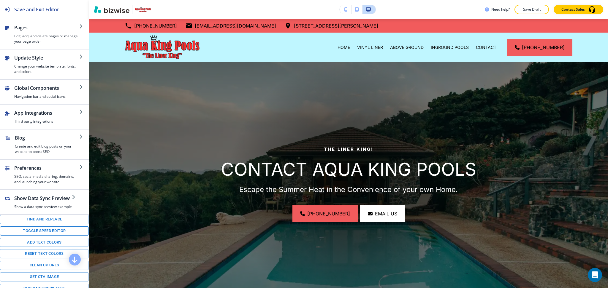
click at [53, 232] on button "Toggle speed editor" at bounding box center [44, 231] width 89 height 9
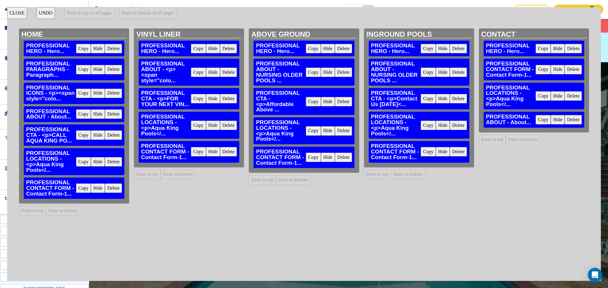
click at [231, 150] on button "Delete" at bounding box center [228, 151] width 17 height 9
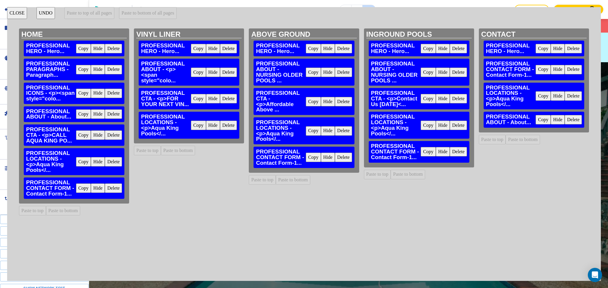
click at [345, 156] on button "Delete" at bounding box center [343, 157] width 17 height 9
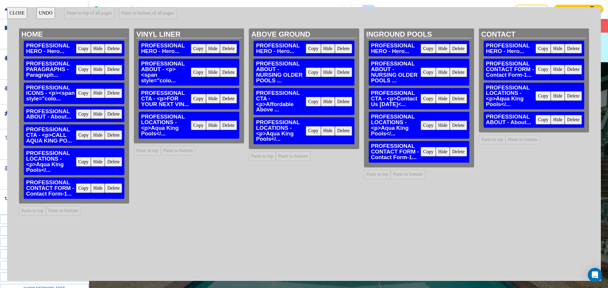
click at [452, 154] on button "Delete" at bounding box center [458, 151] width 17 height 9
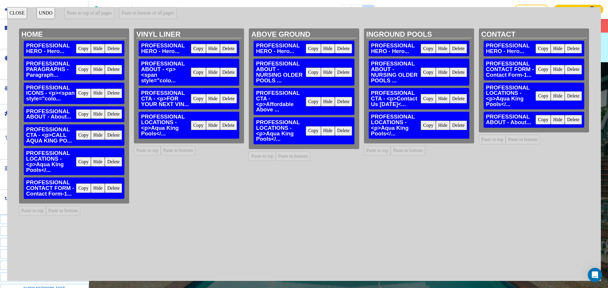
click at [566, 119] on button "Delete" at bounding box center [572, 119] width 17 height 9
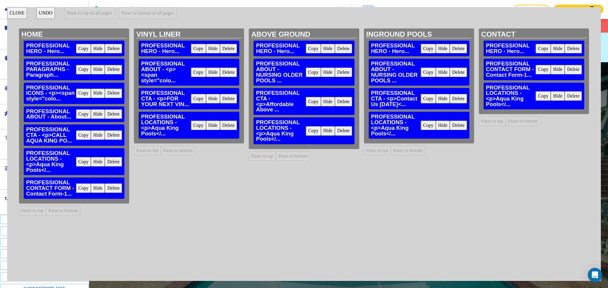
drag, startPoint x: 13, startPoint y: 16, endPoint x: 192, endPoint y: 37, distance: 179.9
click at [13, 16] on button "CLOSE" at bounding box center [17, 13] width 20 height 12
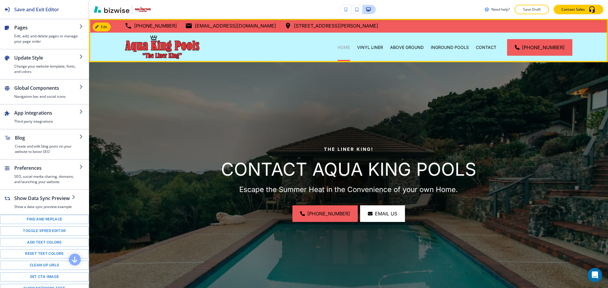
click at [342, 46] on p "HOME" at bounding box center [343, 48] width 12 height 6
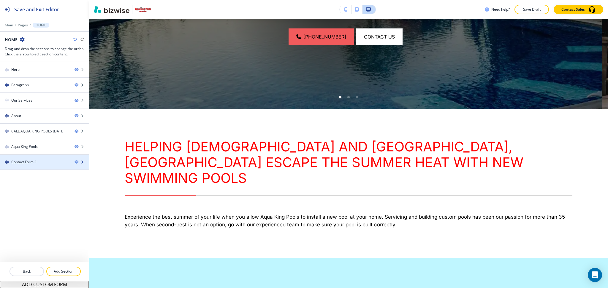
click at [20, 167] on div at bounding box center [44, 167] width 89 height 5
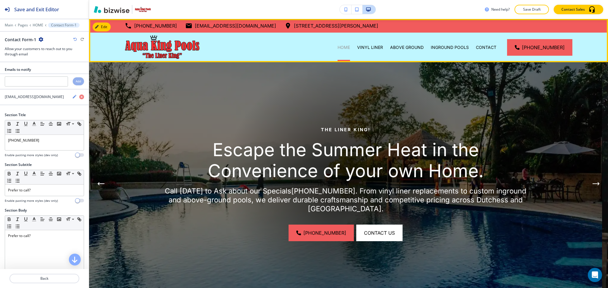
click at [349, 48] on p "HOME" at bounding box center [343, 48] width 12 height 6
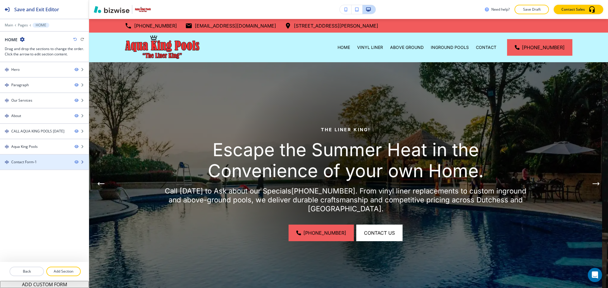
click at [44, 166] on div at bounding box center [44, 167] width 89 height 5
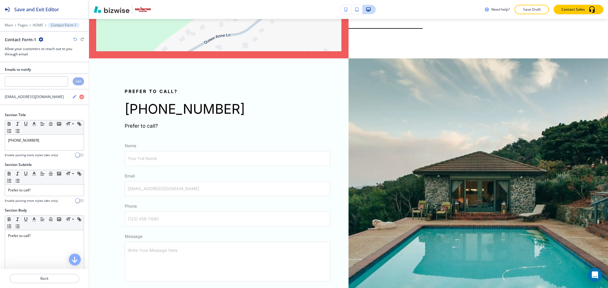
scroll to position [1222, 0]
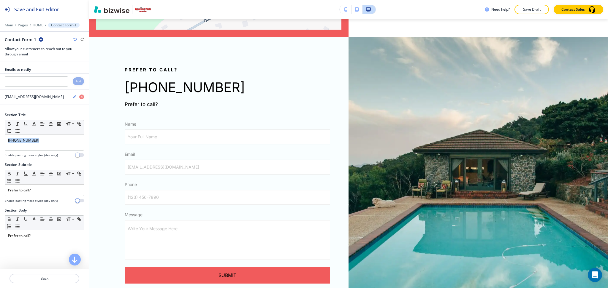
drag, startPoint x: 41, startPoint y: 145, endPoint x: 0, endPoint y: 120, distance: 47.9
click at [0, 139] on div "Section Title Small Normal Large Huge (845) 831-2024 Enable pasting more styles…" at bounding box center [44, 137] width 89 height 50
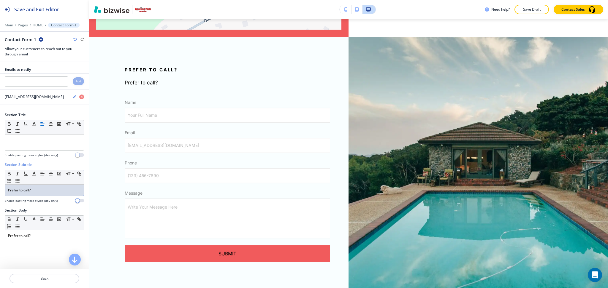
click at [43, 194] on div "Prefer to call?" at bounding box center [44, 190] width 79 height 11
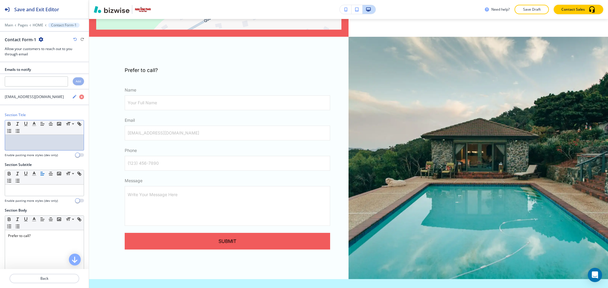
click at [35, 147] on div at bounding box center [44, 142] width 79 height 15
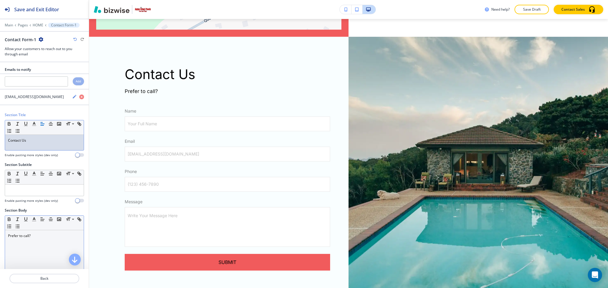
click at [49, 231] on div "Prefer to call?" at bounding box center [44, 269] width 79 height 77
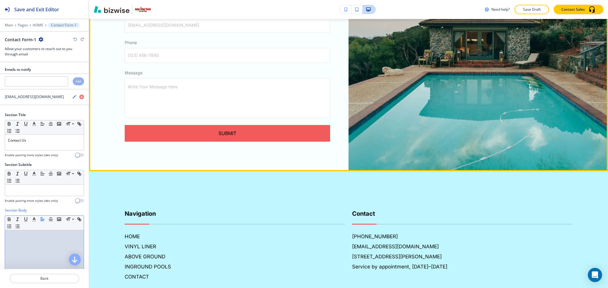
scroll to position [1338, 0]
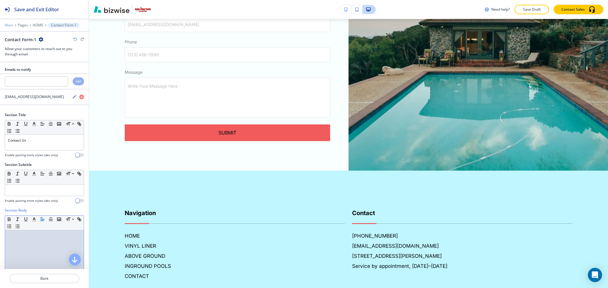
click at [8, 24] on p "Main" at bounding box center [9, 25] width 8 height 4
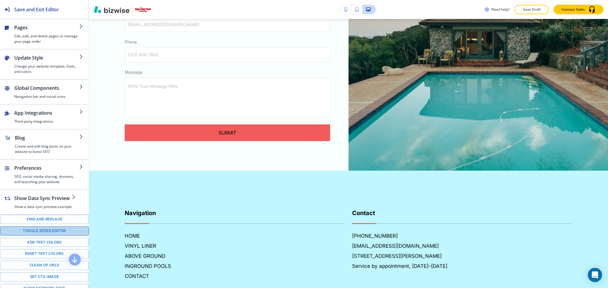
click at [59, 236] on button "Toggle speed editor" at bounding box center [44, 231] width 89 height 9
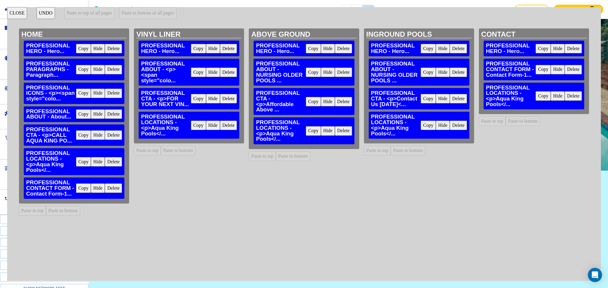
click at [79, 191] on button "Copy" at bounding box center [83, 188] width 15 height 9
click at [137, 15] on button "Paste to bottom of all pages" at bounding box center [147, 13] width 57 height 12
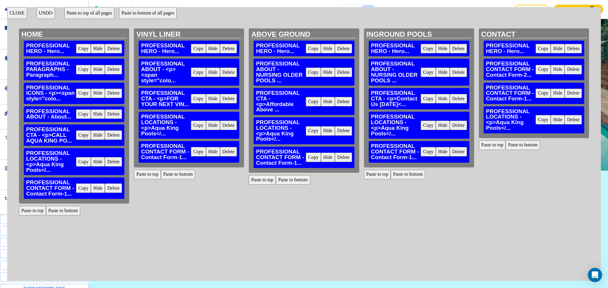
click at [17, 15] on button "CLOSE" at bounding box center [17, 13] width 20 height 12
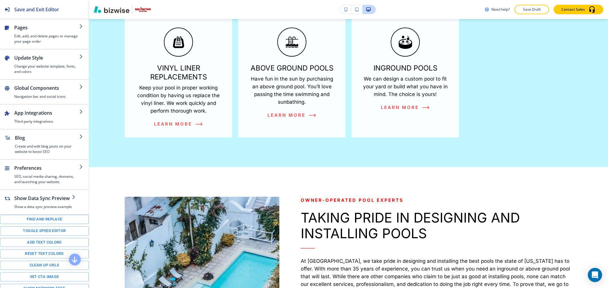
scroll to position [0, 0]
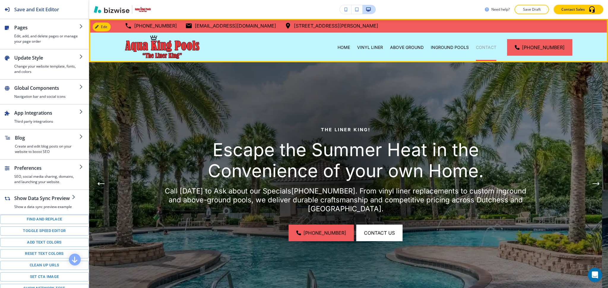
click at [492, 47] on p "CONTACT" at bounding box center [486, 48] width 20 height 6
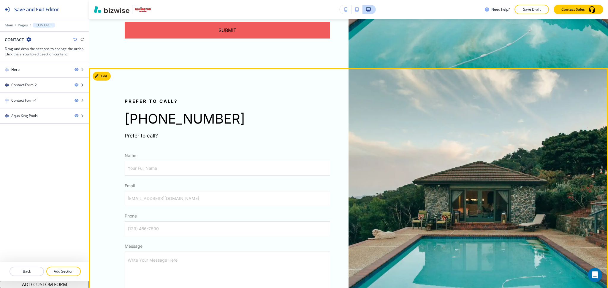
scroll to position [489, 0]
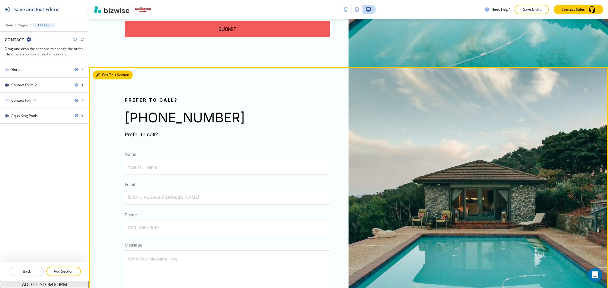
click at [104, 74] on button "Edit This Section" at bounding box center [113, 75] width 40 height 9
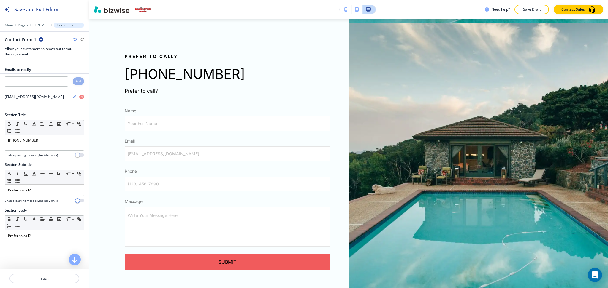
scroll to position [537, 0]
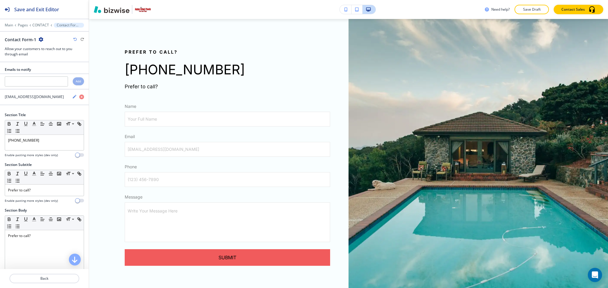
click at [39, 38] on icon "button" at bounding box center [41, 39] width 5 height 5
click at [53, 69] on p "Delete Section" at bounding box center [57, 70] width 30 height 5
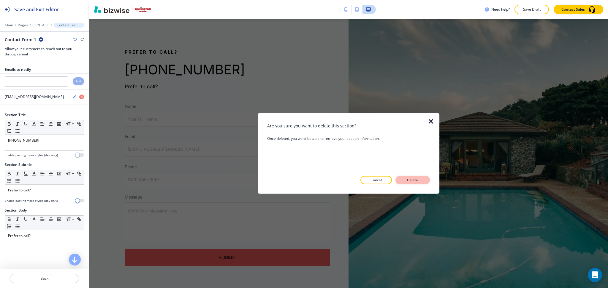
click at [418, 179] on p "Delete" at bounding box center [412, 180] width 14 height 5
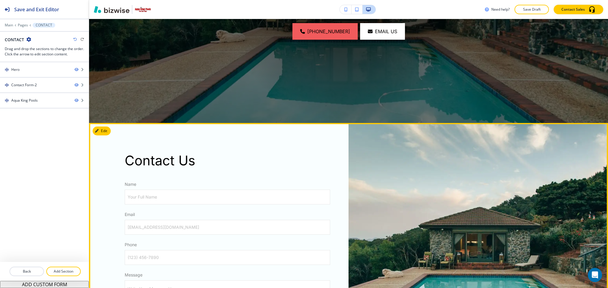
scroll to position [182, 0]
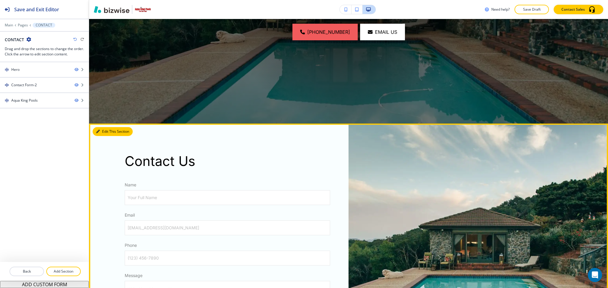
click at [107, 132] on button "Edit This Section" at bounding box center [113, 131] width 40 height 9
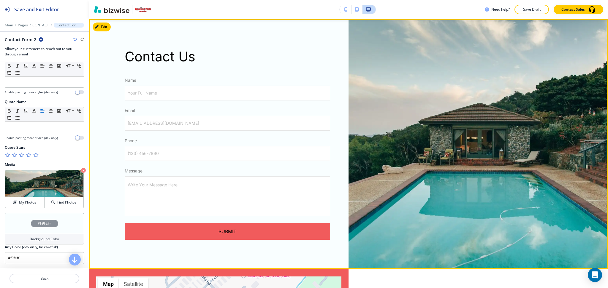
scroll to position [278, 0]
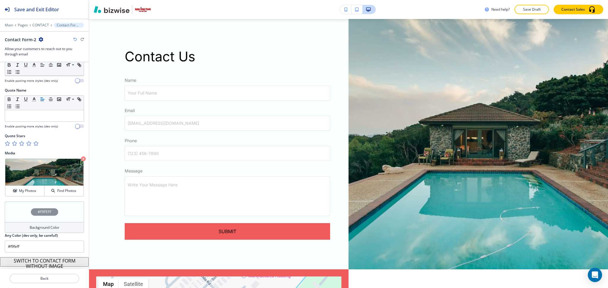
click at [52, 262] on button "SWITCH TO CONTACT FORM WITHOUT IMAGE" at bounding box center [44, 262] width 89 height 9
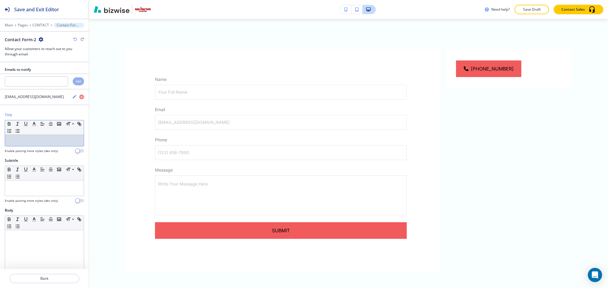
click at [22, 139] on p at bounding box center [44, 140] width 73 height 5
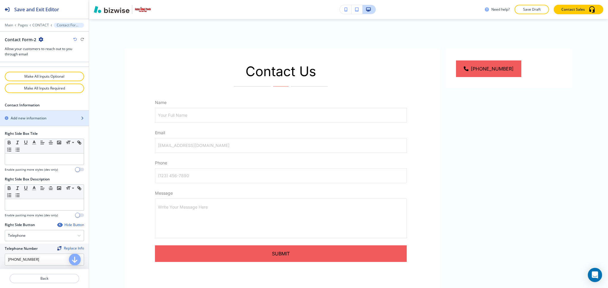
scroll to position [330, 0]
click at [70, 227] on div "Hide Button" at bounding box center [70, 225] width 27 height 5
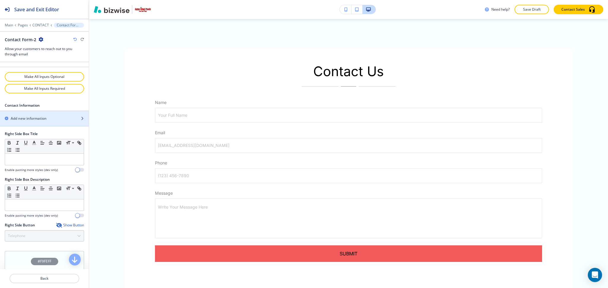
click at [15, 119] on h2 "Add new information" at bounding box center [29, 118] width 36 height 5
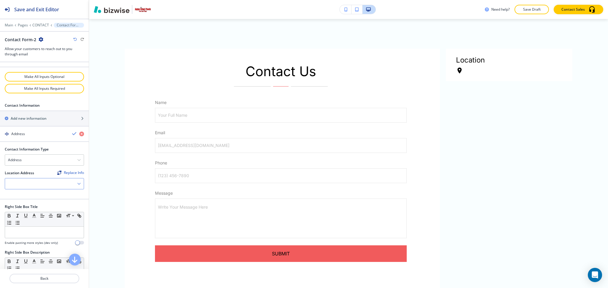
click at [77, 183] on icon "button" at bounding box center [79, 184] width 4 height 4
click at [52, 197] on h4 "47 Queen Anne Ln, Wappingers Falls, NY 12590, USA" at bounding box center [44, 194] width 73 height 5
click at [16, 120] on h2 "Add new information" at bounding box center [29, 118] width 36 height 5
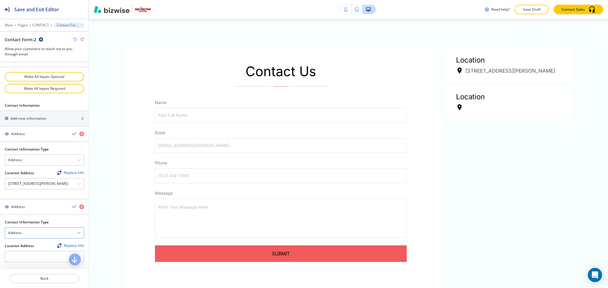
click at [74, 235] on div "Address" at bounding box center [44, 233] width 79 height 11
click at [47, 246] on h4 "Email Address" at bounding box center [44, 243] width 73 height 5
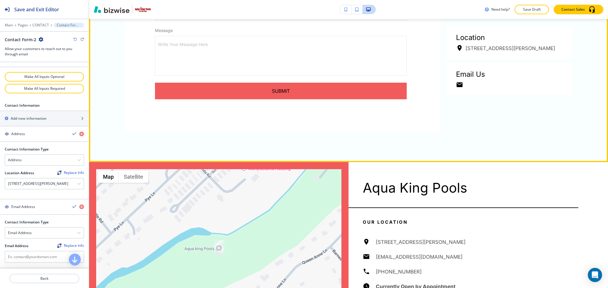
scroll to position [450, 0]
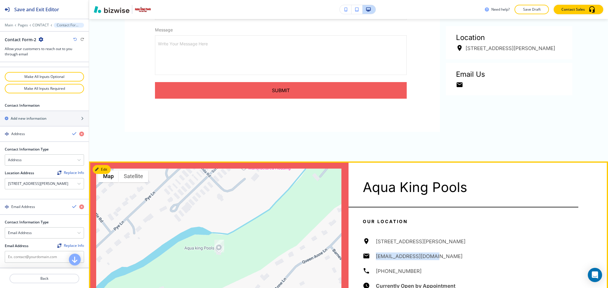
drag, startPoint x: 415, startPoint y: 258, endPoint x: 369, endPoint y: 257, distance: 46.0
click at [369, 257] on div "47 Queen Anne Ln, Wappingers Falls, NY 12590, USA sscianna1@verizon.net (845) 8…" at bounding box center [470, 268] width 215 height 60
copy h6 "sscianna1@verizon.net"
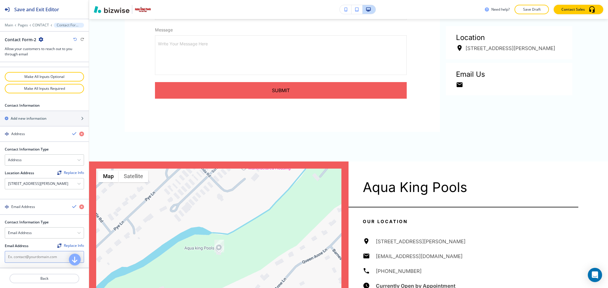
drag, startPoint x: 26, startPoint y: 262, endPoint x: 28, endPoint y: 257, distance: 5.7
click at [26, 262] on input "text" at bounding box center [44, 257] width 79 height 12
paste input "sscianna1@verizon.net"
type input "sscianna1@verizon.net"
click at [72, 209] on icon "button" at bounding box center [74, 206] width 5 height 5
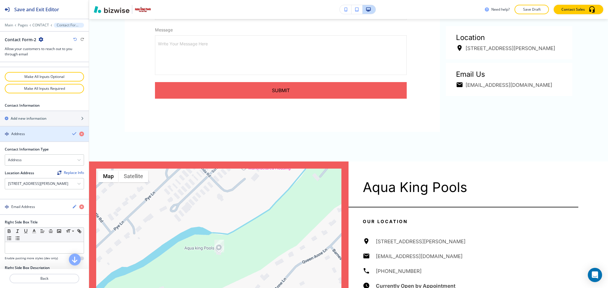
click at [72, 136] on icon "button" at bounding box center [74, 133] width 5 height 5
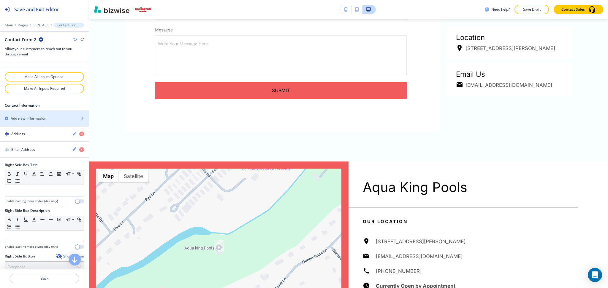
click at [39, 118] on h2 "Add new information" at bounding box center [29, 118] width 36 height 5
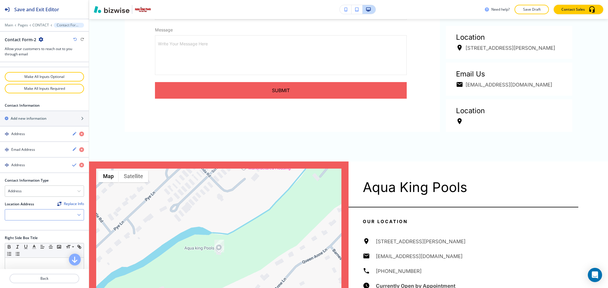
click at [73, 213] on div at bounding box center [44, 215] width 79 height 11
click at [41, 228] on h4 "47 Queen Anne Ln, Wappingers Falls, NY 12590, USA" at bounding box center [44, 225] width 73 height 5
click at [62, 191] on div "Address" at bounding box center [44, 191] width 79 height 11
click at [44, 213] on h4 "Phone Number" at bounding box center [44, 211] width 73 height 5
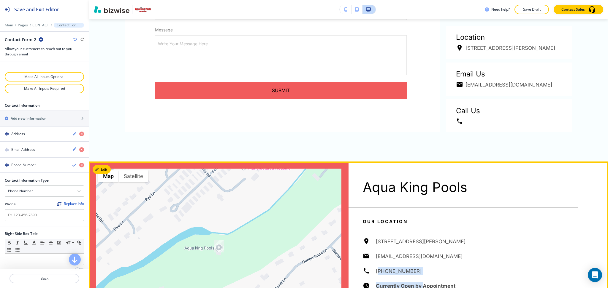
drag, startPoint x: 418, startPoint y: 277, endPoint x: 374, endPoint y: 273, distance: 44.4
click at [374, 273] on div "47 Queen Anne Ln, Wappingers Falls, NY 12590, USA sscianna1@verizon.net (845) 8…" at bounding box center [470, 268] width 215 height 60
click at [408, 273] on h6 "(845) 831-2024" at bounding box center [399, 272] width 46 height 8
click at [453, 267] on div "47 Queen Anne Ln, Wappingers Falls, NY 12590, USA sscianna1@verizon.net (845) 8…" at bounding box center [470, 268] width 215 height 60
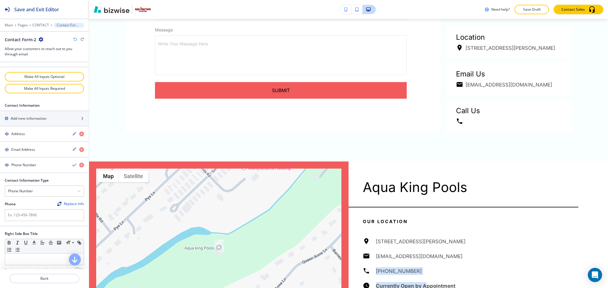
drag, startPoint x: 393, startPoint y: 271, endPoint x: 372, endPoint y: 271, distance: 20.8
click at [372, 271] on div "47 Queen Anne Ln, Wappingers Falls, NY 12590, USA sscianna1@verizon.net (845) 8…" at bounding box center [470, 268] width 215 height 60
copy div "(845) 831-2024 Currently Open by A"
click at [34, 212] on input "text" at bounding box center [44, 216] width 79 height 12
paste input "(845) 831-2024 Currently Open by A"
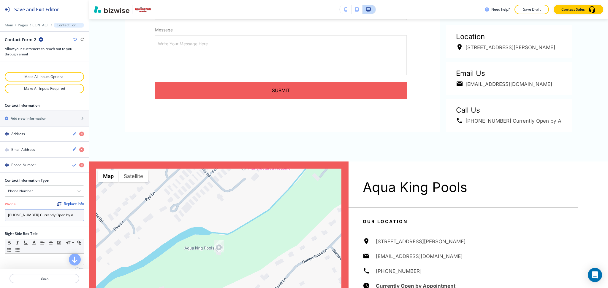
drag, startPoint x: 73, startPoint y: 219, endPoint x: 32, endPoint y: 219, distance: 41.3
click at [32, 219] on input "(845) 831-2024 Currently Open by A" at bounding box center [44, 216] width 79 height 12
type input "(845) 831-2024"
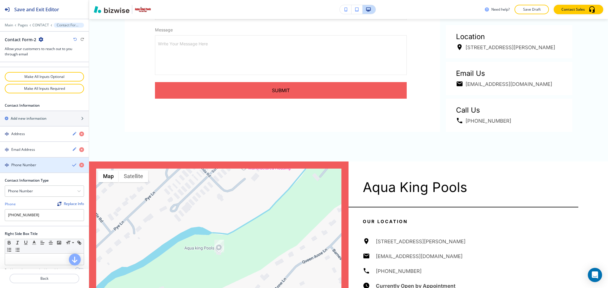
click at [72, 166] on icon "button" at bounding box center [74, 165] width 5 height 5
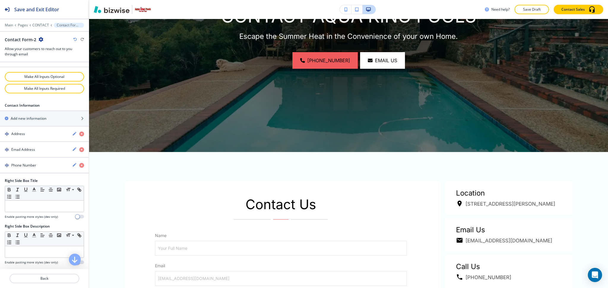
scroll to position [153, 0]
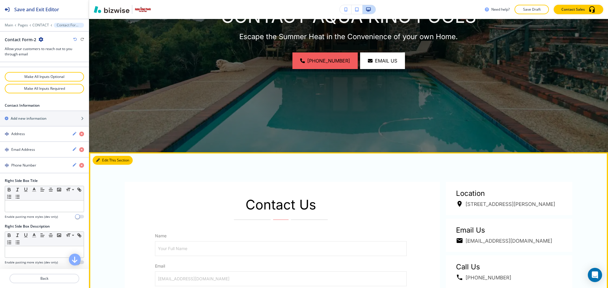
click at [101, 158] on button "Edit This Section" at bounding box center [113, 160] width 40 height 9
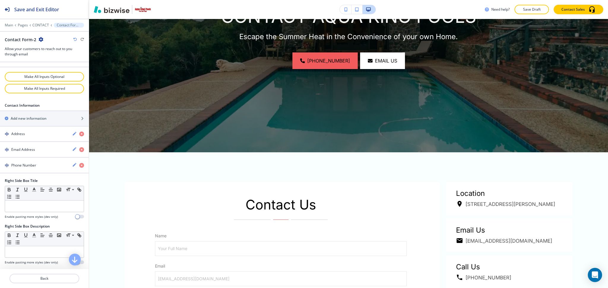
scroll to position [428, 0]
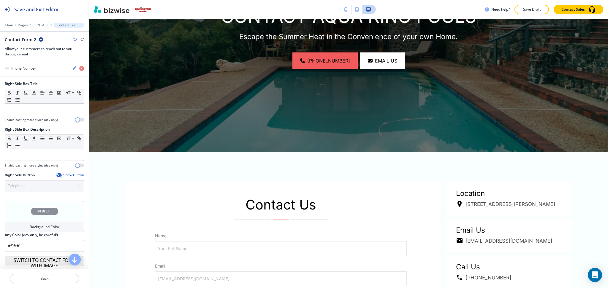
click at [34, 228] on h4 "Background Color" at bounding box center [45, 227] width 30 height 5
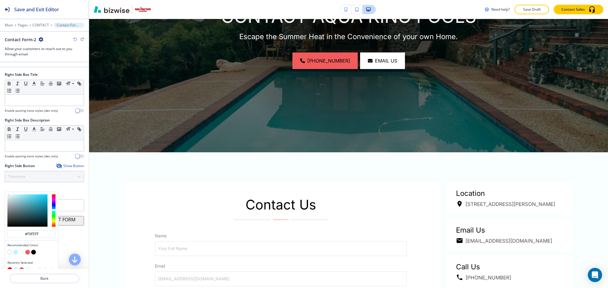
scroll to position [444, 0]
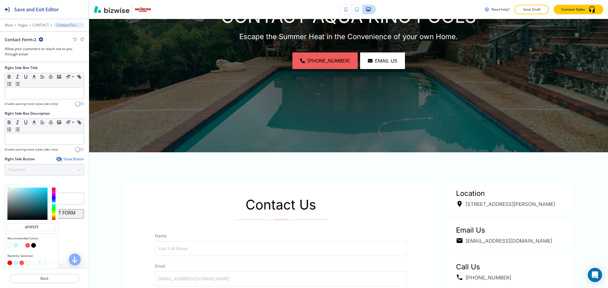
click at [15, 245] on button "button" at bounding box center [15, 245] width 5 height 5
type input "#bff6ff"
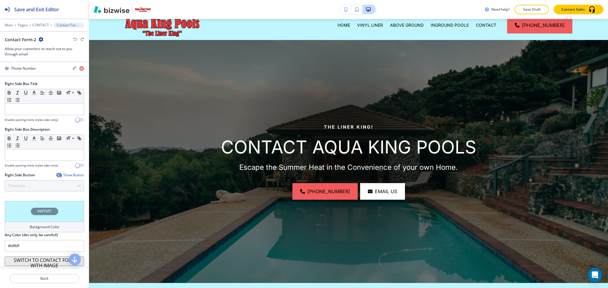
scroll to position [0, 0]
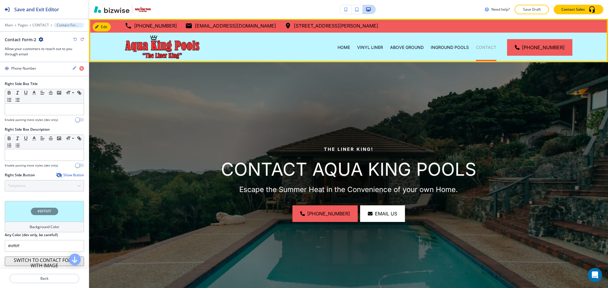
click at [491, 45] on p "CONTACT" at bounding box center [486, 48] width 20 height 6
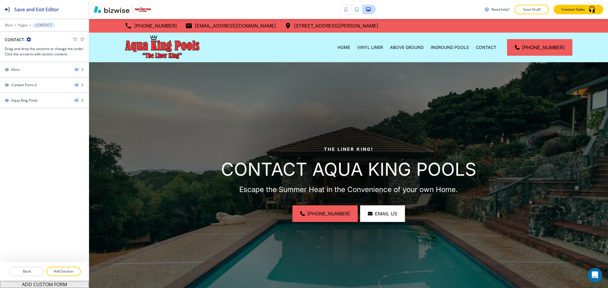
click at [74, 39] on icon "button" at bounding box center [75, 40] width 4 height 4
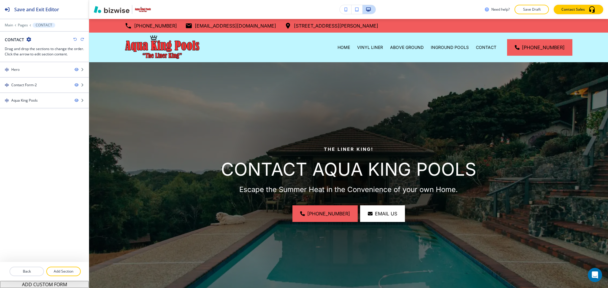
click at [74, 39] on icon "button" at bounding box center [75, 40] width 4 height 4
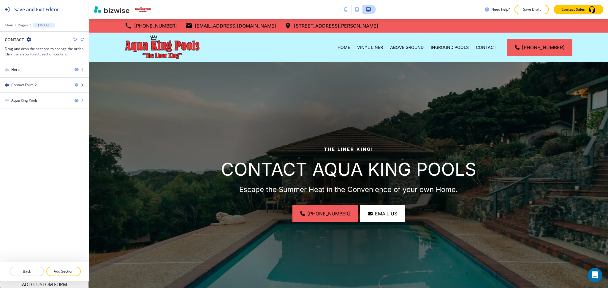
click at [74, 39] on icon "button" at bounding box center [75, 40] width 4 height 4
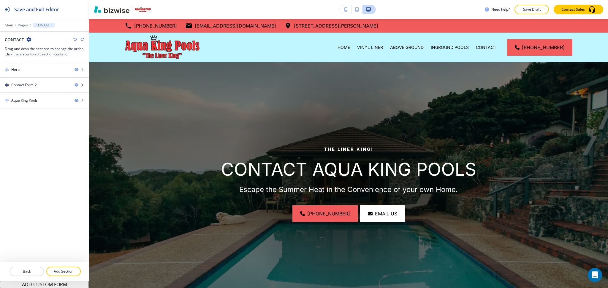
click at [74, 39] on icon "button" at bounding box center [75, 40] width 4 height 4
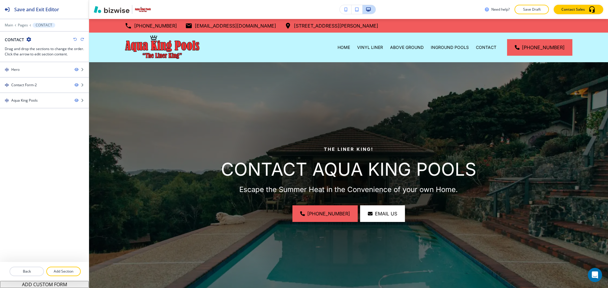
click at [74, 39] on icon "button" at bounding box center [75, 40] width 4 height 4
click at [75, 39] on icon "button" at bounding box center [75, 40] width 4 height 4
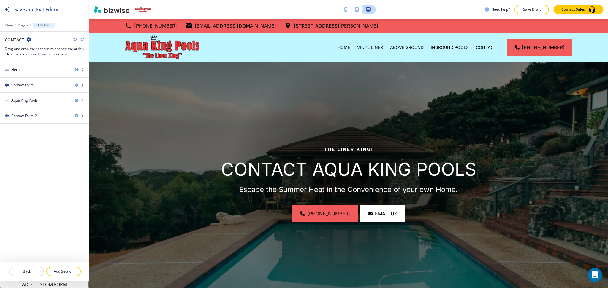
click at [83, 40] on icon "button" at bounding box center [82, 40] width 4 height 4
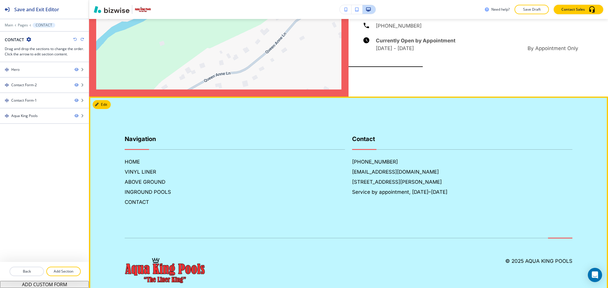
scroll to position [935, 0]
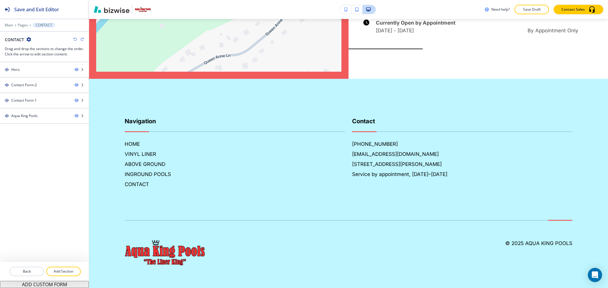
click at [74, 39] on icon "button" at bounding box center [75, 40] width 4 height 4
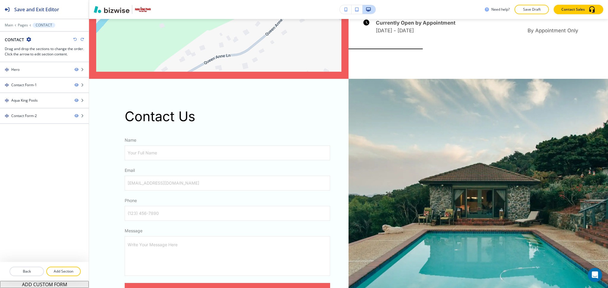
click at [74, 39] on icon "button" at bounding box center [75, 40] width 4 height 4
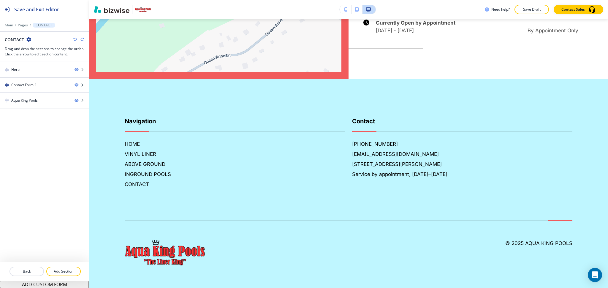
click at [74, 39] on icon "button" at bounding box center [75, 40] width 4 height 4
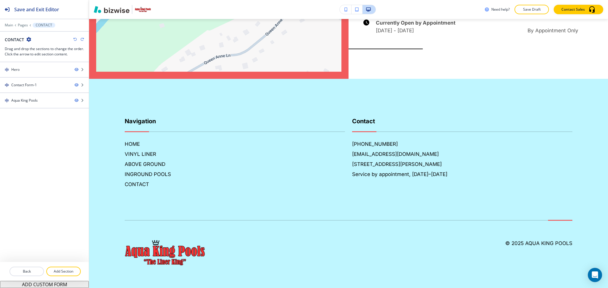
click at [74, 39] on icon "button" at bounding box center [75, 40] width 4 height 4
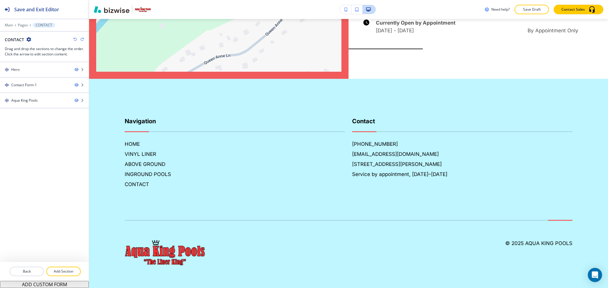
click at [74, 39] on icon "button" at bounding box center [75, 40] width 4 height 4
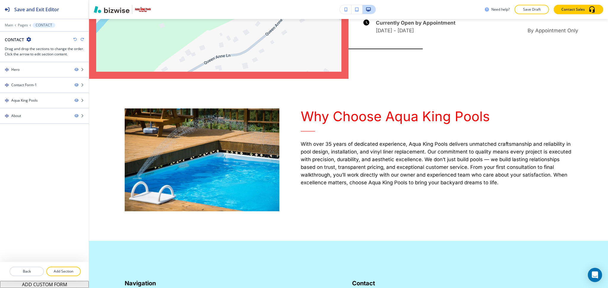
click at [83, 38] on icon "button" at bounding box center [82, 40] width 4 height 4
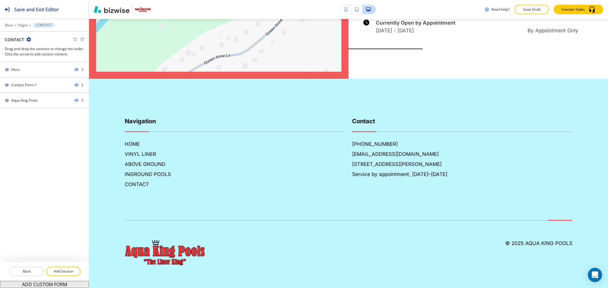
click at [73, 39] on icon "button" at bounding box center [75, 40] width 4 height 4
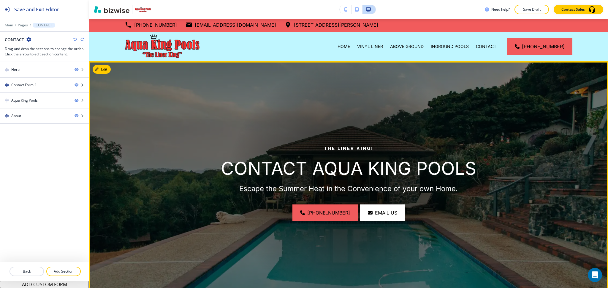
scroll to position [0, 0]
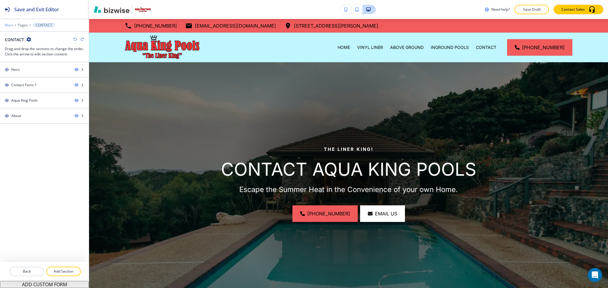
click at [7, 25] on p "Main" at bounding box center [9, 25] width 8 height 4
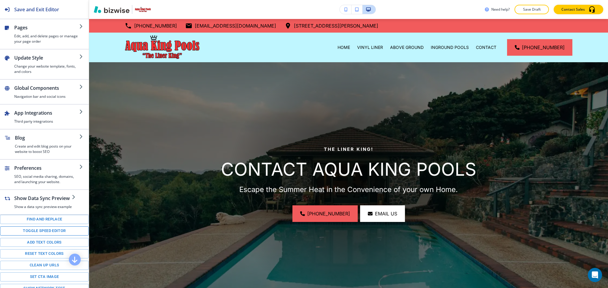
click at [53, 236] on button "Toggle speed editor" at bounding box center [44, 231] width 89 height 9
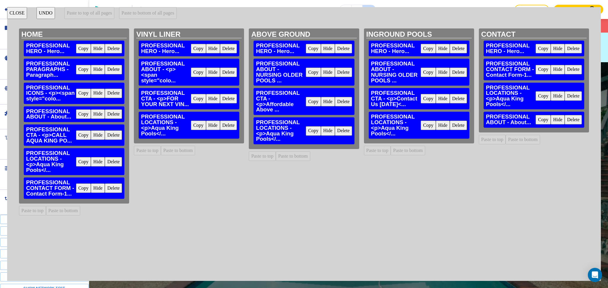
click at [15, 14] on button "CLOSE" at bounding box center [17, 13] width 20 height 12
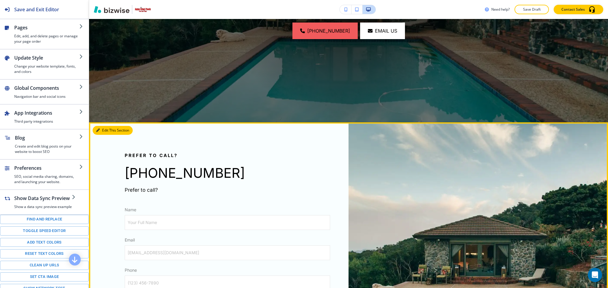
click at [110, 129] on button "Edit This Section" at bounding box center [113, 130] width 40 height 9
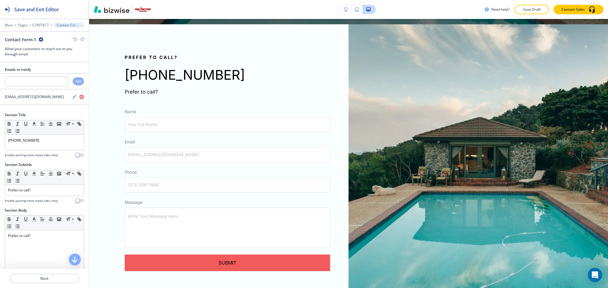
scroll to position [287, 0]
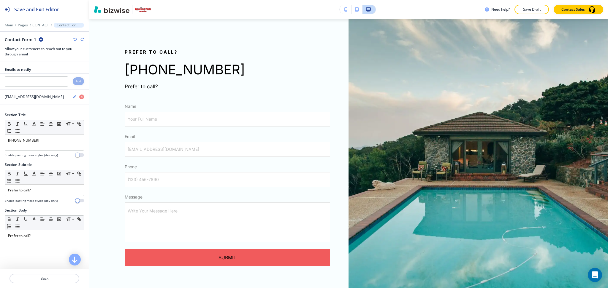
click at [39, 40] on icon "button" at bounding box center [41, 39] width 5 height 5
click at [51, 72] on p "Delete Section" at bounding box center [57, 70] width 30 height 5
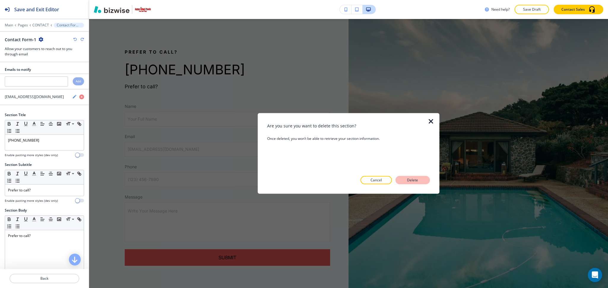
click at [410, 178] on p "Delete" at bounding box center [412, 180] width 14 height 5
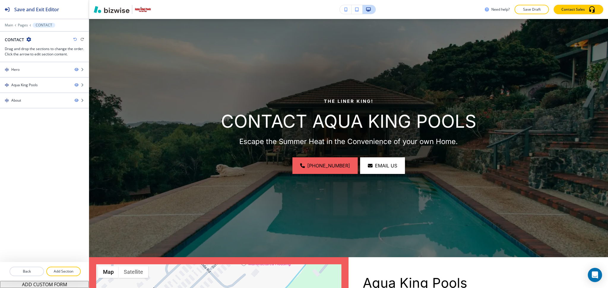
scroll to position [0, 0]
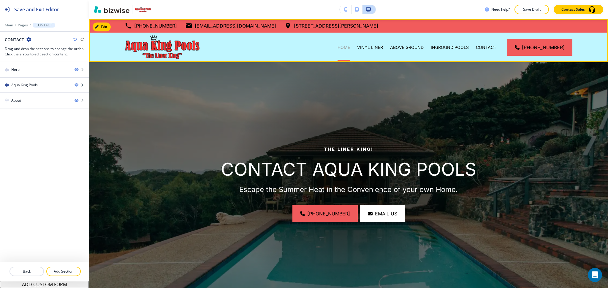
click at [348, 48] on p "HOME" at bounding box center [343, 48] width 12 height 6
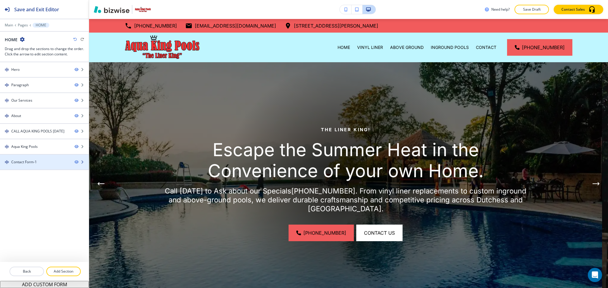
click at [20, 167] on div at bounding box center [44, 167] width 89 height 5
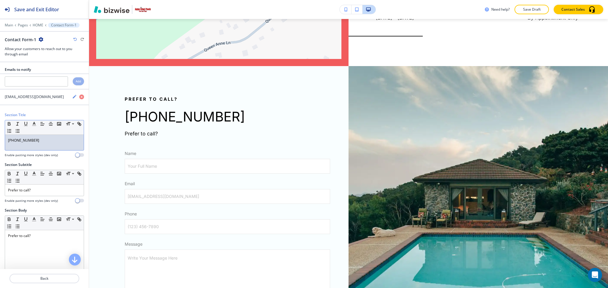
click at [41, 140] on p "(845) 831-2024" at bounding box center [44, 140] width 73 height 5
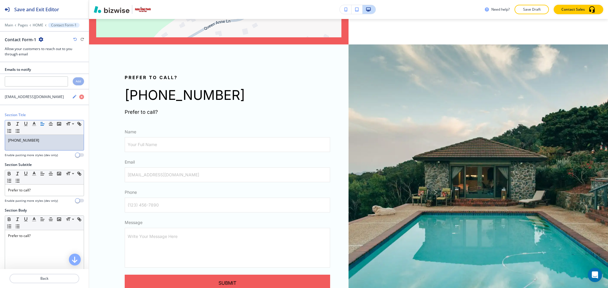
scroll to position [1222, 0]
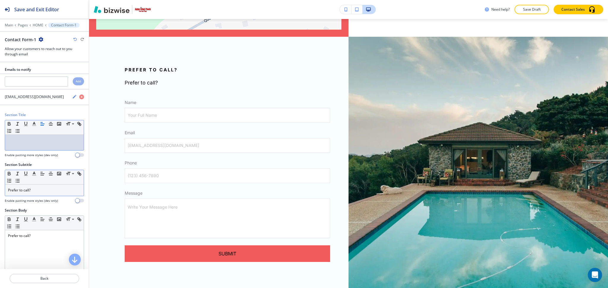
click at [39, 192] on p "Prefer to call?" at bounding box center [44, 190] width 73 height 5
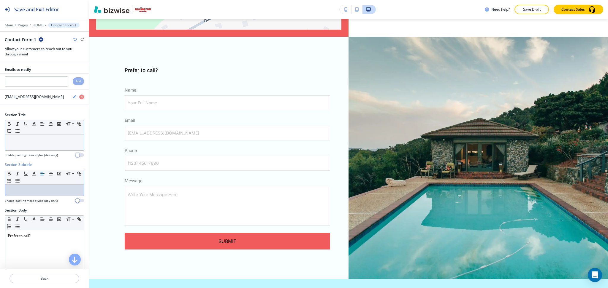
click at [13, 144] on div at bounding box center [44, 142] width 79 height 15
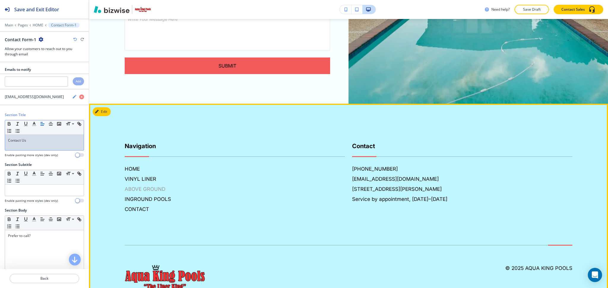
scroll to position [1426, 0]
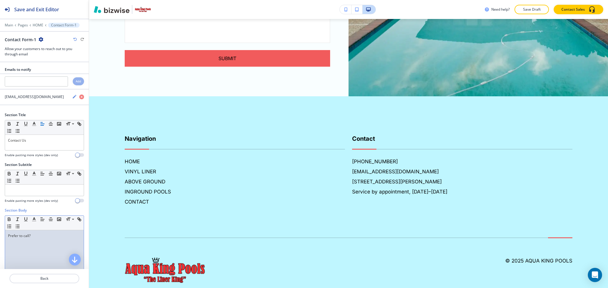
drag, startPoint x: 46, startPoint y: 231, endPoint x: 57, endPoint y: 235, distance: 11.5
click at [49, 233] on div "Prefer to call?" at bounding box center [44, 269] width 79 height 77
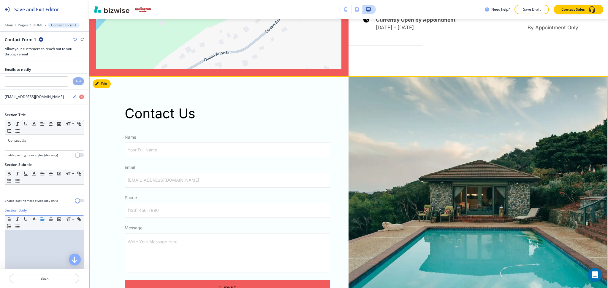
scroll to position [1181, 0]
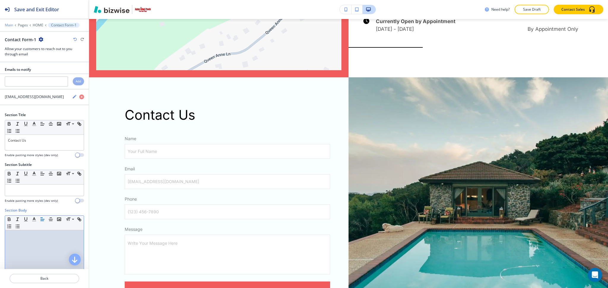
click at [11, 25] on p "Main" at bounding box center [9, 25] width 8 height 4
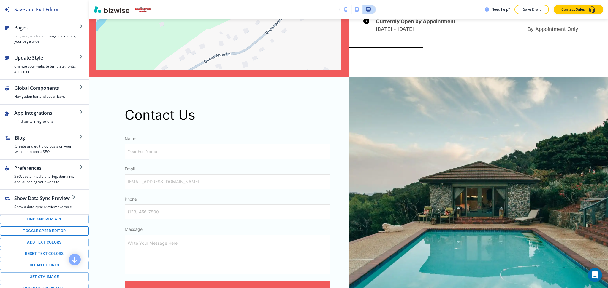
click at [53, 236] on button "Toggle speed editor" at bounding box center [44, 231] width 89 height 9
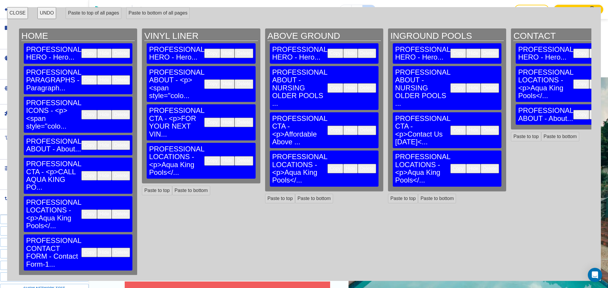
click at [81, 248] on button "Copy" at bounding box center [89, 252] width 16 height 9
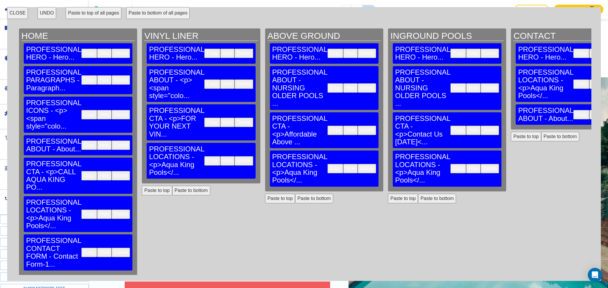
click at [149, 10] on button "Paste to bottom of all pages" at bounding box center [158, 13] width 64 height 12
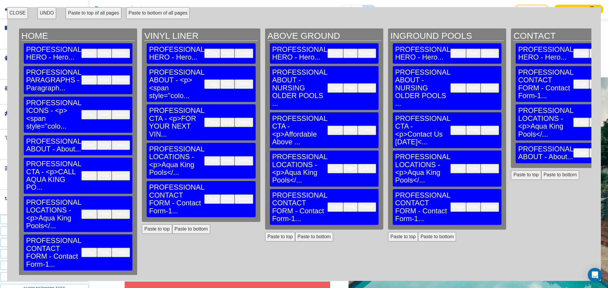
click at [15, 15] on button "CLOSE" at bounding box center [17, 13] width 21 height 12
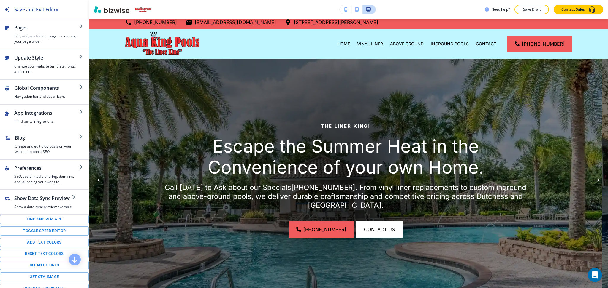
scroll to position [0, 0]
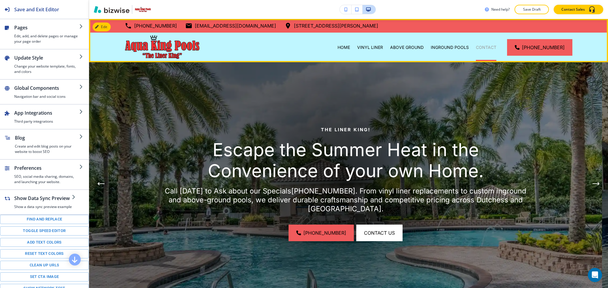
click at [482, 47] on p "CONTACT" at bounding box center [486, 48] width 20 height 6
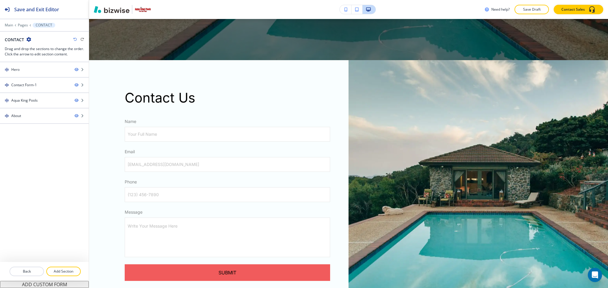
scroll to position [182, 0]
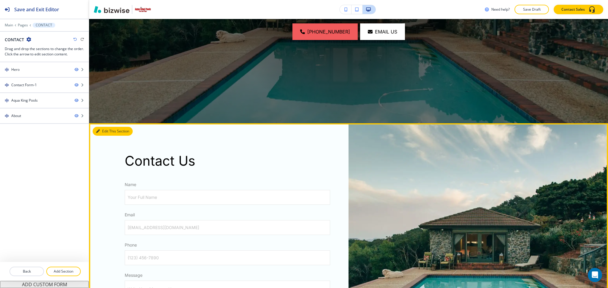
click at [106, 132] on button "Edit This Section" at bounding box center [113, 131] width 40 height 9
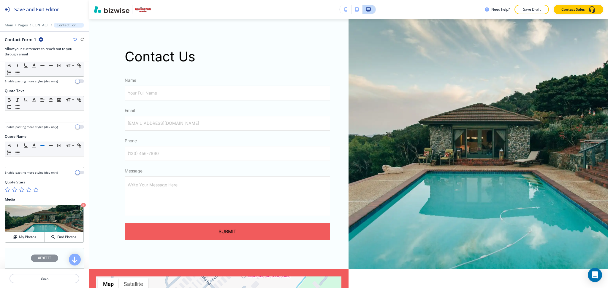
scroll to position [278, 0]
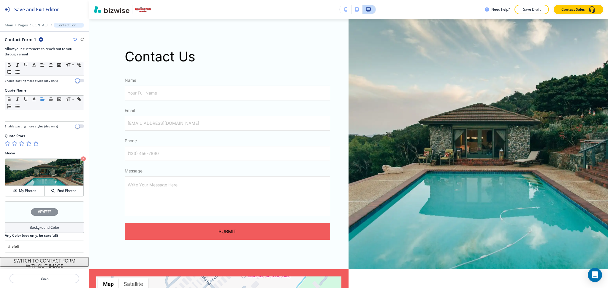
click at [60, 224] on div "Background Color" at bounding box center [44, 228] width 79 height 11
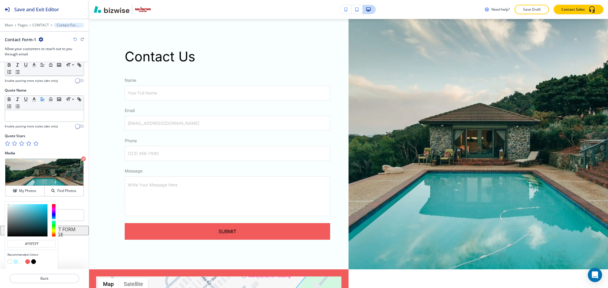
click at [23, 261] on button "button" at bounding box center [21, 262] width 5 height 5
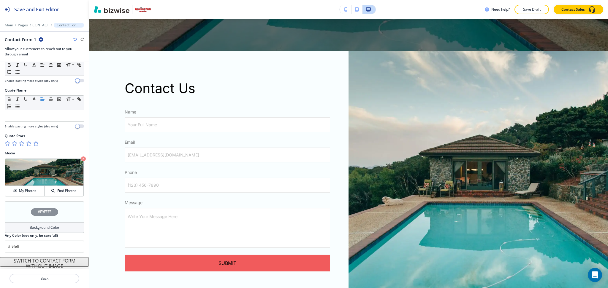
click at [65, 265] on button "SWITCH TO CONTACT FORM WITHOUT IMAGE" at bounding box center [44, 262] width 89 height 9
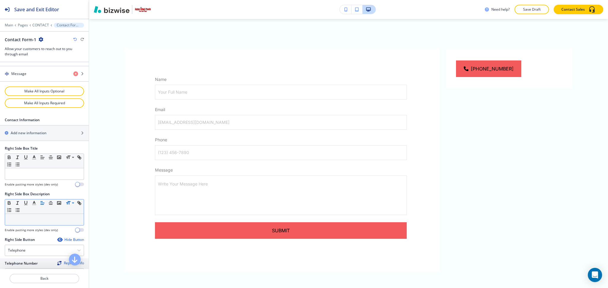
scroll to position [316, 0]
click at [66, 238] on div "Hide Button" at bounding box center [70, 239] width 27 height 5
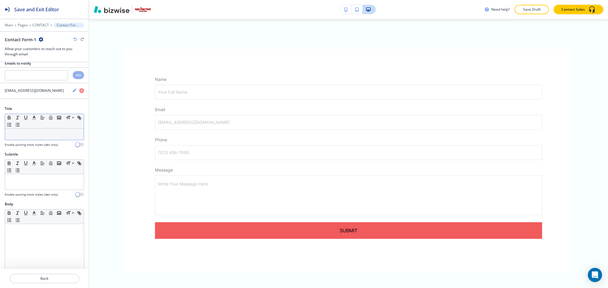
scroll to position [0, 0]
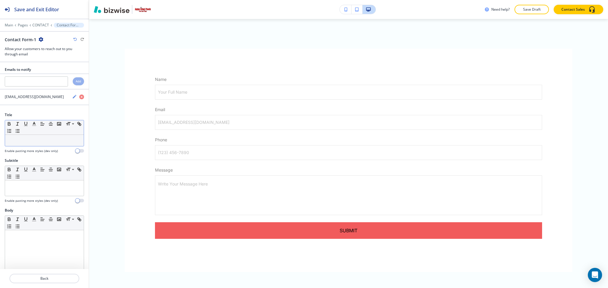
click at [41, 140] on p at bounding box center [44, 140] width 73 height 5
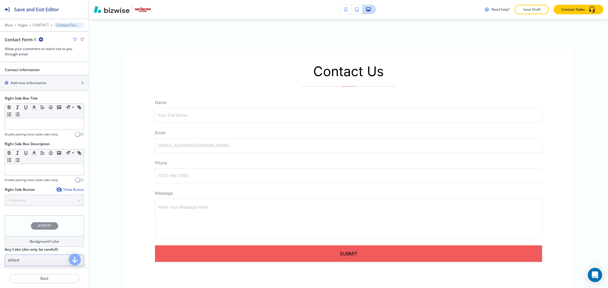
scroll to position [380, 0]
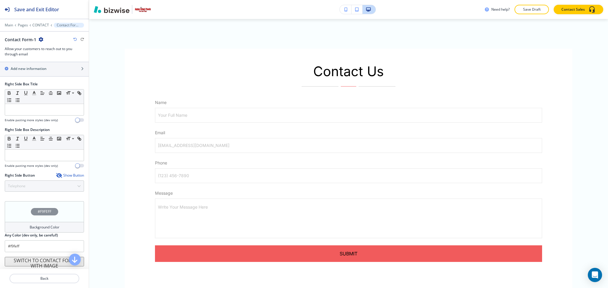
click at [34, 230] on h4 "Background Color" at bounding box center [45, 227] width 30 height 5
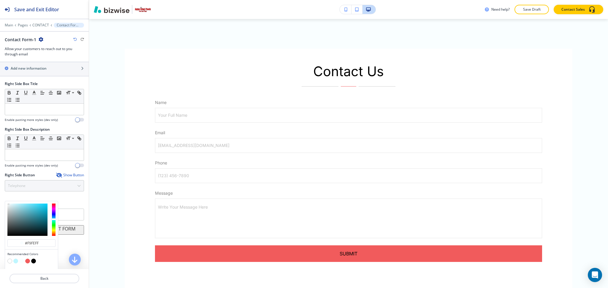
click at [22, 261] on button "button" at bounding box center [21, 261] width 5 height 5
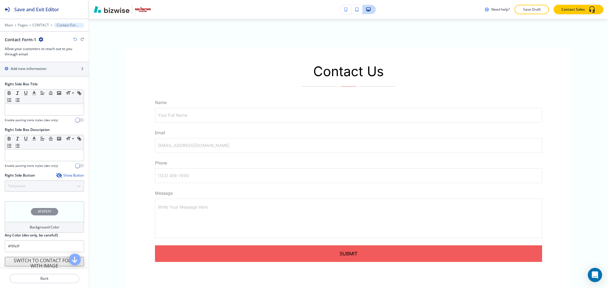
click at [29, 232] on div "Background Color" at bounding box center [44, 227] width 79 height 11
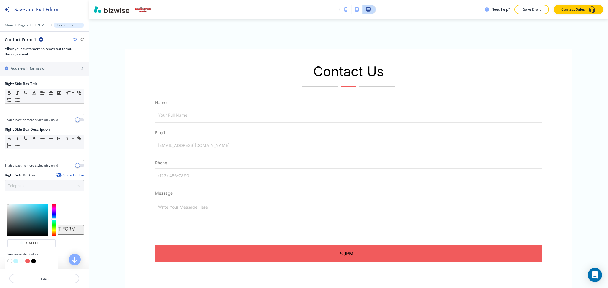
click at [15, 263] on button "button" at bounding box center [15, 261] width 5 height 5
type input "#bff6ff"
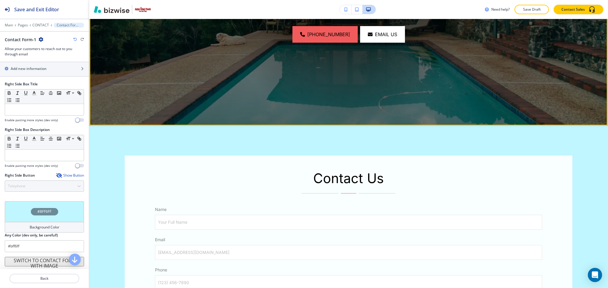
scroll to position [179, 0]
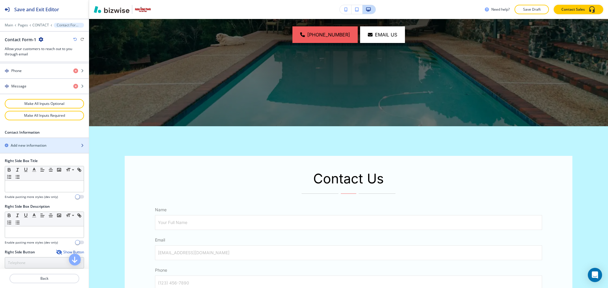
click at [36, 141] on div "button" at bounding box center [44, 140] width 89 height 5
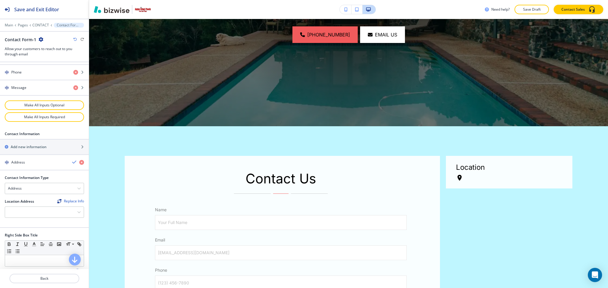
scroll to position [301, 0]
click at [74, 215] on div "Find and replace this information across Bizwise" at bounding box center [66, 212] width 88 height 6
click at [12, 215] on div at bounding box center [44, 212] width 79 height 11
click at [58, 226] on h4 "47 Queen Anne Ln, Wappingers Falls, NY 12590, USA" at bounding box center [44, 223] width 73 height 5
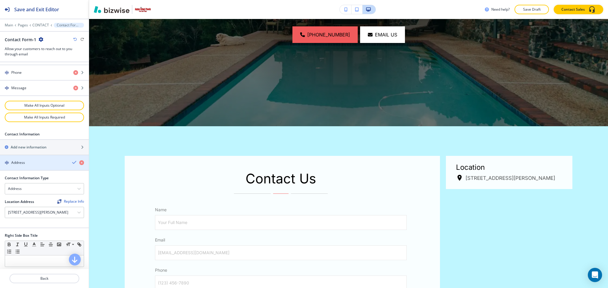
click at [68, 161] on div "Address" at bounding box center [44, 162] width 89 height 5
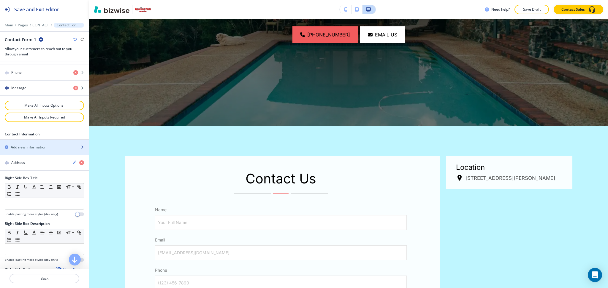
click at [47, 151] on div "button" at bounding box center [44, 152] width 89 height 5
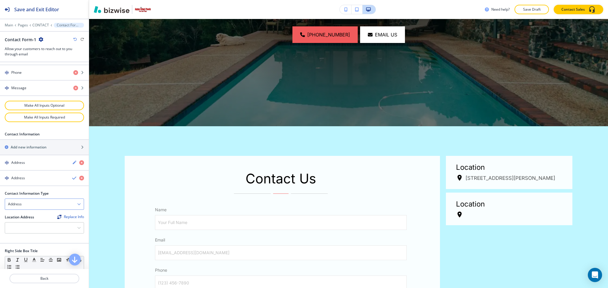
click at [76, 204] on div "Address" at bounding box center [44, 204] width 79 height 11
click at [49, 216] on h4 "Email Address" at bounding box center [44, 214] width 73 height 5
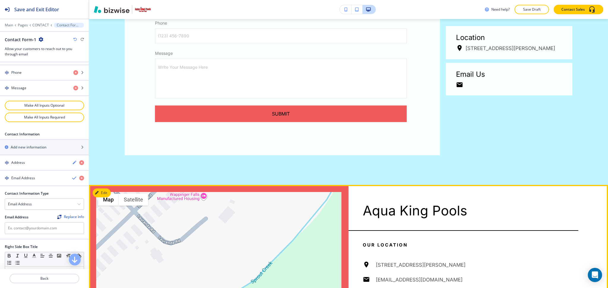
scroll to position [428, 0]
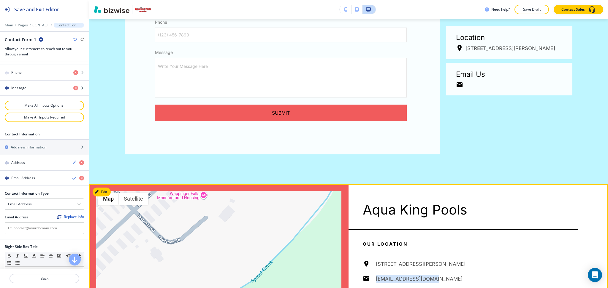
drag, startPoint x: 421, startPoint y: 280, endPoint x: 373, endPoint y: 280, distance: 48.4
click at [373, 280] on div "47 Queen Anne Ln, Wappingers Falls, NY 12590, USA sscianna1@verizon.net (845) 8…" at bounding box center [470, 291] width 215 height 60
copy h6 "sscianna1@verizon.net"
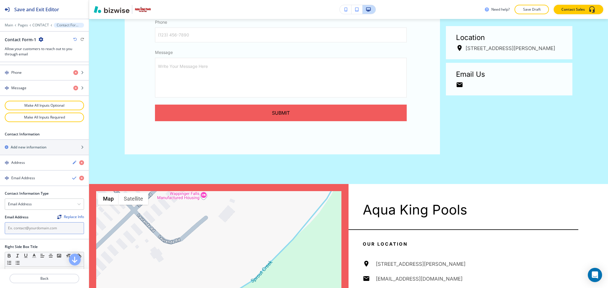
click at [53, 230] on input "text" at bounding box center [44, 229] width 79 height 12
paste input "sscianna1@verizon.net"
type input "sscianna1@verizon.net"
click at [72, 180] on icon "button" at bounding box center [74, 178] width 5 height 5
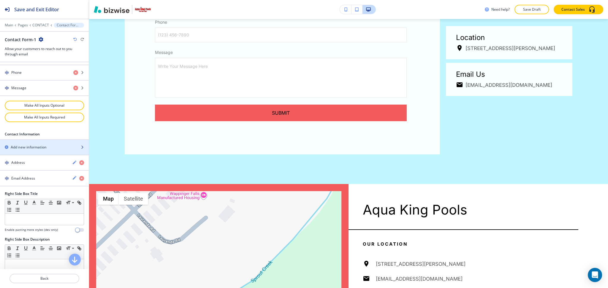
click at [37, 153] on div "button" at bounding box center [44, 152] width 89 height 5
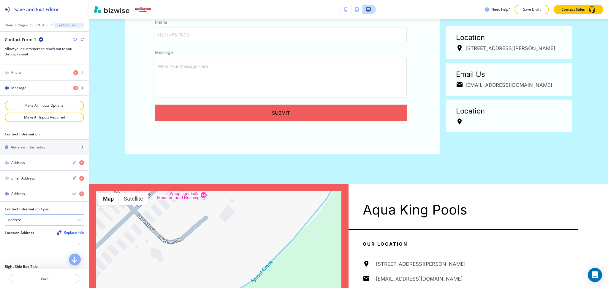
click at [77, 221] on icon "button" at bounding box center [79, 220] width 4 height 4
click at [47, 232] on h4 "Email Address" at bounding box center [44, 230] width 73 height 5
click at [77, 220] on icon "button" at bounding box center [79, 220] width 4 height 4
click at [59, 240] on h4 "Phone Number" at bounding box center [44, 240] width 73 height 5
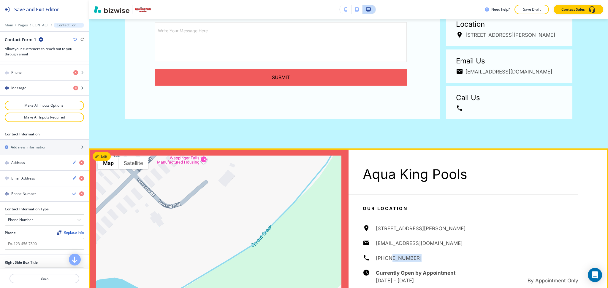
scroll to position [464, 0]
drag, startPoint x: 415, startPoint y: 258, endPoint x: 372, endPoint y: 255, distance: 42.2
click at [372, 255] on div "47 Queen Anne Ln, Wappingers Falls, NY 12590, USA sscianna1@verizon.net (845) 8…" at bounding box center [470, 255] width 215 height 60
copy h6 "(845) 831-2024"
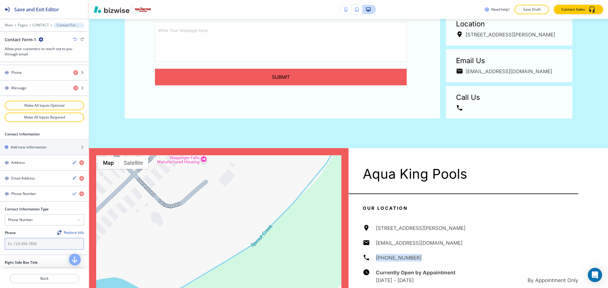
click at [44, 249] on input "text" at bounding box center [44, 244] width 79 height 12
paste input "(845) 831-2024"
type input "(845) 831-2024"
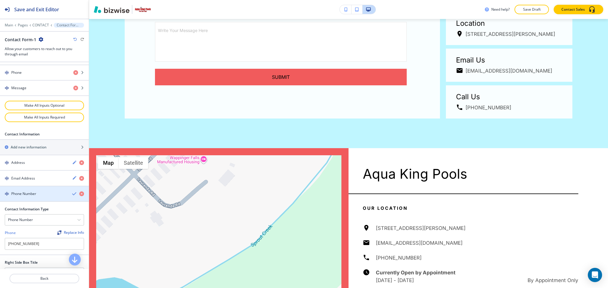
click at [72, 194] on icon "button" at bounding box center [74, 194] width 5 height 5
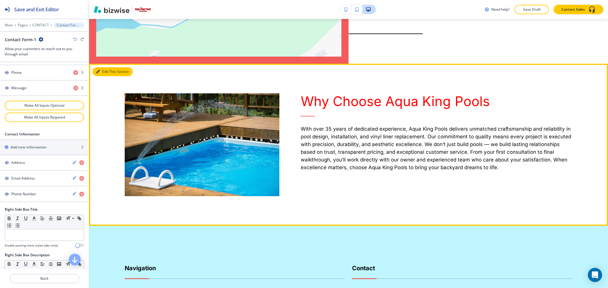
click at [107, 70] on button "Edit This Section" at bounding box center [113, 71] width 40 height 9
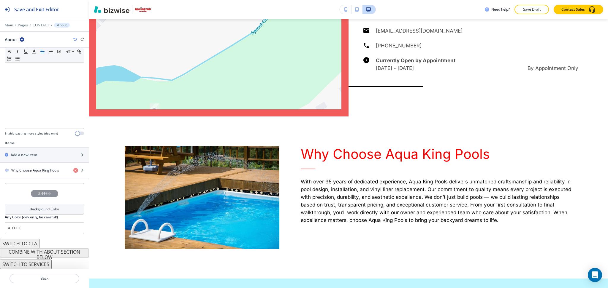
scroll to position [699, 0]
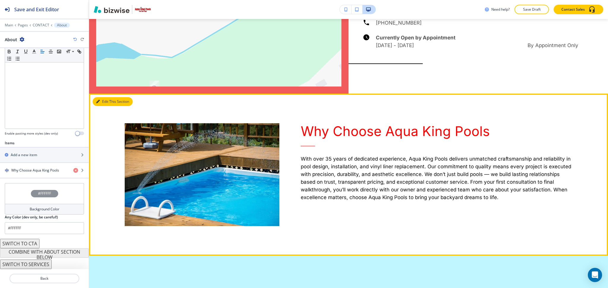
click at [110, 101] on button "Edit This Section" at bounding box center [113, 101] width 40 height 9
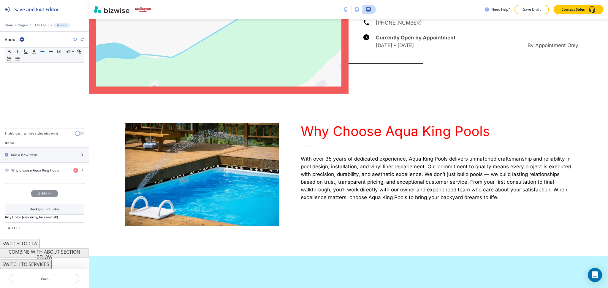
click at [50, 212] on h4 "Background Color" at bounding box center [45, 209] width 30 height 5
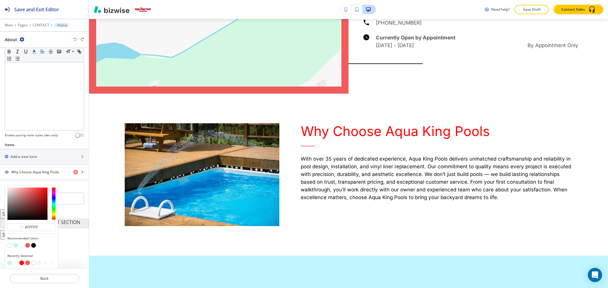
scroll to position [118, 0]
click at [23, 245] on button "button" at bounding box center [21, 245] width 5 height 5
type input "#f9feff"
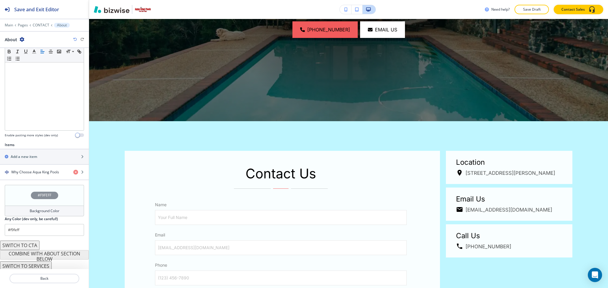
scroll to position [163, 0]
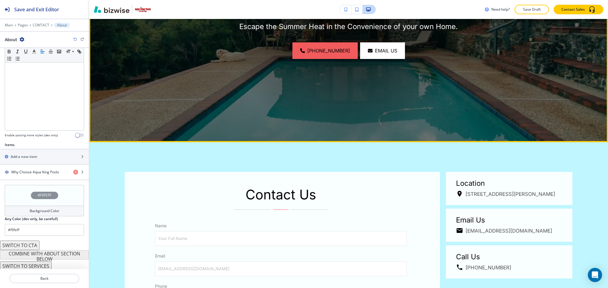
click at [579, 71] on img at bounding box center [348, 20] width 519 height 243
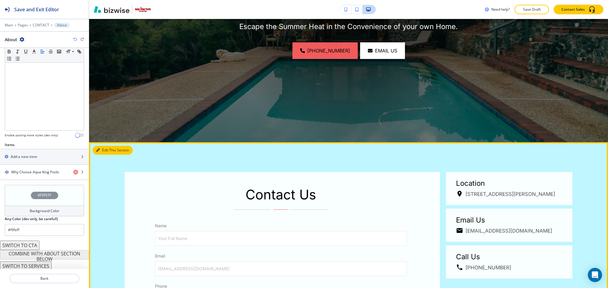
click at [101, 147] on button "Edit This Section" at bounding box center [113, 150] width 40 height 9
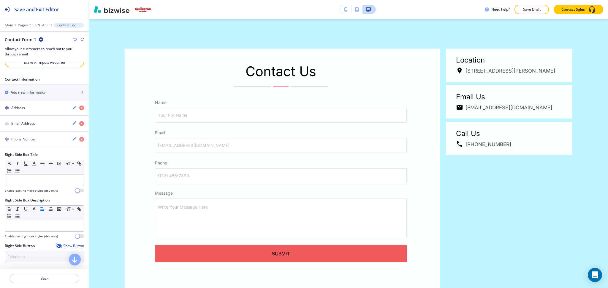
scroll to position [428, 0]
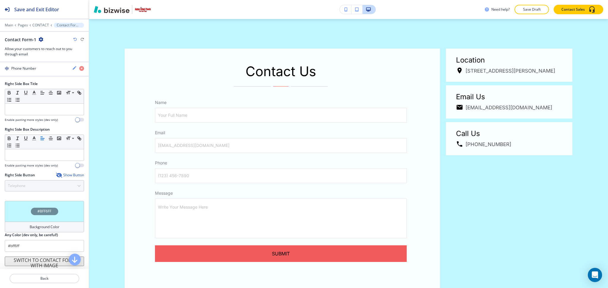
click at [42, 226] on h4 "Background Color" at bounding box center [45, 227] width 30 height 5
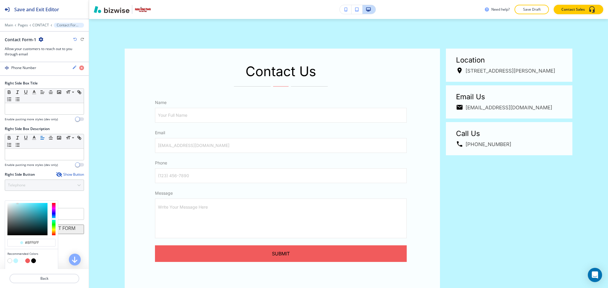
scroll to position [444, 0]
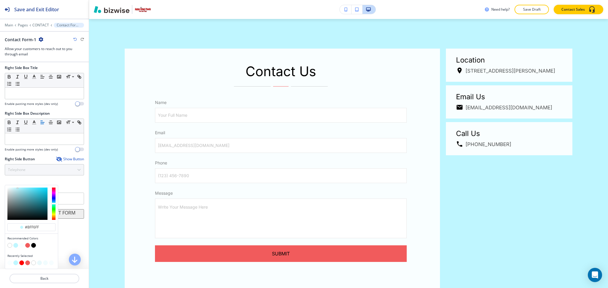
click at [8, 245] on button "button" at bounding box center [9, 245] width 5 height 5
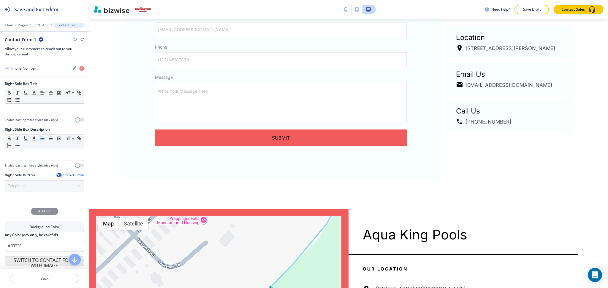
scroll to position [404, 0]
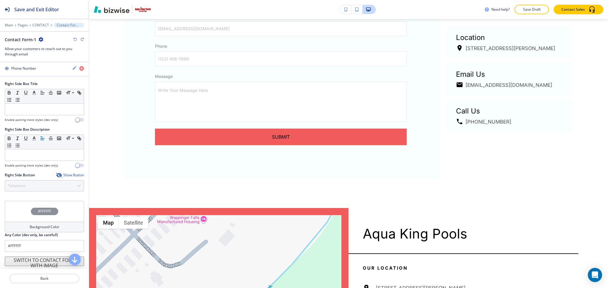
click at [50, 231] on div "Background Color" at bounding box center [44, 227] width 79 height 11
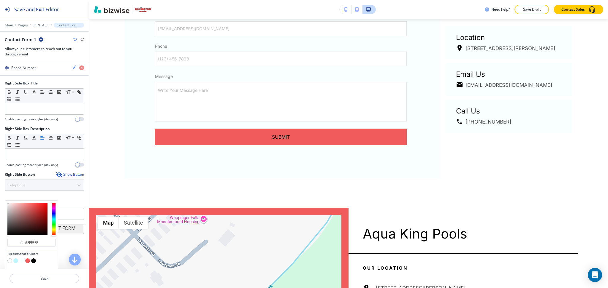
click at [23, 262] on button "button" at bounding box center [21, 261] width 5 height 5
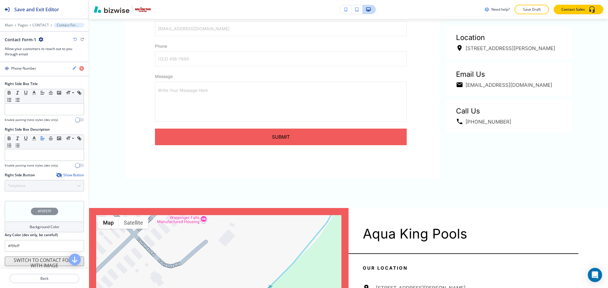
click at [38, 229] on h4 "Background Color" at bounding box center [45, 227] width 30 height 5
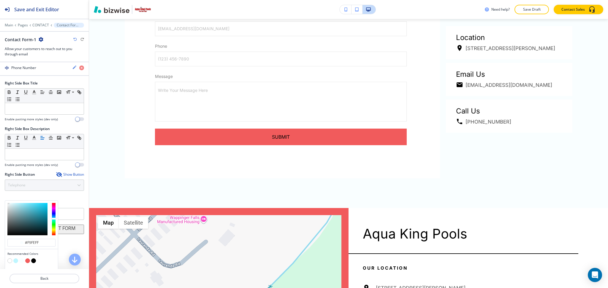
click at [28, 262] on button "button" at bounding box center [27, 261] width 5 height 5
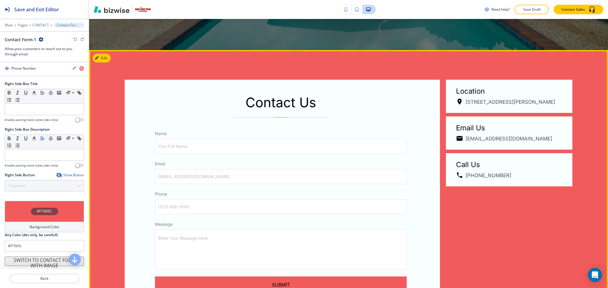
scroll to position [255, 0]
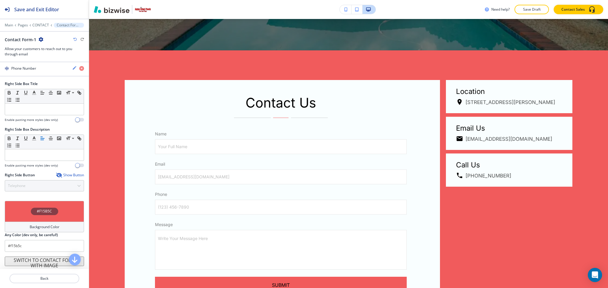
click at [56, 234] on h2 "Any Color (dev only, be careful!)" at bounding box center [31, 235] width 53 height 5
click at [55, 229] on h4 "Background Color" at bounding box center [45, 227] width 30 height 5
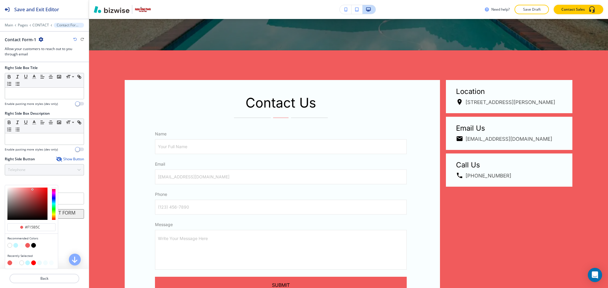
click at [21, 246] on button "button" at bounding box center [21, 245] width 5 height 5
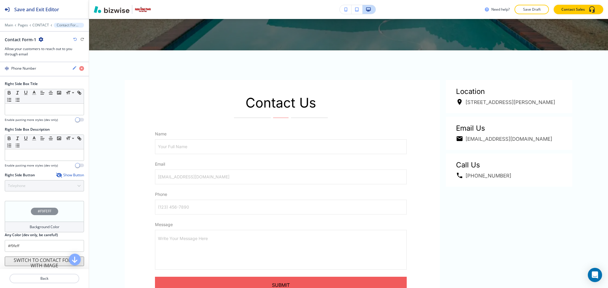
click at [20, 230] on div "Background Color" at bounding box center [44, 227] width 79 height 11
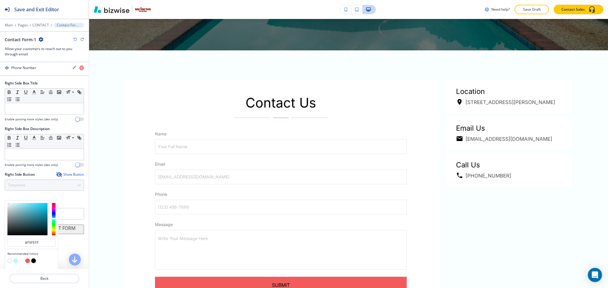
click at [14, 262] on button "button" at bounding box center [15, 261] width 5 height 5
type input "#bff6ff"
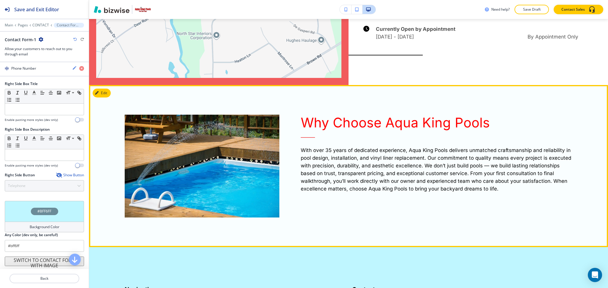
scroll to position [708, 0]
click at [102, 96] on button "Edit This Section" at bounding box center [113, 92] width 40 height 9
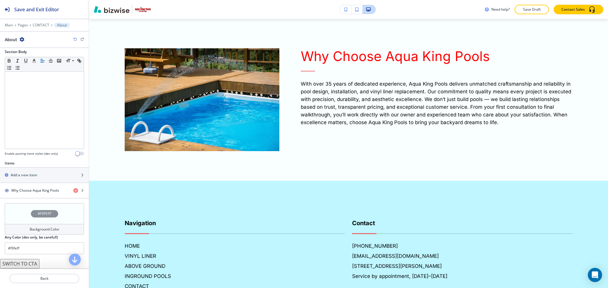
scroll to position [101, 0]
click at [53, 227] on h4 "Background Color" at bounding box center [45, 227] width 30 height 5
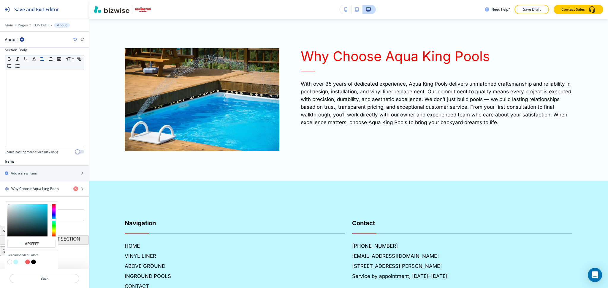
click at [27, 261] on button "button" at bounding box center [27, 262] width 5 height 5
type input "#f15b5c"
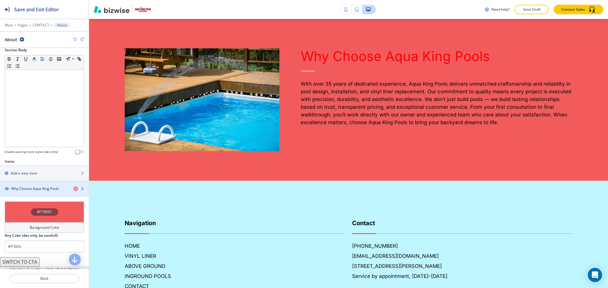
click at [25, 187] on h4 "Why Choose Aqua King Pools" at bounding box center [35, 188] width 48 height 5
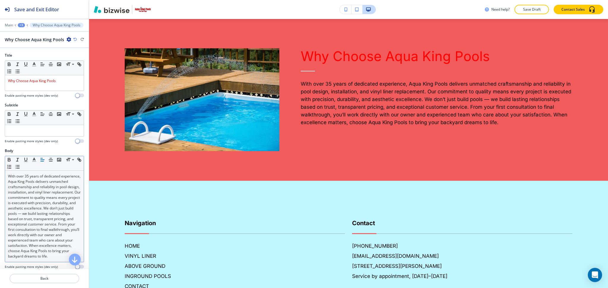
click at [54, 199] on p "With over 35 years of dedicated experience, Aqua King Pools delivers unmatched …" at bounding box center [44, 216] width 73 height 85
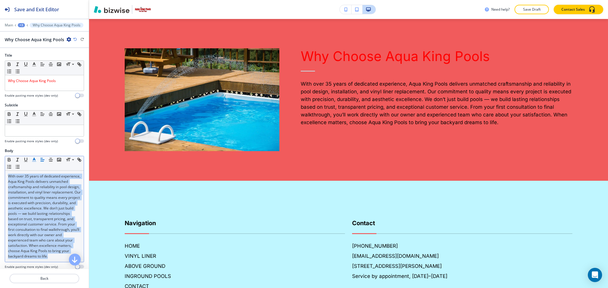
click at [32, 161] on icon "button" at bounding box center [33, 159] width 5 height 5
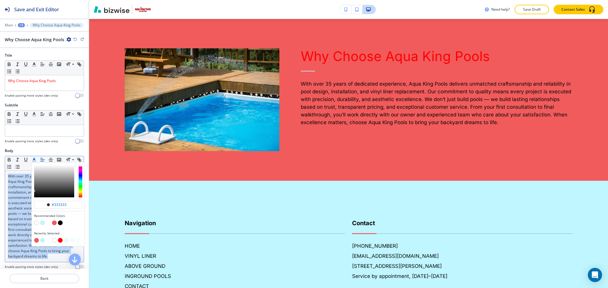
click at [36, 220] on div "button" at bounding box center [58, 219] width 48 height 2
click at [34, 222] on button "button" at bounding box center [36, 223] width 5 height 5
type input "#ffffff"
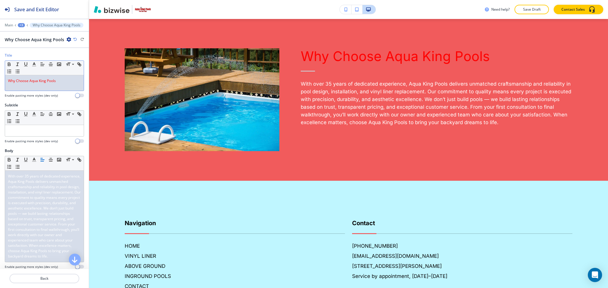
click at [37, 90] on div "Why Choose Aqua King Pools" at bounding box center [44, 82] width 79 height 15
click at [34, 64] on line "button" at bounding box center [33, 64] width 1 height 0
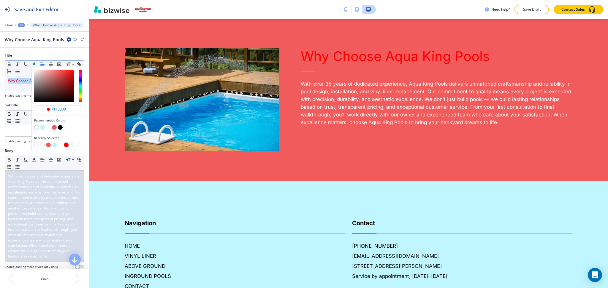
click at [37, 129] on button "button" at bounding box center [36, 127] width 5 height 5
type input "#ffffff"
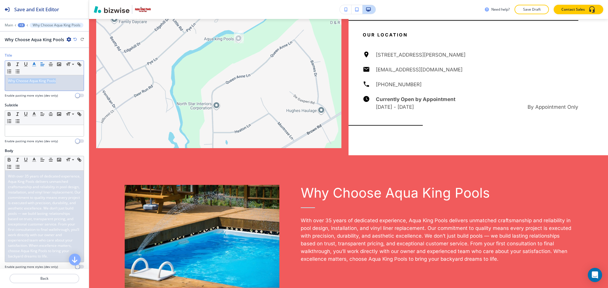
scroll to position [633, 0]
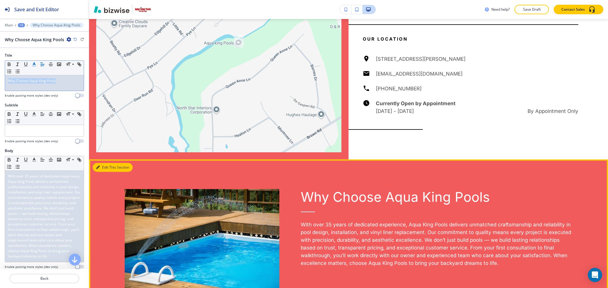
click at [108, 169] on button "Edit This Section" at bounding box center [113, 167] width 40 height 9
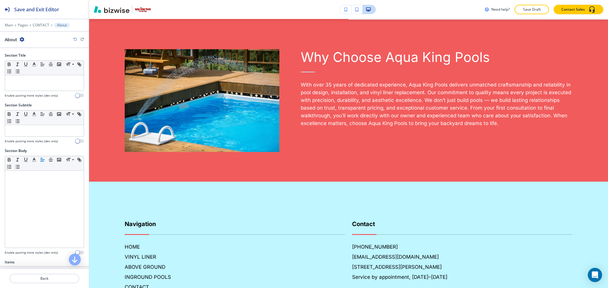
scroll to position [774, 0]
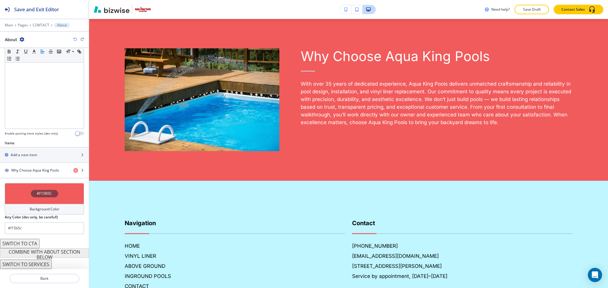
click at [54, 207] on h4 "Background Color" at bounding box center [45, 209] width 30 height 5
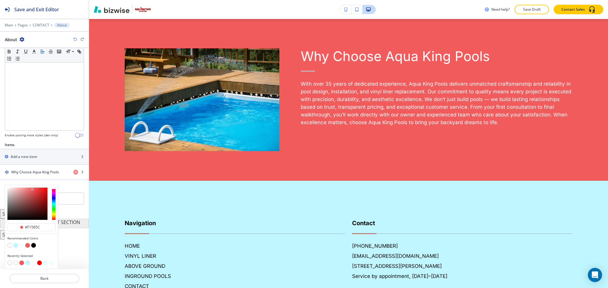
scroll to position [118, 0]
type input "#f9f0f0"
click at [9, 189] on div at bounding box center [27, 204] width 40 height 32
type input "#f9f0f0"
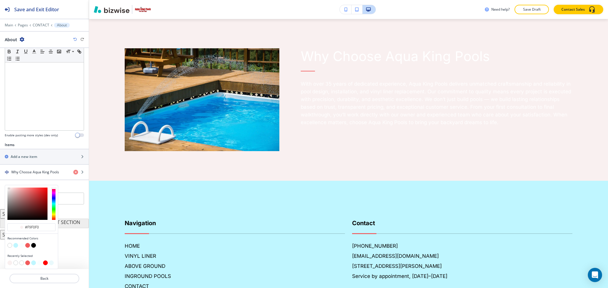
type input "#f9e1e1"
click at [11, 189] on div at bounding box center [27, 204] width 40 height 32
type input "#f9e1e1"
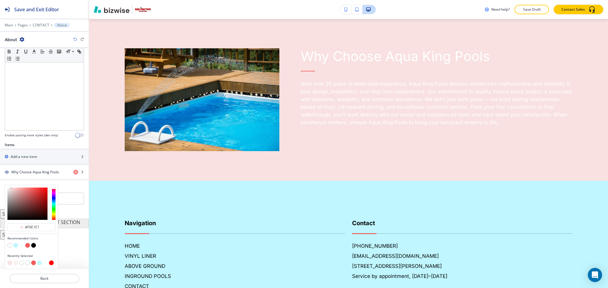
type input "#f9c7c8"
click at [16, 189] on div at bounding box center [27, 204] width 40 height 32
type input "#f9c6c6"
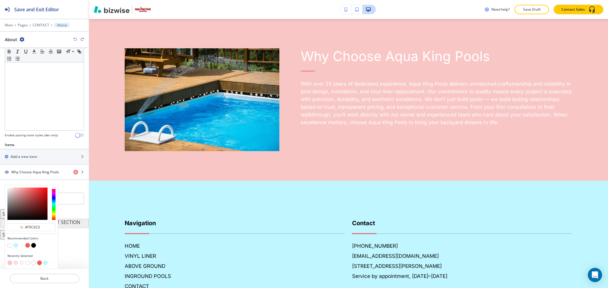
type input "#f7b5b5"
click at [18, 189] on div at bounding box center [27, 204] width 40 height 32
type input "#f7b5b5"
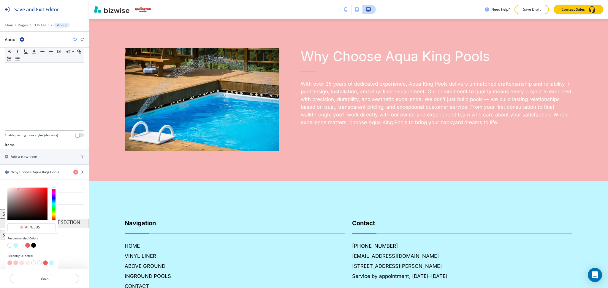
type input "#f7aeae"
click at [19, 189] on div at bounding box center [27, 204] width 40 height 32
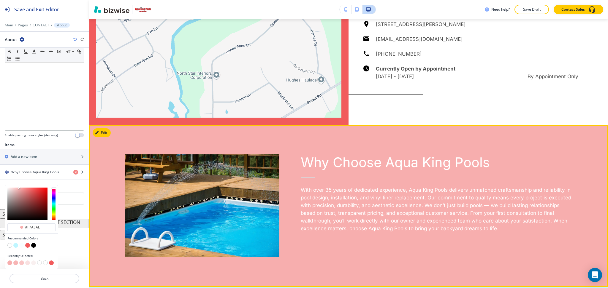
scroll to position [667, 0]
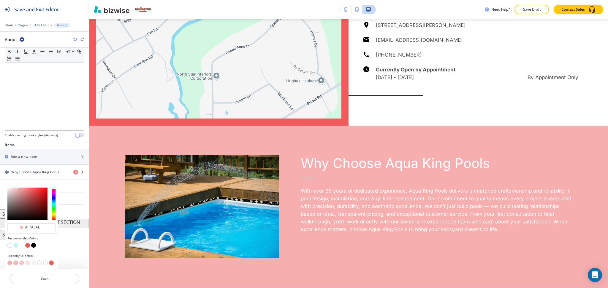
click at [16, 245] on button "button" at bounding box center [15, 245] width 5 height 5
type input "#bff6ff"
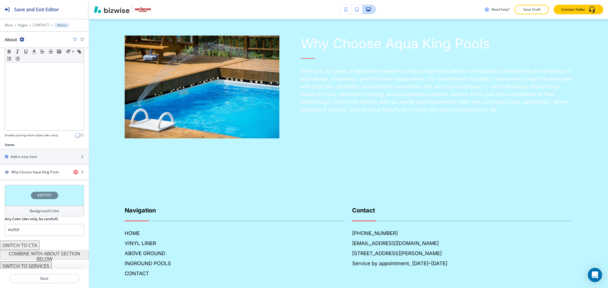
click at [52, 207] on div "Background Color" at bounding box center [44, 211] width 79 height 11
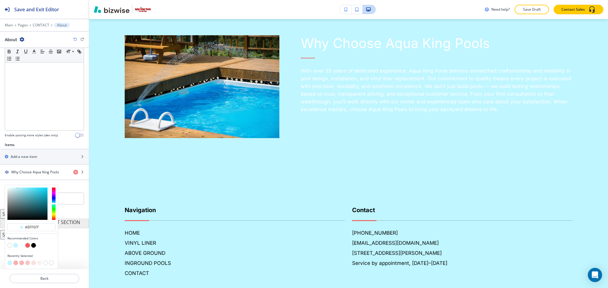
scroll to position [788, 0]
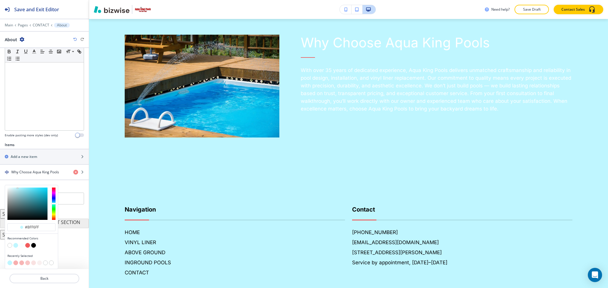
type input "#f6feff"
click at [9, 188] on div at bounding box center [27, 204] width 40 height 32
type input "#f6feff"
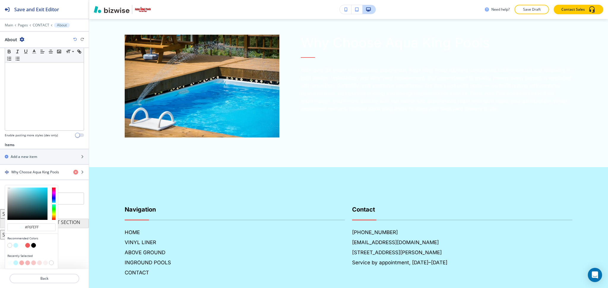
type input "#ddf1f4"
click at [11, 189] on div at bounding box center [27, 204] width 40 height 32
type input "#ddf1f4"
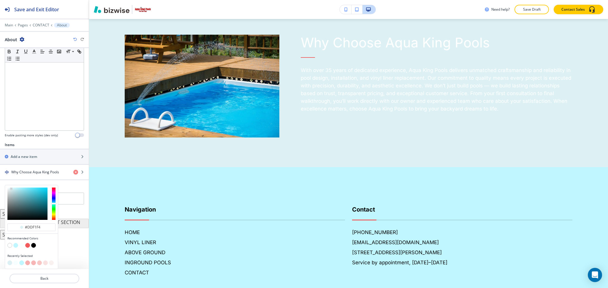
type input "#f0f8f9"
click at [9, 189] on div at bounding box center [27, 204] width 40 height 32
type input "#f0f8f9"
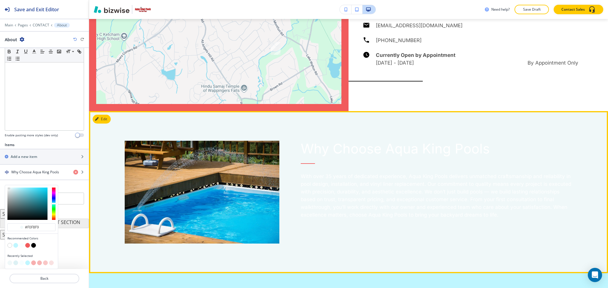
scroll to position [681, 0]
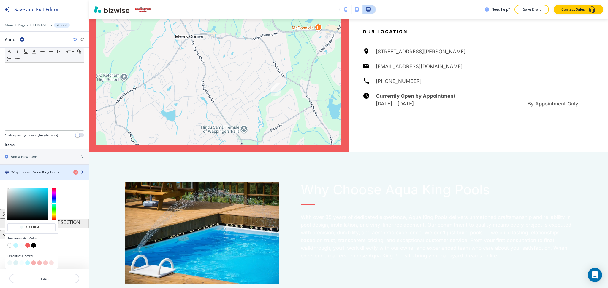
click at [32, 173] on h4 "Why Choose Aqua King Pools" at bounding box center [35, 172] width 48 height 5
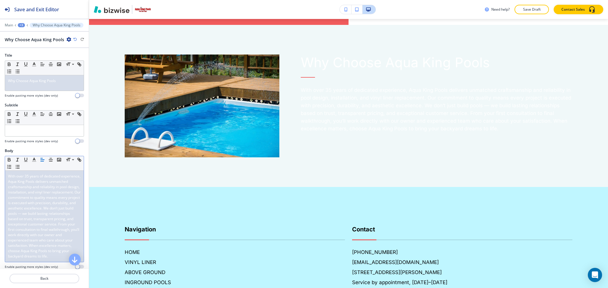
scroll to position [774, 0]
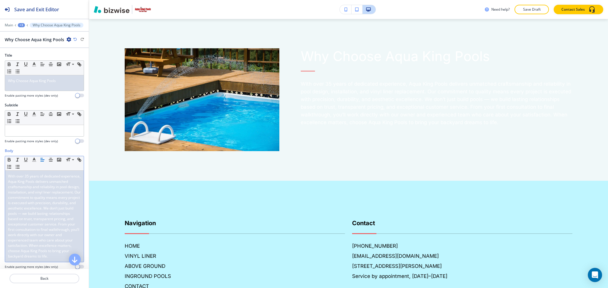
click at [39, 188] on span "With over 35 years of dedicated experience, Aqua King Pools delivers unmatched …" at bounding box center [45, 216] width 74 height 85
click at [34, 164] on div "Small Normal Large Huge" at bounding box center [44, 163] width 79 height 15
click at [37, 189] on span "With over 35 years of dedicated experience, Aqua King Pools delivers unmatched …" at bounding box center [45, 216] width 74 height 85
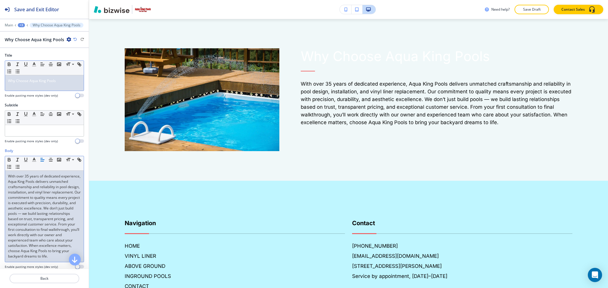
click at [48, 83] on p "Why Choose Aqua King Pools" at bounding box center [44, 80] width 73 height 5
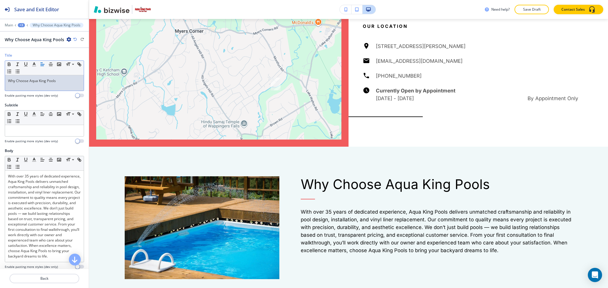
scroll to position [687, 0]
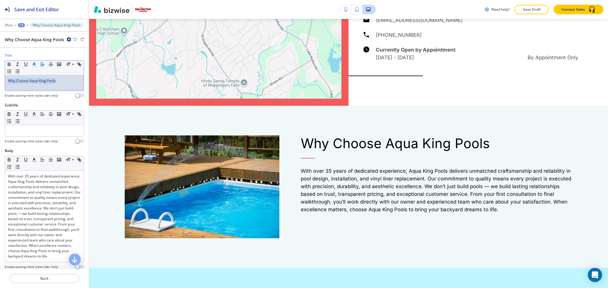
click at [36, 65] on icon "button" at bounding box center [33, 64] width 5 height 5
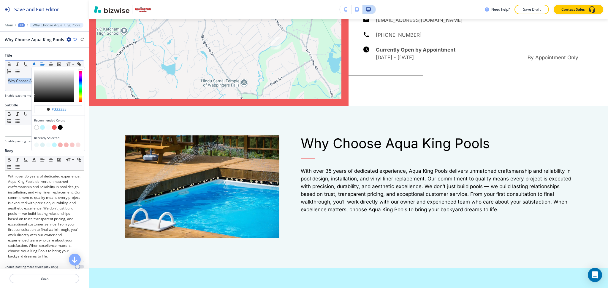
click at [54, 128] on button "button" at bounding box center [54, 127] width 5 height 5
type input "#f15b5c"
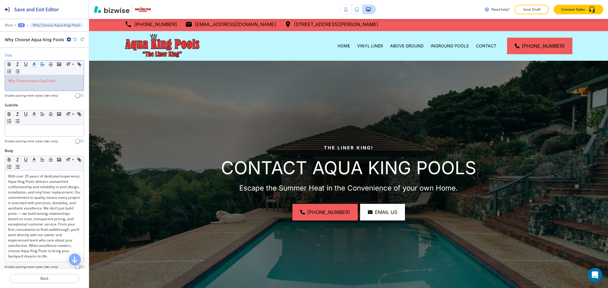
scroll to position [0, 0]
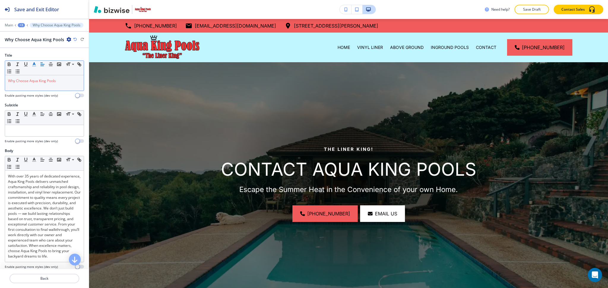
click at [35, 63] on icon "button" at bounding box center [33, 64] width 5 height 5
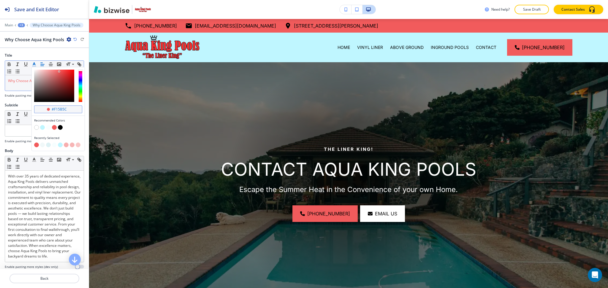
click at [68, 110] on input "#f15b5c" at bounding box center [61, 109] width 21 height 5
paste input "aa1414"
type input "#aa1414"
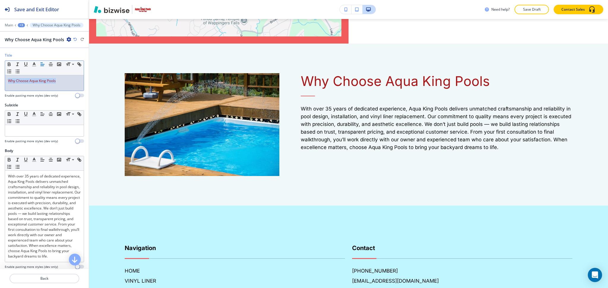
scroll to position [741, 0]
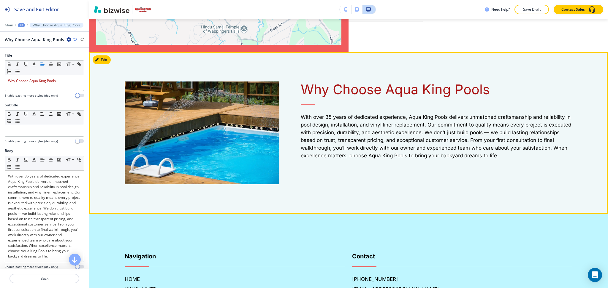
click at [391, 141] on p "With over 35 years of dedicated experience, Aqua King Pools delivers unmatched …" at bounding box center [437, 136] width 272 height 46
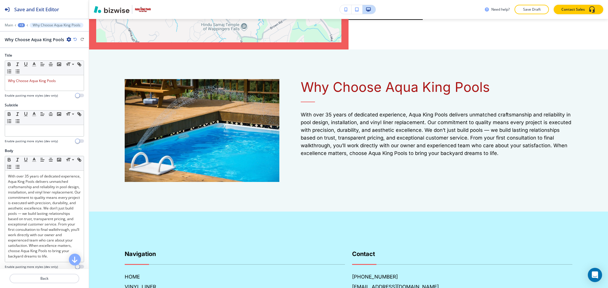
scroll to position [0, 0]
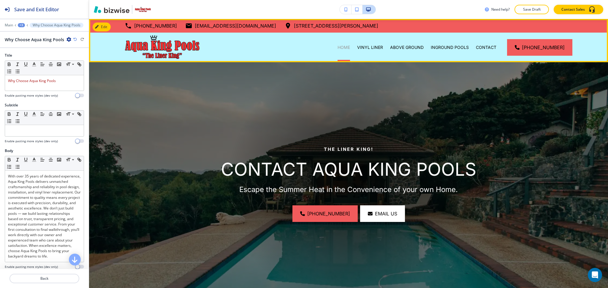
click at [343, 45] on p "HOME" at bounding box center [343, 48] width 12 height 6
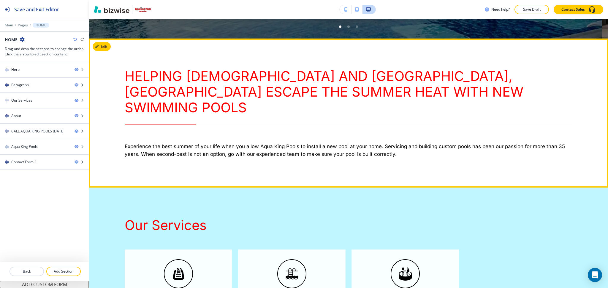
scroll to position [268, 0]
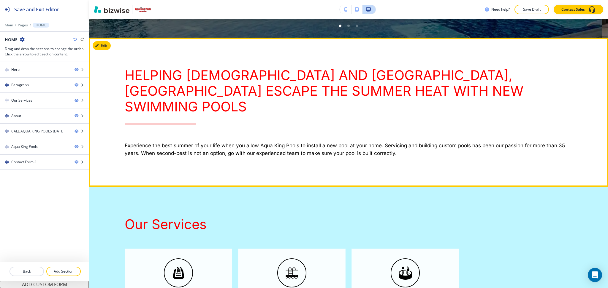
click at [104, 40] on div "HELPING DUTCHESS AND ORANGE COUNTY, NY ESCAPE THE SUMMER HEAT WITH NEW SWIMMING…" at bounding box center [348, 112] width 519 height 149
click at [104, 46] on button "Edit This Section" at bounding box center [113, 45] width 40 height 9
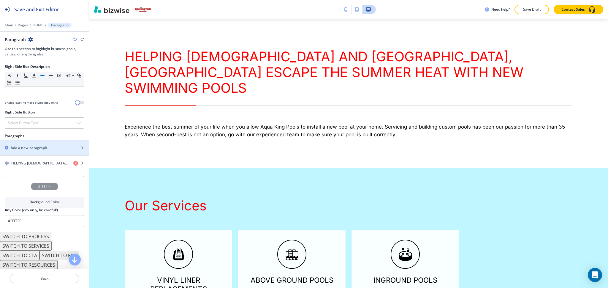
scroll to position [290, 0]
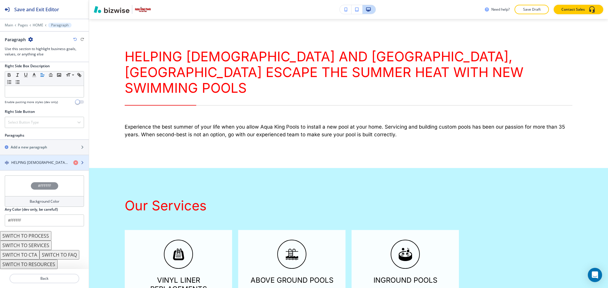
click at [34, 163] on h4 "HELPING DUTCHESS AND ORANGE COUNTY, NY ESCAPE THE SUMMER HEAT WITH NEW SWIMMING…" at bounding box center [39, 162] width 57 height 5
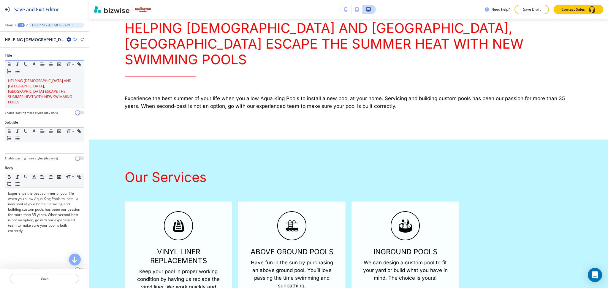
scroll to position [316, 0]
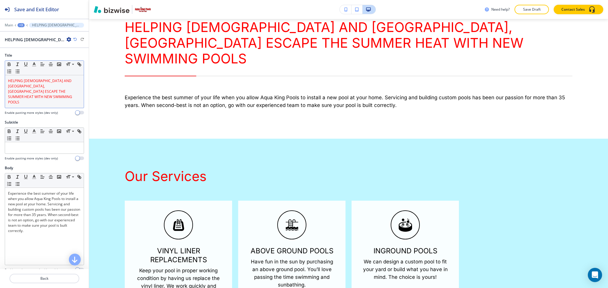
click at [39, 90] on span "HELPING DUTCHESS AND ORANGE COUNTY, NY ESCAPE THE SUMMER HEAT WITH NEW SWIMMING…" at bounding box center [40, 91] width 65 height 26
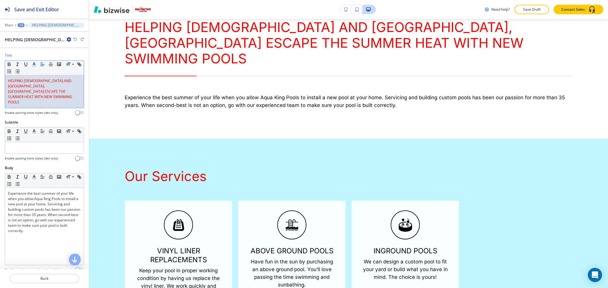
click at [35, 64] on icon "button" at bounding box center [33, 64] width 5 height 5
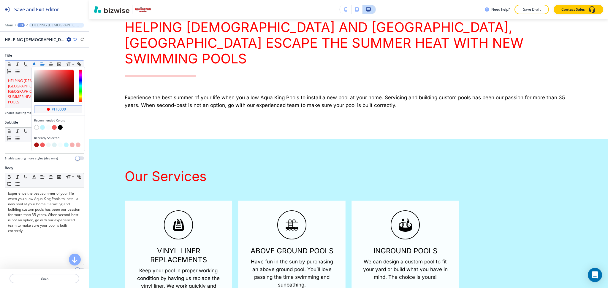
click at [67, 109] on input "#ff0000" at bounding box center [61, 109] width 21 height 5
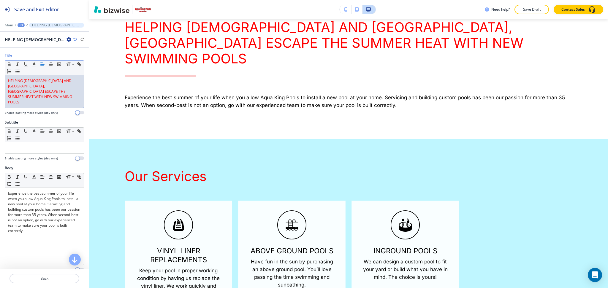
scroll to position [0, 0]
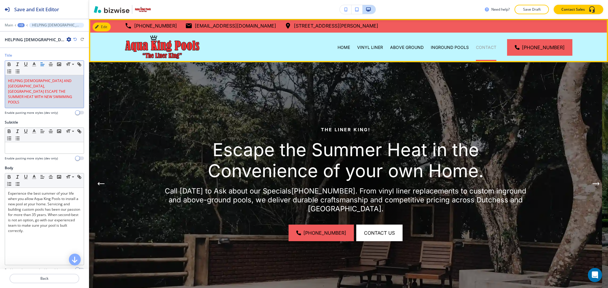
click at [489, 48] on p "CONTACT" at bounding box center [486, 48] width 20 height 6
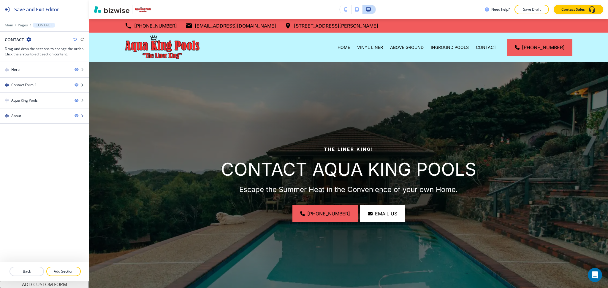
click at [24, 120] on div at bounding box center [44, 121] width 89 height 5
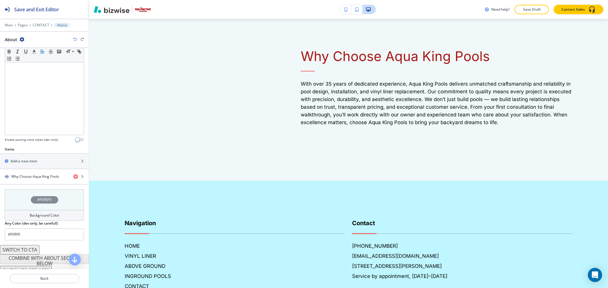
scroll to position [119, 0]
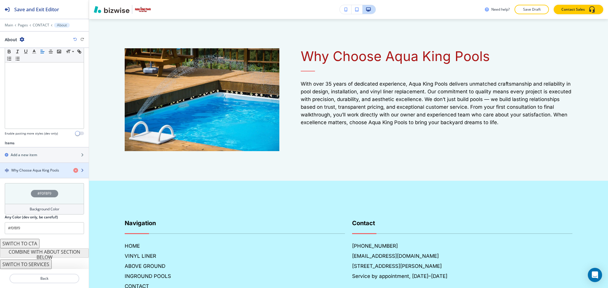
click at [32, 177] on div "button" at bounding box center [44, 175] width 89 height 5
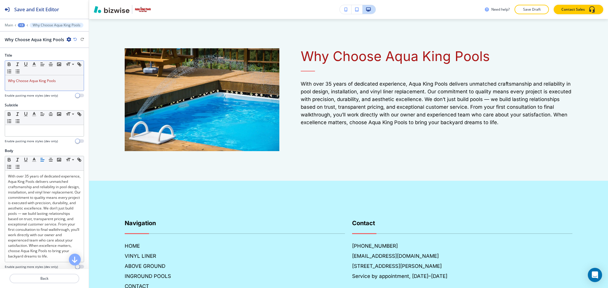
drag, startPoint x: 38, startPoint y: 93, endPoint x: 39, endPoint y: 85, distance: 8.4
click at [38, 93] on div at bounding box center [44, 92] width 79 height 2
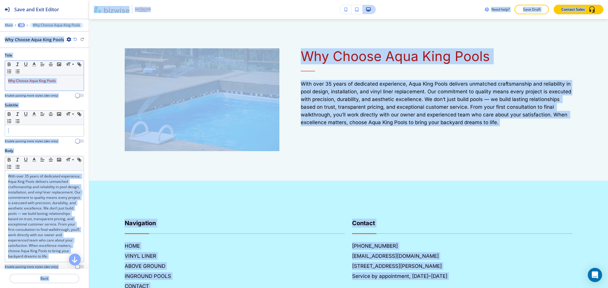
click at [43, 86] on div "Why Choose Aqua King Pools" at bounding box center [44, 82] width 79 height 15
click at [51, 93] on h4 "Enable pasting more styles (dev only)" at bounding box center [31, 95] width 53 height 4
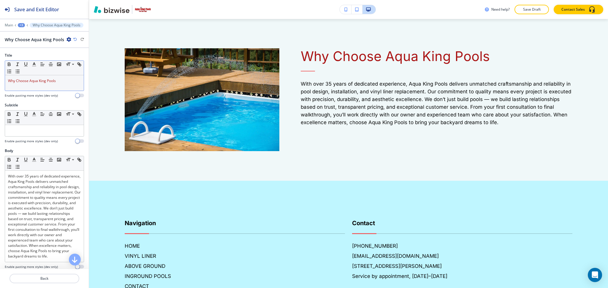
click at [51, 83] on p "Why Choose Aqua King Pools" at bounding box center [44, 80] width 73 height 5
click at [31, 64] on icon "button" at bounding box center [33, 64] width 5 height 5
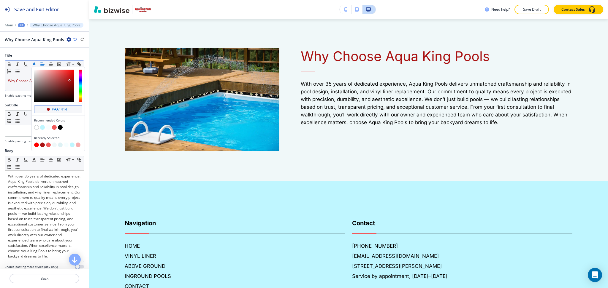
click at [57, 108] on input "#aa1414" at bounding box center [61, 109] width 21 height 5
paste input "ff0000"
type input "#ff0000"
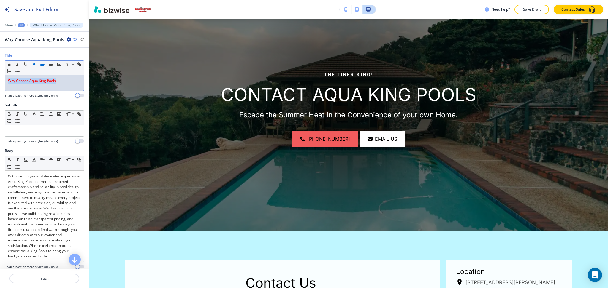
scroll to position [0, 0]
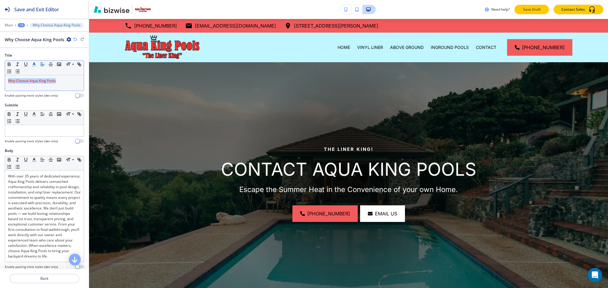
click at [532, 10] on p "Save Draft" at bounding box center [531, 9] width 19 height 5
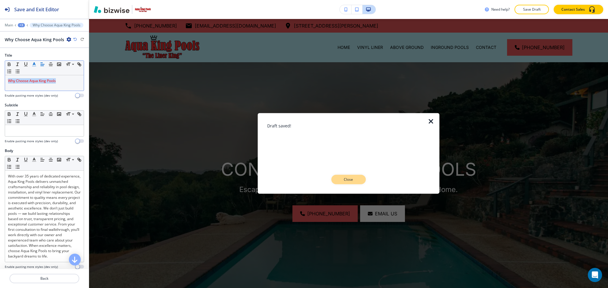
click at [358, 181] on button "Close" at bounding box center [348, 179] width 34 height 9
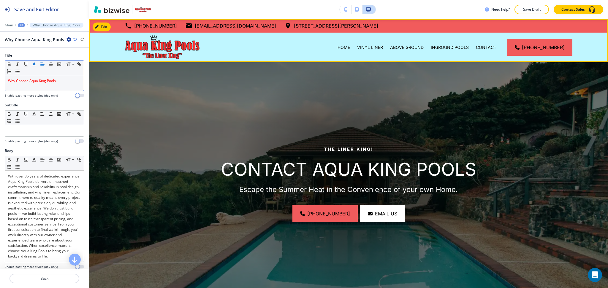
click at [353, 54] on div "HOME" at bounding box center [344, 48] width 20 height 30
click at [345, 48] on p "HOME" at bounding box center [343, 48] width 12 height 6
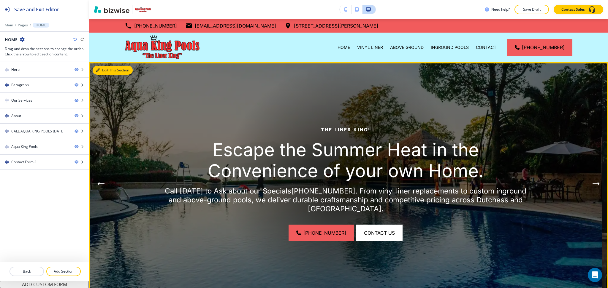
click at [101, 69] on button "Edit This Section" at bounding box center [113, 70] width 40 height 9
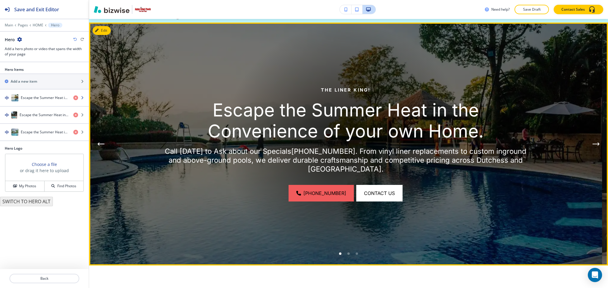
scroll to position [43, 0]
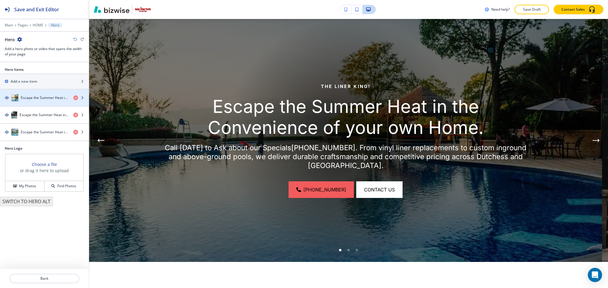
click at [39, 99] on h4 "Escape the Summer Heat in the Convenience of your own Home." at bounding box center [45, 97] width 48 height 5
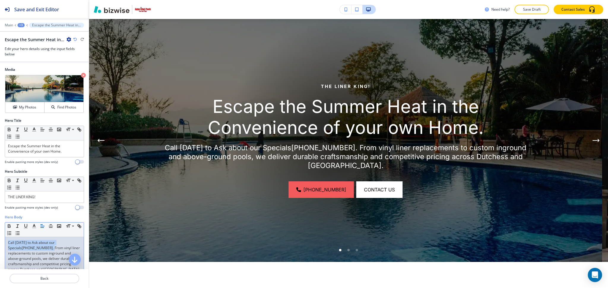
drag, startPoint x: 34, startPoint y: 246, endPoint x: 0, endPoint y: 238, distance: 35.4
click at [0, 241] on div "Hero Body Small Normal Large Huge Call Today to Ask about our Specials (845) 83…" at bounding box center [44, 271] width 89 height 112
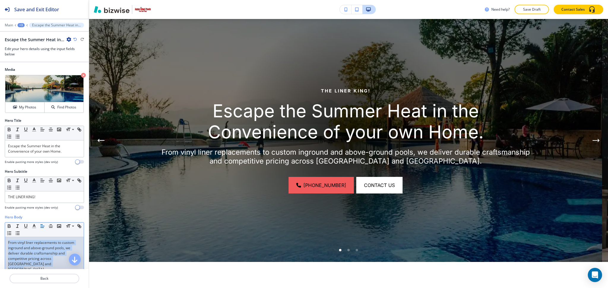
copy link "From vinyl liner replacements to custom inground and above-ground pools, we del…"
click at [45, 278] on p "Back" at bounding box center [44, 278] width 69 height 5
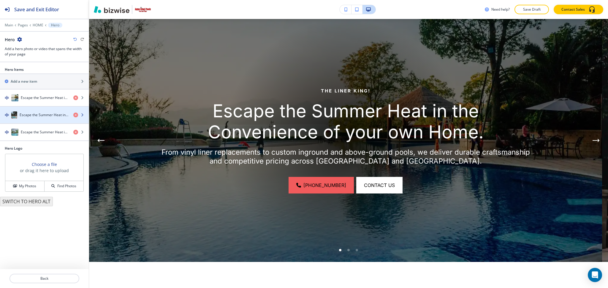
click at [42, 118] on div "Escape the Summer Heat in the Convenience of your own Home." at bounding box center [34, 115] width 69 height 7
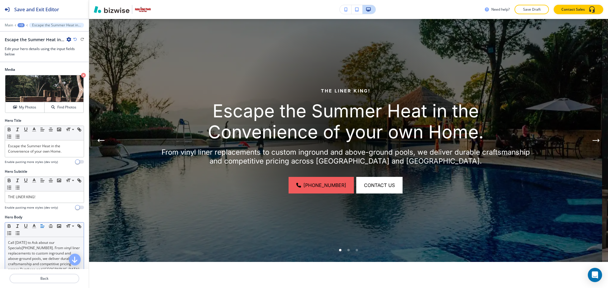
click at [45, 259] on link ". From vinyl liner replacements to custom inground and above-ground pools, we d…" at bounding box center [44, 259] width 73 height 26
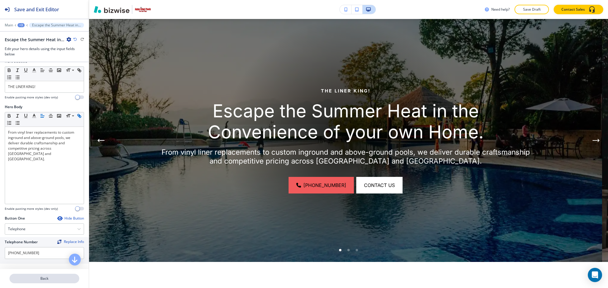
click at [50, 282] on button "Back" at bounding box center [44, 278] width 70 height 9
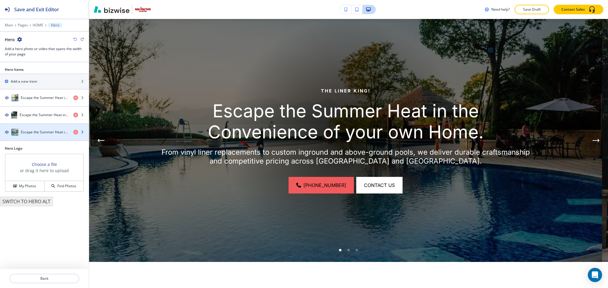
click at [31, 129] on div "Escape the Summer Heat in the Convenience of your own Home." at bounding box center [34, 132] width 69 height 7
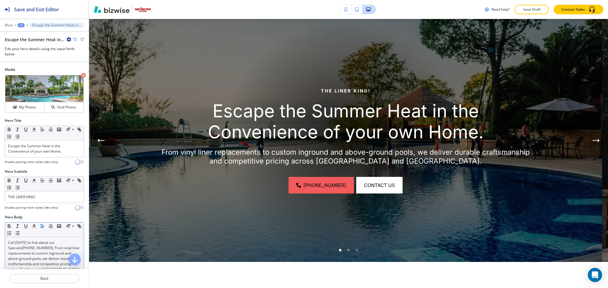
click at [40, 248] on link ". From vinyl liner replacements to custom inground and above-ground pools, we d…" at bounding box center [44, 259] width 73 height 26
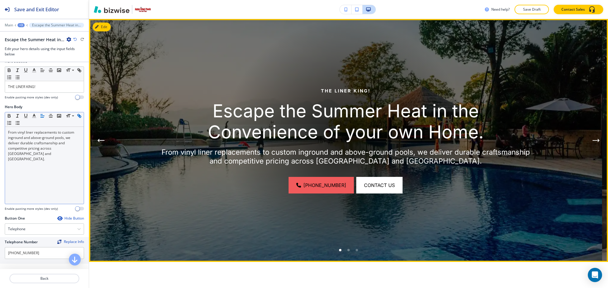
click at [347, 251] on div "Go to slide 2" at bounding box center [348, 250] width 2 height 2
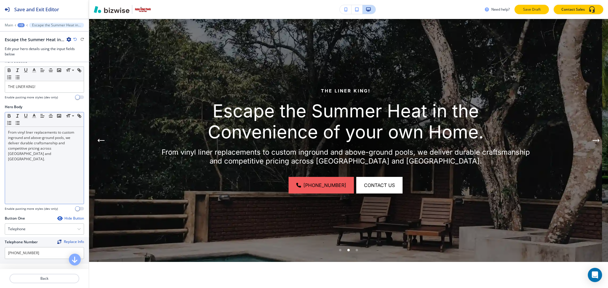
click at [531, 8] on p "Save Draft" at bounding box center [531, 9] width 19 height 5
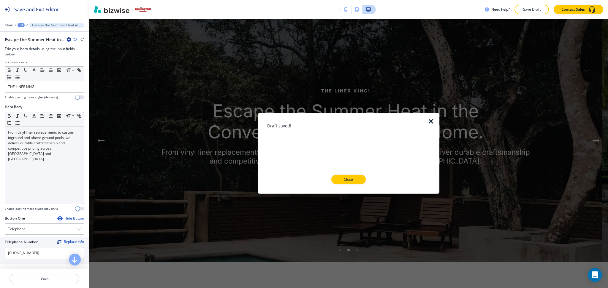
click at [431, 119] on icon "button" at bounding box center [430, 121] width 7 height 7
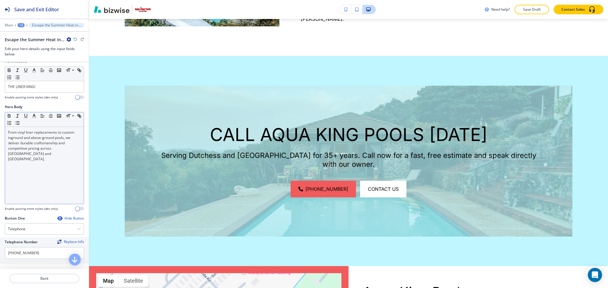
scroll to position [686, 0]
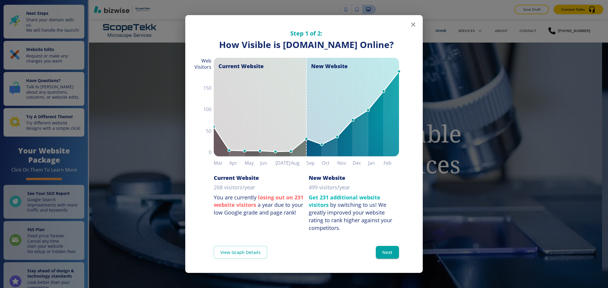
click at [412, 27] on icon "button" at bounding box center [413, 24] width 7 height 7
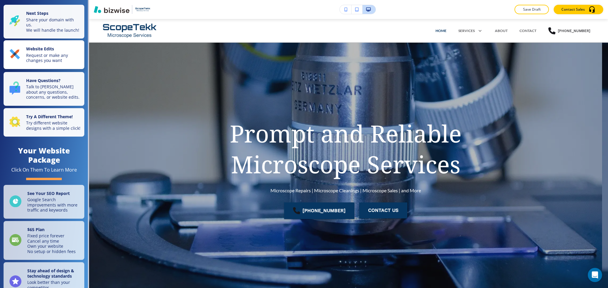
click at [48, 59] on p "Request or make any changes you want" at bounding box center [53, 58] width 55 height 10
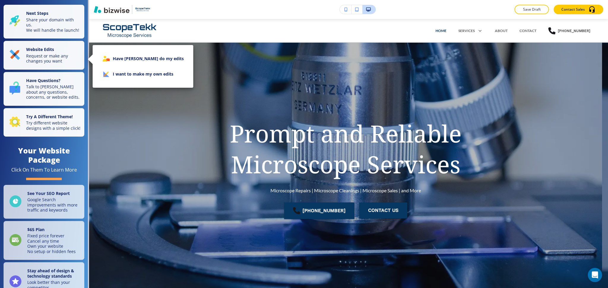
click at [145, 69] on li "I want to make my own edits" at bounding box center [142, 73] width 91 height 15
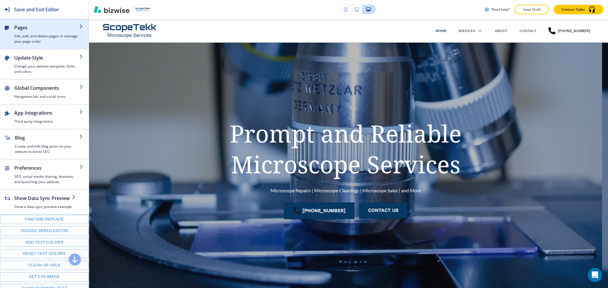
click at [52, 39] on h4 "Edit, add, and delete pages or manage your page order" at bounding box center [46, 39] width 65 height 11
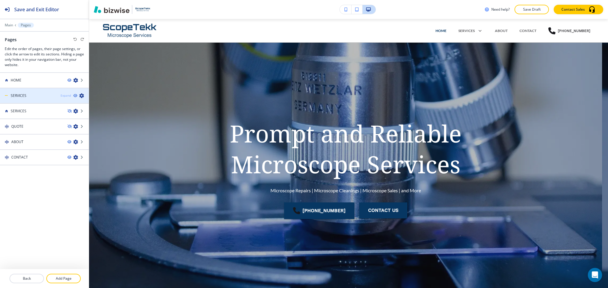
click at [65, 95] on div "Expand" at bounding box center [66, 95] width 10 height 4
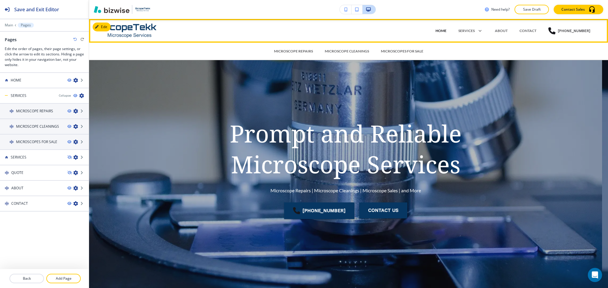
click at [446, 28] on p "HOME" at bounding box center [440, 30] width 11 height 5
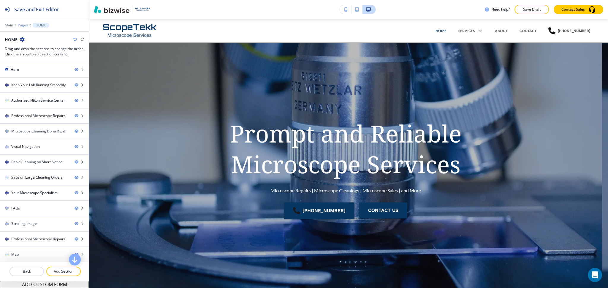
click at [24, 24] on p "Pages" at bounding box center [23, 25] width 10 height 4
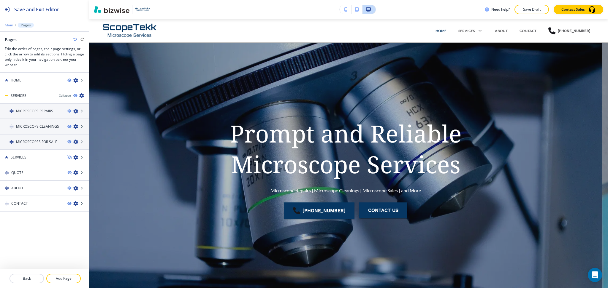
click at [9, 25] on p "Main" at bounding box center [9, 25] width 8 height 4
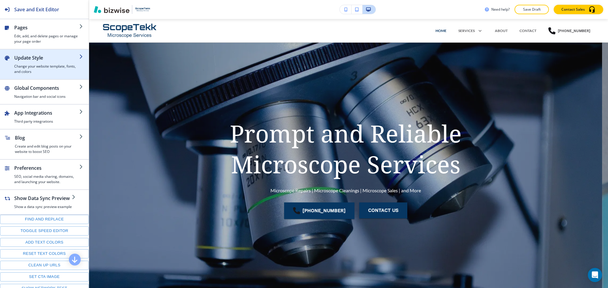
click at [18, 69] on h4 "Change your website template, fonts, and colors" at bounding box center [46, 69] width 65 height 11
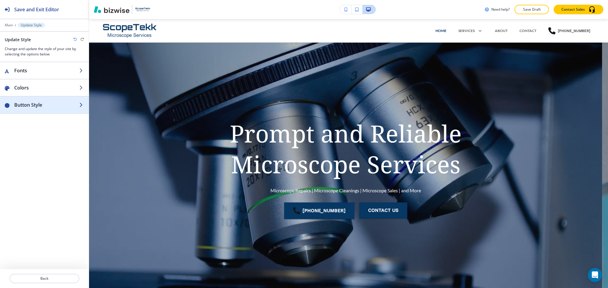
click at [34, 104] on h2 "Button Style" at bounding box center [46, 105] width 65 height 7
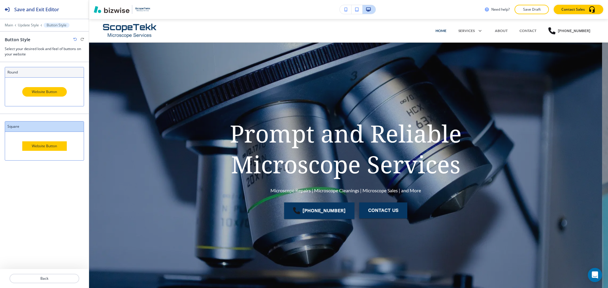
click at [37, 88] on div "Website Button" at bounding box center [44, 91] width 45 height 9
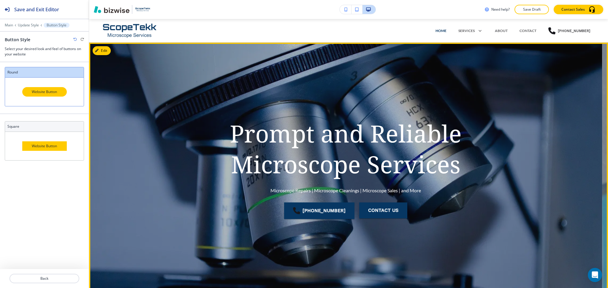
click at [213, 198] on div "[PHONE_NUMBER] CONTACT US" at bounding box center [346, 211] width 304 height 32
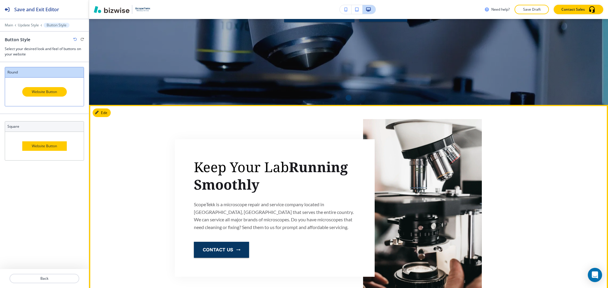
scroll to position [197, 0]
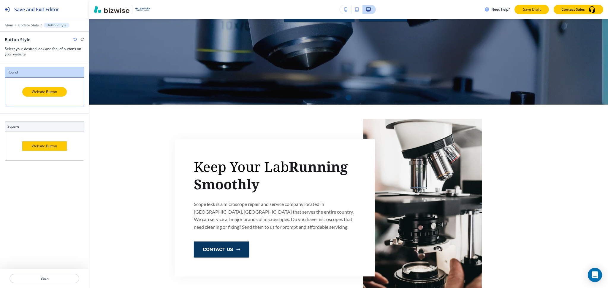
click at [539, 11] on p "Save Draft" at bounding box center [531, 9] width 19 height 5
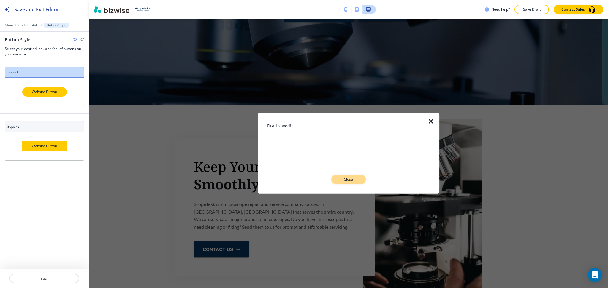
click at [344, 181] on p "Close" at bounding box center [348, 179] width 19 height 5
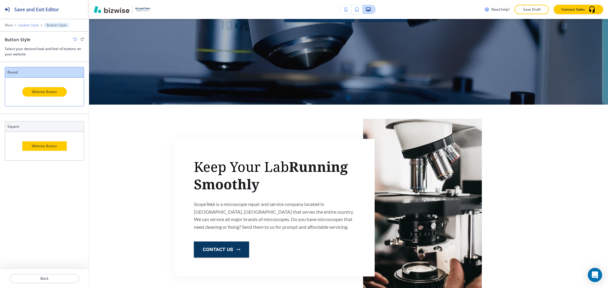
click at [26, 24] on p "Update Style" at bounding box center [28, 25] width 21 height 4
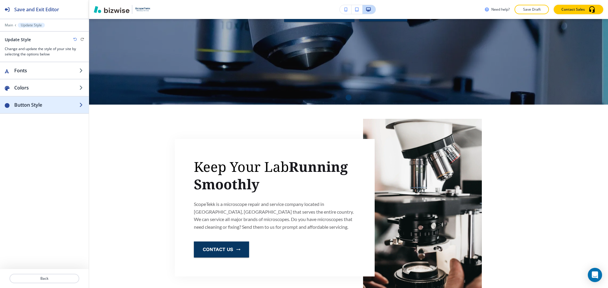
click at [30, 107] on h2 "Button Style" at bounding box center [46, 105] width 65 height 7
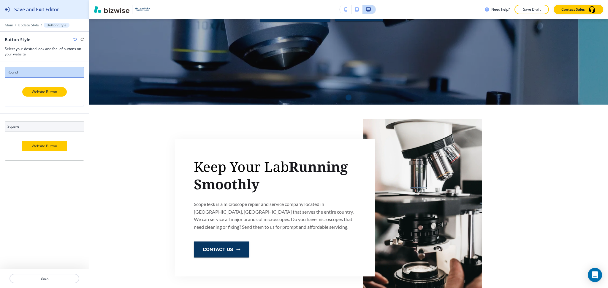
click at [30, 7] on h2 "Save and Exit Editor" at bounding box center [36, 9] width 45 height 7
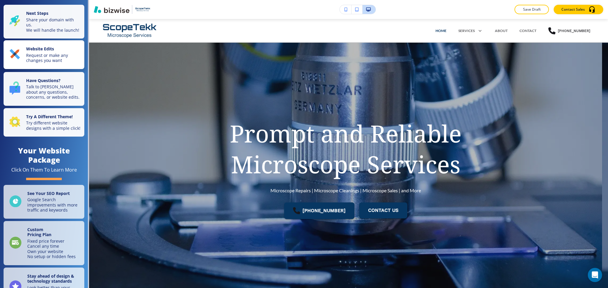
click at [45, 60] on p "Request or make any changes you want" at bounding box center [53, 58] width 55 height 10
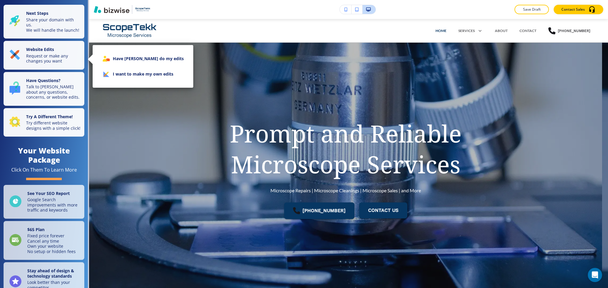
click at [153, 73] on li "I want to make my own edits" at bounding box center [142, 73] width 91 height 15
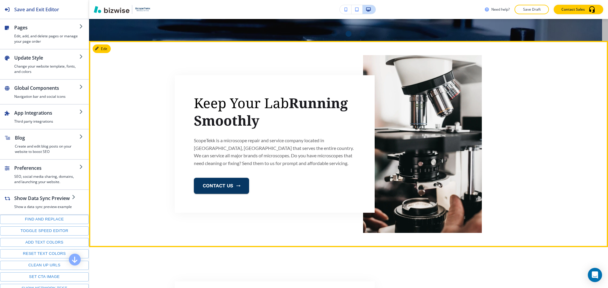
scroll to position [262, 0]
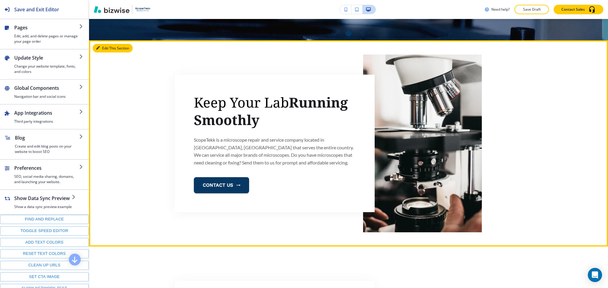
click at [100, 48] on button "Edit This Section" at bounding box center [113, 48] width 40 height 9
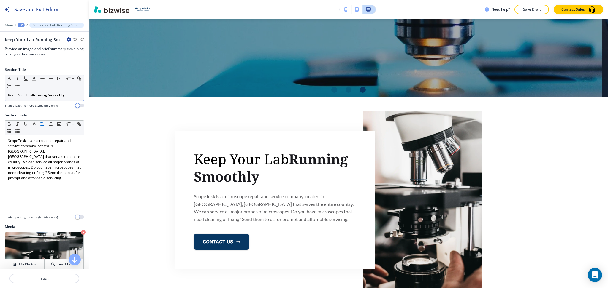
scroll to position [205, 0]
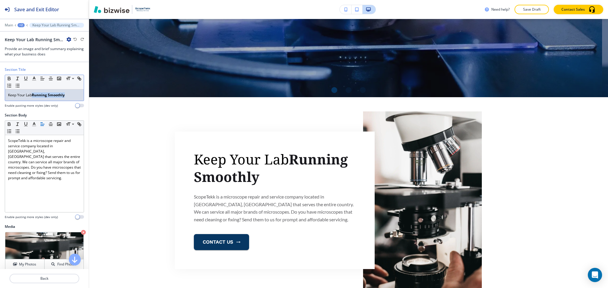
drag, startPoint x: 70, startPoint y: 96, endPoint x: 33, endPoint y: 97, distance: 36.5
click at [33, 97] on p "Keep Your Lab Running Smoothly" at bounding box center [44, 95] width 73 height 5
click at [34, 78] on icon "button" at bounding box center [33, 78] width 5 height 5
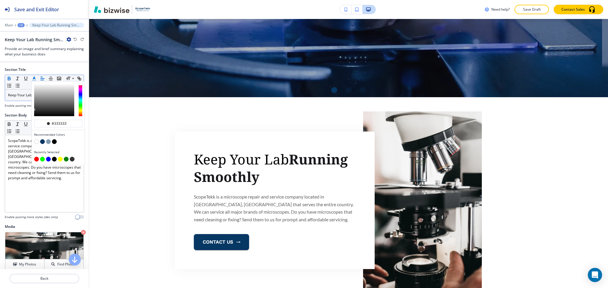
click at [43, 140] on button "button" at bounding box center [42, 141] width 5 height 5
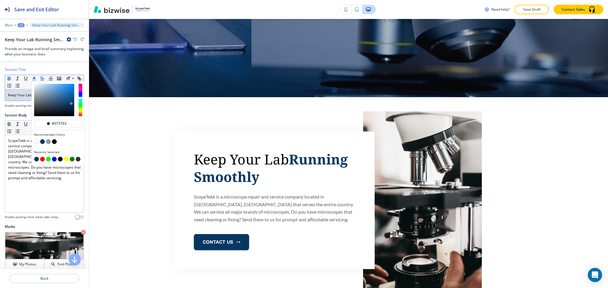
click at [49, 142] on button "button" at bounding box center [48, 141] width 5 height 5
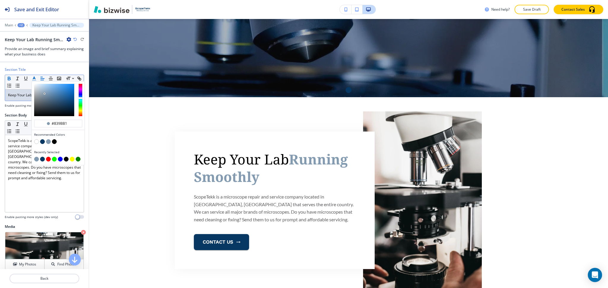
click at [42, 141] on button "button" at bounding box center [42, 141] width 5 height 5
type input "#073763"
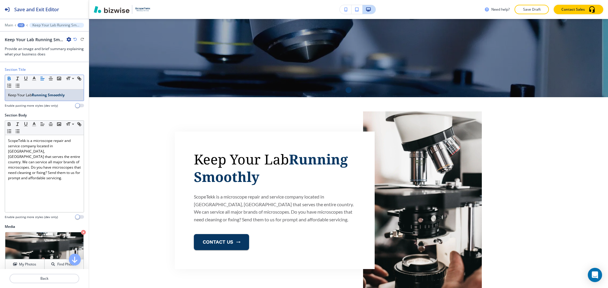
click at [24, 99] on div "Keep Your Lab Running Smoothly" at bounding box center [44, 95] width 79 height 11
drag, startPoint x: 66, startPoint y: 96, endPoint x: 33, endPoint y: 94, distance: 33.0
click at [33, 94] on p "Keep Your Lab Running Smoothly" at bounding box center [44, 95] width 73 height 5
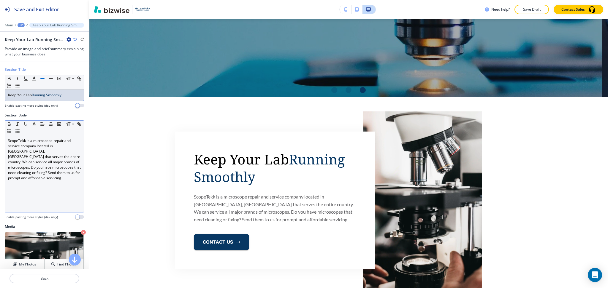
click at [72, 156] on p "ScopeTekk is a microscope repair and service company located in [GEOGRAPHIC_DAT…" at bounding box center [44, 159] width 73 height 43
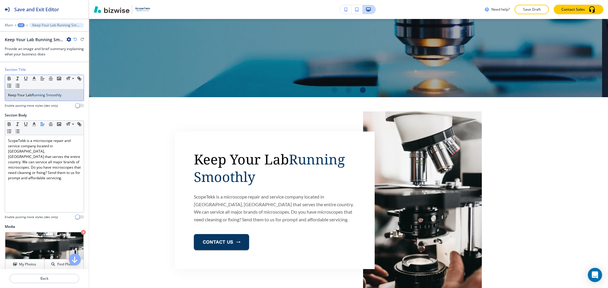
click at [39, 96] on span "Running Smoothly" at bounding box center [47, 95] width 30 height 5
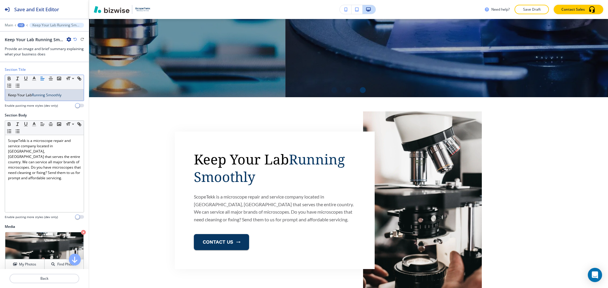
click at [47, 99] on div "Keep Your Lab Running Smoothly" at bounding box center [44, 95] width 79 height 11
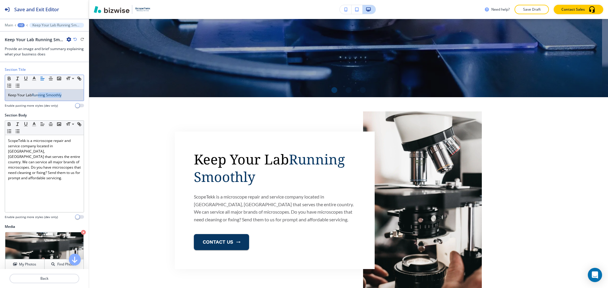
drag, startPoint x: 73, startPoint y: 96, endPoint x: 39, endPoint y: 92, distance: 33.7
click at [40, 93] on p "Keep Your Lab Running Smoothly" at bounding box center [44, 95] width 73 height 5
click at [34, 93] on span "Running Smoothly" at bounding box center [47, 95] width 30 height 5
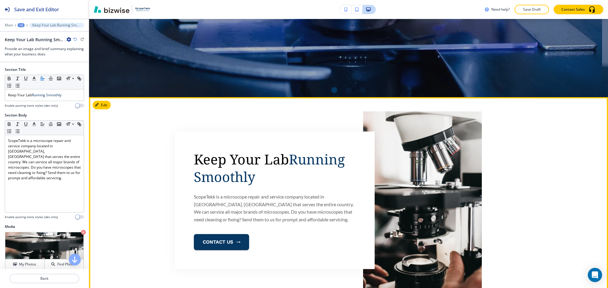
click at [243, 208] on p "ScopeTekk is a microscope repair and service company located in [GEOGRAPHIC_DAT…" at bounding box center [275, 208] width 162 height 30
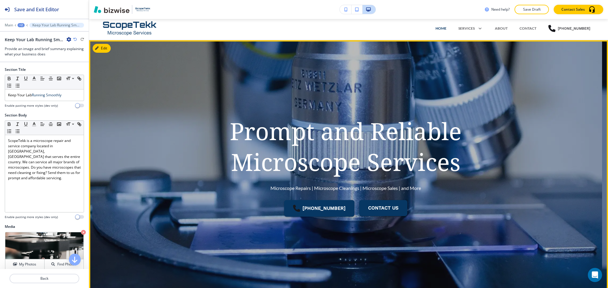
scroll to position [0, 0]
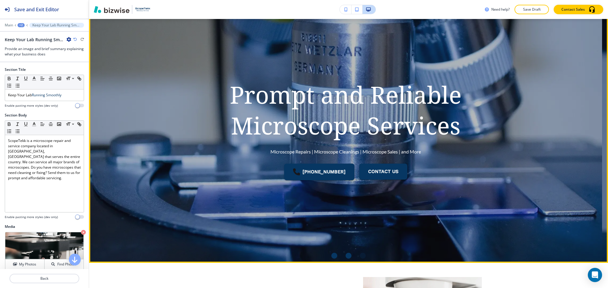
click at [345, 256] on div "Go to slide 2" at bounding box center [348, 256] width 6 height 6
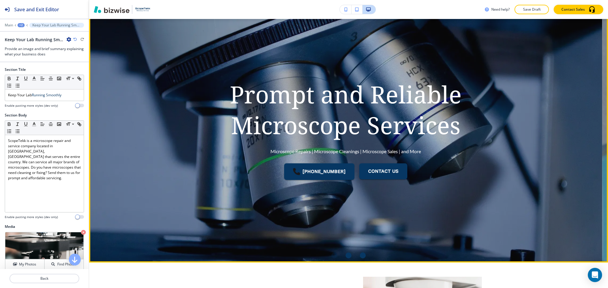
click at [360, 256] on div "Go to slide 3" at bounding box center [363, 256] width 6 height 6
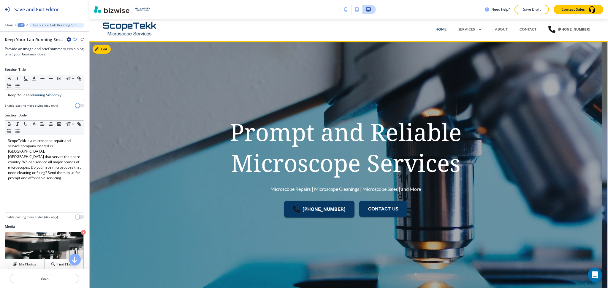
scroll to position [0, 0]
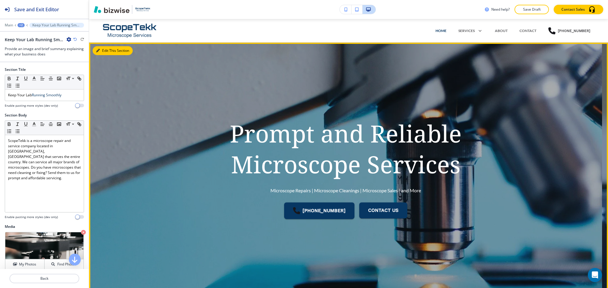
click at [105, 52] on button "Edit This Section" at bounding box center [113, 50] width 40 height 9
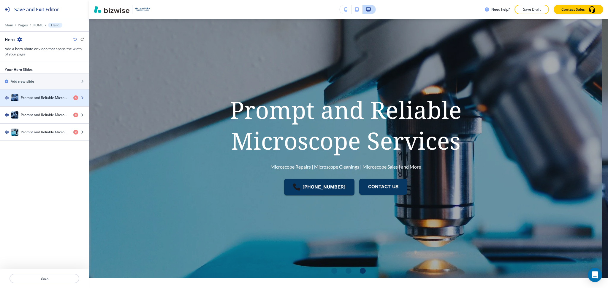
click at [46, 96] on h4 "Prompt and Reliable Microscope Services" at bounding box center [45, 97] width 48 height 5
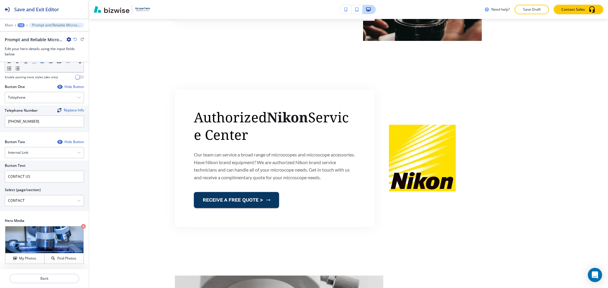
scroll to position [455, 0]
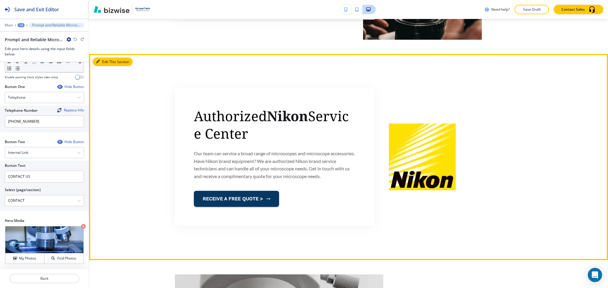
click at [105, 59] on button "Edit This Section" at bounding box center [113, 62] width 40 height 9
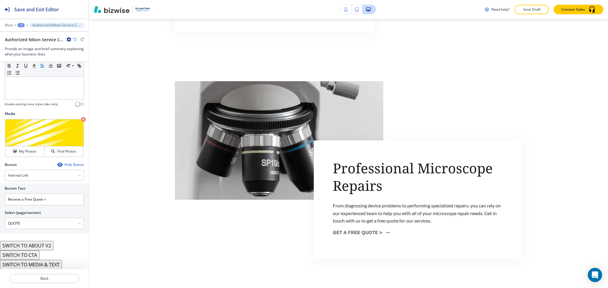
scroll to position [650, 0]
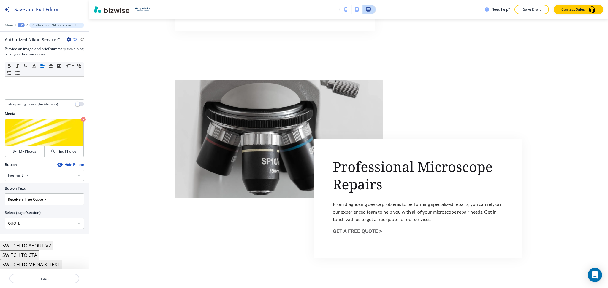
click at [41, 265] on button "SWITCH TO MEDIA & TEXT" at bounding box center [31, 264] width 62 height 9
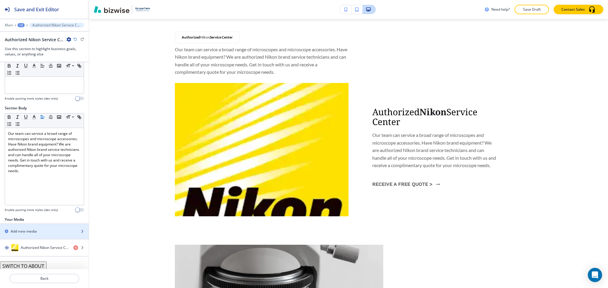
scroll to position [120, 0]
click at [39, 266] on button "SWITCH TO ABOUT" at bounding box center [23, 264] width 47 height 9
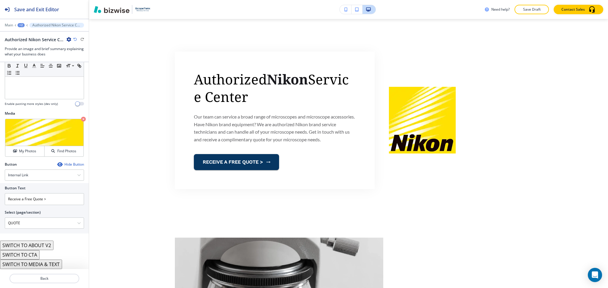
scroll to position [113, 0]
click at [49, 247] on button "SWITCH TO ABOUT V2" at bounding box center [26, 245] width 53 height 9
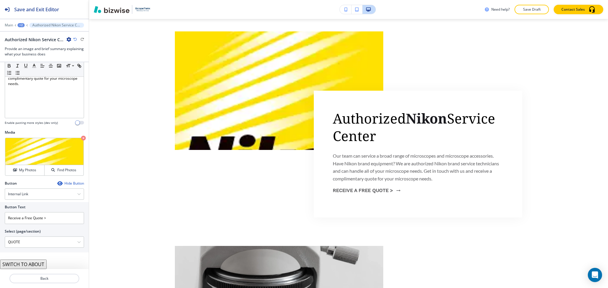
scroll to position [94, 0]
click at [17, 265] on button "SWITCH TO ABOUT" at bounding box center [23, 264] width 47 height 9
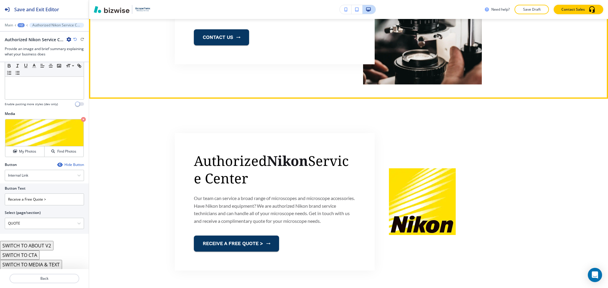
scroll to position [410, 0]
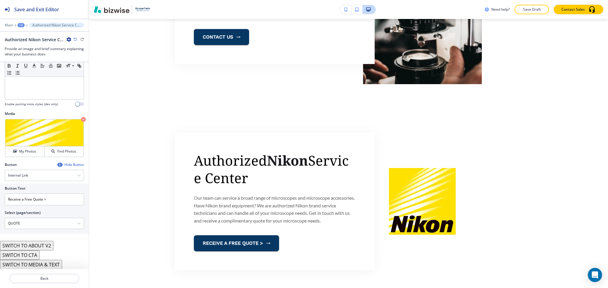
click at [48, 242] on button "SWITCH TO ABOUT V2" at bounding box center [26, 245] width 53 height 9
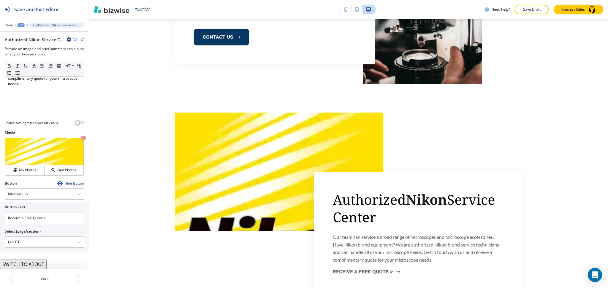
scroll to position [94, 0]
click at [45, 279] on p "Back" at bounding box center [44, 278] width 69 height 5
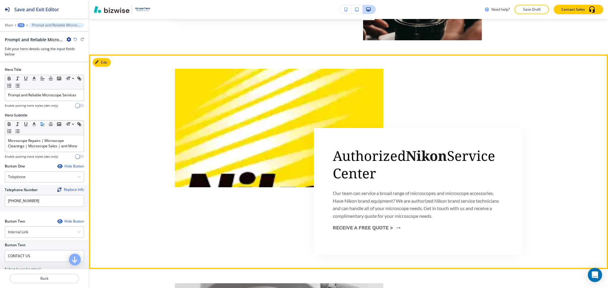
scroll to position [455, 0]
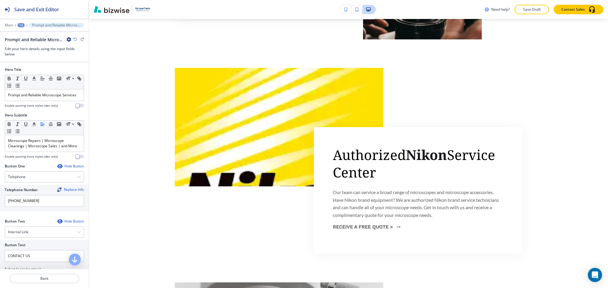
click at [21, 24] on div "+3" at bounding box center [21, 25] width 7 height 4
click at [32, 47] on p "HOME" at bounding box center [36, 45] width 30 height 5
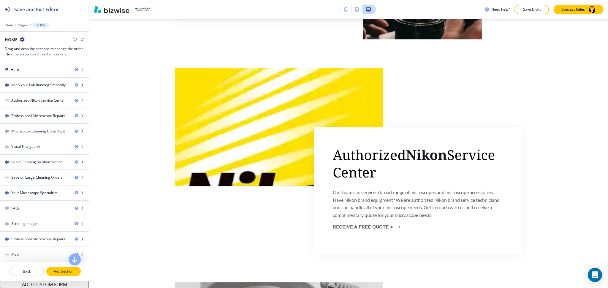
click at [69, 272] on p "Add Section" at bounding box center [63, 271] width 33 height 5
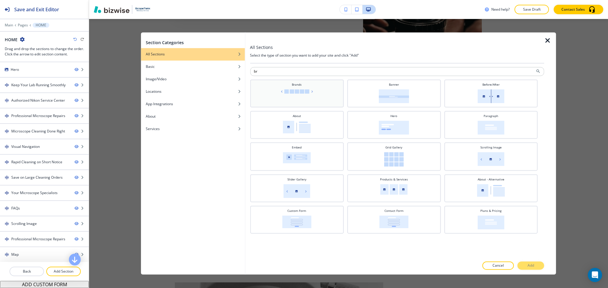
type input "br"
click at [305, 90] on img at bounding box center [296, 91] width 35 height 4
click at [531, 269] on button "Add" at bounding box center [530, 266] width 27 height 8
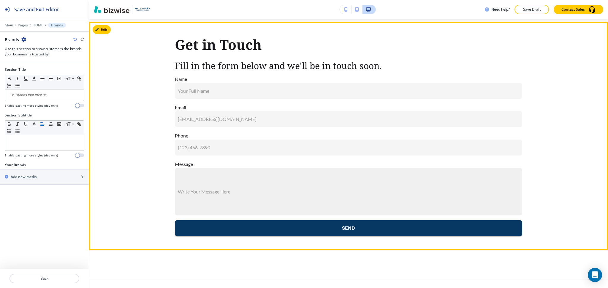
scroll to position [2917, 0]
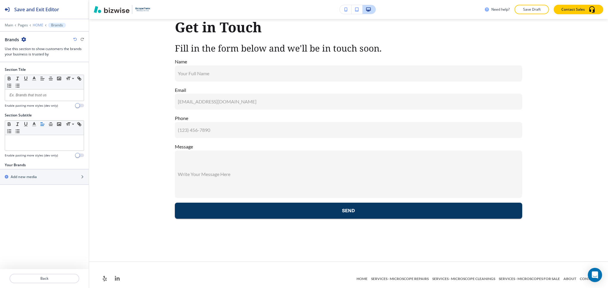
click at [36, 24] on p "HOME" at bounding box center [38, 25] width 11 height 4
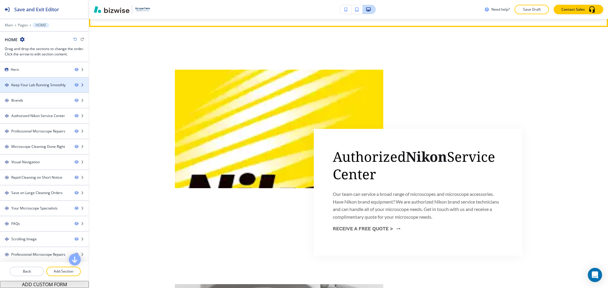
scroll to position [490, 0]
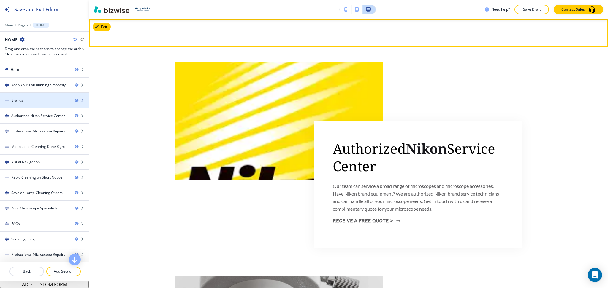
click at [33, 102] on div "Brands" at bounding box center [35, 100] width 70 height 5
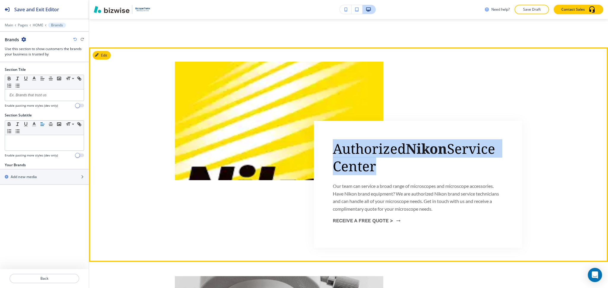
drag, startPoint x: 366, startPoint y: 166, endPoint x: 331, endPoint y: 149, distance: 39.3
click at [333, 149] on p "Authorized Nikon Service Center" at bounding box center [418, 158] width 170 height 36
copy p "Authorized Nikon Service Center"
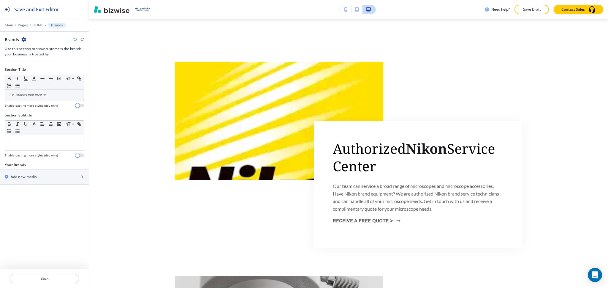
click at [50, 95] on p at bounding box center [44, 95] width 73 height 5
paste div
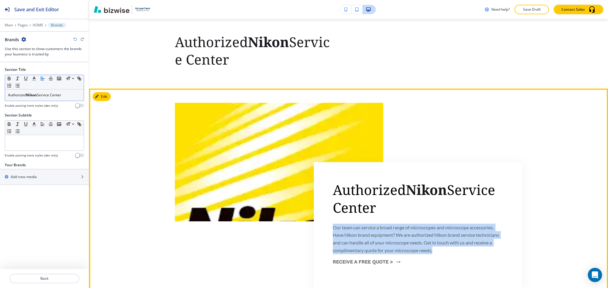
drag, startPoint x: 420, startPoint y: 252, endPoint x: 325, endPoint y: 227, distance: 98.6
click at [325, 227] on div "Authorized Nikon Service Center Our team can service a broad range of microscop…" at bounding box center [418, 225] width 208 height 127
copy p "Our team can service a broad range of microscopes and microscope accessories. H…"
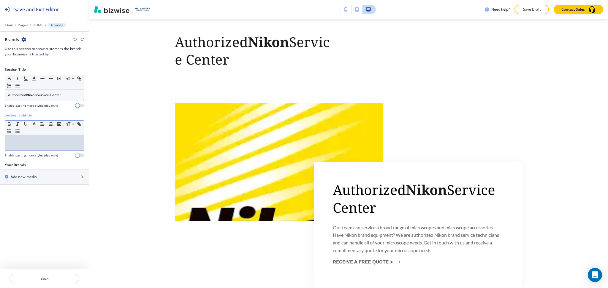
click at [61, 141] on p at bounding box center [44, 140] width 73 height 5
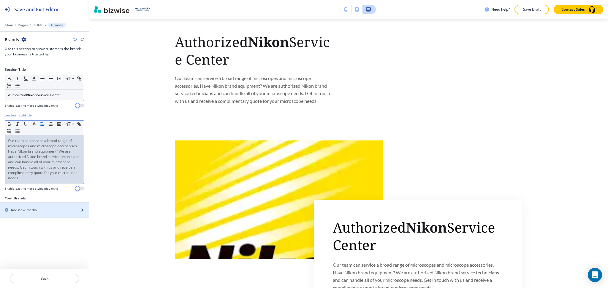
click at [40, 214] on div "button" at bounding box center [44, 215] width 89 height 5
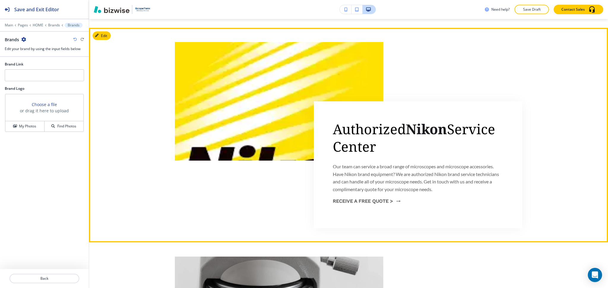
scroll to position [590, 0]
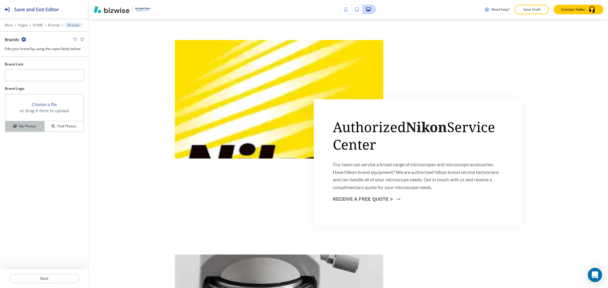
click at [36, 129] on h4 "My Photos" at bounding box center [27, 126] width 17 height 5
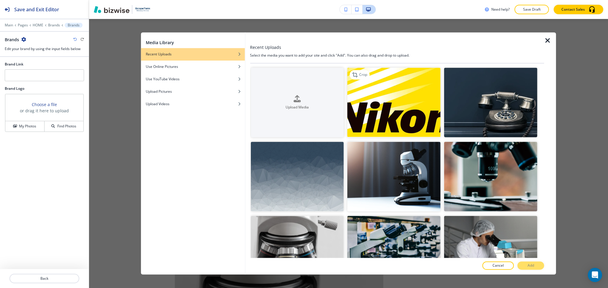
click at [416, 100] on img "button" at bounding box center [393, 103] width 93 height 70
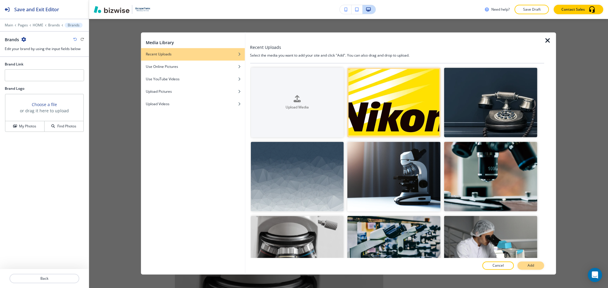
click at [530, 268] on p "Add" at bounding box center [530, 266] width 7 height 5
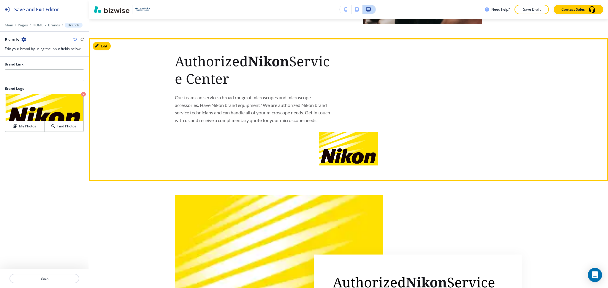
scroll to position [471, 0]
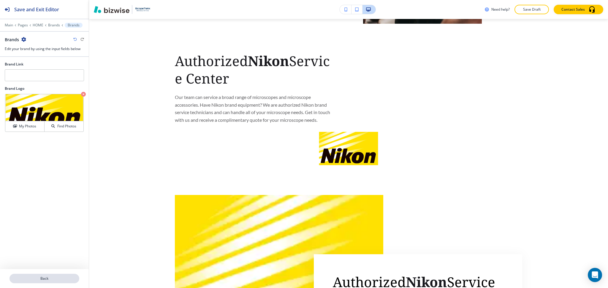
click at [45, 277] on p "Back" at bounding box center [44, 278] width 69 height 5
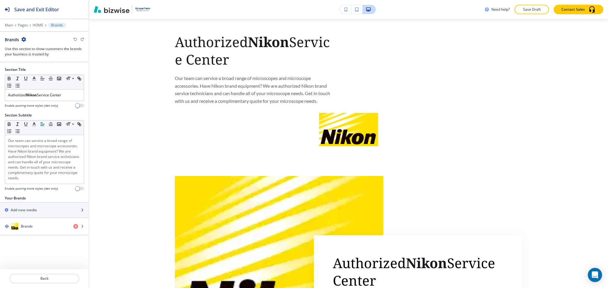
click at [29, 211] on h2 "Add new media" at bounding box center [24, 210] width 26 height 5
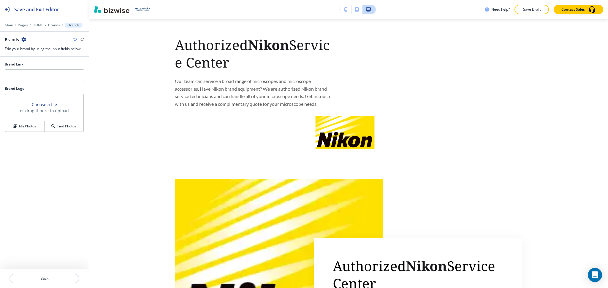
scroll to position [486, 0]
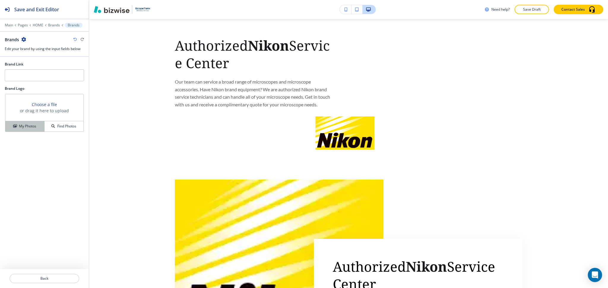
click at [32, 123] on button "My Photos" at bounding box center [24, 126] width 39 height 10
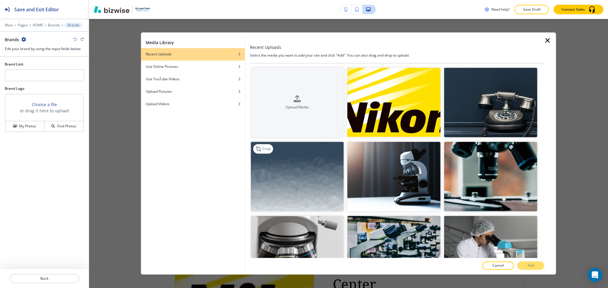
click at [308, 168] on img "button" at bounding box center [296, 177] width 93 height 70
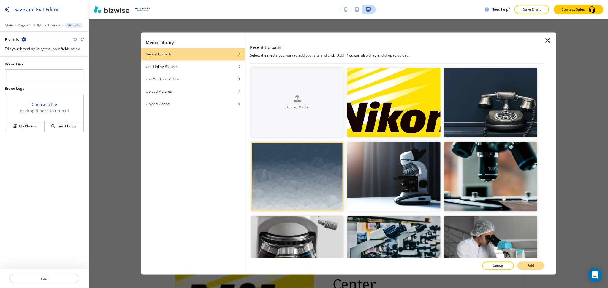
click at [527, 270] on button "Add" at bounding box center [530, 266] width 27 height 8
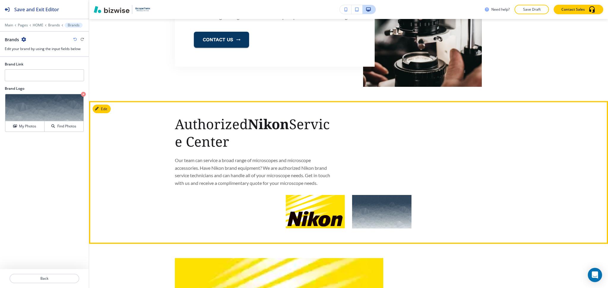
scroll to position [407, 0]
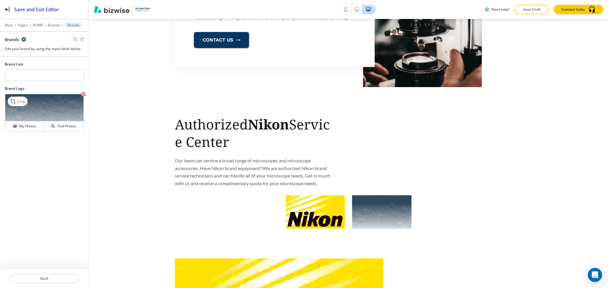
click at [83, 95] on icon "button" at bounding box center [83, 94] width 5 height 5
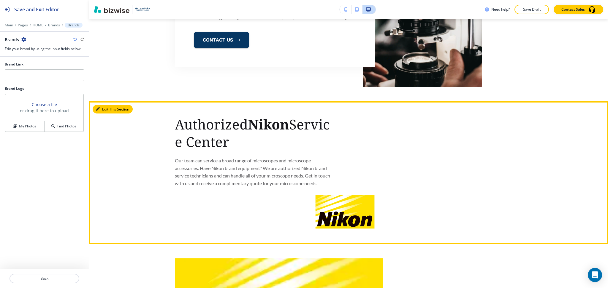
click at [98, 110] on icon "button" at bounding box center [98, 109] width 4 height 4
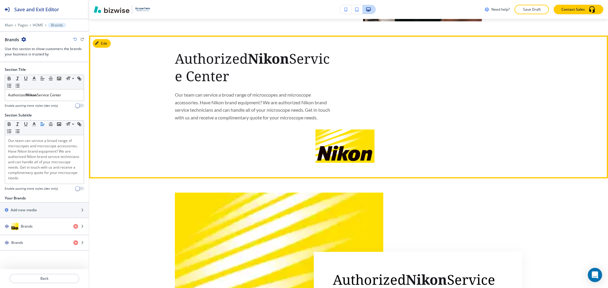
scroll to position [490, 0]
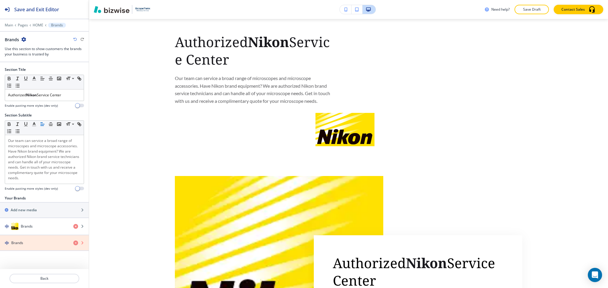
click at [75, 244] on icon "button" at bounding box center [75, 243] width 5 height 5
click at [74, 241] on icon "button" at bounding box center [75, 243] width 5 height 5
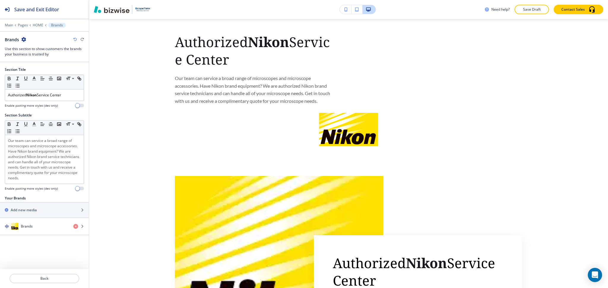
click at [23, 41] on icon "button" at bounding box center [23, 39] width 5 height 5
click at [35, 75] on button "Delete Section" at bounding box center [40, 70] width 38 height 11
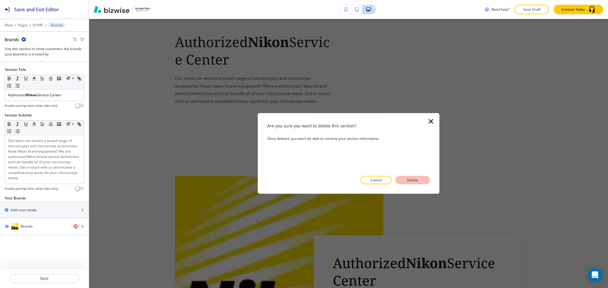
click at [425, 177] on button "Delete" at bounding box center [412, 180] width 34 height 8
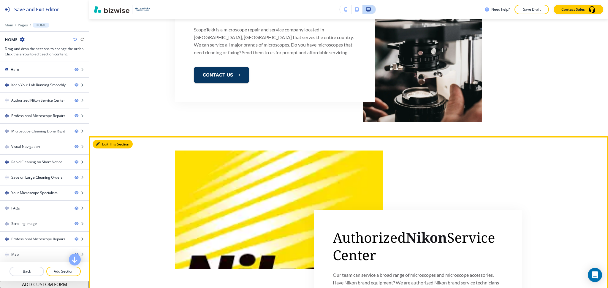
click at [104, 144] on button "Edit This Section" at bounding box center [113, 144] width 40 height 9
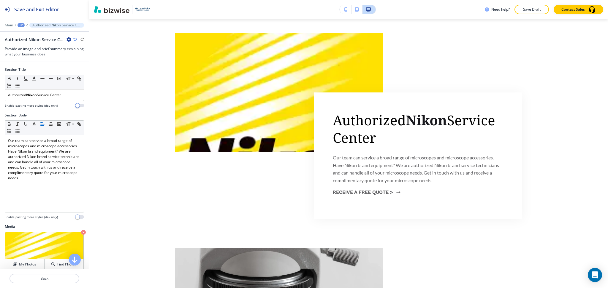
scroll to position [94, 0]
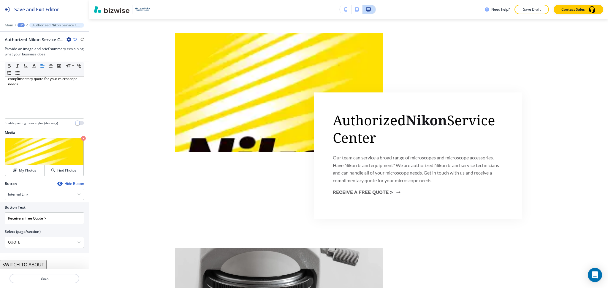
click at [28, 265] on button "SWITCH TO ABOUT" at bounding box center [23, 264] width 47 height 9
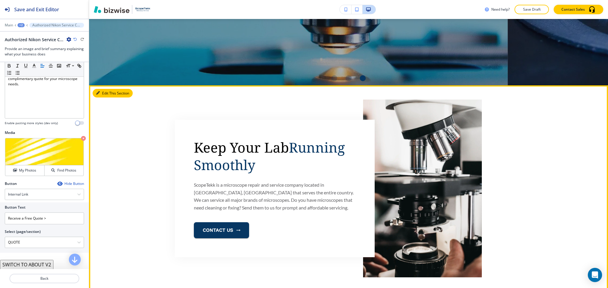
click at [107, 93] on button "Edit This Section" at bounding box center [113, 93] width 40 height 9
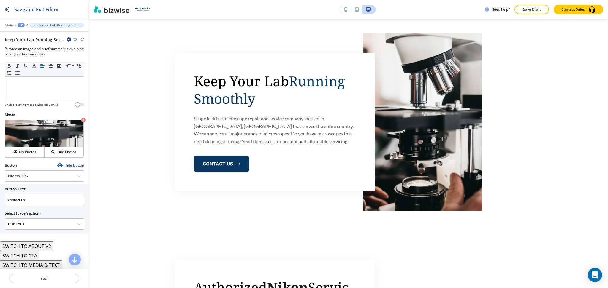
scroll to position [113, 0]
click at [36, 245] on button "SWITCH TO ABOUT V2" at bounding box center [26, 245] width 53 height 9
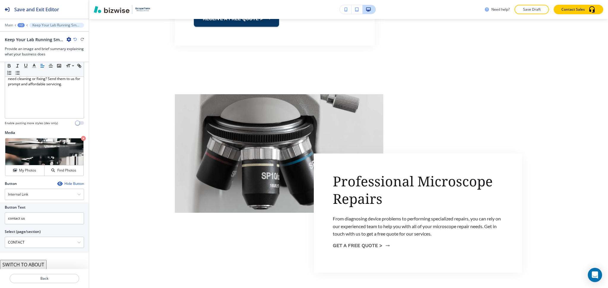
scroll to position [644, 0]
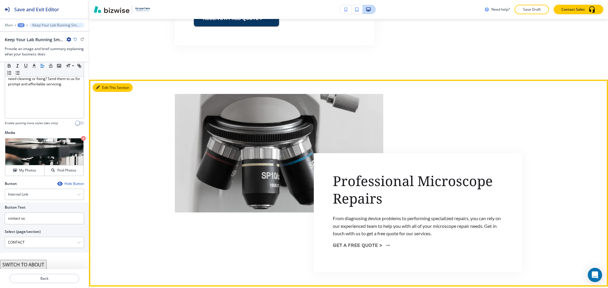
click at [105, 88] on button "Edit This Section" at bounding box center [113, 87] width 40 height 9
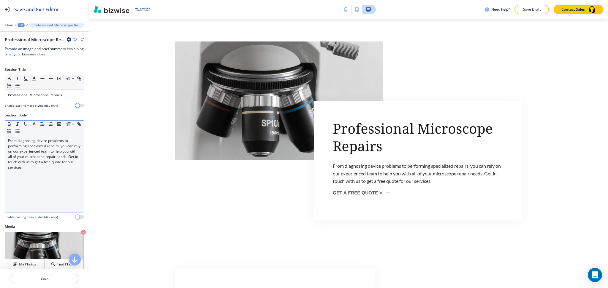
scroll to position [705, 0]
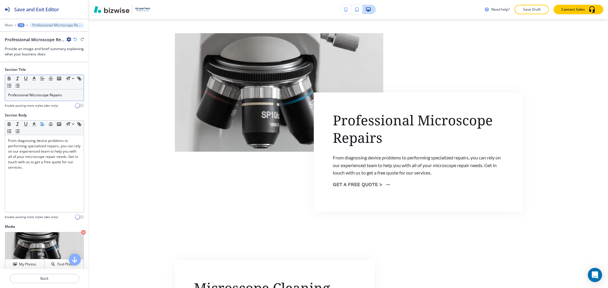
click at [58, 95] on p "Professional Microscope Repairs" at bounding box center [44, 95] width 73 height 5
click at [35, 78] on polyline "button" at bounding box center [34, 78] width 2 height 2
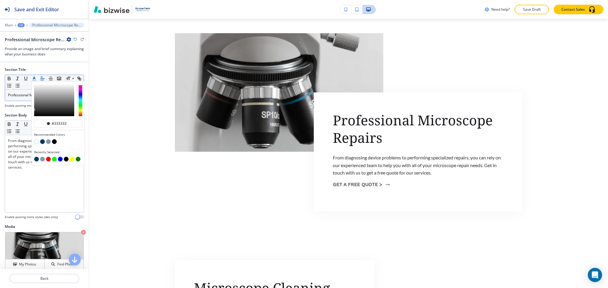
click at [42, 141] on button "button" at bounding box center [42, 141] width 5 height 5
type input "#073763"
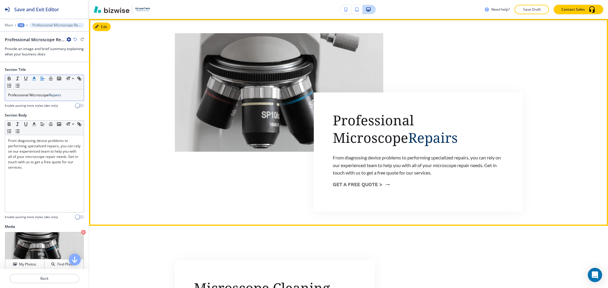
click at [153, 196] on div "Professional Microscope Repairs From diagnosing device problems to performing s…" at bounding box center [348, 122] width 519 height 179
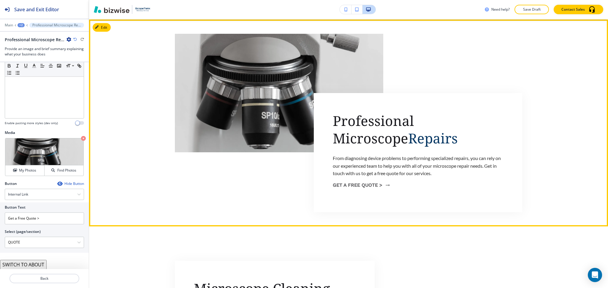
scroll to position [704, 0]
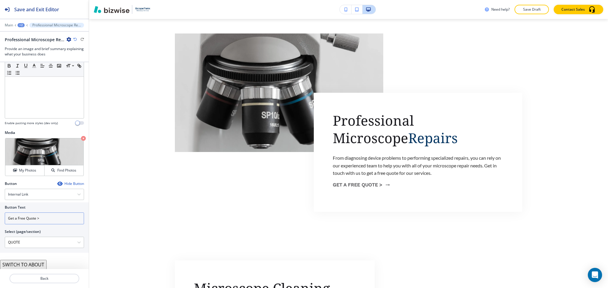
click at [72, 218] on input "Get a Free Quote >" at bounding box center [44, 219] width 79 height 12
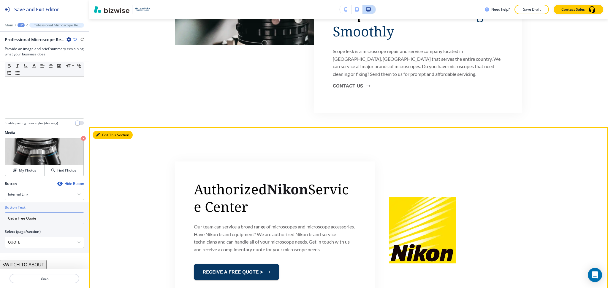
type input "Get a Free Quote"
click at [103, 134] on button "Edit This Section" at bounding box center [113, 135] width 40 height 9
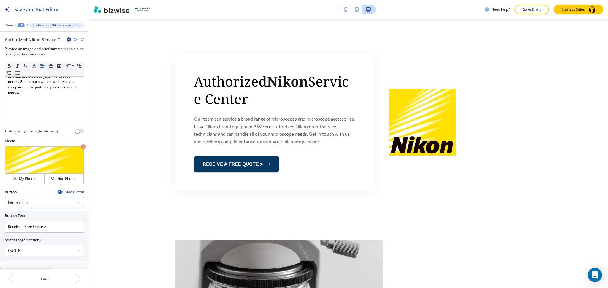
scroll to position [113, 0]
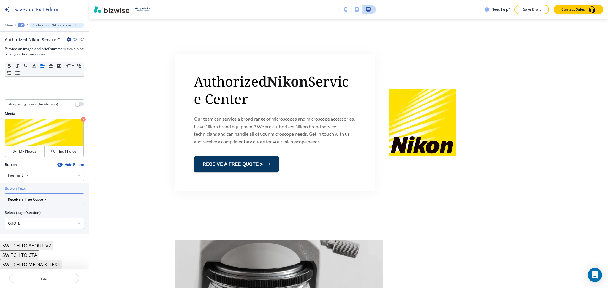
click at [53, 204] on input "Receive a Free Quote >" at bounding box center [44, 200] width 79 height 12
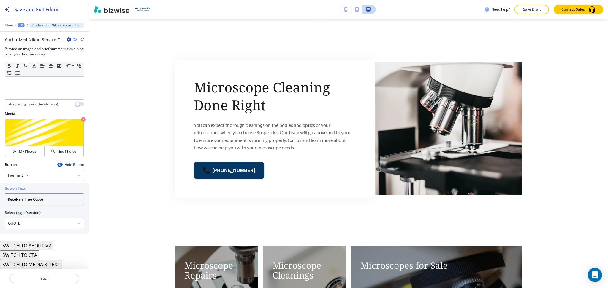
scroll to position [891, 0]
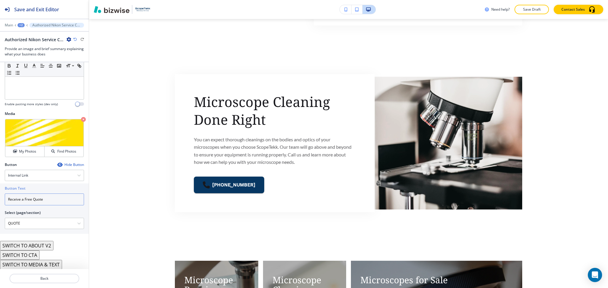
type input "Receive a Free Quote"
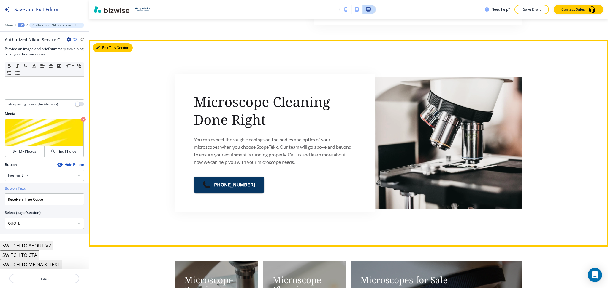
click at [107, 45] on button "Edit This Section" at bounding box center [113, 47] width 40 height 9
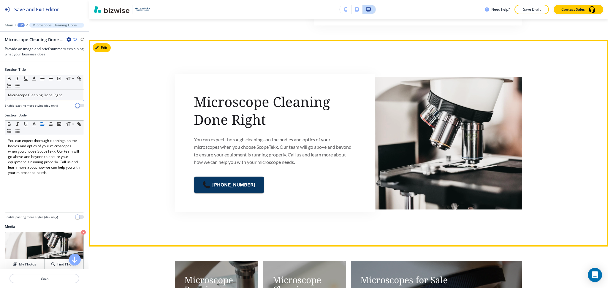
scroll to position [912, 0]
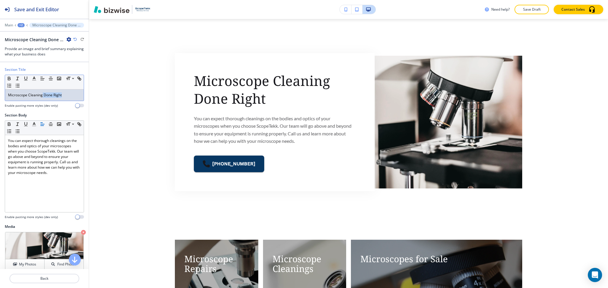
drag, startPoint x: 43, startPoint y: 95, endPoint x: 70, endPoint y: 98, distance: 27.2
click at [70, 98] on div "Microscope Cleaning Done Right" at bounding box center [44, 95] width 79 height 11
click at [35, 77] on icon "button" at bounding box center [33, 78] width 5 height 5
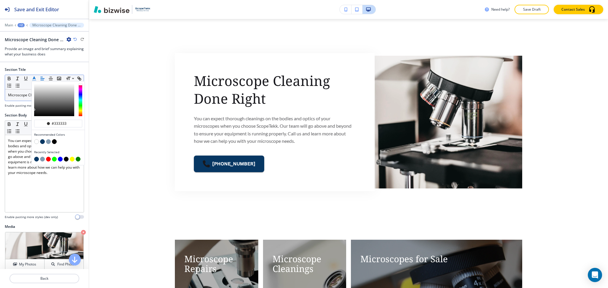
click at [44, 140] on button "button" at bounding box center [42, 141] width 5 height 5
type input "#073763"
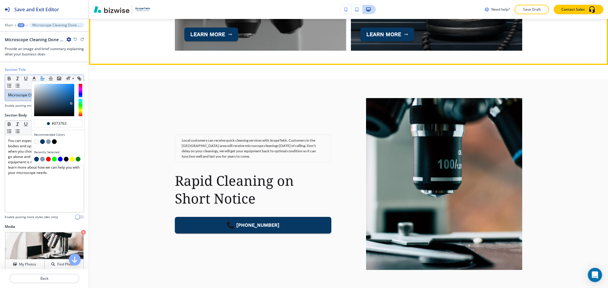
scroll to position [1378, 0]
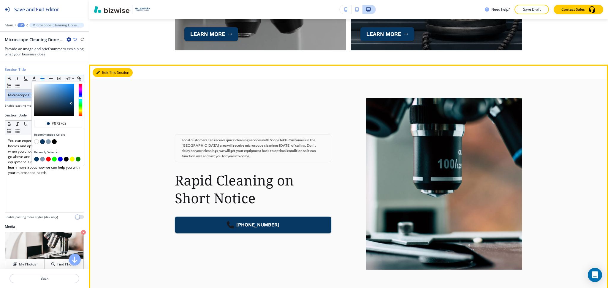
click at [100, 72] on button "Edit This Section" at bounding box center [113, 72] width 40 height 9
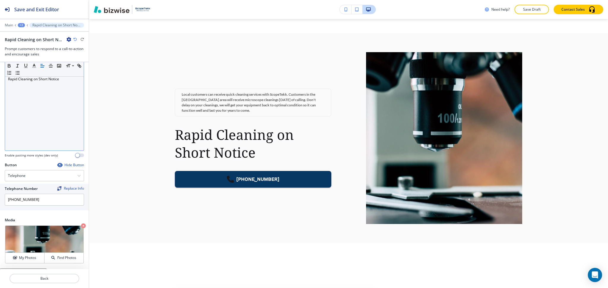
scroll to position [113, 0]
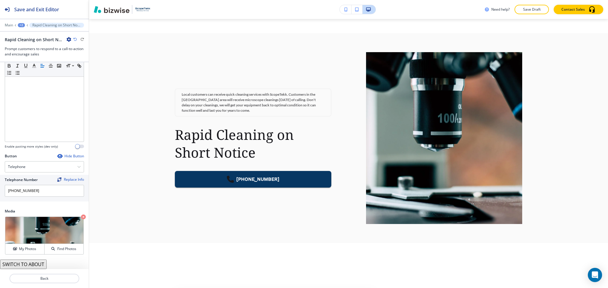
click at [34, 264] on button "SWITCH TO ABOUT" at bounding box center [23, 264] width 47 height 9
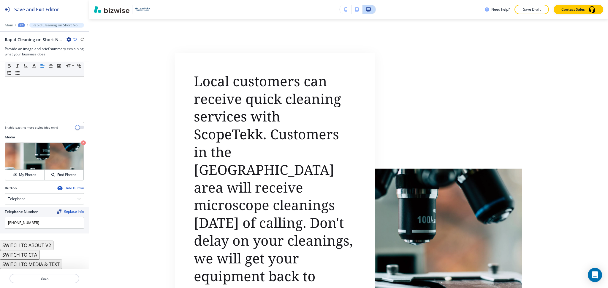
click at [47, 246] on button "SWITCH TO ABOUT V2" at bounding box center [26, 245] width 53 height 9
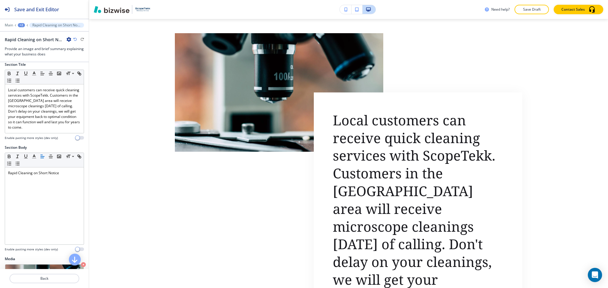
scroll to position [4, 0]
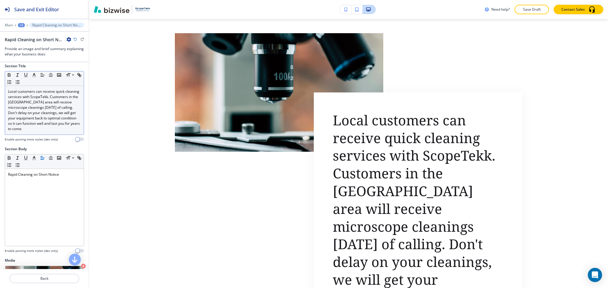
click at [45, 121] on p "Local customers can receive quick cleaning services with ScopeTekk. Customers i…" at bounding box center [44, 110] width 73 height 43
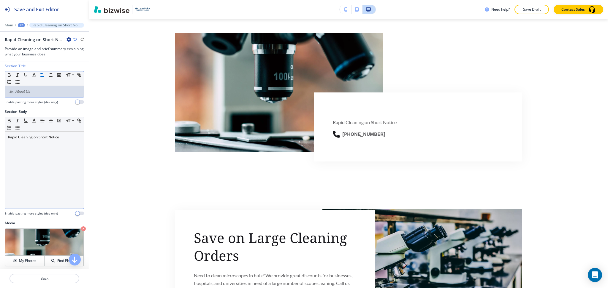
click at [62, 140] on div "Rapid Cleaning on Short Notice" at bounding box center [44, 170] width 79 height 77
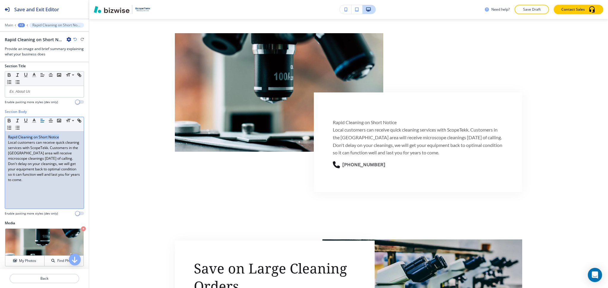
drag, startPoint x: 62, startPoint y: 136, endPoint x: 0, endPoint y: 125, distance: 62.9
click at [0, 125] on div "Section Body Small Normal Large Huge Rapid Cleaning on Short Notice Local custo…" at bounding box center [44, 165] width 89 height 112
click at [26, 90] on p at bounding box center [44, 91] width 73 height 5
paste div
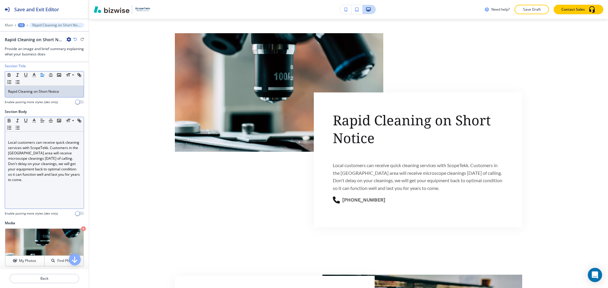
click at [8, 144] on p "Local customers can receive quick cleaning services with ScopeTekk. Customers i…" at bounding box center [44, 161] width 73 height 43
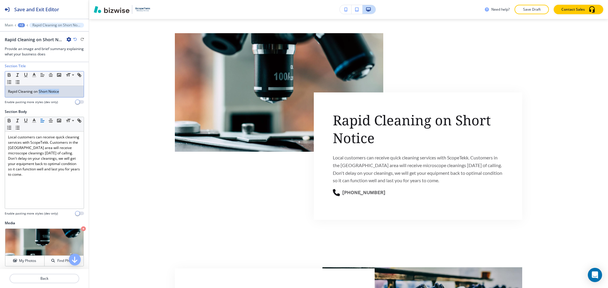
drag, startPoint x: 40, startPoint y: 89, endPoint x: 50, endPoint y: 83, distance: 12.3
click at [64, 93] on p "Rapid Cleaning on Short Notice" at bounding box center [44, 91] width 73 height 5
click at [35, 73] on icon "button" at bounding box center [33, 74] width 5 height 5
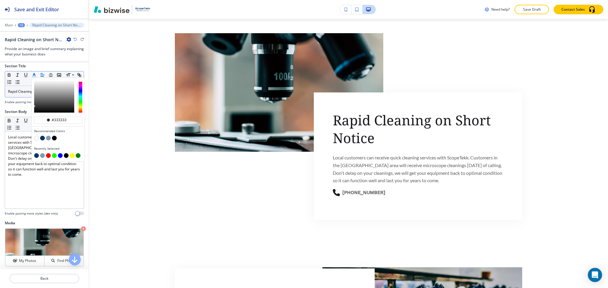
click at [42, 137] on button "button" at bounding box center [42, 138] width 5 height 5
type input "#073763"
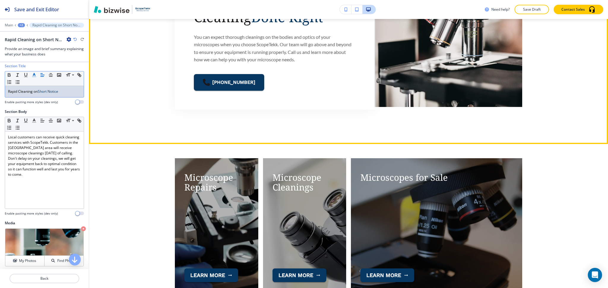
scroll to position [993, 0]
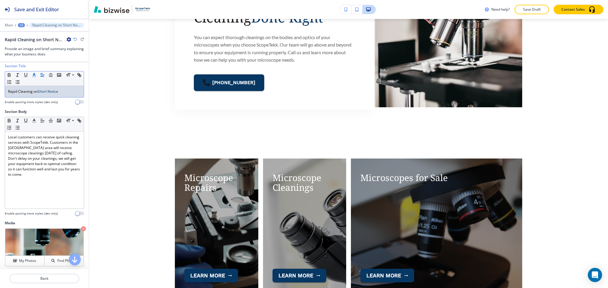
click at [20, 25] on div "+2" at bounding box center [21, 25] width 7 height 4
click at [30, 47] on p "HOME" at bounding box center [37, 45] width 30 height 5
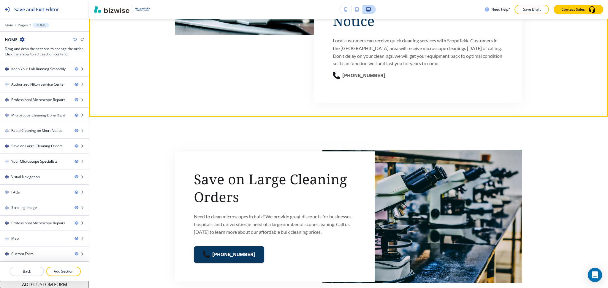
scroll to position [1238, 0]
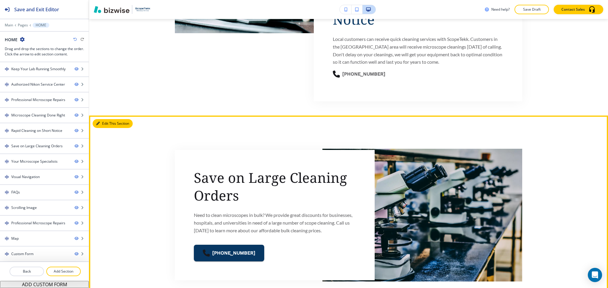
click at [110, 120] on button "Edit This Section" at bounding box center [113, 123] width 40 height 9
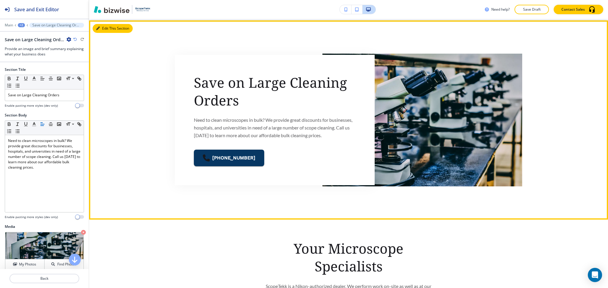
scroll to position [1335, 0]
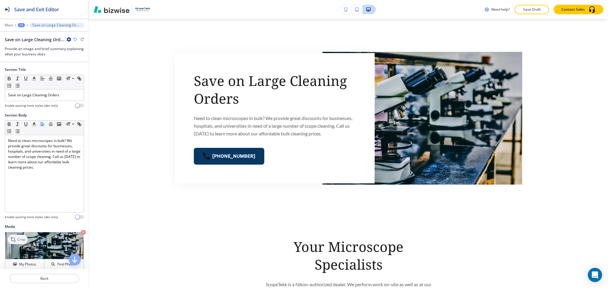
click at [16, 239] on icon at bounding box center [13, 239] width 7 height 7
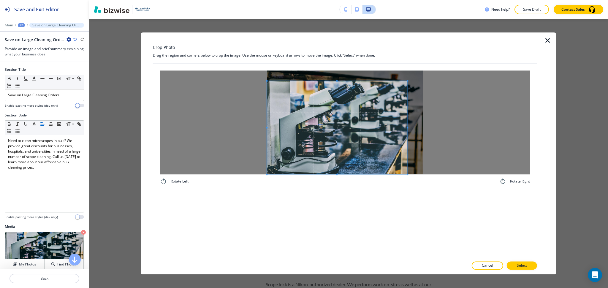
click at [222, 179] on div "Rotate Left Rotate Right" at bounding box center [345, 128] width 370 height 115
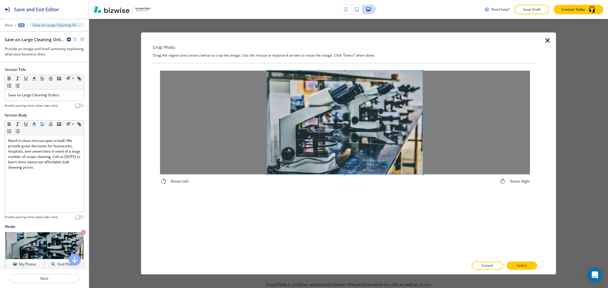
click at [444, 59] on div "Crop Photo Drag the region and corners below to crop the image. Use the mouse o…" at bounding box center [345, 153] width 384 height 242
click at [533, 267] on button "Select" at bounding box center [522, 266] width 30 height 8
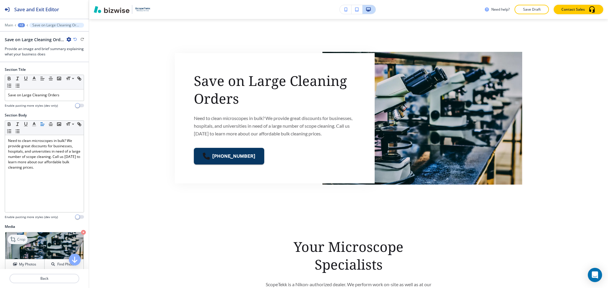
click at [17, 240] on p "Crop" at bounding box center [21, 239] width 8 height 5
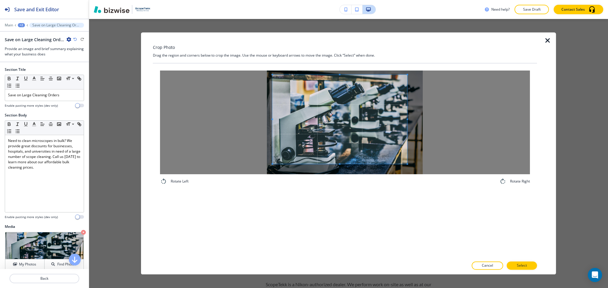
click at [219, 40] on div "Crop Photo Drag the region and corners below to crop the image. Use the mouse o…" at bounding box center [345, 153] width 384 height 242
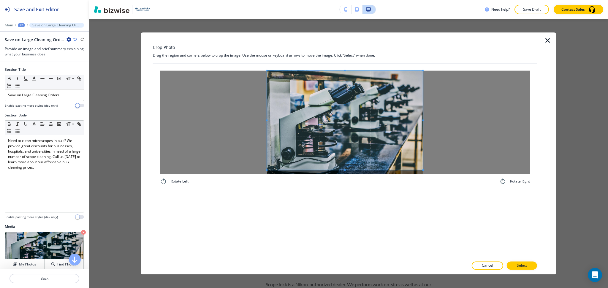
click at [431, 169] on div at bounding box center [345, 123] width 370 height 104
click at [523, 265] on p "Select" at bounding box center [522, 266] width 10 height 5
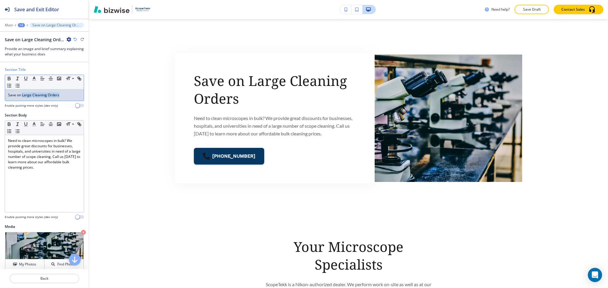
drag, startPoint x: 62, startPoint y: 95, endPoint x: 22, endPoint y: 90, distance: 40.0
click at [22, 90] on div "Save on Large Cleaning Orders" at bounding box center [44, 95] width 79 height 11
click at [33, 79] on polyline "button" at bounding box center [34, 78] width 2 height 2
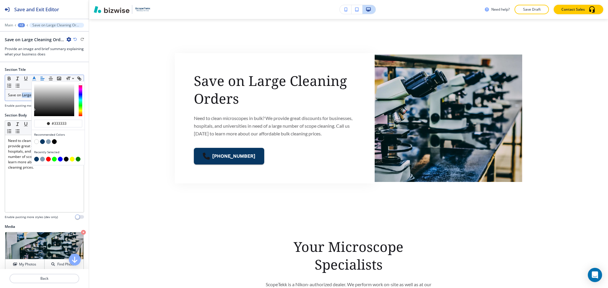
click at [42, 142] on button "button" at bounding box center [42, 141] width 5 height 5
type input "#073763"
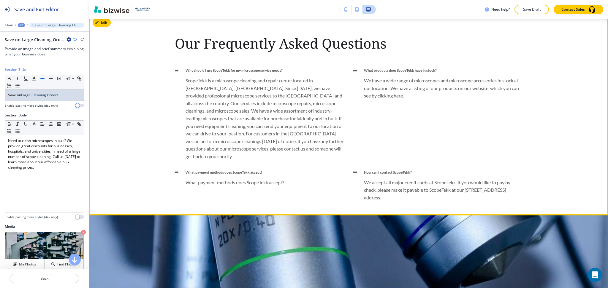
scroll to position [2140, 0]
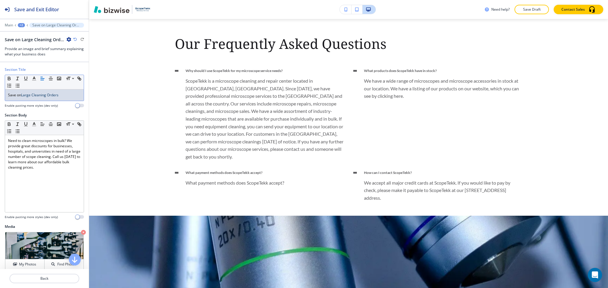
click at [20, 28] on div at bounding box center [44, 30] width 89 height 4
click at [22, 25] on div "+2" at bounding box center [21, 25] width 7 height 4
click at [28, 42] on button "HOME" at bounding box center [37, 45] width 38 height 11
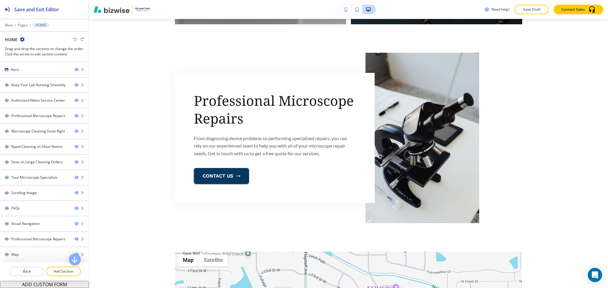
scroll to position [2462, 0]
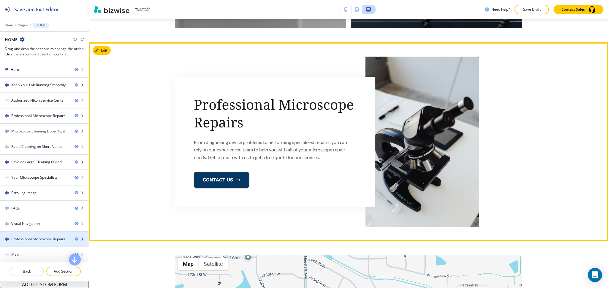
click at [36, 237] on div "Professional Microscope Repairs" at bounding box center [38, 239] width 54 height 5
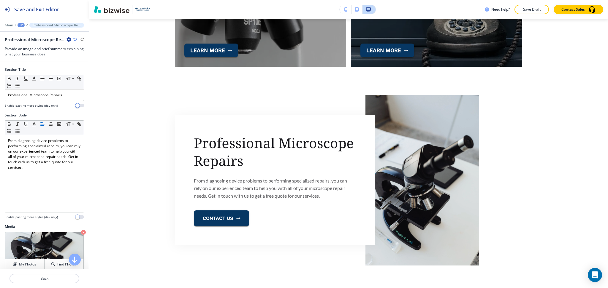
scroll to position [2412, 0]
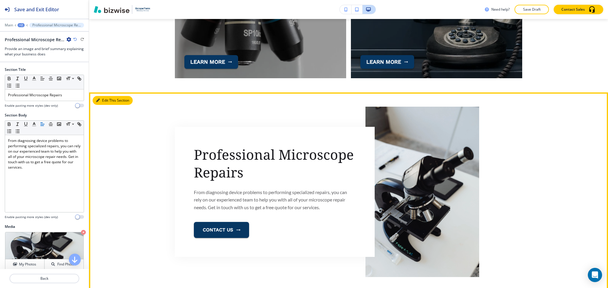
click at [106, 96] on button "Edit This Section" at bounding box center [113, 100] width 40 height 9
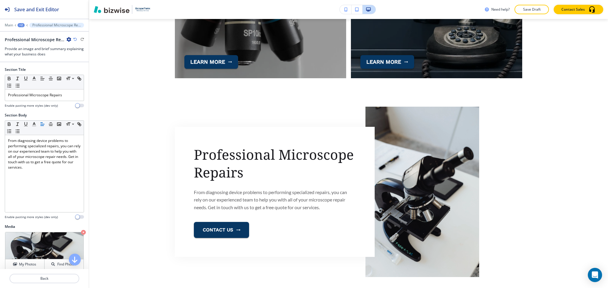
click at [67, 40] on icon "button" at bounding box center [68, 39] width 5 height 5
click at [77, 72] on p "Delete Section" at bounding box center [85, 70] width 30 height 5
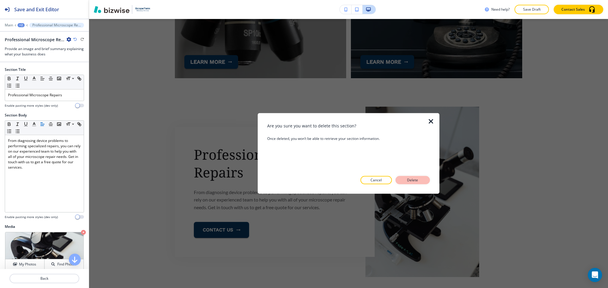
click at [422, 181] on button "Delete" at bounding box center [412, 180] width 34 height 8
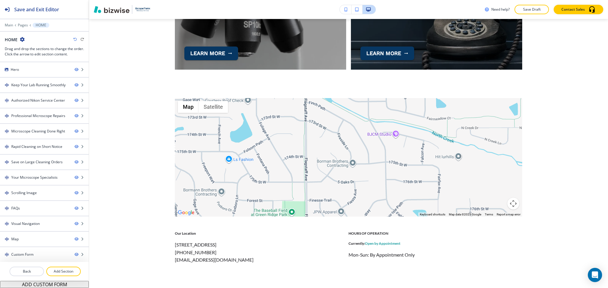
scroll to position [2377, 0]
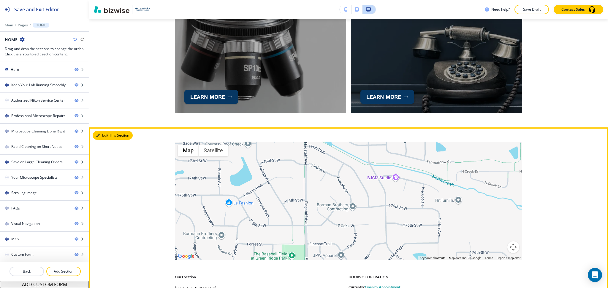
click at [105, 131] on button "Edit This Section" at bounding box center [113, 135] width 40 height 9
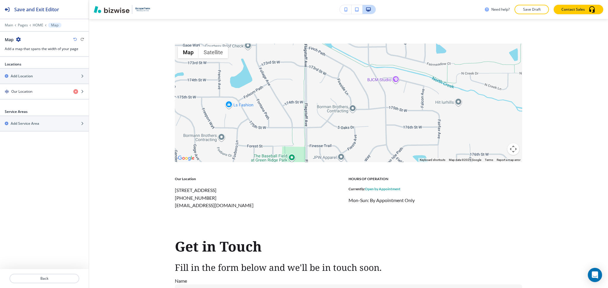
scroll to position [2479, 0]
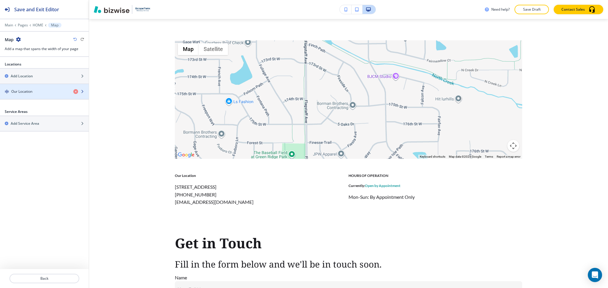
click at [30, 93] on h4 "Our Location" at bounding box center [21, 91] width 21 height 5
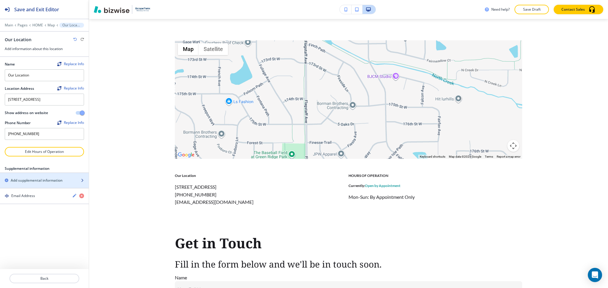
click at [36, 183] on h2 "Add supplemental information" at bounding box center [37, 180] width 52 height 5
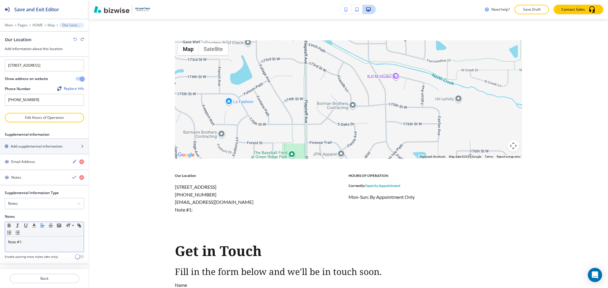
scroll to position [39, 0]
drag, startPoint x: 32, startPoint y: 245, endPoint x: 0, endPoint y: 234, distance: 34.1
click at [0, 234] on div "Supplemental Information Type Notes Notes Email Address PO Box Fax Number Other…" at bounding box center [44, 228] width 89 height 74
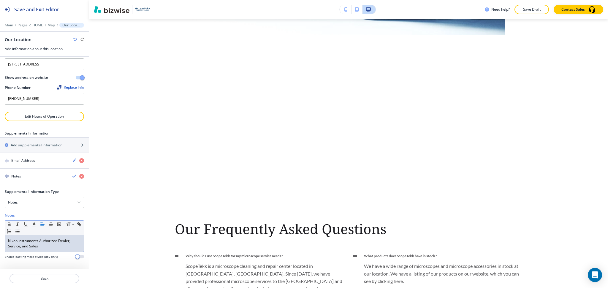
scroll to position [0, 0]
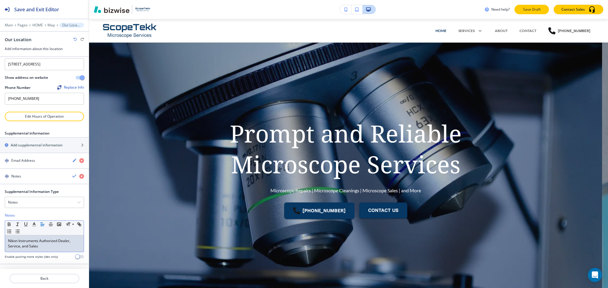
click at [524, 9] on p "Save Draft" at bounding box center [531, 9] width 19 height 5
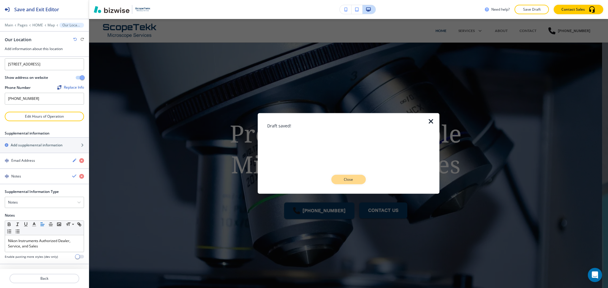
click at [347, 183] on button "Close" at bounding box center [348, 179] width 34 height 9
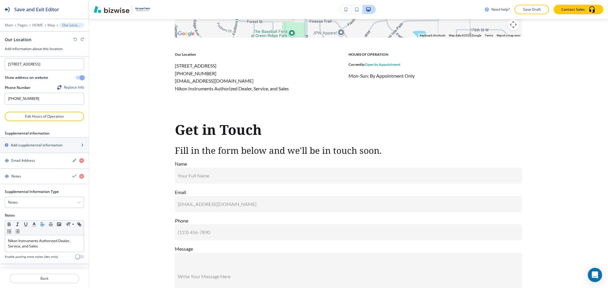
scroll to position [2608, 0]
